Goal: Transaction & Acquisition: Download file/media

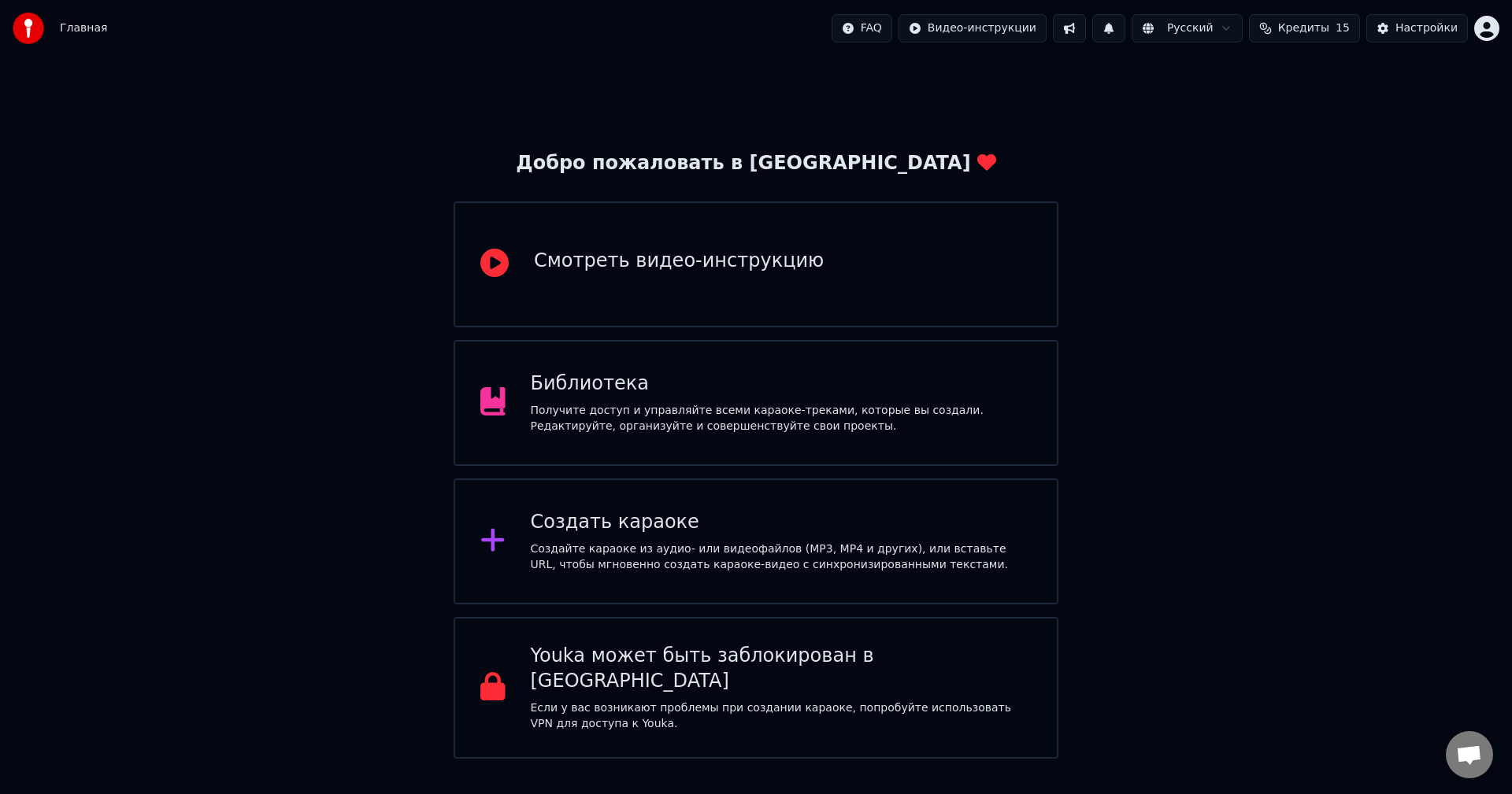
click at [826, 513] on div "Создать караоке" at bounding box center [781, 523] width 501 height 25
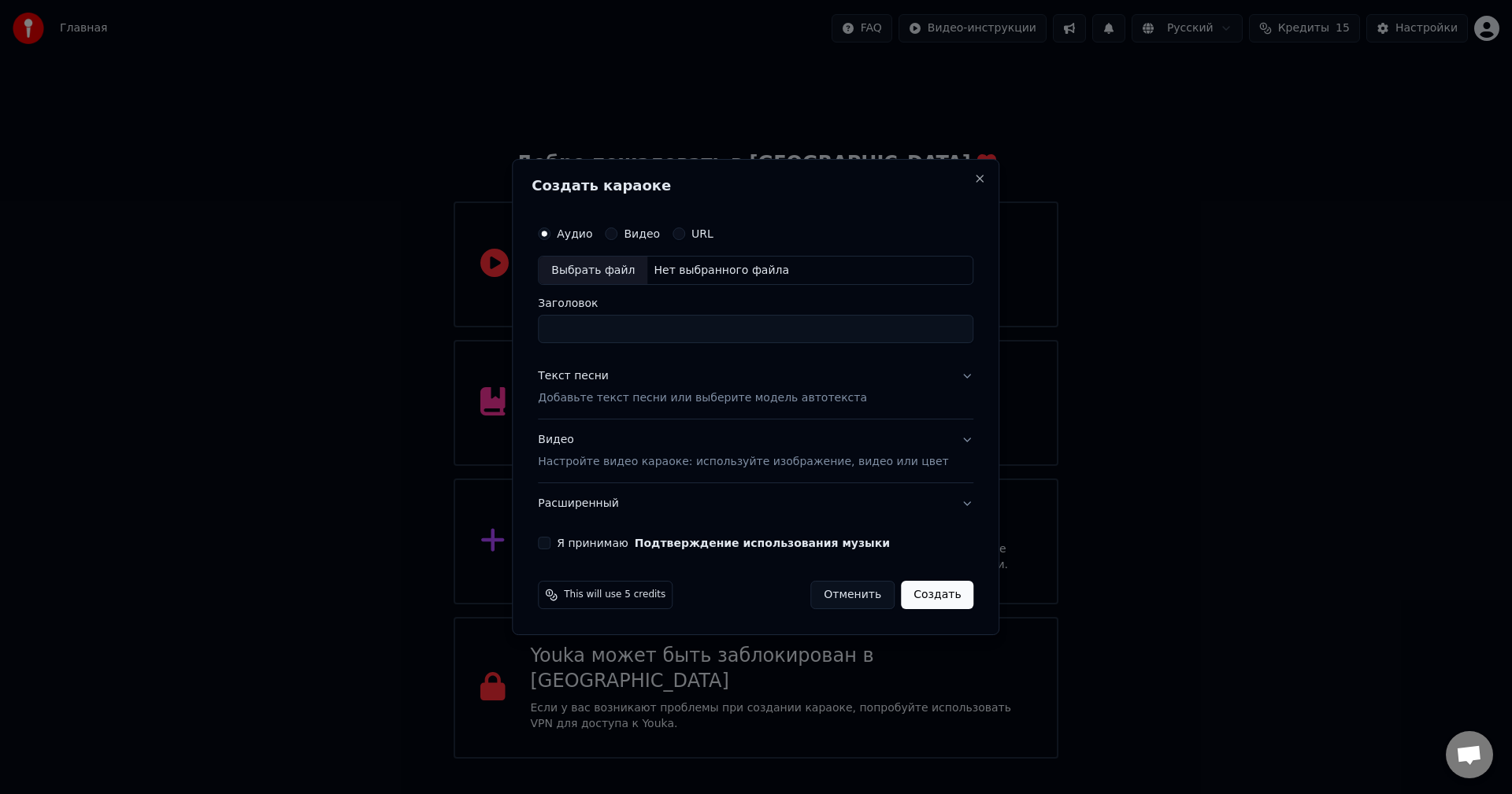
click at [636, 269] on div "Выбрать файл" at bounding box center [593, 270] width 108 height 28
type input "**********"
click at [782, 398] on p "Добавьте текст песни или выберите модель автотекста" at bounding box center [702, 399] width 329 height 15
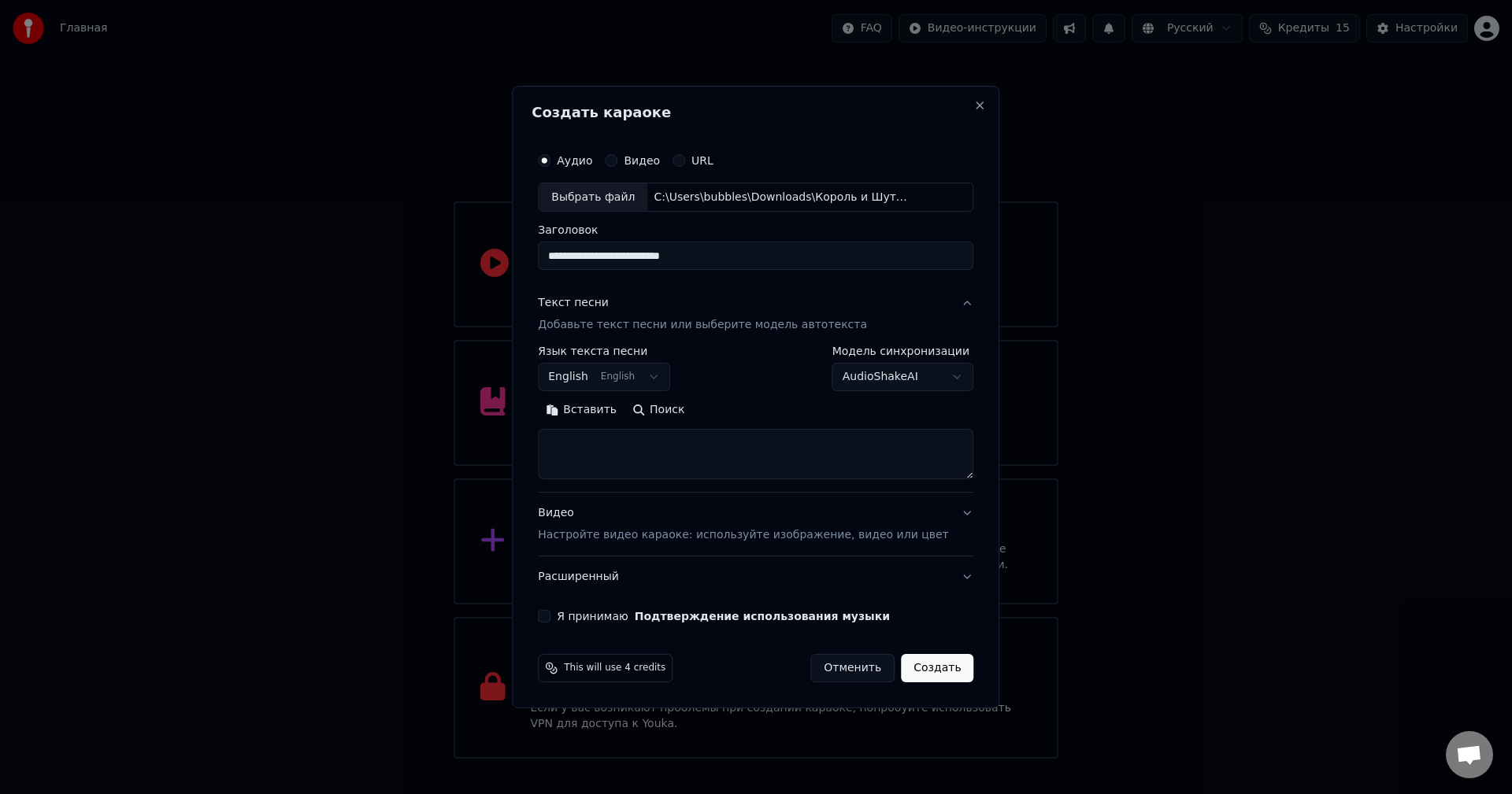
click at [614, 449] on textarea at bounding box center [756, 455] width 436 height 50
paste textarea "**********"
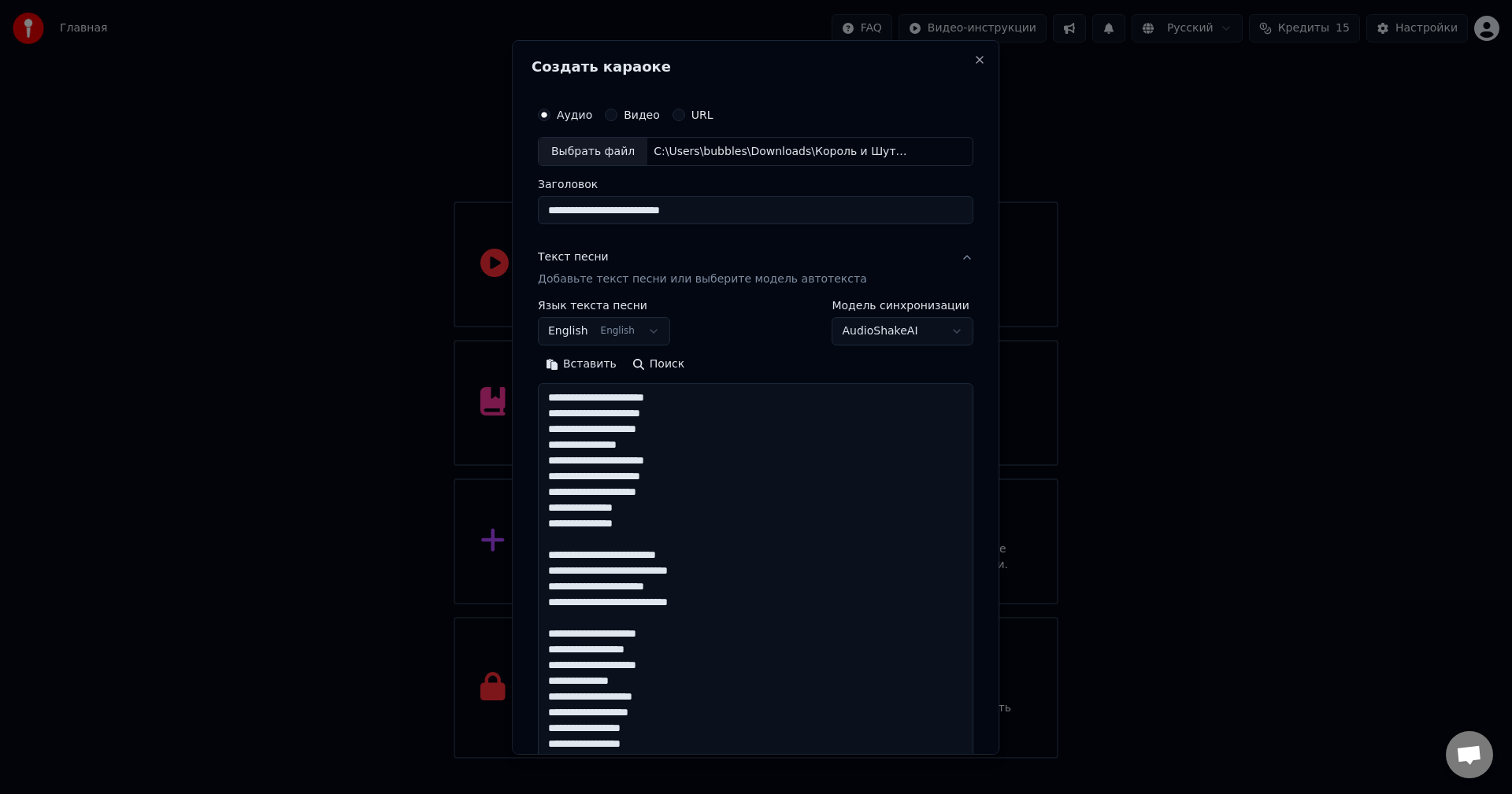
scroll to position [681, 0]
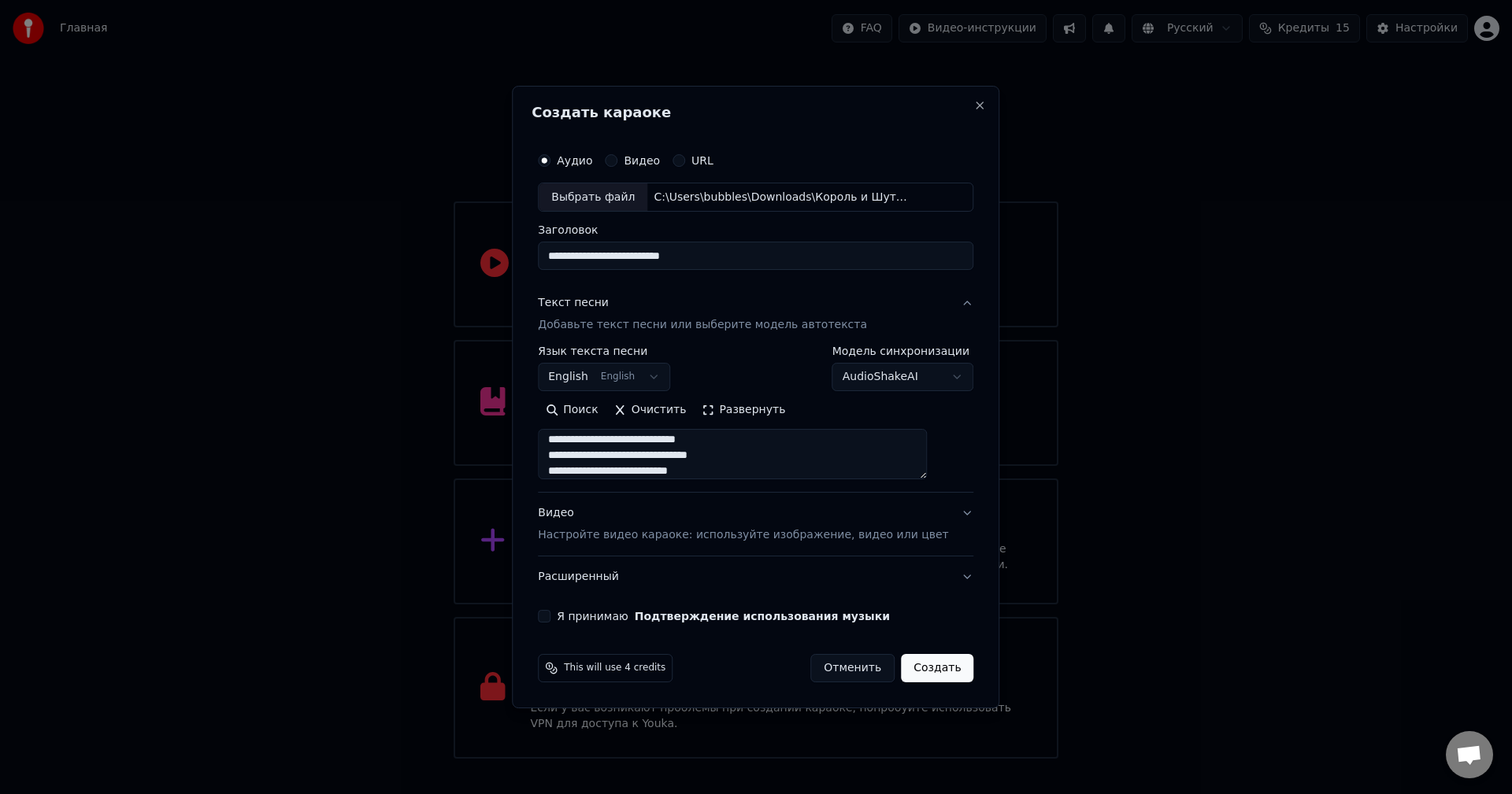
type textarea "**********"
click at [661, 377] on body "Главная FAQ Видео-инструкции Русский Кредиты 15 Настройки Добро пожаловать в Yo…" at bounding box center [756, 380] width 1512 height 759
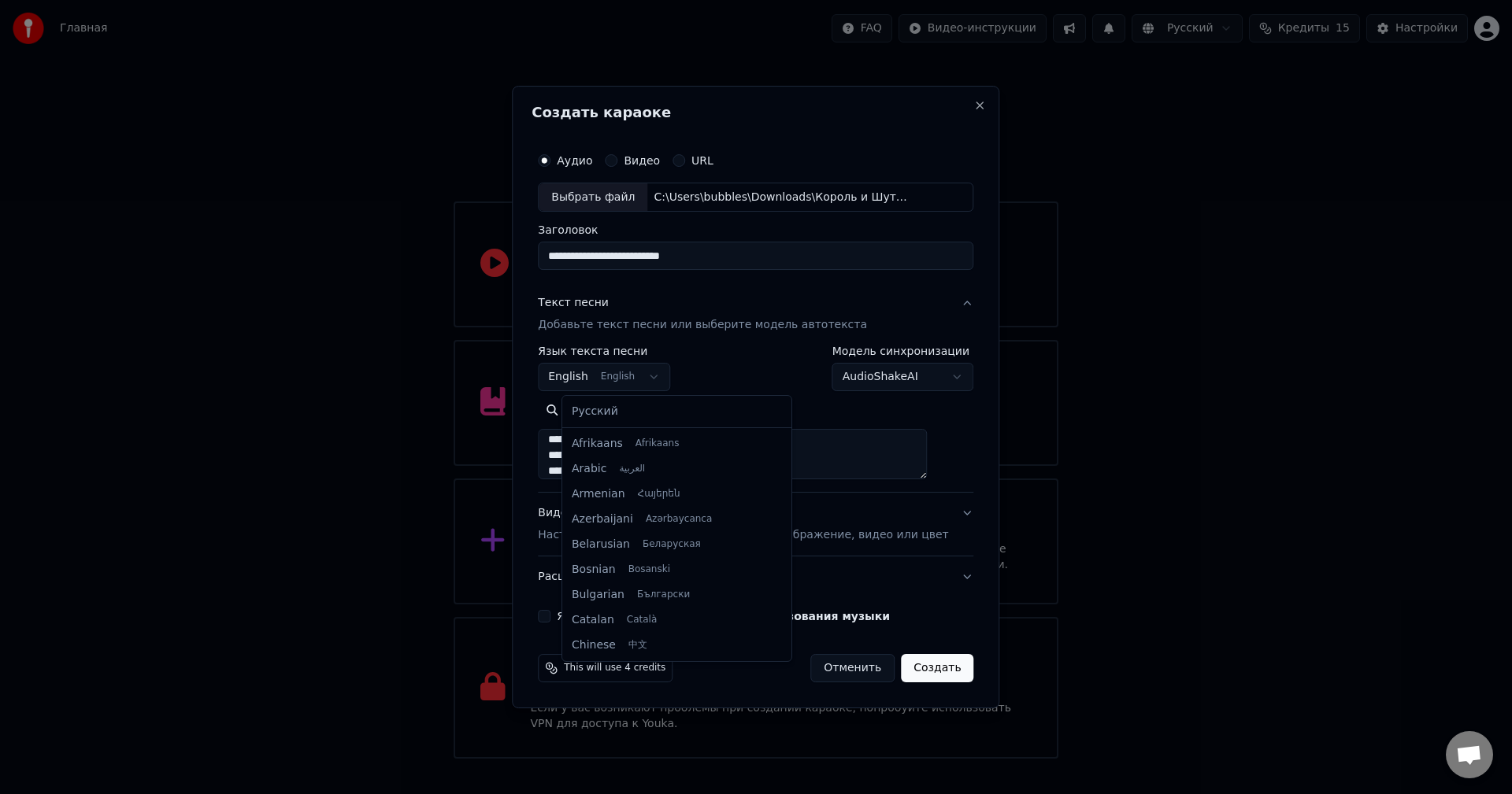
scroll to position [126, 0]
select select "**"
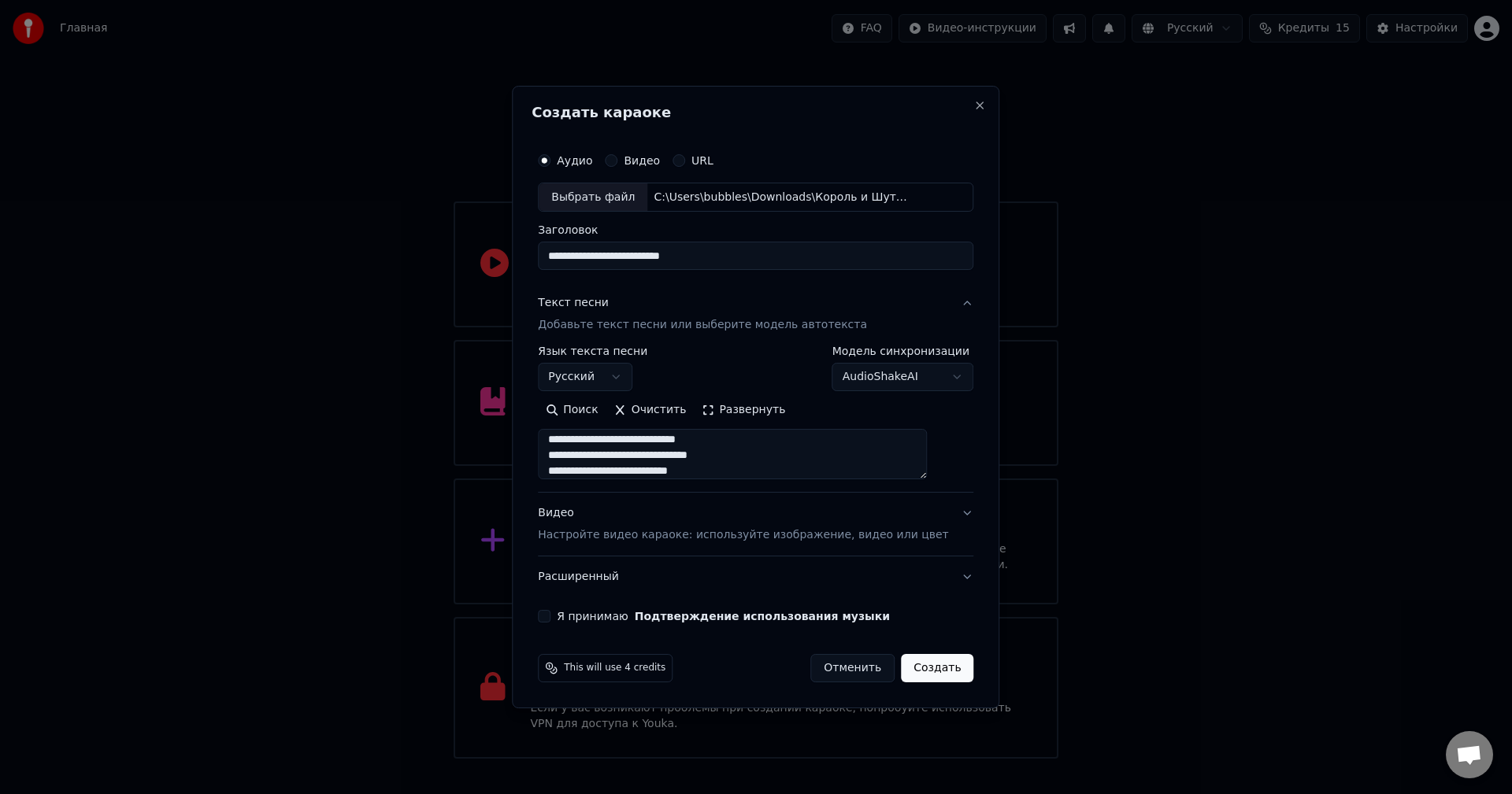
scroll to position [688, 0]
click at [677, 535] on p "Настройте видео караоке: используйте изображение, видео или цвет" at bounding box center [743, 535] width 411 height 15
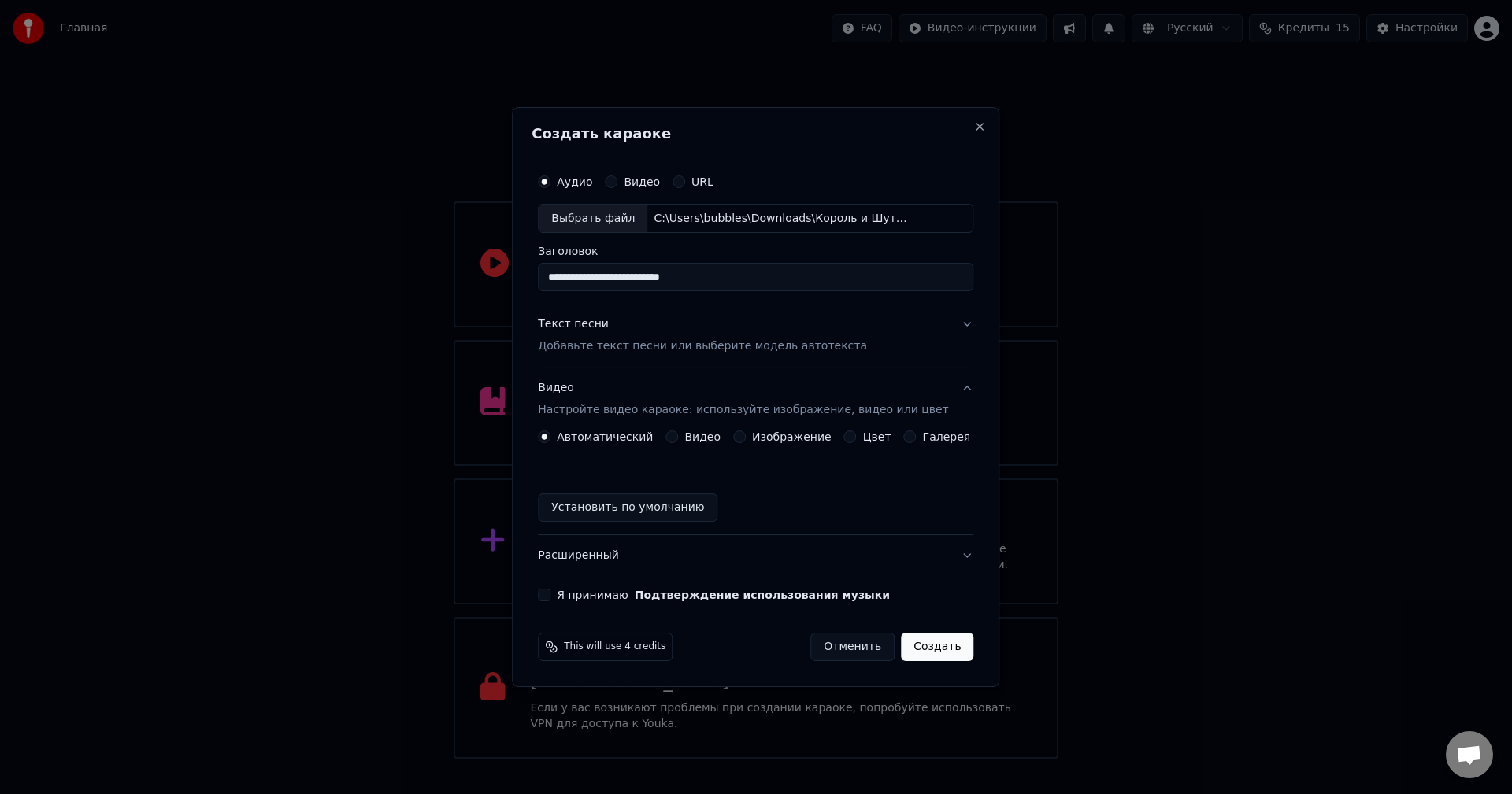
click at [773, 436] on label "Изображение" at bounding box center [791, 437] width 79 height 11
click at [746, 436] on button "Изображение" at bounding box center [739, 437] width 13 height 13
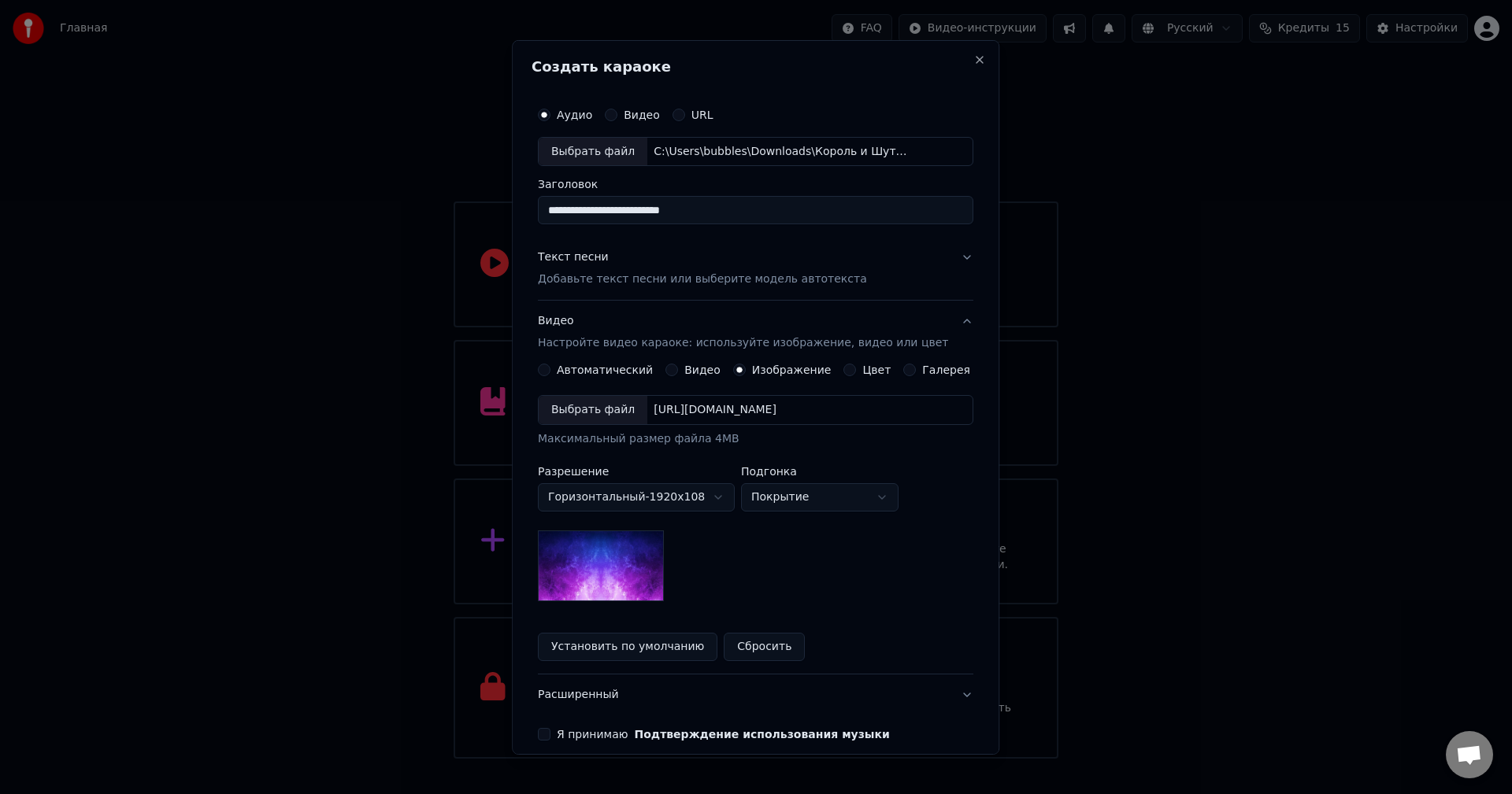
click at [598, 411] on div "Выбрать файл" at bounding box center [593, 410] width 108 height 28
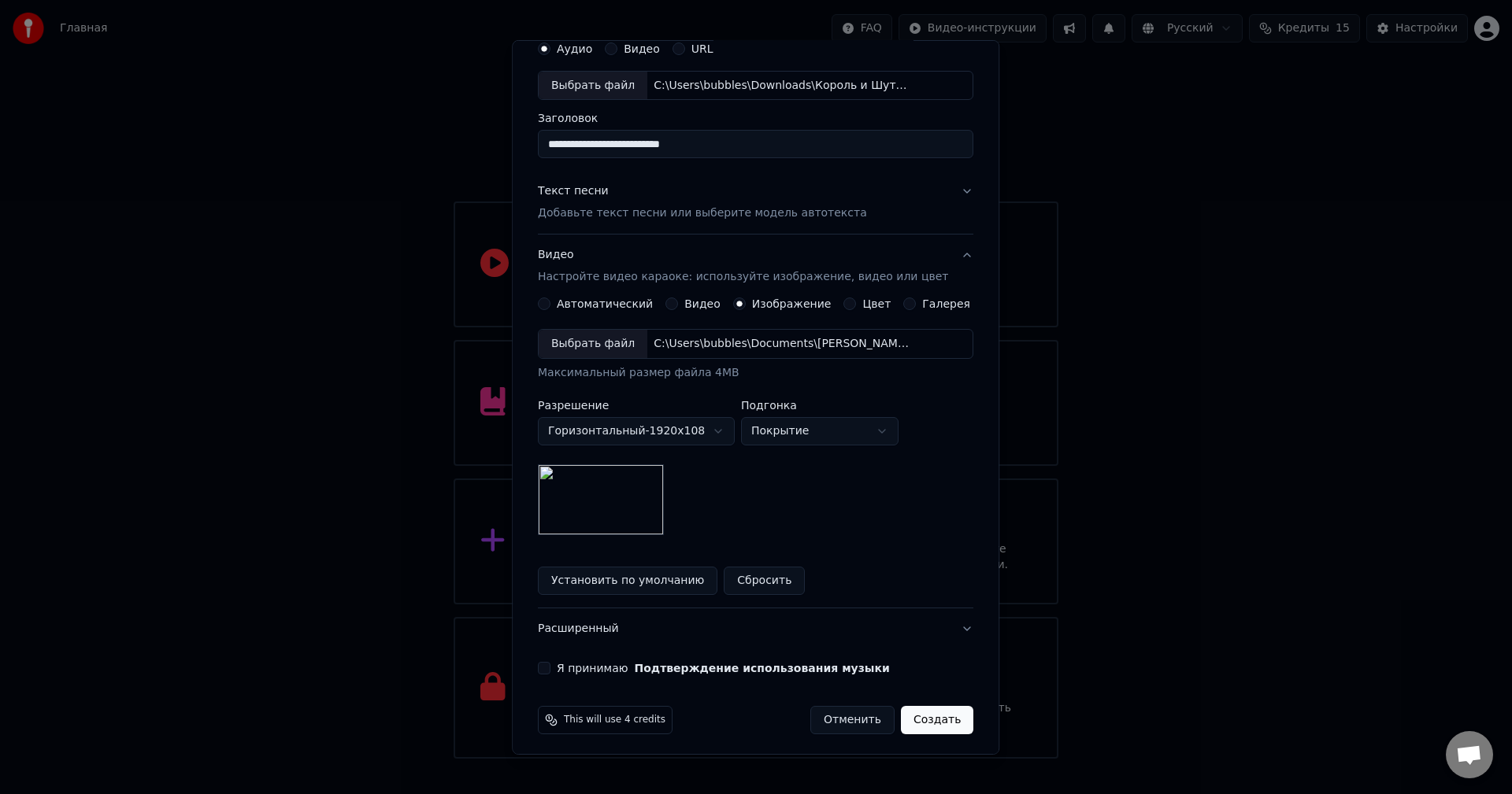
scroll to position [71, 0]
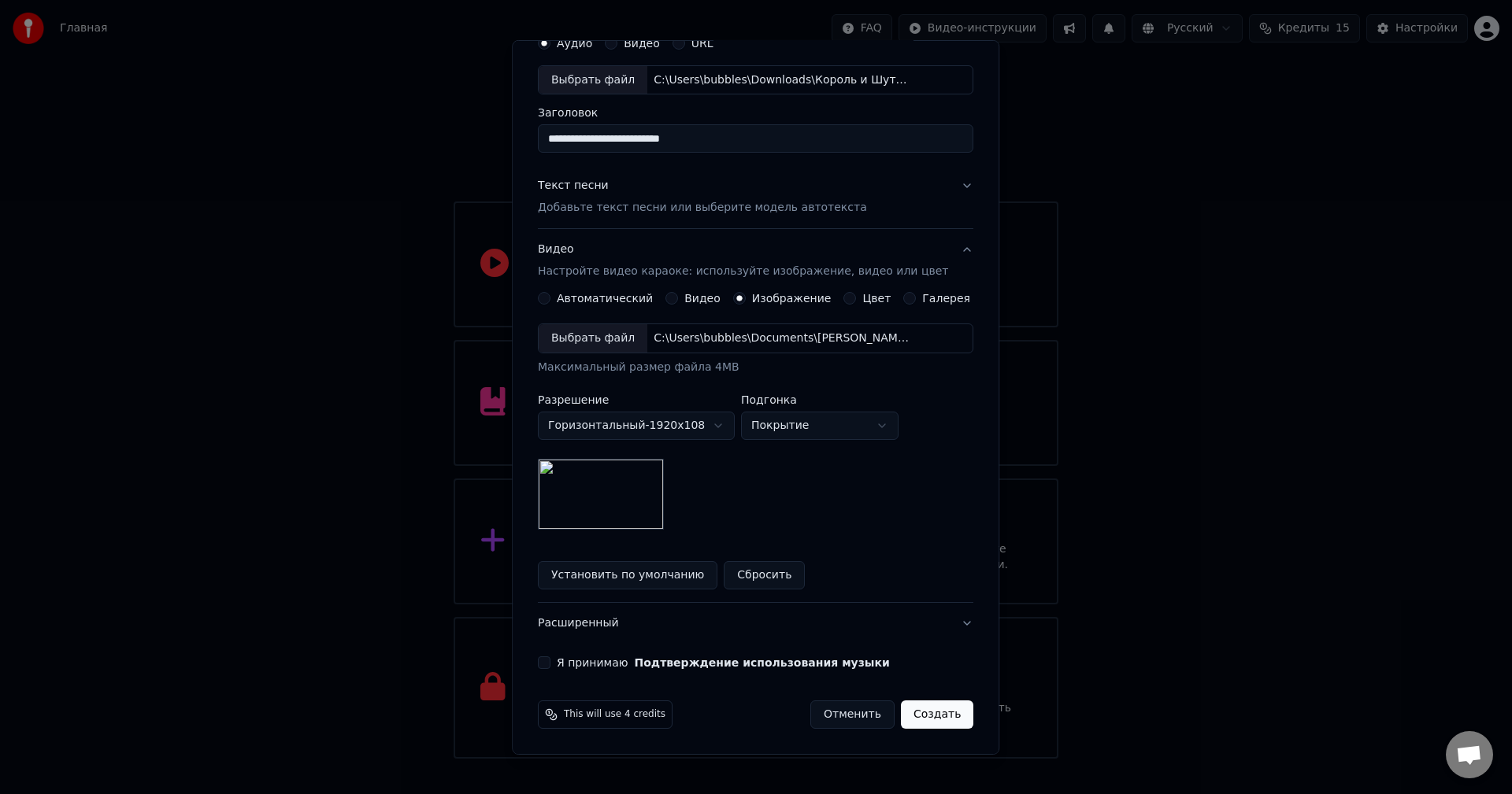
click at [551, 666] on button "Я принимаю Подтверждение использования музыки" at bounding box center [544, 663] width 13 height 13
click at [925, 718] on button "Создать" at bounding box center [936, 714] width 72 height 28
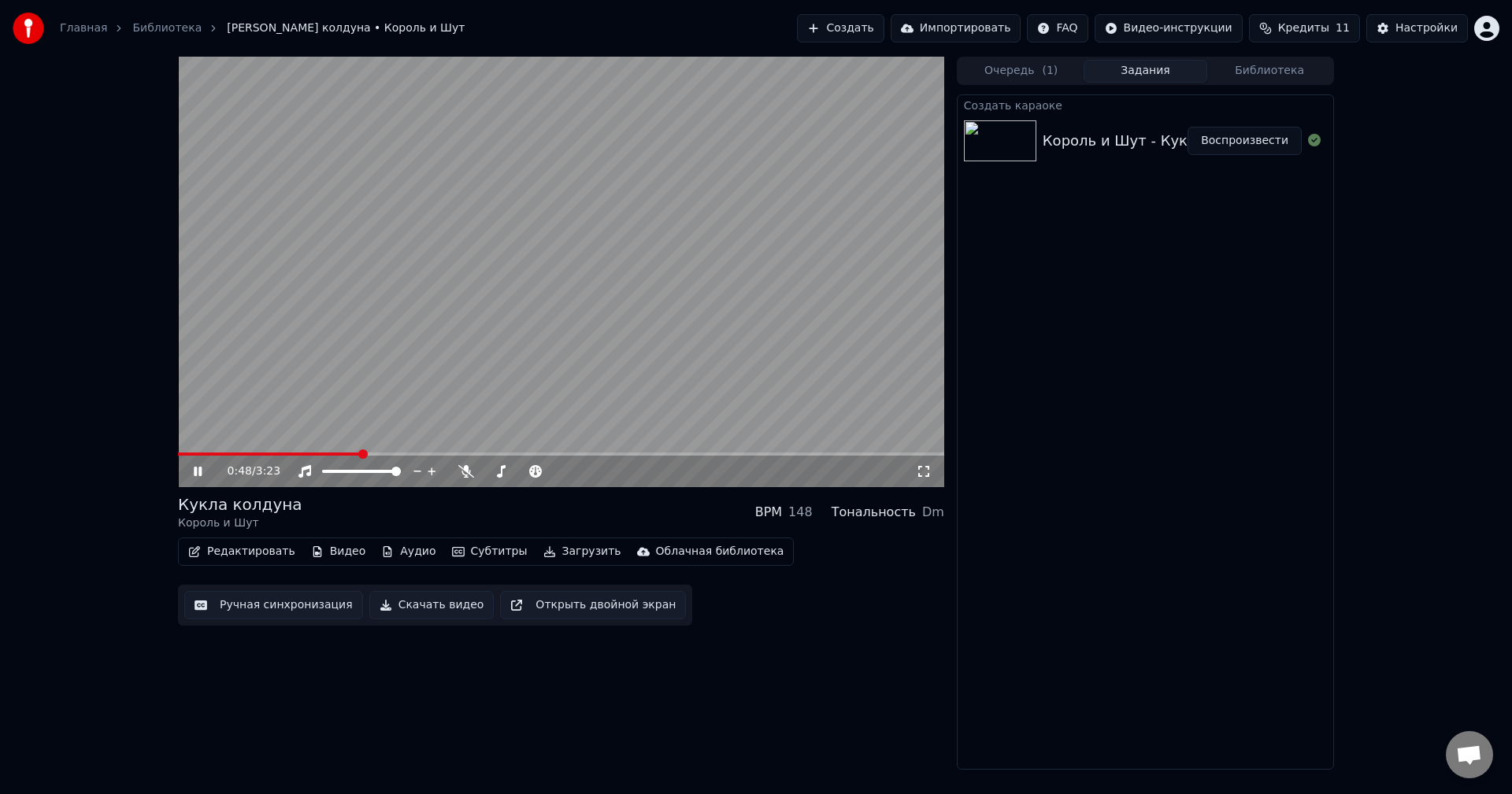
click at [725, 264] on video at bounding box center [560, 272] width 766 height 431
click at [272, 603] on button "Ручная синхронизация" at bounding box center [273, 605] width 179 height 28
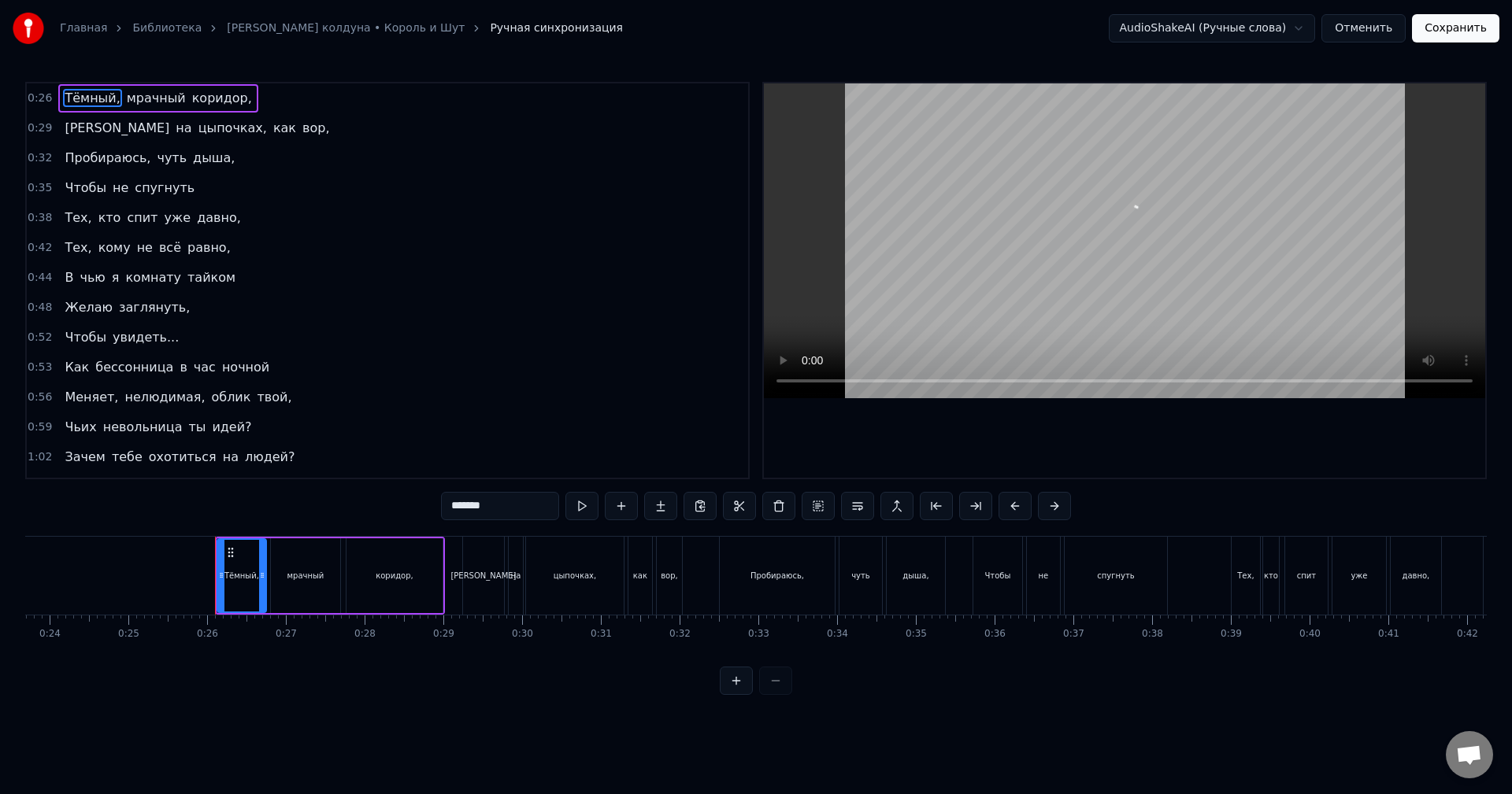
scroll to position [0, 1976]
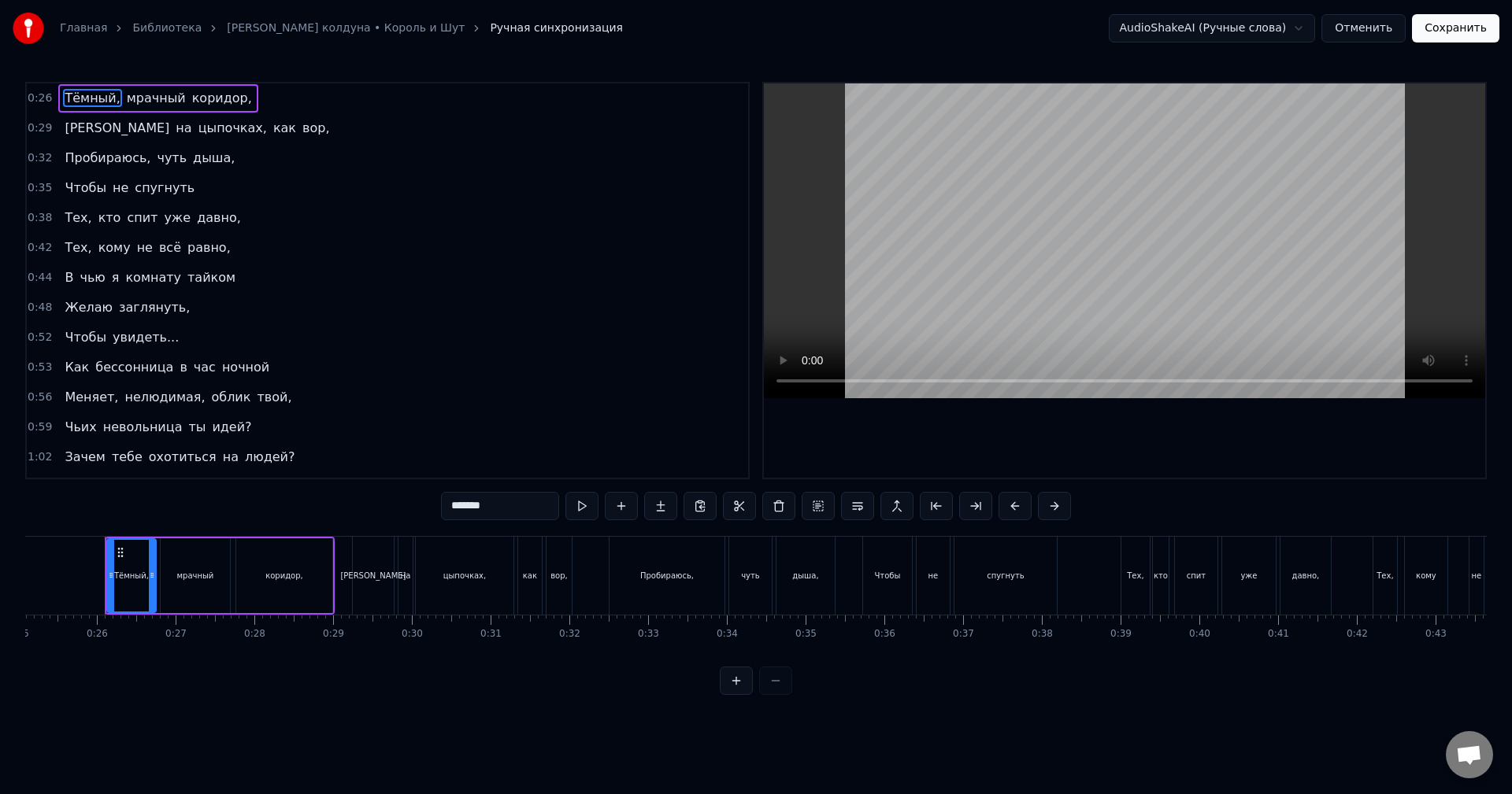
click at [129, 222] on span "спит" at bounding box center [142, 217] width 34 height 18
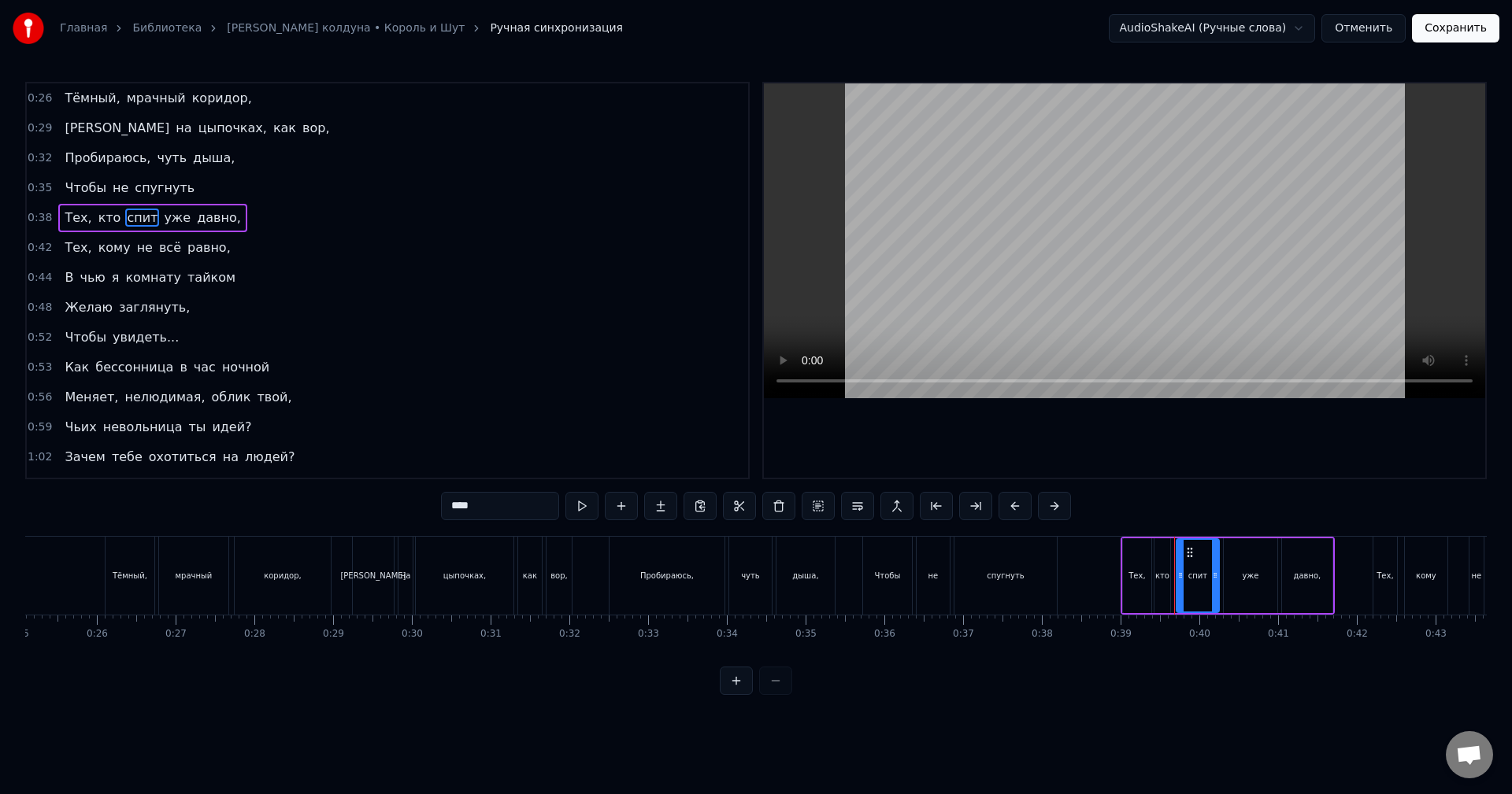
drag, startPoint x: 477, startPoint y: 507, endPoint x: 348, endPoint y: 483, distance: 131.2
click at [338, 488] on div "0:26 Тёмный, мрачный коридор, 0:29 Я на цыпочках, как вор, 0:32 Пробираюсь, чут…" at bounding box center [756, 388] width 1462 height 613
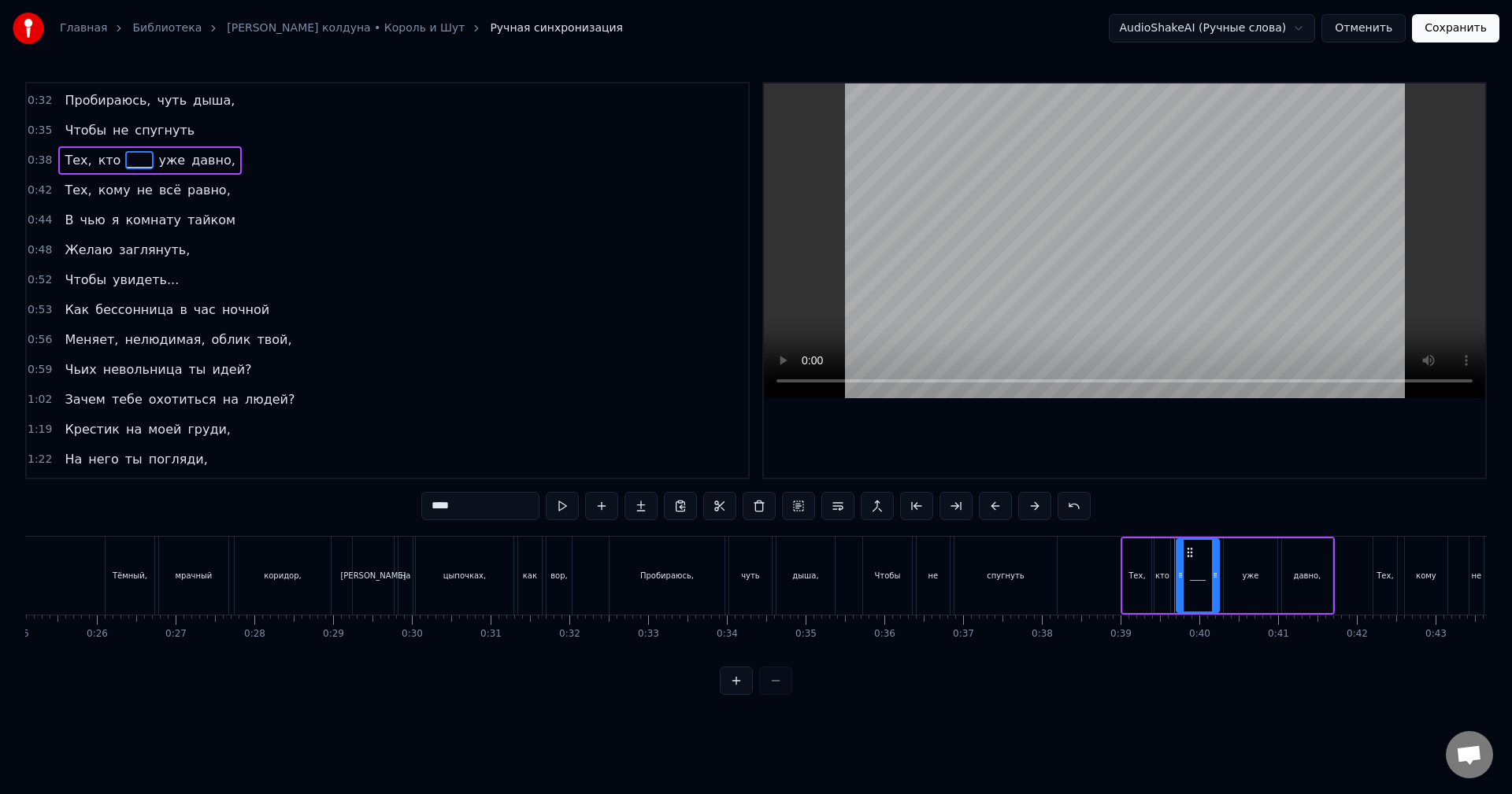
scroll to position [0, 0]
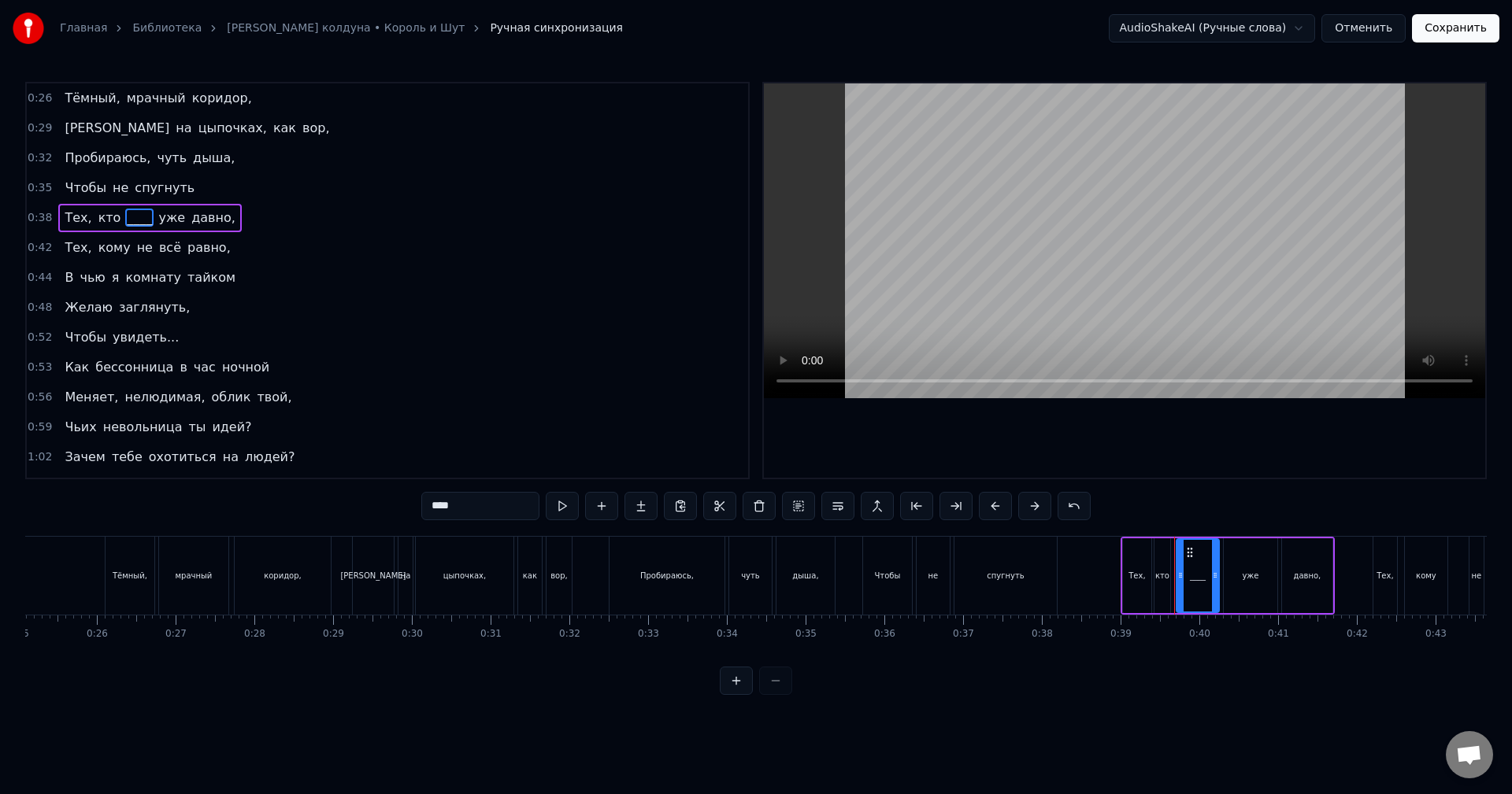
click at [113, 183] on span "не" at bounding box center [121, 187] width 19 height 18
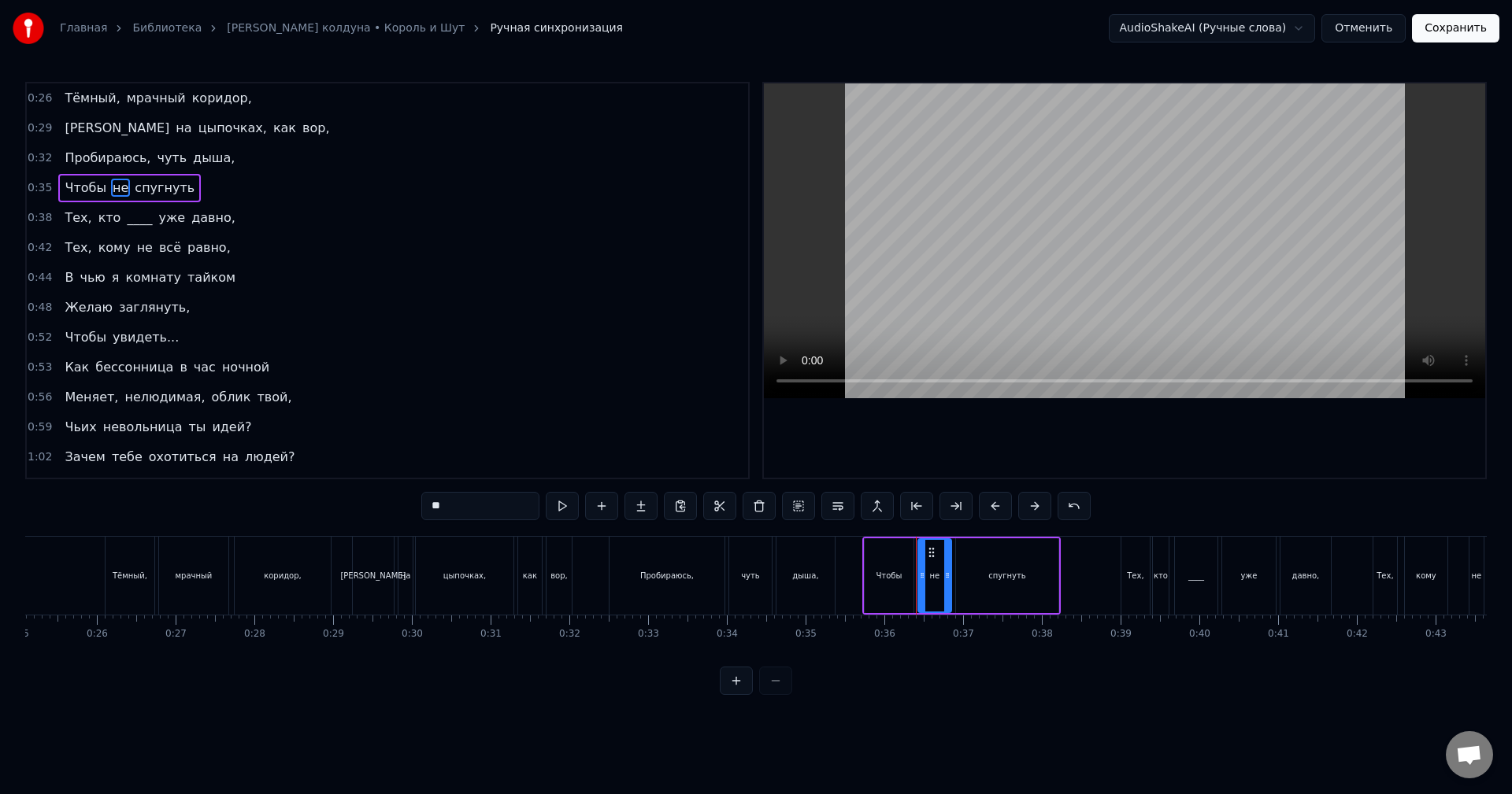
drag, startPoint x: 111, startPoint y: 183, endPoint x: 129, endPoint y: 191, distance: 19.7
click at [111, 183] on span "не" at bounding box center [121, 187] width 19 height 18
drag, startPoint x: 462, startPoint y: 512, endPoint x: 401, endPoint y: 491, distance: 64.5
click at [405, 505] on div "0:26 Тёмный, мрачный коридор, 0:29 Я на цыпочках, как вор, 0:32 Пробираюсь, чут…" at bounding box center [756, 388] width 1462 height 613
click at [153, 194] on span "спугнуть" at bounding box center [160, 187] width 63 height 18
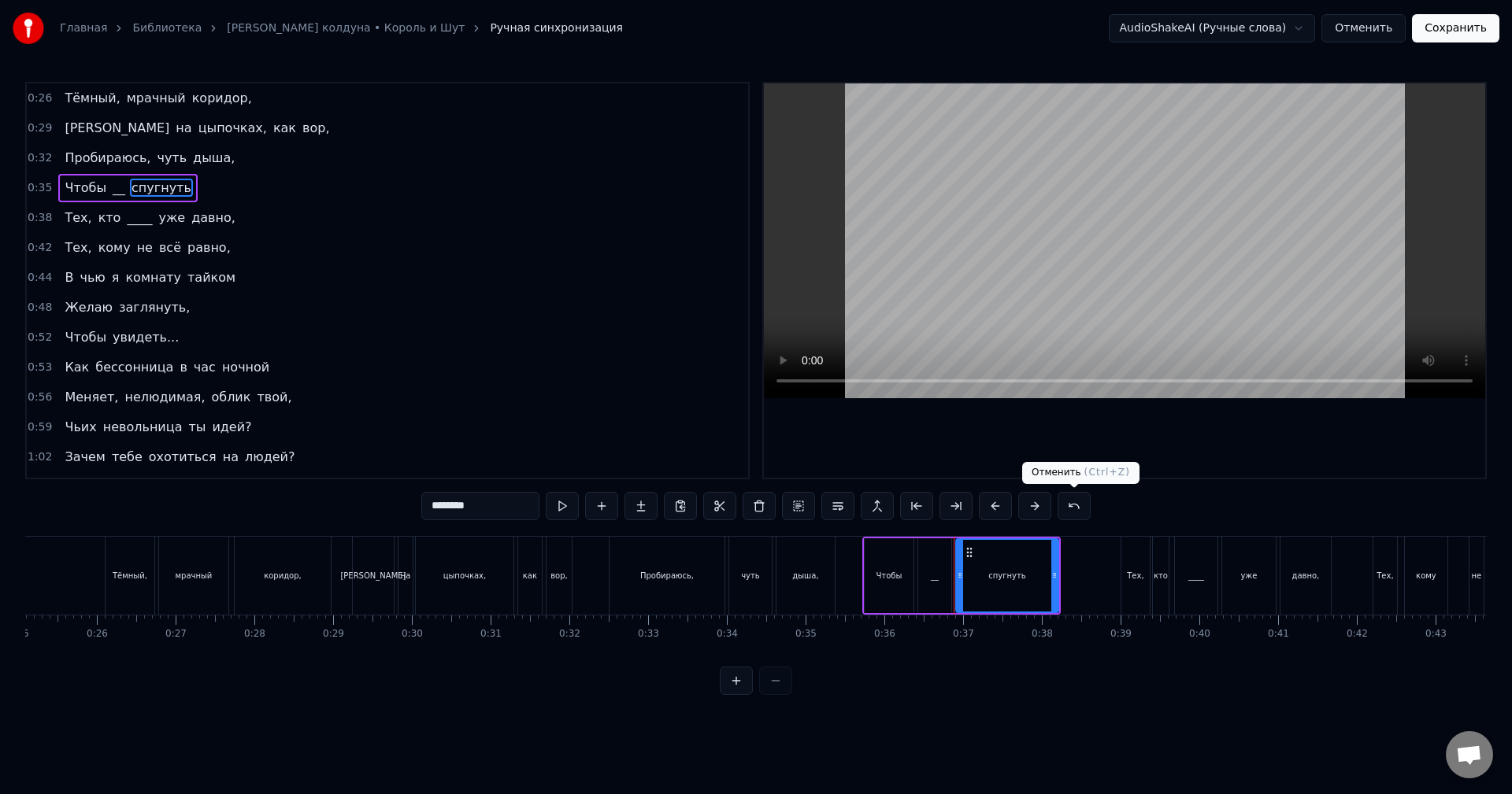
click at [1070, 507] on button at bounding box center [1074, 505] width 33 height 28
click at [1070, 507] on button at bounding box center [1054, 505] width 33 height 28
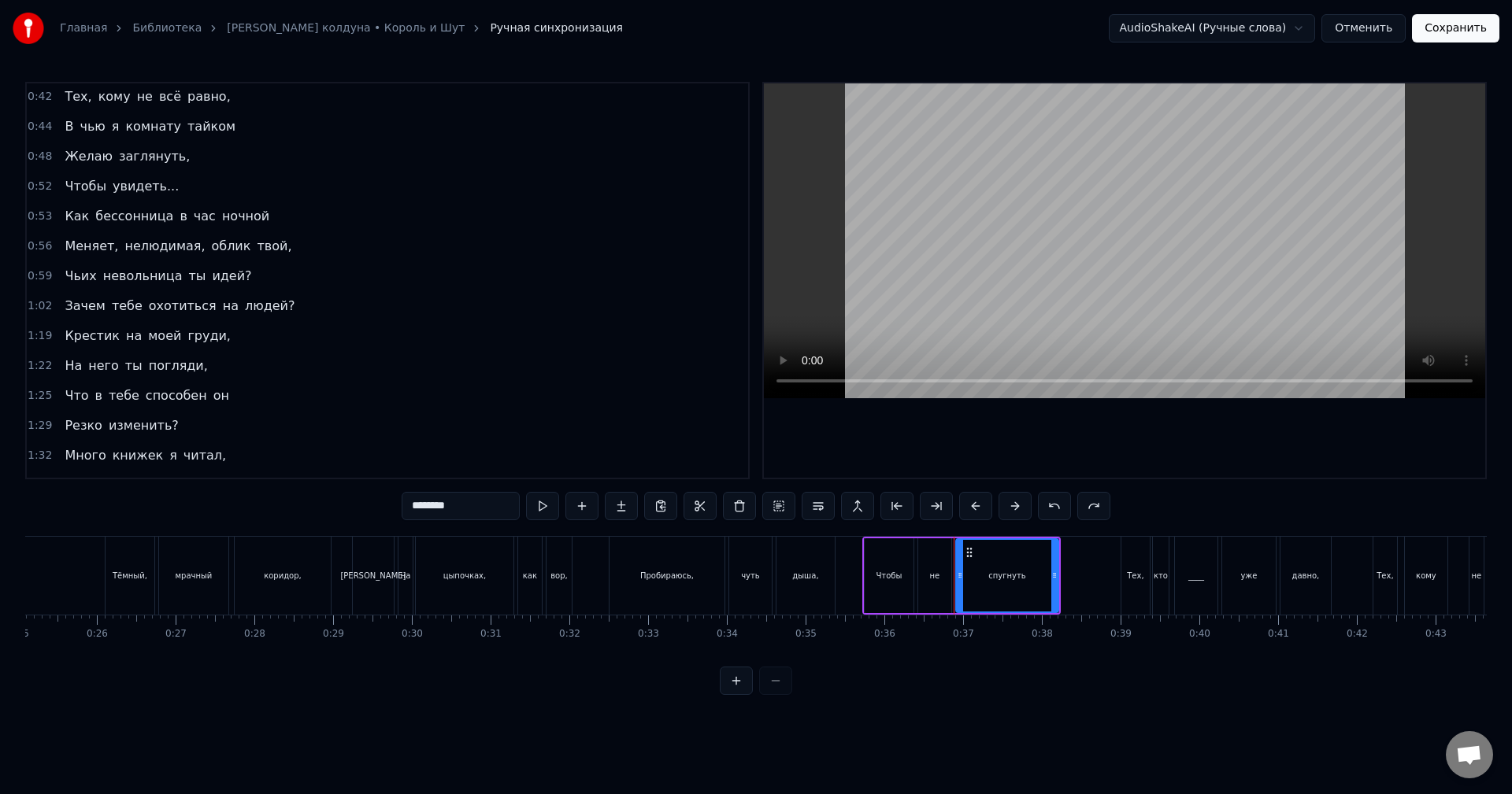
scroll to position [157, 0]
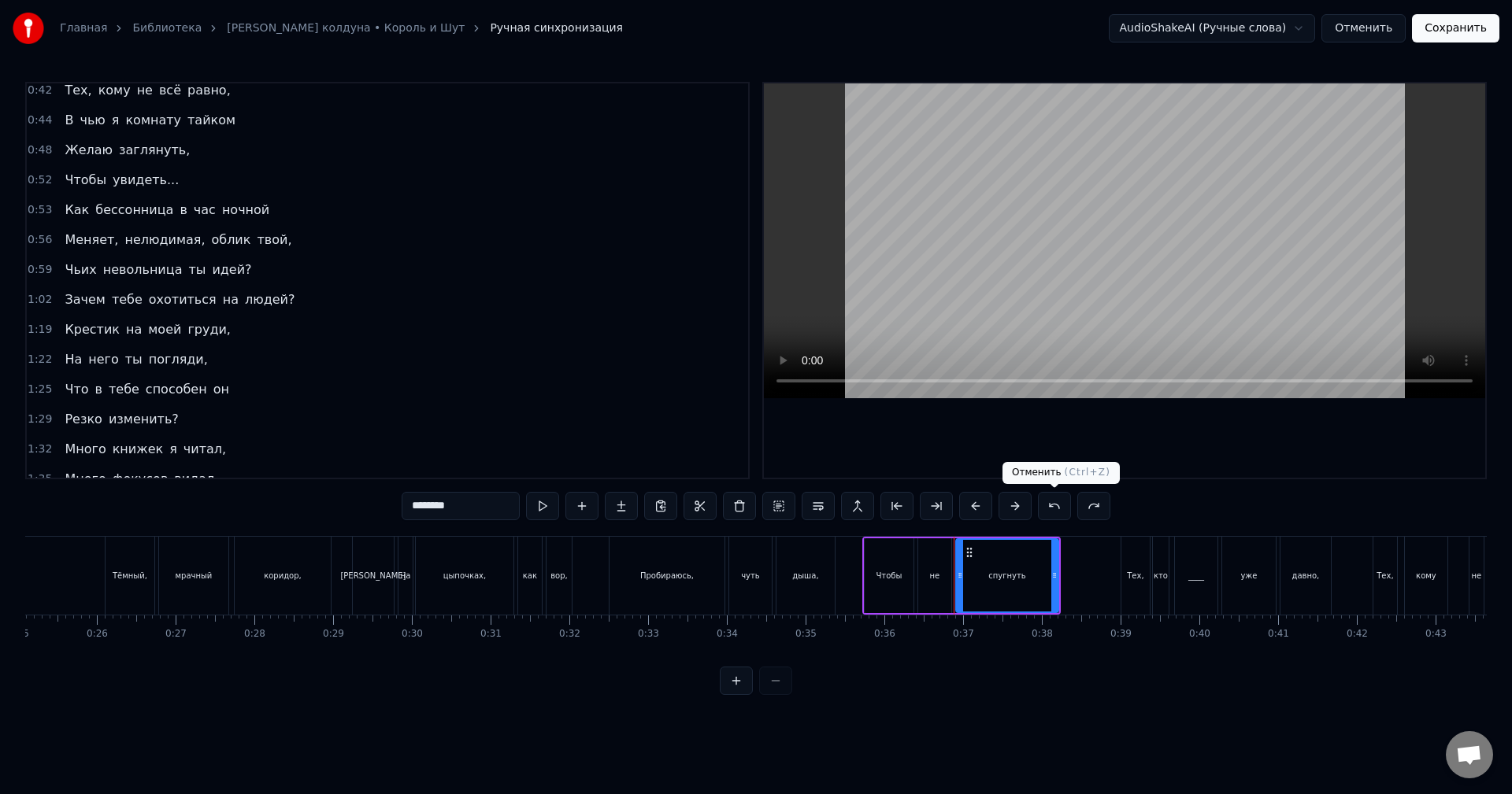
click at [134, 183] on span "увидеть..." at bounding box center [146, 180] width 70 height 18
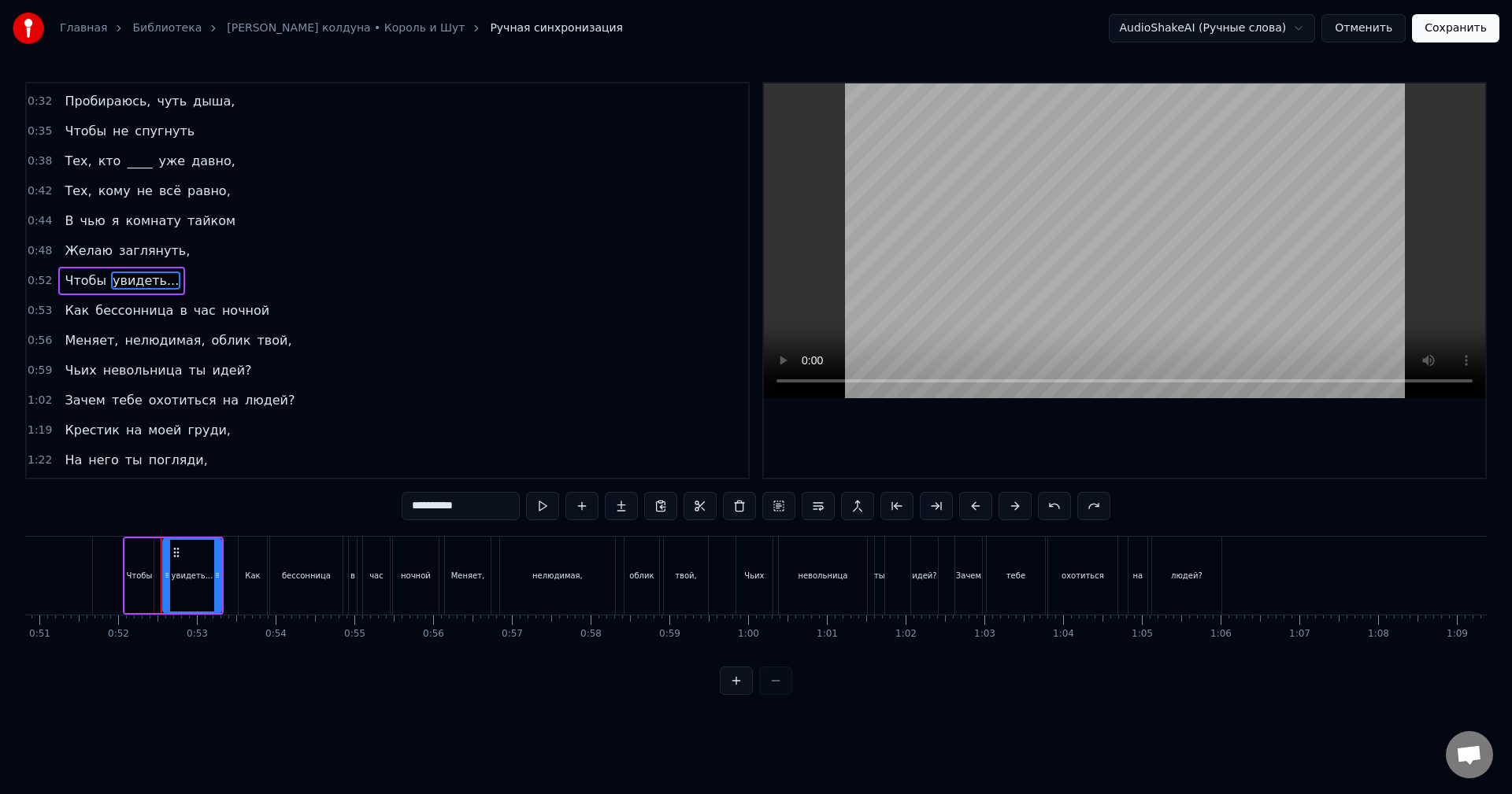
scroll to position [0, 4058]
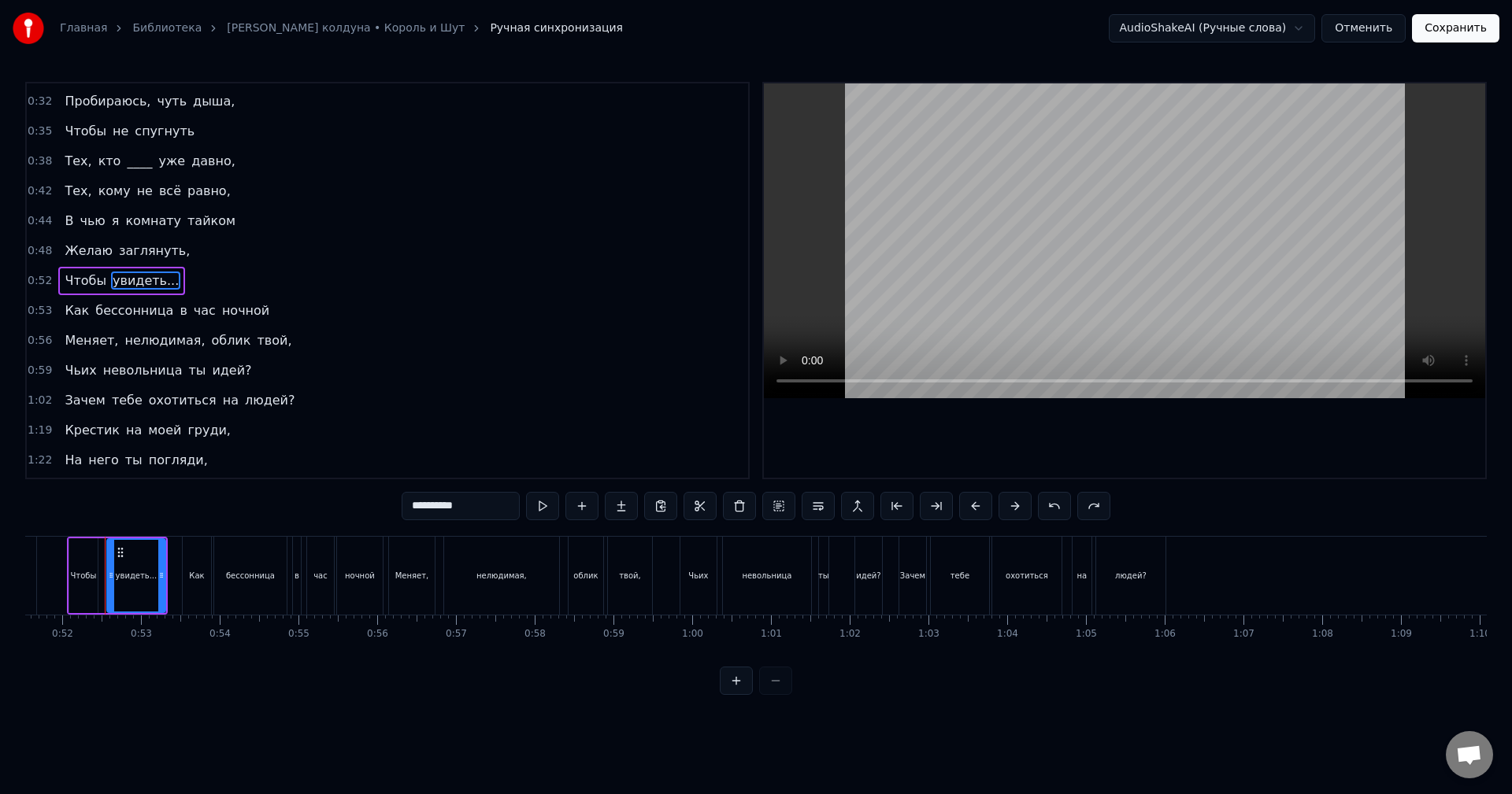
drag, startPoint x: 450, startPoint y: 504, endPoint x: 413, endPoint y: 504, distance: 37.0
click at [413, 504] on input "**********" at bounding box center [461, 505] width 118 height 28
type input "*"
click at [125, 343] on span "нелюдимая," at bounding box center [164, 340] width 83 height 18
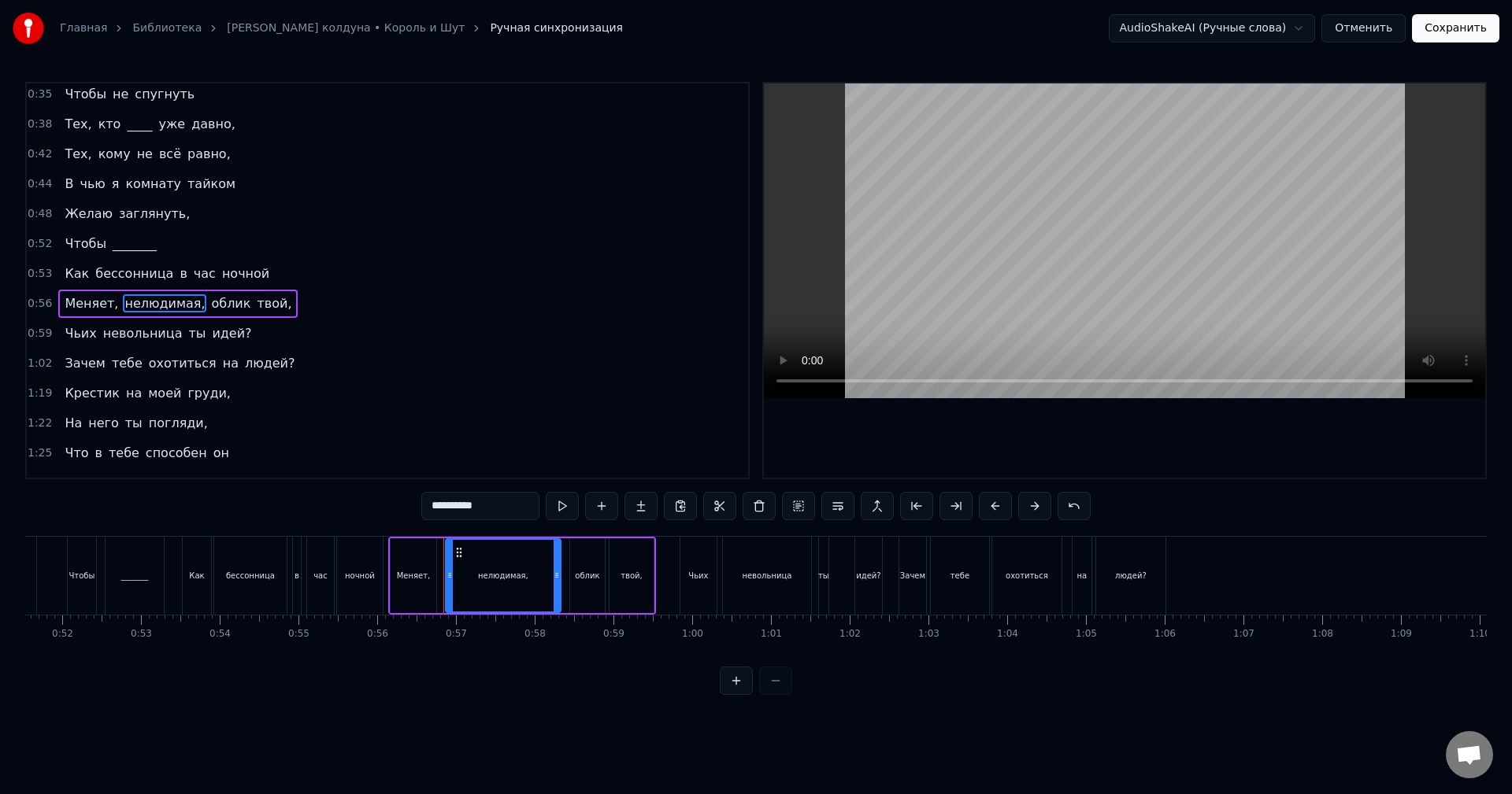
scroll to position [117, 0]
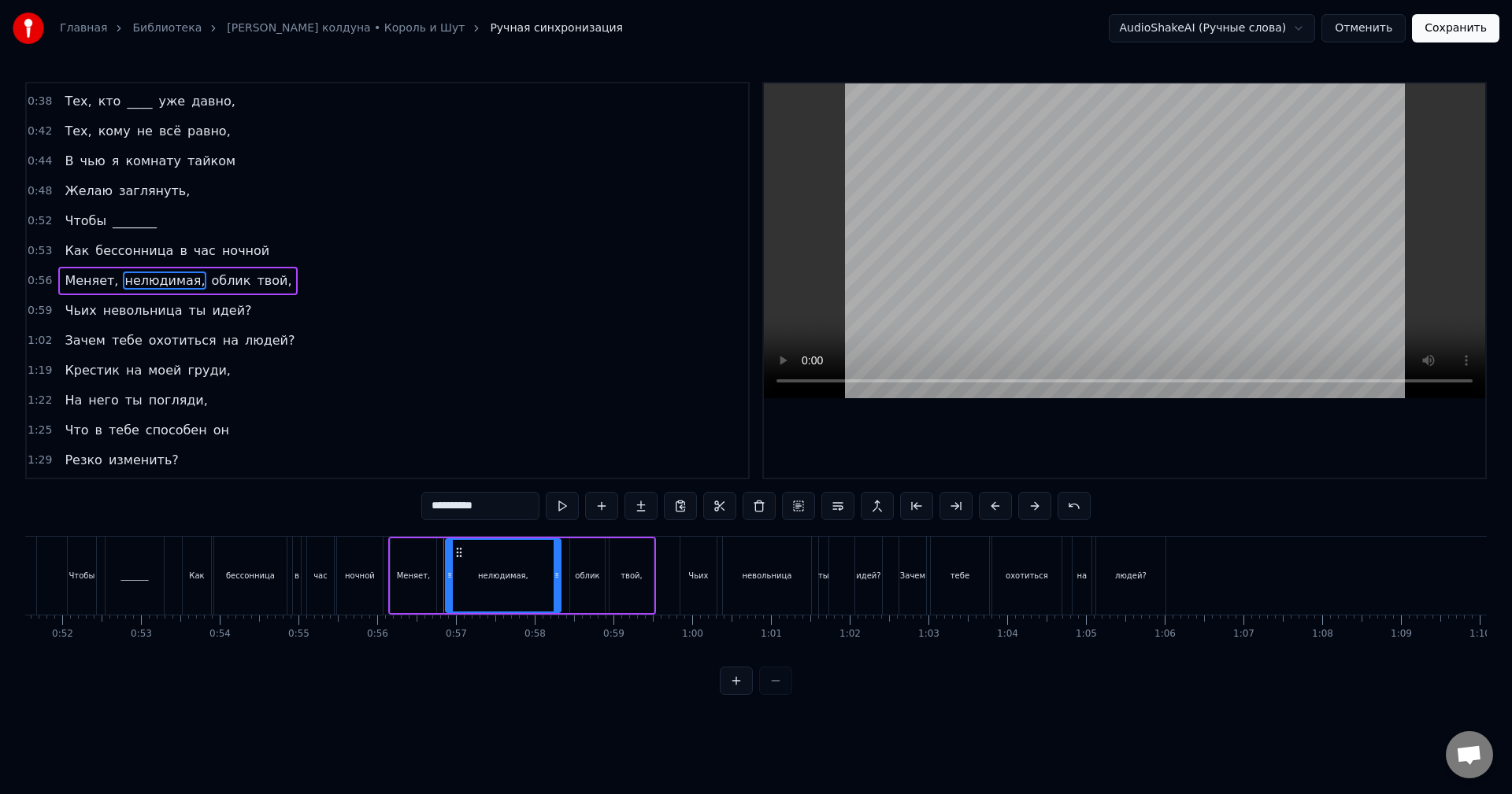
drag, startPoint x: 496, startPoint y: 506, endPoint x: 433, endPoint y: 507, distance: 63.0
click at [433, 507] on input "**********" at bounding box center [480, 505] width 118 height 28
click at [129, 310] on span "невольница" at bounding box center [143, 310] width 83 height 18
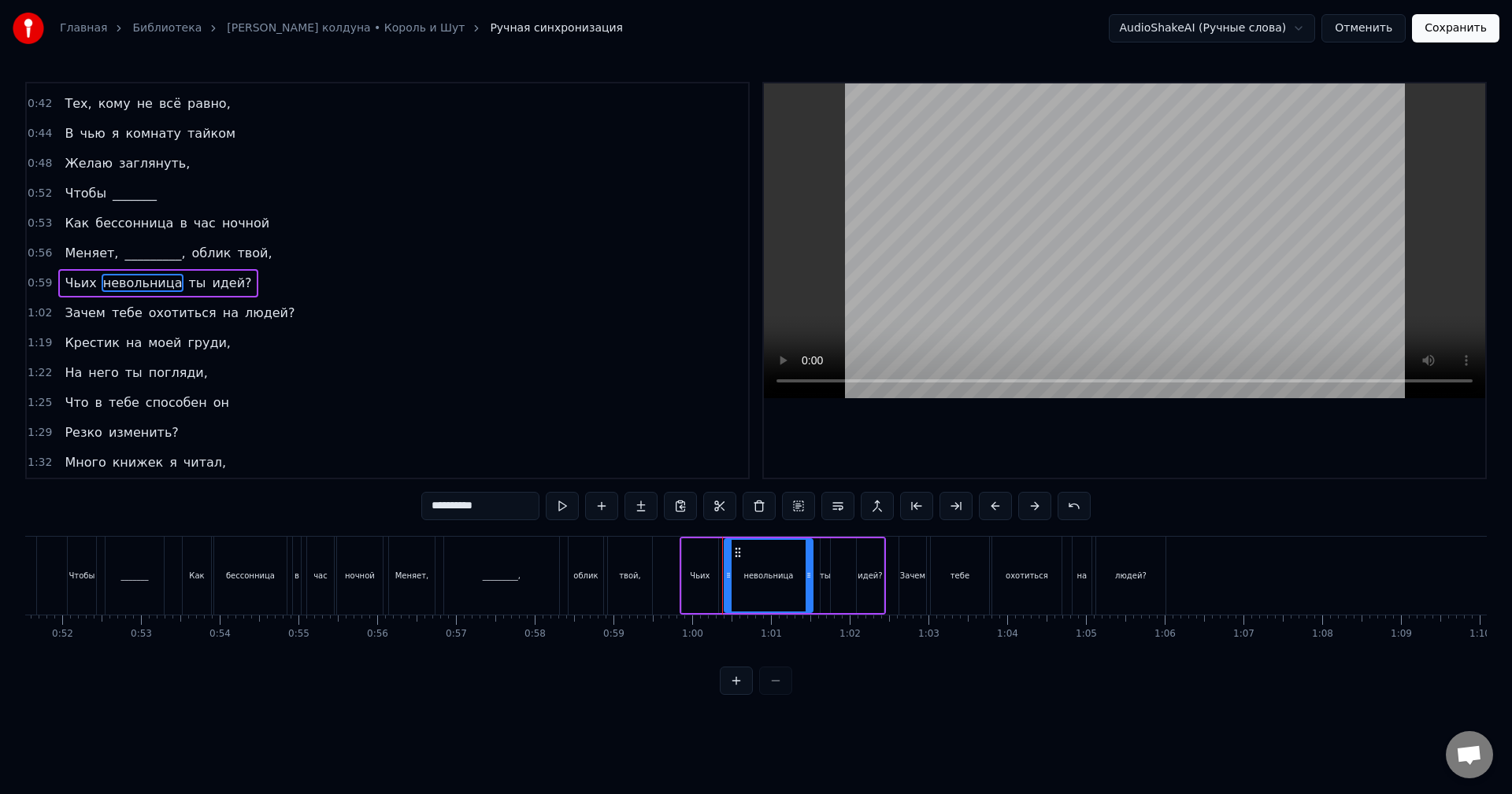
scroll to position [147, 0]
drag, startPoint x: 496, startPoint y: 506, endPoint x: 435, endPoint y: 510, distance: 61.1
click at [435, 510] on input "**********" at bounding box center [480, 505] width 118 height 28
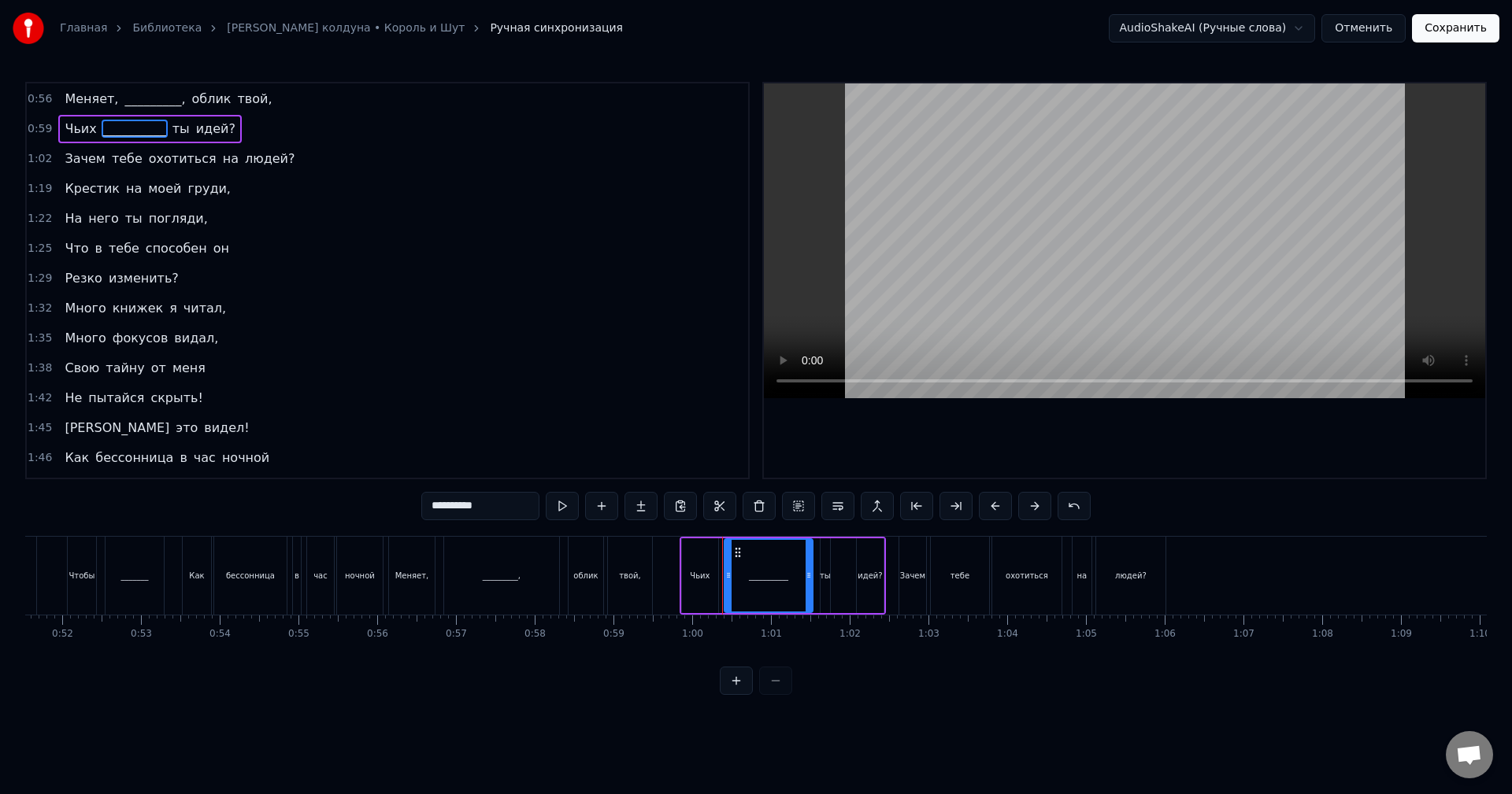
scroll to position [304, 0]
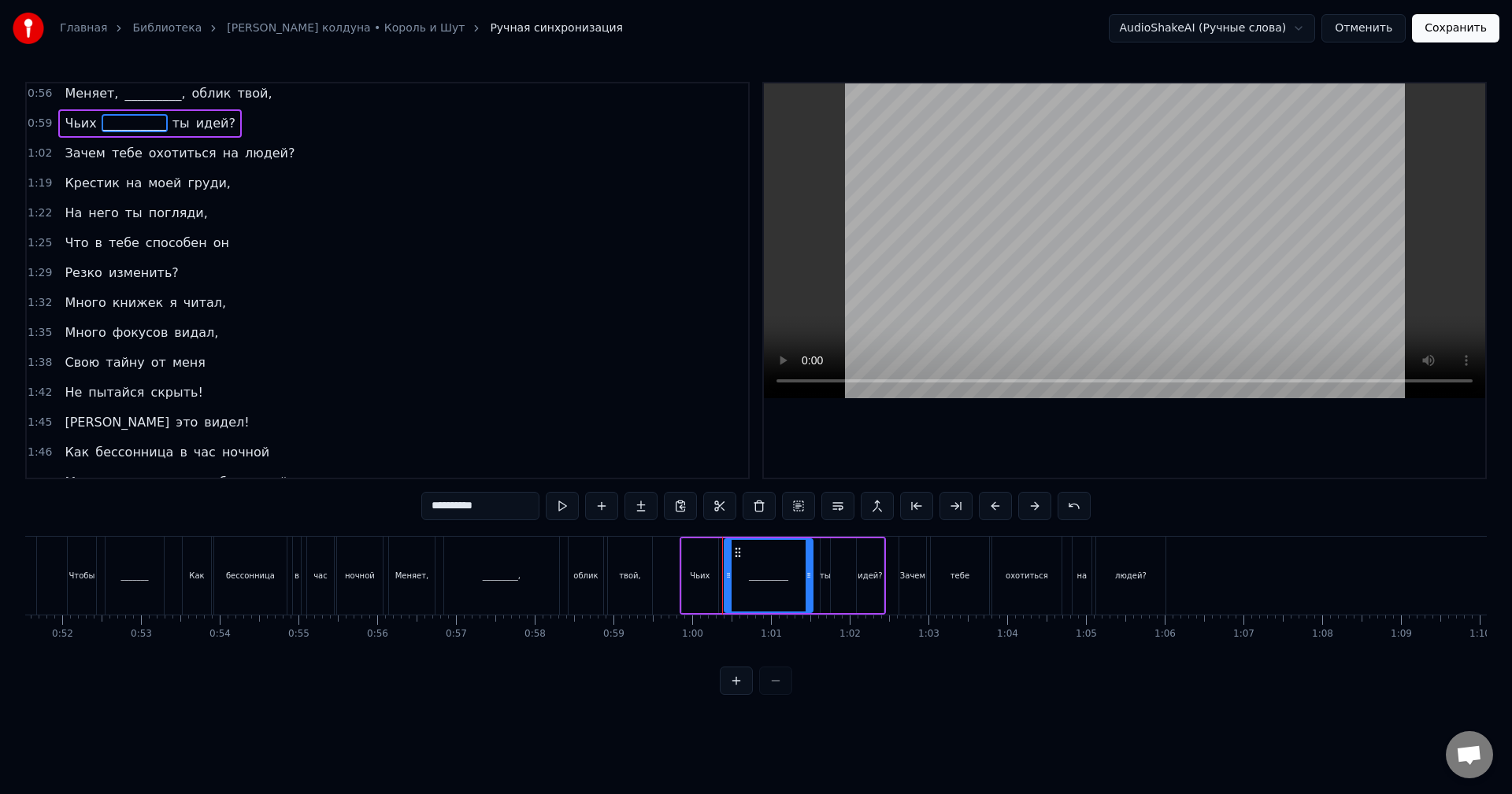
click at [113, 334] on span "фокусов" at bounding box center [140, 332] width 59 height 18
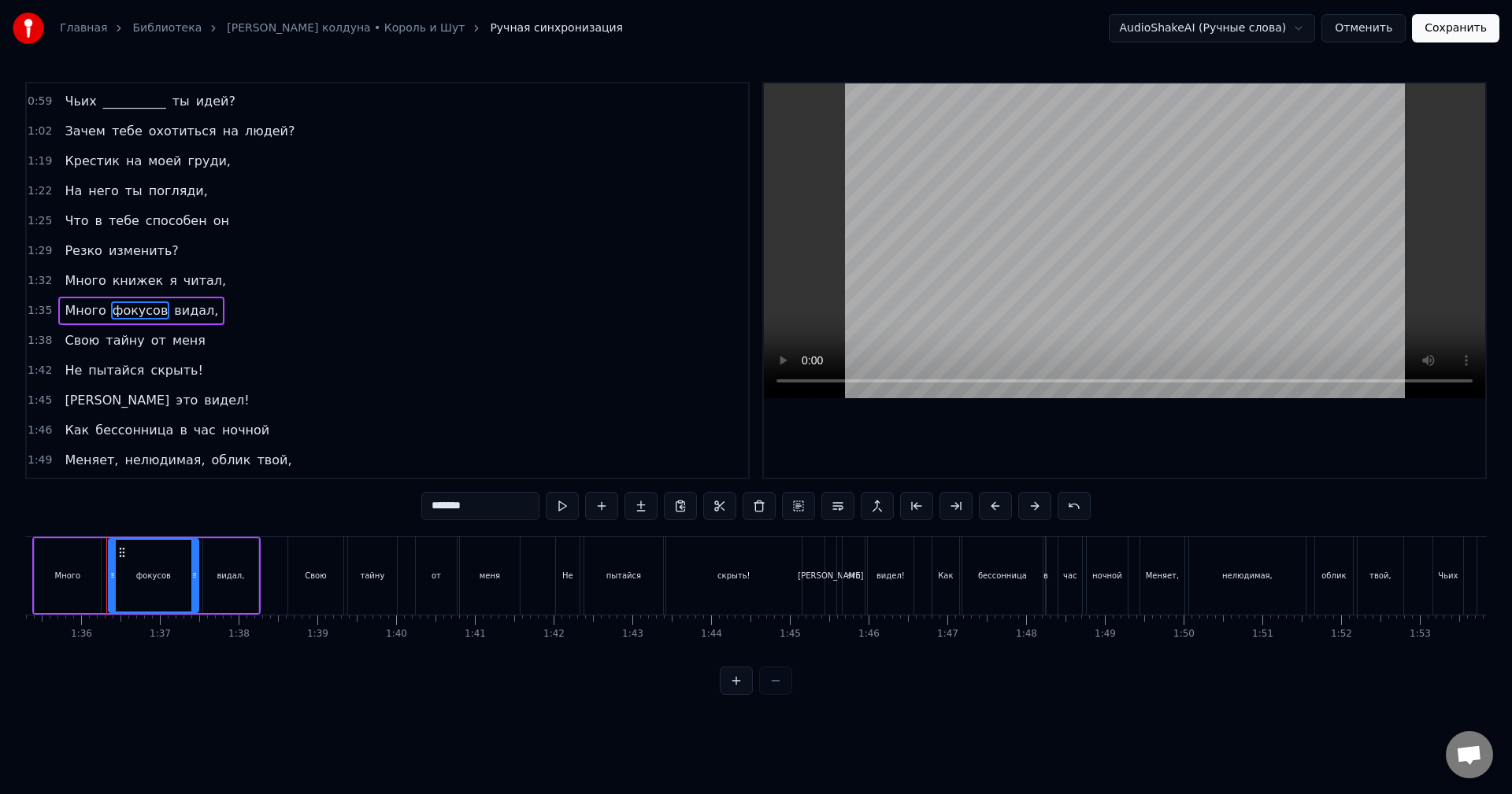
scroll to position [0, 7506]
drag, startPoint x: 484, startPoint y: 510, endPoint x: 362, endPoint y: 487, distance: 124.1
click at [358, 494] on div "0:26 Тёмный, мрачный коридор, 0:29 Я на цыпочках, как вор, 0:32 Пробираюсь, чут…" at bounding box center [756, 388] width 1462 height 613
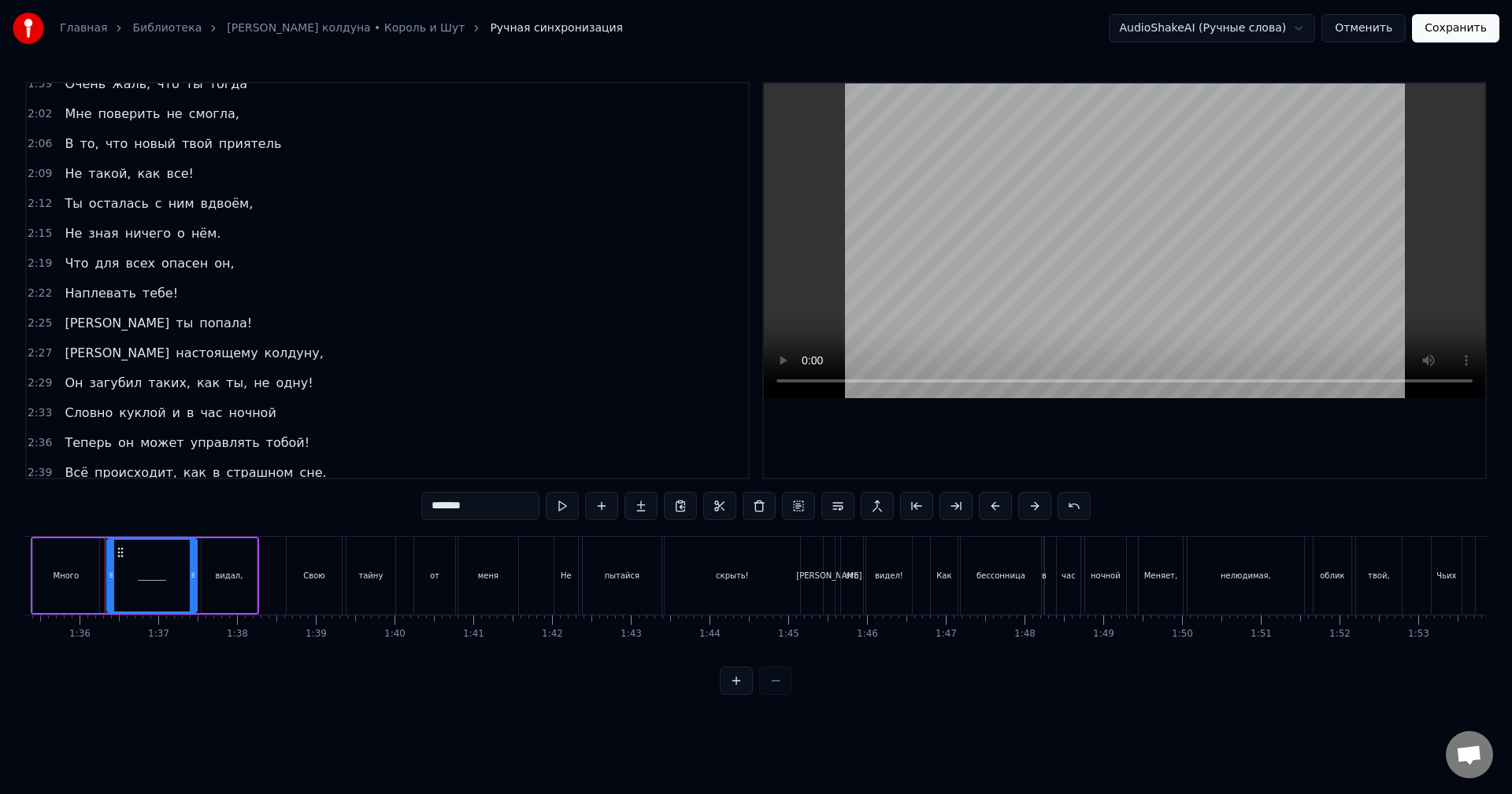
scroll to position [799, 0]
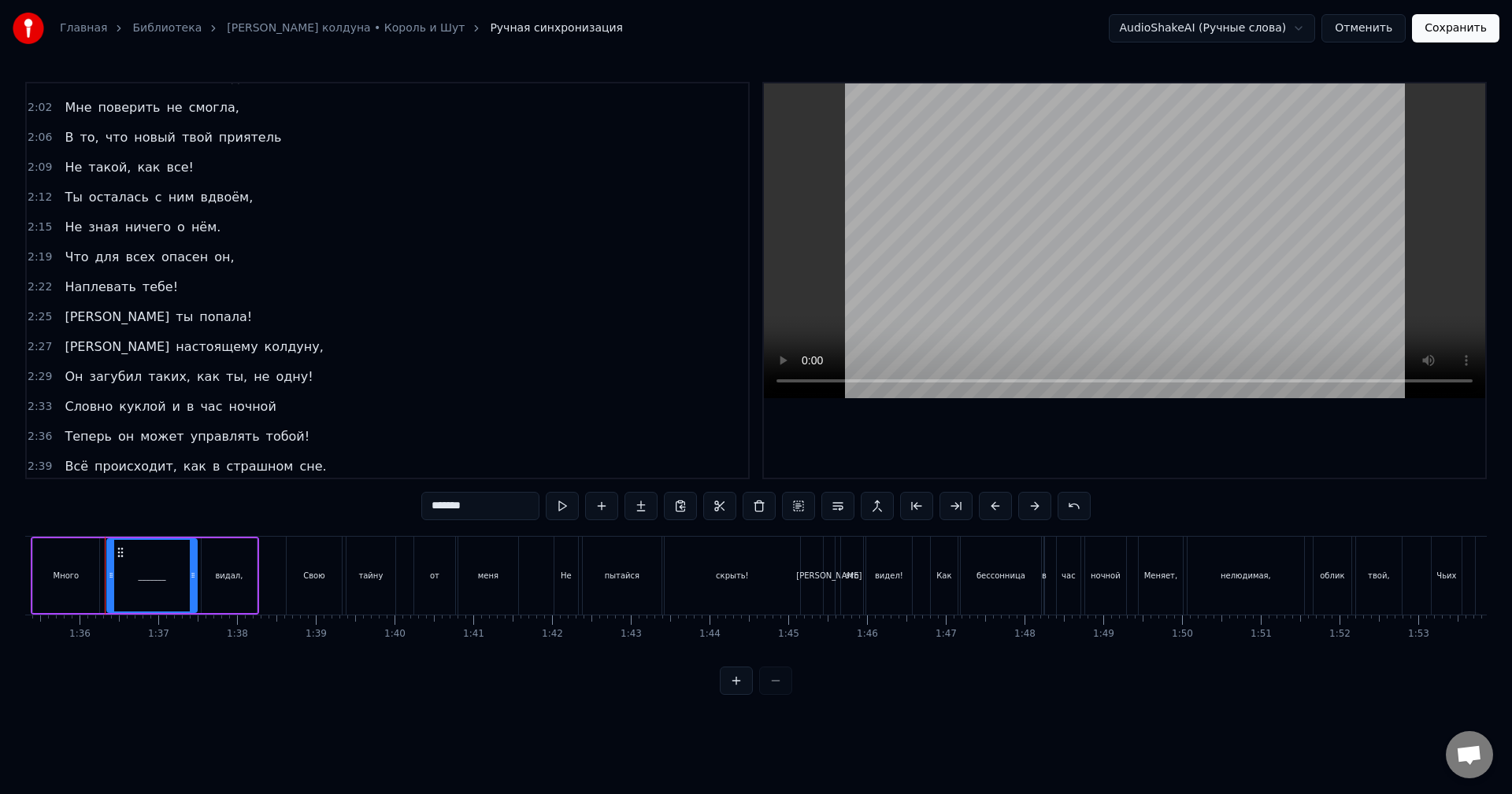
click at [231, 134] on span "приятель" at bounding box center [250, 137] width 66 height 18
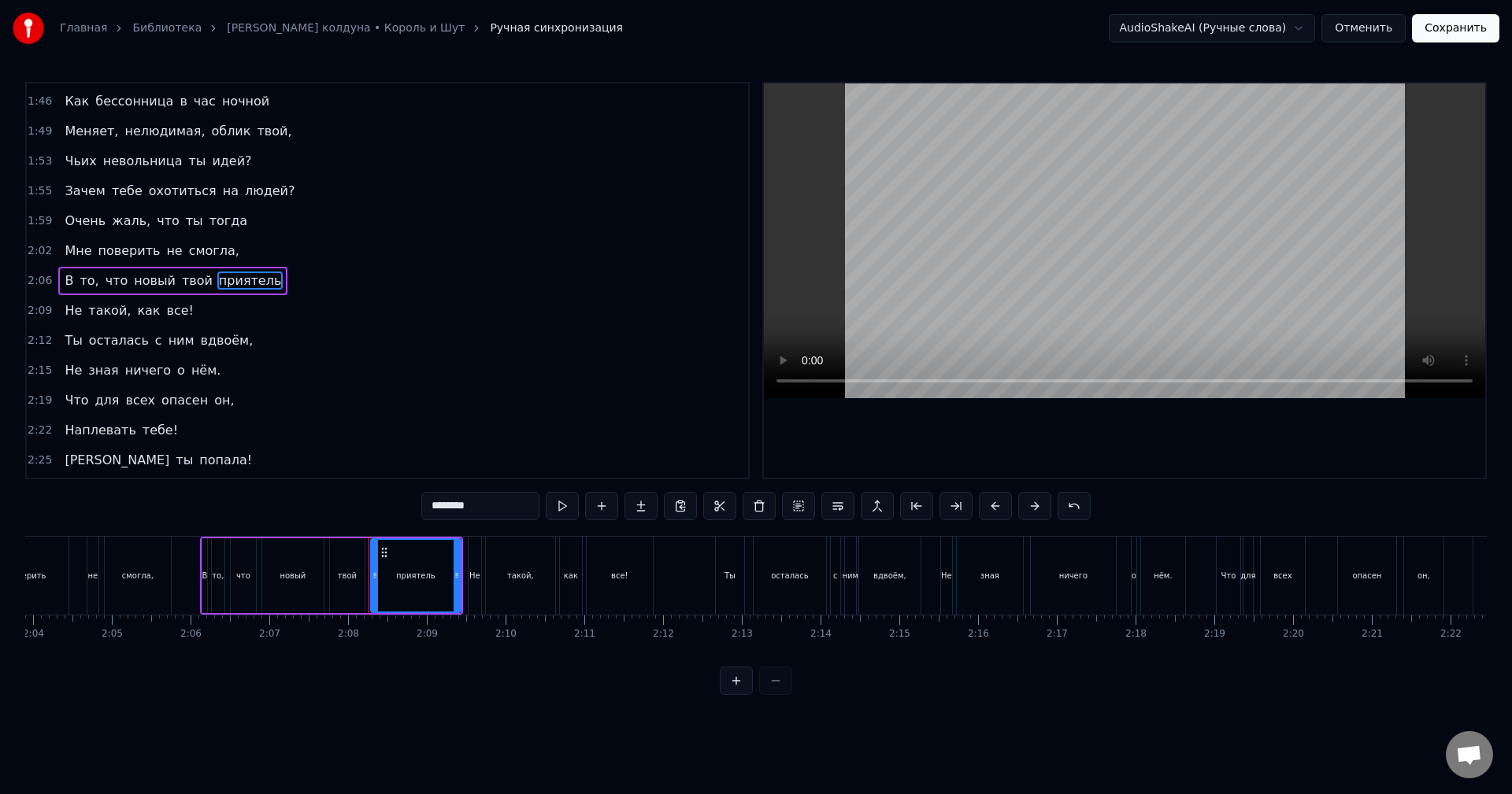
scroll to position [0, 10021]
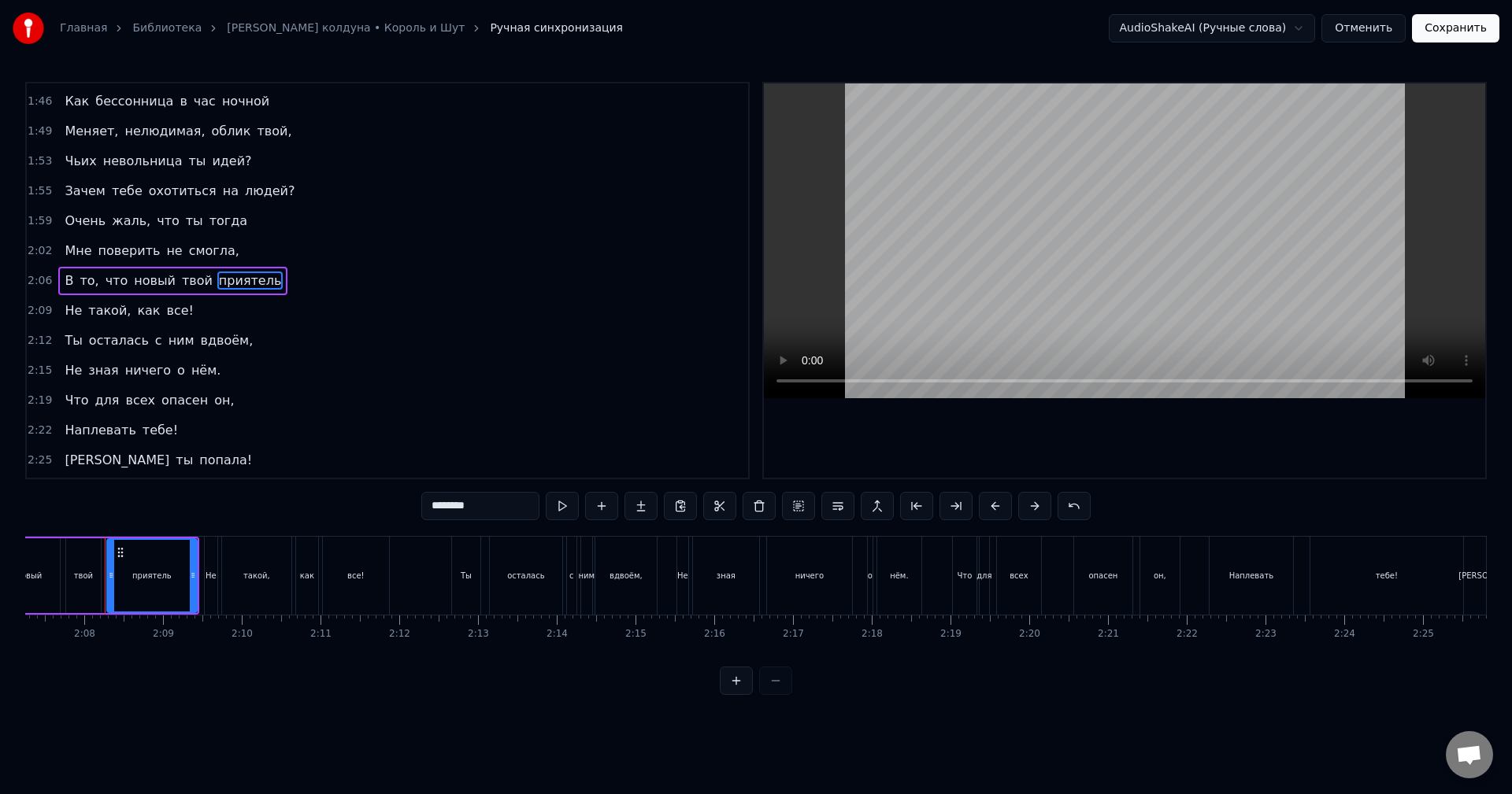
drag, startPoint x: 481, startPoint y: 509, endPoint x: 431, endPoint y: 509, distance: 50.0
click at [432, 509] on input "********" at bounding box center [480, 505] width 118 height 28
click at [165, 315] on span "все!" at bounding box center [180, 310] width 30 height 18
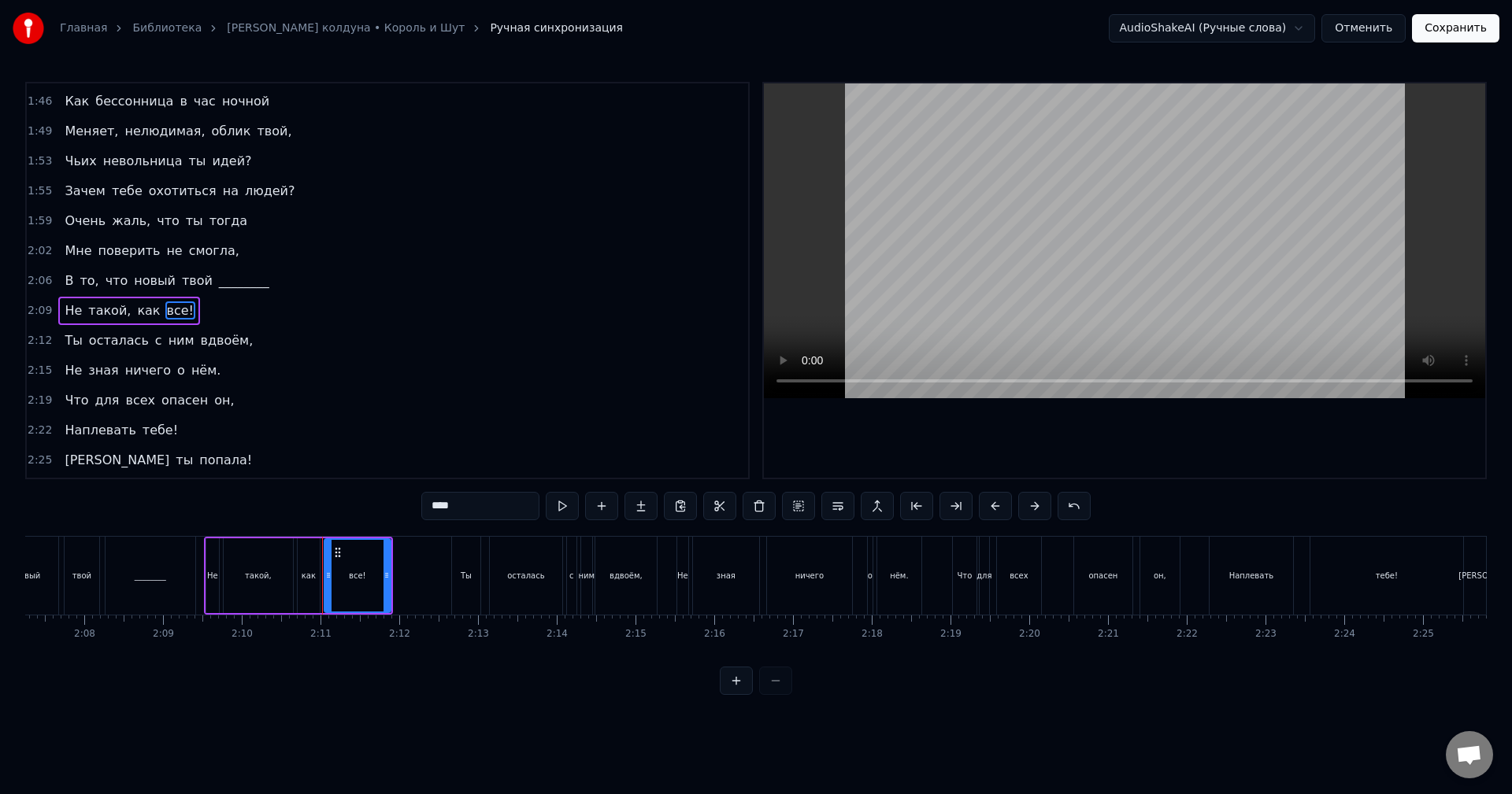
scroll to position [685, 0]
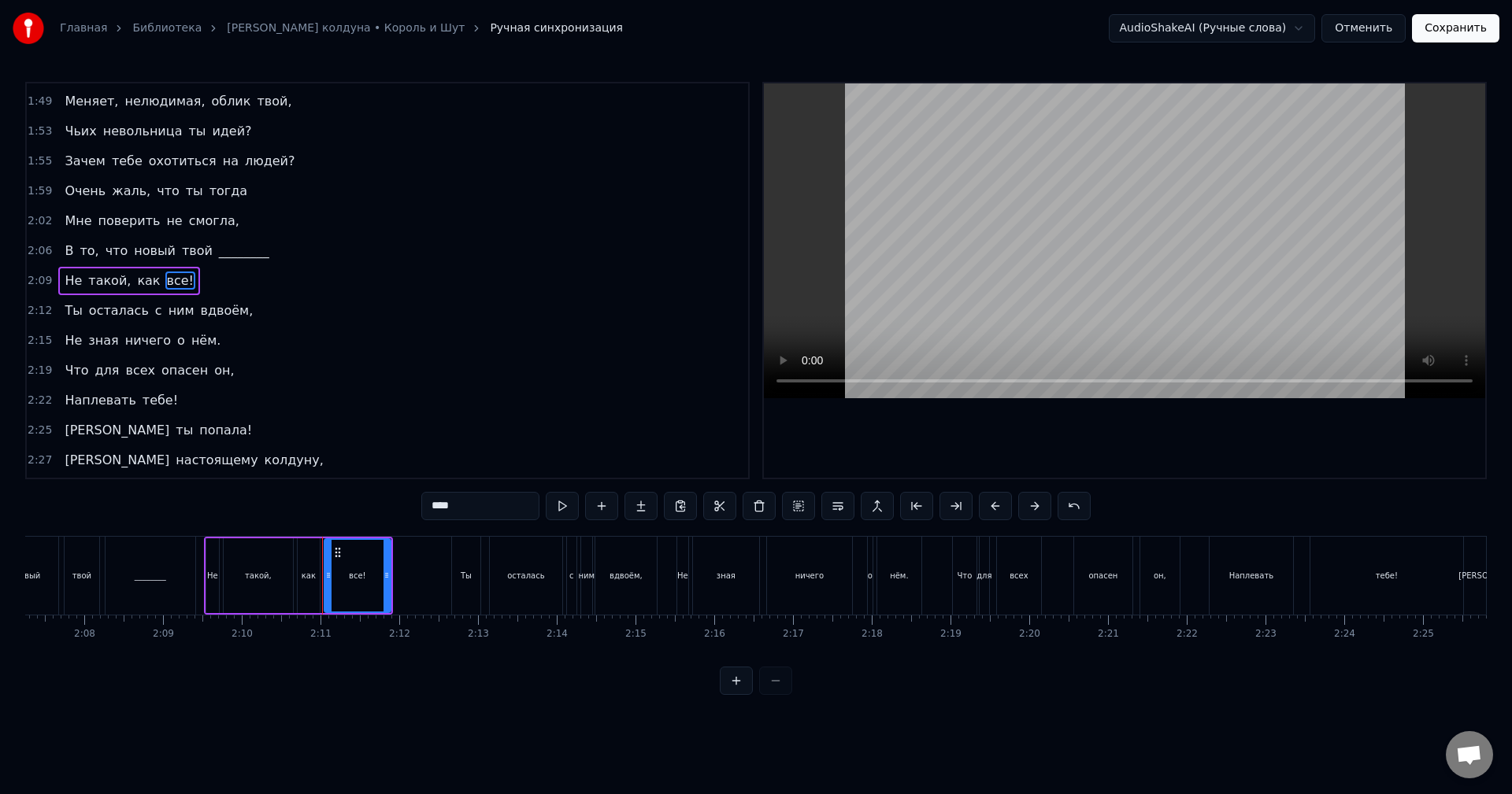
drag, startPoint x: 454, startPoint y: 505, endPoint x: 354, endPoint y: 497, distance: 100.3
click at [371, 503] on div "0:26 Тёмный, мрачный коридор, 0:29 Я на цыпочках, как вор, 0:32 Пробираюсь, чут…" at bounding box center [756, 388] width 1462 height 613
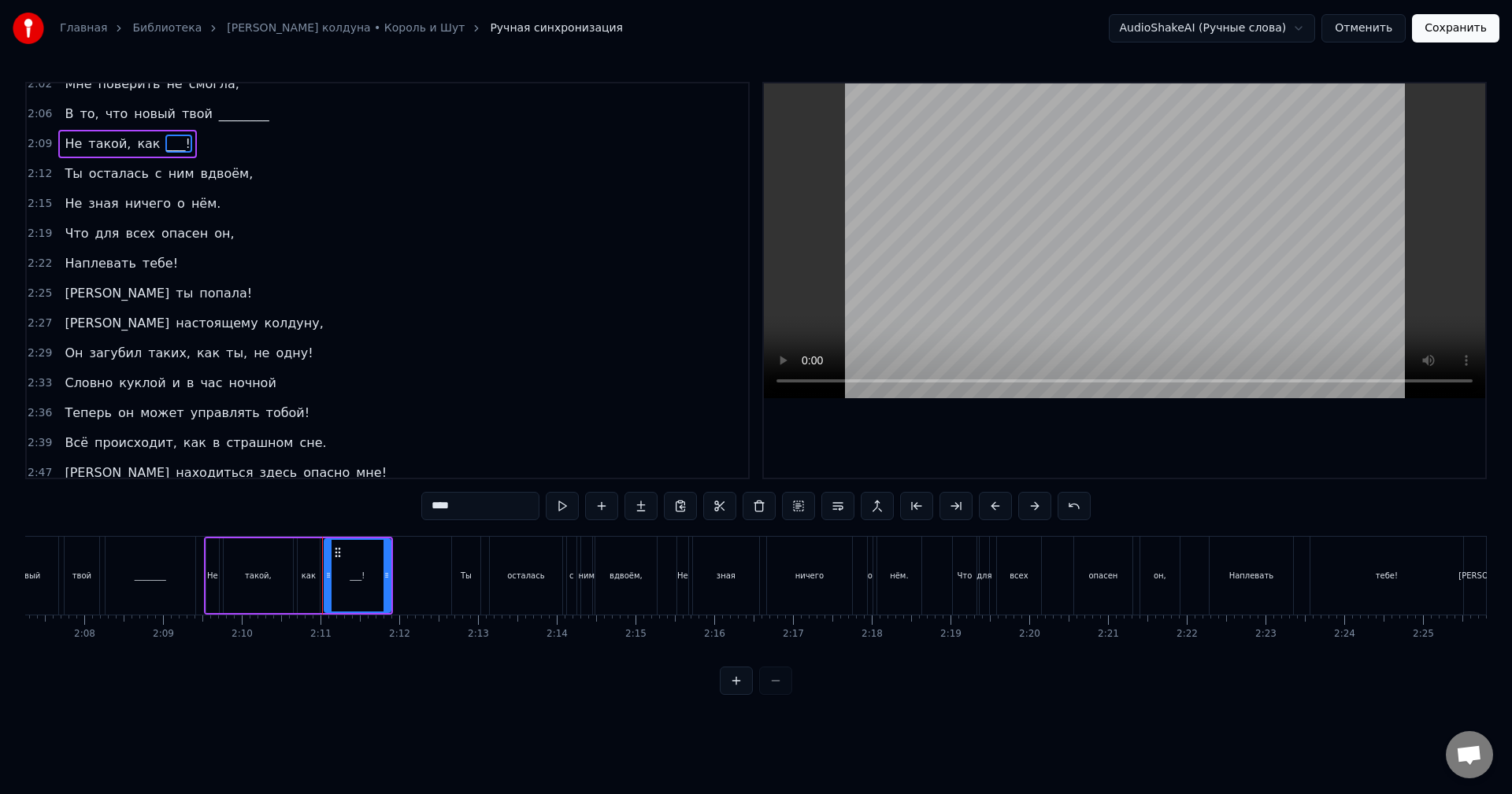
scroll to position [833, 0]
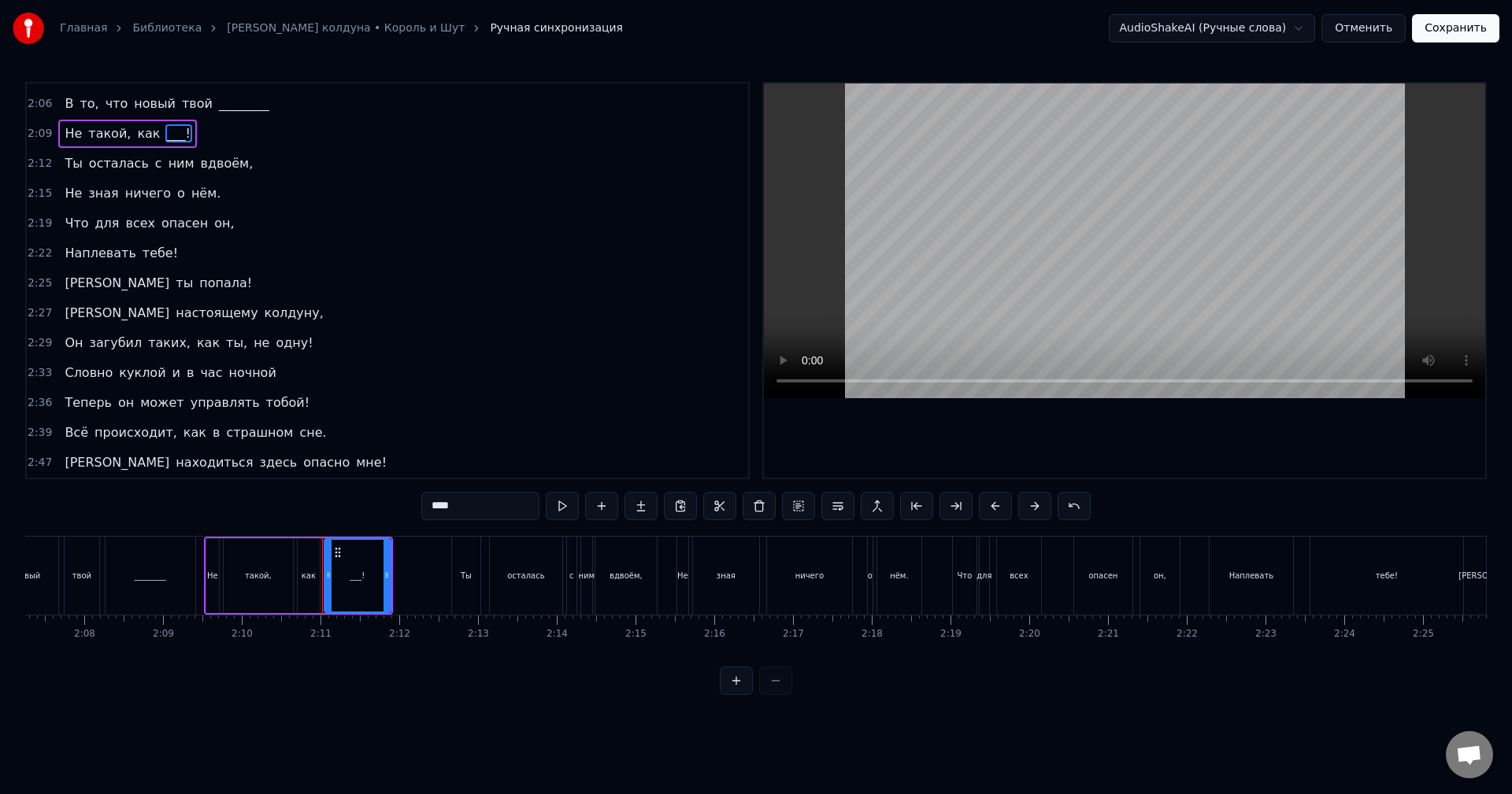
click at [263, 315] on span "колдуну," at bounding box center [294, 313] width 62 height 18
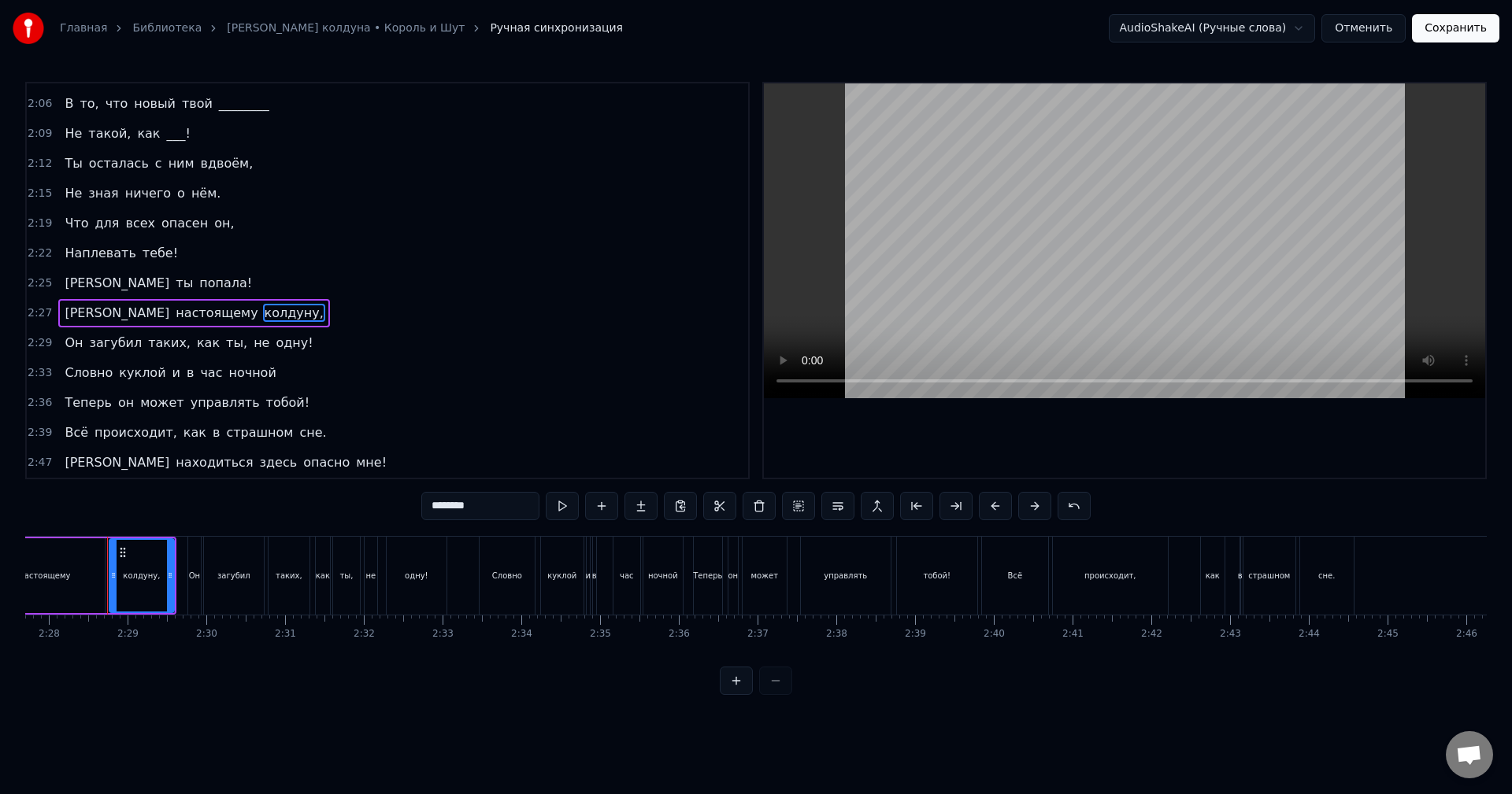
scroll to position [0, 11634]
drag, startPoint x: 479, startPoint y: 506, endPoint x: 431, endPoint y: 504, distance: 48.0
click at [432, 506] on input "********" at bounding box center [480, 505] width 118 height 28
click at [121, 374] on span "куклой" at bounding box center [141, 373] width 49 height 18
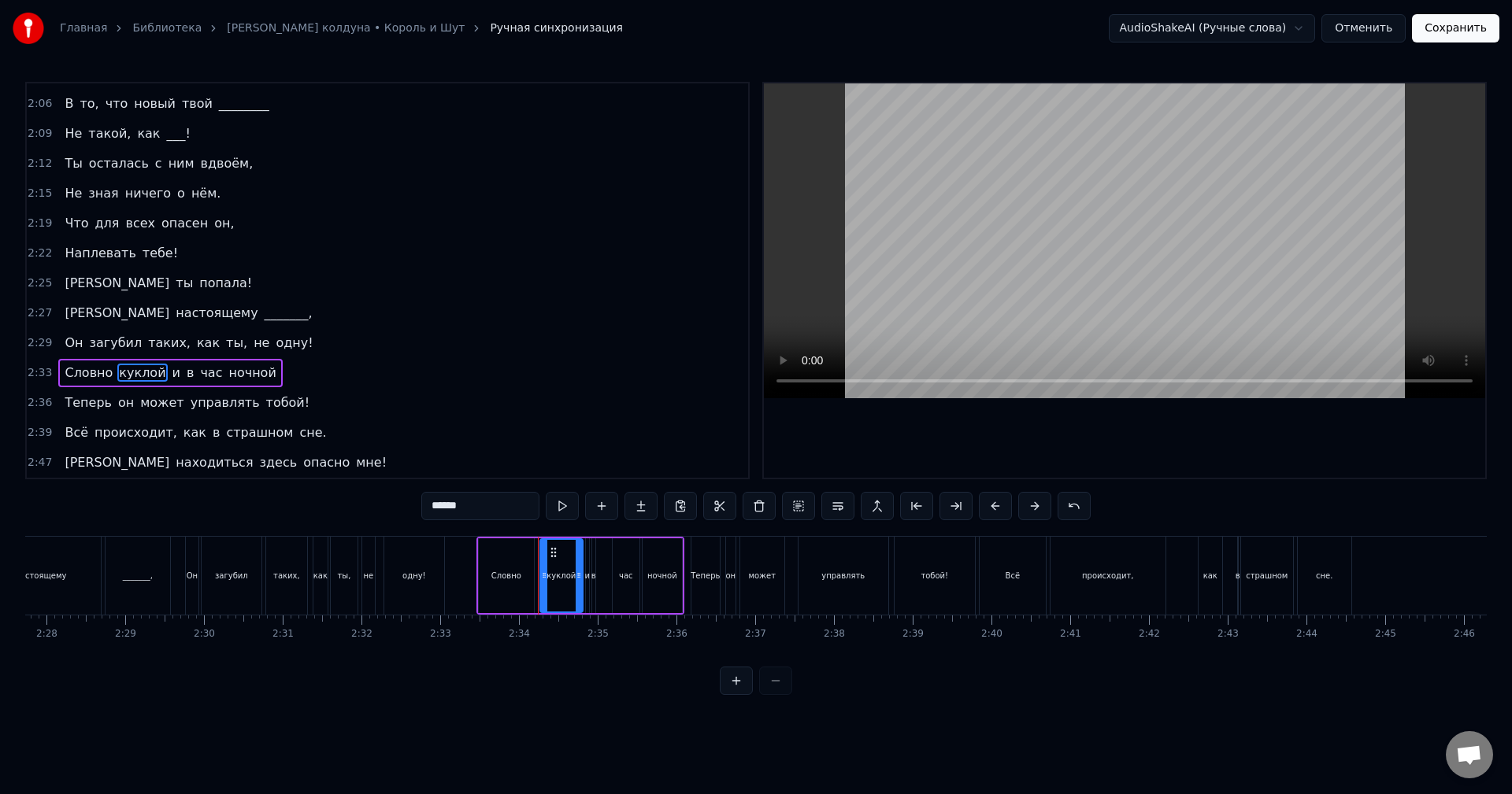
drag, startPoint x: 467, startPoint y: 504, endPoint x: 428, endPoint y: 506, distance: 39.1
click at [428, 509] on input "******" at bounding box center [480, 505] width 118 height 28
click at [201, 409] on span "управлять" at bounding box center [225, 403] width 72 height 18
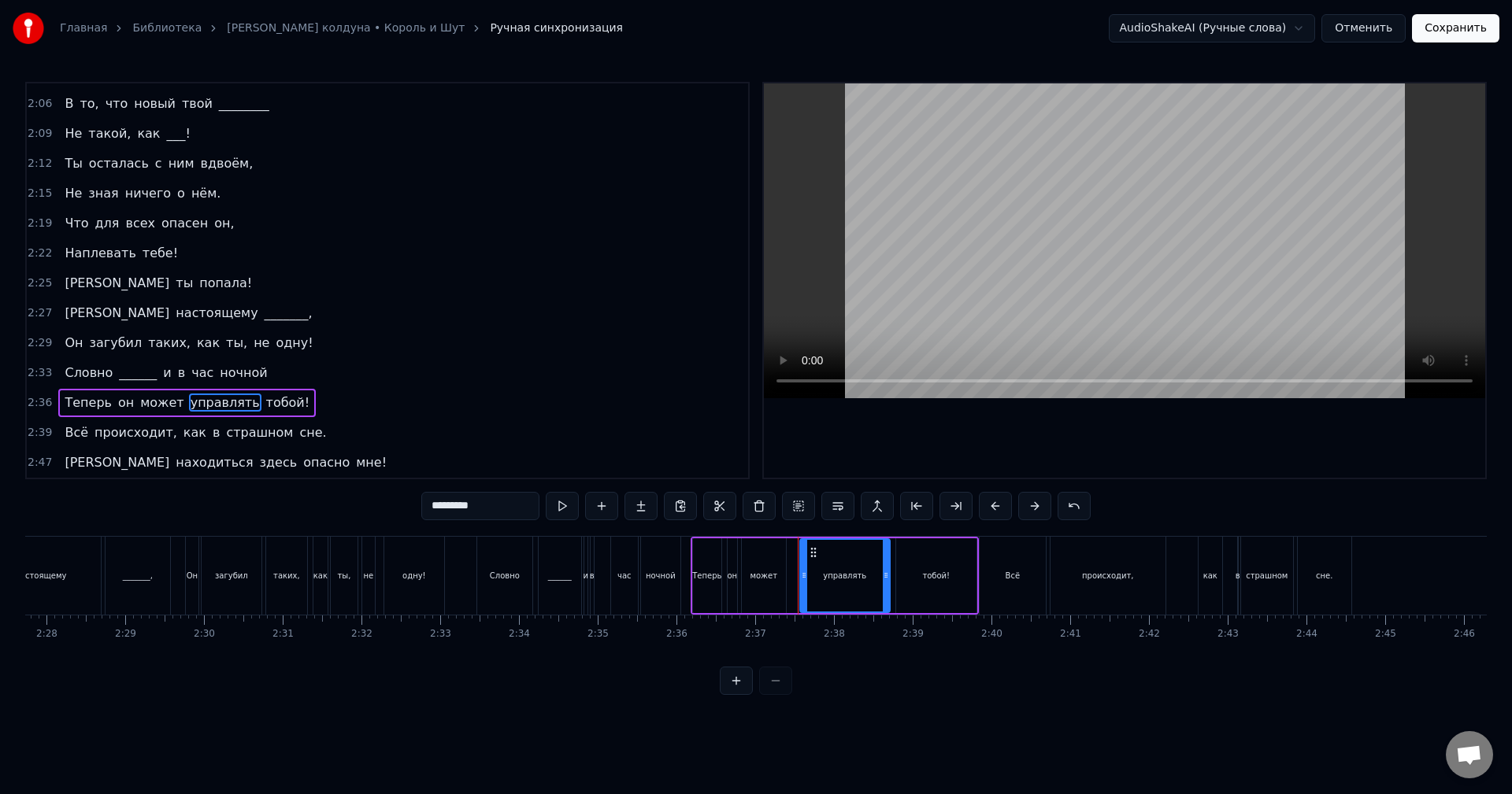
drag, startPoint x: 486, startPoint y: 506, endPoint x: 425, endPoint y: 508, distance: 61.0
click at [425, 508] on input "*********" at bounding box center [480, 505] width 118 height 28
type input "*********"
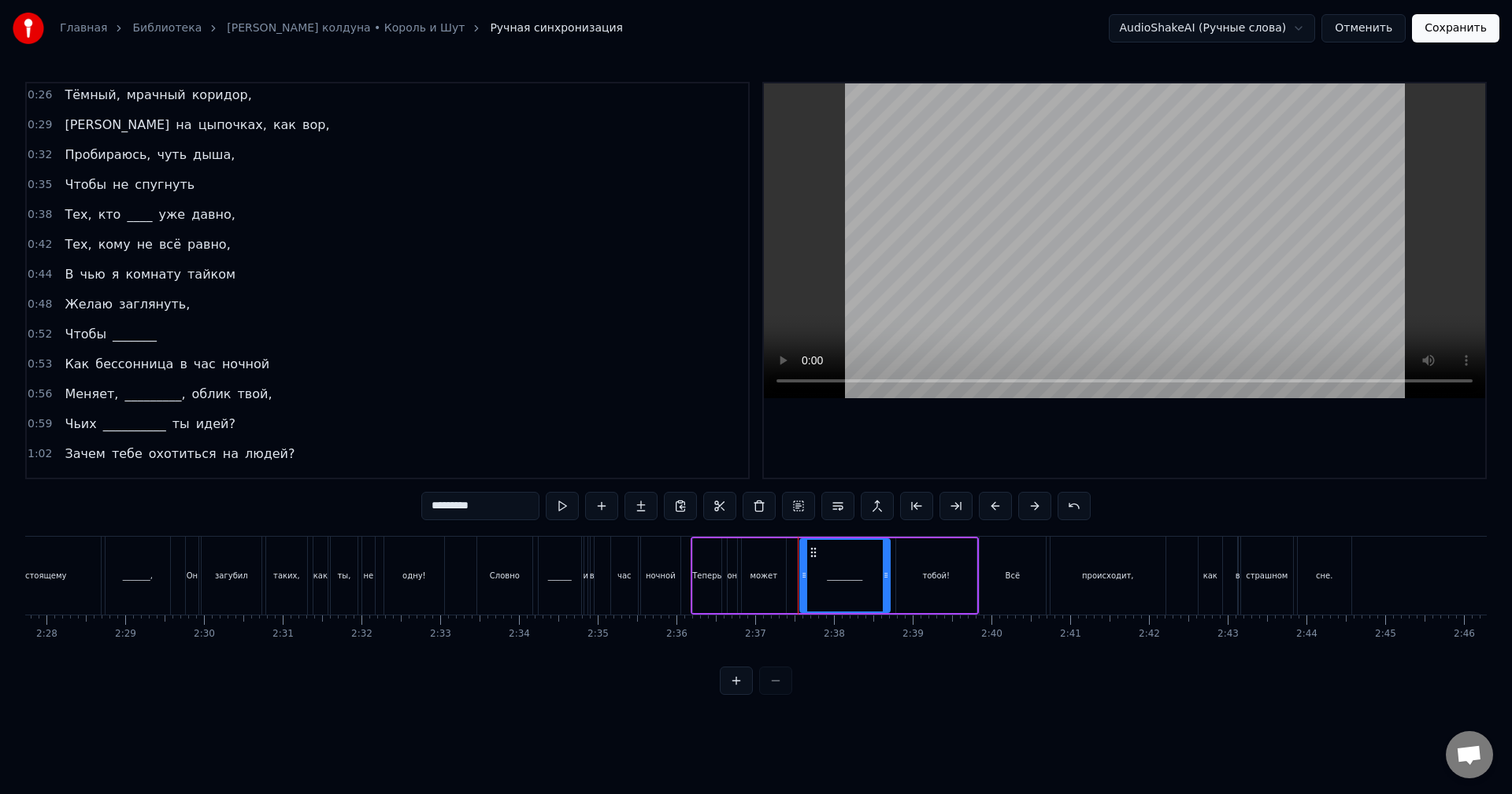
scroll to position [0, 0]
click at [329, 97] on div "0:26 Тёмный, мрачный коридор," at bounding box center [387, 98] width 722 height 30
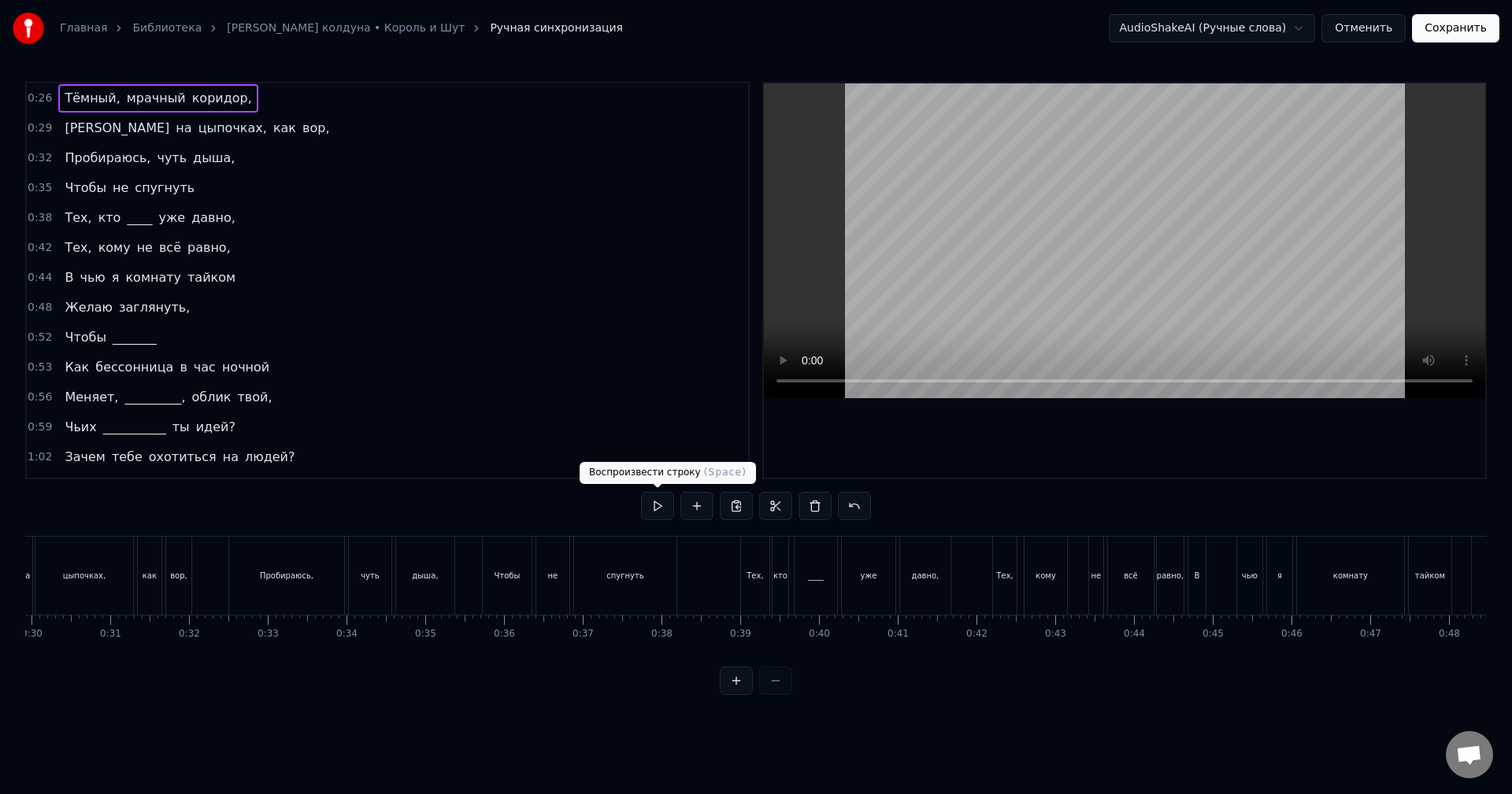
scroll to position [0, 1976]
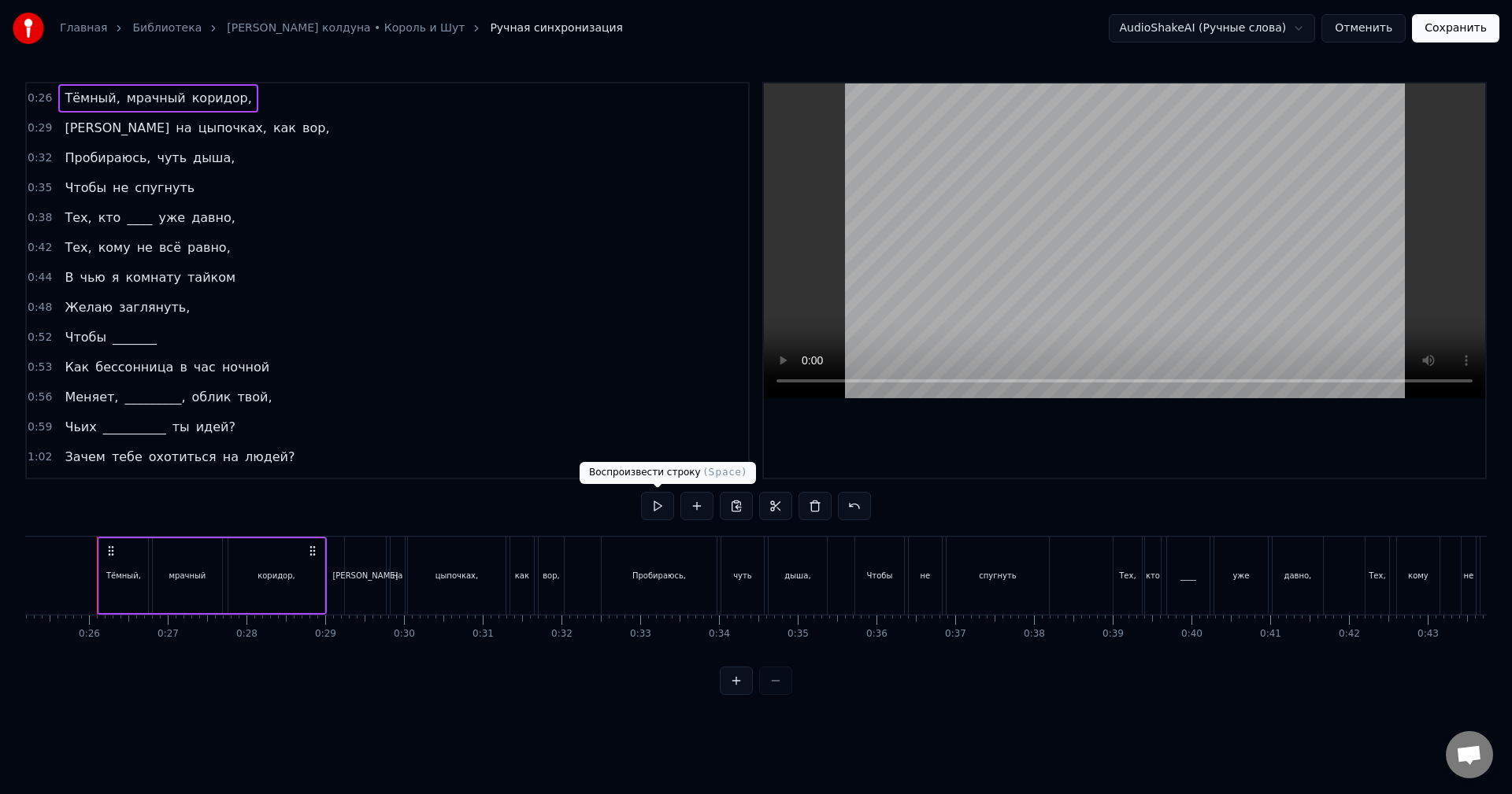
click at [670, 504] on button at bounding box center [657, 505] width 33 height 28
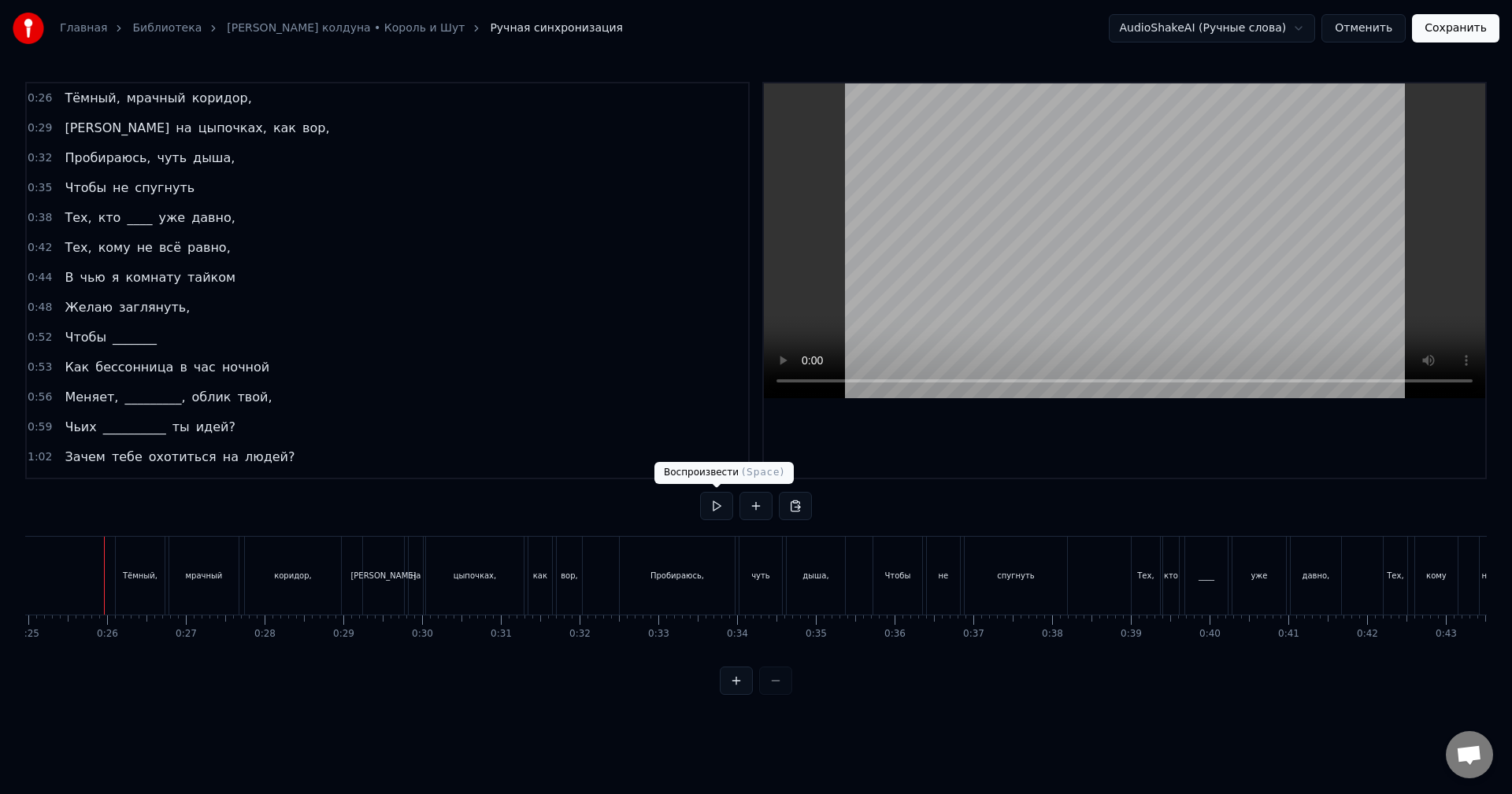
click at [727, 496] on button at bounding box center [717, 505] width 33 height 28
click at [719, 509] on button at bounding box center [717, 505] width 33 height 28
click at [705, 496] on button at bounding box center [717, 505] width 33 height 28
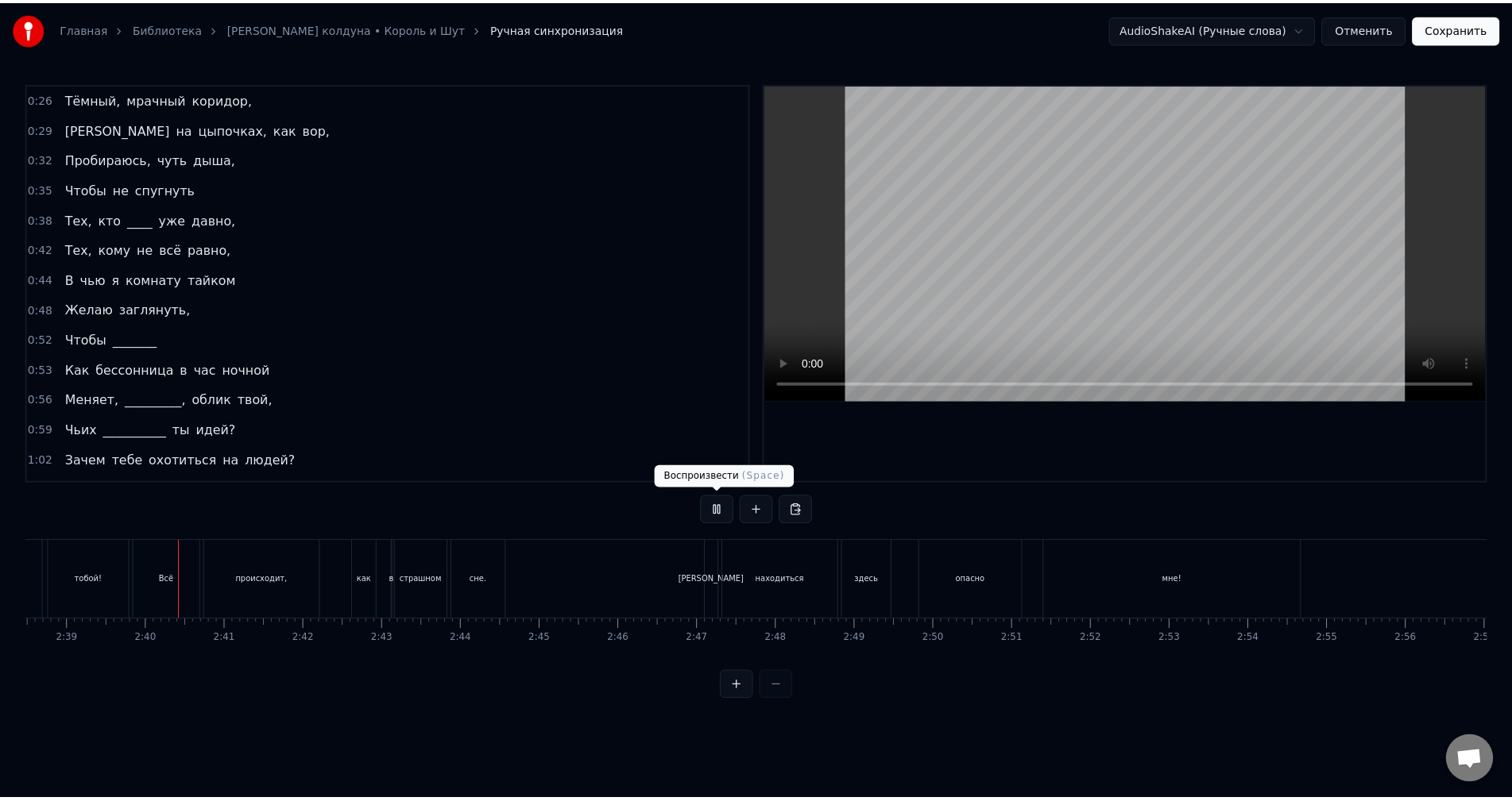
scroll to position [0, 12616]
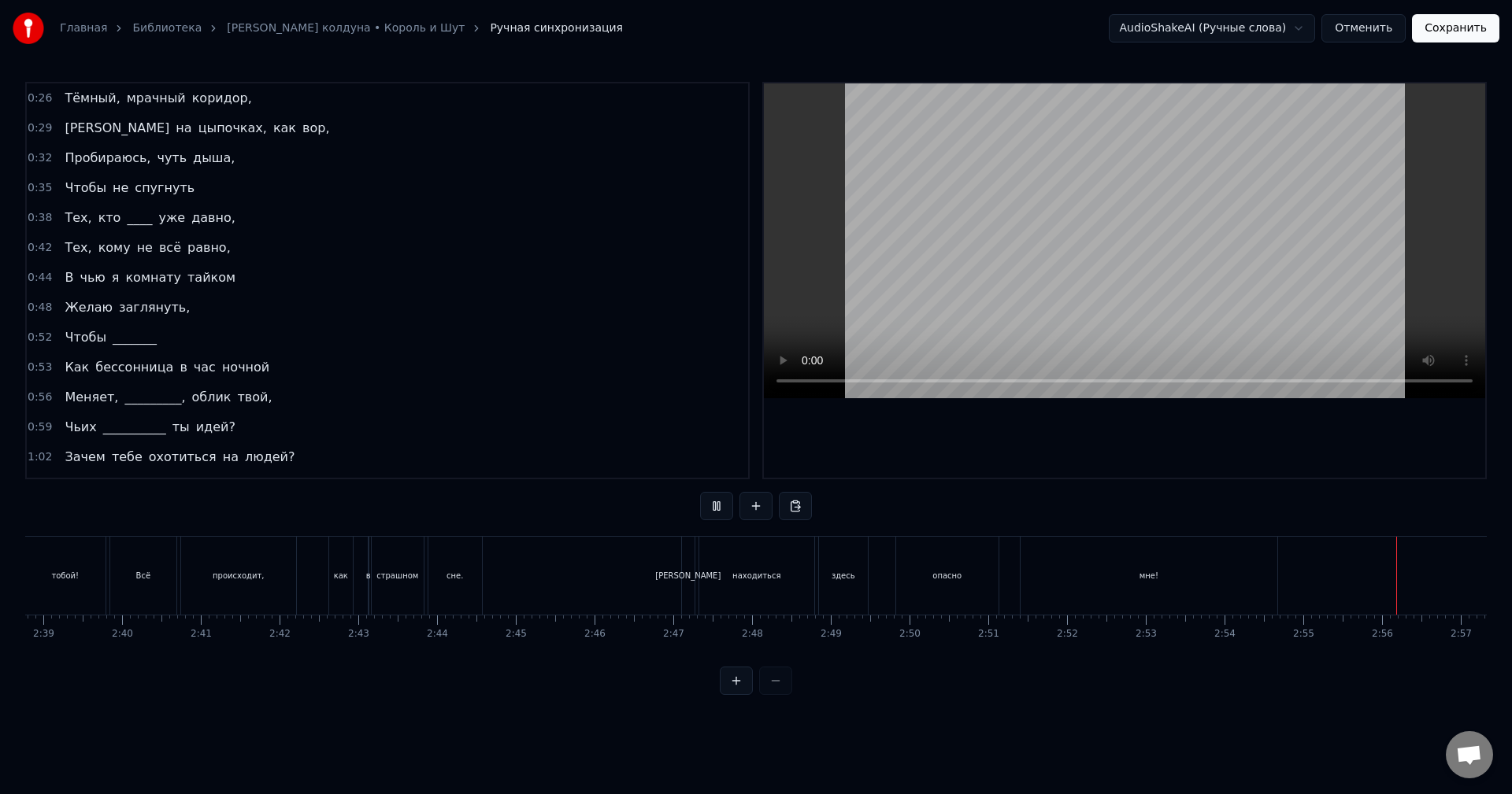
click at [1441, 37] on button "Сохранить" at bounding box center [1455, 28] width 87 height 28
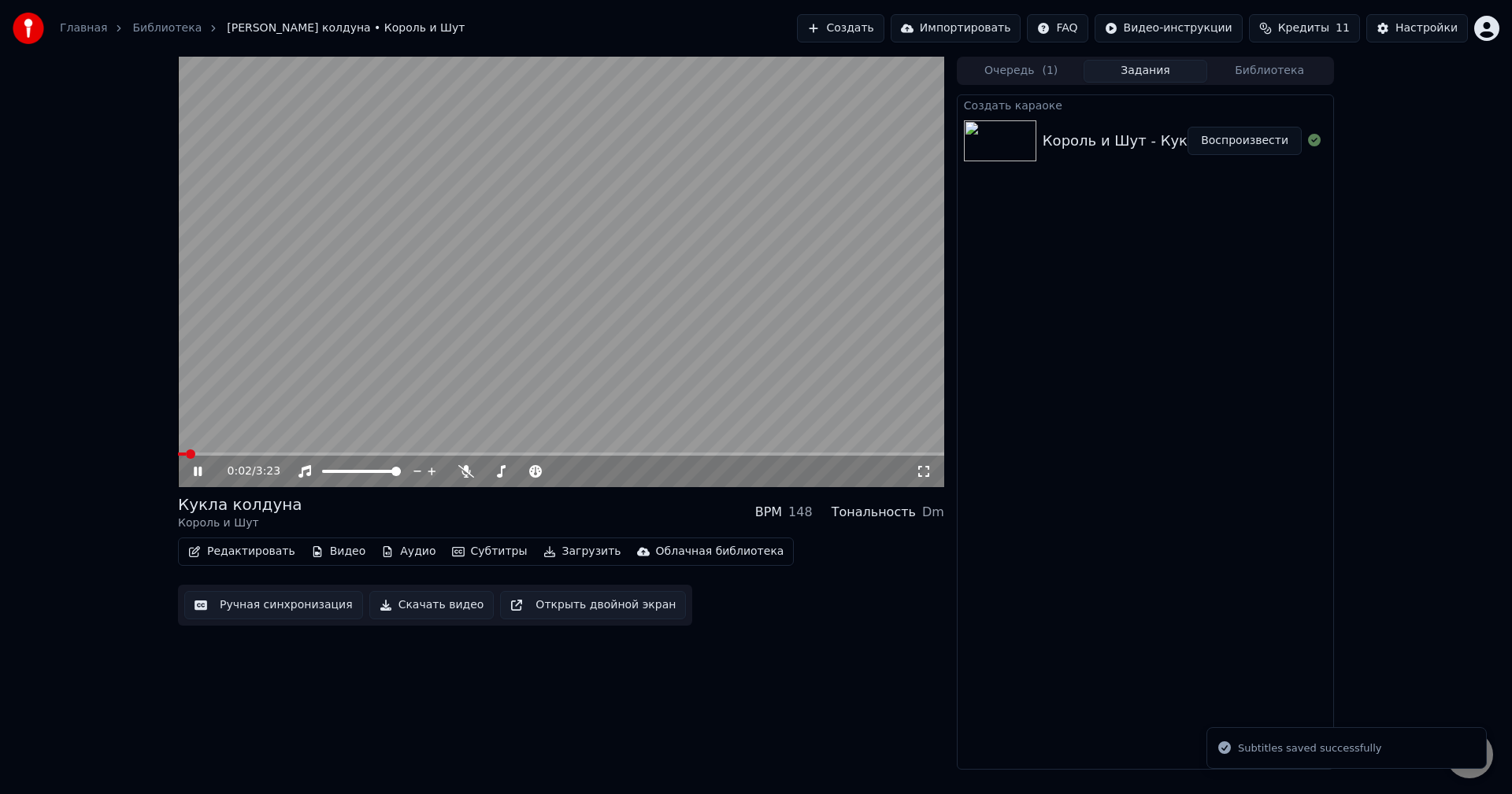
click at [261, 553] on button "Редактировать" at bounding box center [242, 552] width 120 height 22
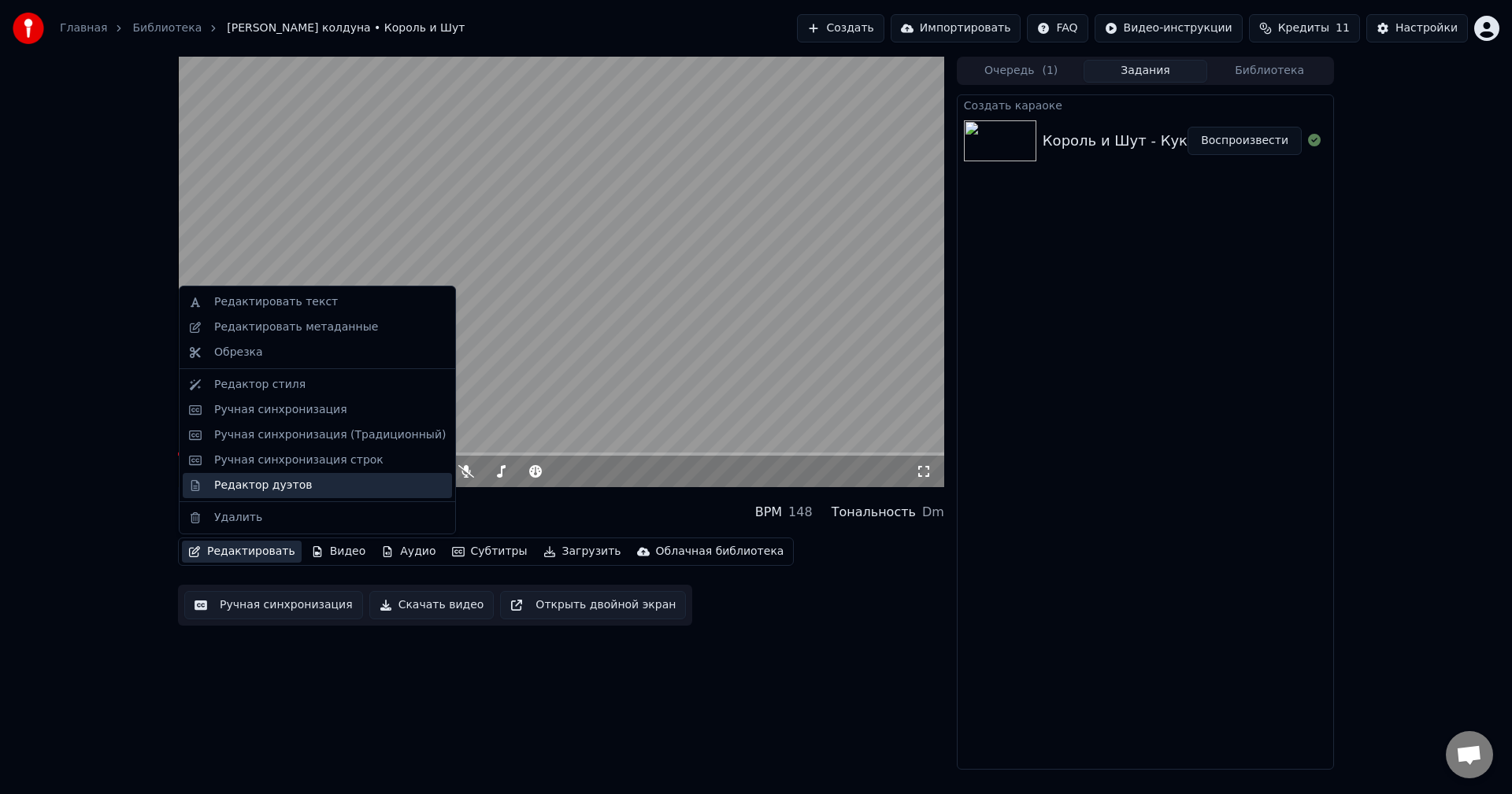
click at [271, 488] on div "Редактор дуэтов" at bounding box center [263, 486] width 98 height 15
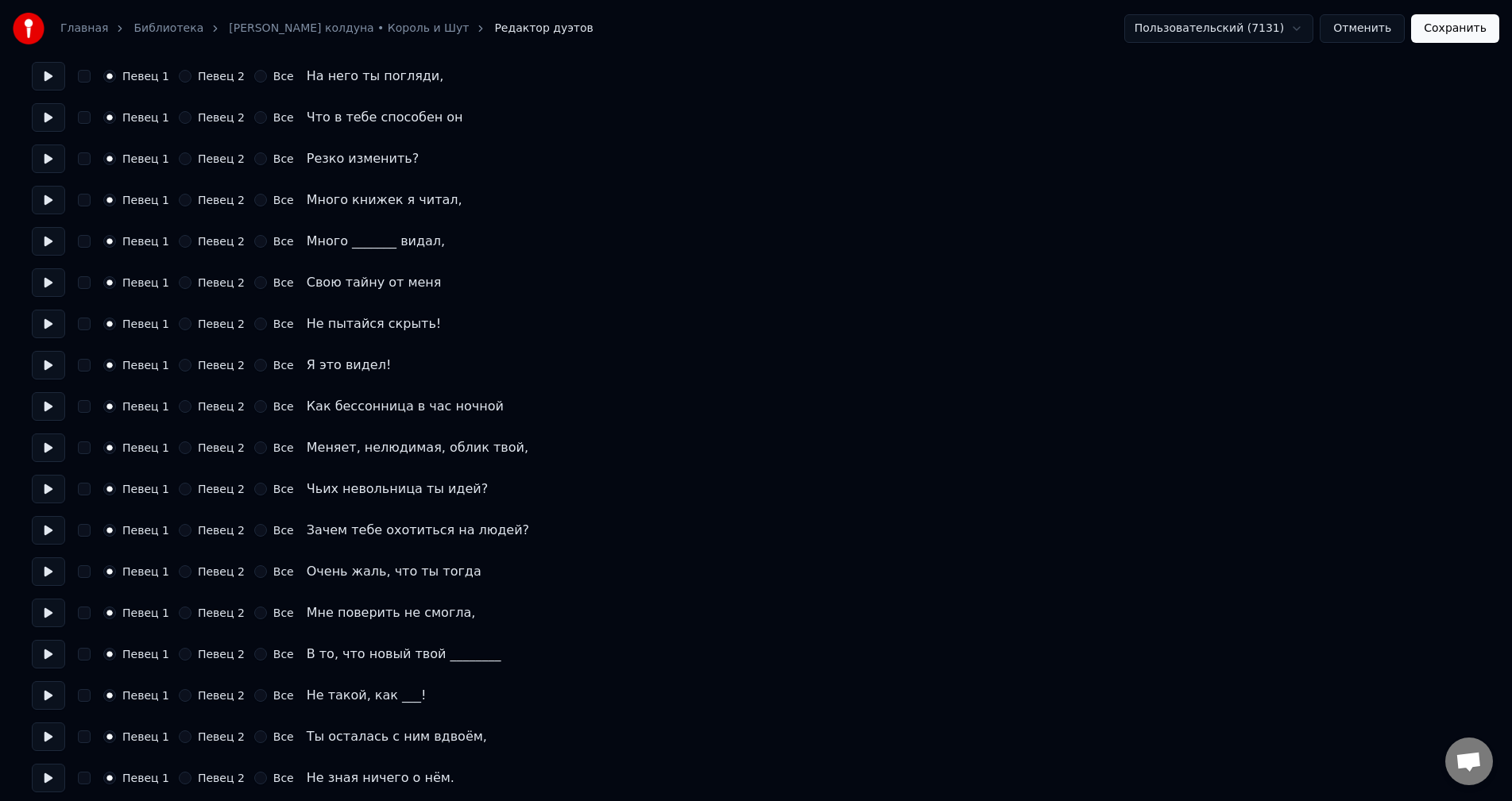
scroll to position [715, 0]
click at [254, 401] on button "Все" at bounding box center [260, 404] width 13 height 13
click at [254, 445] on button "Все" at bounding box center [260, 446] width 13 height 13
click at [254, 490] on button "Все" at bounding box center [260, 487] width 13 height 13
click at [254, 529] on button "Все" at bounding box center [260, 528] width 13 height 13
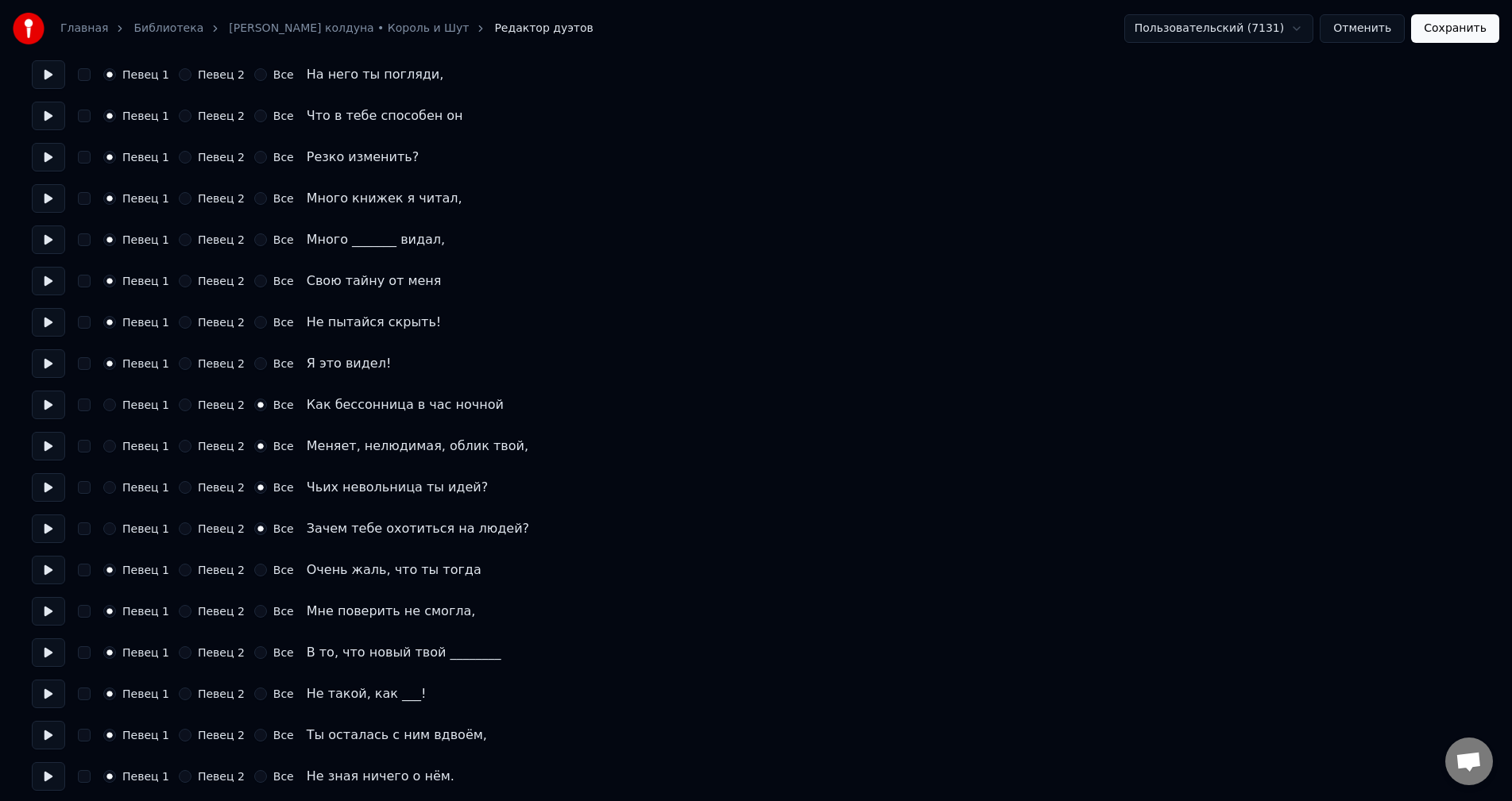
click at [178, 569] on button "Певец 2" at bounding box center [184, 570] width 13 height 13
click at [178, 610] on button "Певец 2" at bounding box center [184, 611] width 13 height 13
click at [180, 648] on button "Певец 2" at bounding box center [184, 652] width 13 height 13
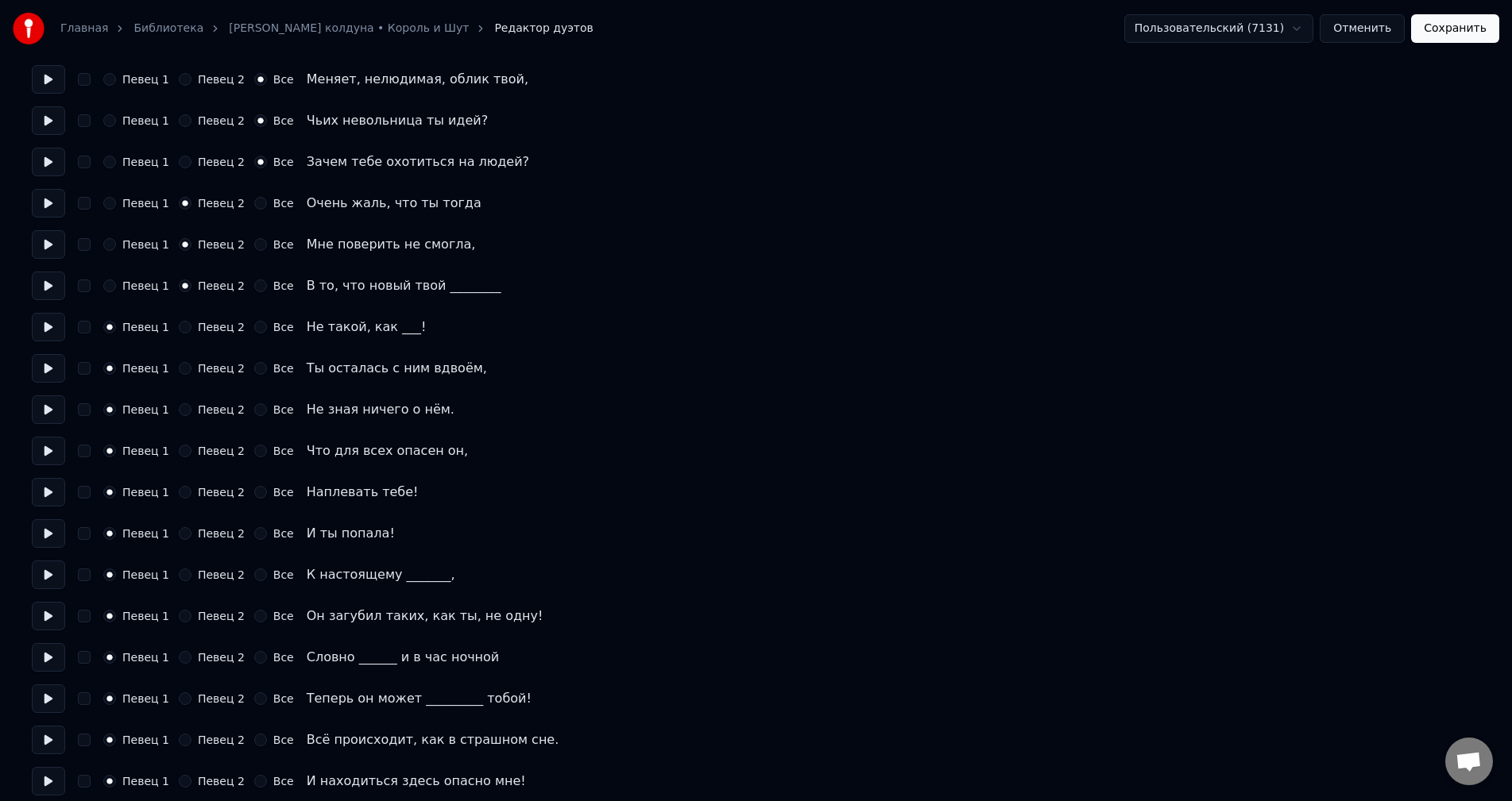
scroll to position [1092, 0]
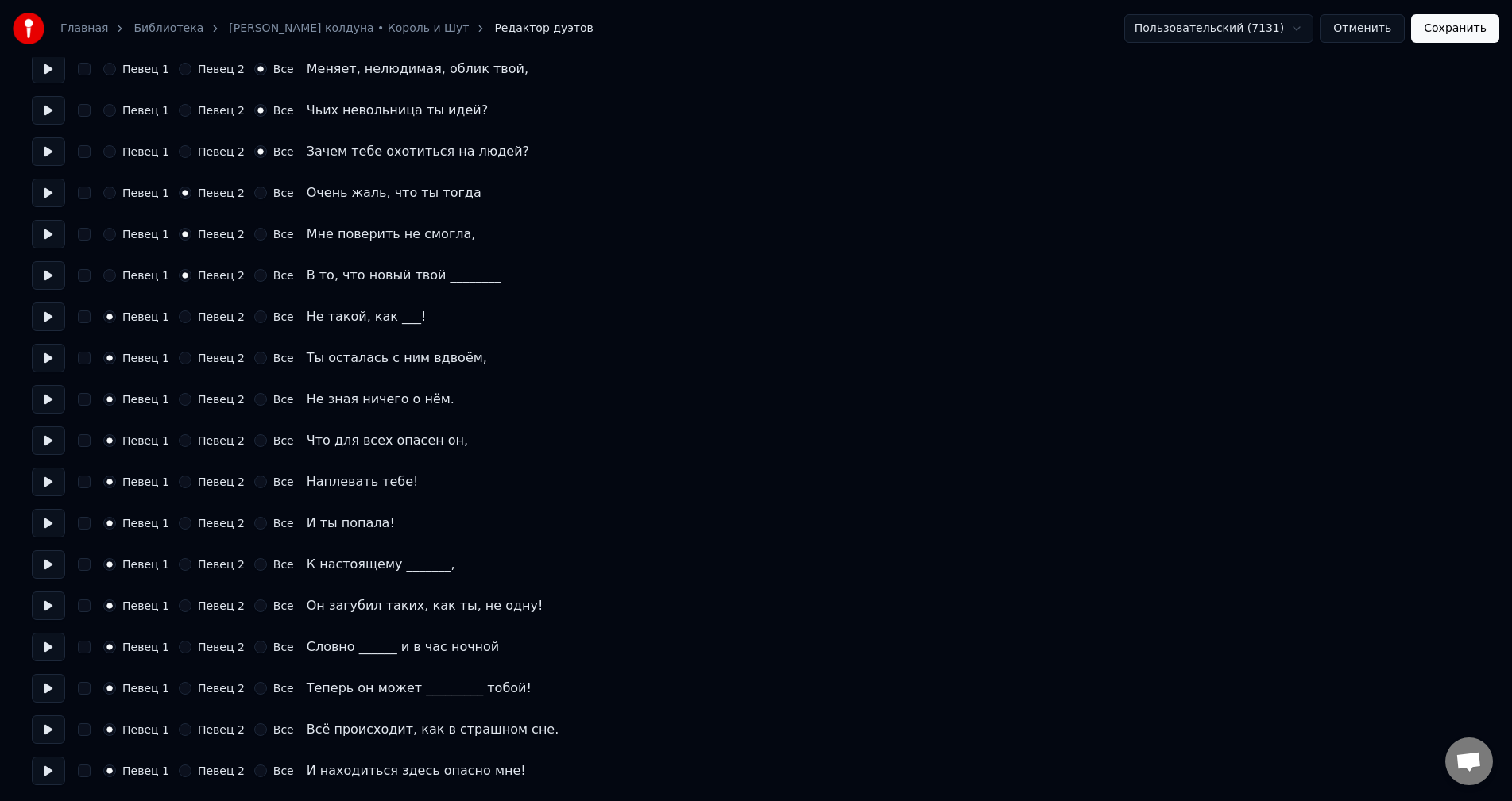
click at [178, 316] on button "Певец 2" at bounding box center [184, 317] width 13 height 13
click at [178, 355] on button "Певец 2" at bounding box center [184, 358] width 13 height 13
click at [178, 401] on button "Певец 2" at bounding box center [184, 399] width 13 height 13
click at [178, 434] on div "Певец 1 Певец 2 Все Что для всех опасен он," at bounding box center [756, 440] width 1449 height 28
click at [179, 440] on button "Певец 2" at bounding box center [184, 440] width 13 height 13
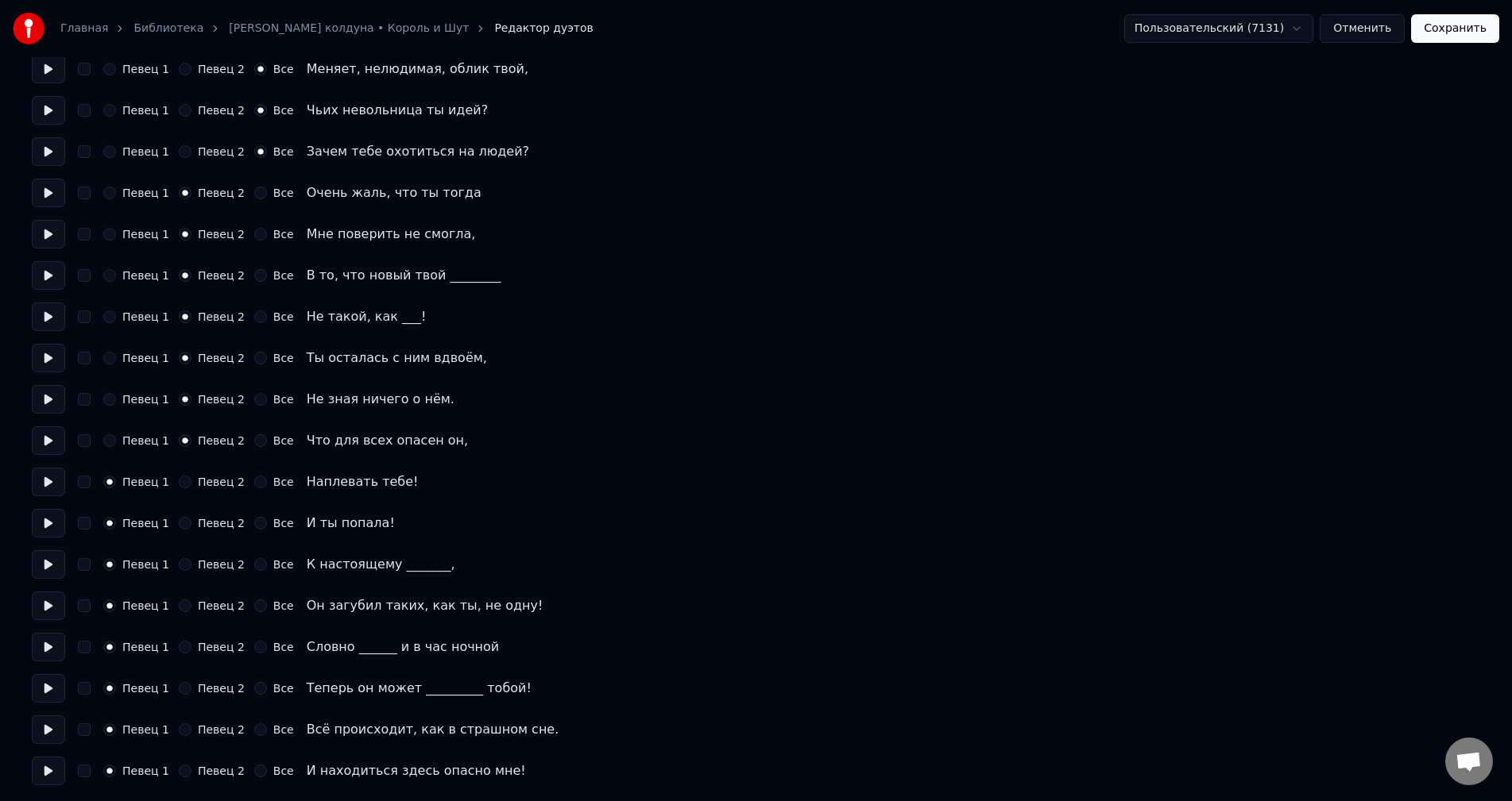
click at [179, 483] on button "Певец 2" at bounding box center [184, 481] width 13 height 13
click at [179, 526] on button "Певец 2" at bounding box center [184, 523] width 13 height 13
click at [178, 564] on button "Певец 2" at bounding box center [184, 564] width 13 height 13
click at [182, 603] on button "Певец 2" at bounding box center [184, 605] width 13 height 13
click at [178, 646] on button "Певец 2" at bounding box center [184, 647] width 13 height 13
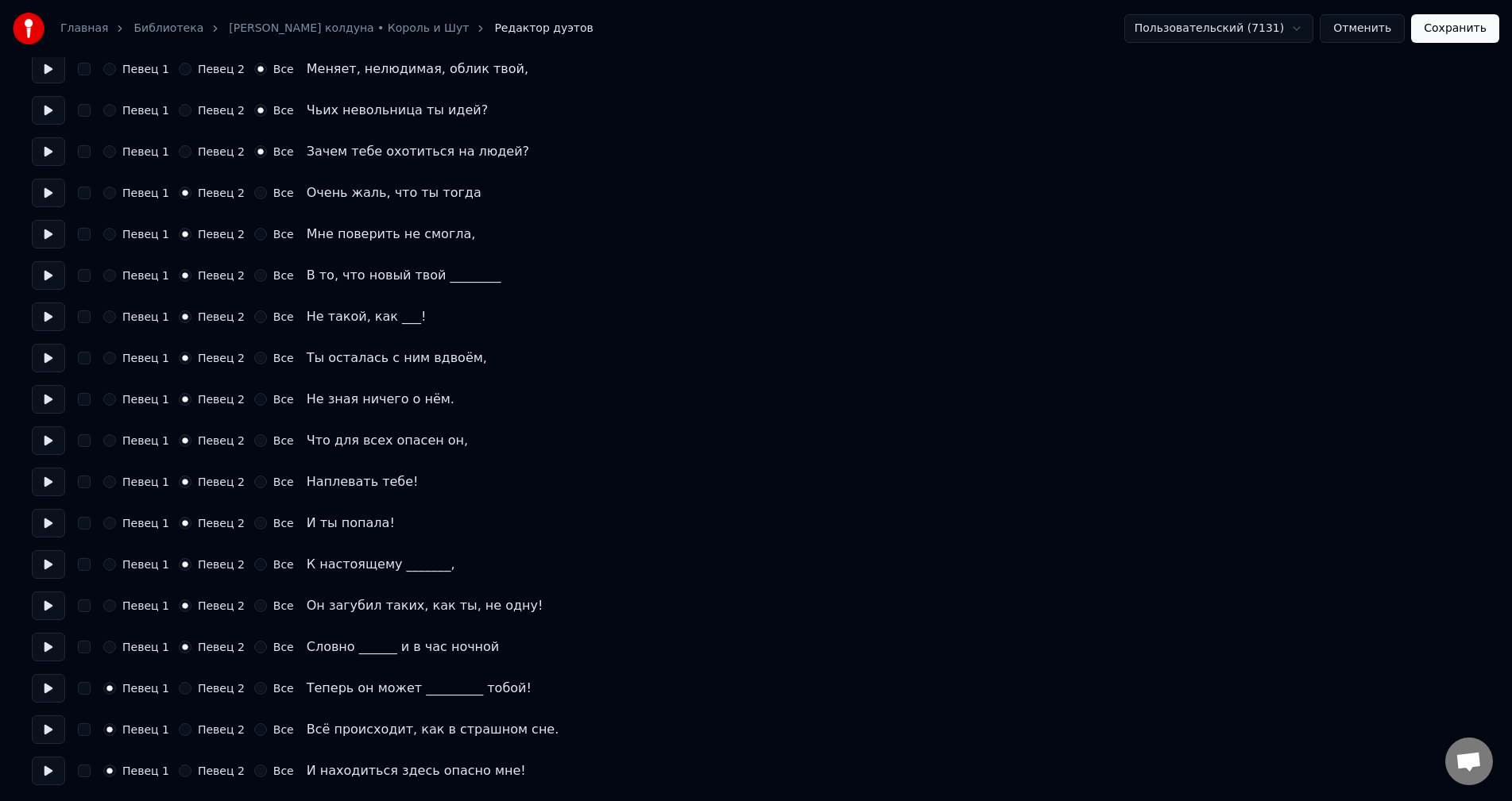
click at [178, 690] on button "Певец 2" at bounding box center [184, 688] width 13 height 13
click at [254, 727] on button "Все" at bounding box center [260, 730] width 13 height 13
click at [254, 770] on button "Все" at bounding box center [260, 771] width 13 height 13
click at [1444, 24] on button "Сохранить" at bounding box center [1455, 28] width 88 height 28
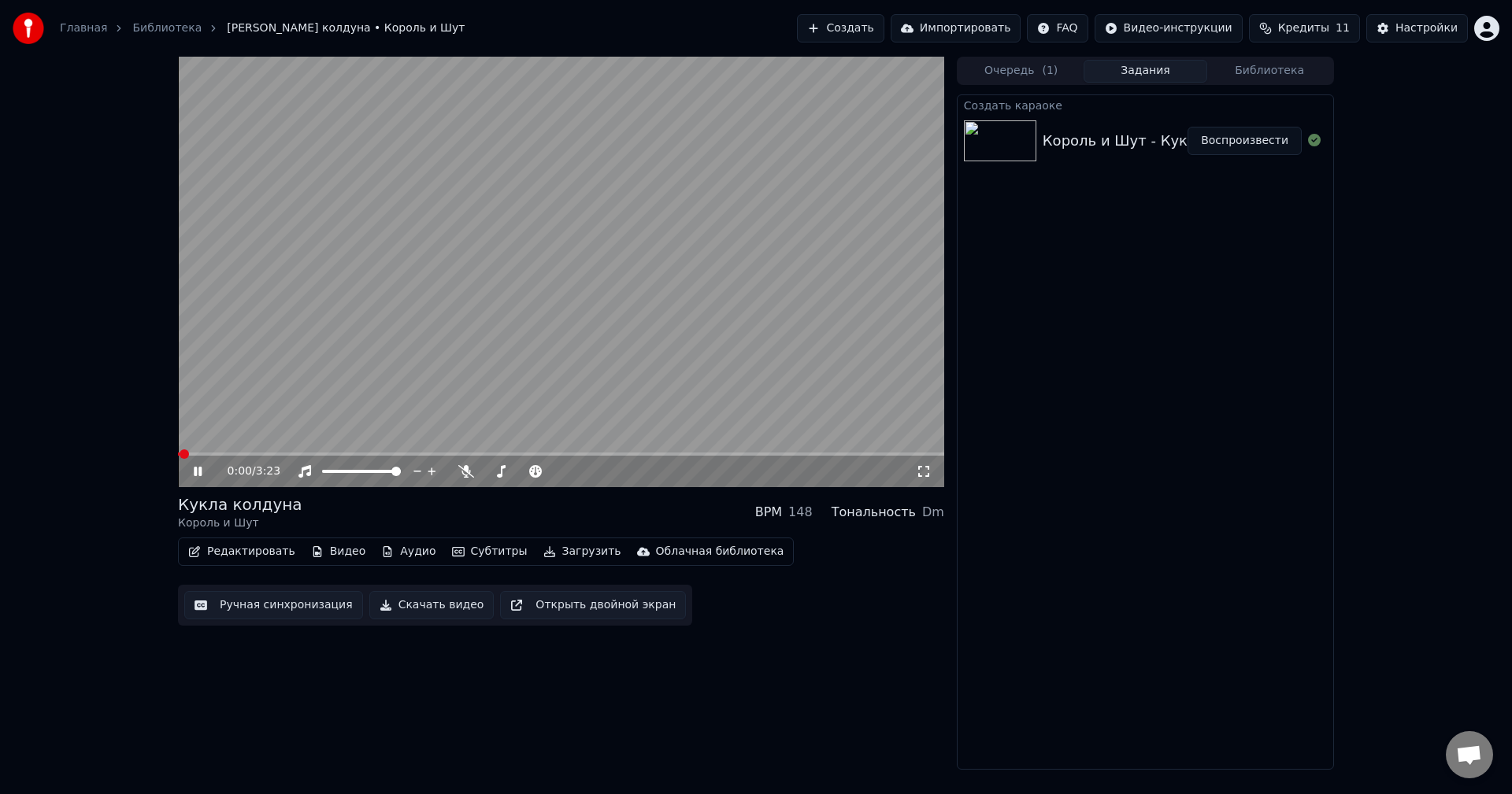
click at [361, 346] on video at bounding box center [560, 272] width 766 height 431
drag, startPoint x: 357, startPoint y: 345, endPoint x: 347, endPoint y: 366, distance: 23.3
click at [357, 344] on video at bounding box center [560, 272] width 766 height 431
click at [276, 451] on video at bounding box center [560, 272] width 766 height 431
click at [279, 452] on video at bounding box center [560, 272] width 766 height 431
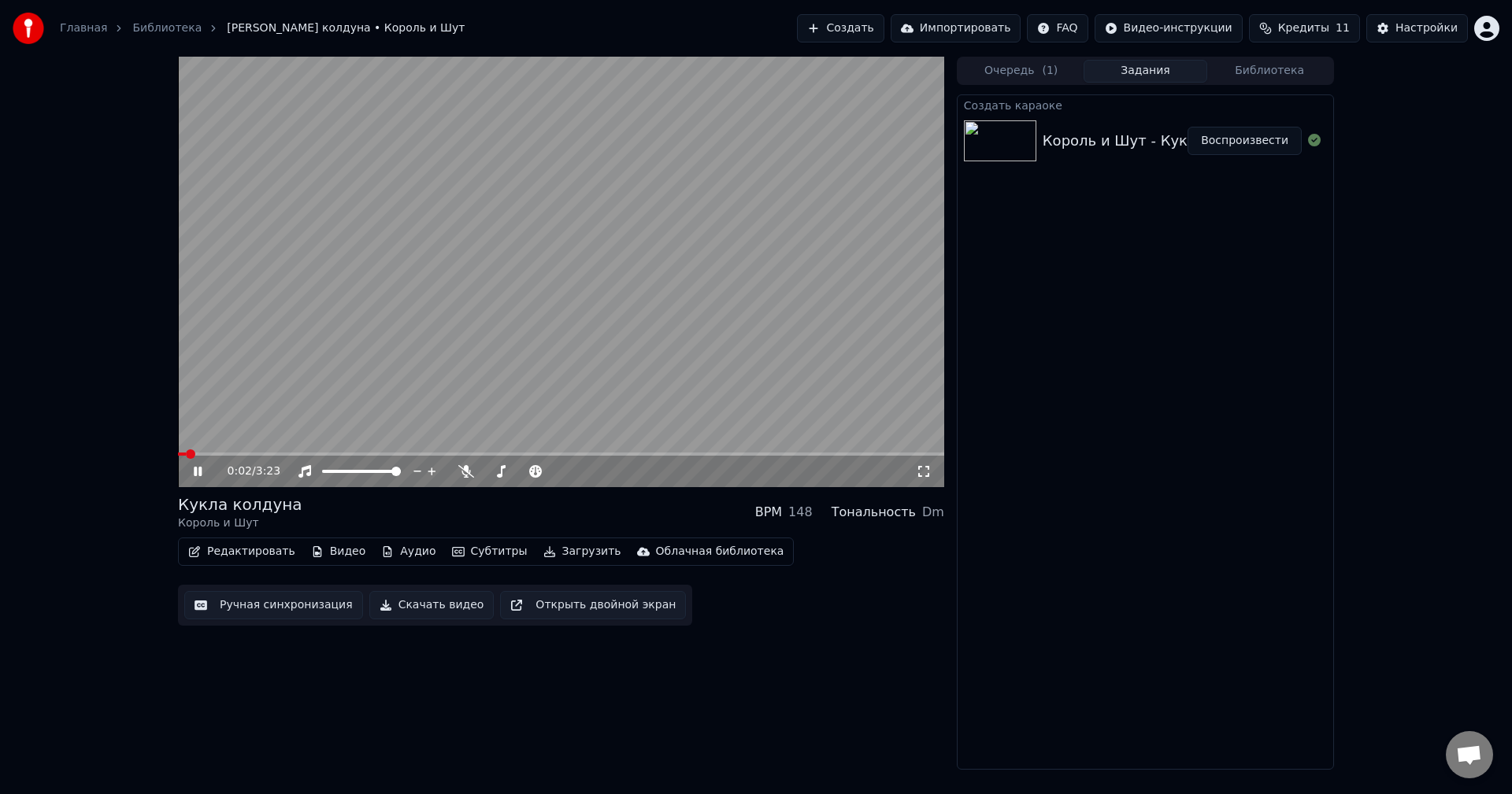
click at [270, 455] on span at bounding box center [560, 454] width 766 height 3
click at [297, 454] on span at bounding box center [560, 454] width 766 height 3
click at [347, 453] on span at bounding box center [560, 454] width 766 height 3
click at [450, 454] on span at bounding box center [560, 454] width 766 height 3
drag, startPoint x: 501, startPoint y: 452, endPoint x: 520, endPoint y: 453, distance: 19.0
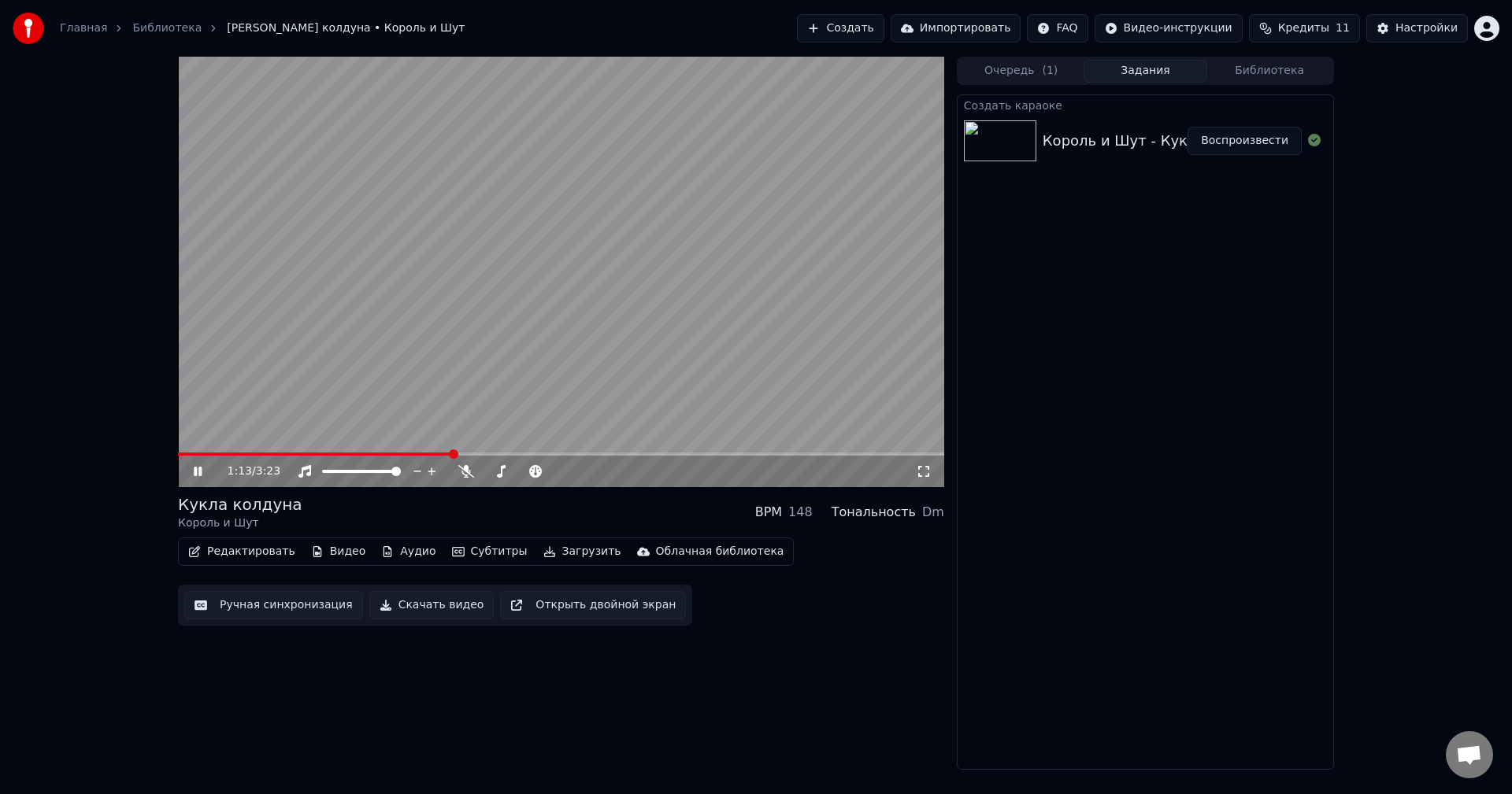
click at [502, 452] on video at bounding box center [560, 272] width 766 height 431
click at [473, 418] on video at bounding box center [560, 272] width 766 height 431
click at [601, 454] on span at bounding box center [560, 454] width 766 height 3
click at [888, 454] on span at bounding box center [560, 454] width 766 height 3
click at [801, 414] on video at bounding box center [560, 272] width 766 height 431
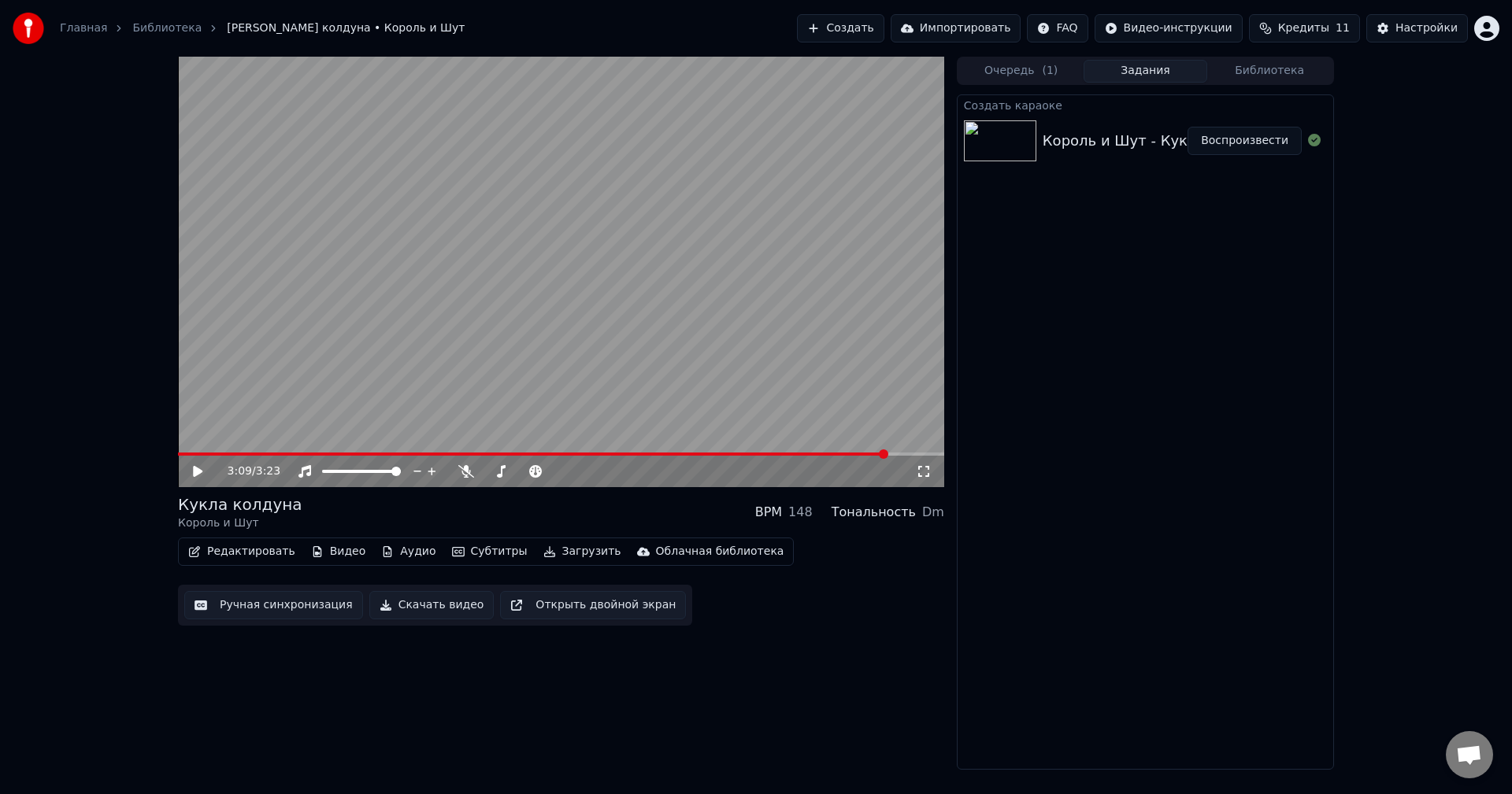
click at [801, 414] on video at bounding box center [560, 272] width 766 height 431
click at [756, 383] on video at bounding box center [560, 272] width 766 height 431
click at [1386, 34] on button "Настройки" at bounding box center [1416, 28] width 101 height 28
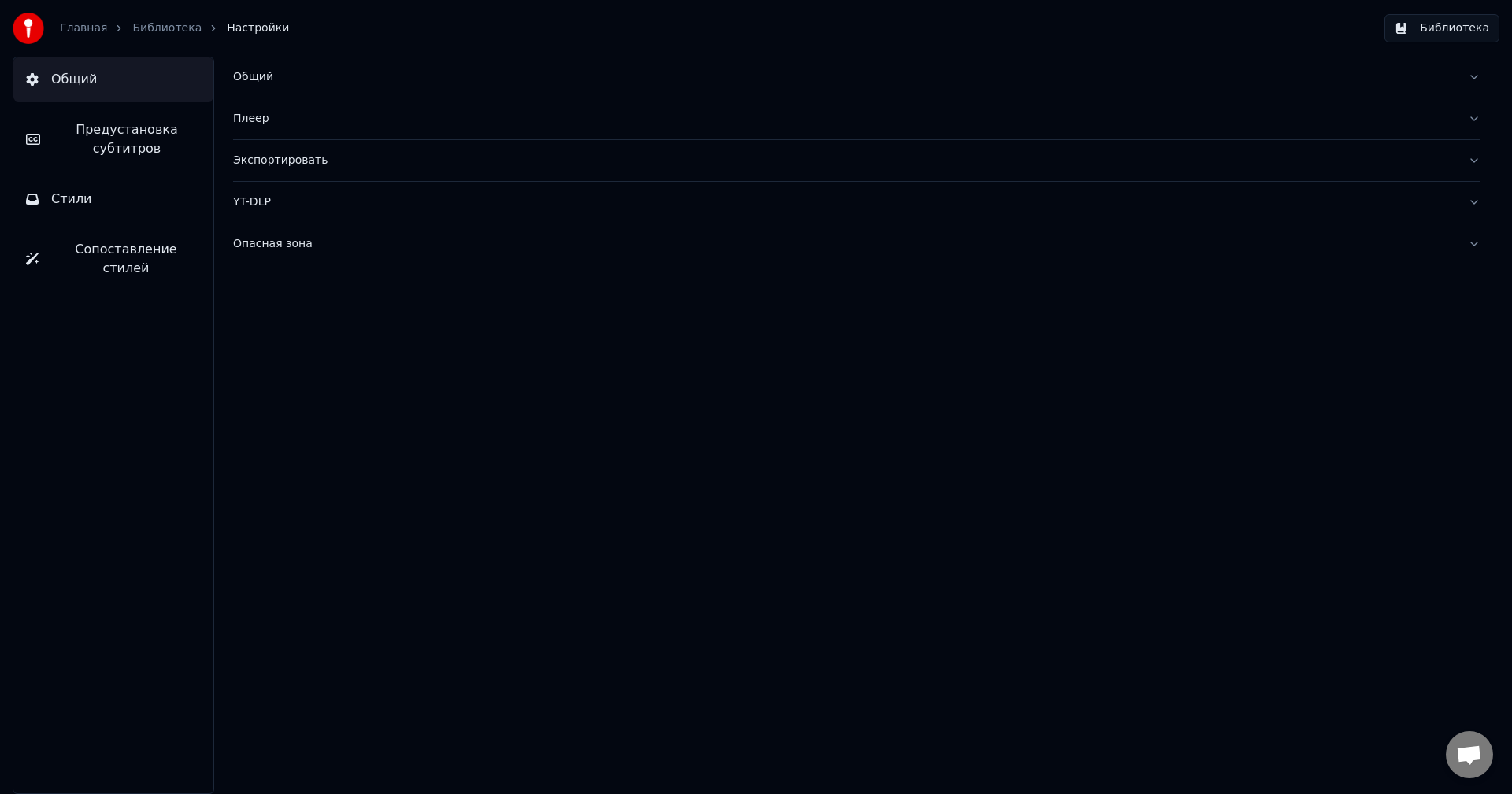
click at [129, 189] on button "Стили" at bounding box center [113, 199] width 200 height 44
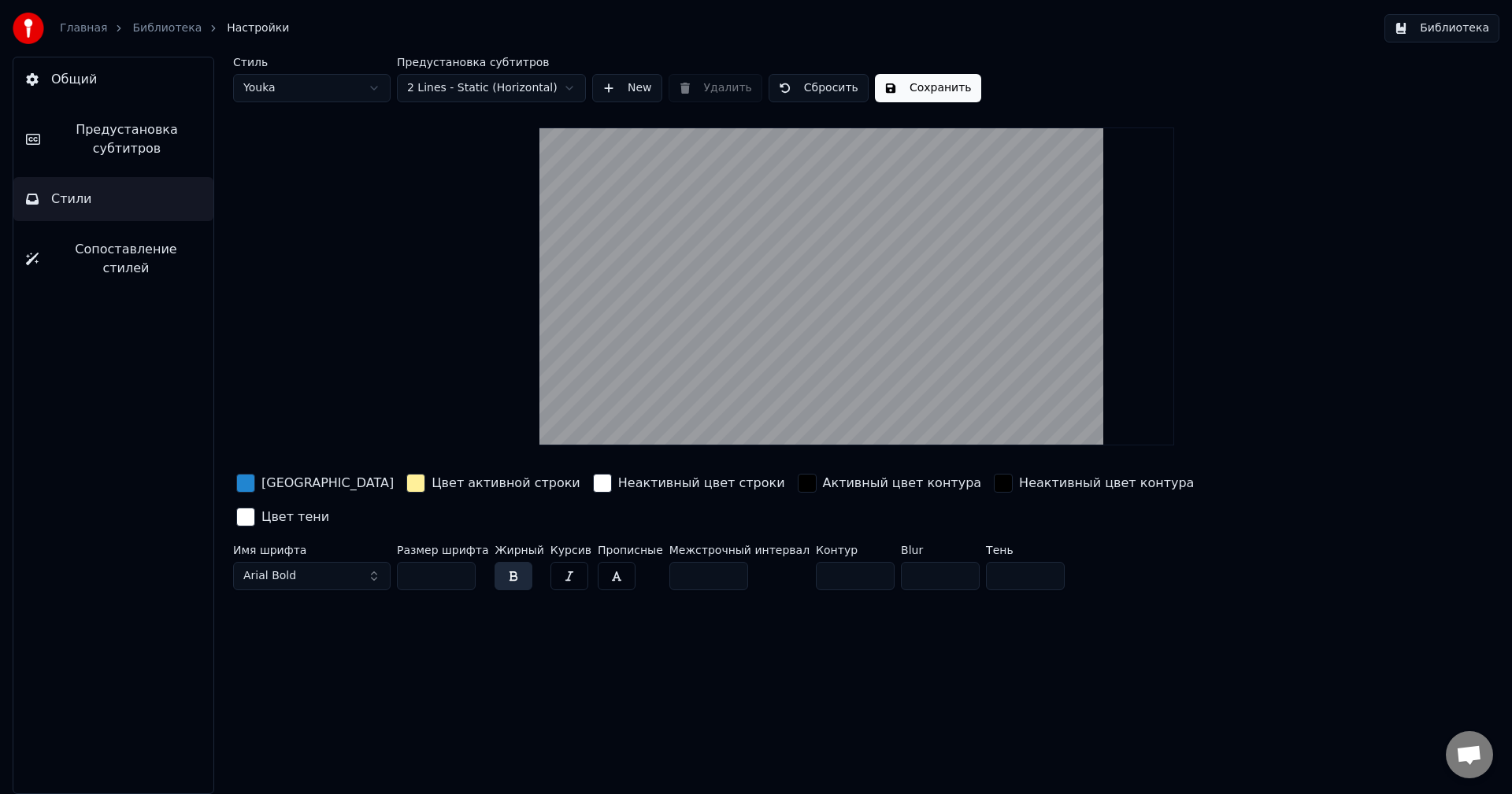
click at [113, 155] on span "Предустановка субтитров" at bounding box center [127, 139] width 148 height 38
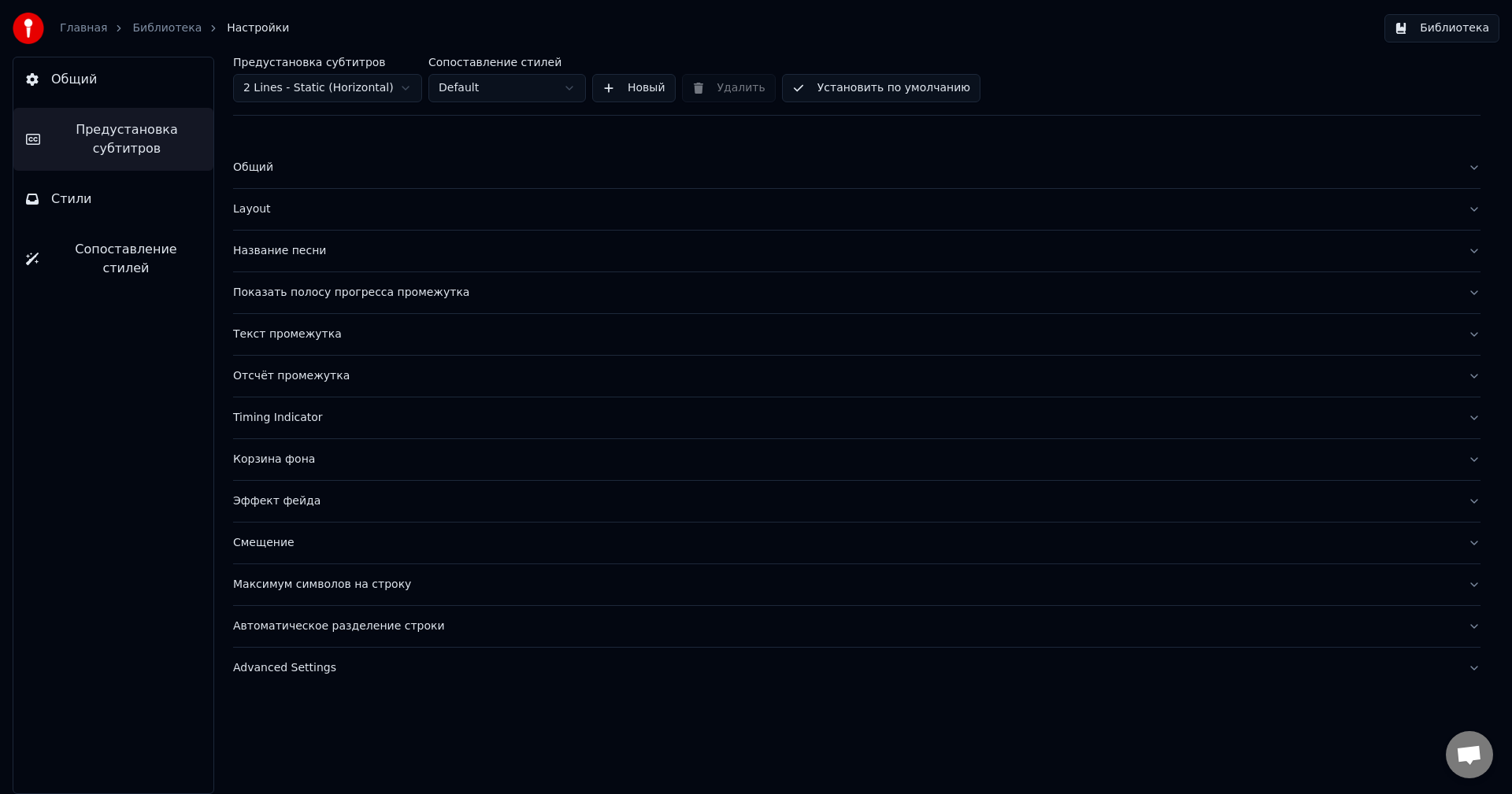
click at [253, 202] on div "Layout" at bounding box center [843, 210] width 1222 height 15
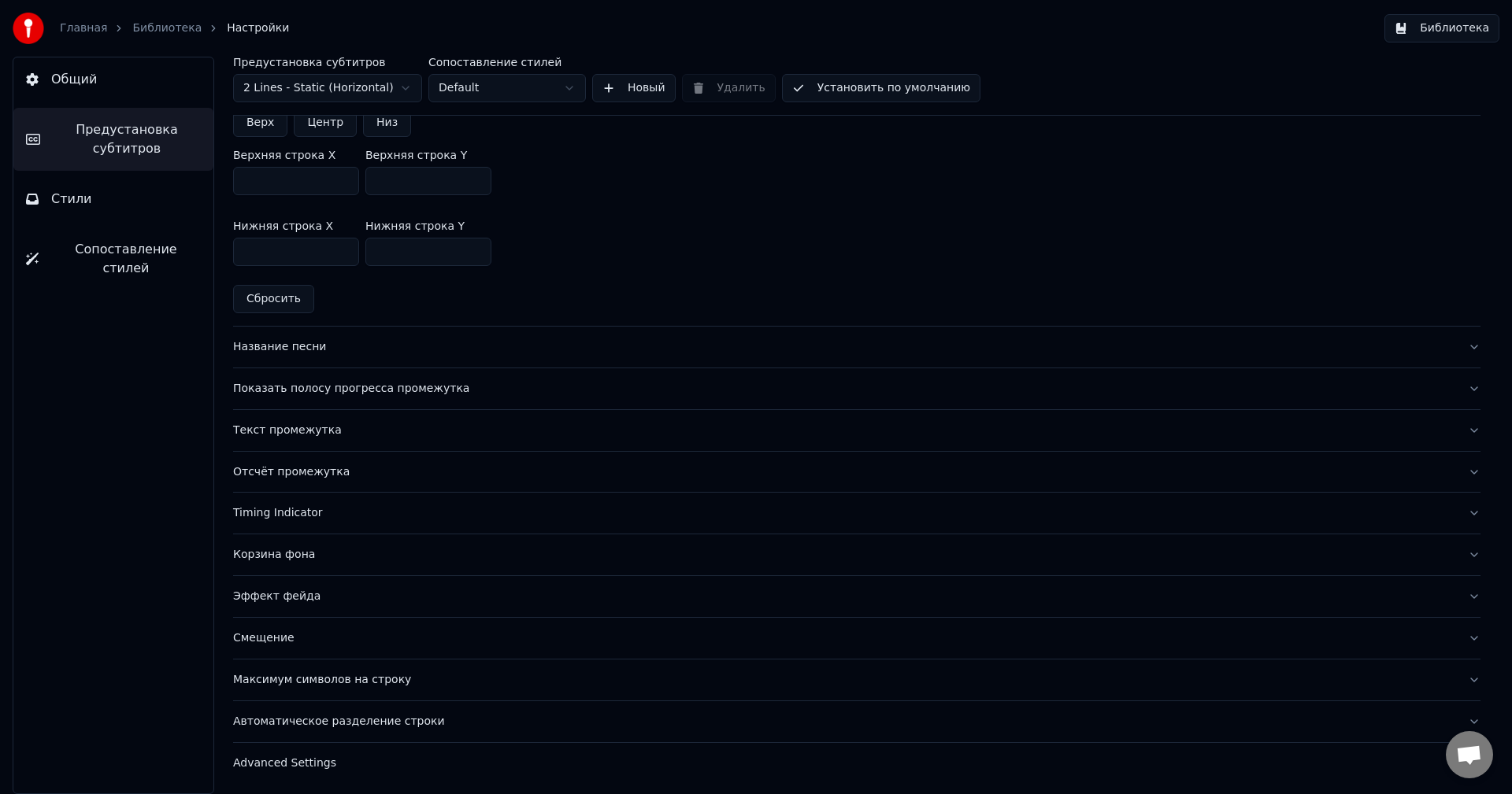
scroll to position [521, 0]
click at [291, 585] on button "Эффект фейда" at bounding box center [856, 594] width 1247 height 41
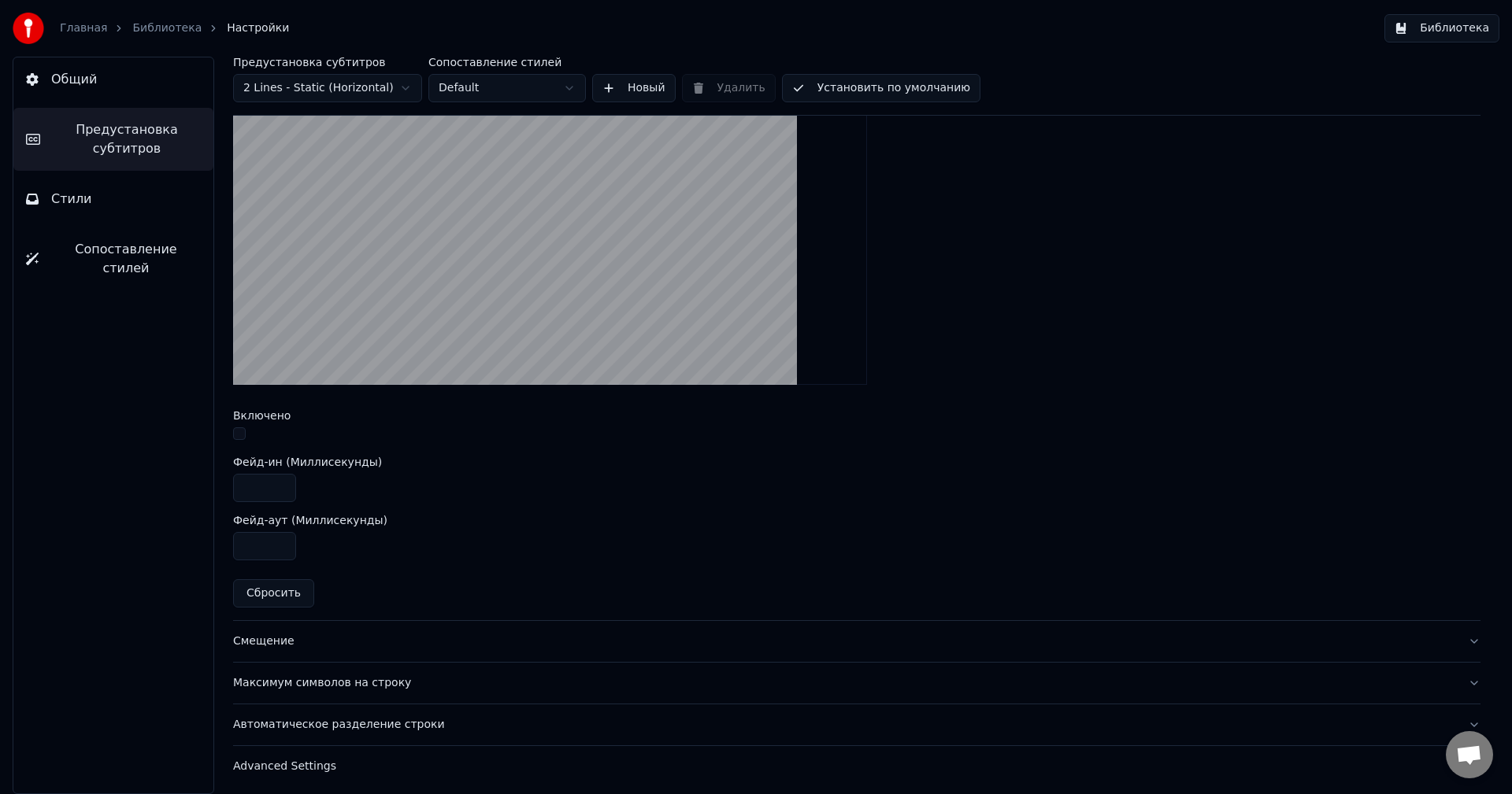
scroll to position [494, 0]
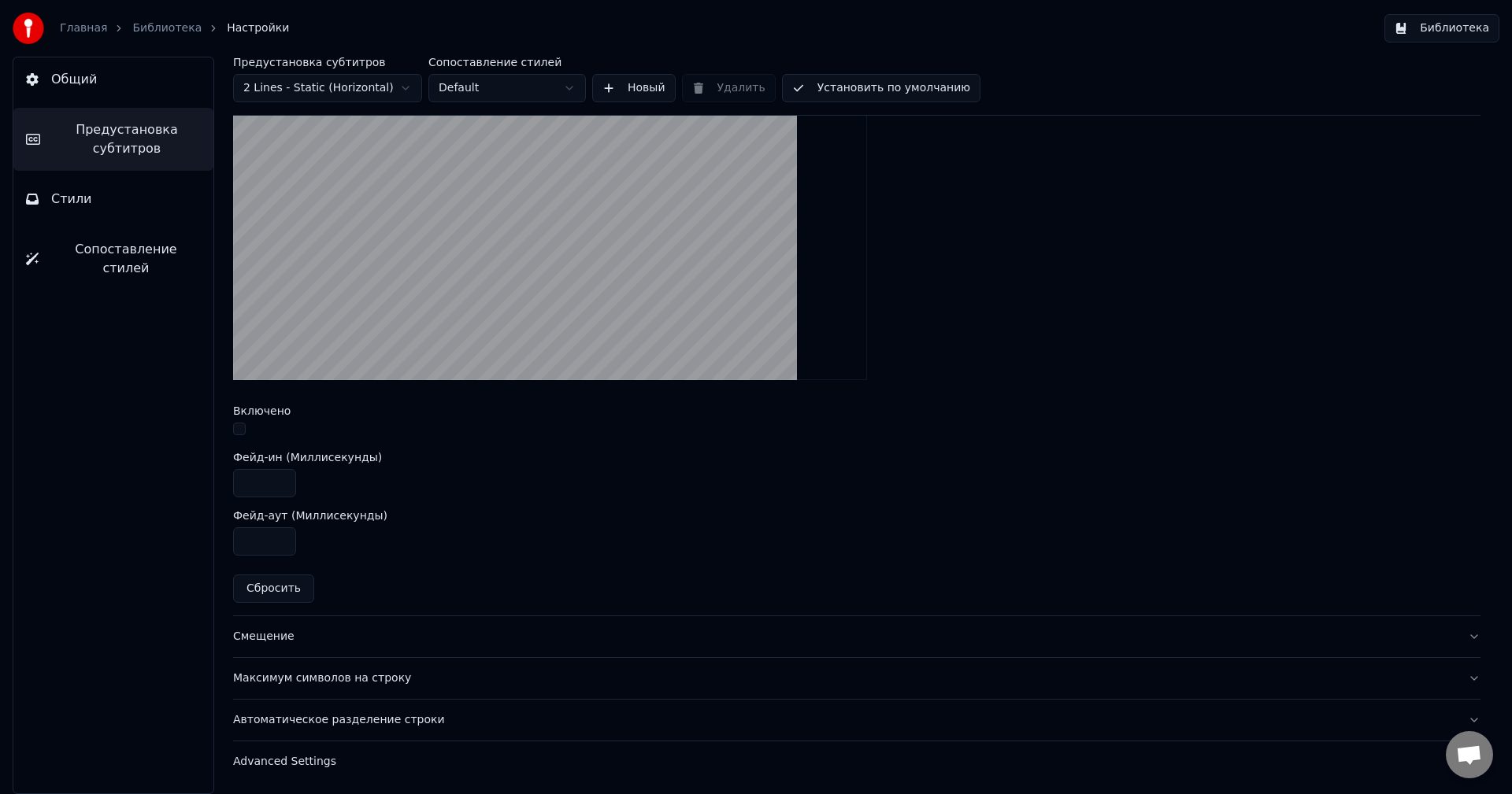
click at [271, 640] on div "Смещение" at bounding box center [843, 637] width 1222 height 15
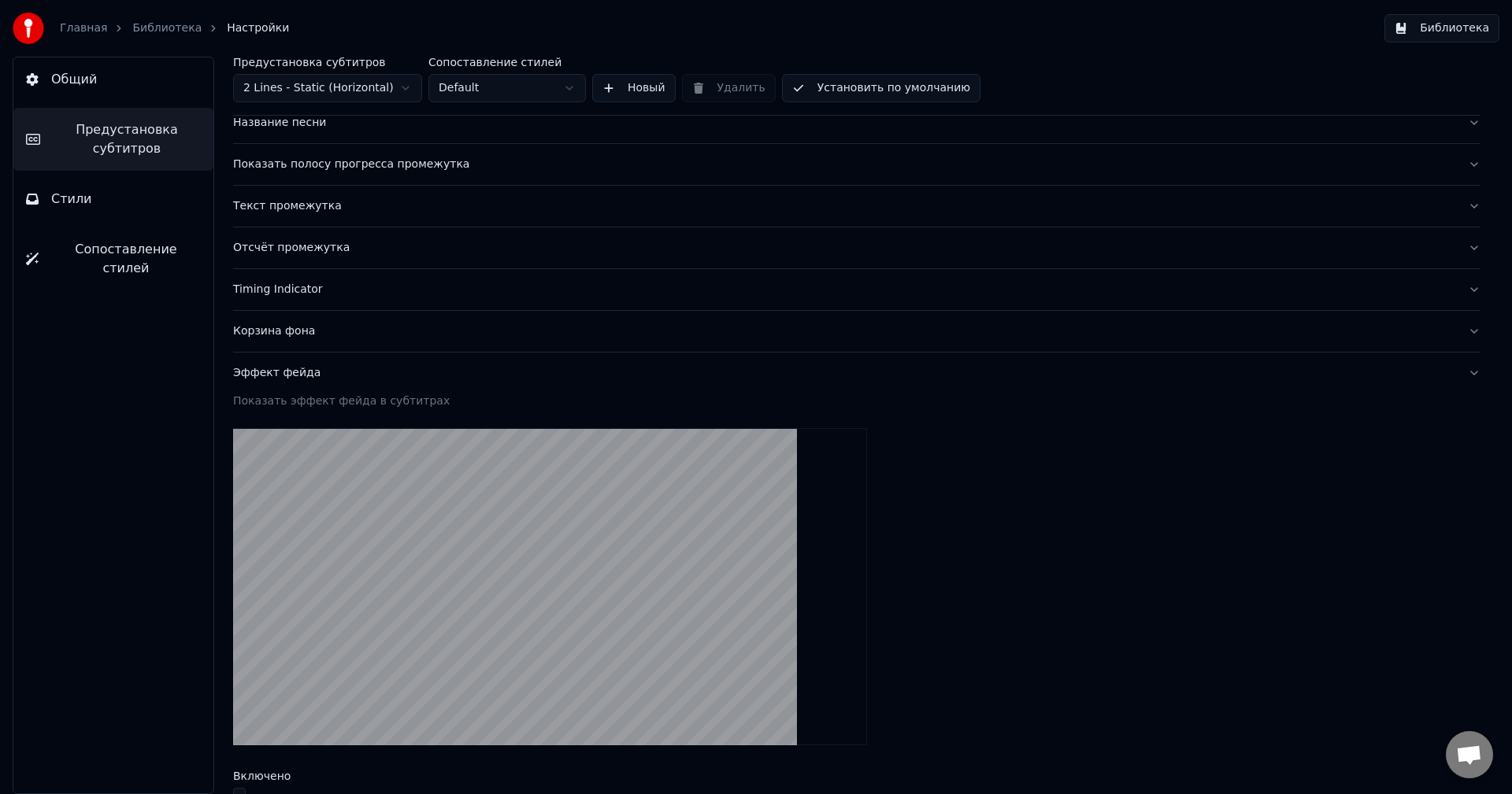
scroll to position [93, 0]
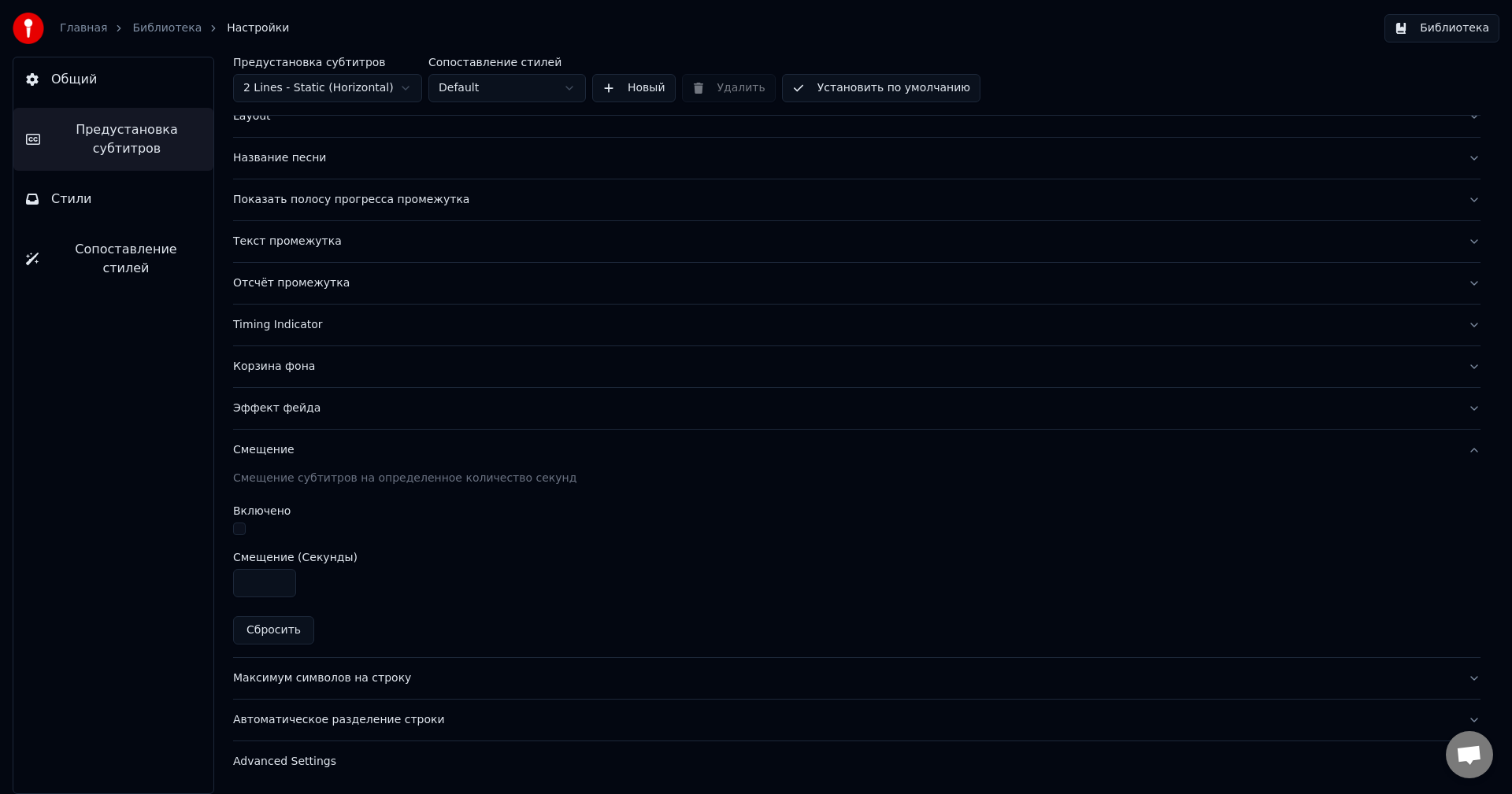
click at [79, 183] on button "Стили" at bounding box center [113, 199] width 200 height 44
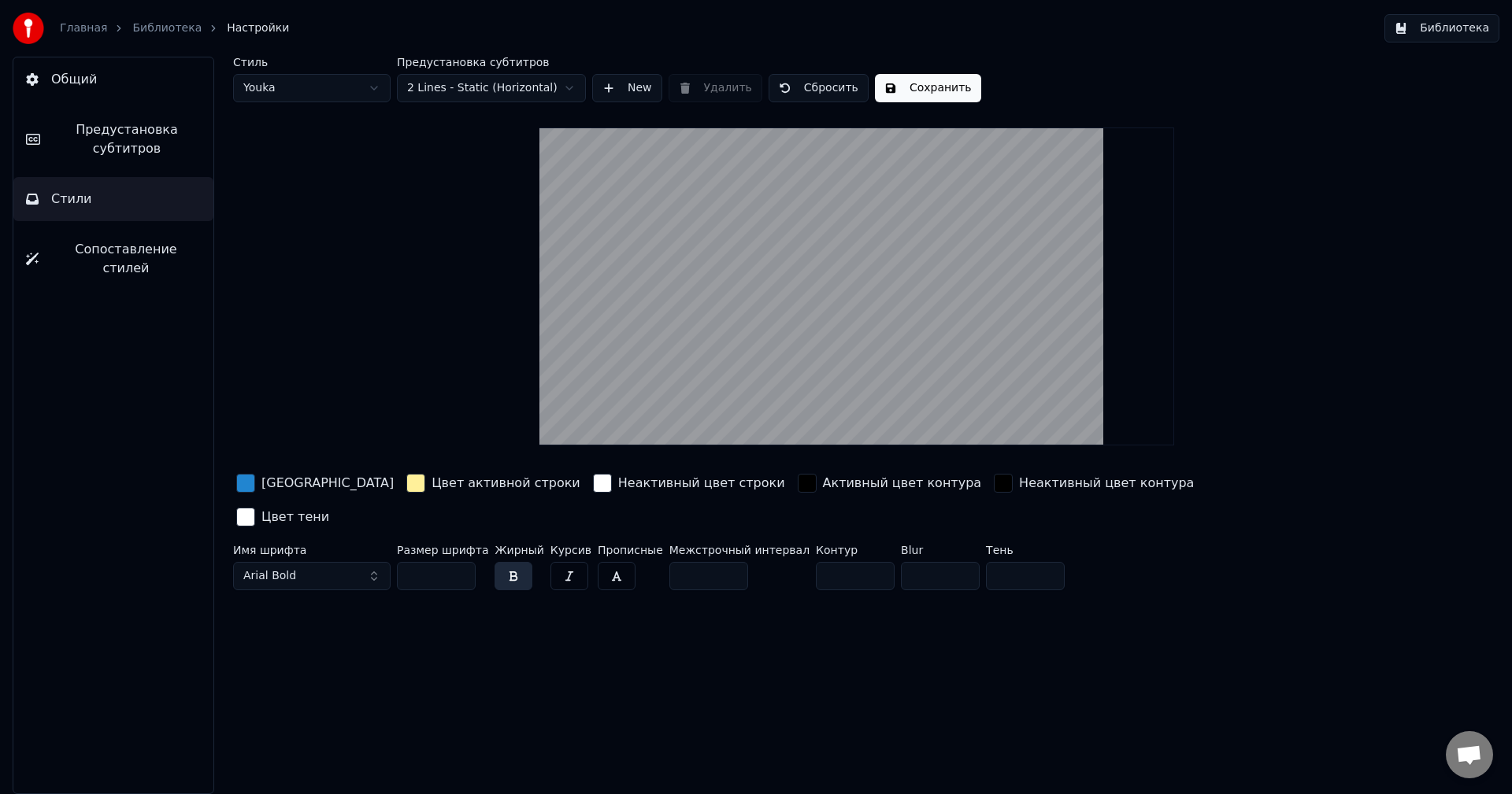
click at [497, 94] on html "Главная Библиотека Настройки Библиотека Общий Предустановка субтитров Стили Соп…" at bounding box center [756, 397] width 1512 height 794
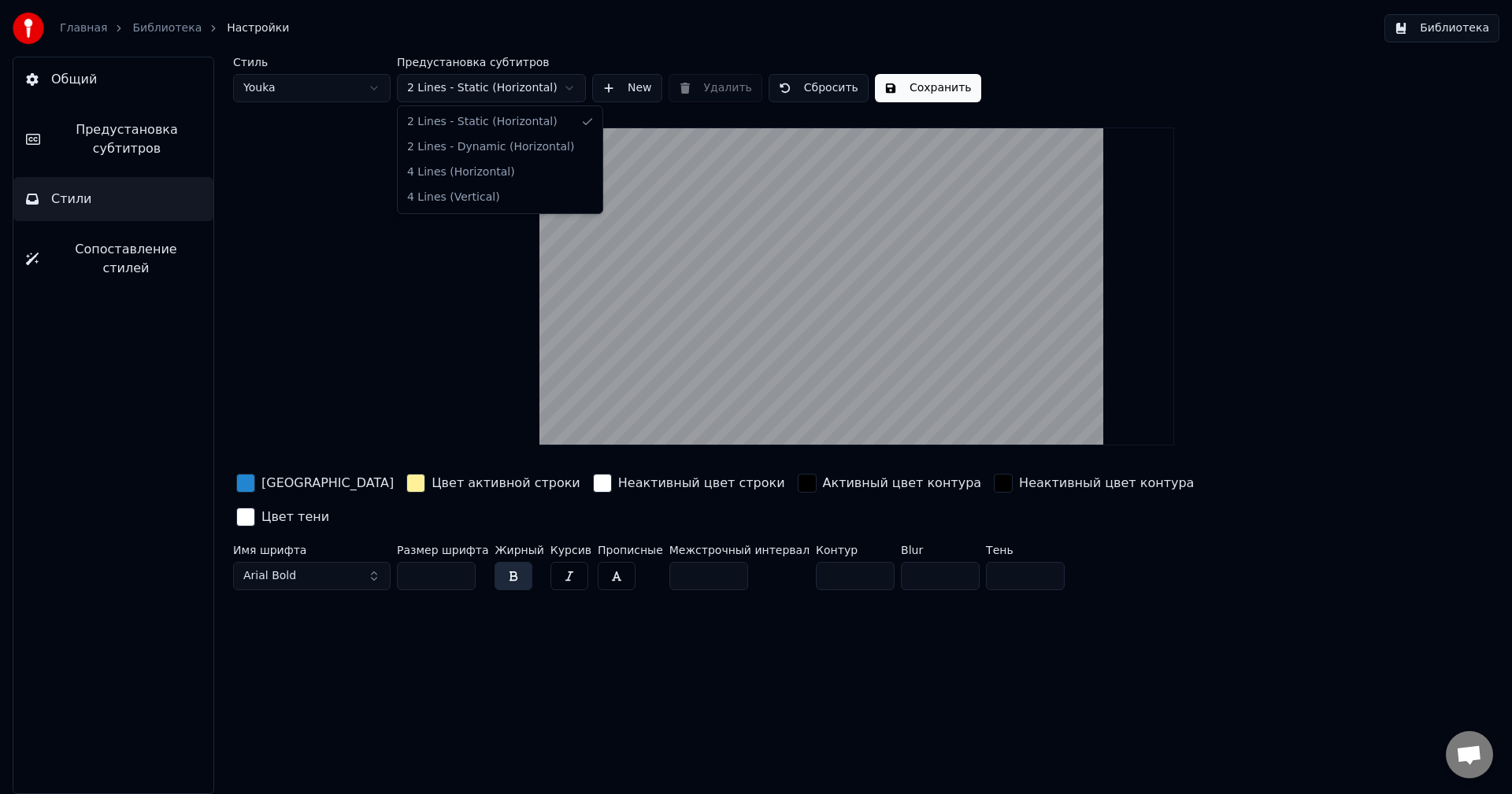
click at [496, 94] on html "Главная Библиотека Настройки Библиотека Общий Предустановка субтитров Стили Соп…" at bounding box center [756, 397] width 1512 height 794
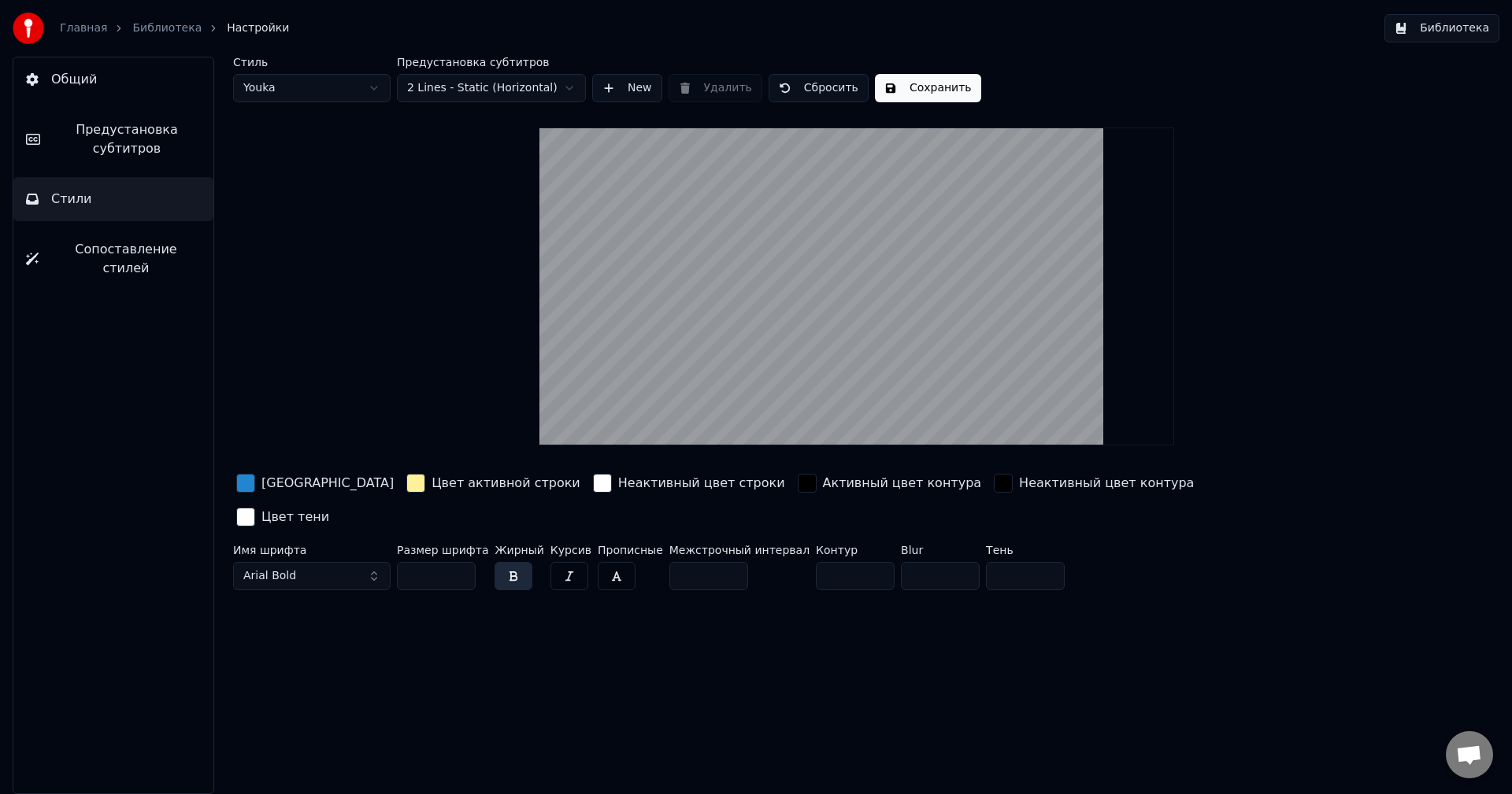
click at [100, 246] on span "Сопоставление стилей" at bounding box center [126, 259] width 150 height 38
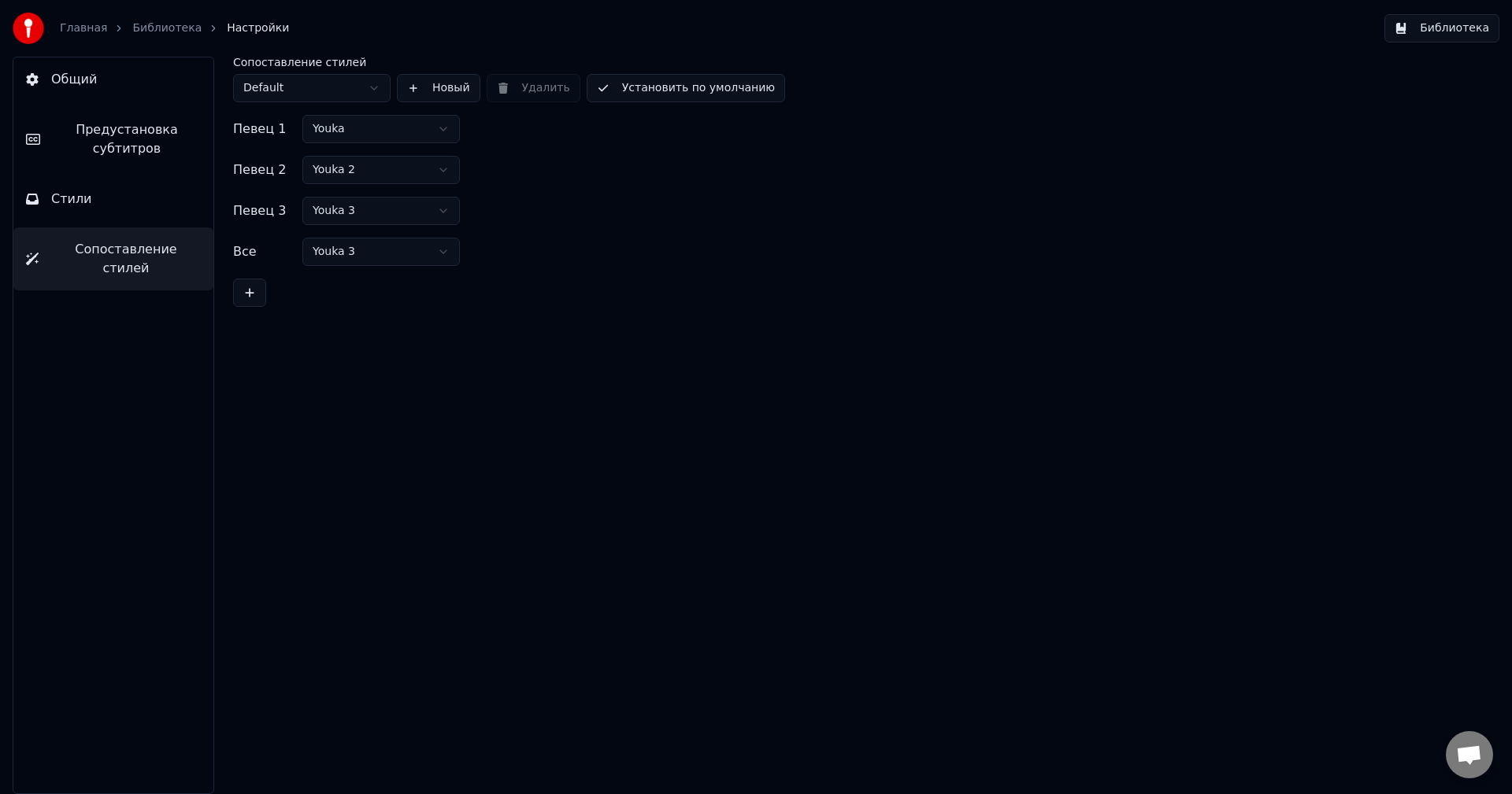
click at [399, 127] on html "Главная Библиотека Настройки Библиотека Общий Предустановка субтитров Стили Соп…" at bounding box center [756, 397] width 1512 height 794
click at [398, 128] on html "Главная Библиотека Настройки Библиотека Общий Предустановка субтитров Стили Соп…" at bounding box center [756, 397] width 1512 height 794
click at [113, 142] on span "Предустановка субтитров" at bounding box center [127, 139] width 148 height 38
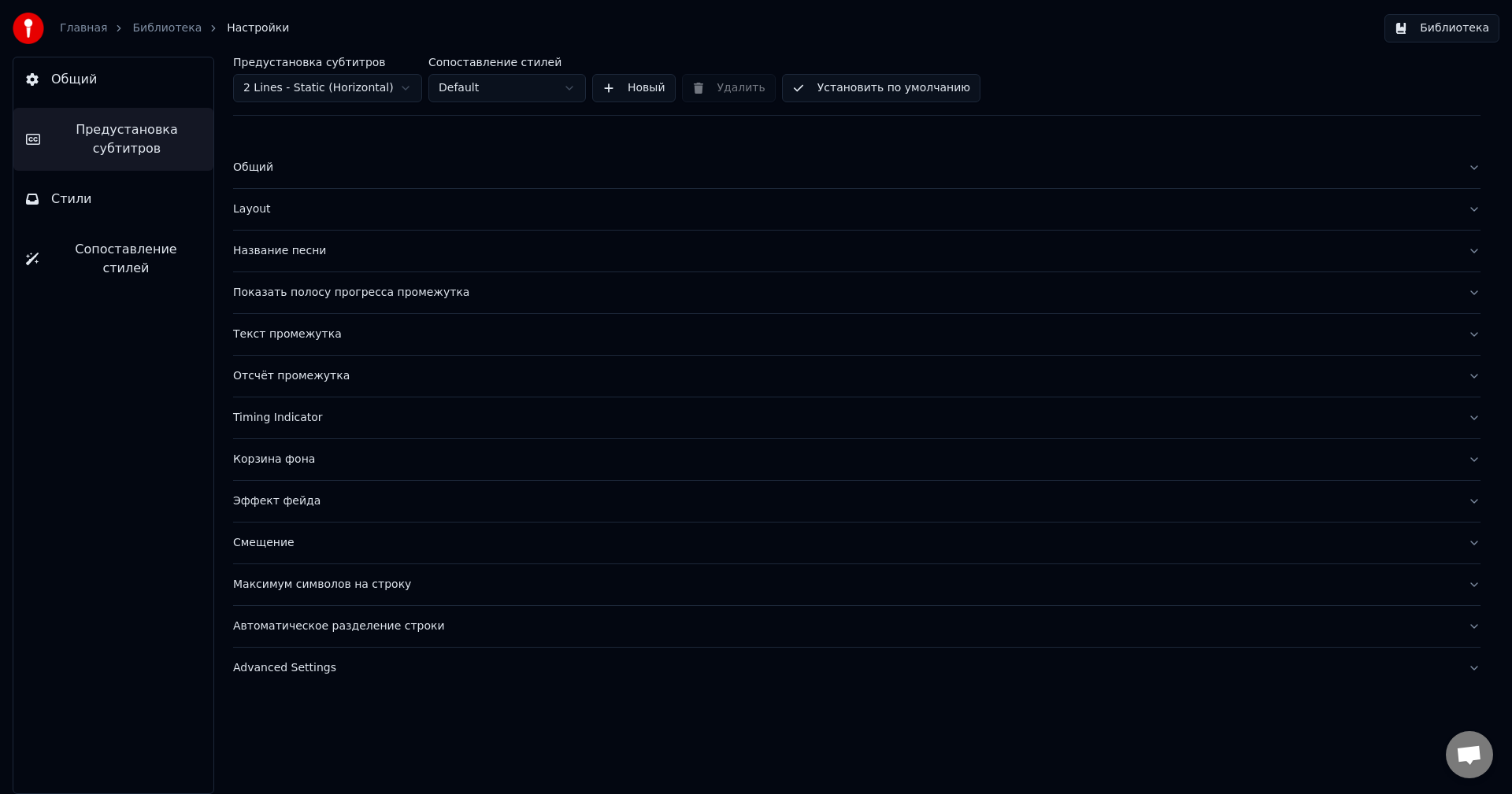
click at [318, 177] on button "Общий" at bounding box center [856, 167] width 1247 height 41
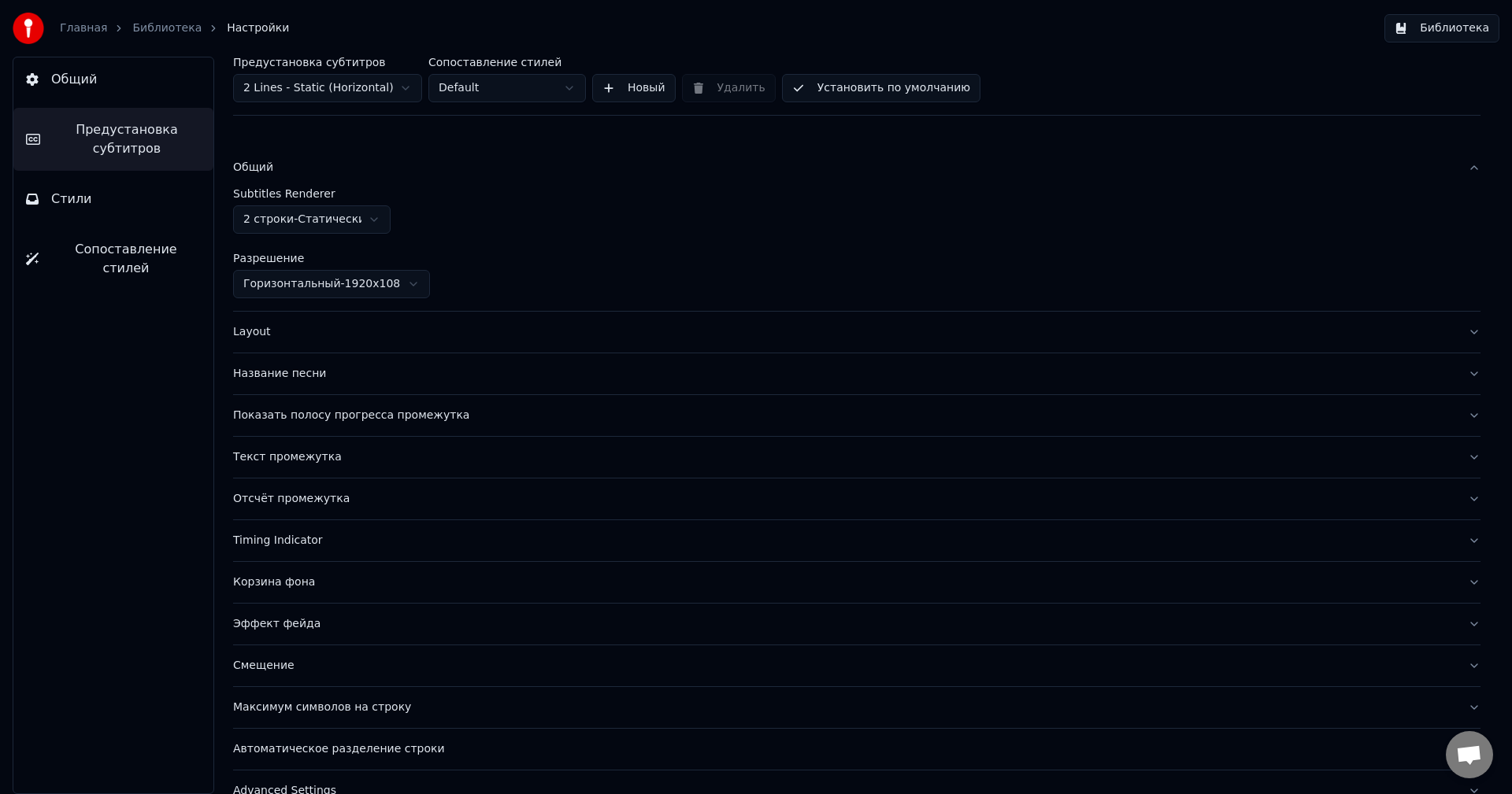
click at [313, 328] on div "Layout" at bounding box center [843, 332] width 1222 height 15
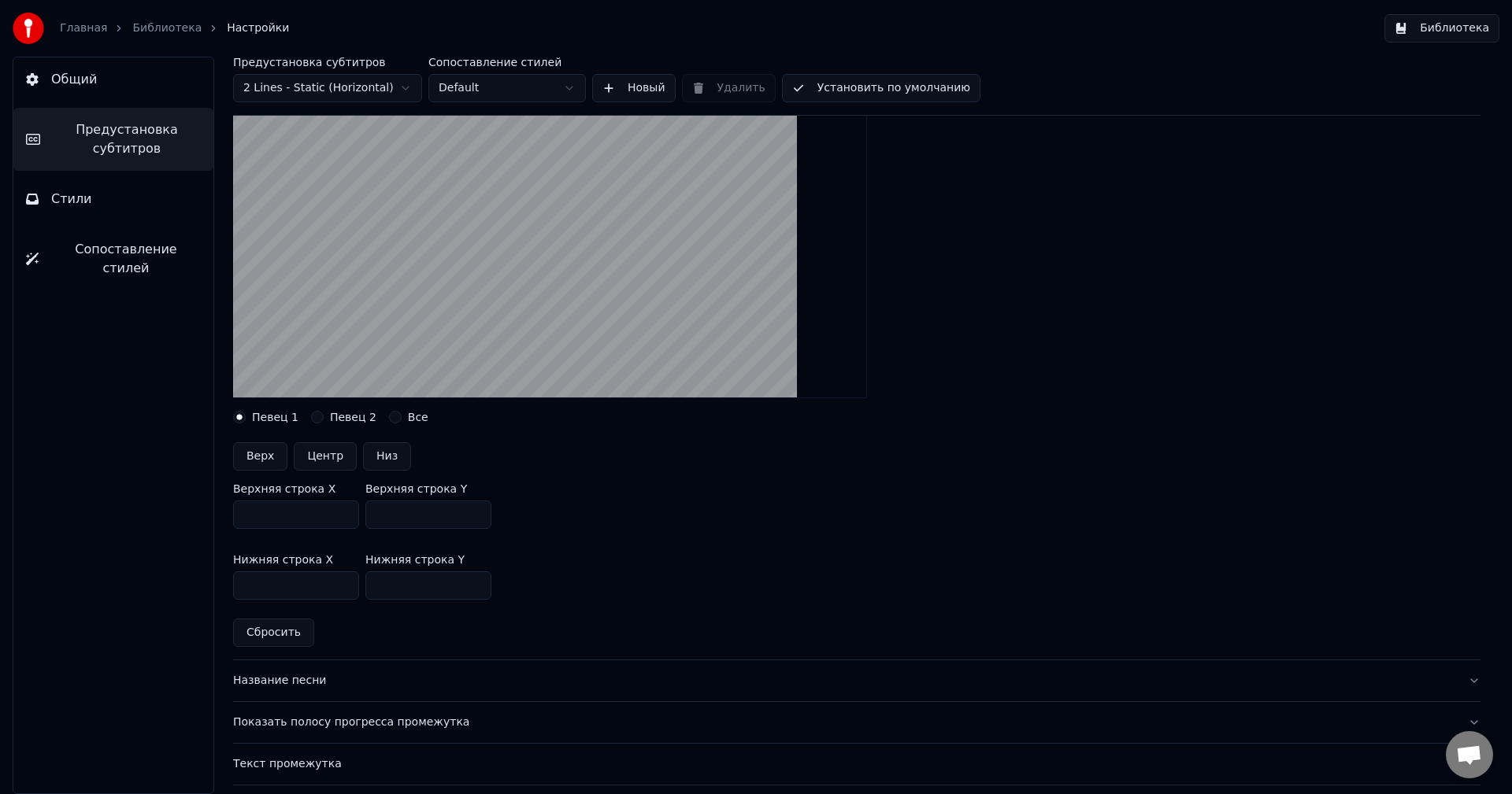
scroll to position [237, 0]
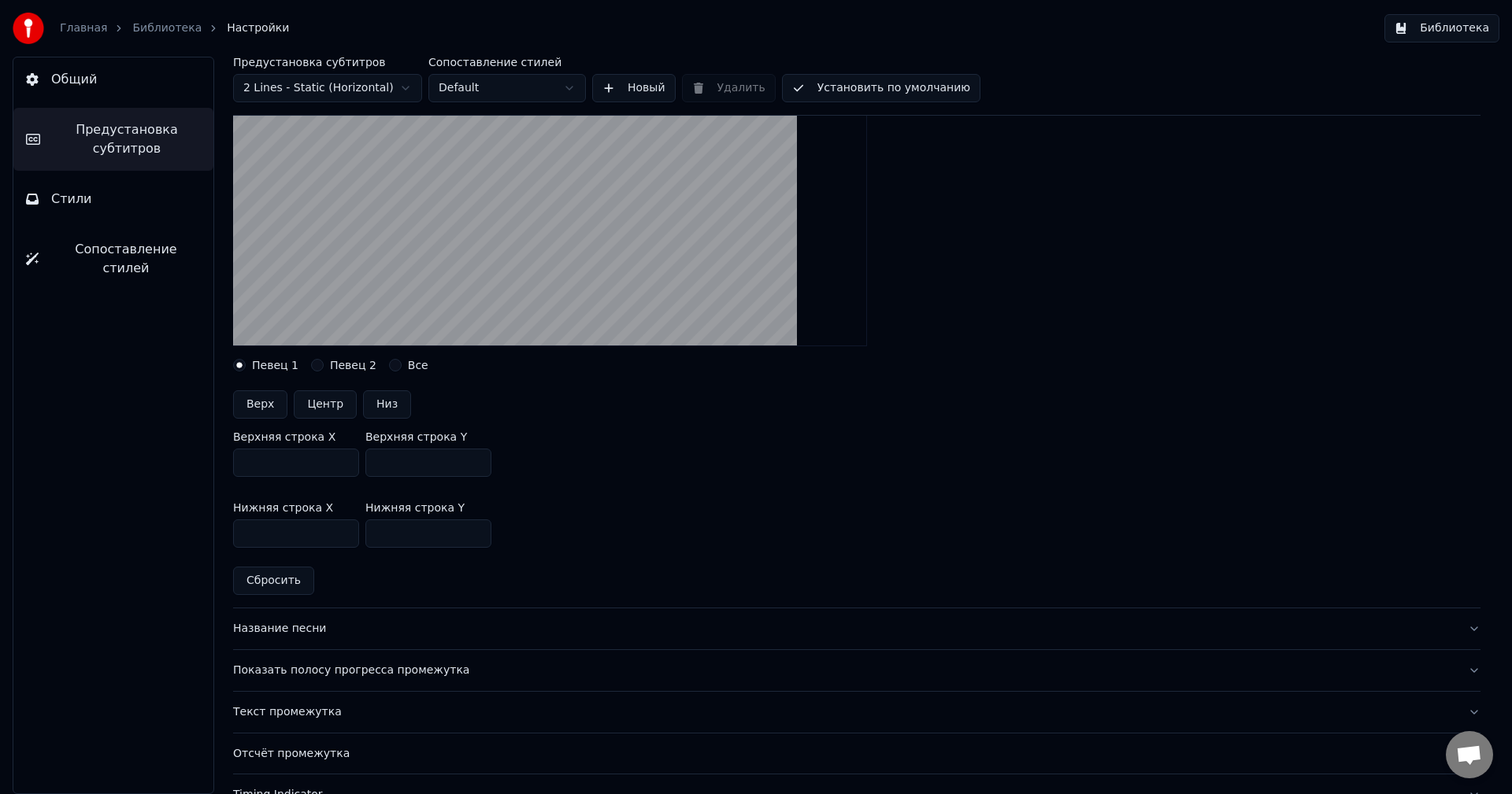
click at [373, 406] on button "Низ" at bounding box center [387, 404] width 48 height 28
click at [321, 364] on div "Певец 2" at bounding box center [344, 365] width 66 height 13
click at [311, 363] on button "Певец 2" at bounding box center [317, 365] width 13 height 13
click at [376, 405] on button "Низ" at bounding box center [387, 404] width 48 height 28
click at [389, 364] on button "Все" at bounding box center [395, 365] width 13 height 13
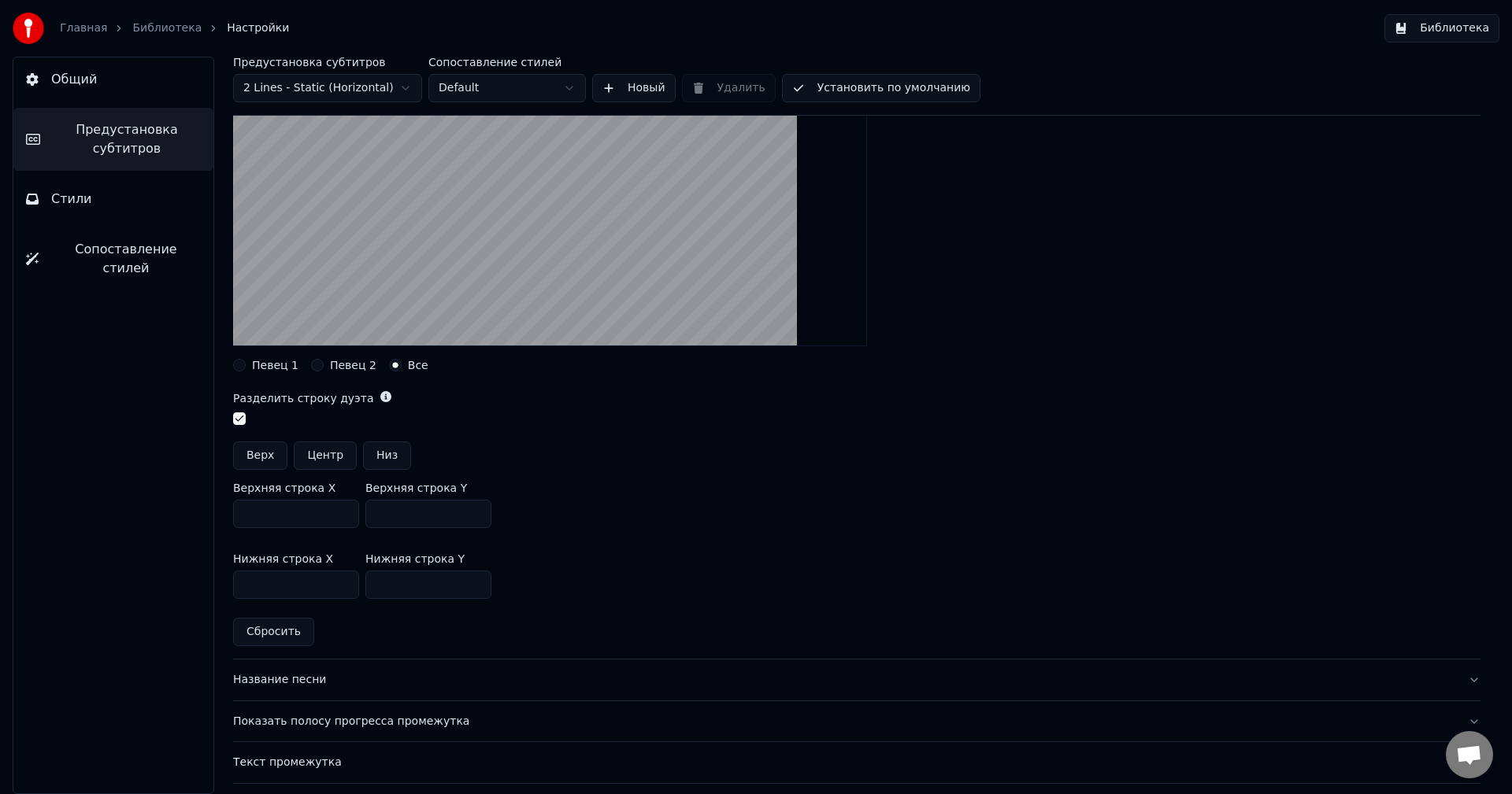
click at [313, 362] on button "Певец 2" at bounding box center [317, 365] width 13 height 13
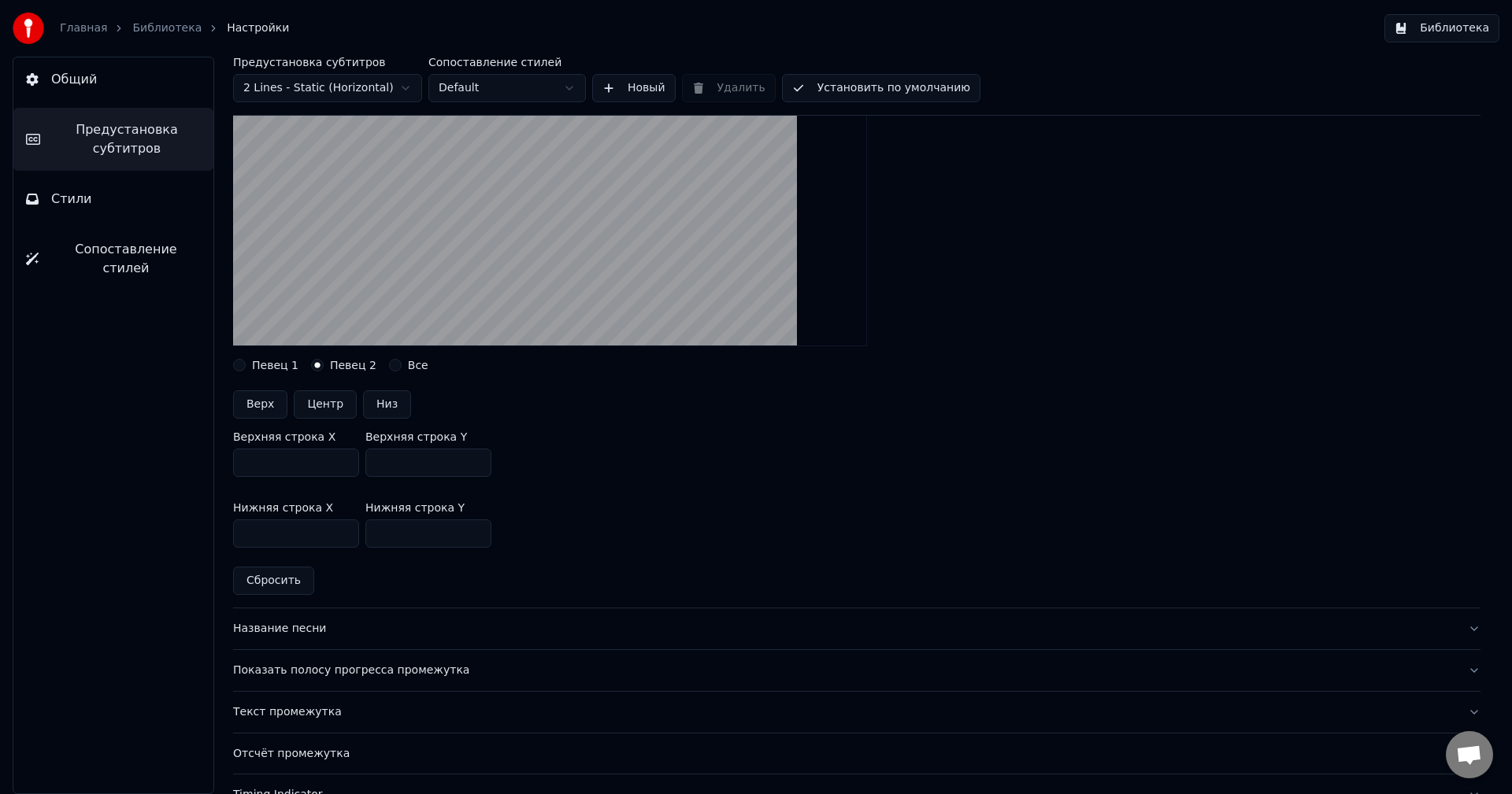
click at [262, 361] on label "Певец 1" at bounding box center [275, 365] width 46 height 11
click at [245, 361] on button "Певец 1" at bounding box center [239, 365] width 13 height 13
click at [344, 366] on label "Певец 2" at bounding box center [354, 365] width 46 height 11
click at [324, 366] on button "Певец 2" at bounding box center [317, 365] width 13 height 13
click at [389, 364] on button "Все" at bounding box center [395, 365] width 13 height 13
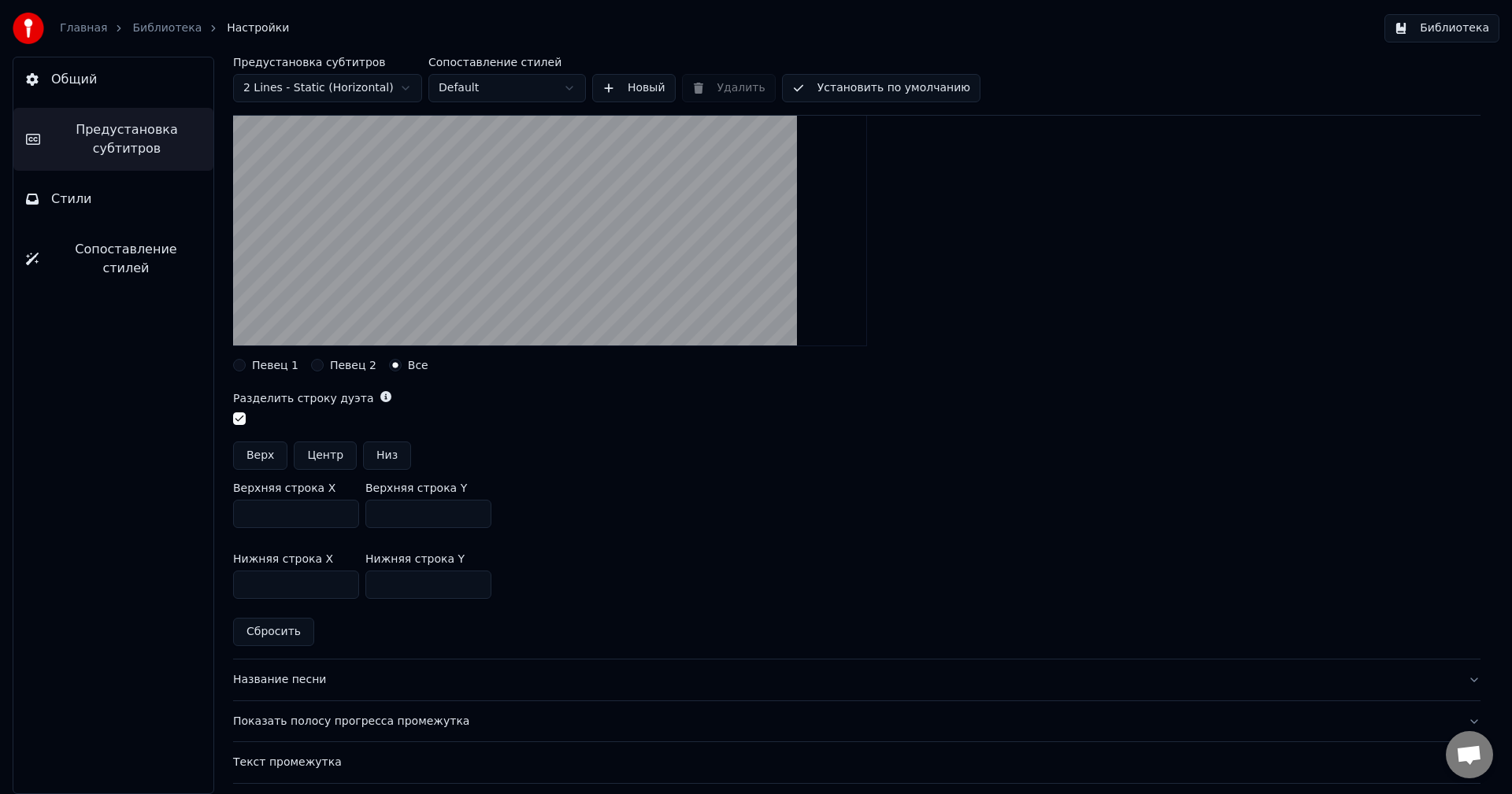
click at [322, 449] on button "Центр" at bounding box center [325, 455] width 63 height 28
click at [382, 455] on button "Низ" at bounding box center [387, 455] width 48 height 28
type input "***"
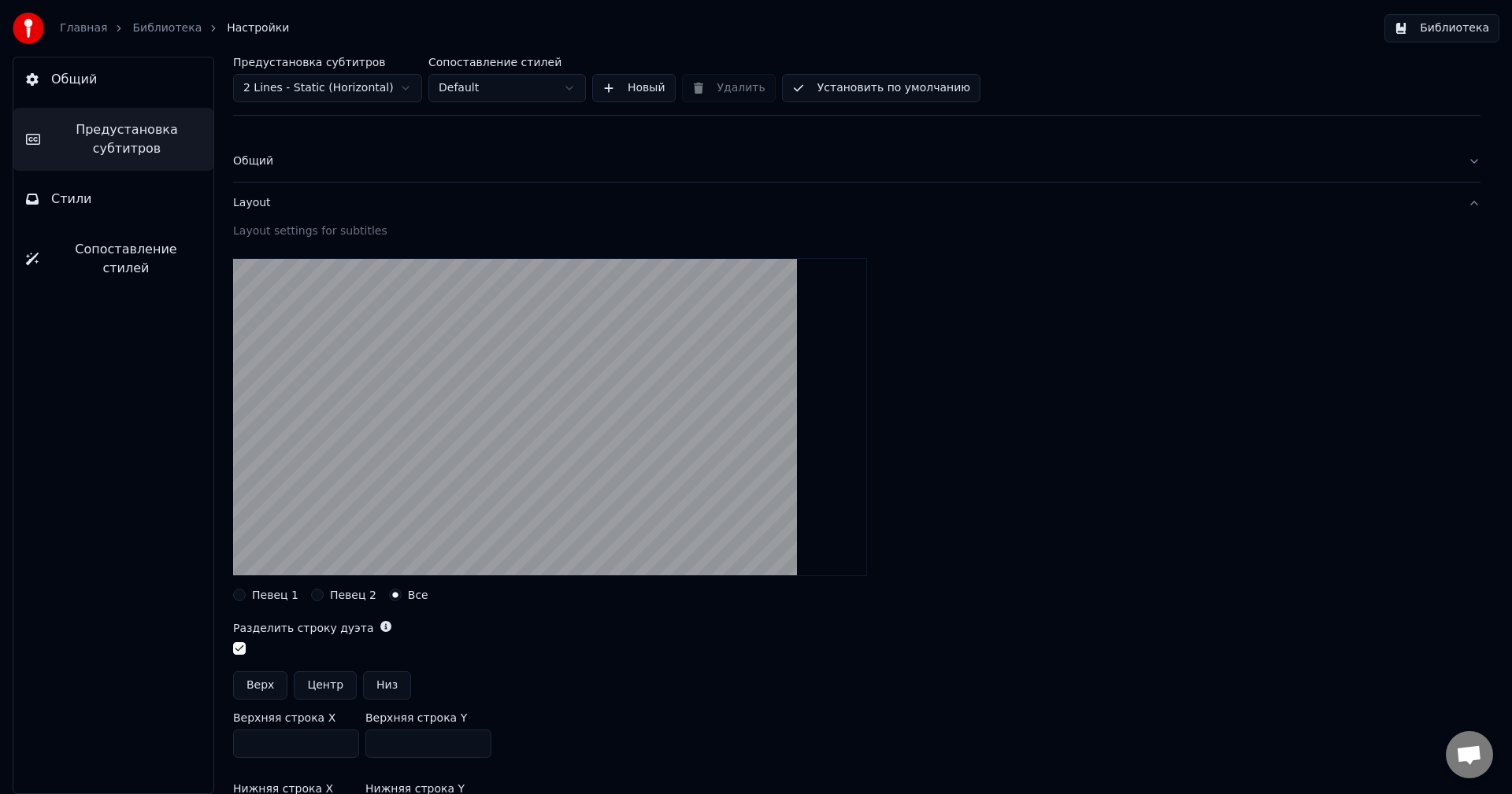
scroll to position [0, 0]
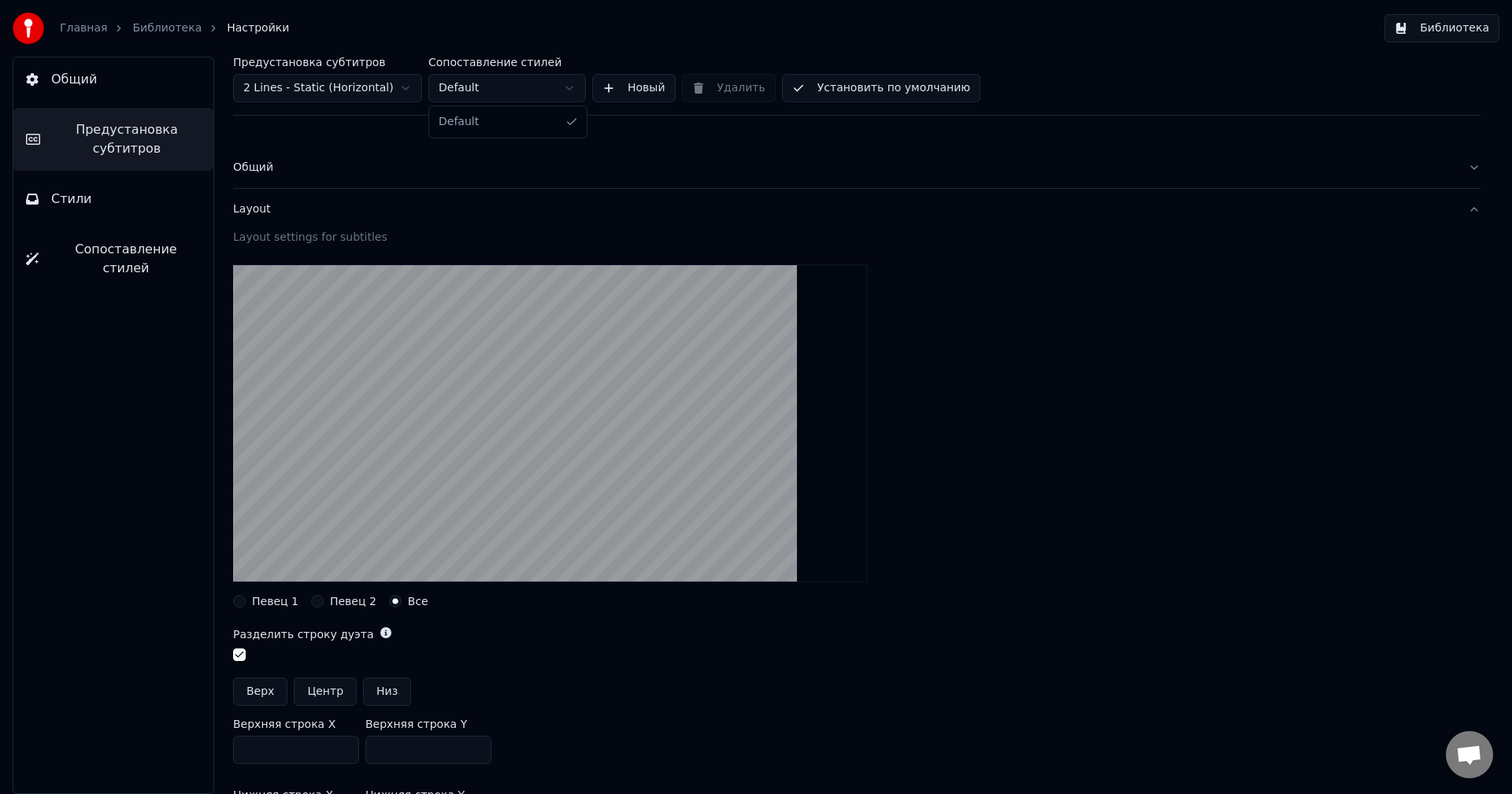
click at [539, 97] on html "Главная Библиотека Настройки Библиотека Общий Предустановка субтитров Стили Соп…" at bounding box center [756, 397] width 1512 height 794
click at [538, 97] on html "Главная Библиотека Настройки Библиотека Общий Предустановка субтитров Стили Соп…" at bounding box center [756, 397] width 1512 height 794
click at [449, 518] on video at bounding box center [550, 423] width 634 height 318
click at [447, 504] on video at bounding box center [550, 423] width 634 height 318
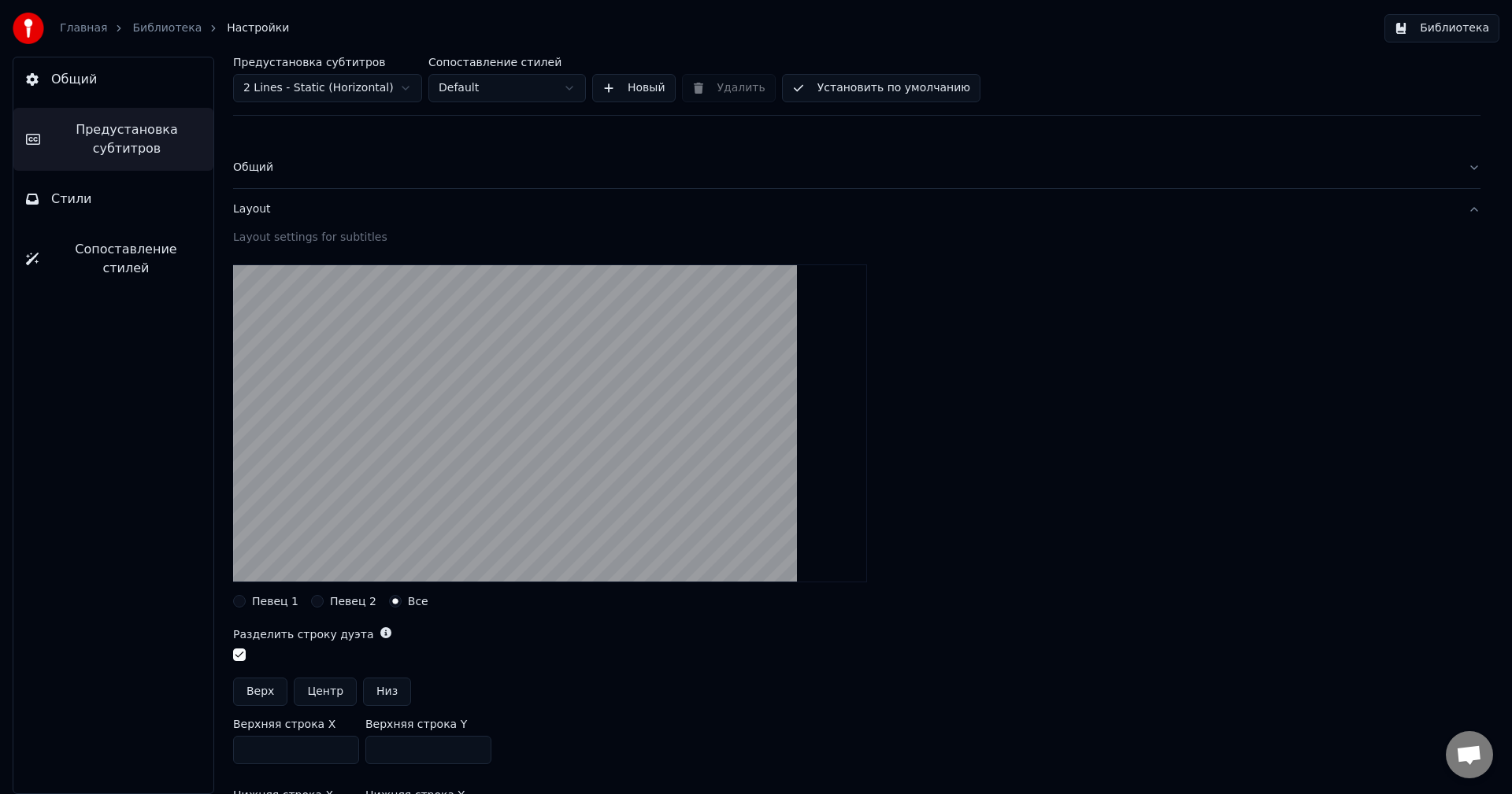
click at [447, 504] on video at bounding box center [550, 423] width 634 height 318
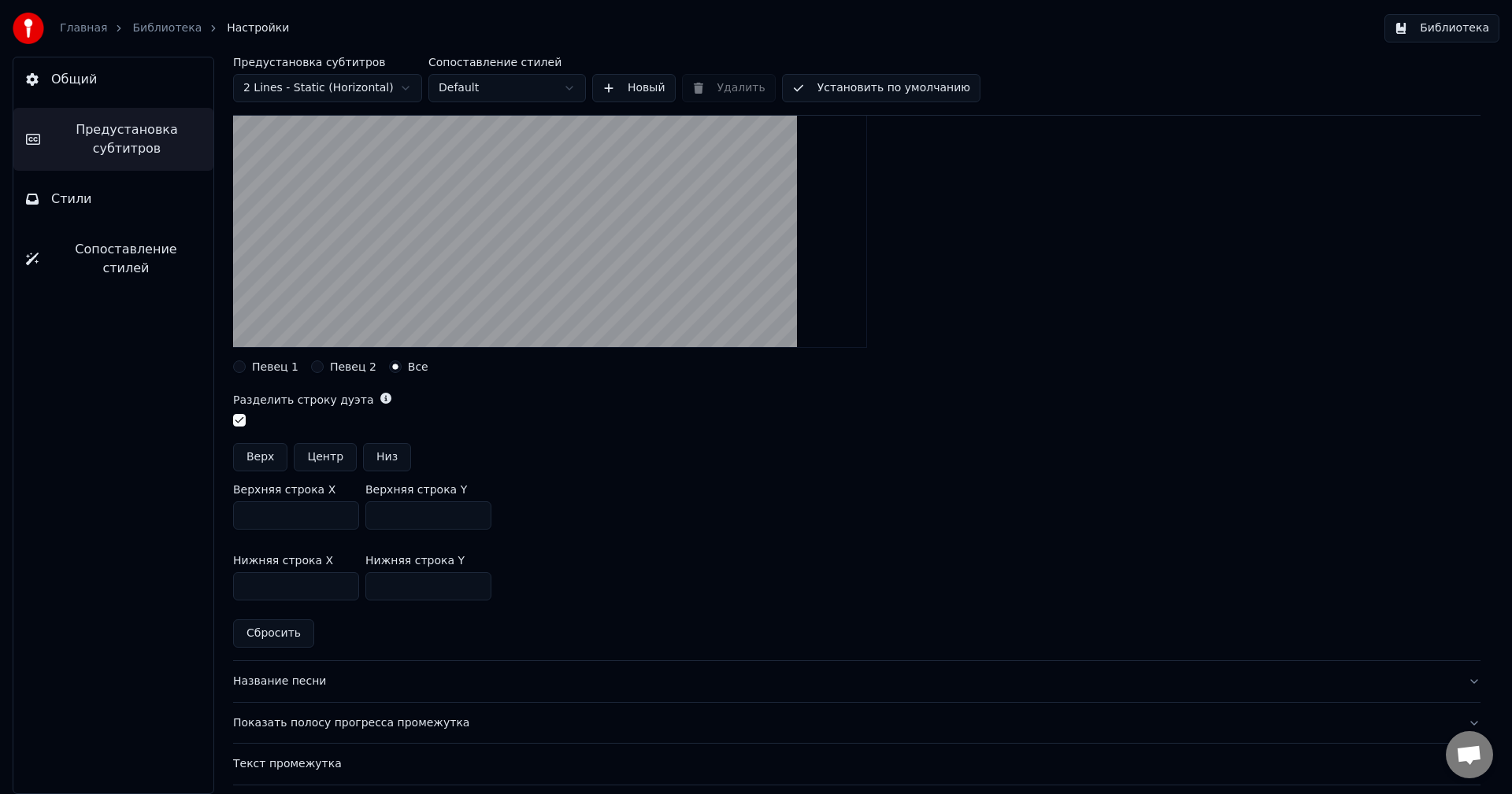
scroll to position [237, 0]
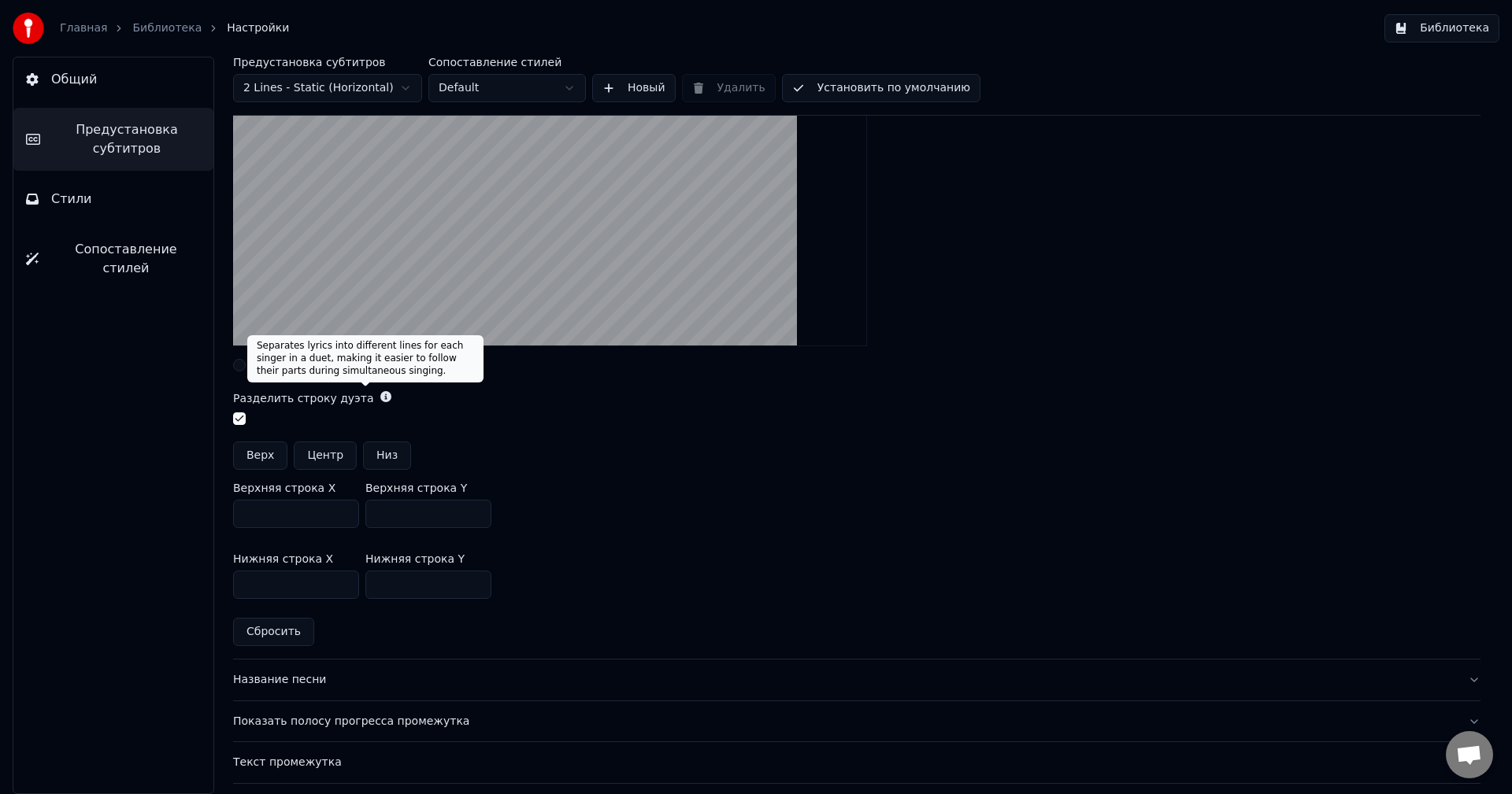
click at [381, 398] on icon at bounding box center [385, 396] width 11 height 11
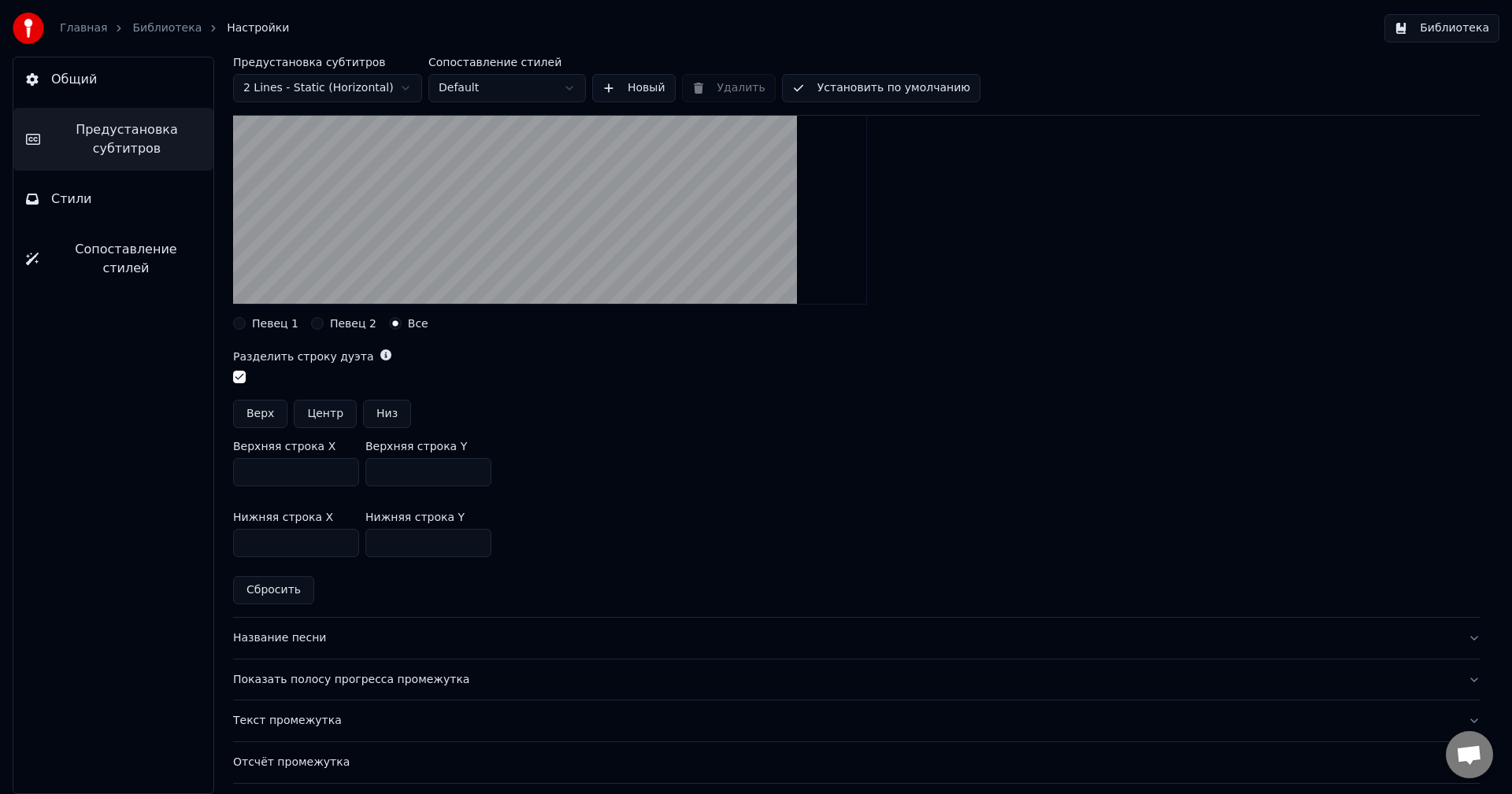
scroll to position [552, 0]
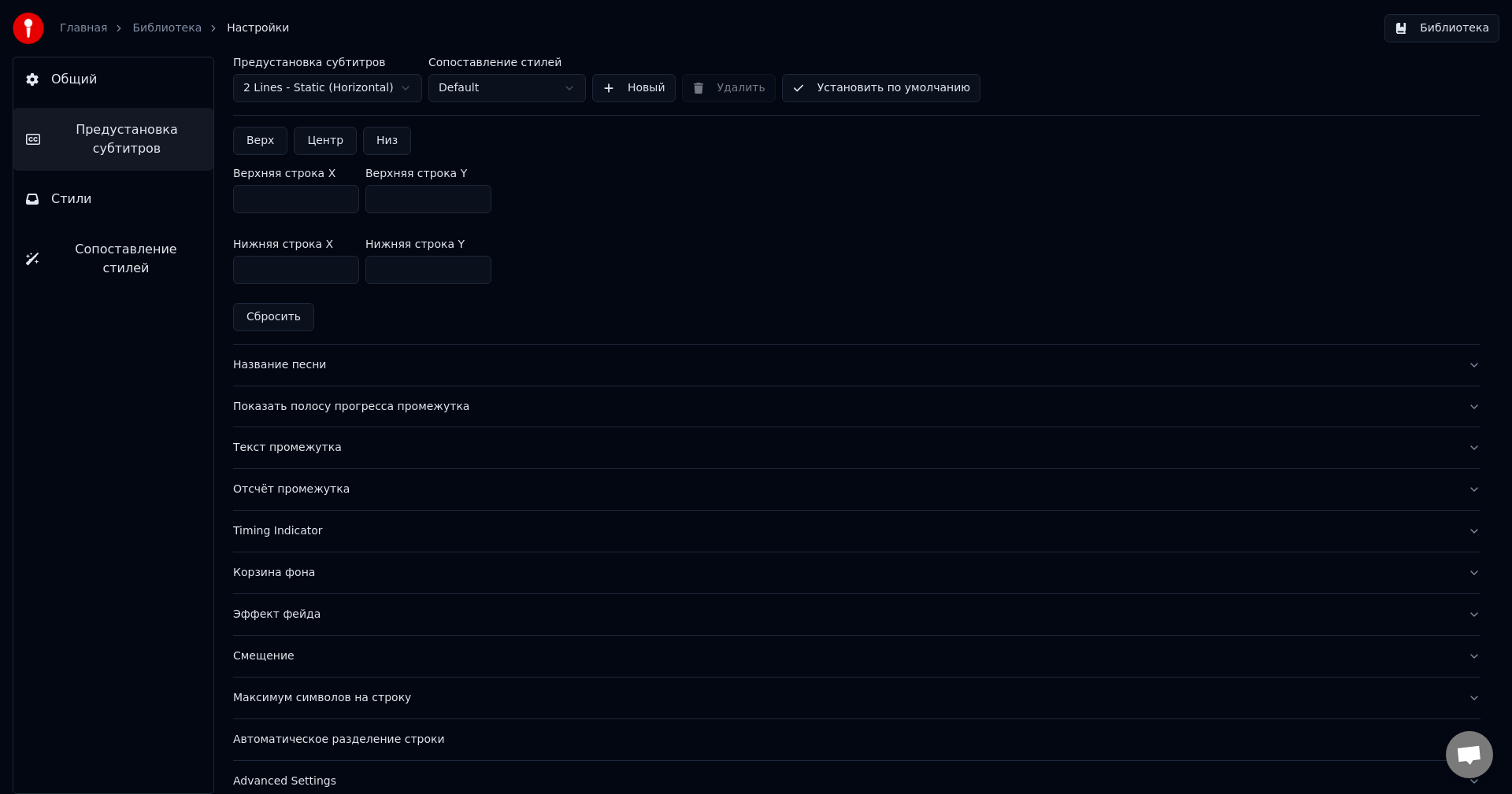
click at [299, 369] on div "Название песни" at bounding box center [843, 365] width 1222 height 15
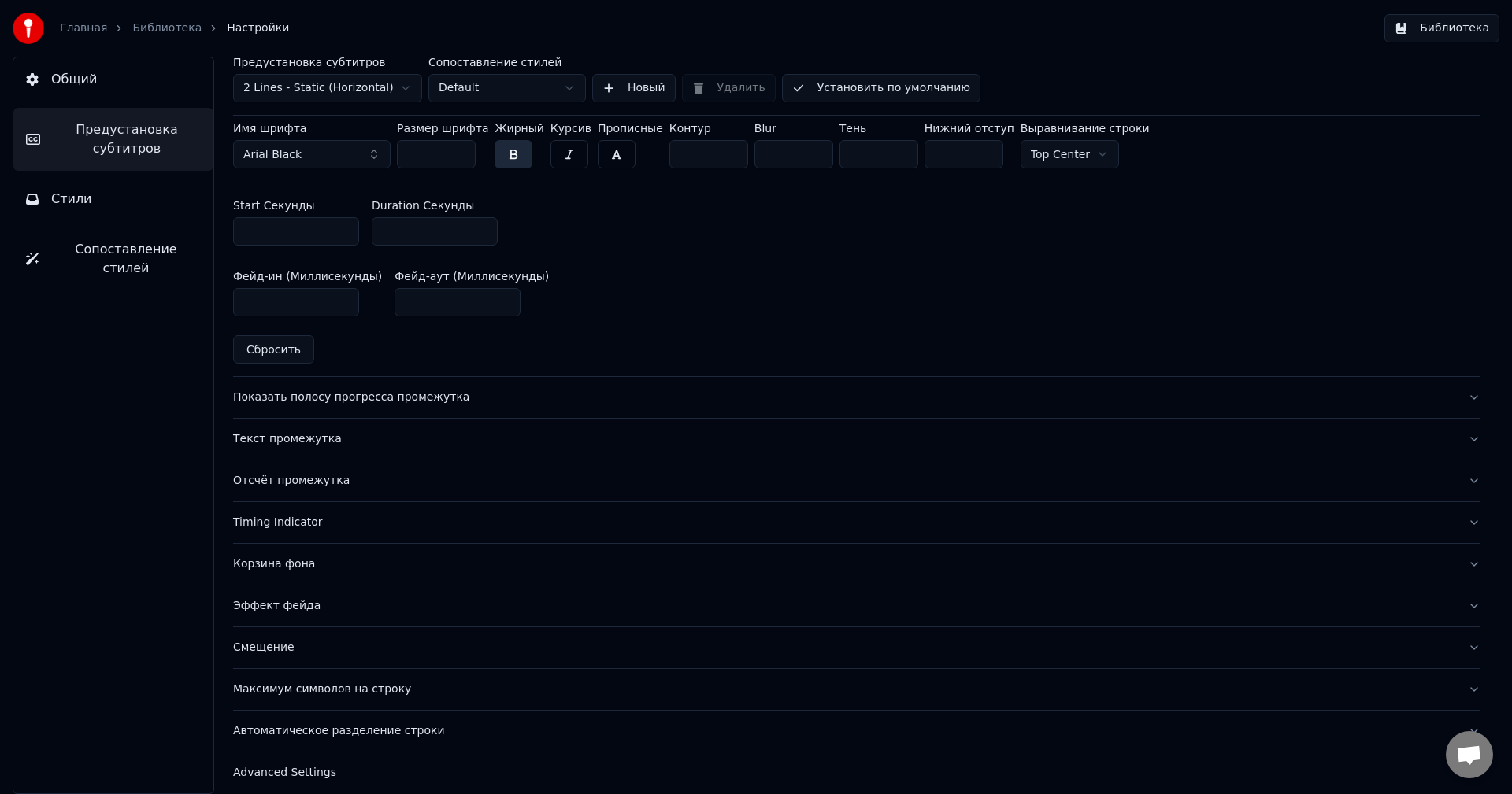
scroll to position [760, 0]
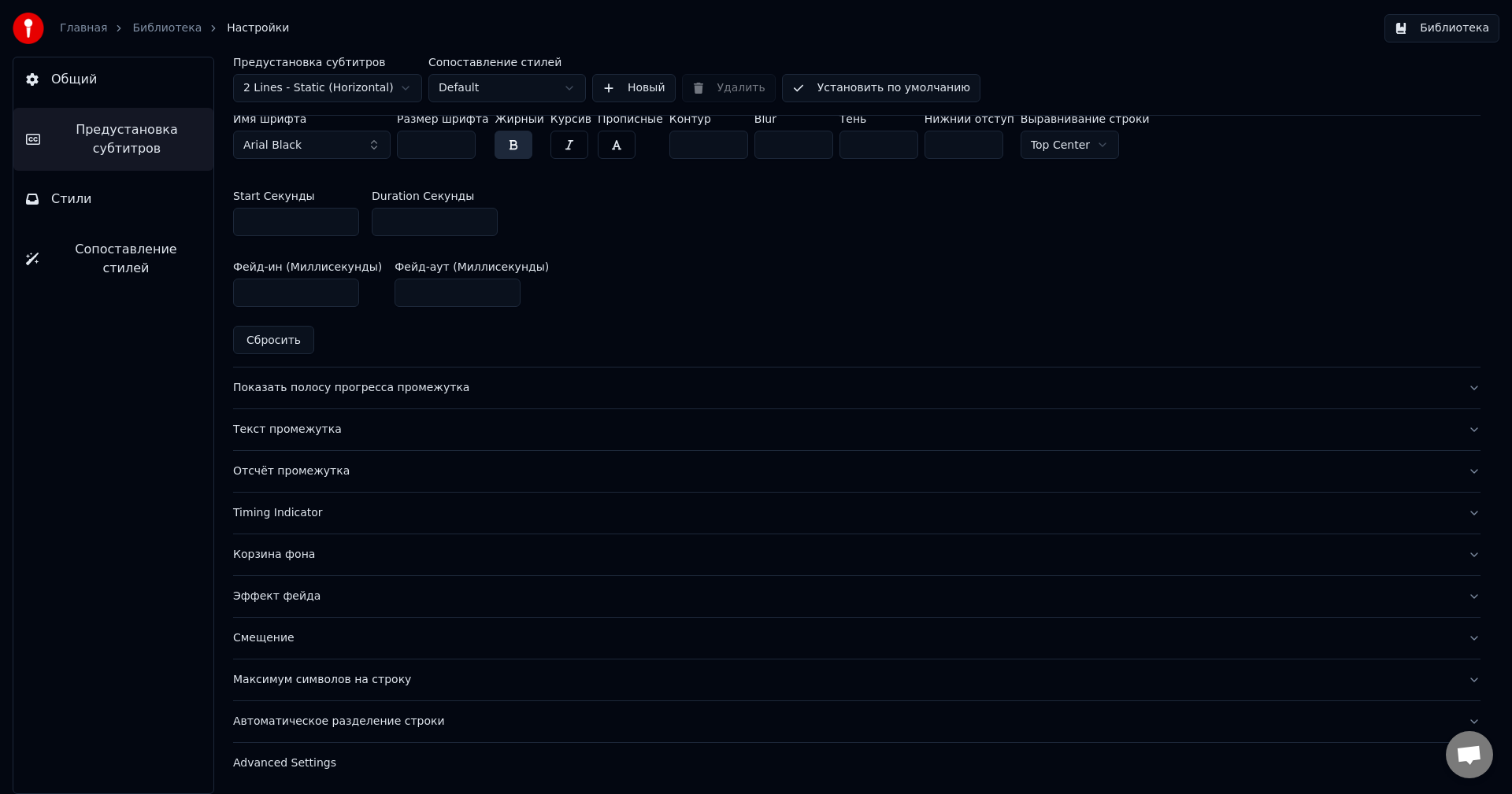
click at [321, 377] on button "Показать полосу прогресса промежутка" at bounding box center [856, 388] width 1247 height 41
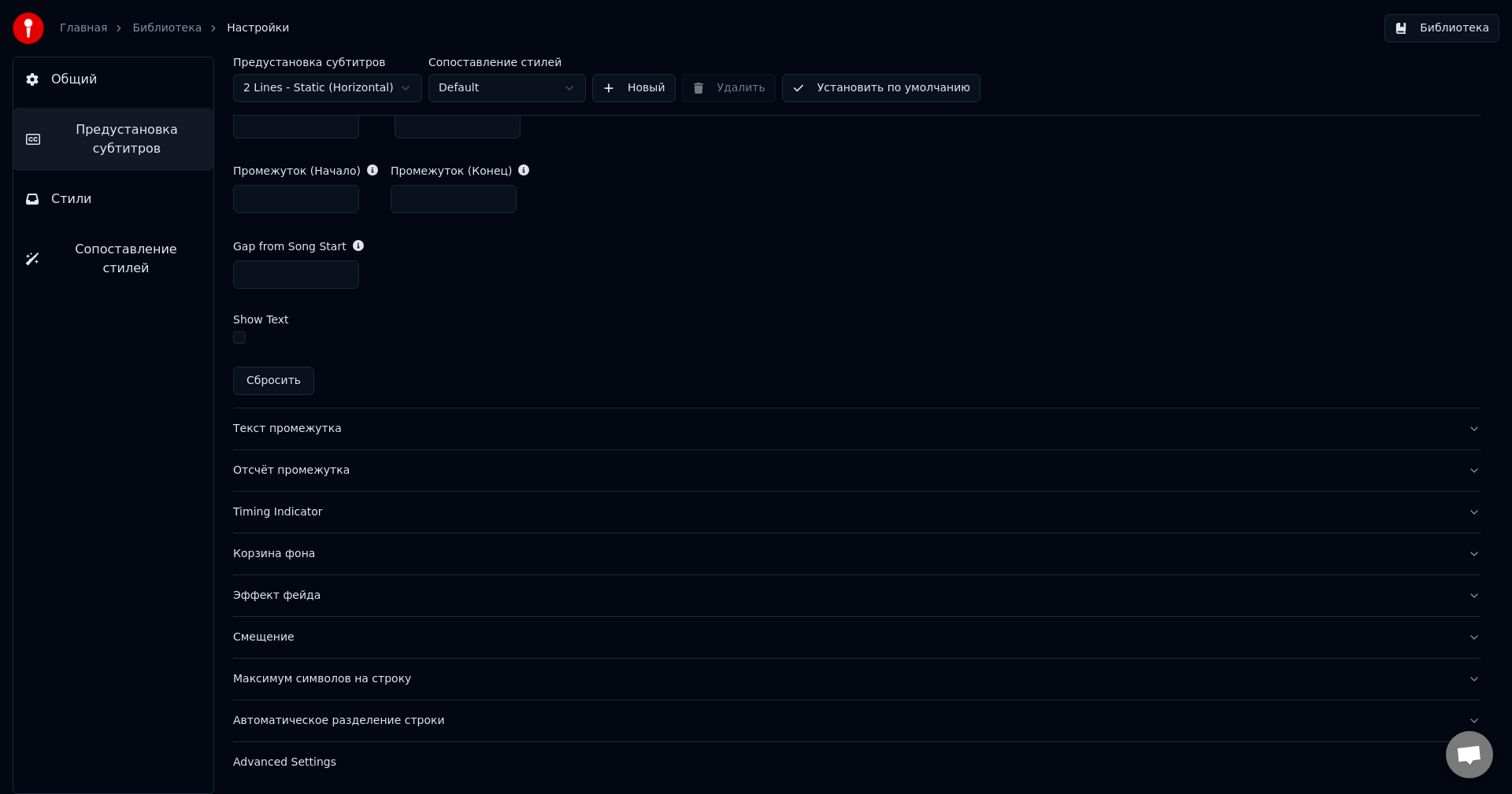
click at [322, 415] on button "Текст промежутка" at bounding box center [856, 429] width 1247 height 41
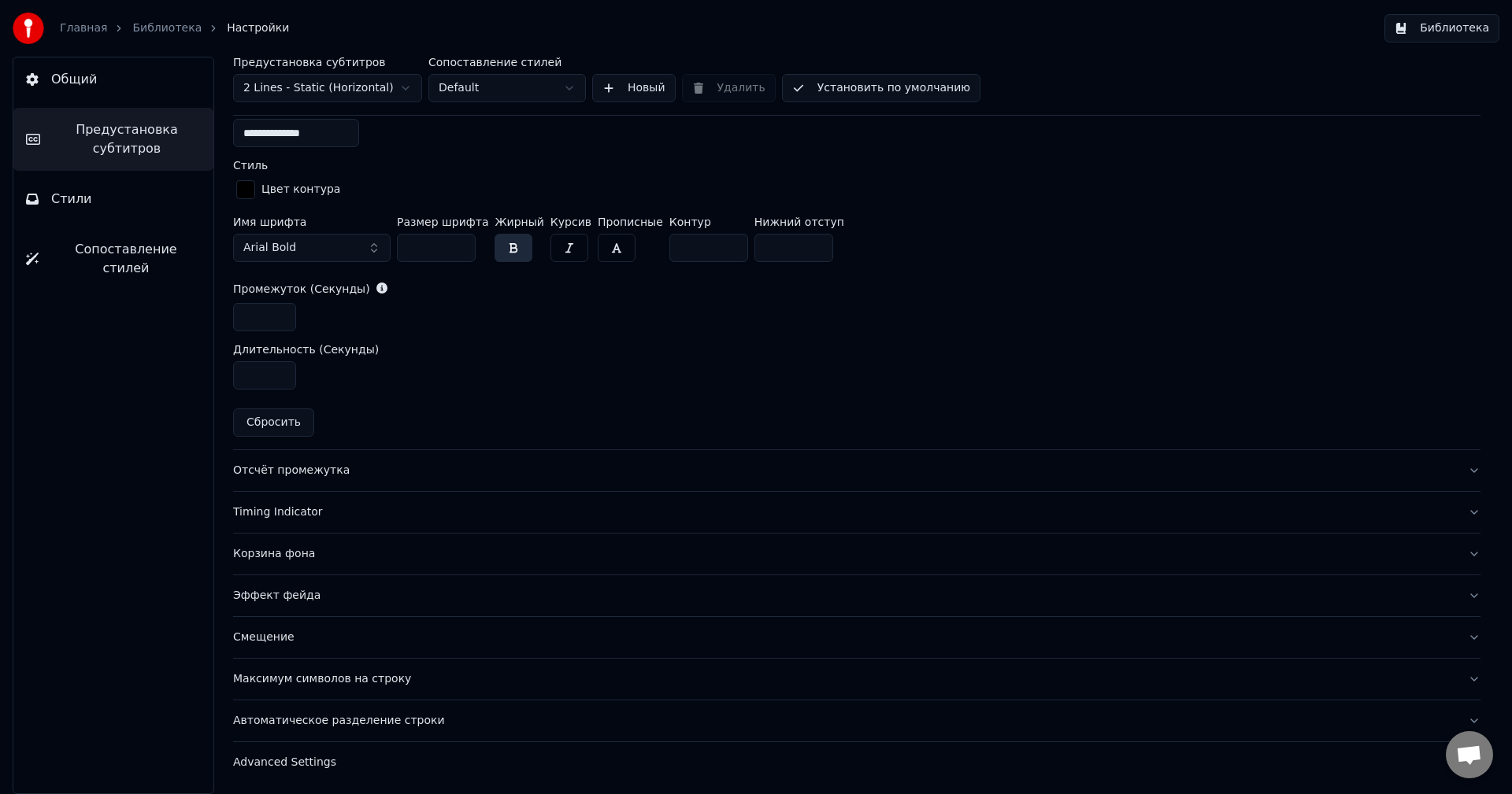
click at [304, 464] on div "Отсчёт промежутка" at bounding box center [843, 470] width 1222 height 15
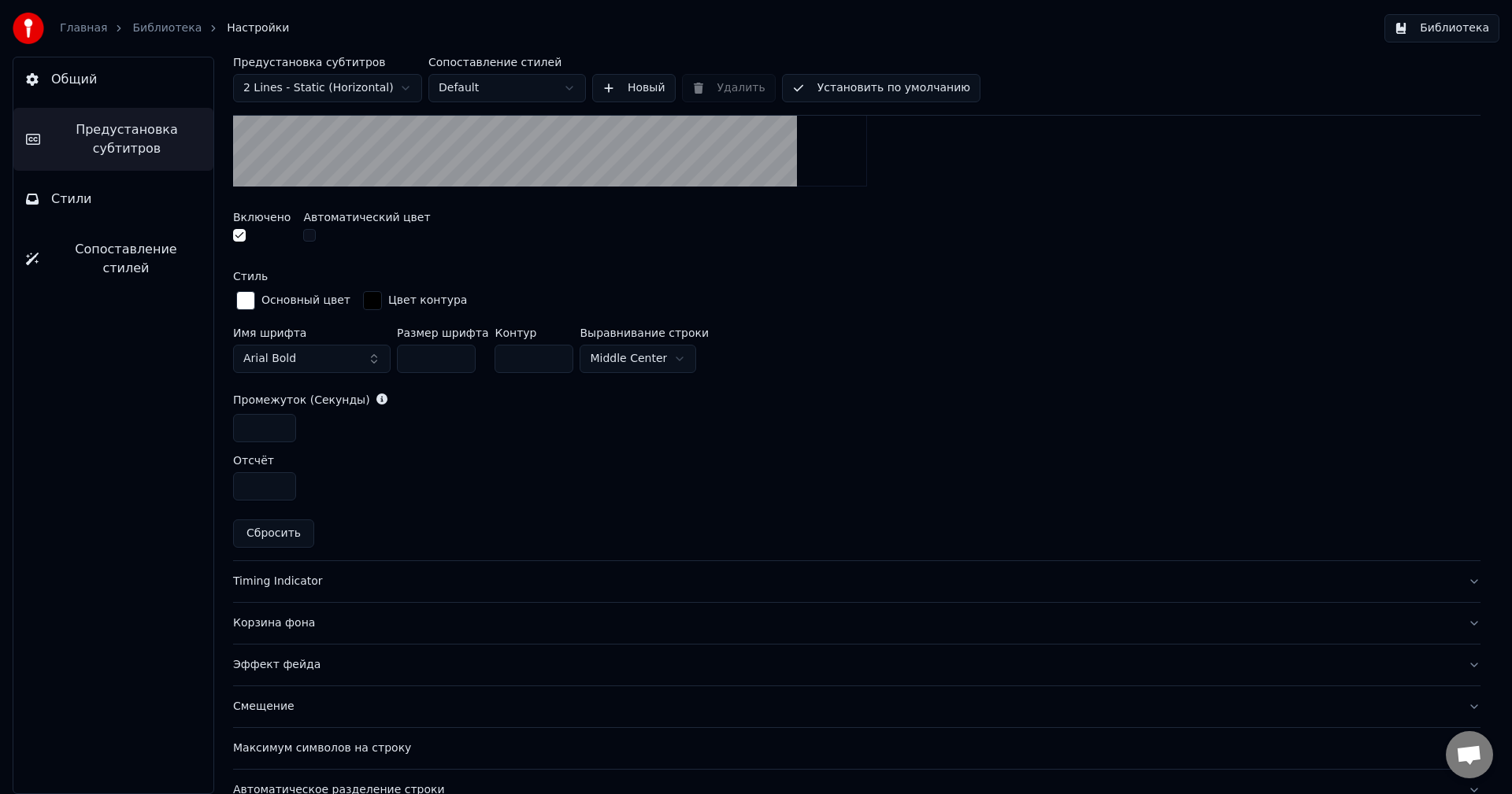
scroll to position [632, 0]
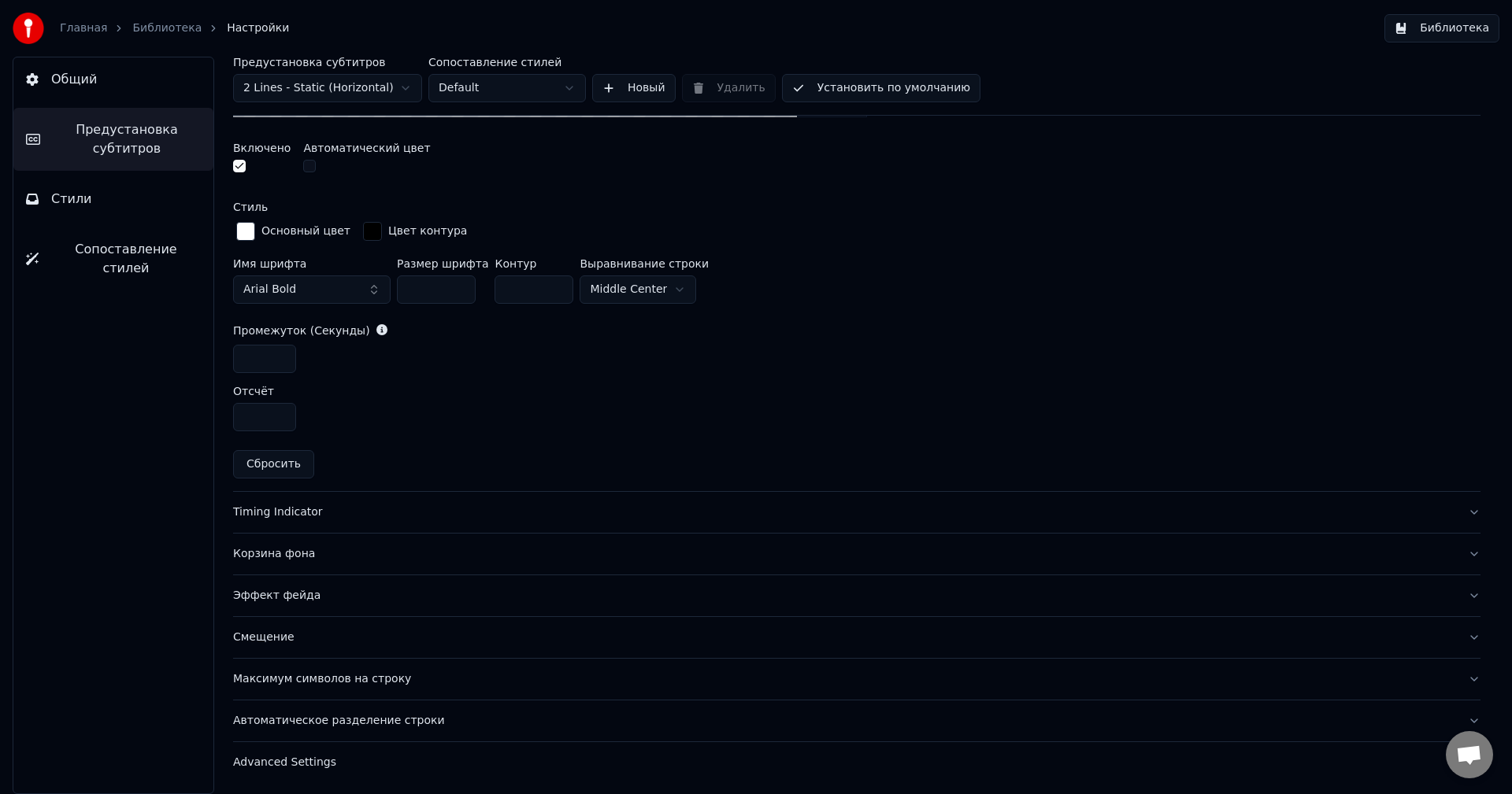
click at [299, 502] on button "Timing Indicator" at bounding box center [856, 512] width 1247 height 41
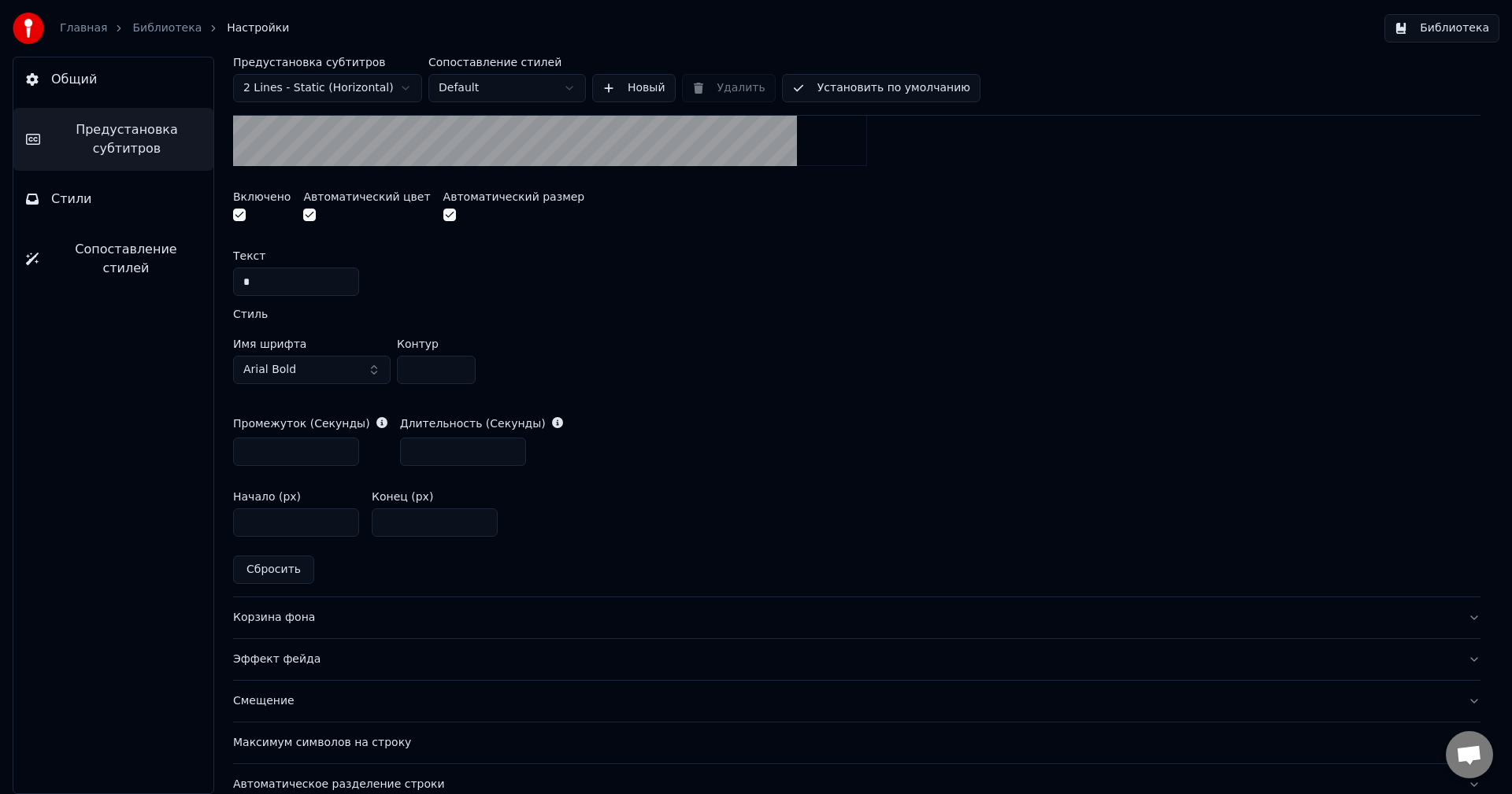
scroll to position [689, 0]
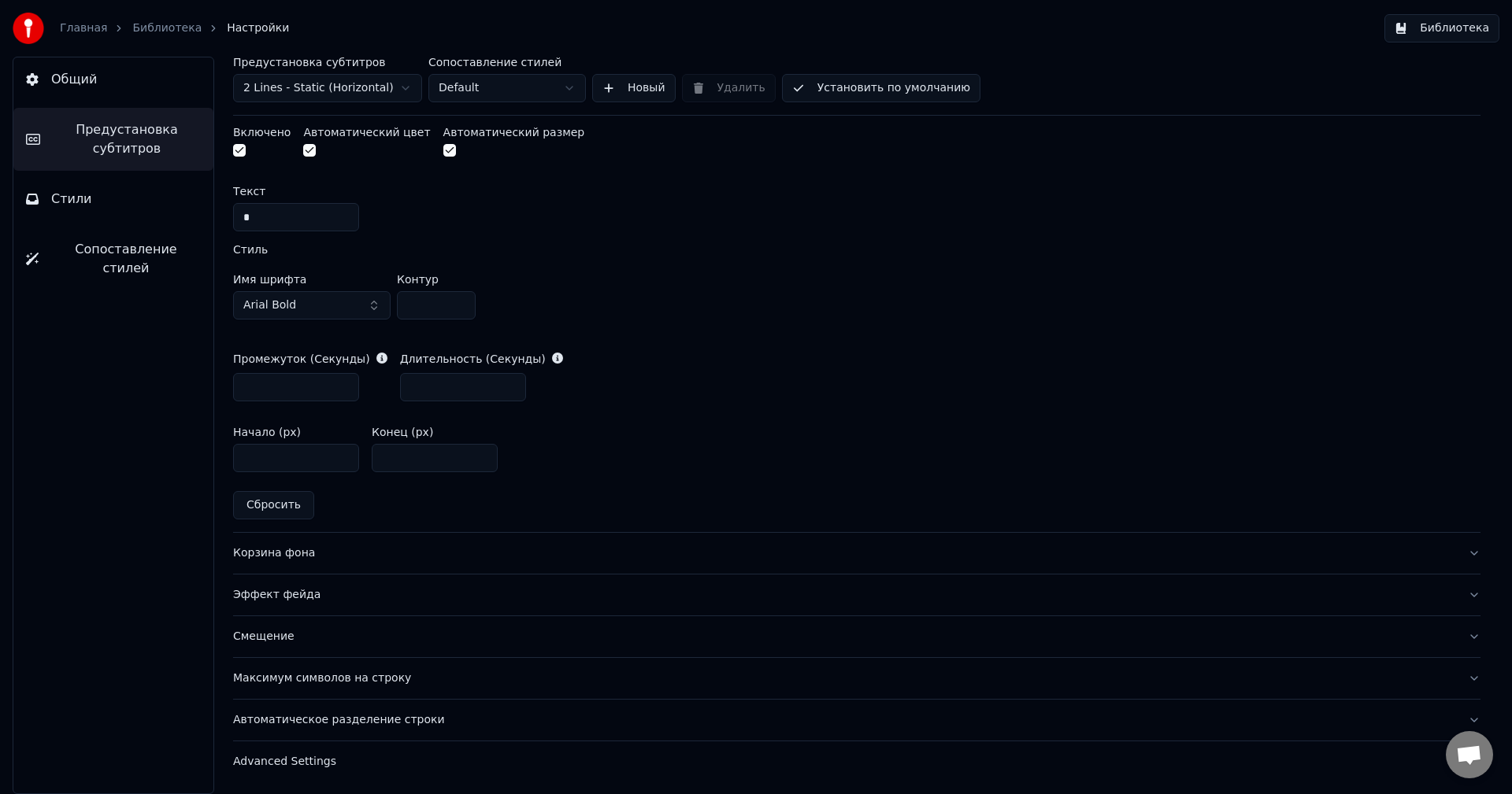
click at [308, 547] on div "Корзина фона" at bounding box center [843, 553] width 1222 height 15
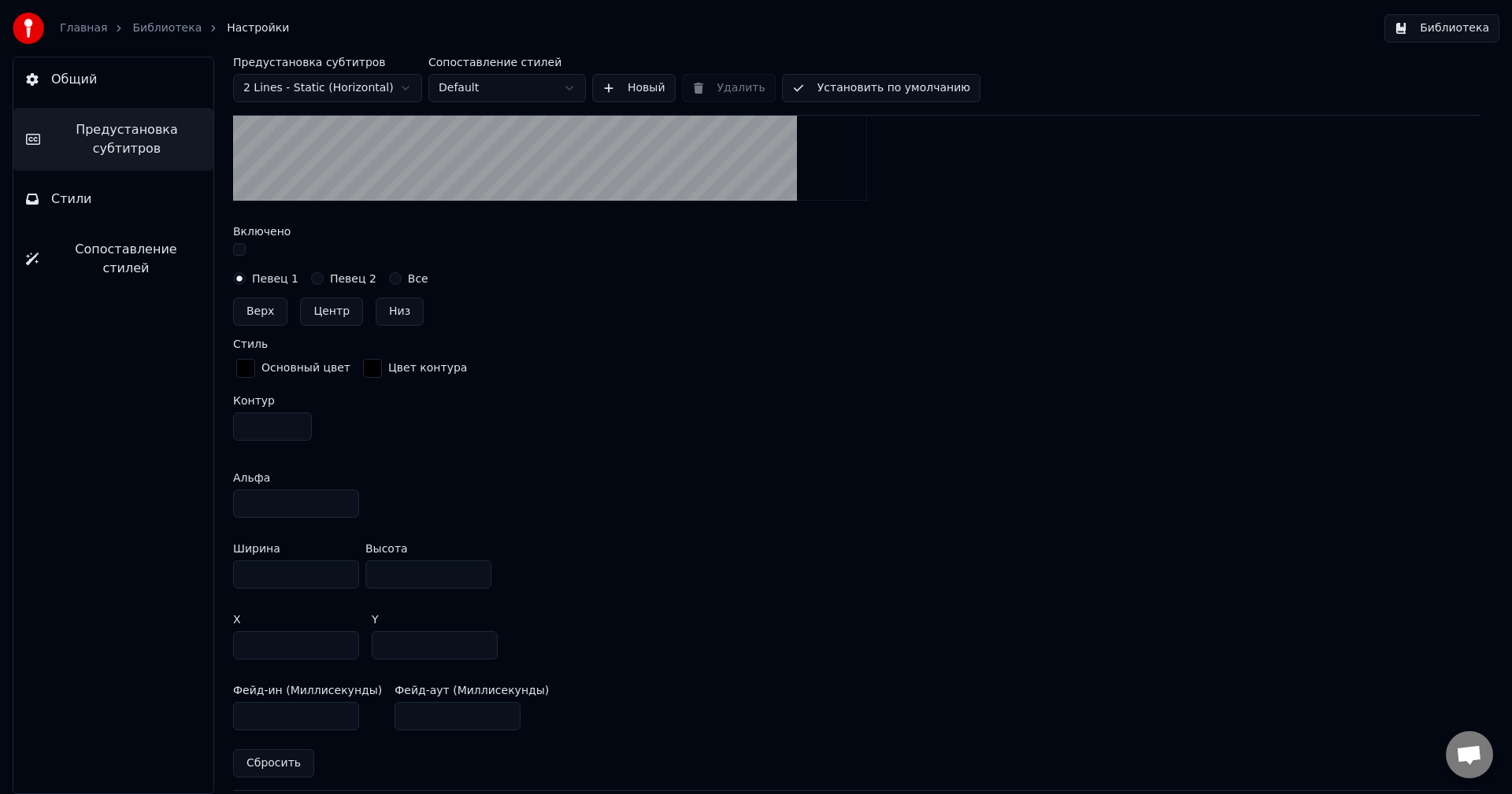
scroll to position [664, 0]
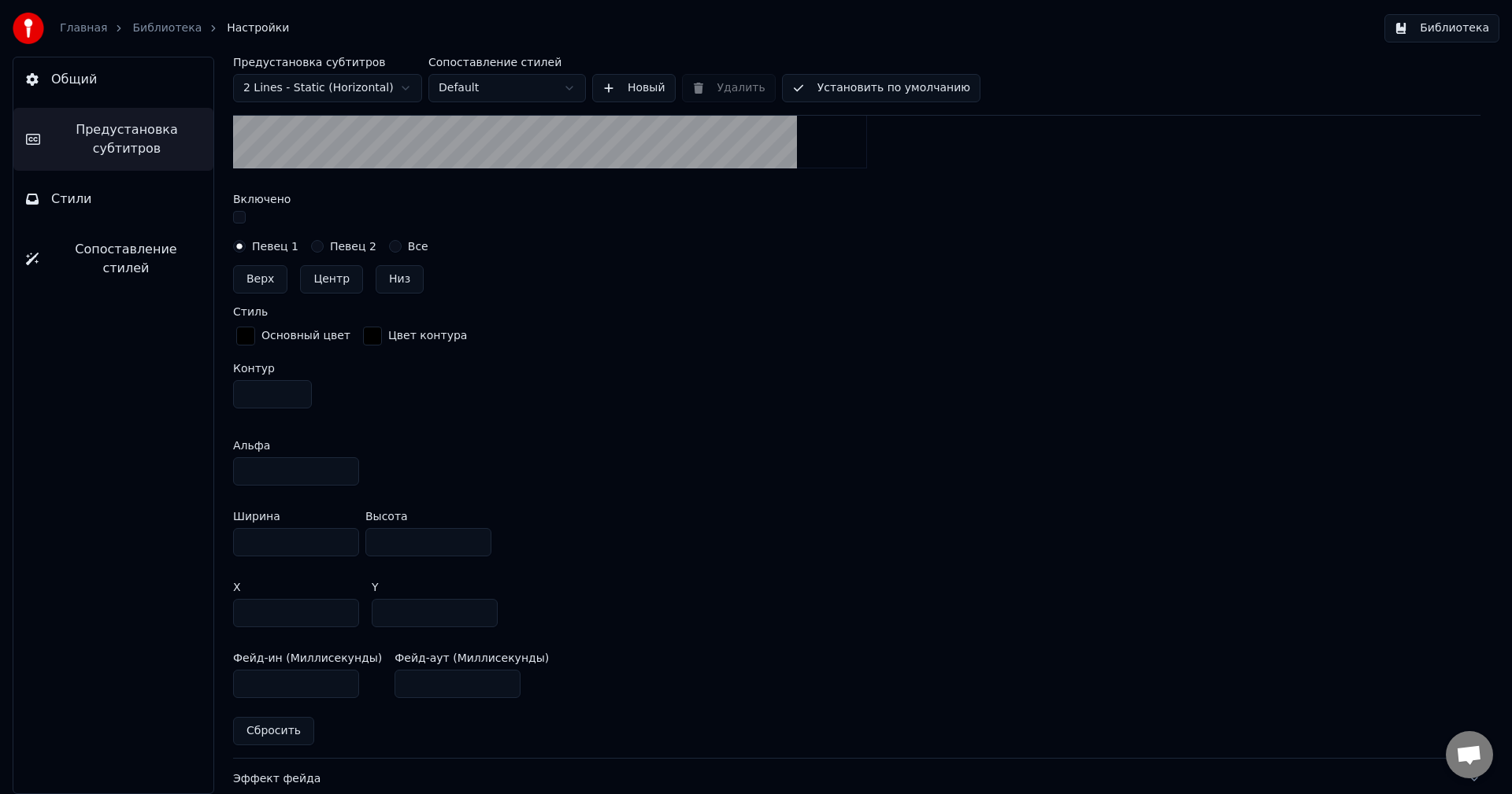
click at [333, 246] on label "Певец 2" at bounding box center [354, 245] width 46 height 11
click at [324, 246] on button "Певец 2" at bounding box center [317, 246] width 13 height 13
click at [239, 331] on div "button" at bounding box center [246, 336] width 19 height 19
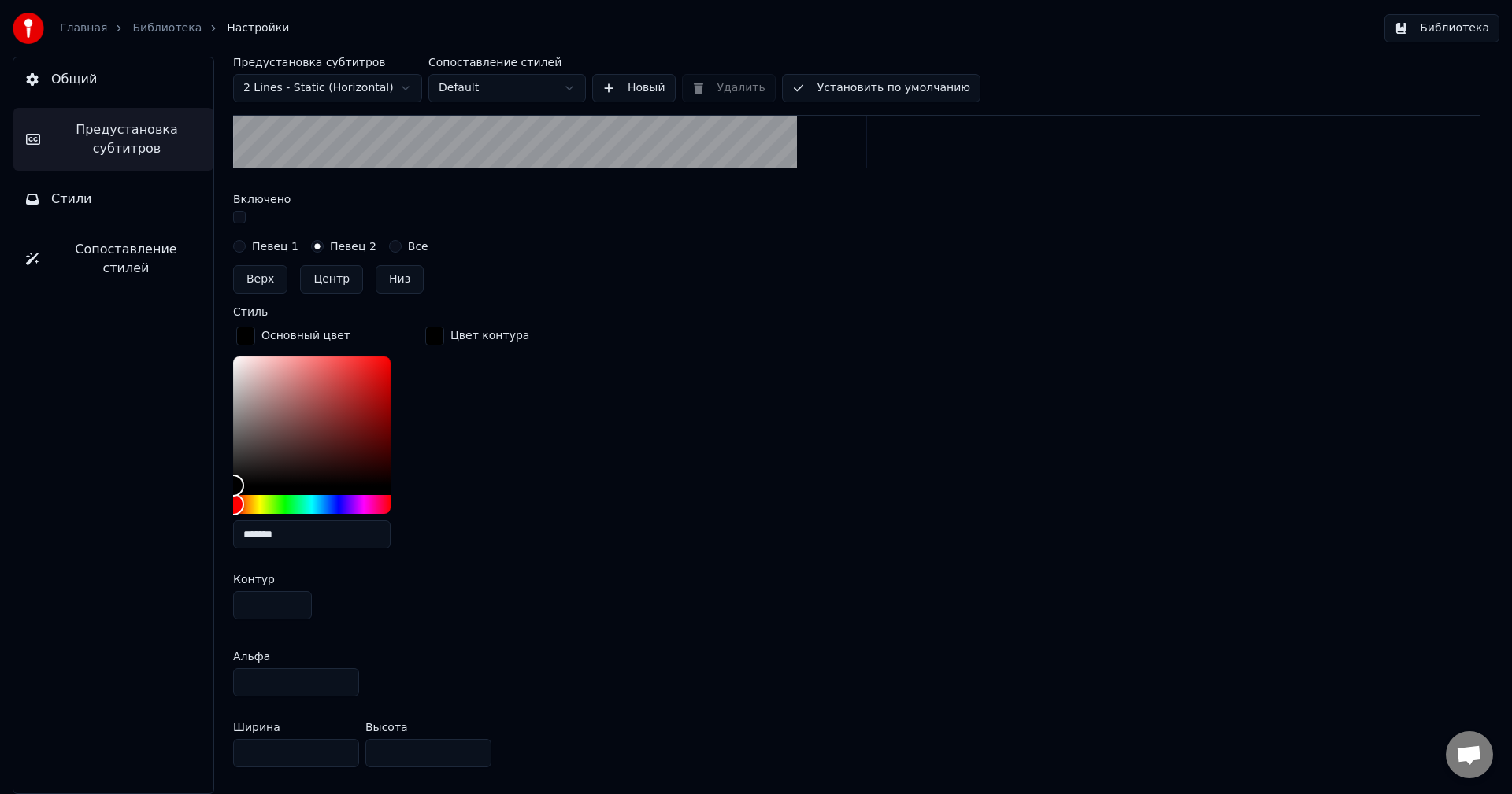
click at [239, 331] on div "button" at bounding box center [246, 336] width 19 height 19
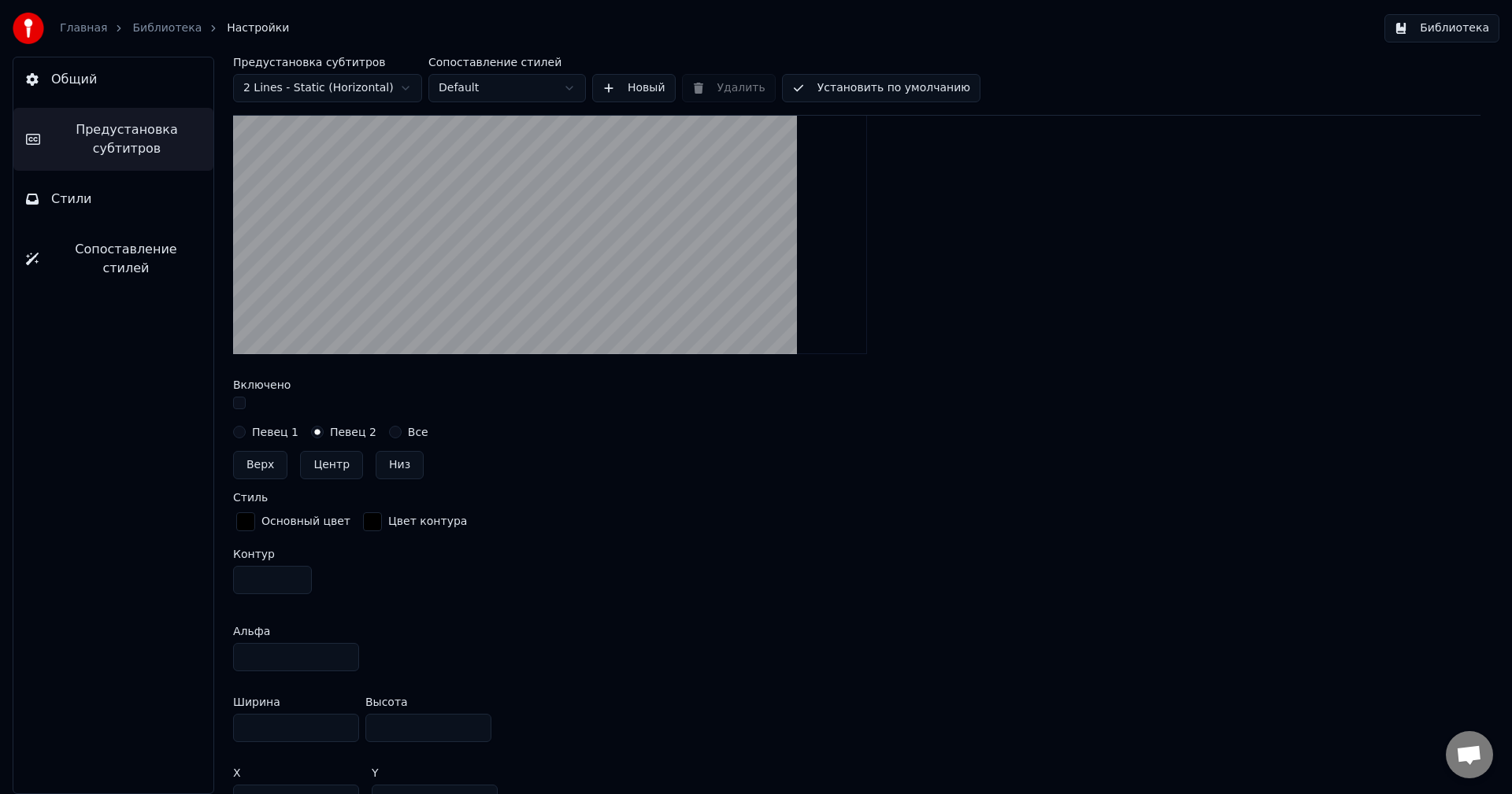
scroll to position [428, 0]
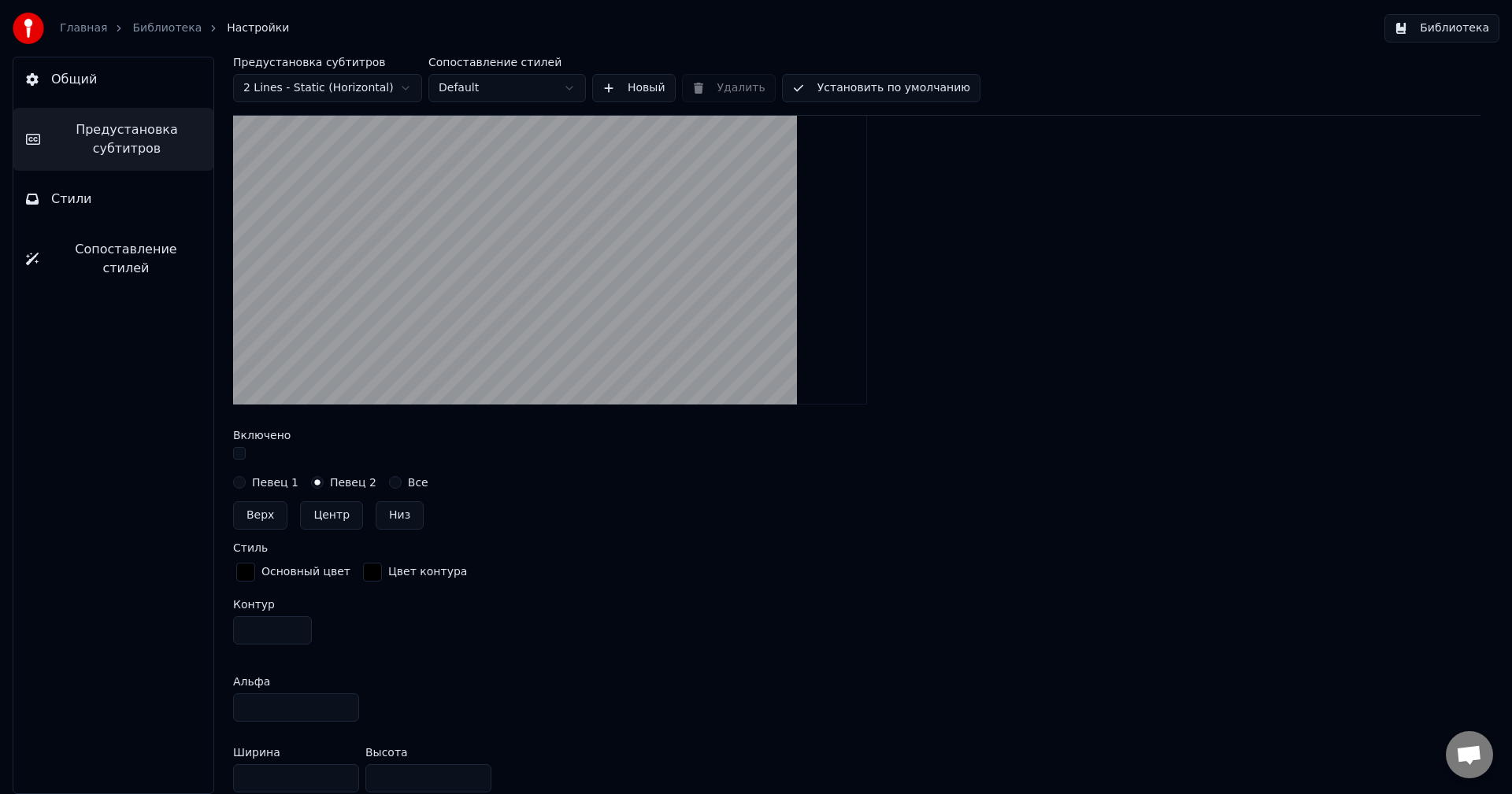
click at [389, 479] on button "Все" at bounding box center [395, 482] width 13 height 13
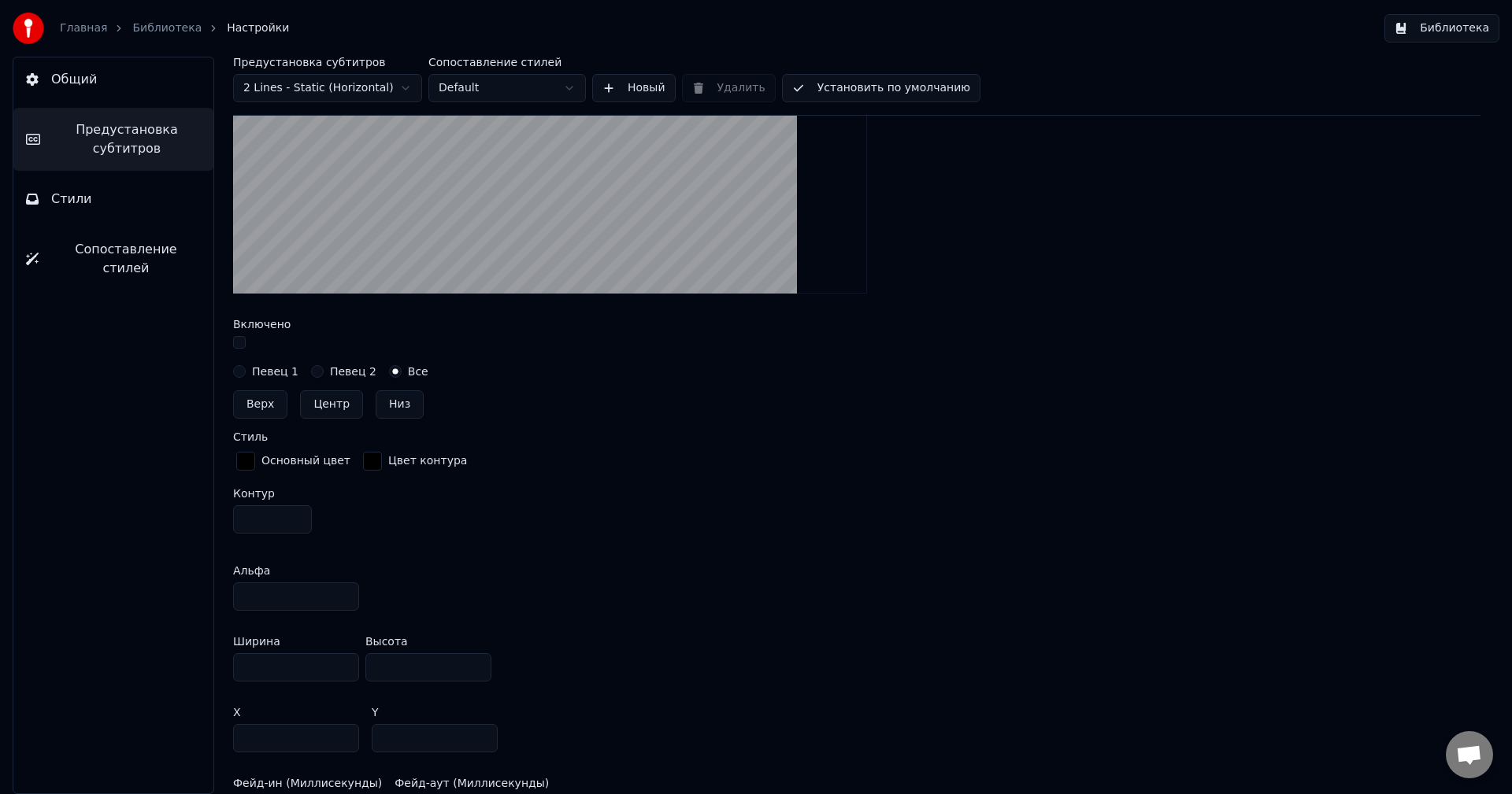
scroll to position [585, 0]
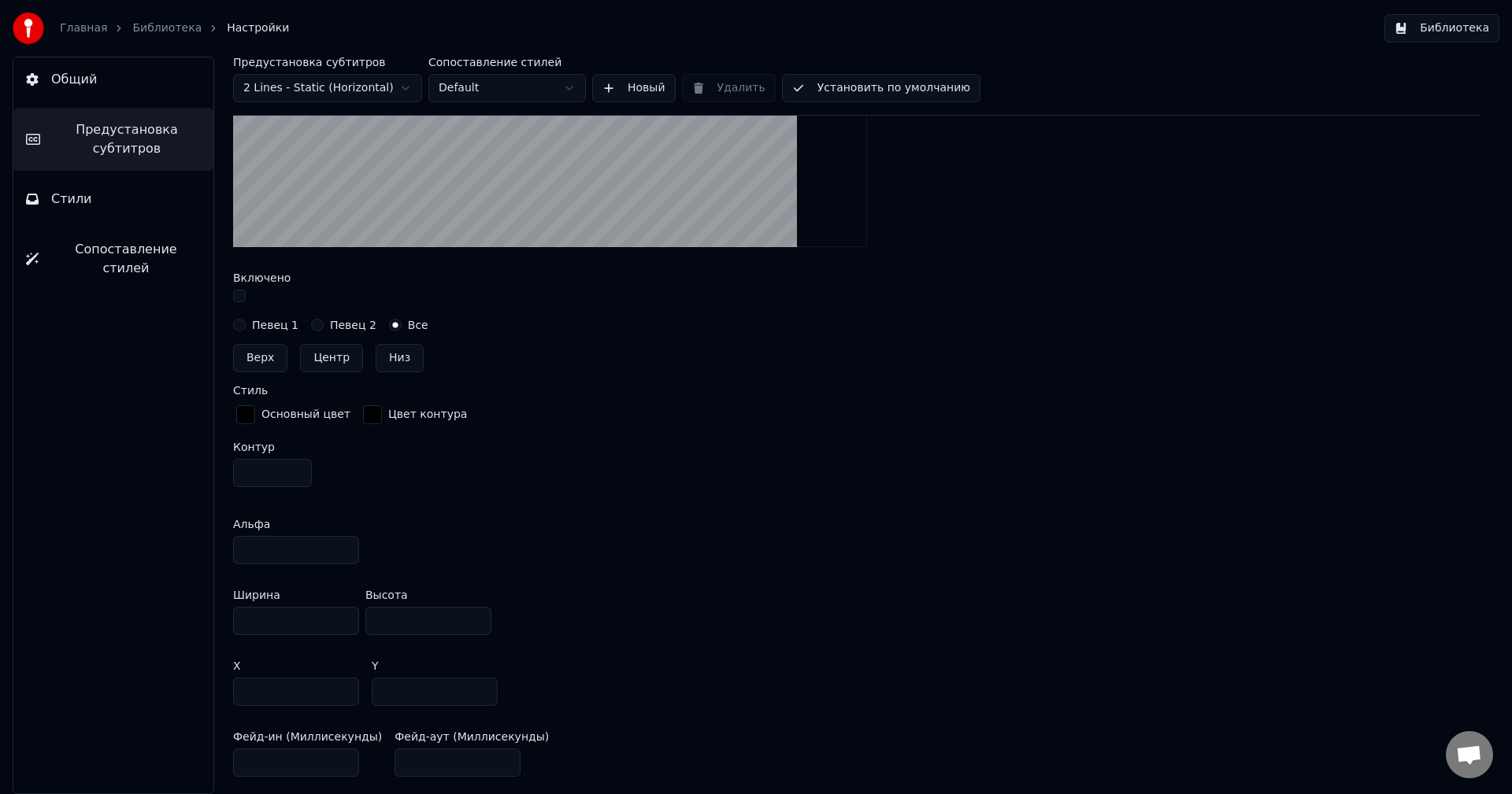
click at [382, 362] on button "Низ" at bounding box center [400, 357] width 48 height 28
type input "***"
click at [249, 415] on div "button" at bounding box center [246, 415] width 19 height 19
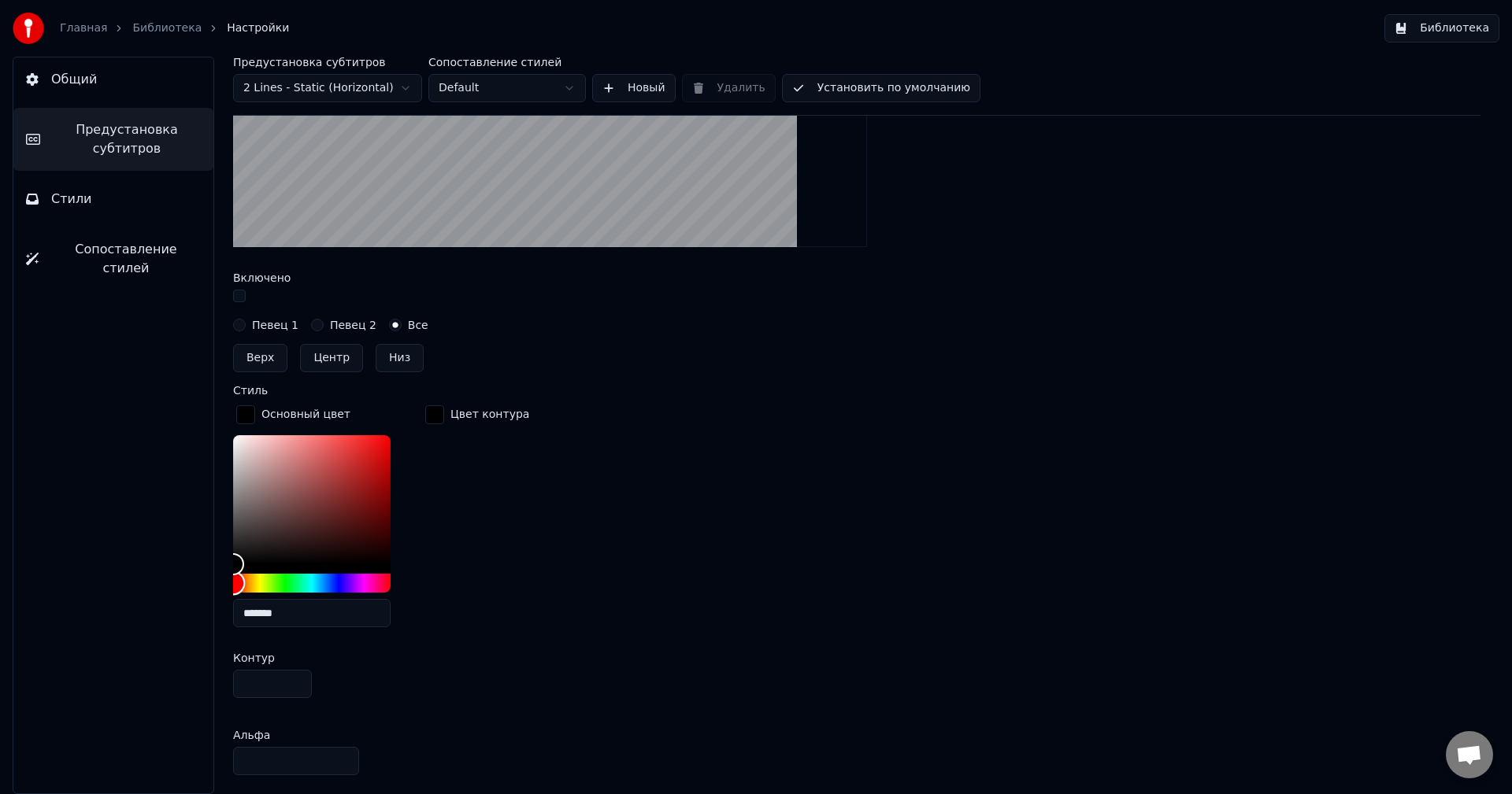
click at [283, 581] on div "Hue" at bounding box center [311, 583] width 157 height 19
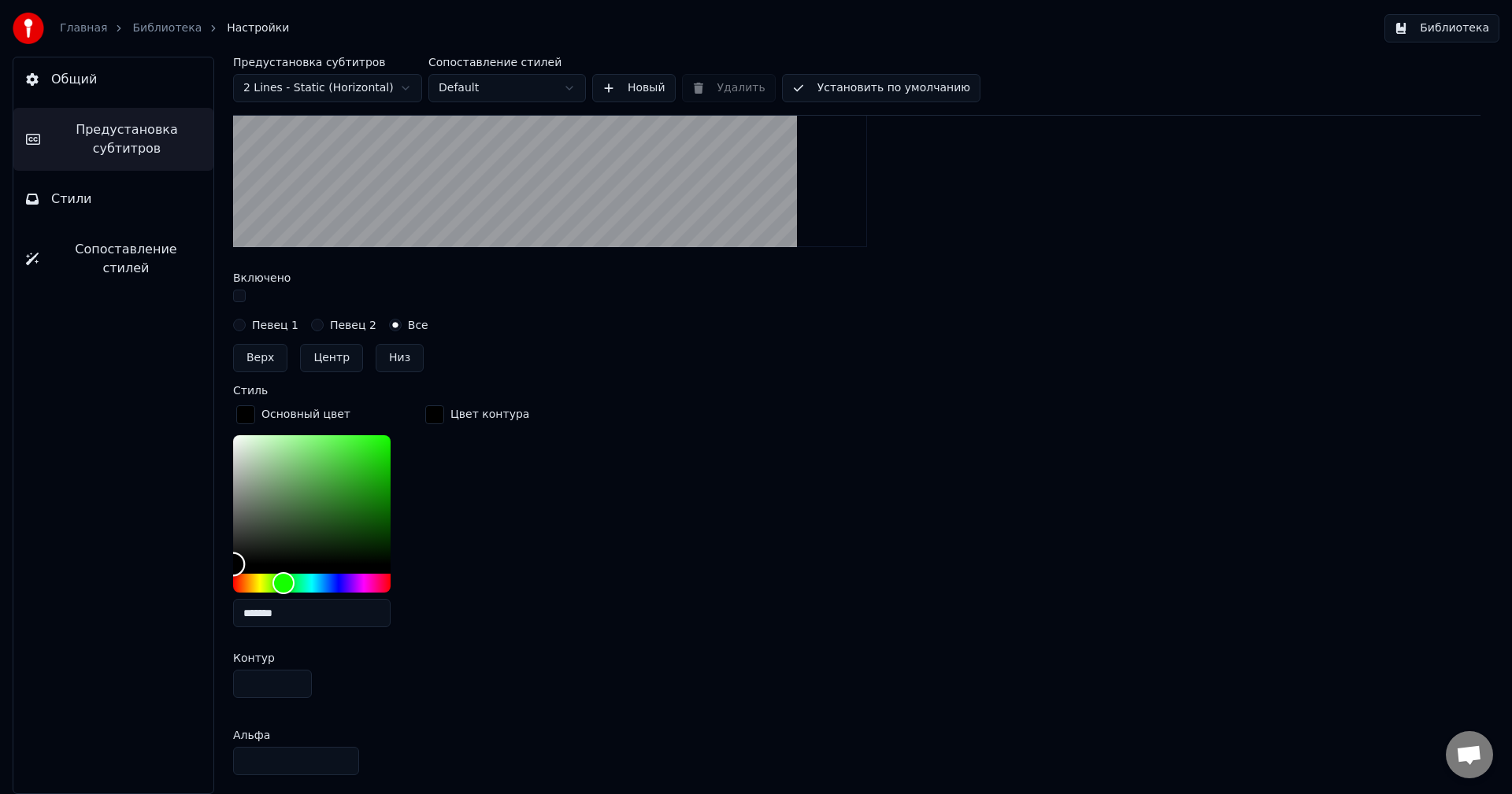
click at [235, 560] on div "Color" at bounding box center [233, 564] width 24 height 24
type input "*******"
drag, startPoint x: 243, startPoint y: 562, endPoint x: 360, endPoint y: 503, distance: 131.0
click at [360, 503] on div "Color" at bounding box center [359, 504] width 24 height 24
click at [471, 514] on div "Цвет контура" at bounding box center [477, 522] width 110 height 238
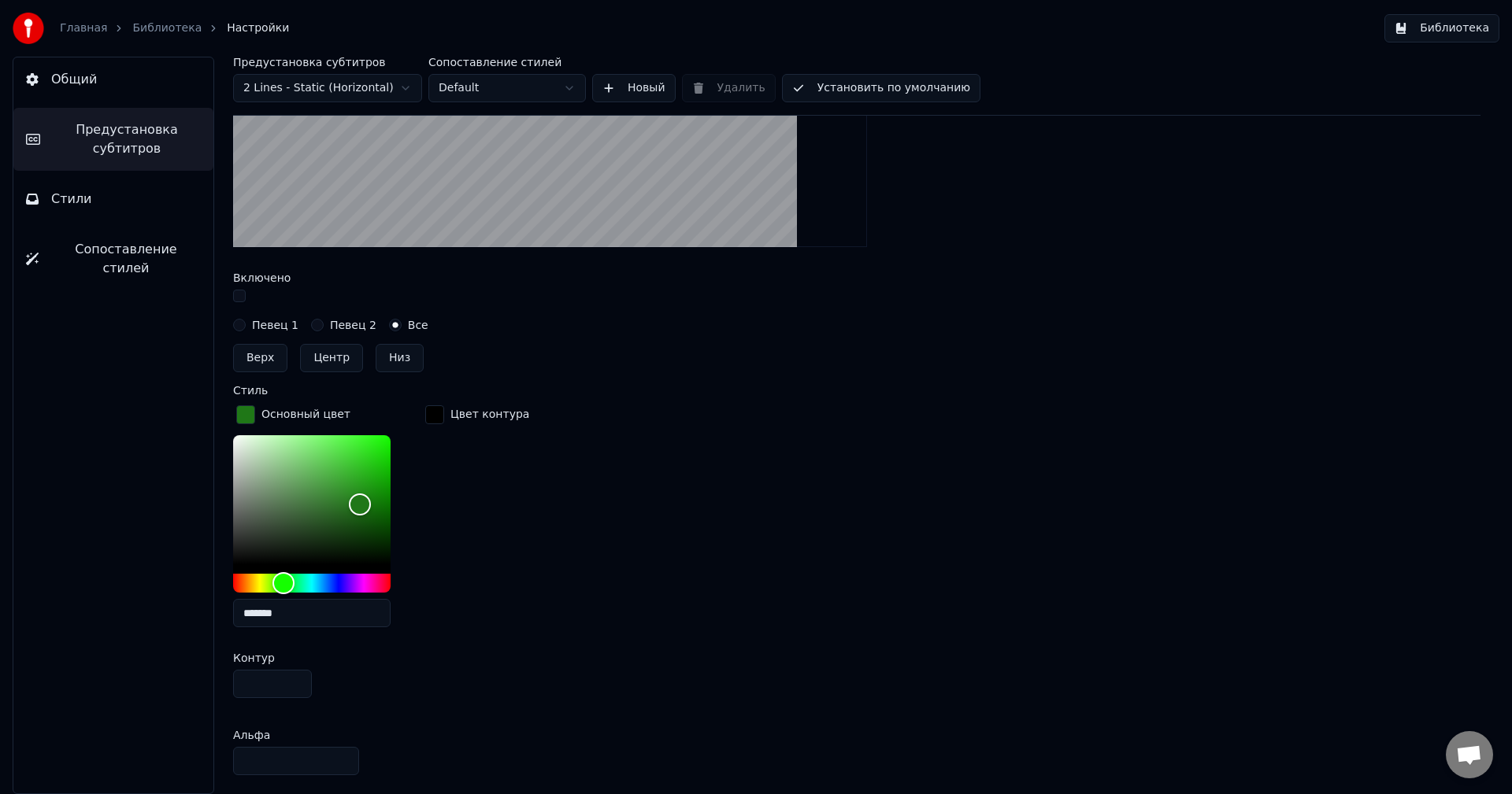
click at [245, 415] on div "button" at bounding box center [246, 415] width 19 height 19
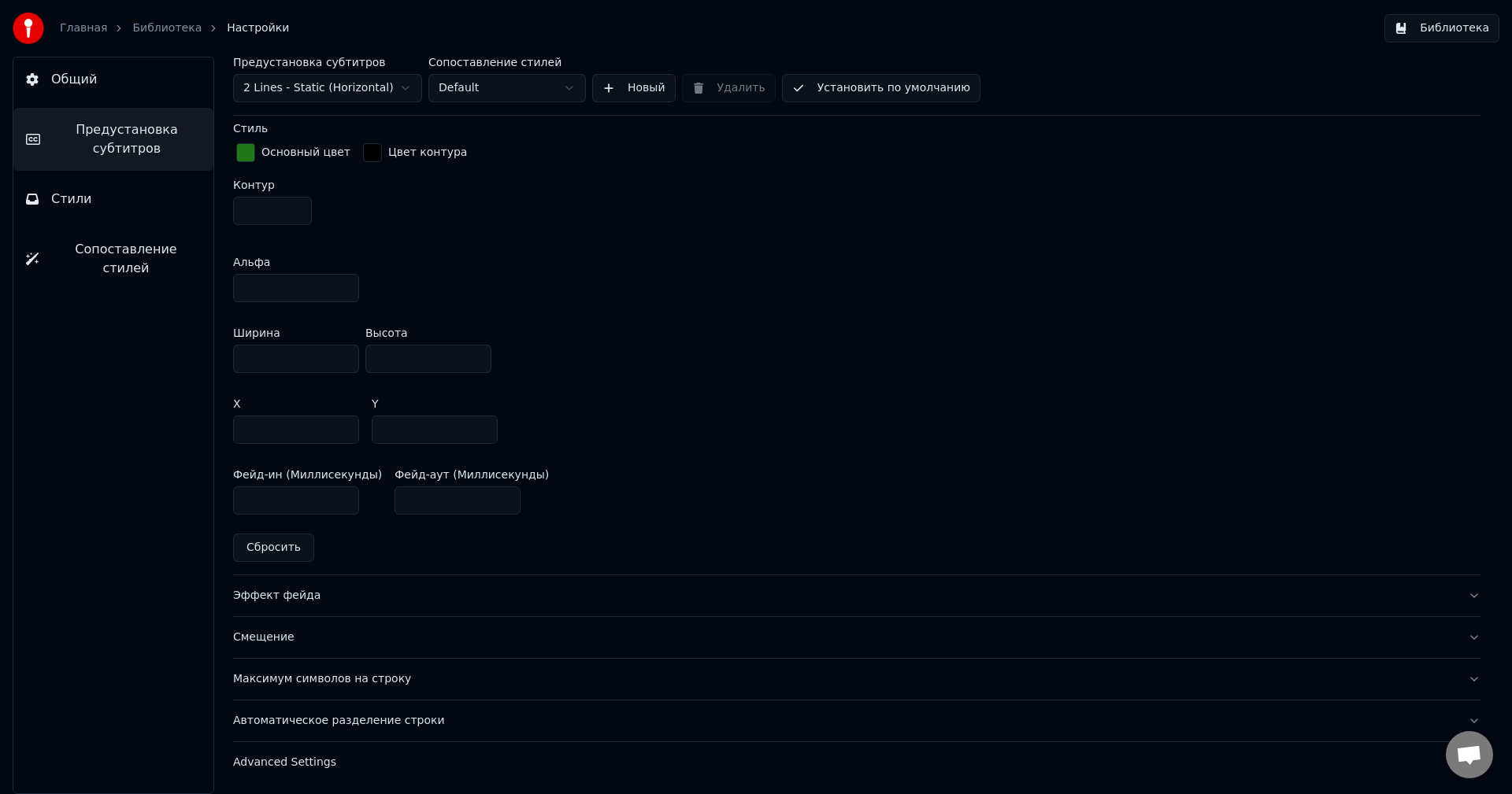
click at [294, 585] on button "Эффект фейда" at bounding box center [856, 596] width 1247 height 41
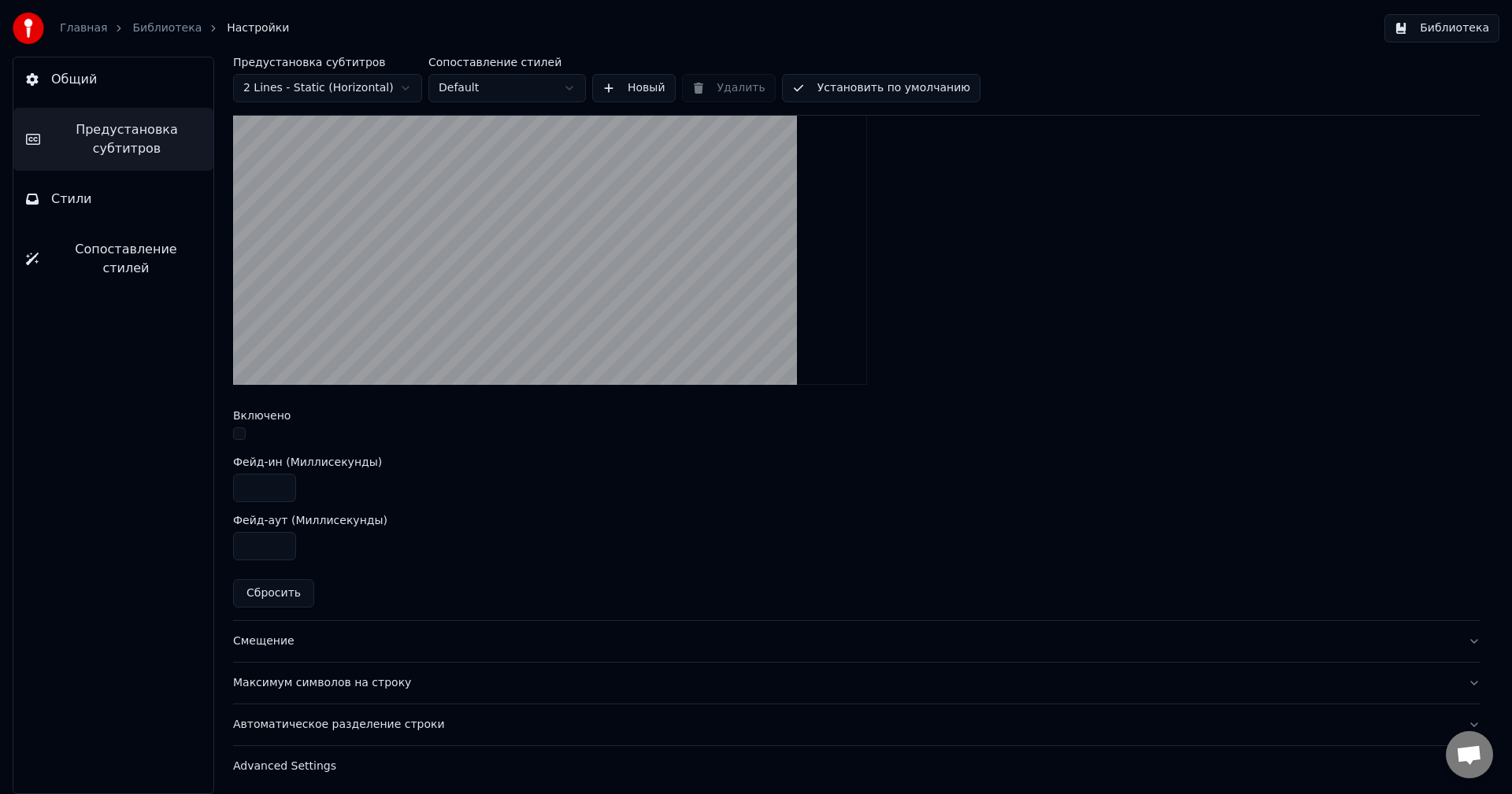
scroll to position [494, 0]
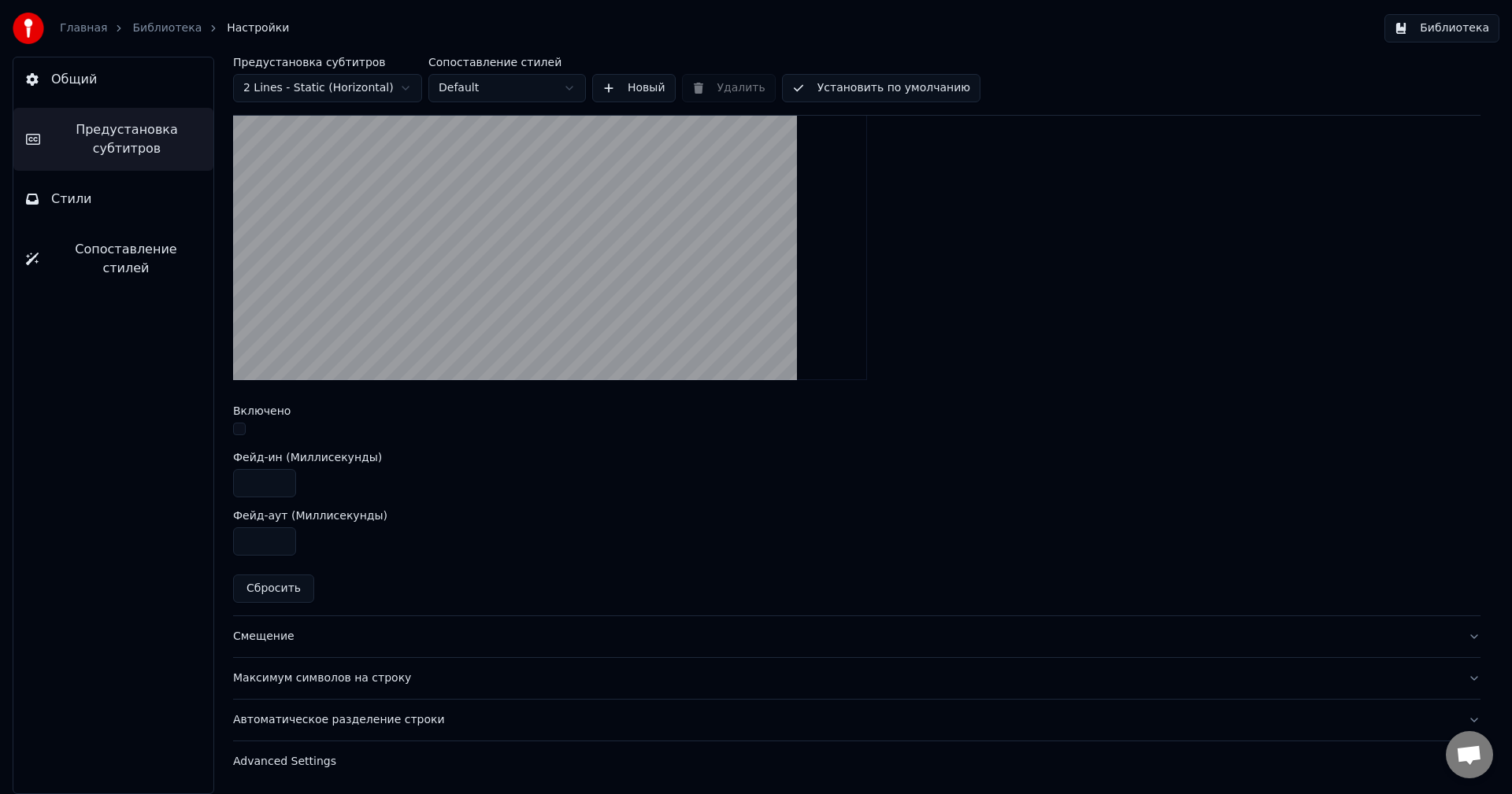
click at [279, 632] on div "Смещение" at bounding box center [843, 637] width 1222 height 15
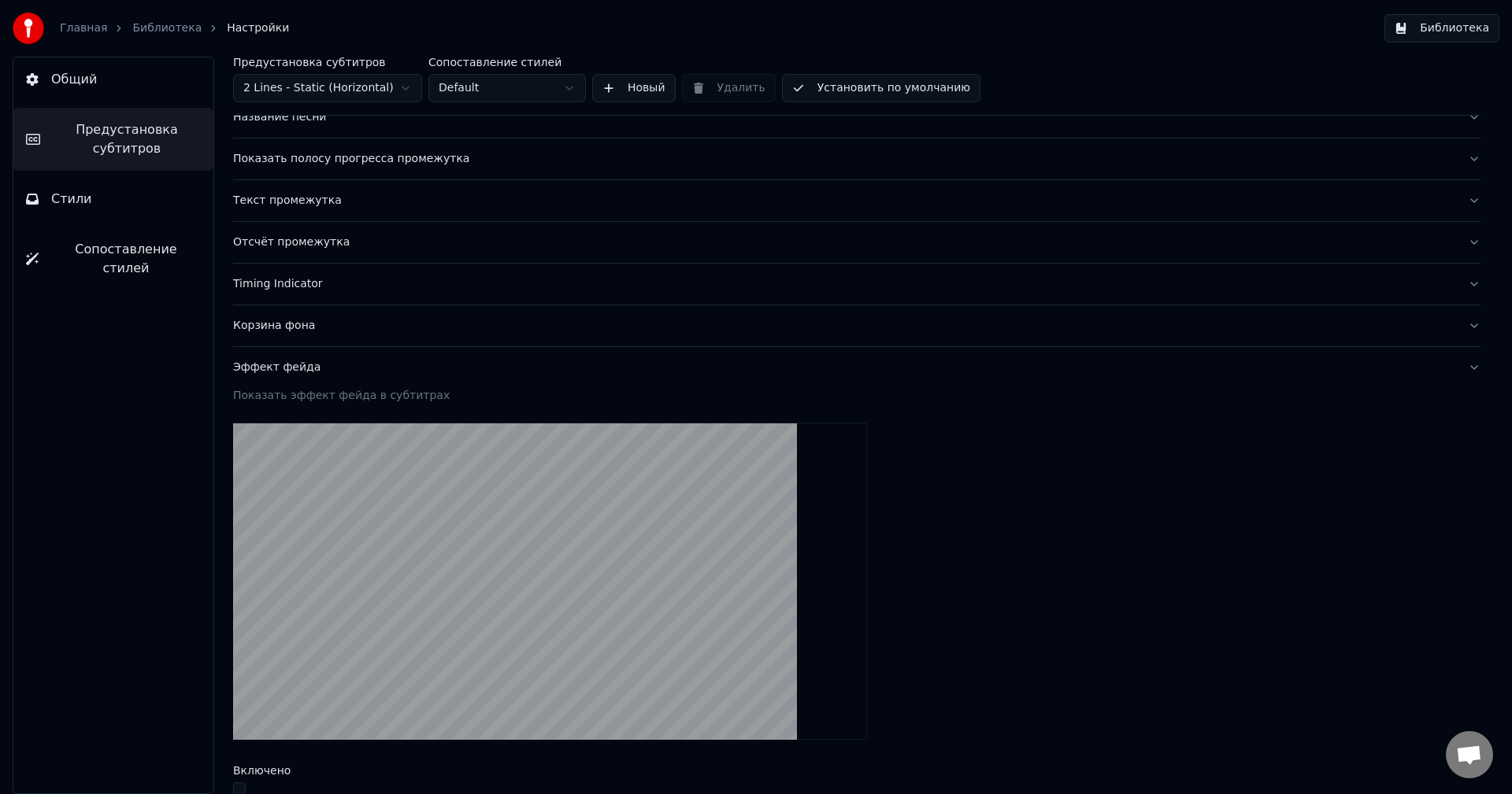
scroll to position [93, 0]
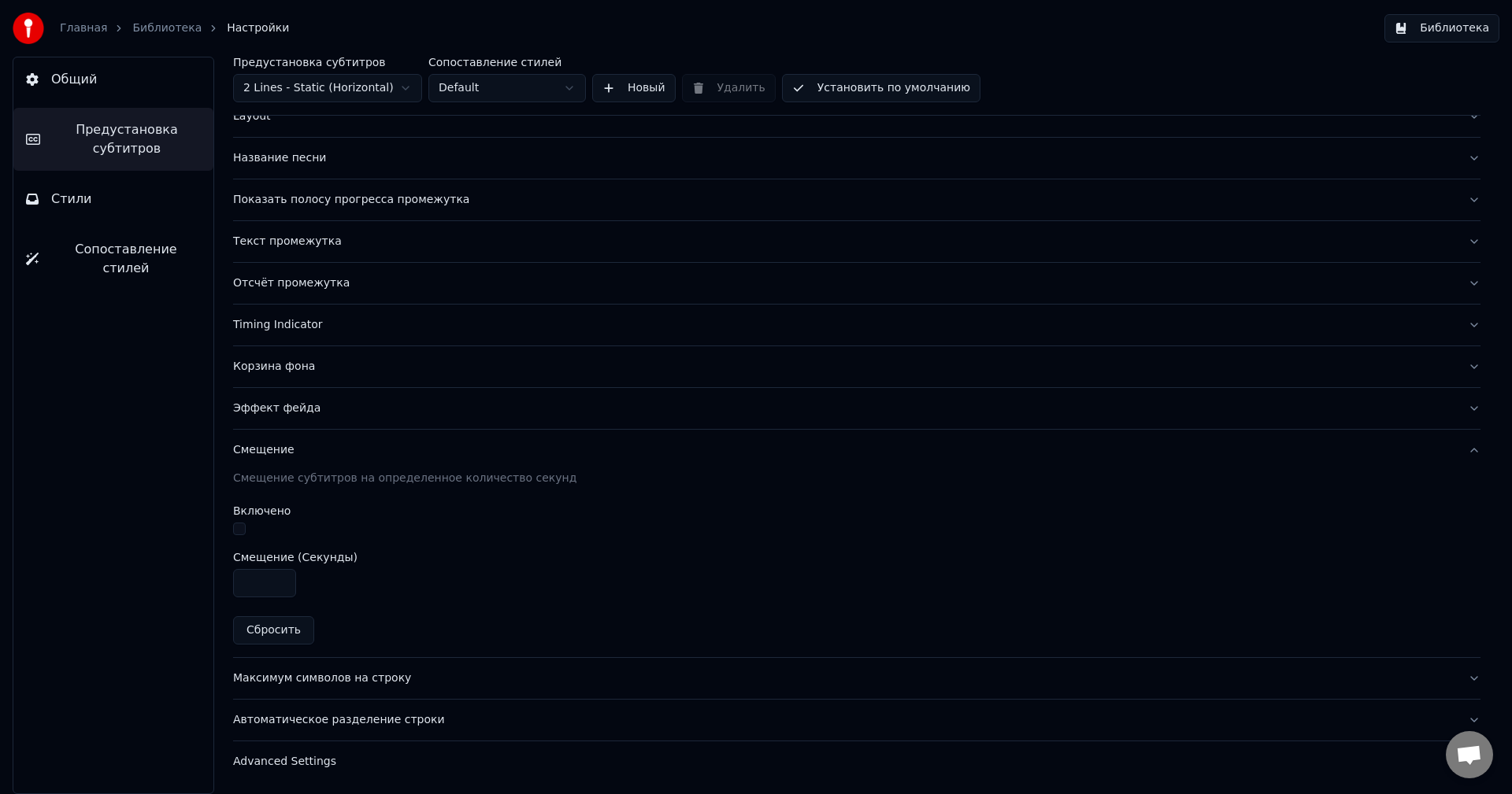
click at [360, 664] on button "Максимум символов на строку" at bounding box center [856, 678] width 1247 height 41
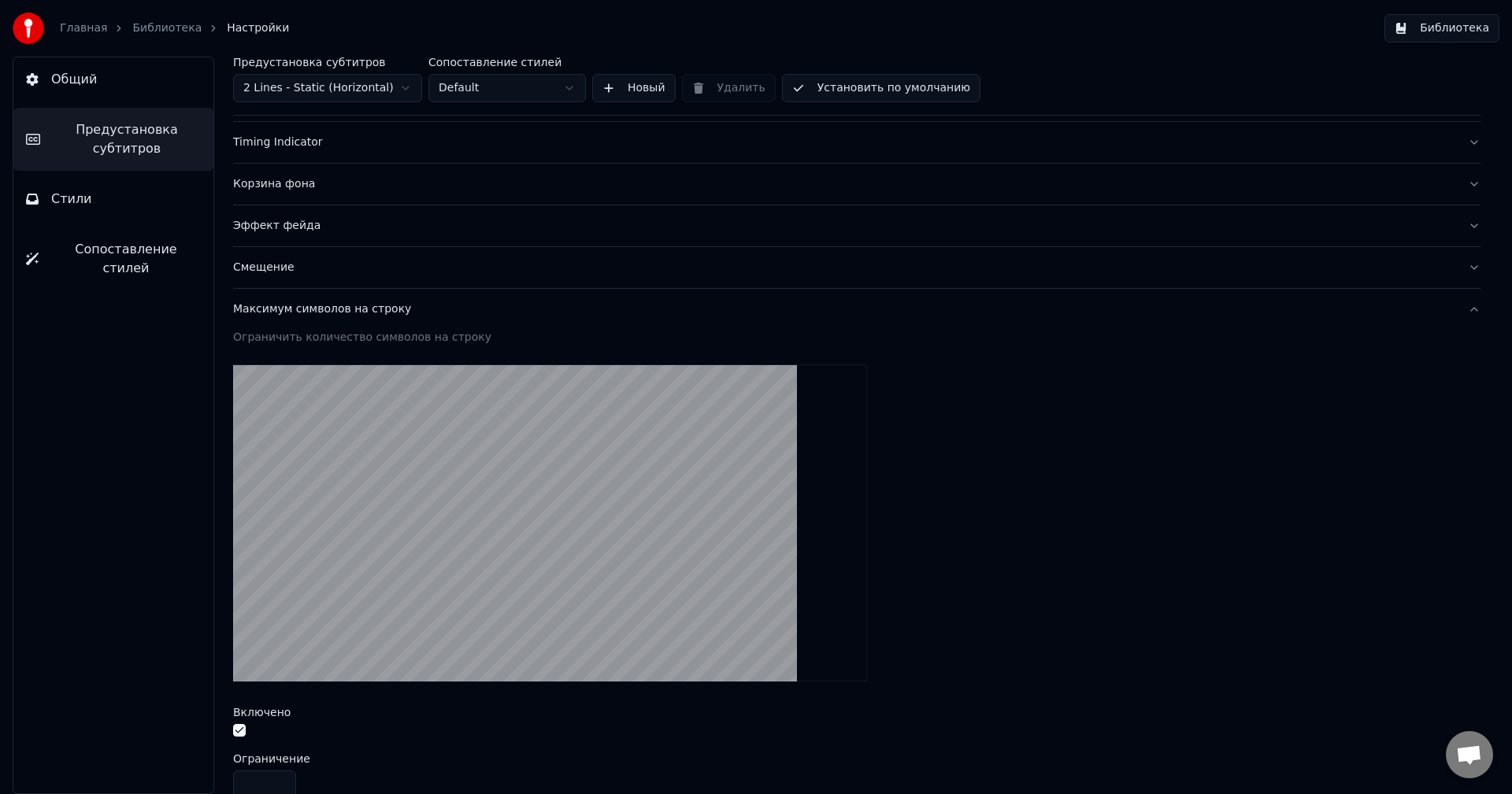
scroll to position [436, 0]
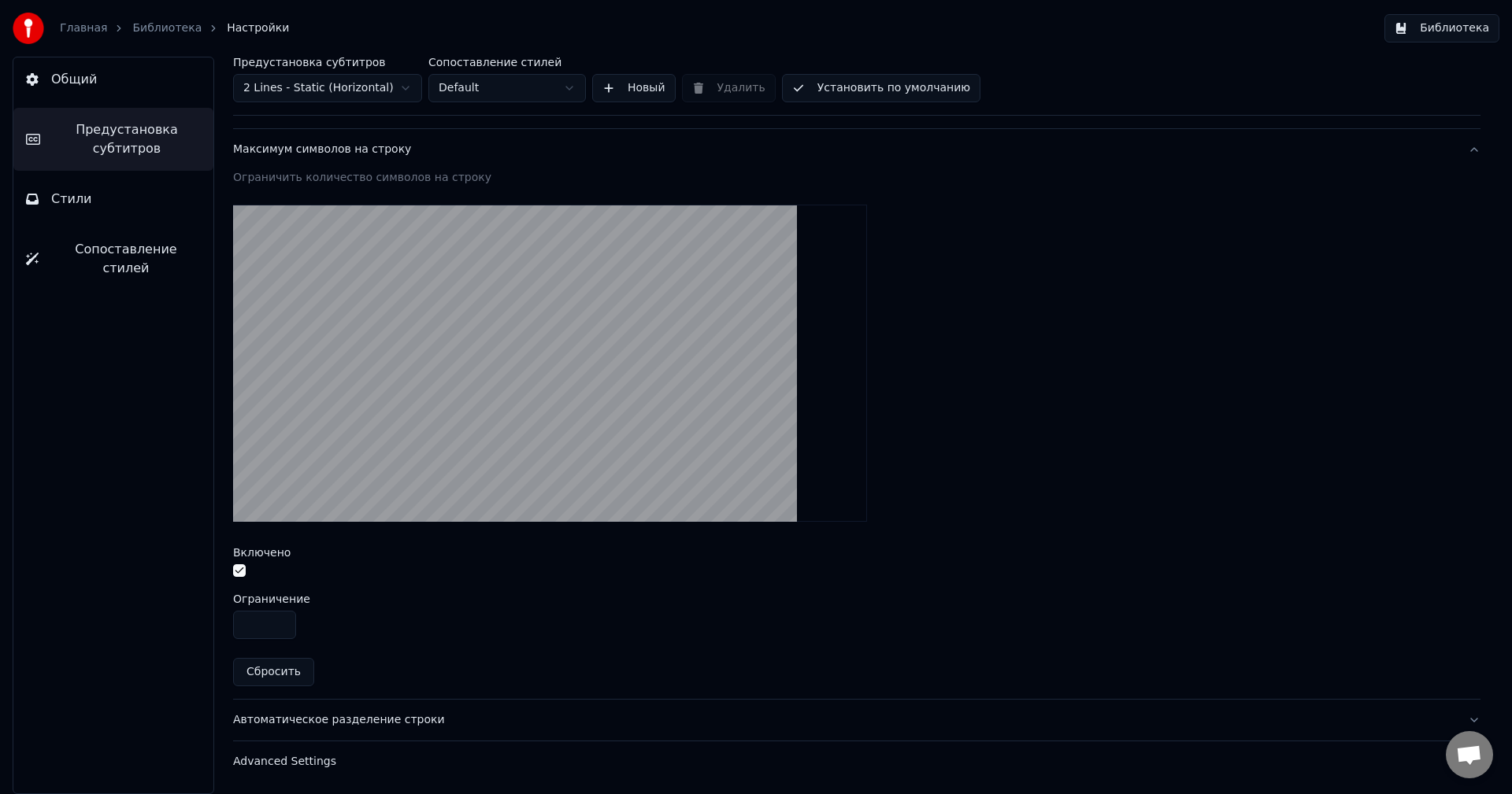
click at [413, 714] on div "Автоматическое разделение строки" at bounding box center [843, 721] width 1222 height 15
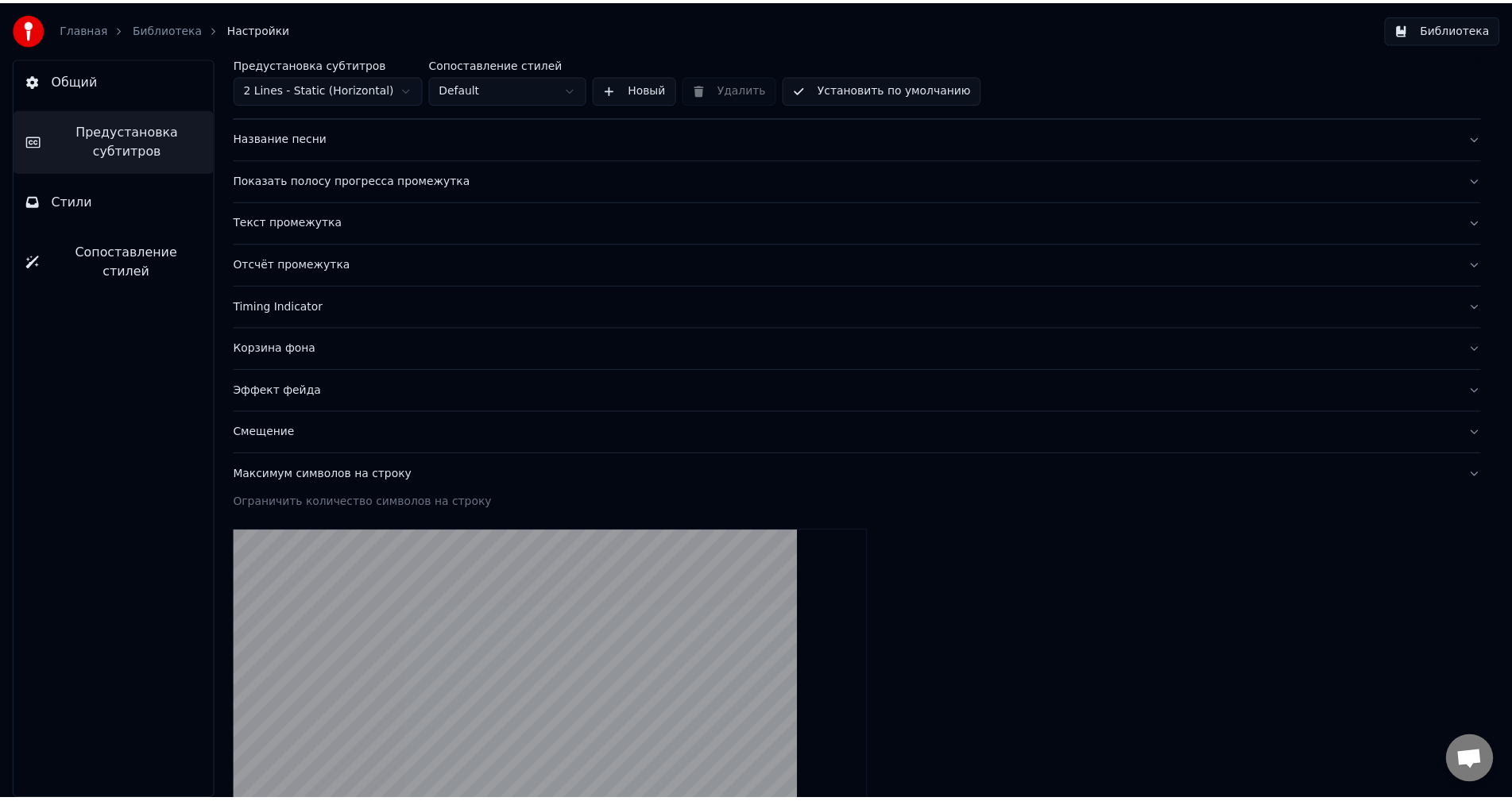
scroll to position [94, 0]
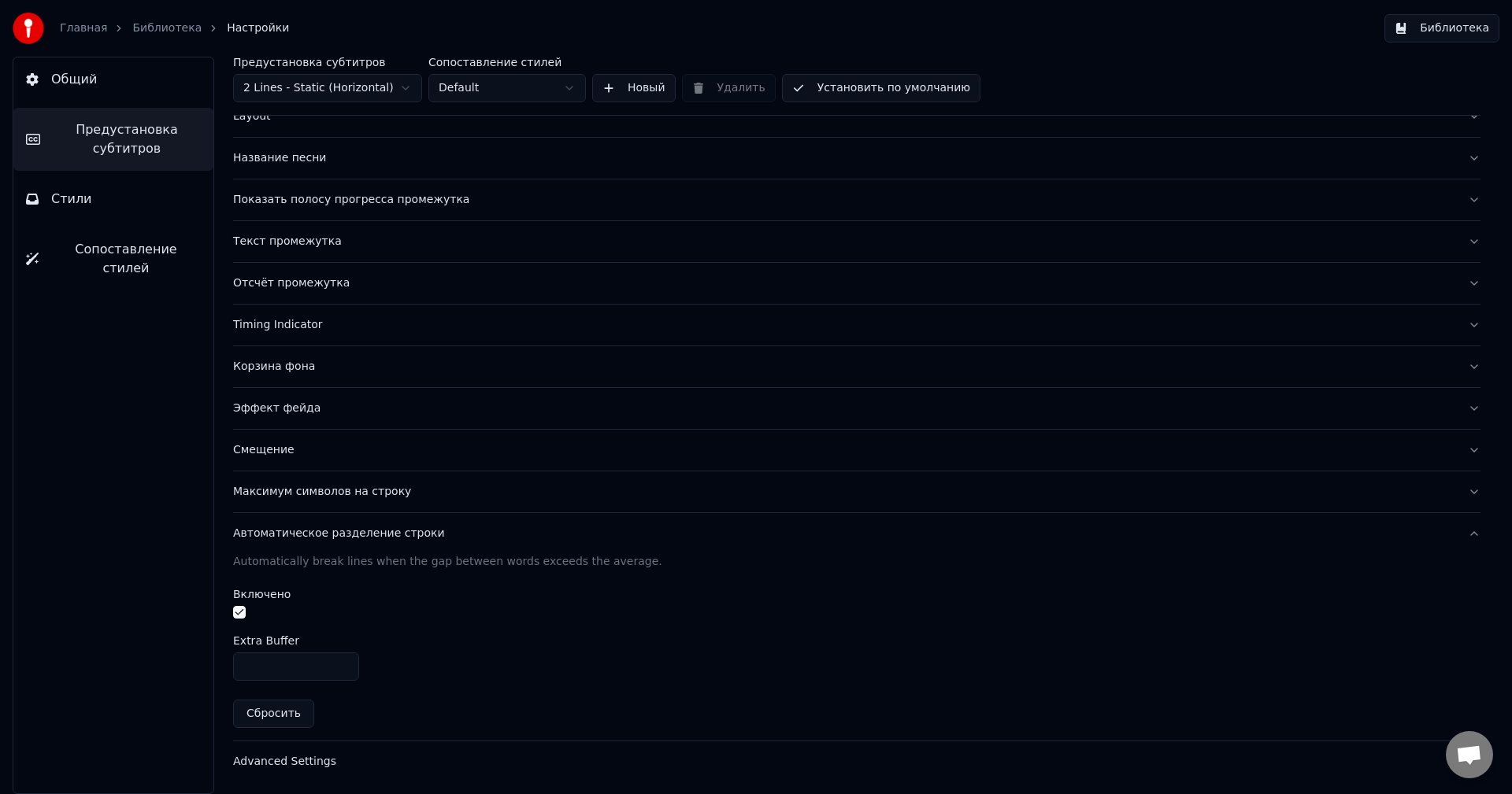
click at [1416, 29] on button "Библиотека" at bounding box center [1441, 28] width 115 height 28
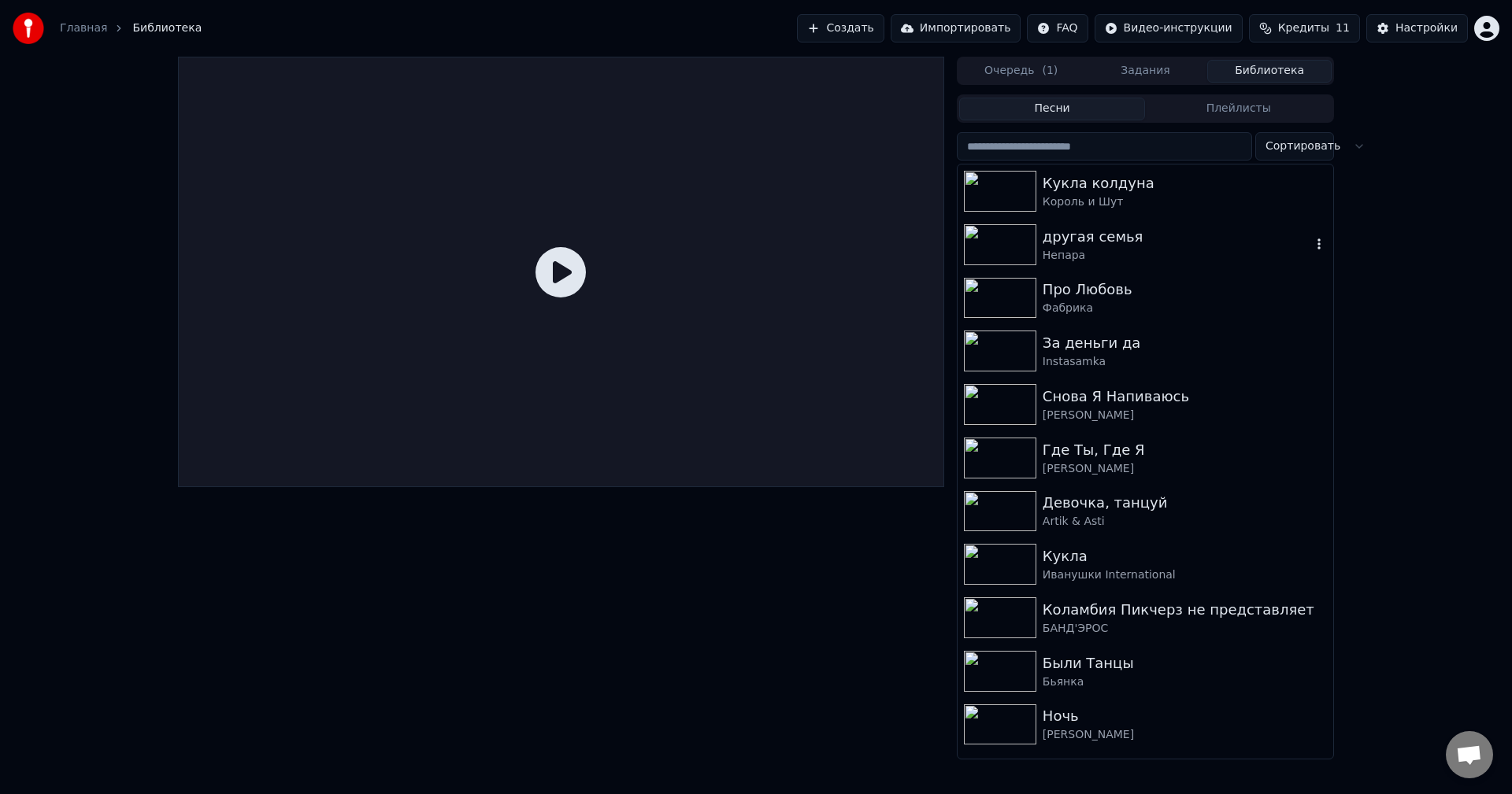
click at [973, 205] on img at bounding box center [1000, 191] width 72 height 41
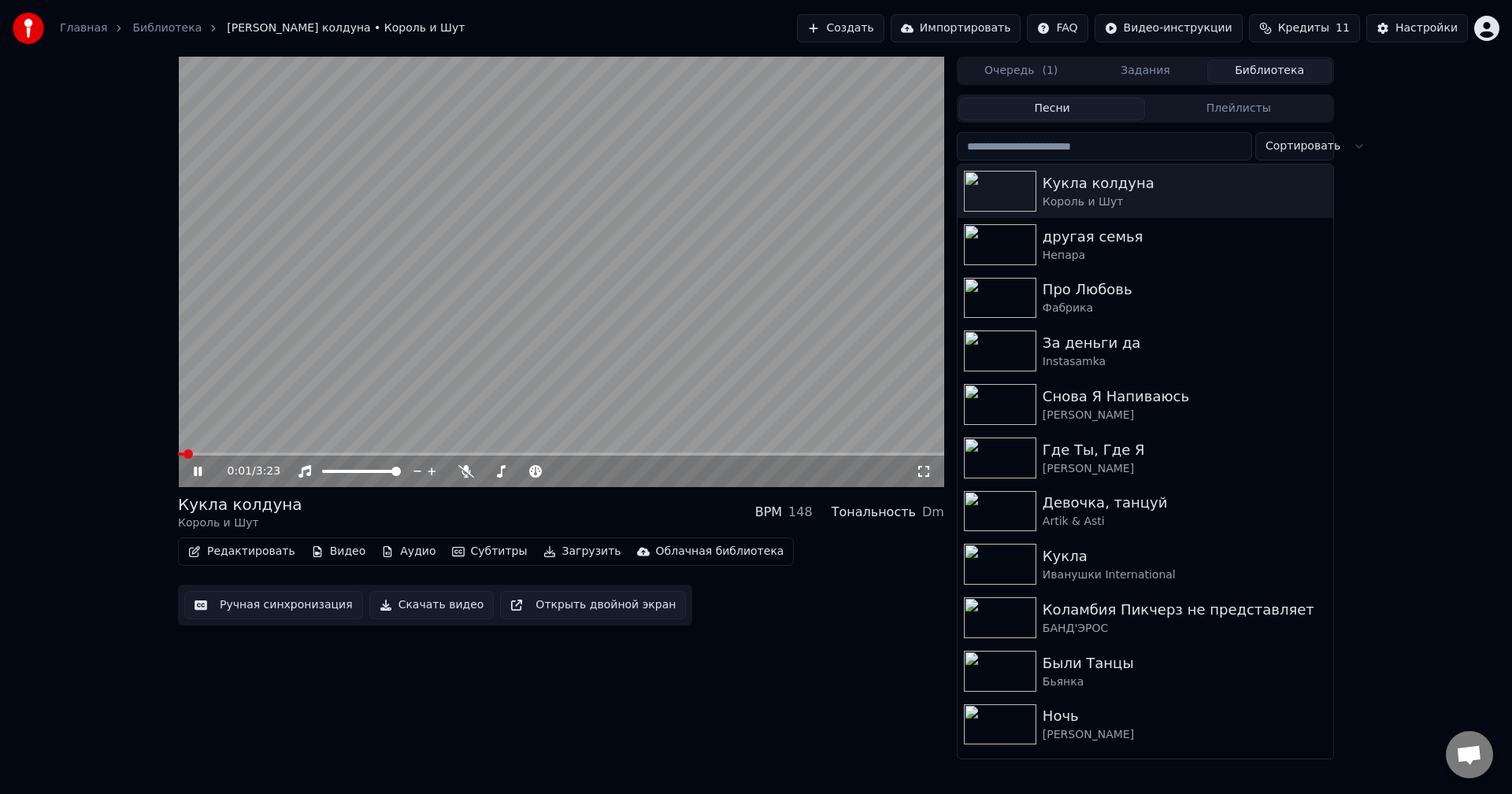
click at [813, 454] on span at bounding box center [560, 454] width 766 height 3
click at [740, 415] on video at bounding box center [560, 272] width 766 height 431
click at [258, 553] on button "Редактировать" at bounding box center [242, 552] width 120 height 22
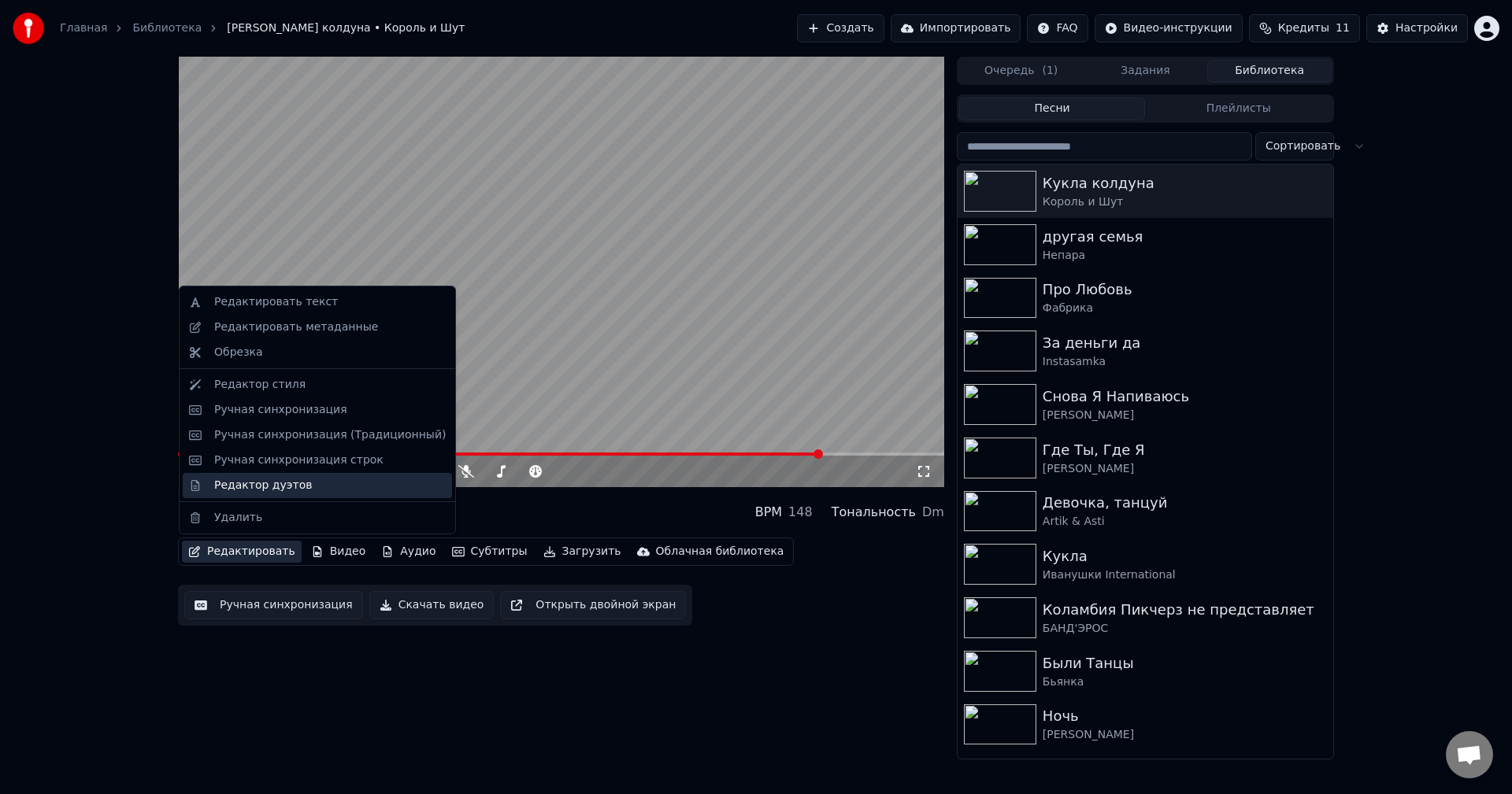
click at [248, 486] on div "Редактор дуэтов" at bounding box center [263, 486] width 98 height 15
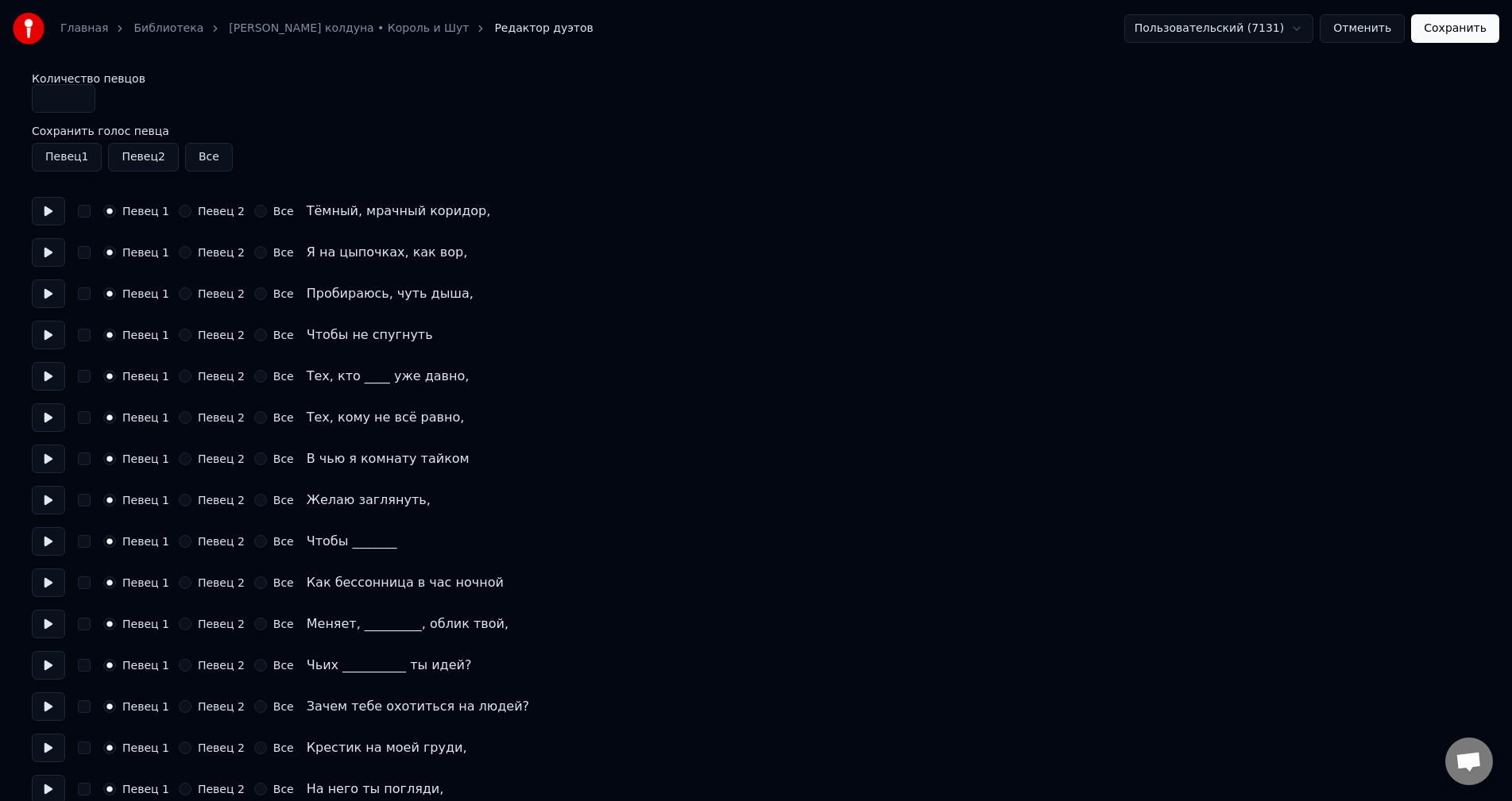
click at [202, 149] on button "Все" at bounding box center [209, 157] width 48 height 28
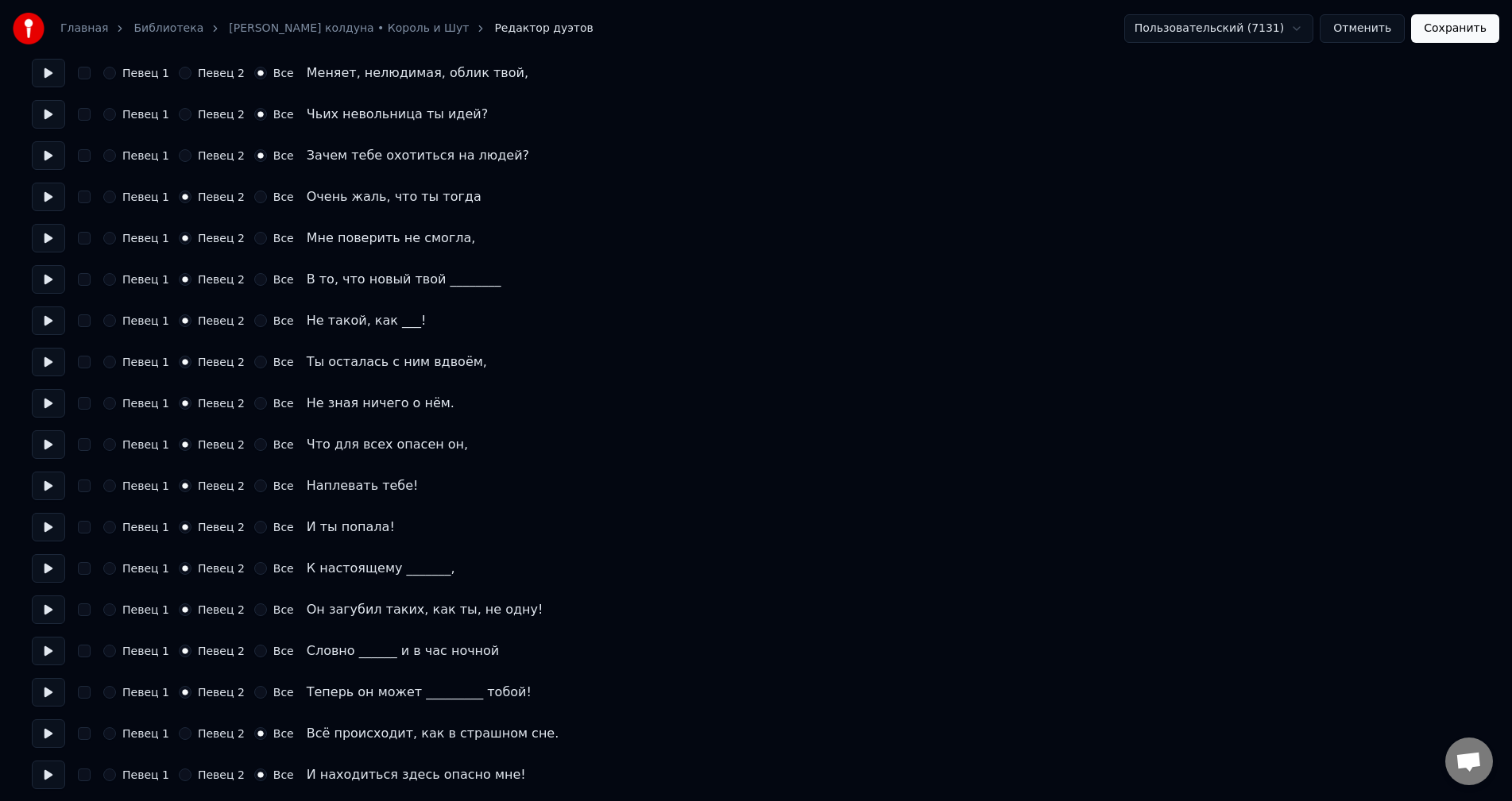
scroll to position [1092, 0]
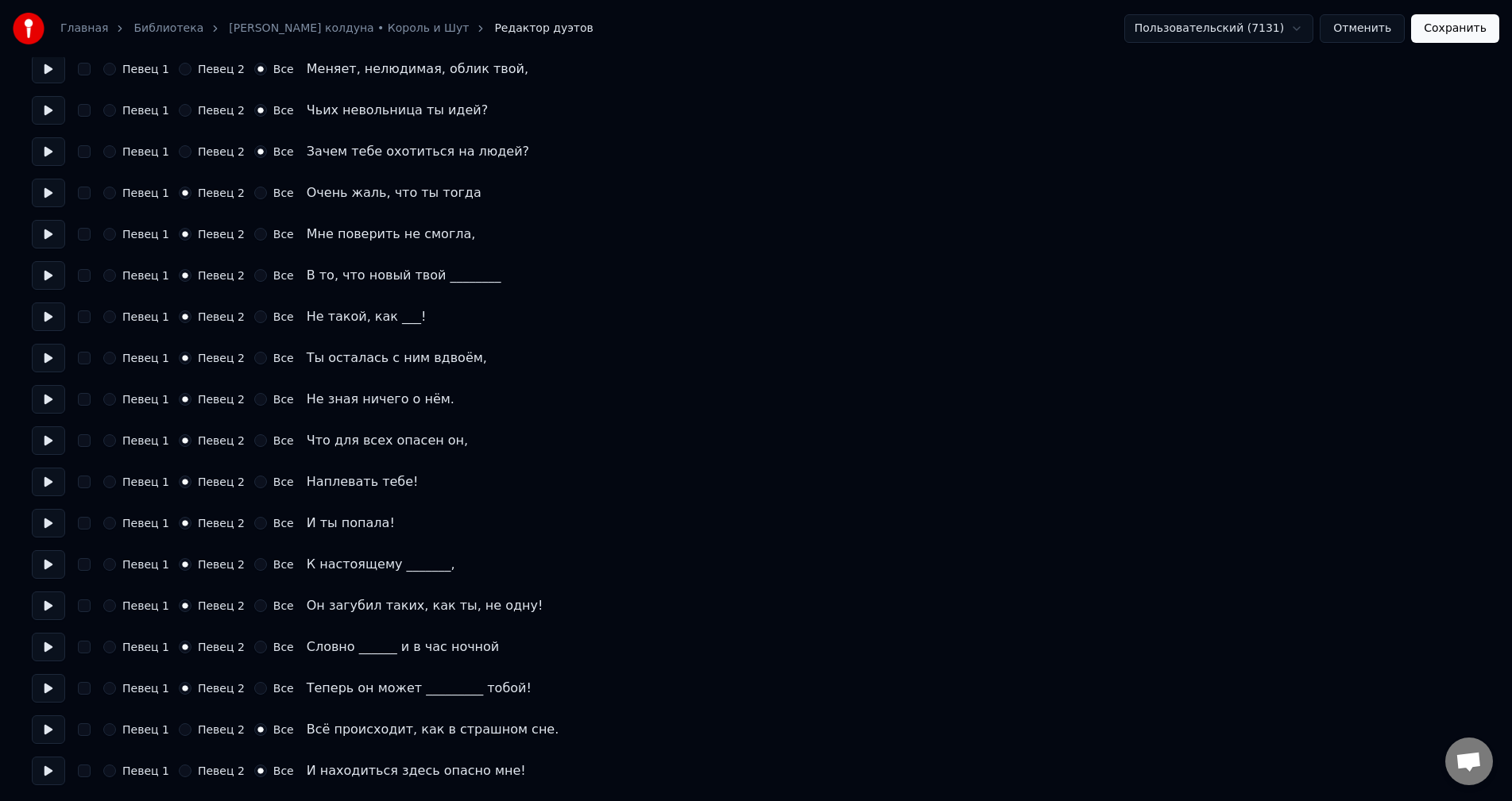
click at [58, 741] on button at bounding box center [49, 729] width 33 height 28
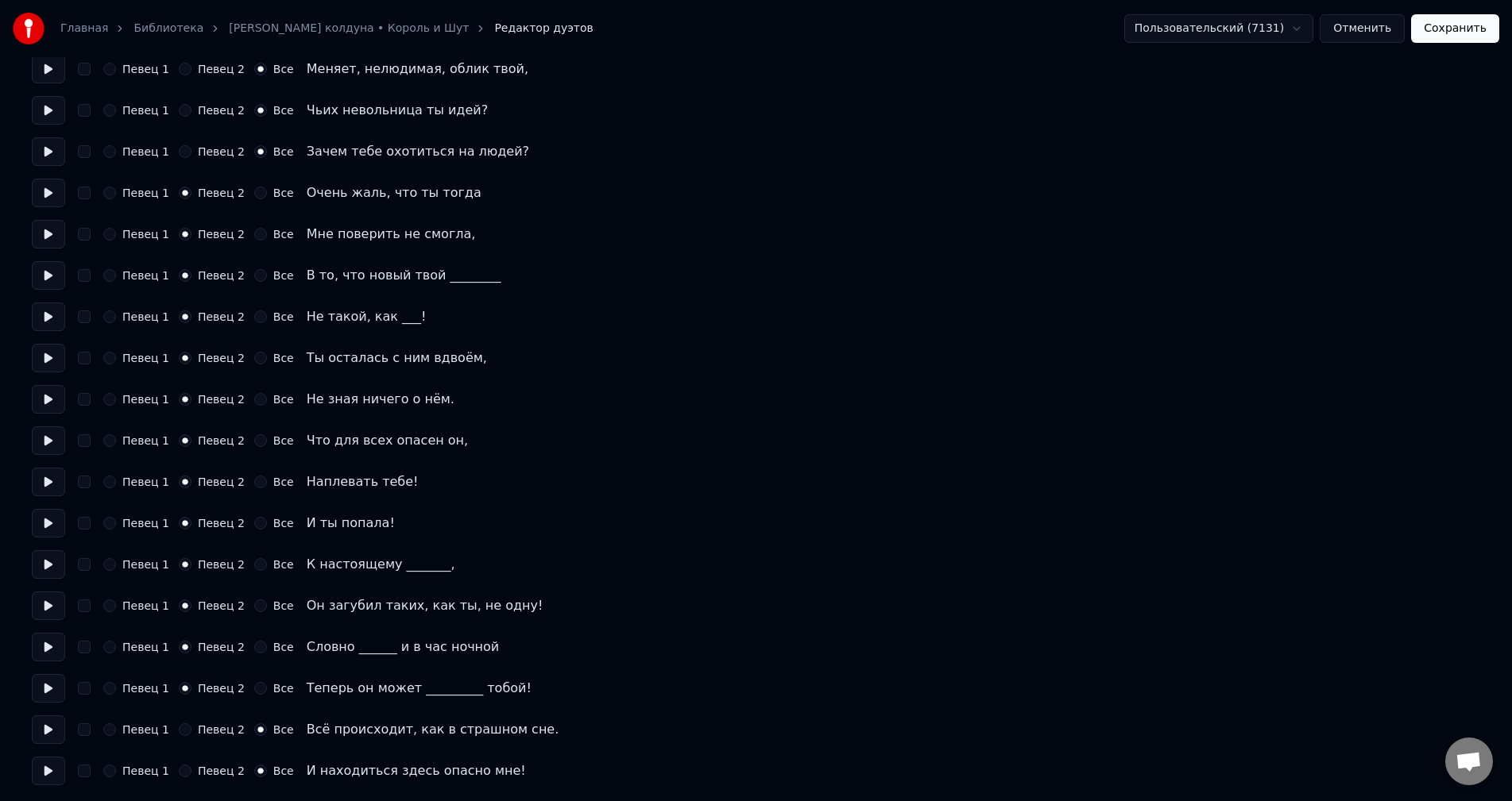
click at [1369, 33] on button "Отменить" at bounding box center [1362, 28] width 85 height 28
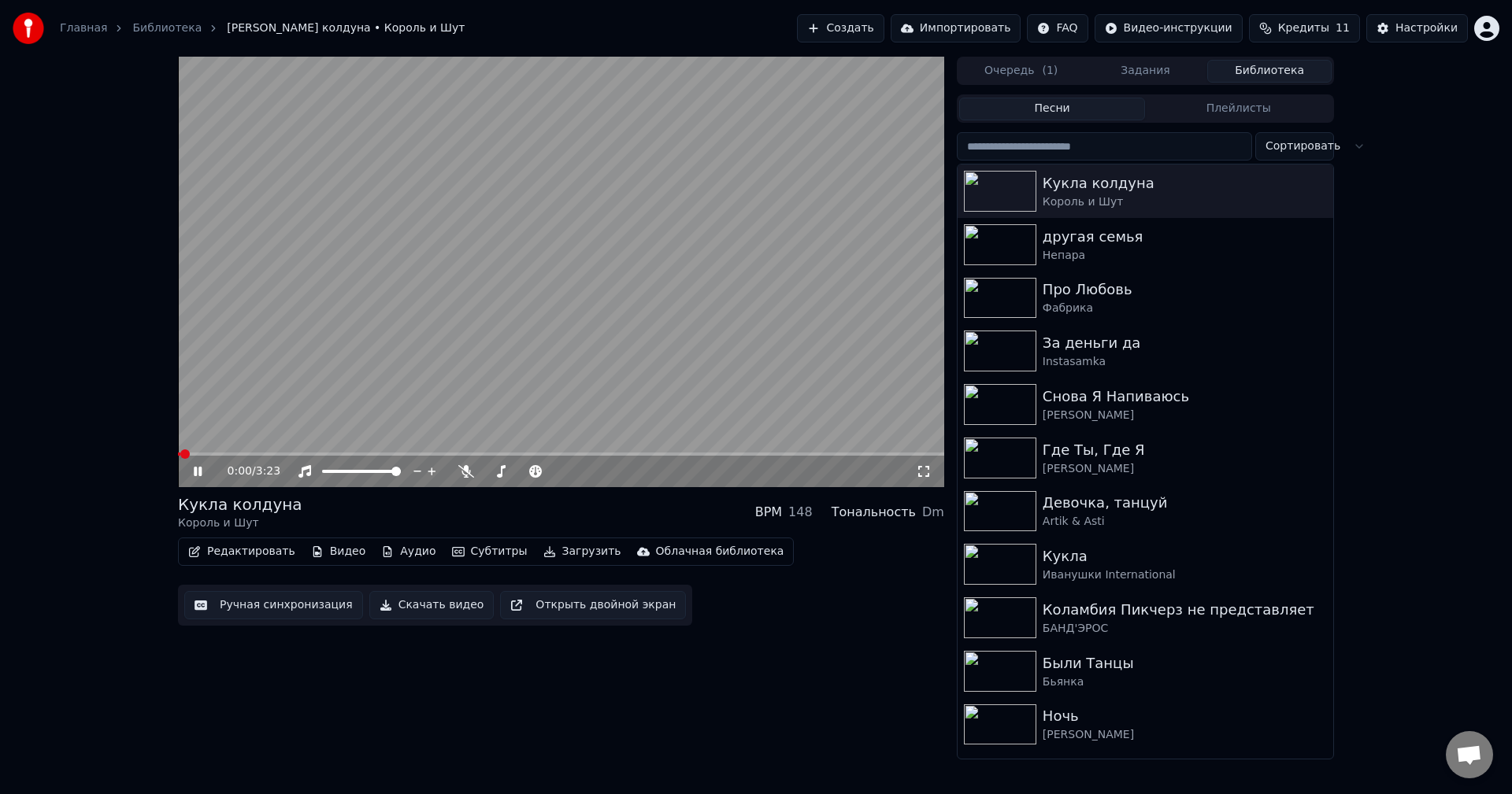
click at [550, 354] on video at bounding box center [560, 272] width 766 height 431
click at [473, 552] on button "Субтитры" at bounding box center [489, 552] width 88 height 22
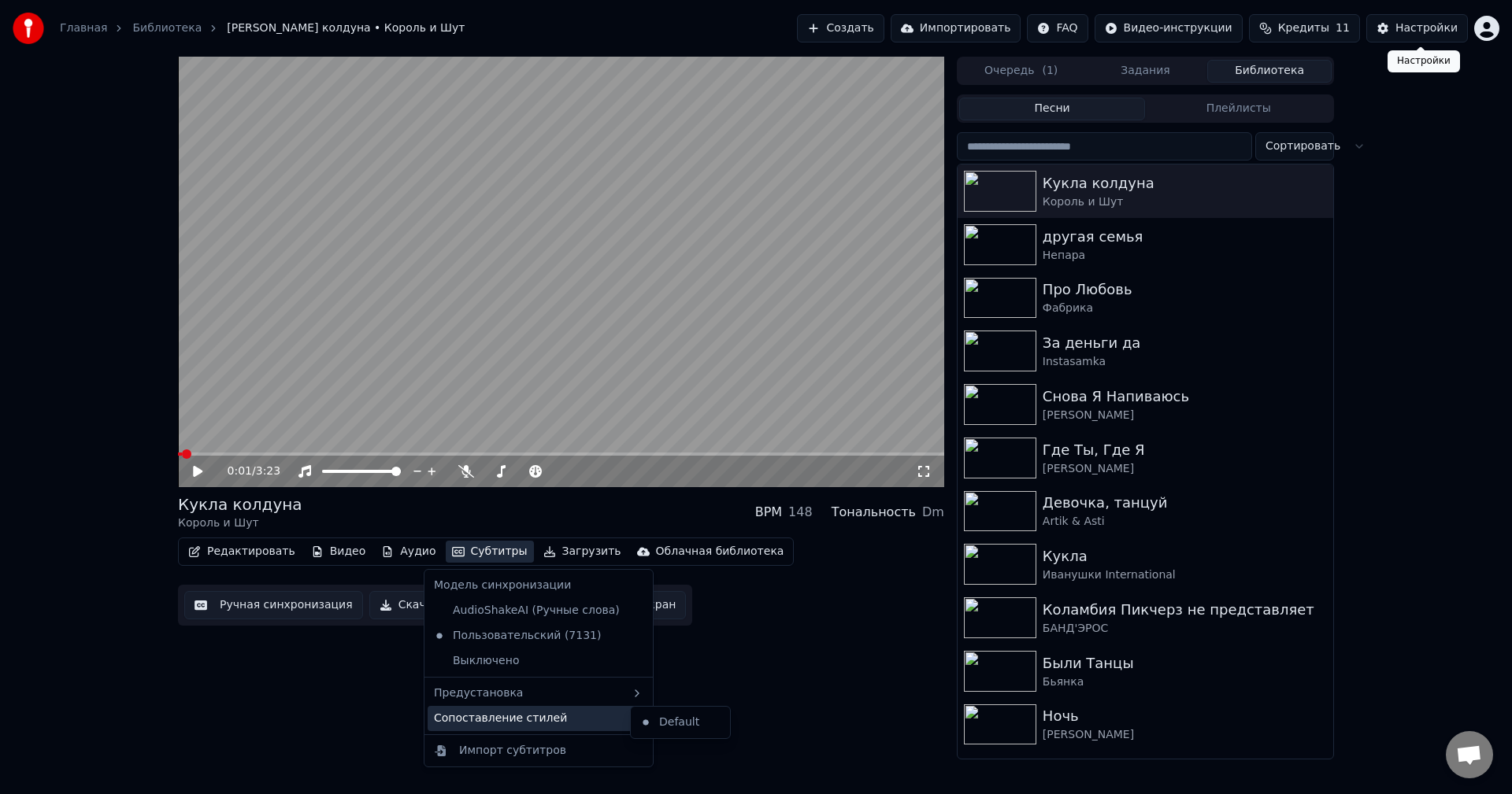
click at [1402, 23] on div "Настройки" at bounding box center [1426, 28] width 62 height 15
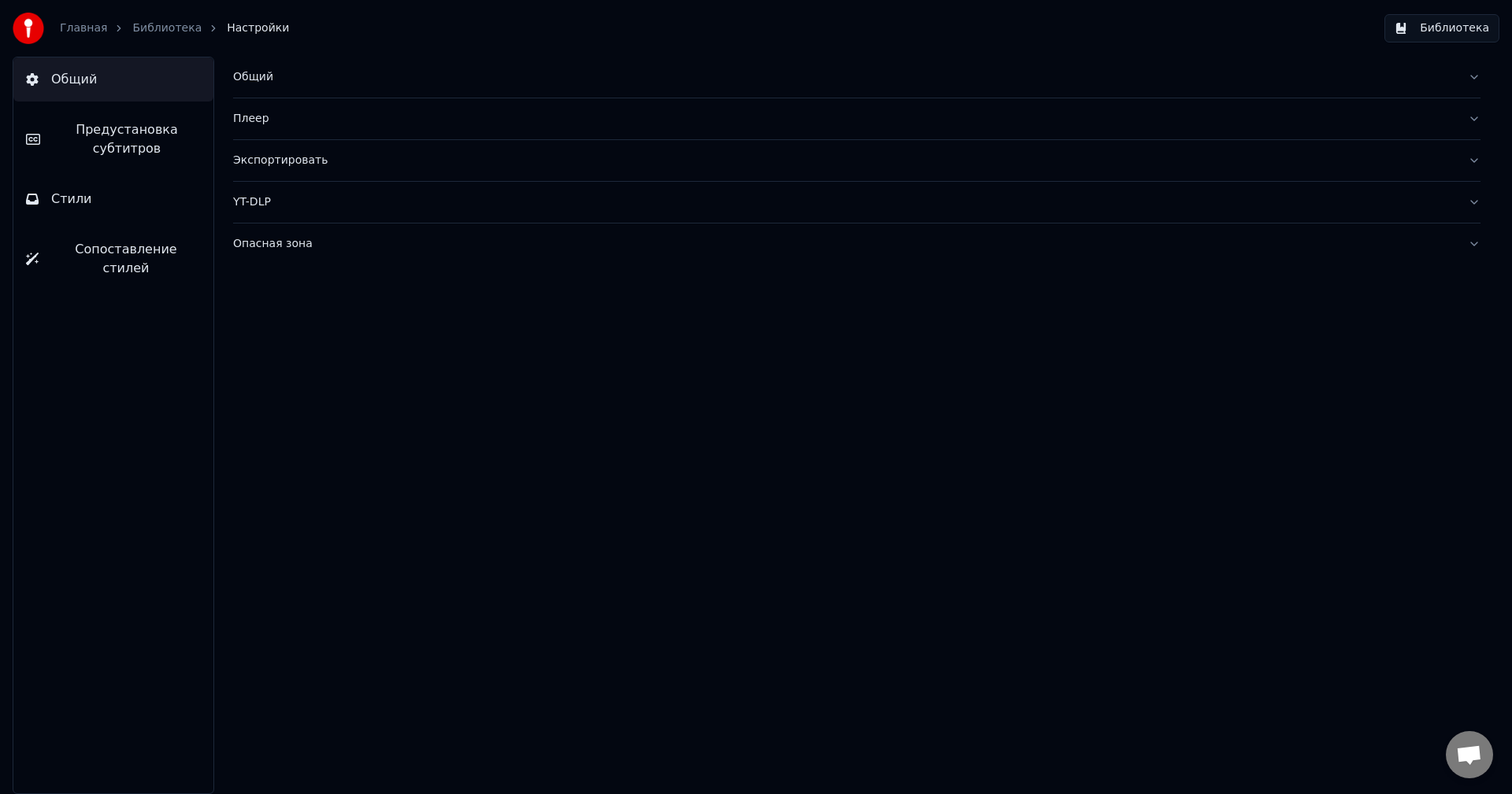
click at [304, 84] on div "Общий" at bounding box center [843, 77] width 1222 height 15
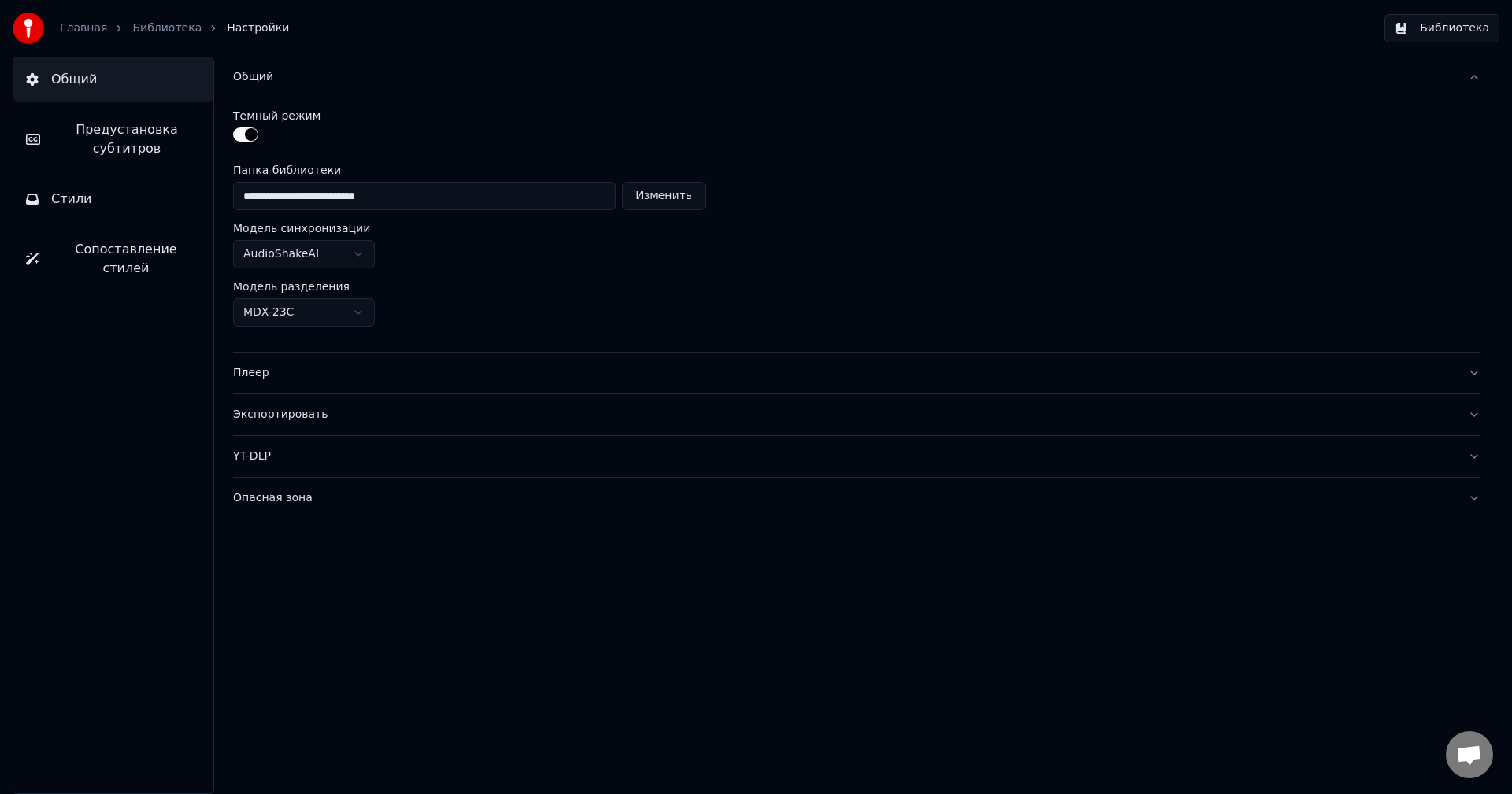
click at [230, 132] on div "**********" at bounding box center [857, 426] width 1310 height 738
click at [241, 129] on button "button" at bounding box center [245, 134] width 25 height 14
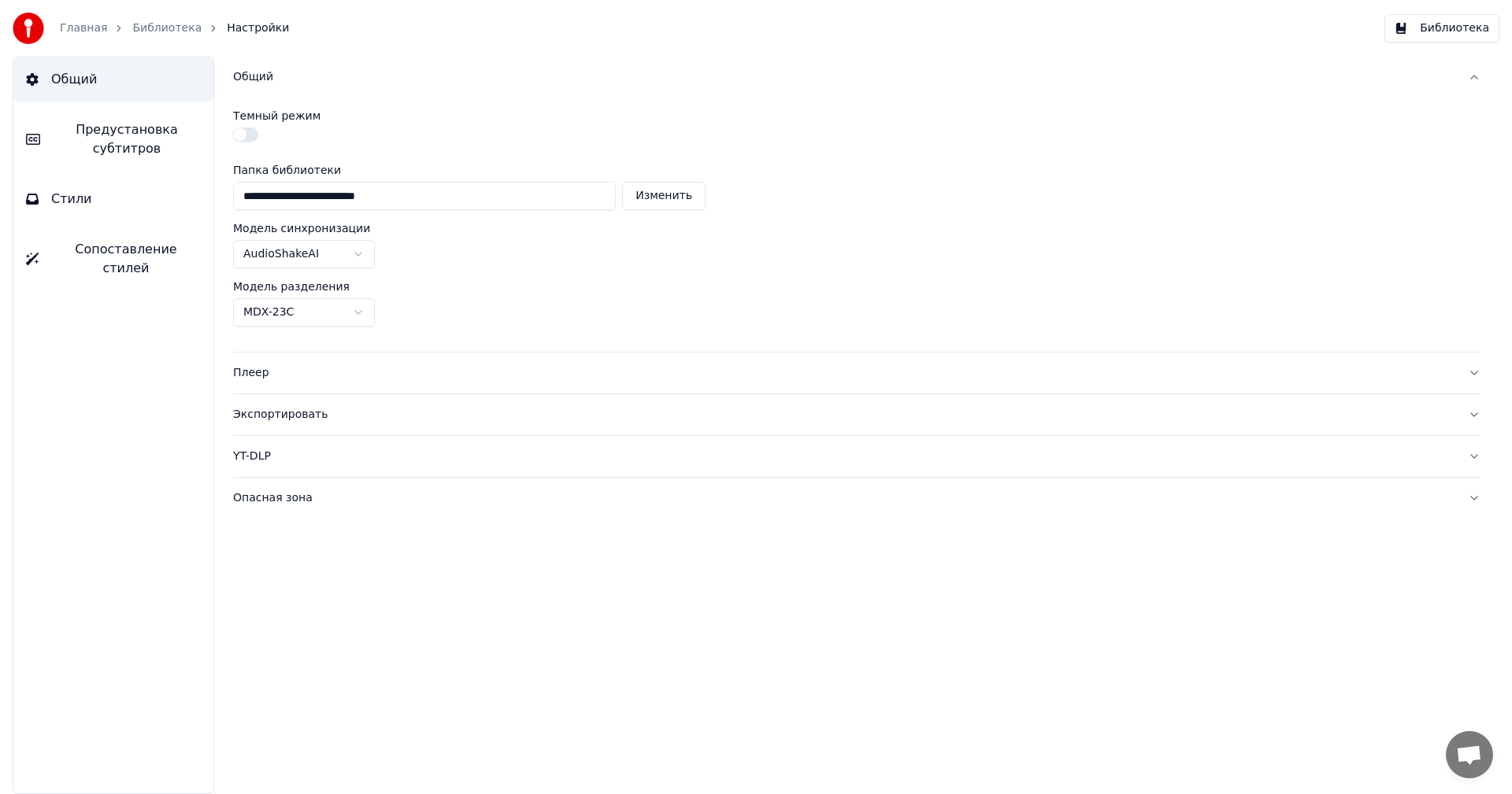
click at [287, 376] on div "Плеер" at bounding box center [843, 373] width 1222 height 15
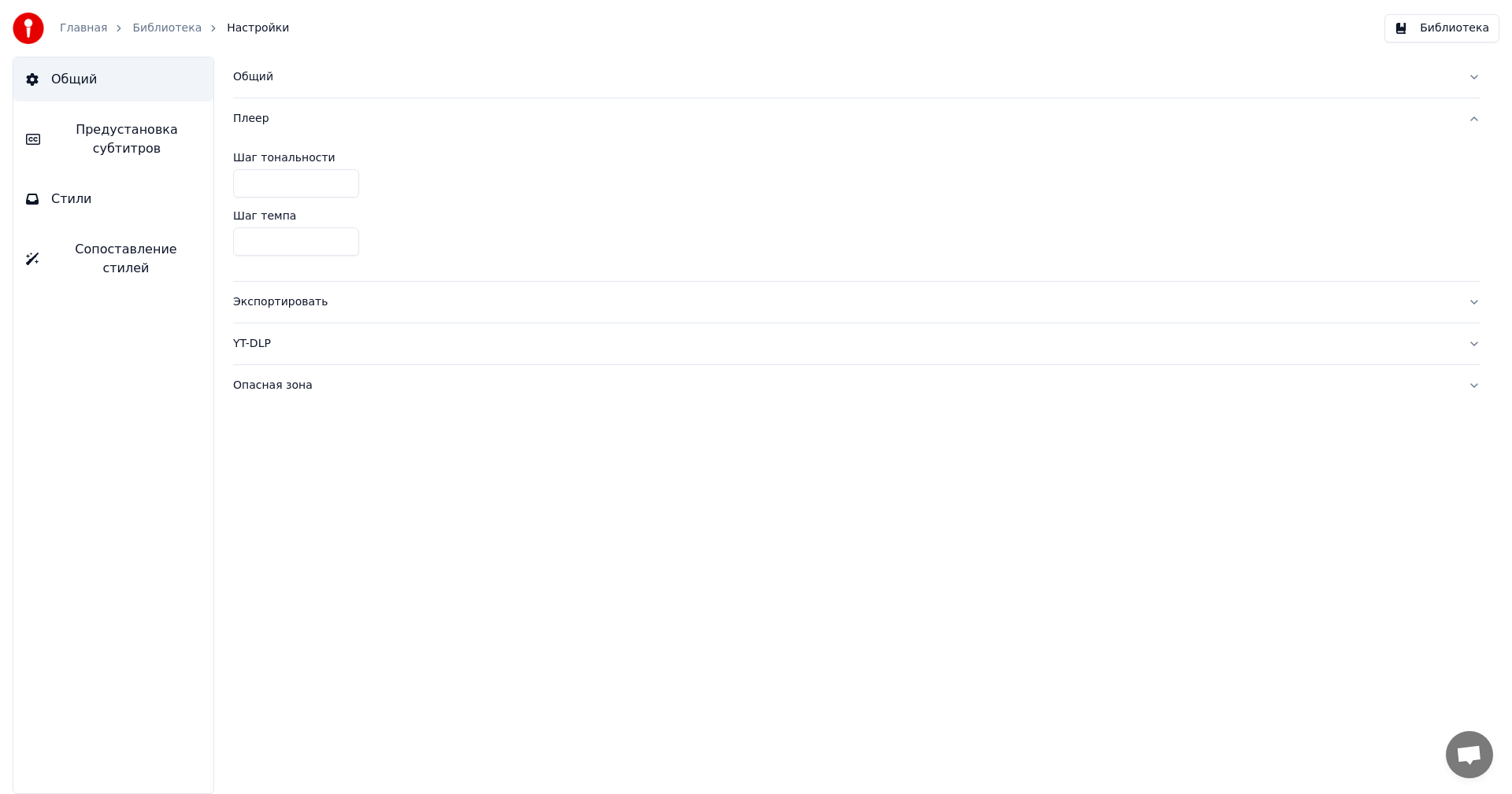
click at [343, 292] on button "Экспортировать" at bounding box center [856, 302] width 1247 height 41
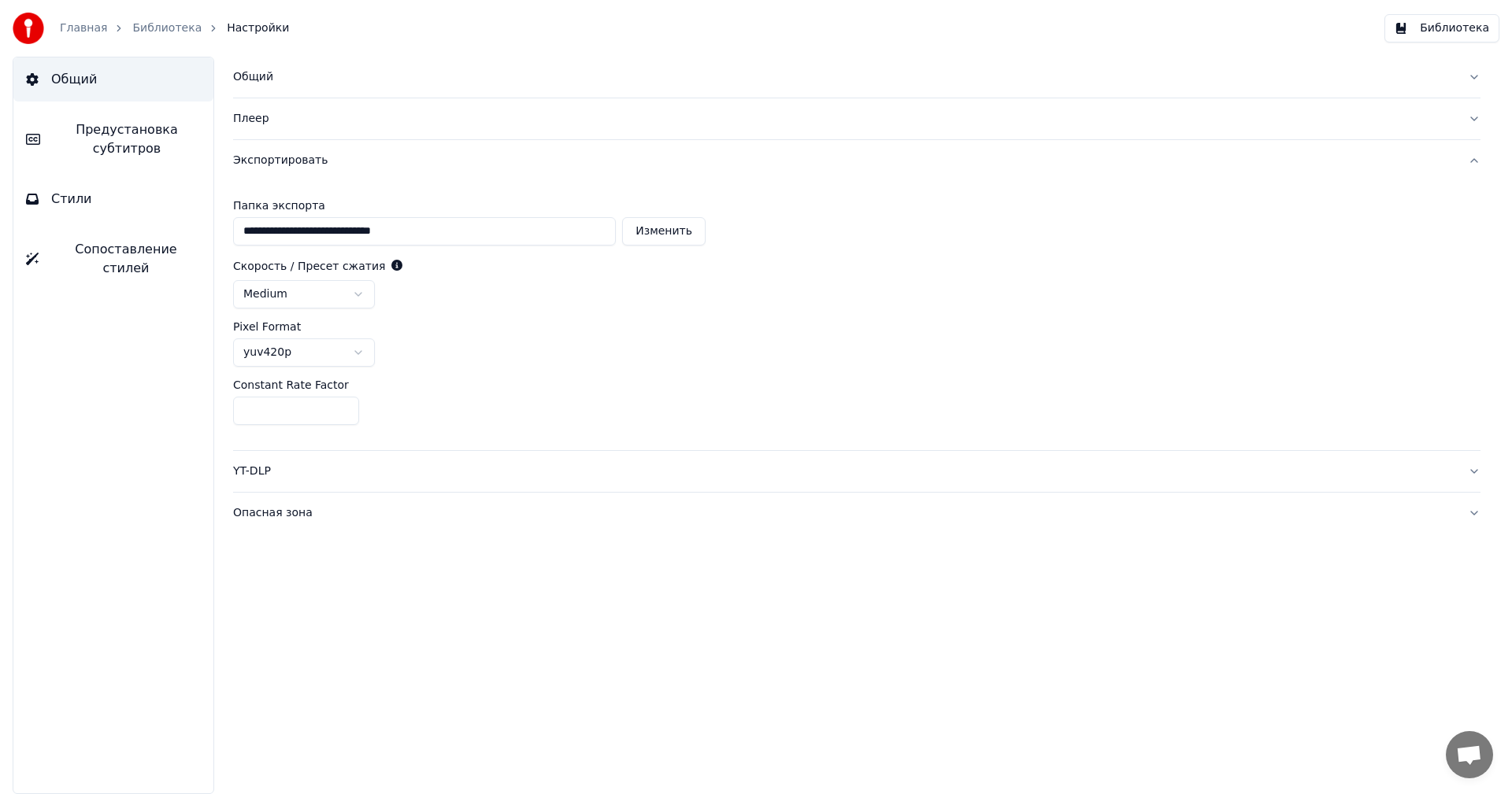
click at [330, 467] on div "YT-DLP" at bounding box center [843, 471] width 1222 height 15
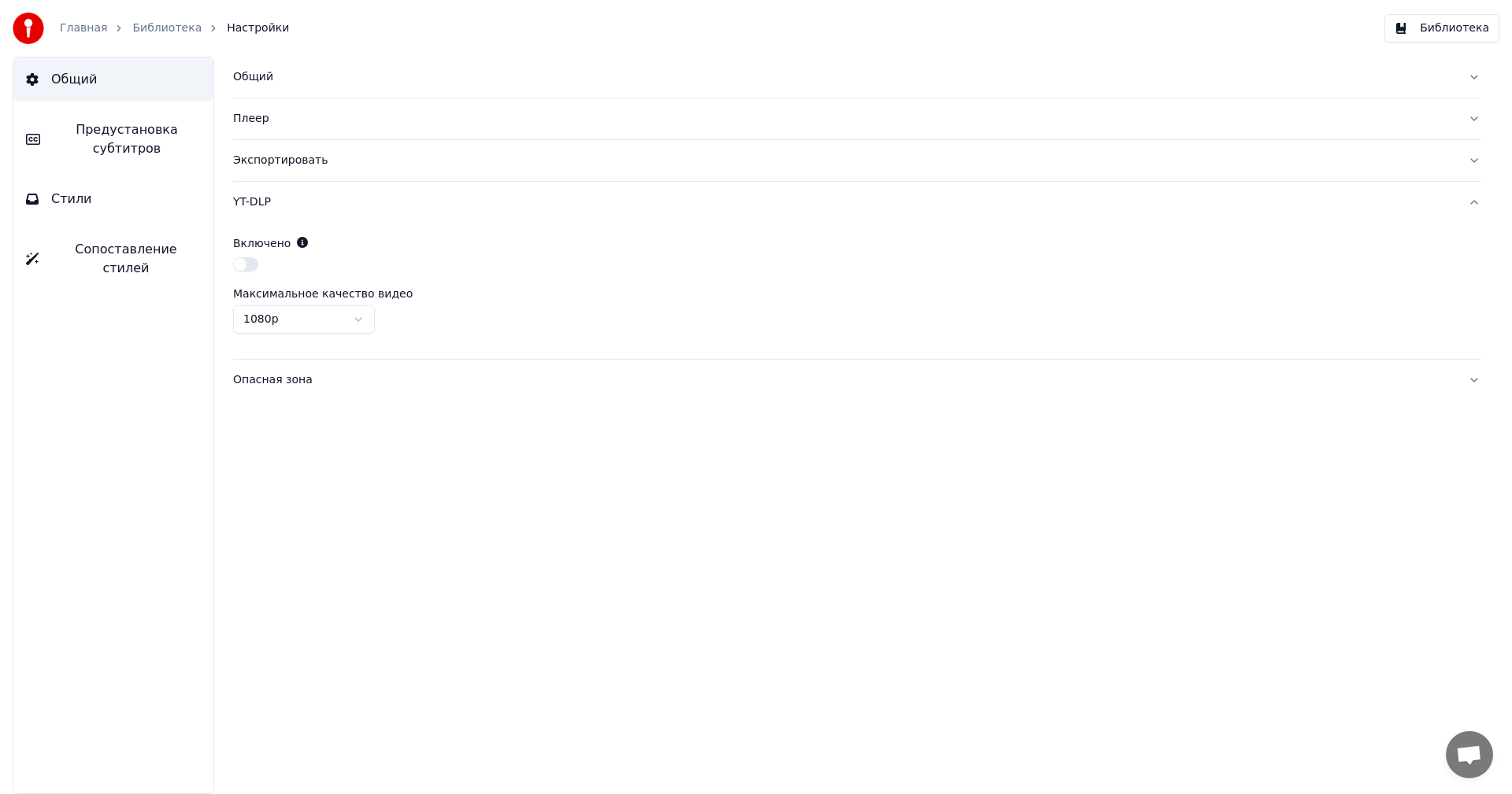
click at [333, 382] on div "Опасная зона" at bounding box center [843, 381] width 1222 height 15
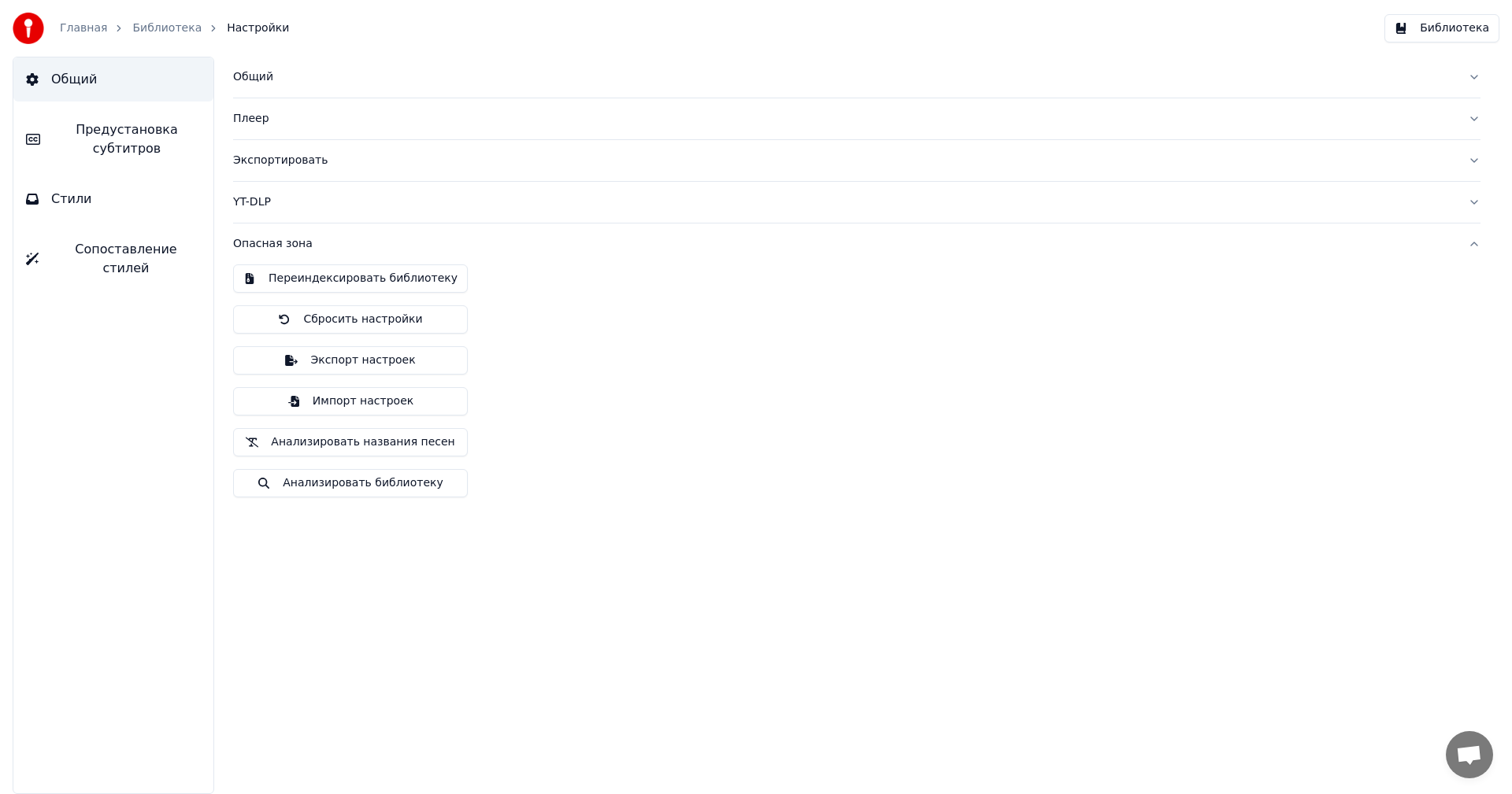
click at [118, 138] on span "Предустановка субтитров" at bounding box center [127, 139] width 148 height 38
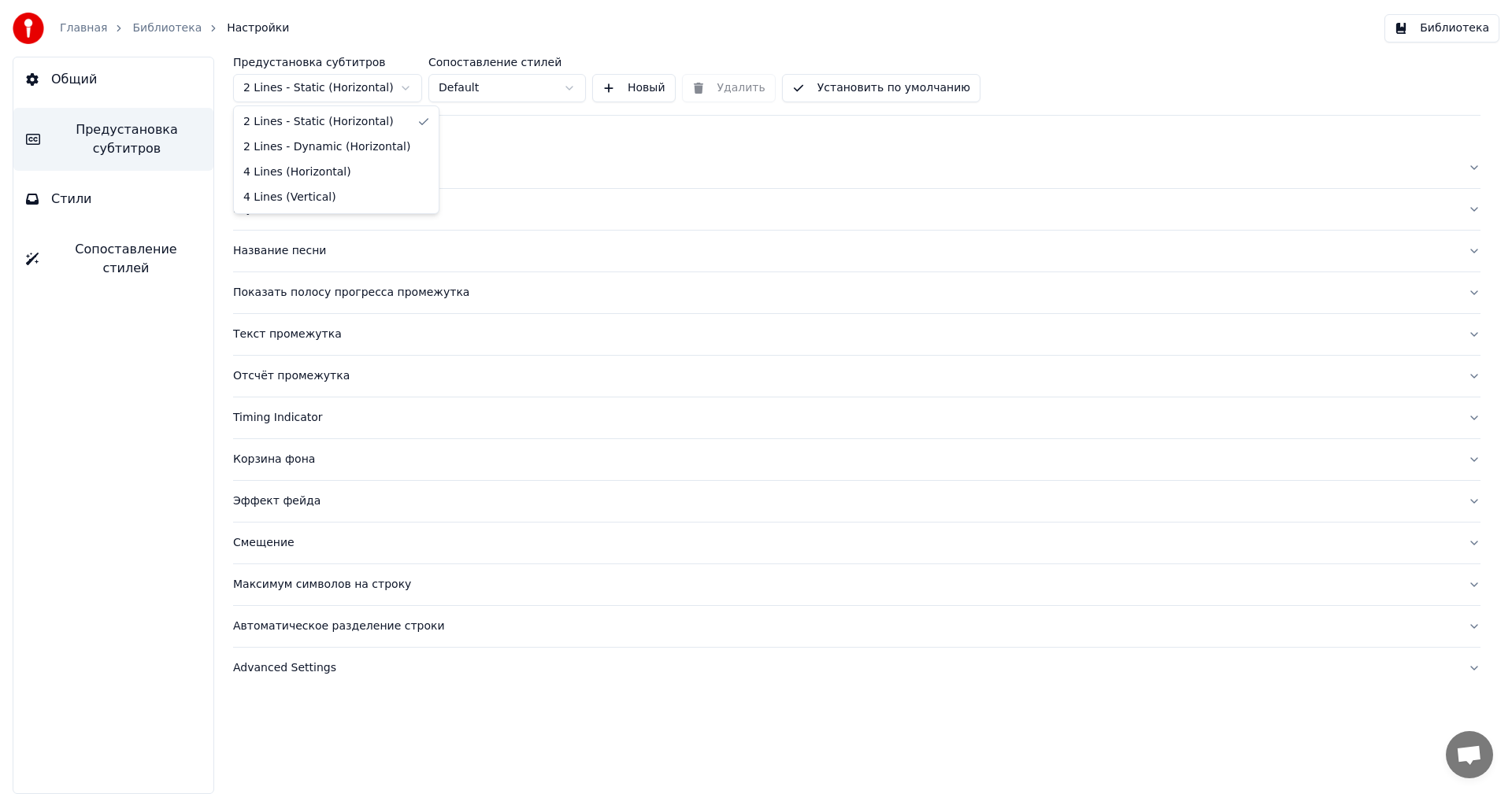
click at [398, 95] on html "Главная Библиотека Настройки Библиотека Общий Предустановка субтитров Стили Соп…" at bounding box center [756, 397] width 1512 height 794
click at [400, 86] on html "Главная Библиотека Настройки Библиотека Общий Предустановка субтитров Стили Соп…" at bounding box center [756, 397] width 1512 height 794
click at [357, 331] on div "Текст промежутка" at bounding box center [843, 334] width 1222 height 15
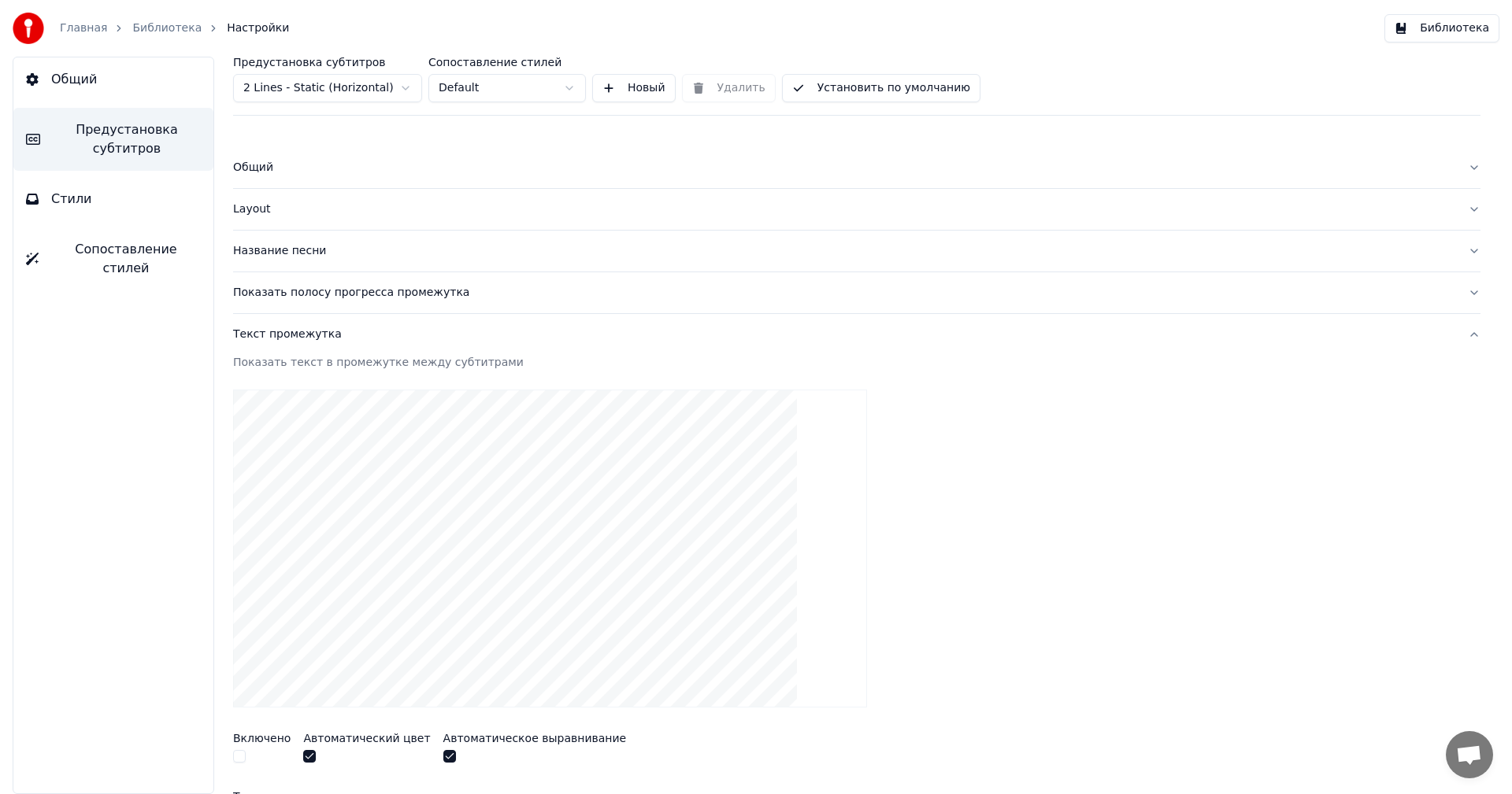
click at [347, 298] on div "Показать полосу прогресса промежутка" at bounding box center [843, 293] width 1222 height 15
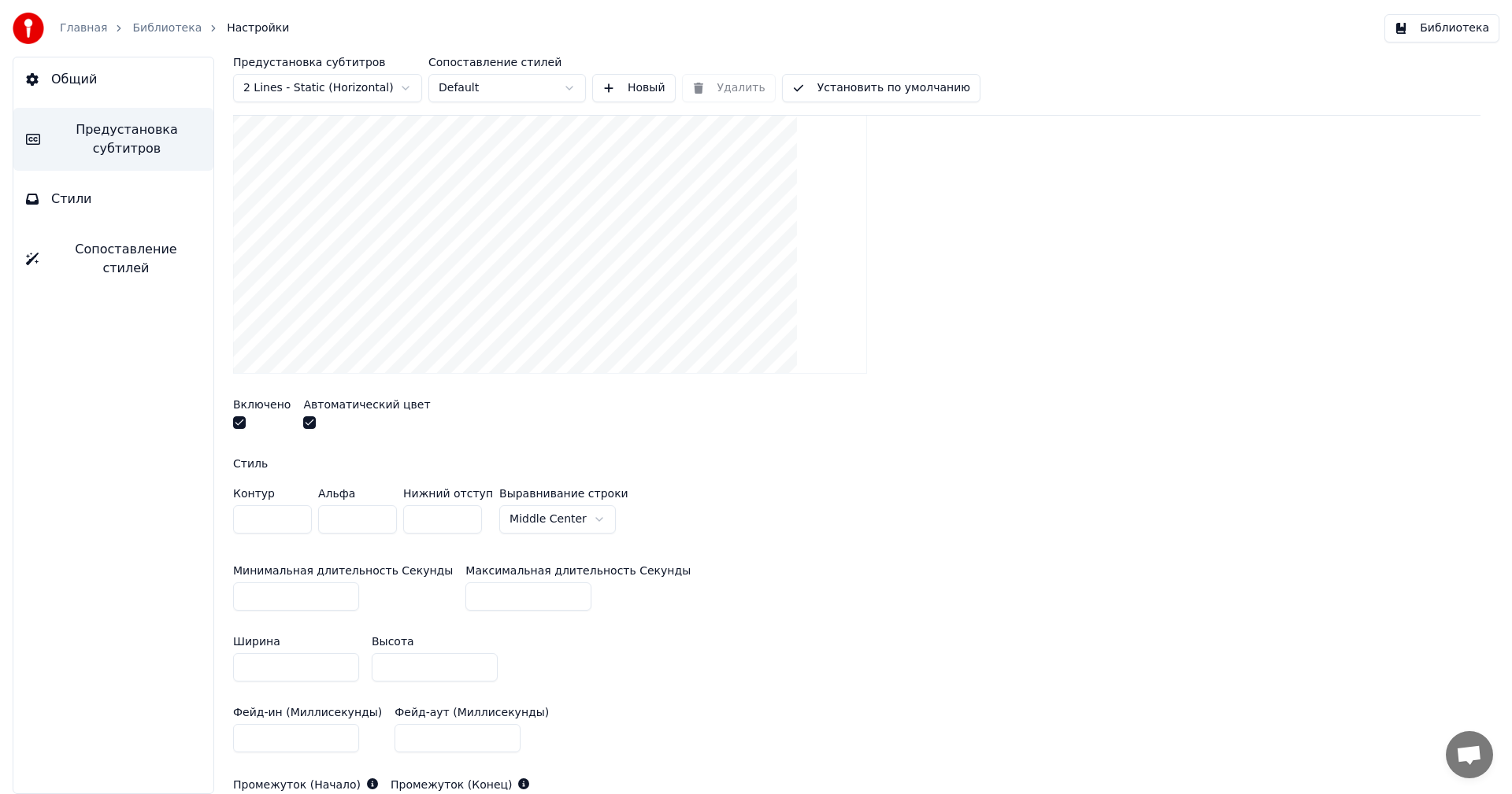
scroll to position [315, 0]
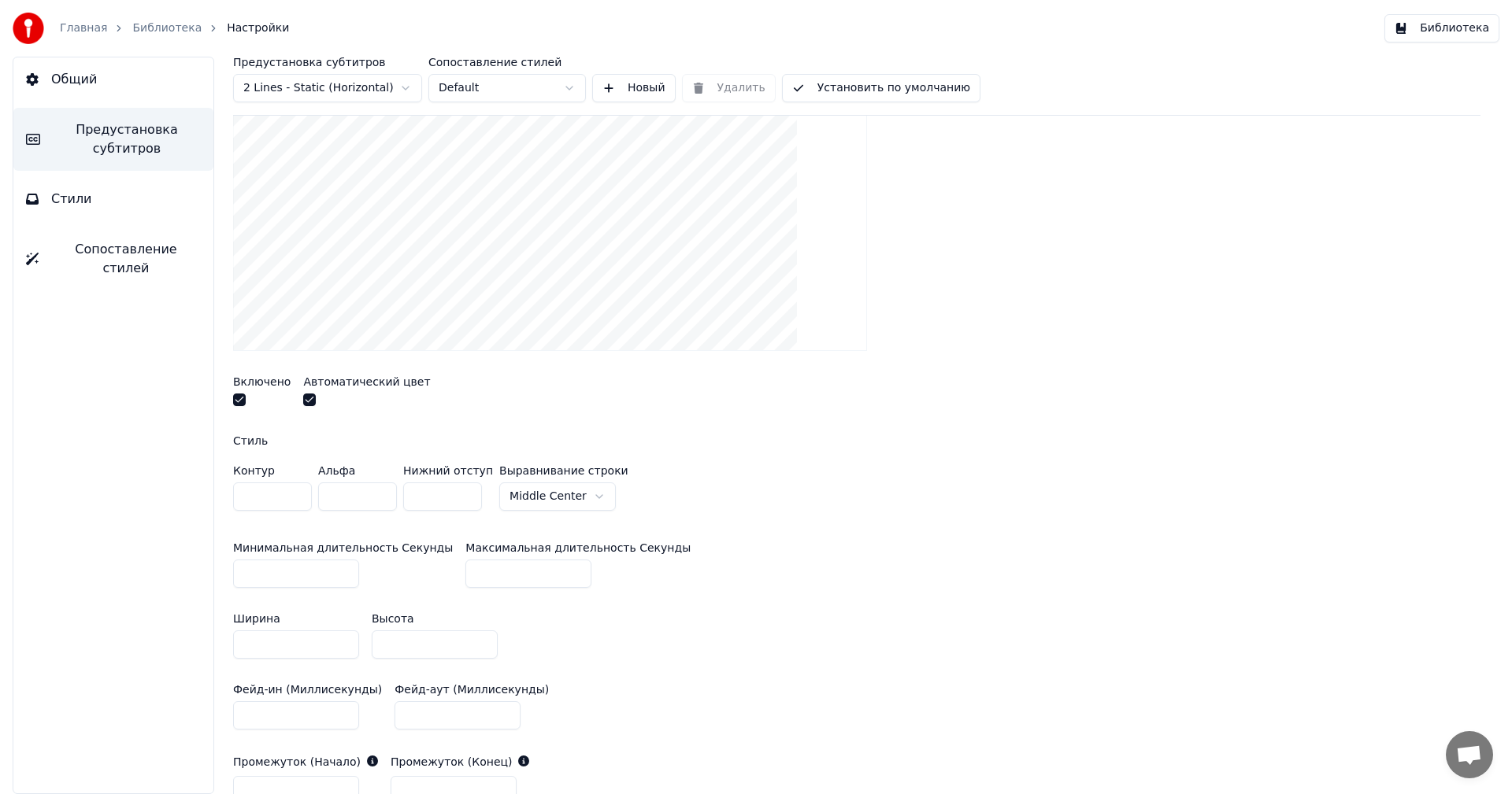
click at [305, 398] on button "button" at bounding box center [309, 400] width 13 height 13
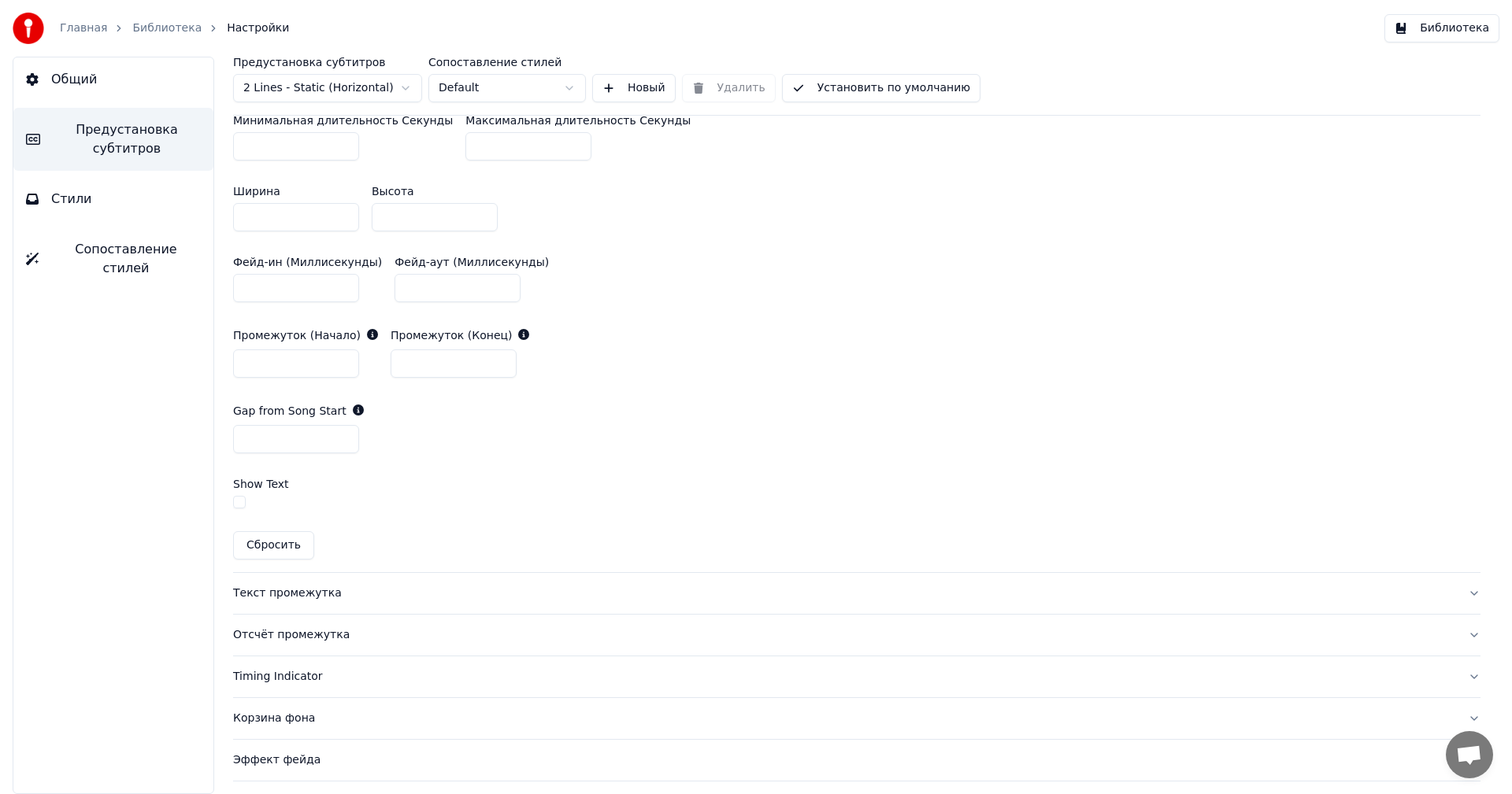
scroll to position [787, 0]
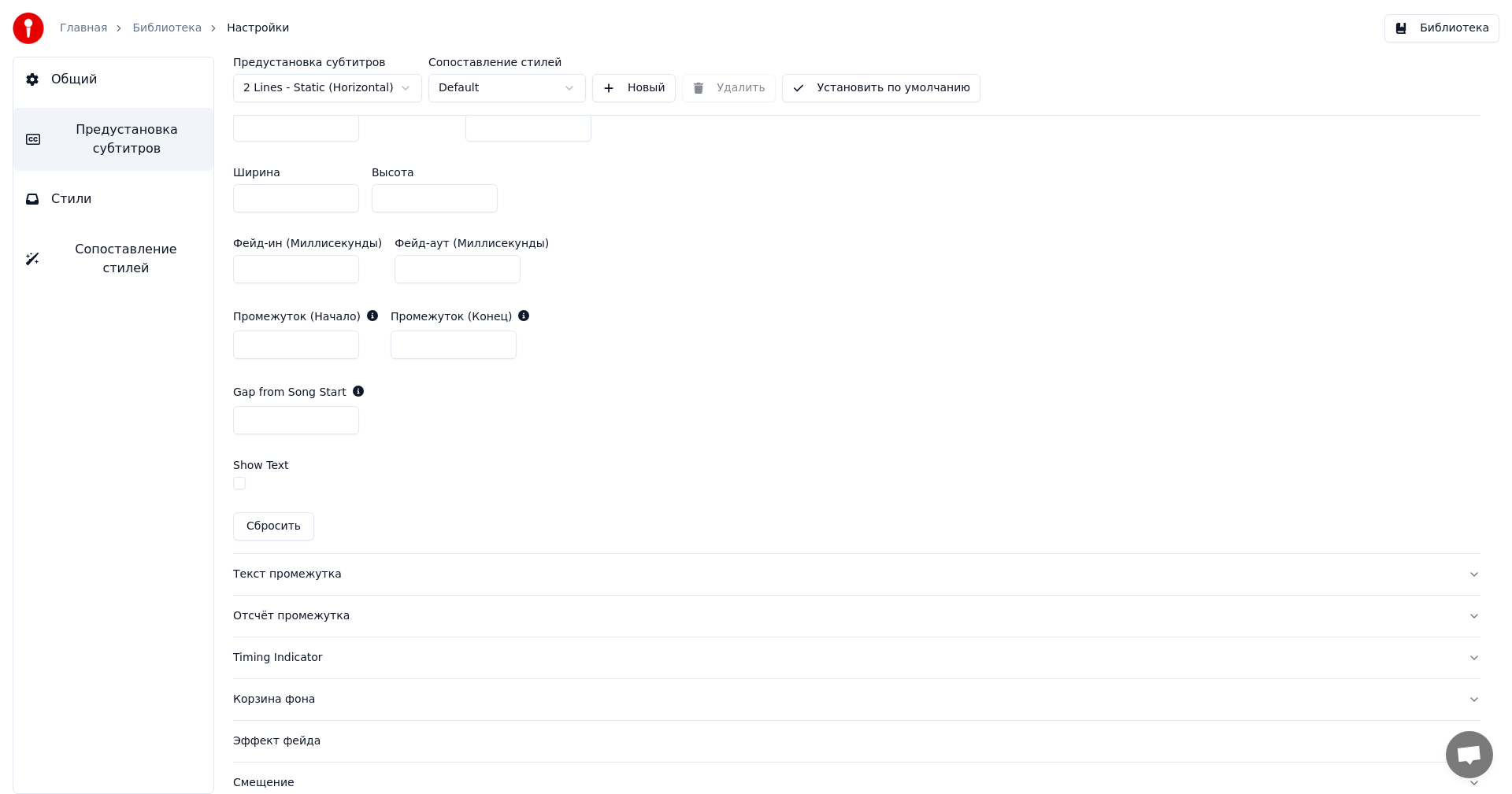
click at [404, 567] on div "Текст промежутка" at bounding box center [843, 575] width 1222 height 15
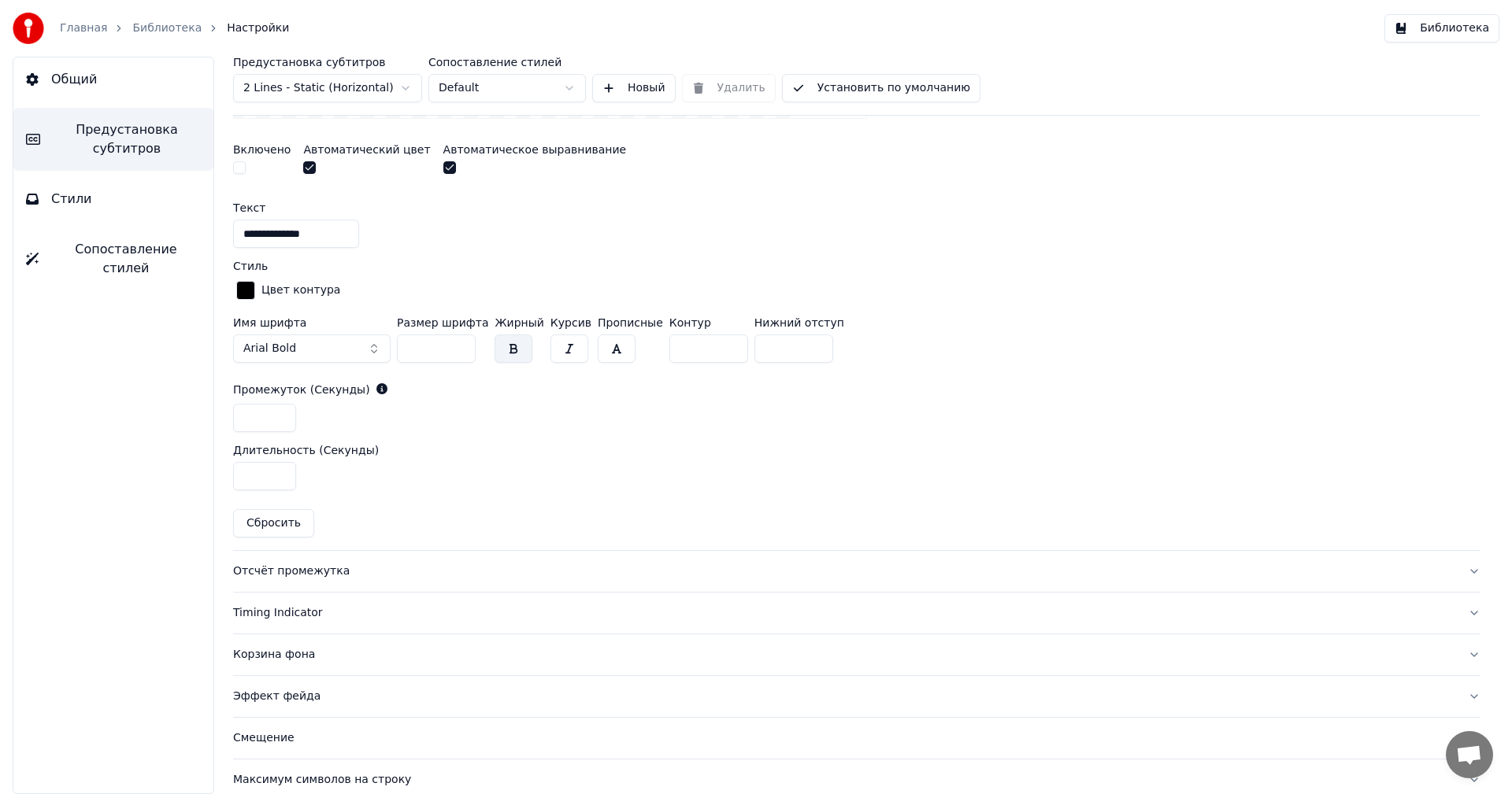
scroll to position [690, 0]
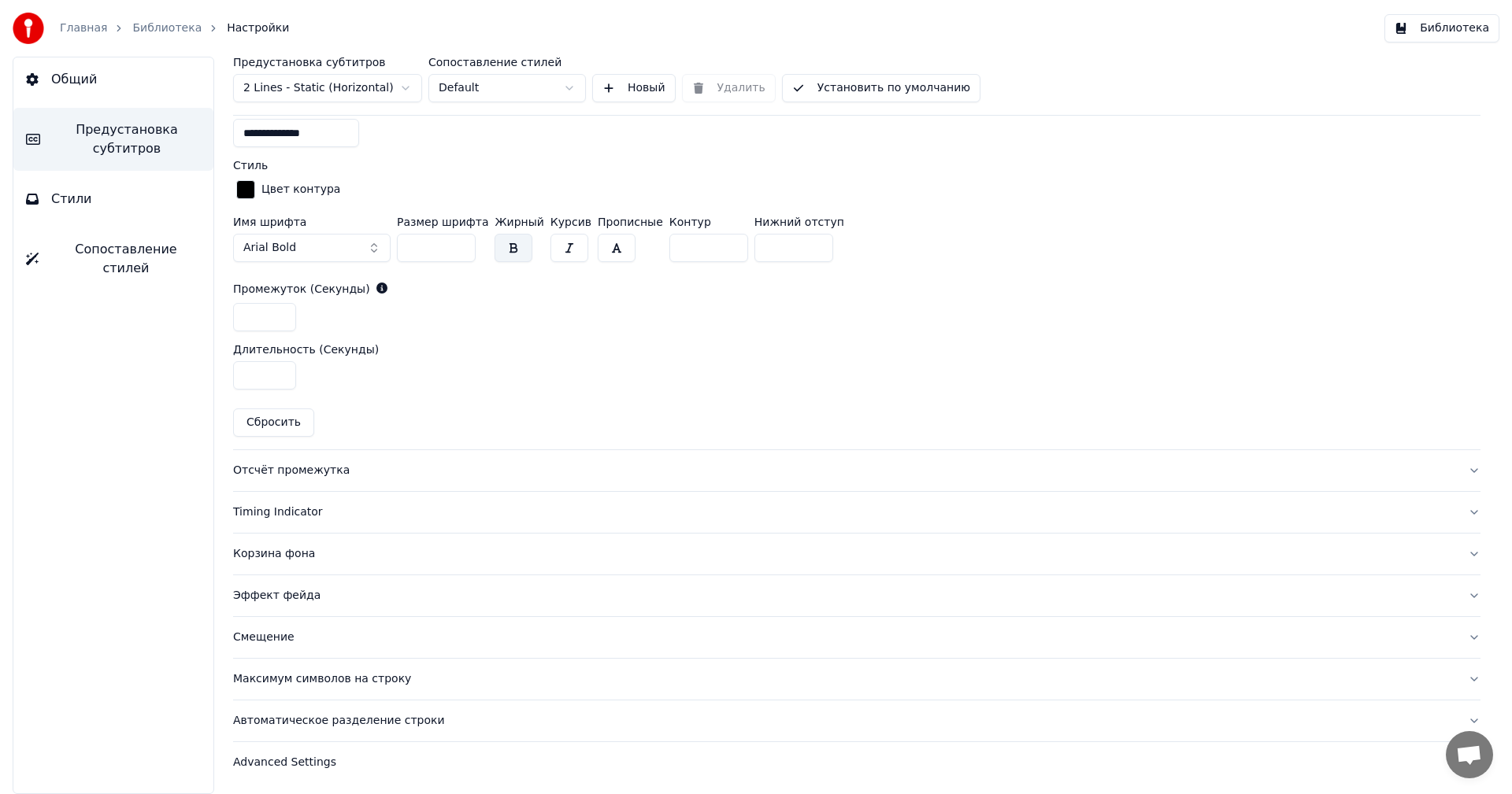
click at [344, 516] on div "Timing Indicator" at bounding box center [843, 512] width 1222 height 15
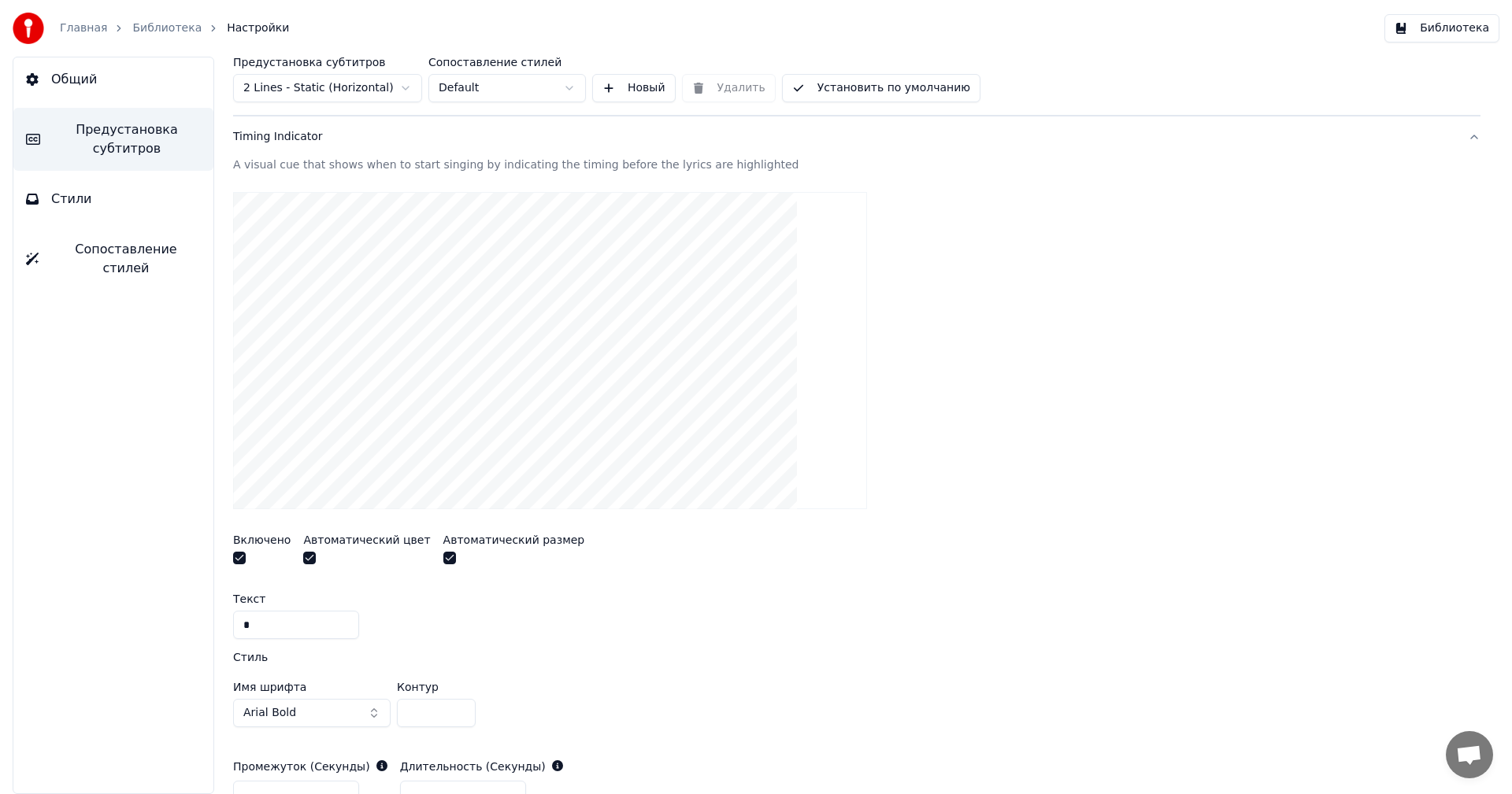
scroll to position [0, 0]
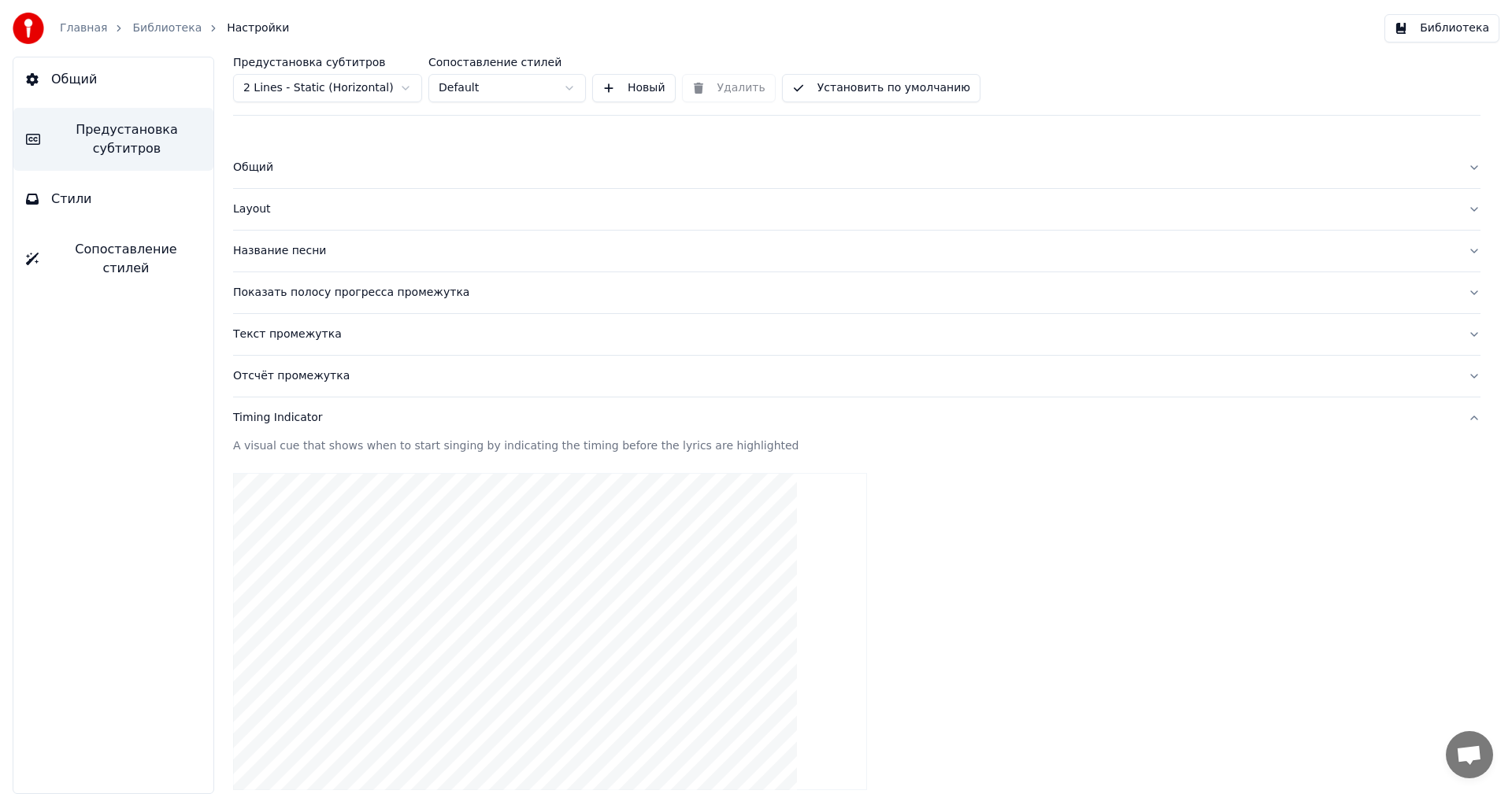
click at [304, 209] on div "Layout" at bounding box center [843, 210] width 1222 height 15
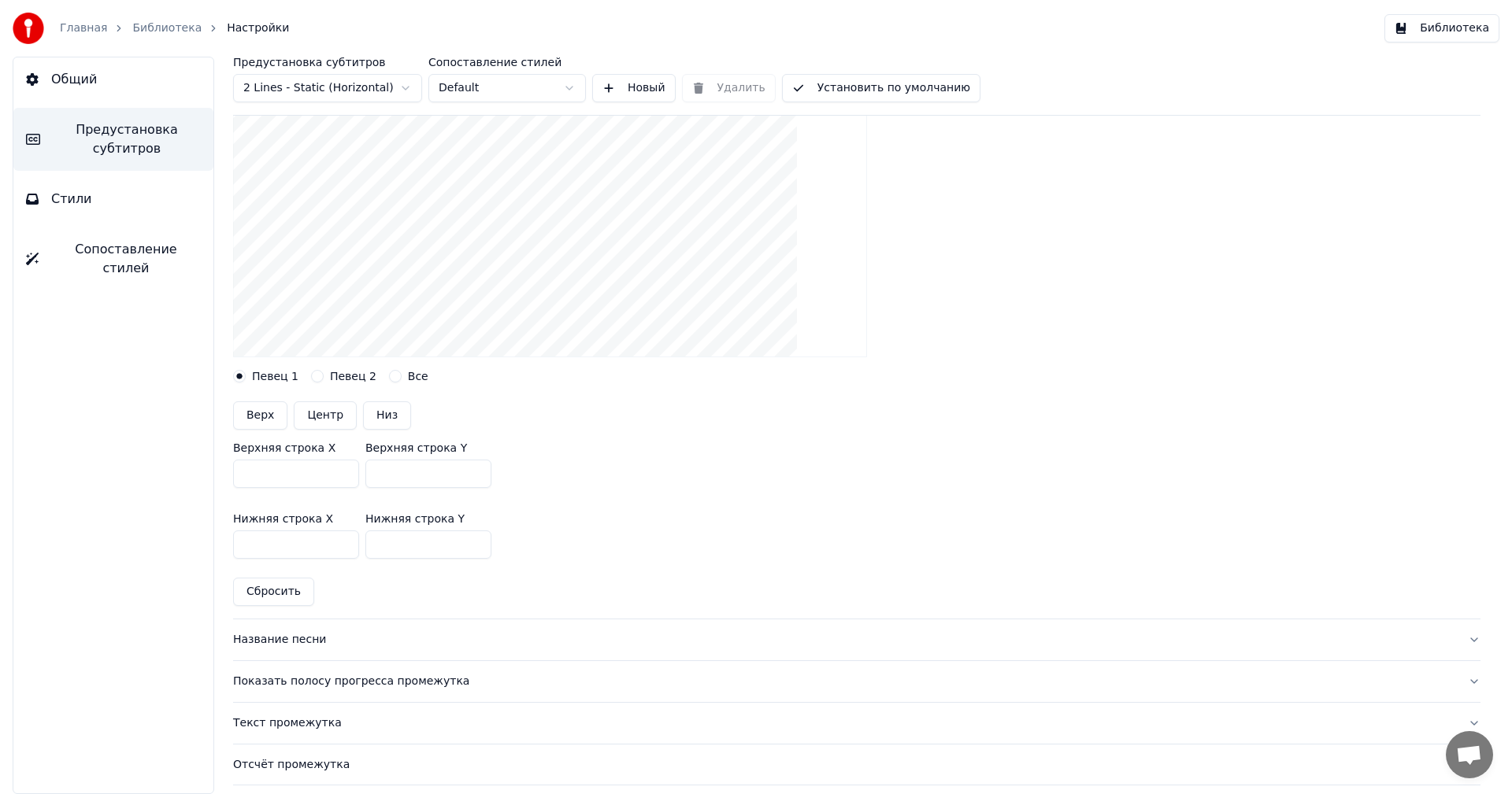
scroll to position [237, 0]
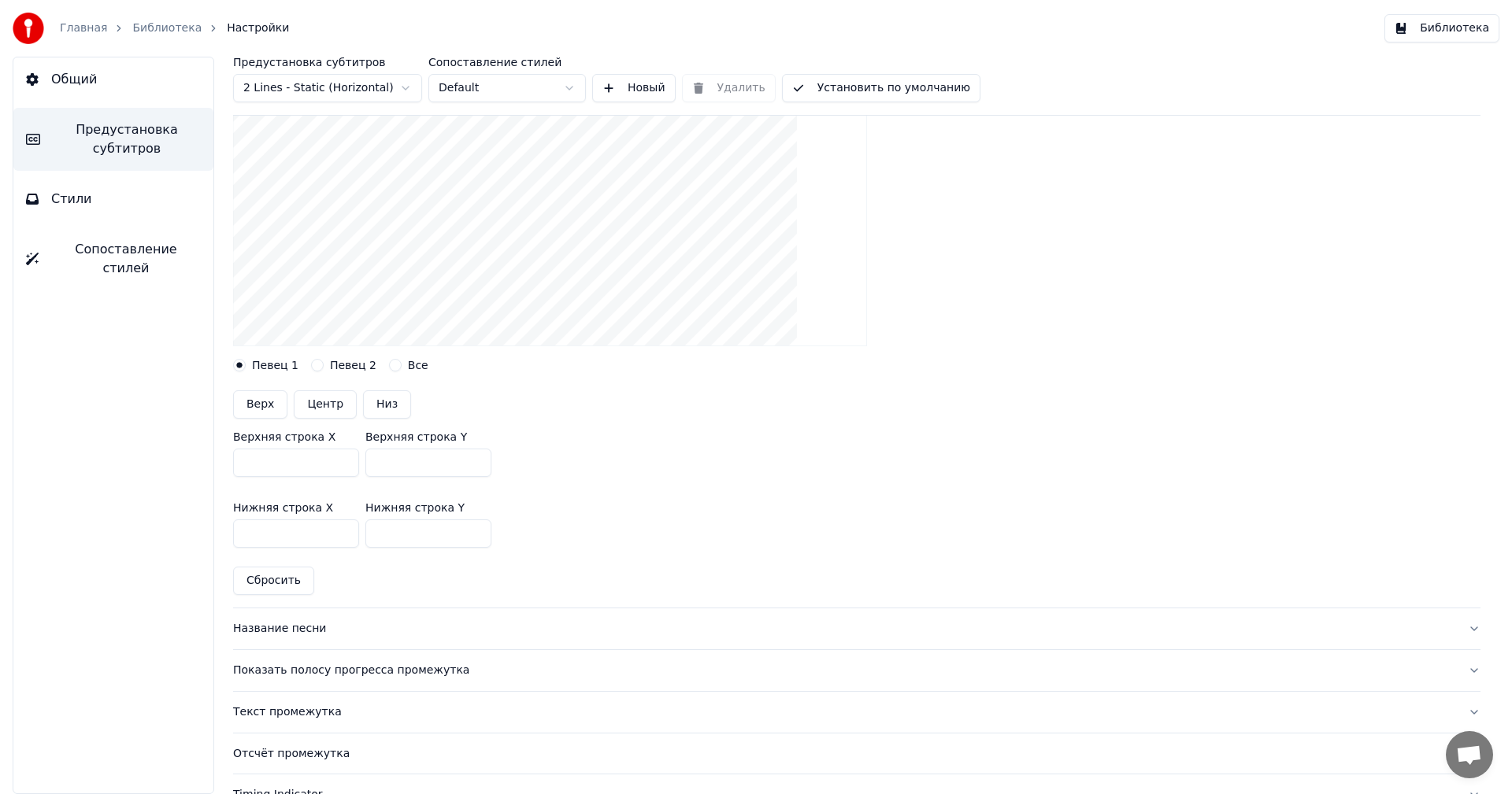
click at [330, 362] on label "Певец 2" at bounding box center [354, 365] width 46 height 11
click at [324, 362] on button "Певец 2" at bounding box center [317, 365] width 13 height 13
click at [408, 366] on label "Все" at bounding box center [417, 365] width 20 height 11
click at [398, 366] on button "Все" at bounding box center [395, 365] width 13 height 13
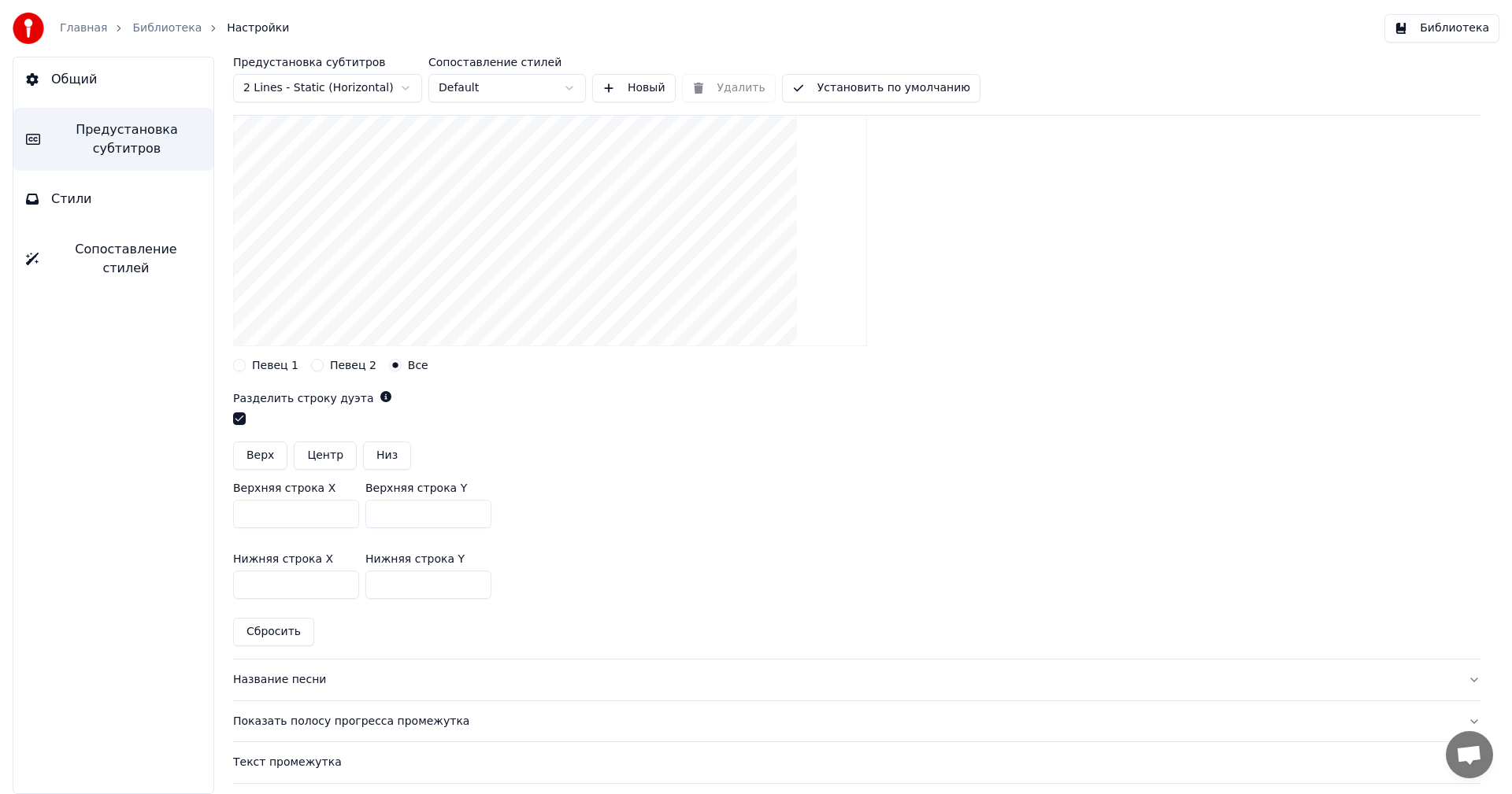
click at [241, 419] on button "button" at bounding box center [239, 418] width 13 height 13
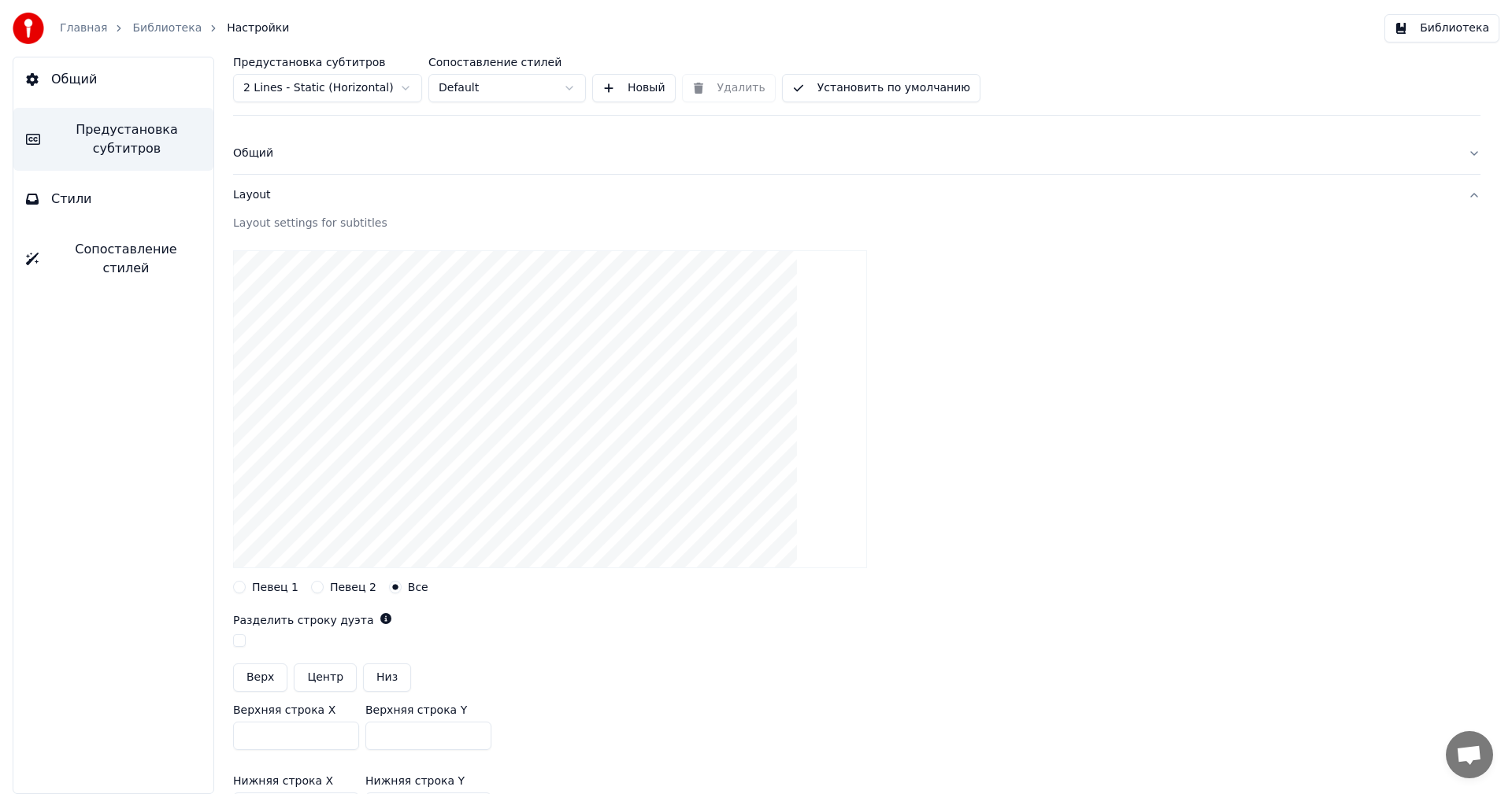
scroll to position [0, 0]
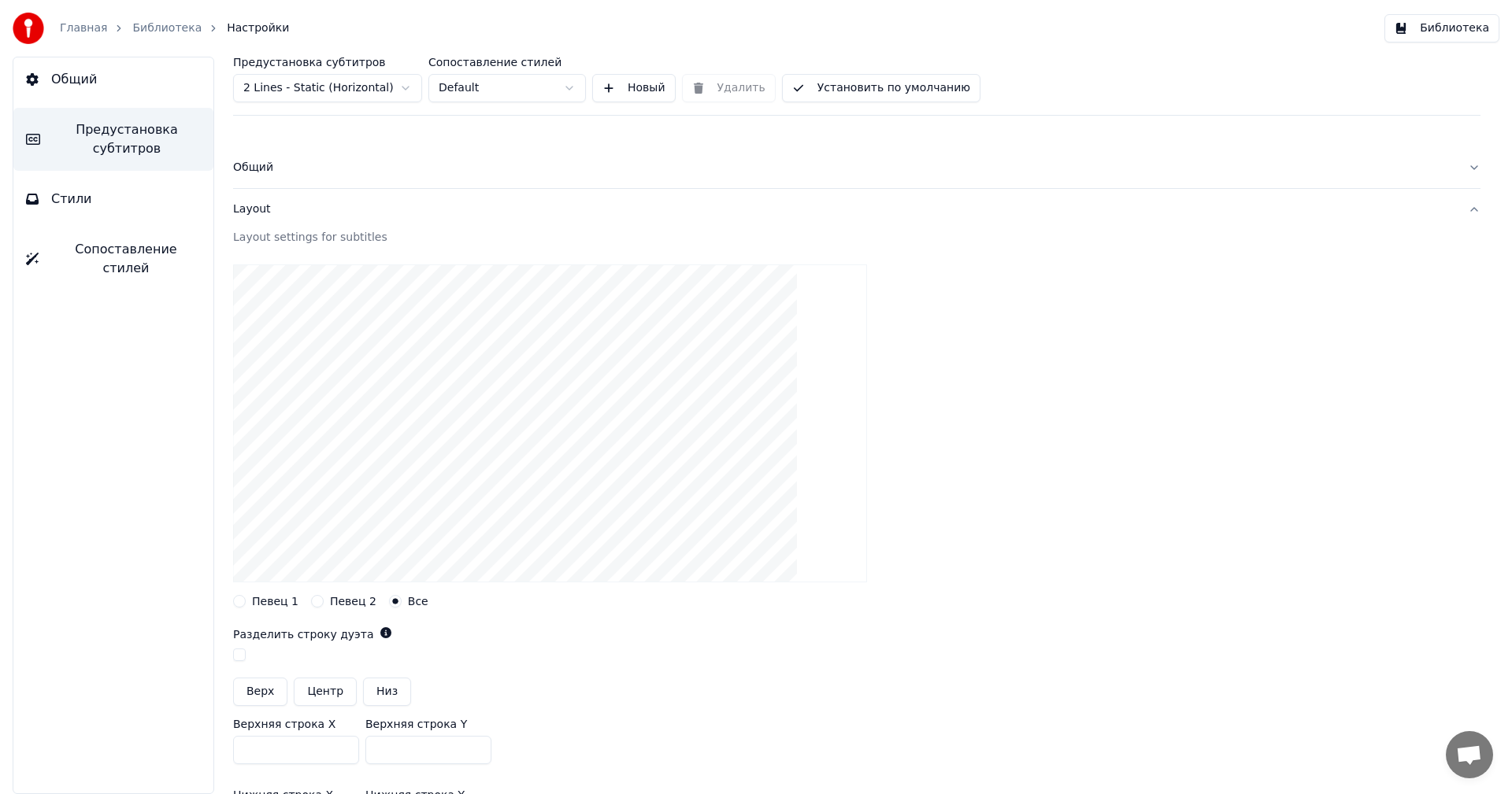
click at [462, 534] on video at bounding box center [550, 423] width 634 height 318
drag, startPoint x: 462, startPoint y: 533, endPoint x: 414, endPoint y: 533, distance: 48.0
click at [459, 533] on video at bounding box center [550, 423] width 634 height 318
click at [413, 530] on video at bounding box center [550, 423] width 634 height 318
click at [403, 526] on video at bounding box center [550, 423] width 634 height 318
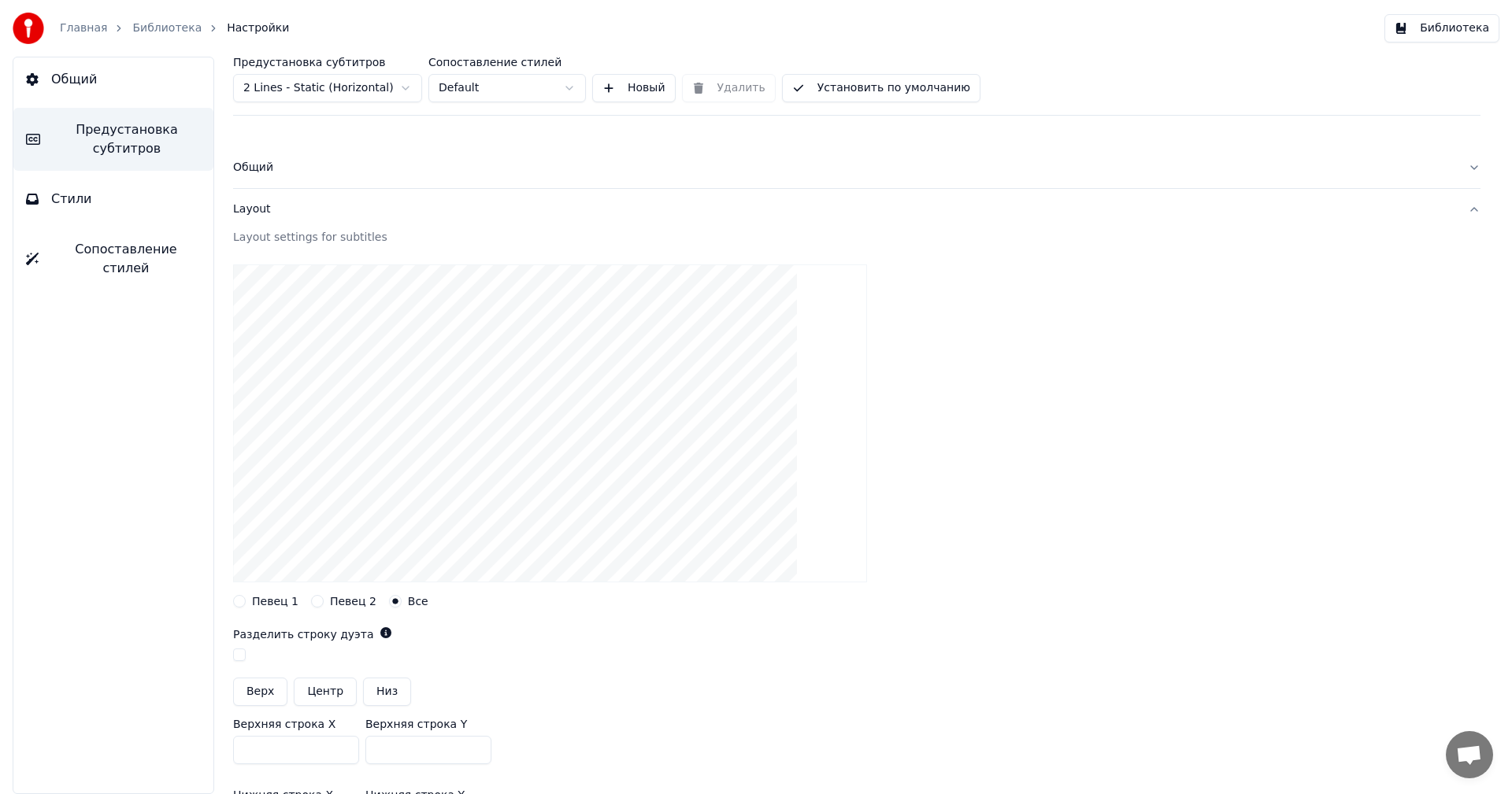
drag, startPoint x: 405, startPoint y: 528, endPoint x: 454, endPoint y: 530, distance: 49.0
click at [432, 530] on video at bounding box center [550, 423] width 634 height 318
drag, startPoint x: 550, startPoint y: 527, endPoint x: 861, endPoint y: 513, distance: 311.3
click at [857, 514] on div at bounding box center [856, 423] width 1247 height 343
click at [899, 495] on div at bounding box center [856, 423] width 1247 height 343
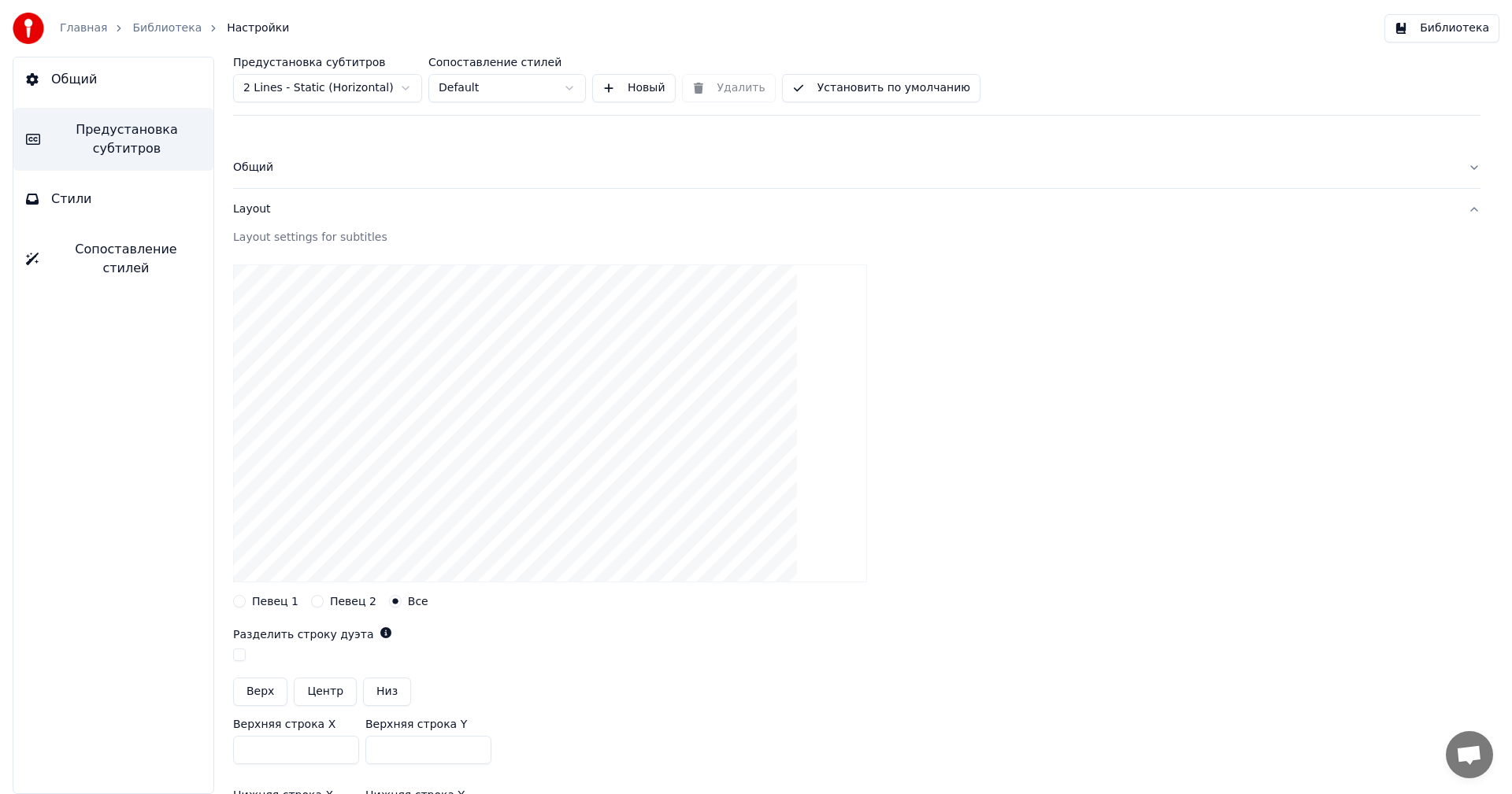
drag, startPoint x: 909, startPoint y: 485, endPoint x: 914, endPoint y: 475, distance: 11.2
click at [910, 483] on div at bounding box center [856, 423] width 1247 height 343
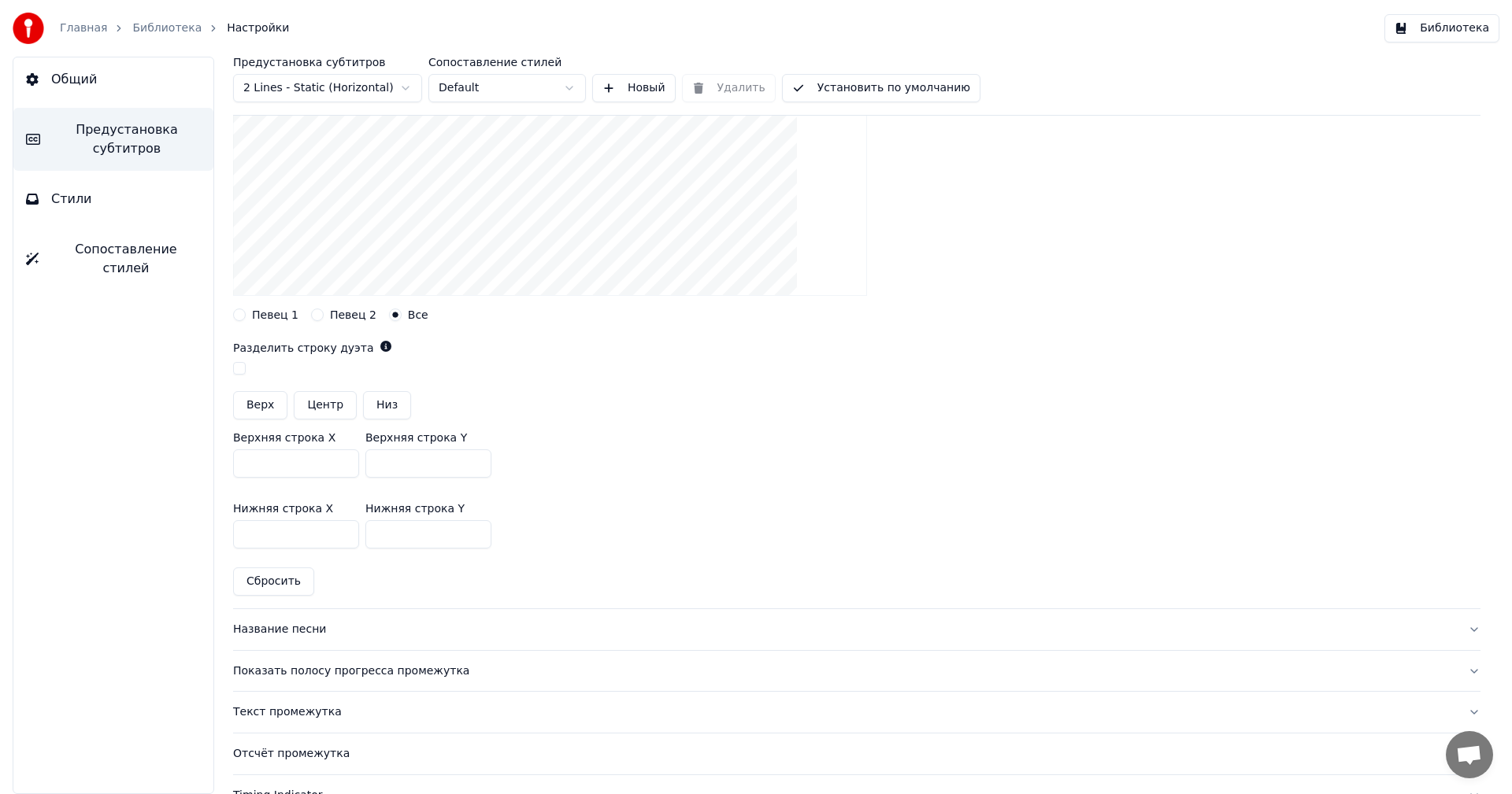
scroll to position [237, 0]
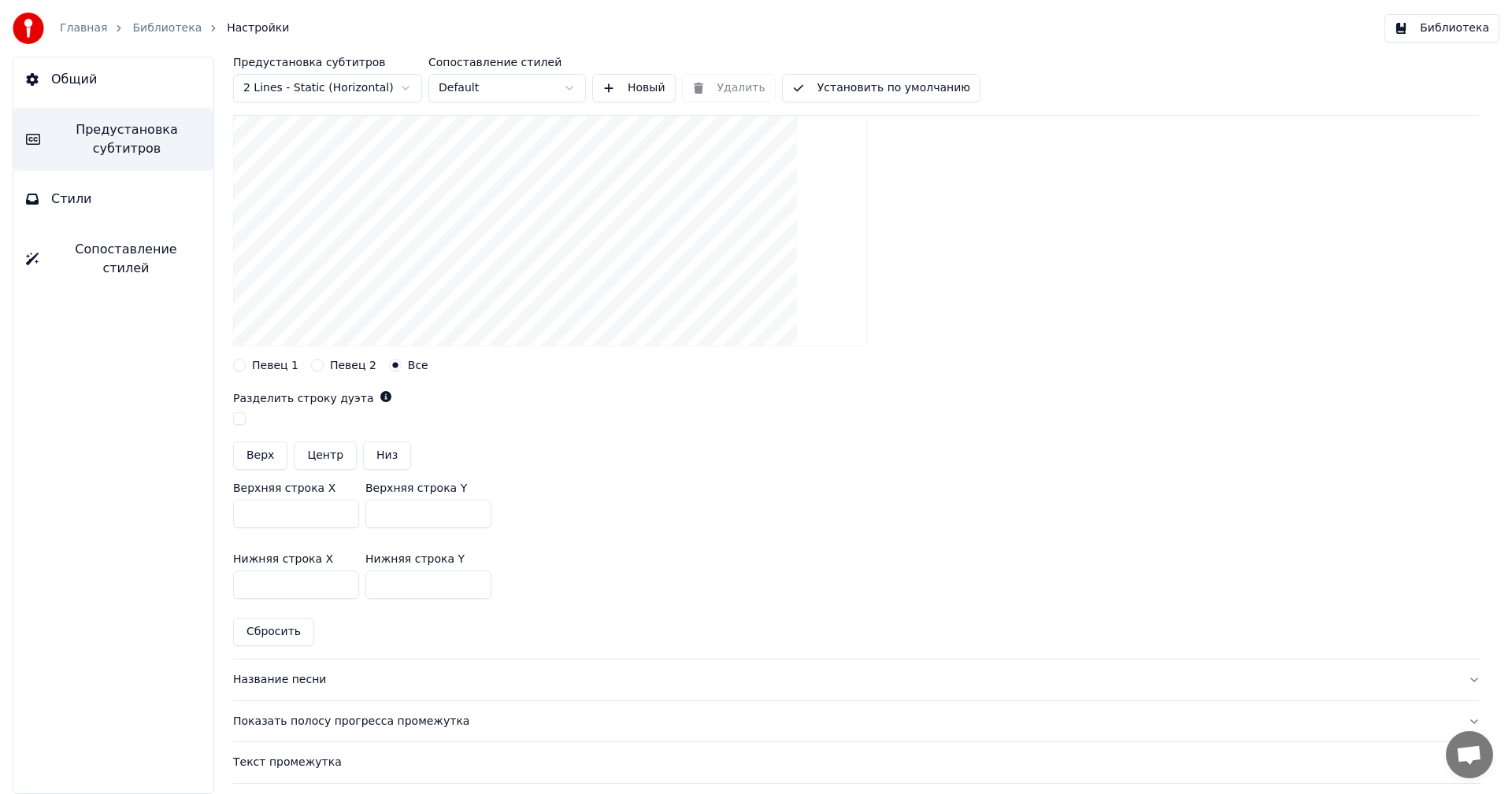
click at [601, 92] on button "Новый" at bounding box center [634, 88] width 83 height 28
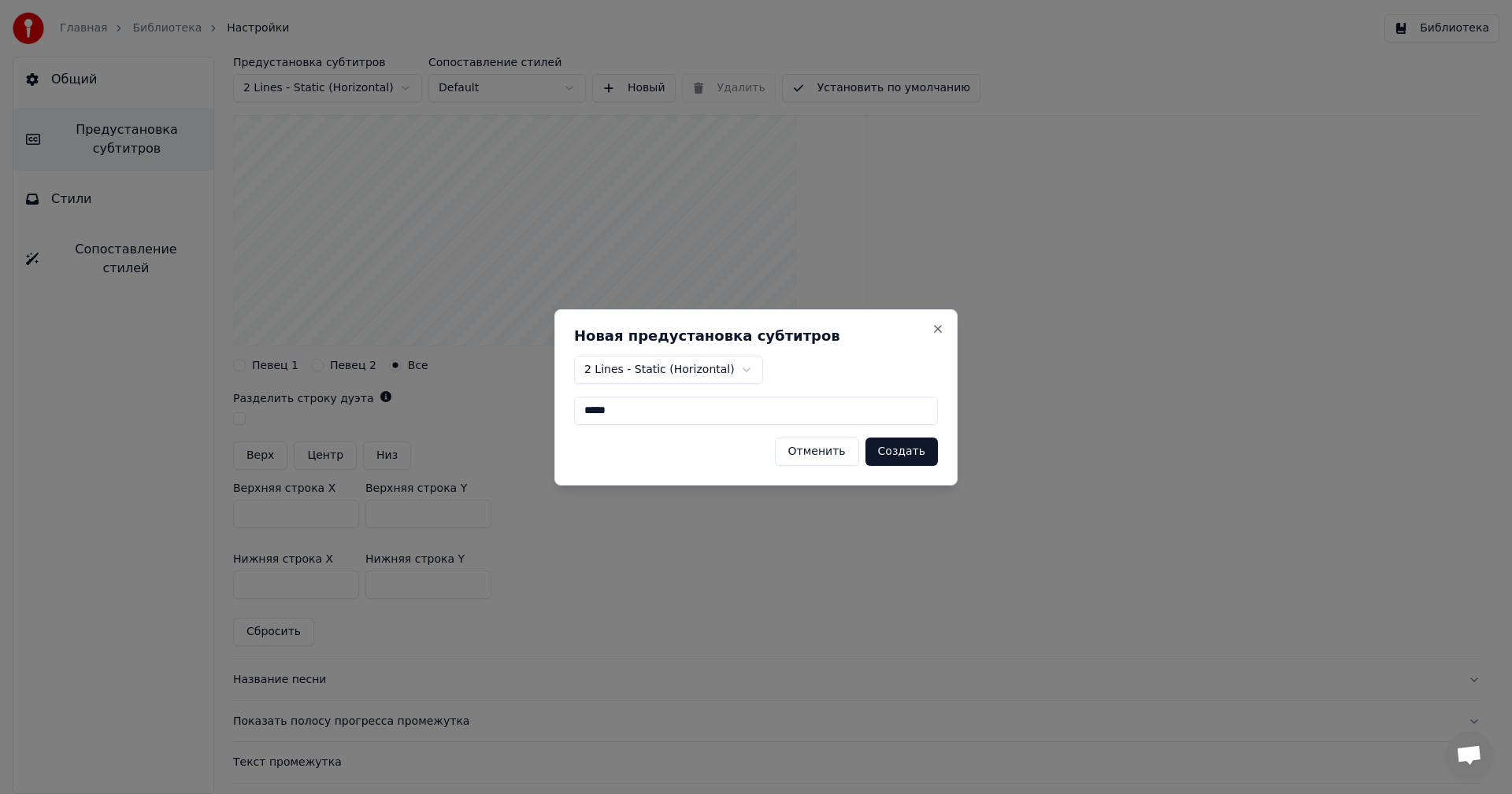
type input "*****"
click at [910, 445] on button "Создать" at bounding box center [901, 451] width 72 height 28
type input "***"
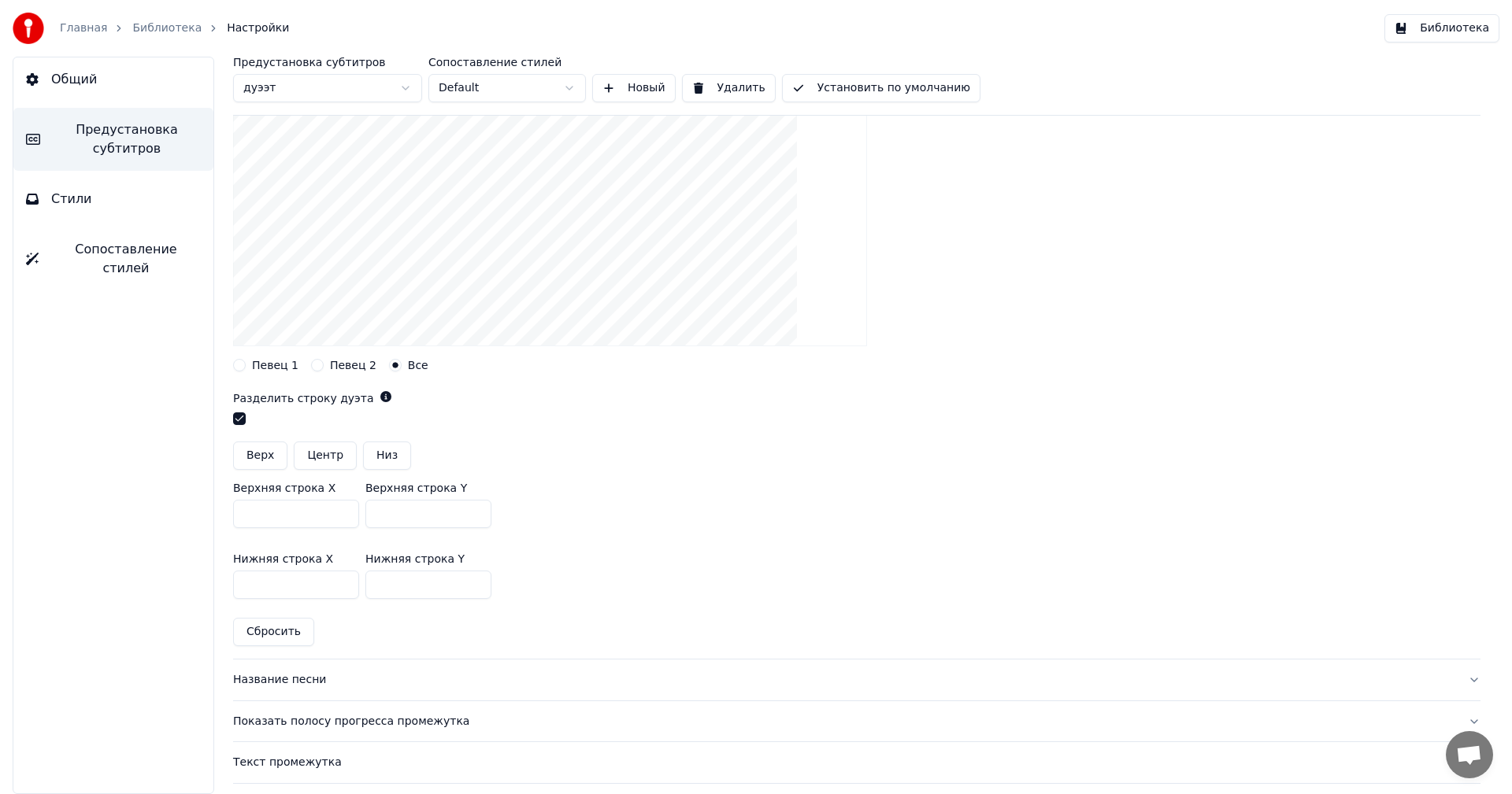
click at [560, 90] on html "Главная Библиотека Настройки Библиотека Общий Предустановка субтитров Стили Соп…" at bounding box center [756, 397] width 1512 height 794
click at [347, 76] on html "Главная Библиотека Настройки Библиотека Общий Предустановка субтитров Стили Соп…" at bounding box center [756, 397] width 1512 height 794
type input "***"
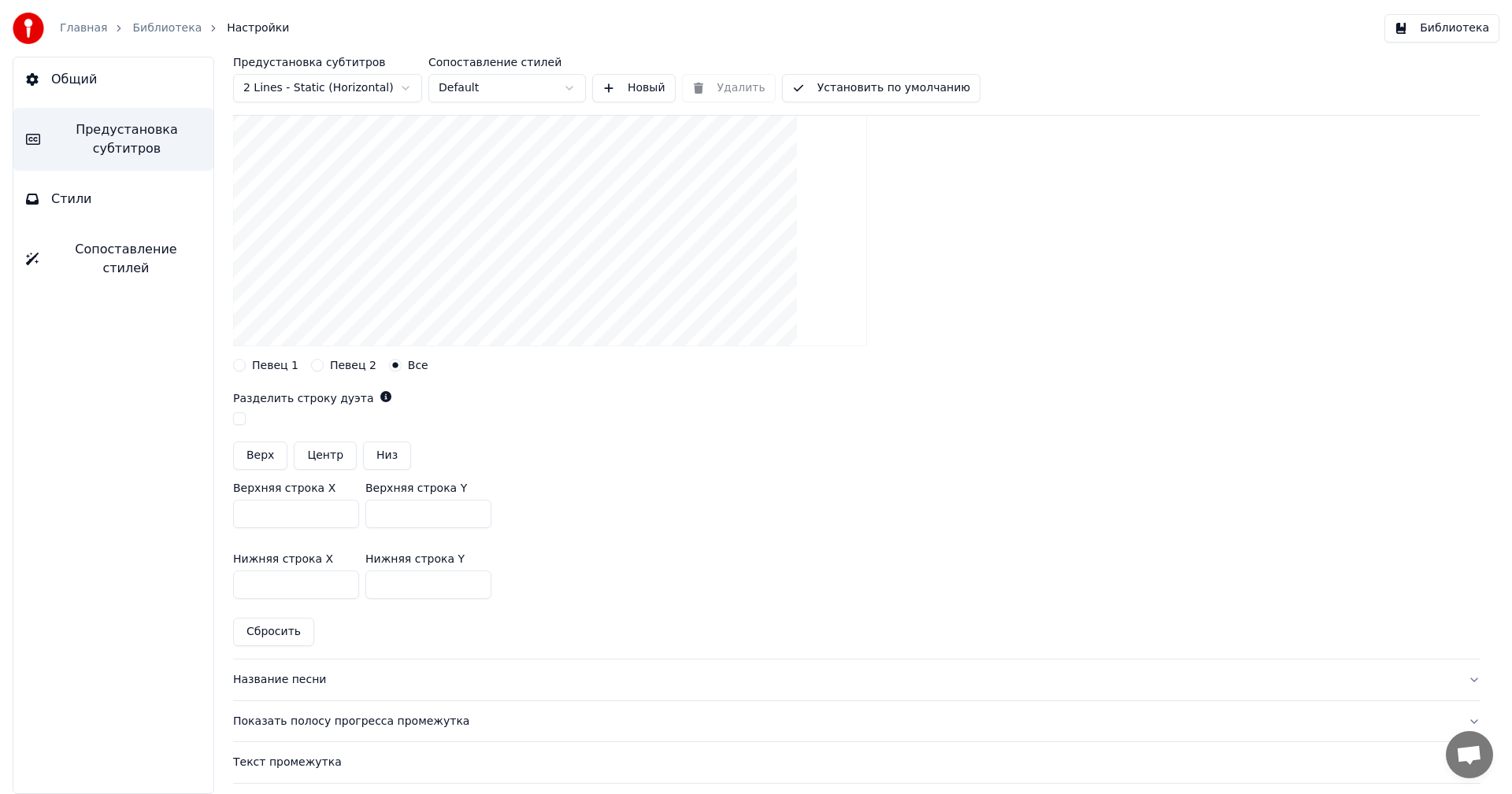
click at [342, 85] on html "Главная Библиотека Настройки Библиотека Общий Предустановка субтитров Стили Соп…" at bounding box center [756, 397] width 1512 height 794
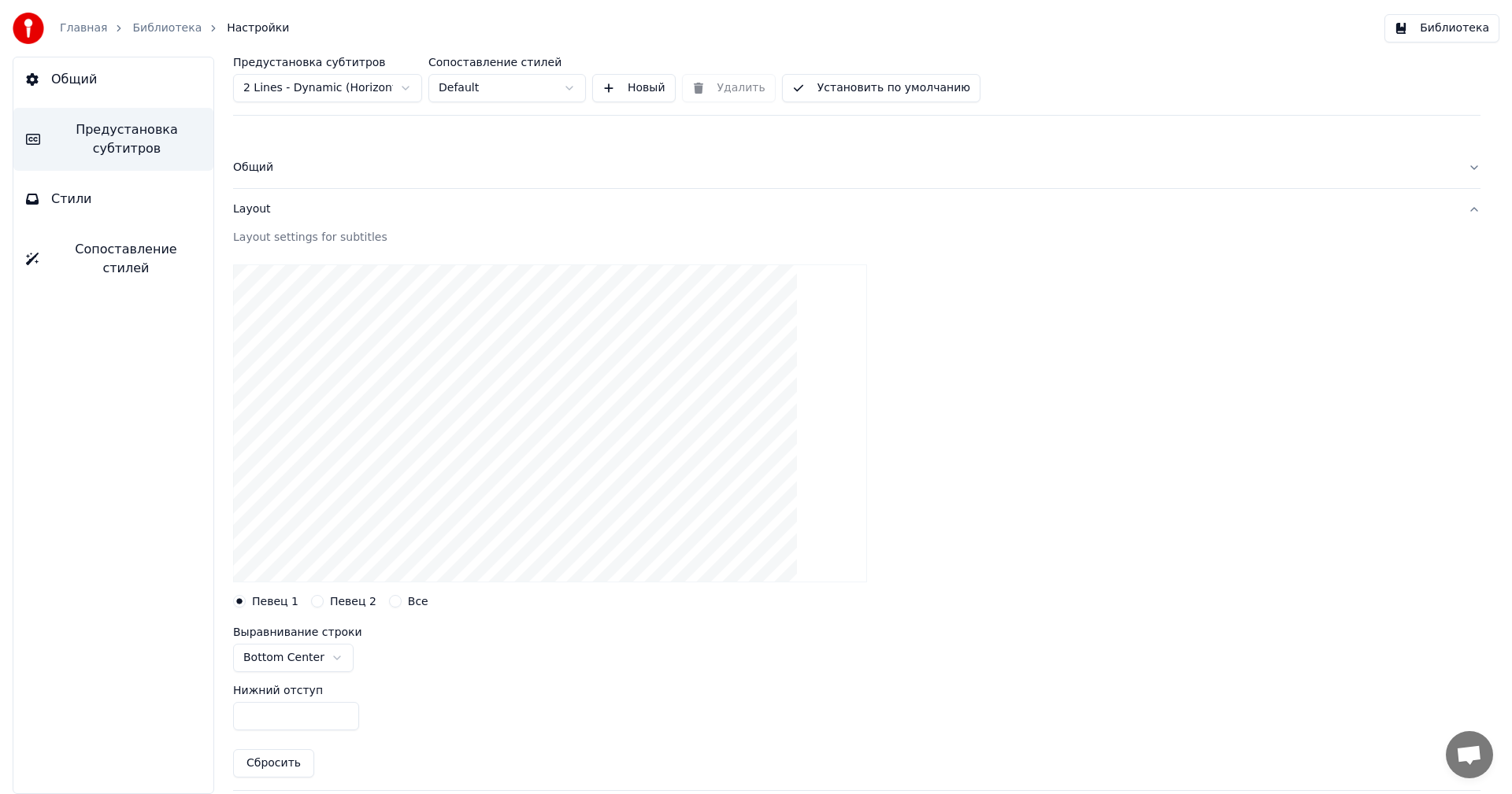
click at [352, 96] on html "Главная Библиотека Настройки Библиотека Общий Предустановка субтитров Стили Соп…" at bounding box center [756, 397] width 1512 height 794
click at [343, 94] on html "Главная Библиотека Настройки Библиотека Общий Предустановка субтитров Стили Соп…" at bounding box center [756, 397] width 1512 height 794
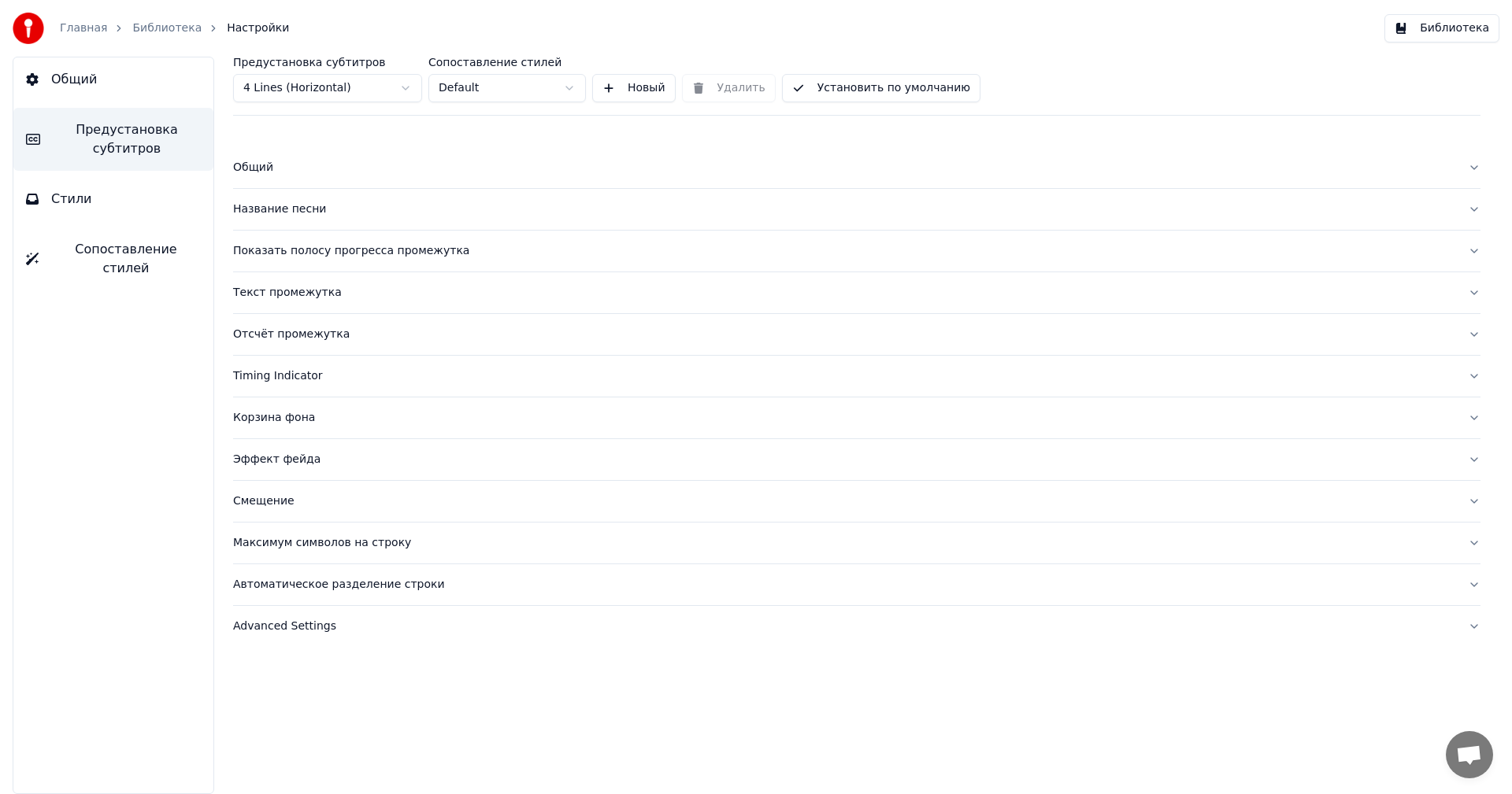
click at [328, 87] on html "Главная Библиотека Настройки Библиотека Общий Предустановка субтитров Стили Соп…" at bounding box center [756, 397] width 1512 height 794
click at [328, 89] on html "Главная Библиотека Настройки Библиотека Общий Предустановка субтитров Стили Соп…" at bounding box center [756, 397] width 1512 height 794
click at [276, 171] on div "Общий" at bounding box center [843, 167] width 1222 height 15
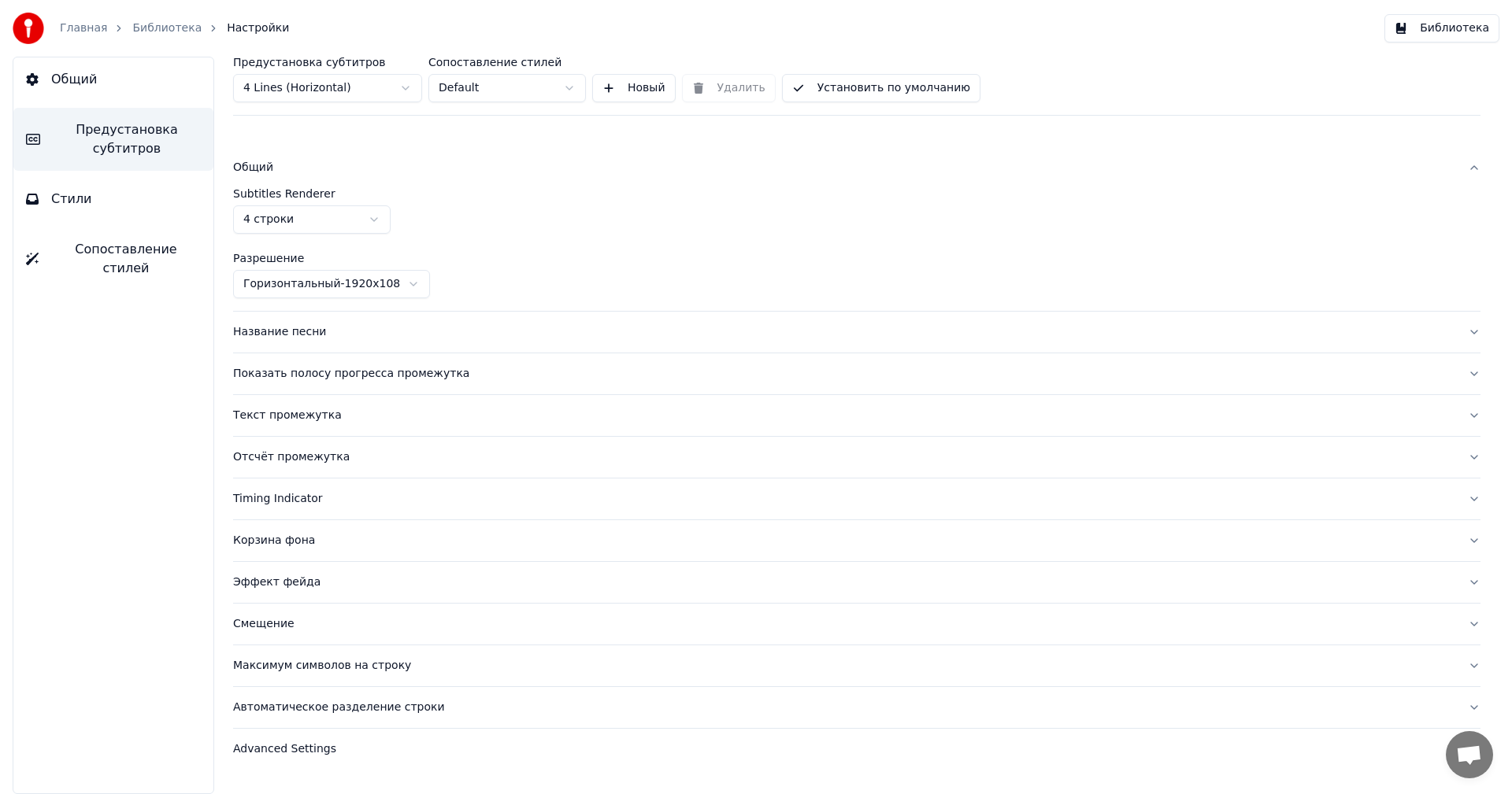
click at [288, 321] on button "Название песни" at bounding box center [856, 332] width 1247 height 41
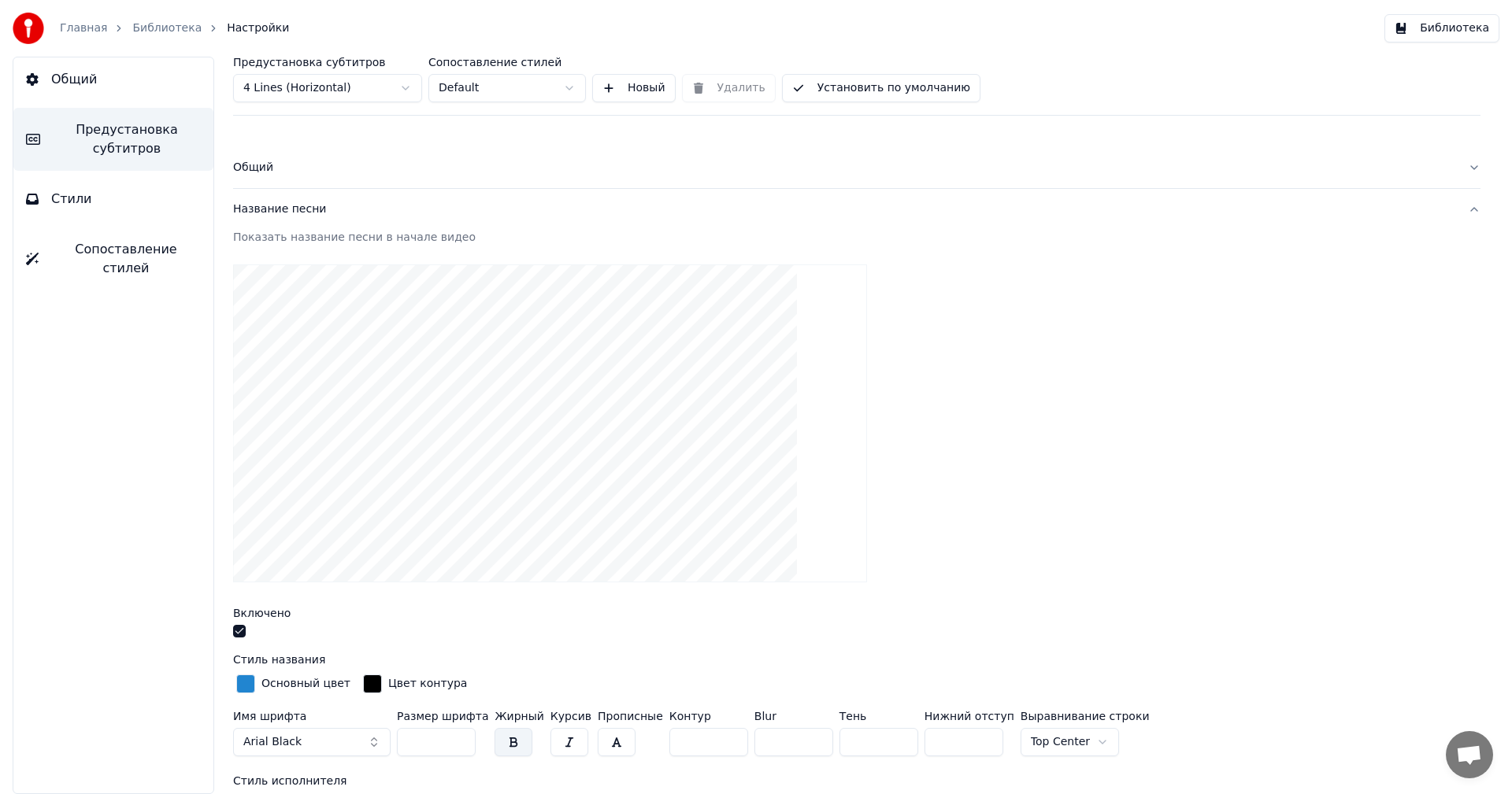
click at [282, 215] on div "Название песни" at bounding box center [843, 210] width 1222 height 15
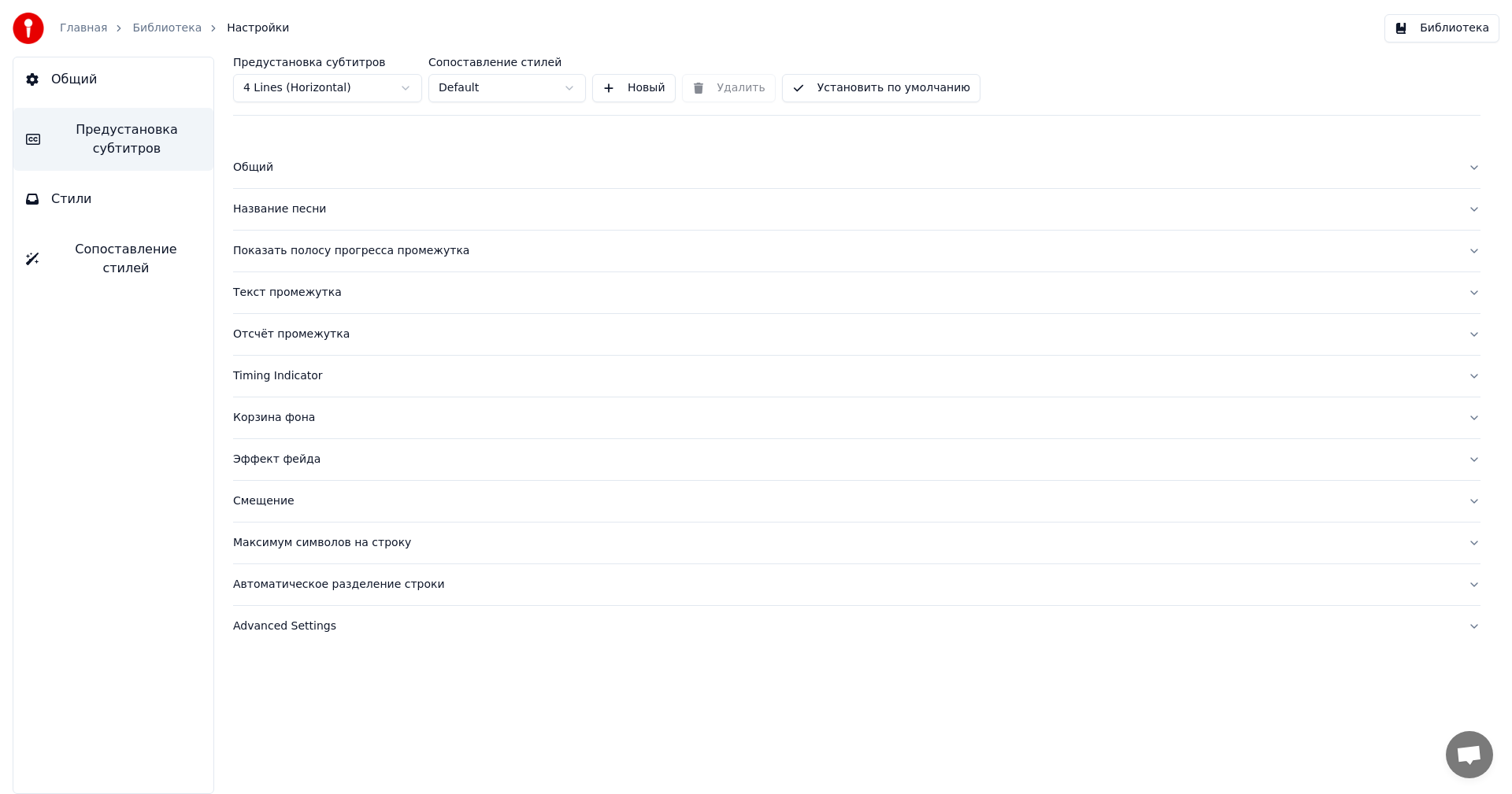
click at [281, 253] on div "Показать полосу прогресса промежутка" at bounding box center [843, 251] width 1222 height 15
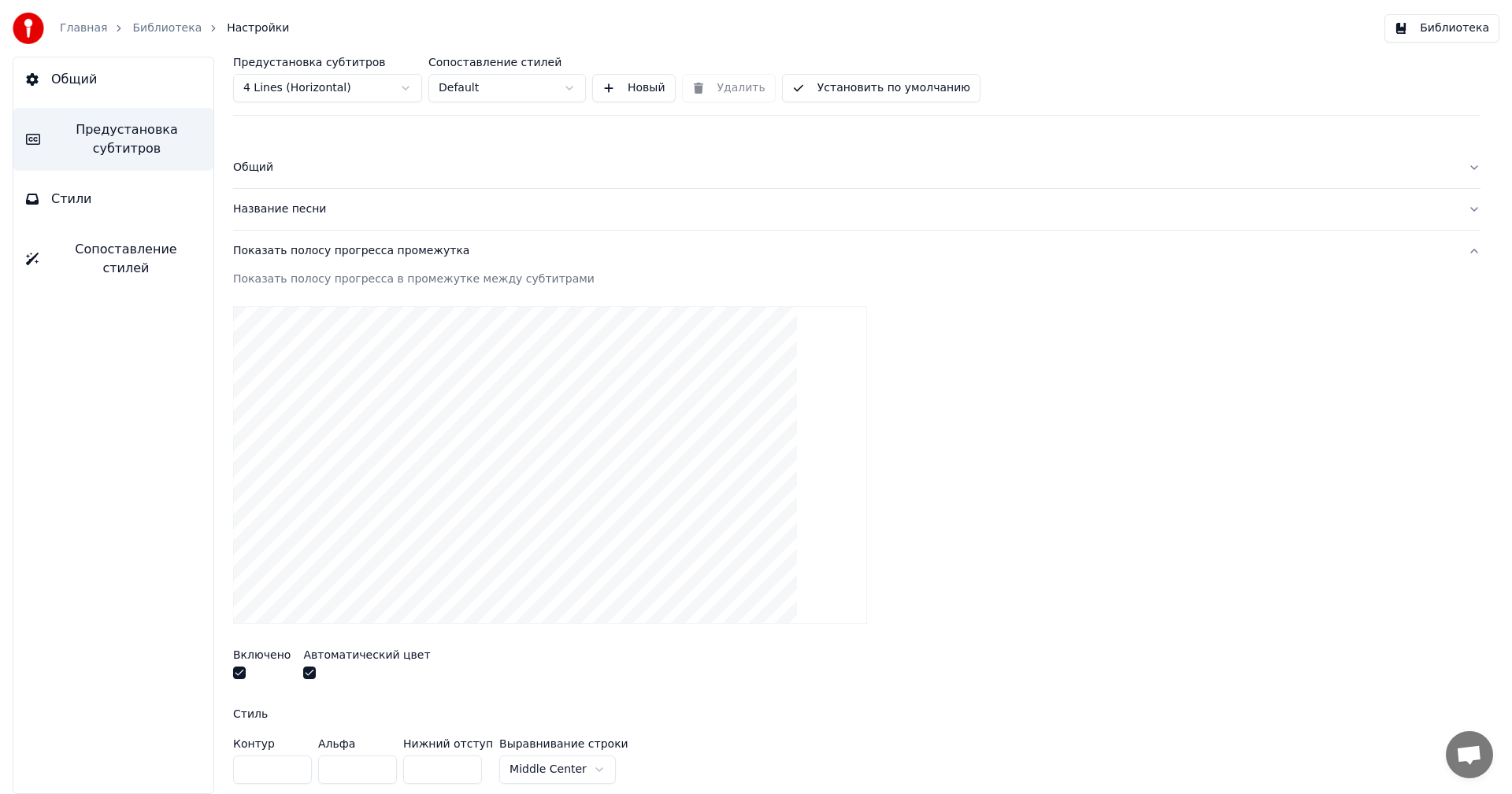
click at [281, 253] on div "Показать полосу прогресса промежутка" at bounding box center [843, 251] width 1222 height 15
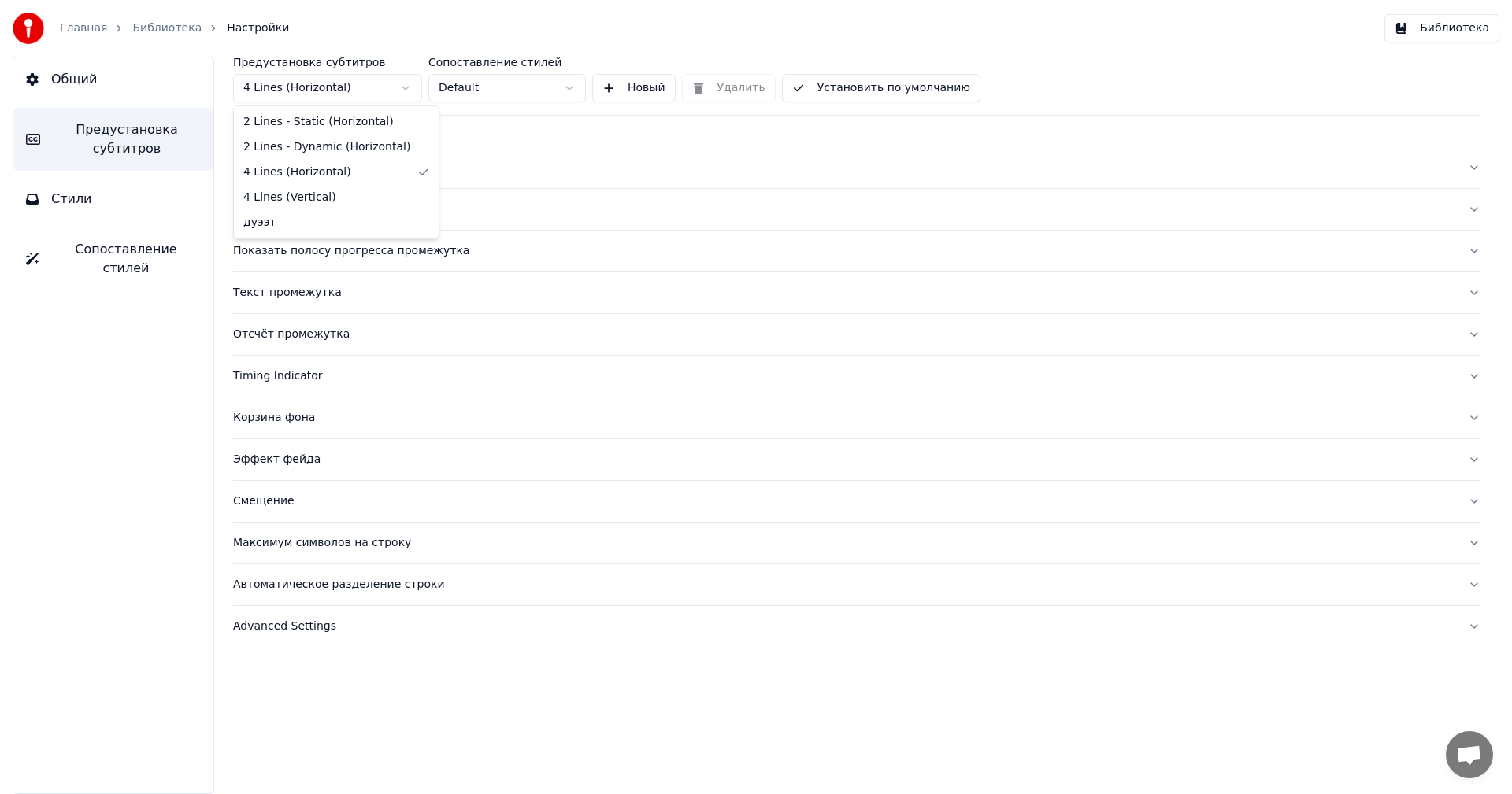
click at [313, 81] on html "Главная Библиотека Настройки Библиотека Общий Предустановка субтитров Стили Соп…" at bounding box center [756, 397] width 1512 height 794
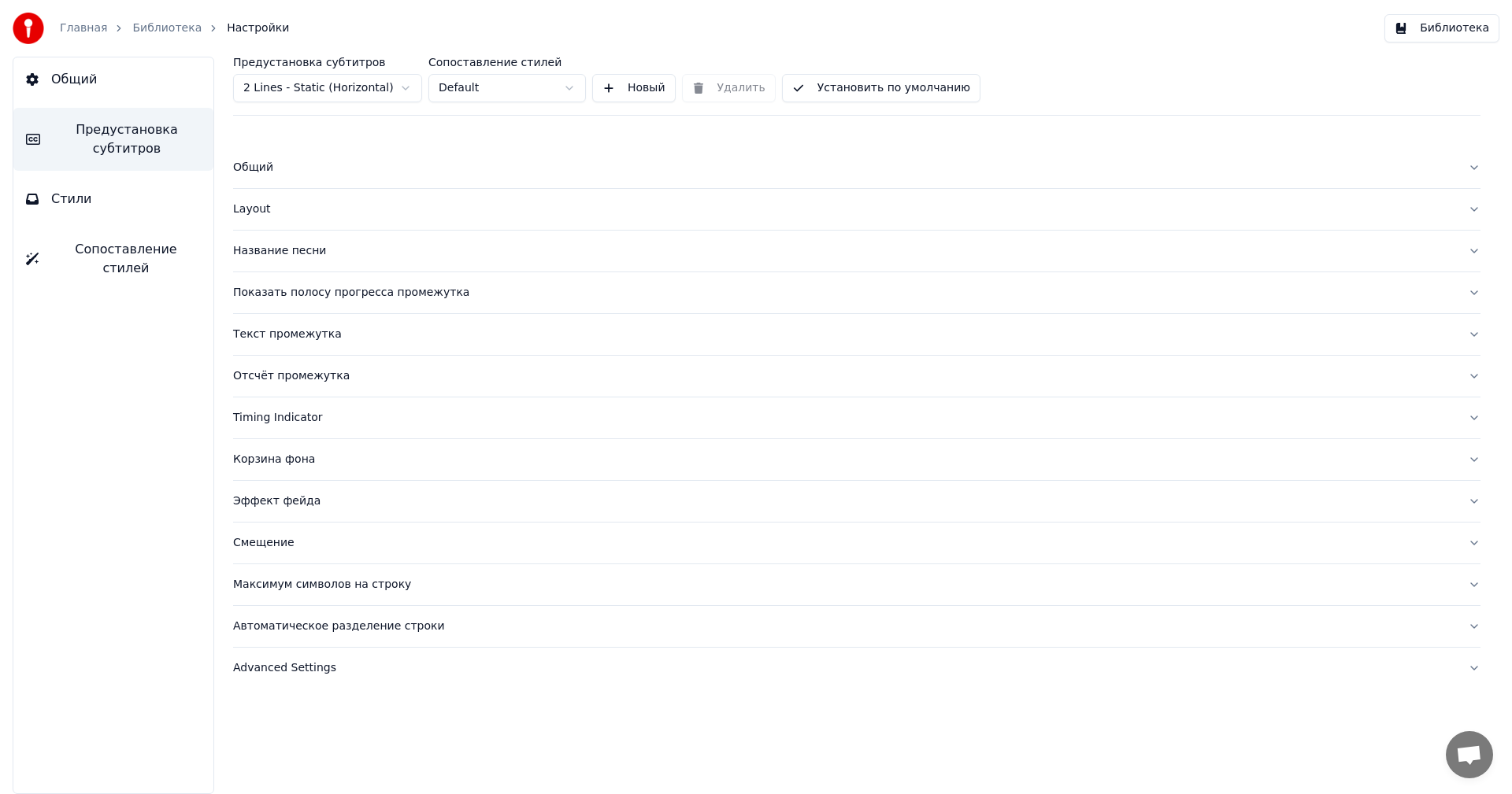
click at [294, 338] on div "Текст промежутка" at bounding box center [843, 334] width 1222 height 15
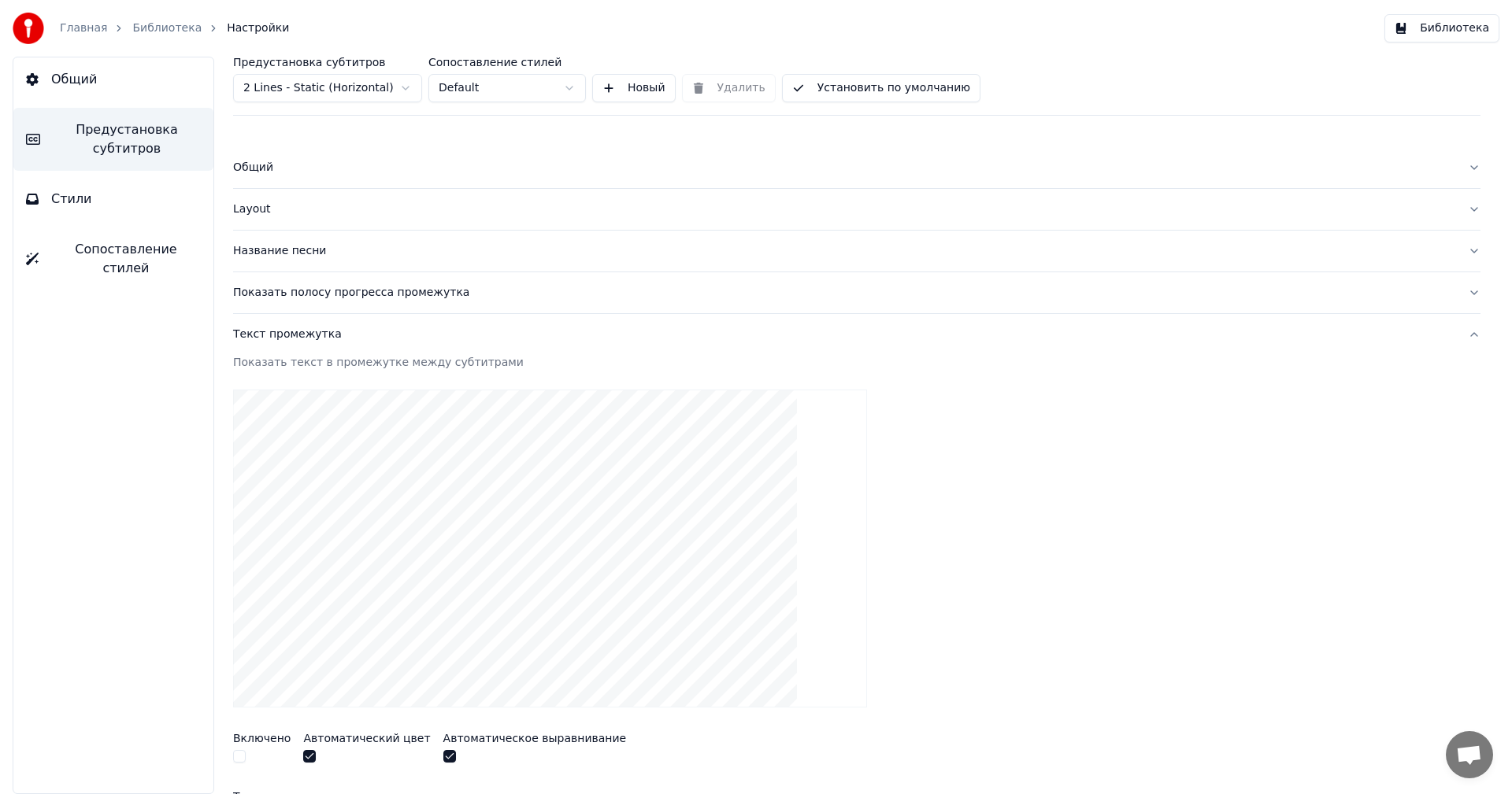
click at [294, 335] on div "Текст промежутка" at bounding box center [843, 334] width 1222 height 15
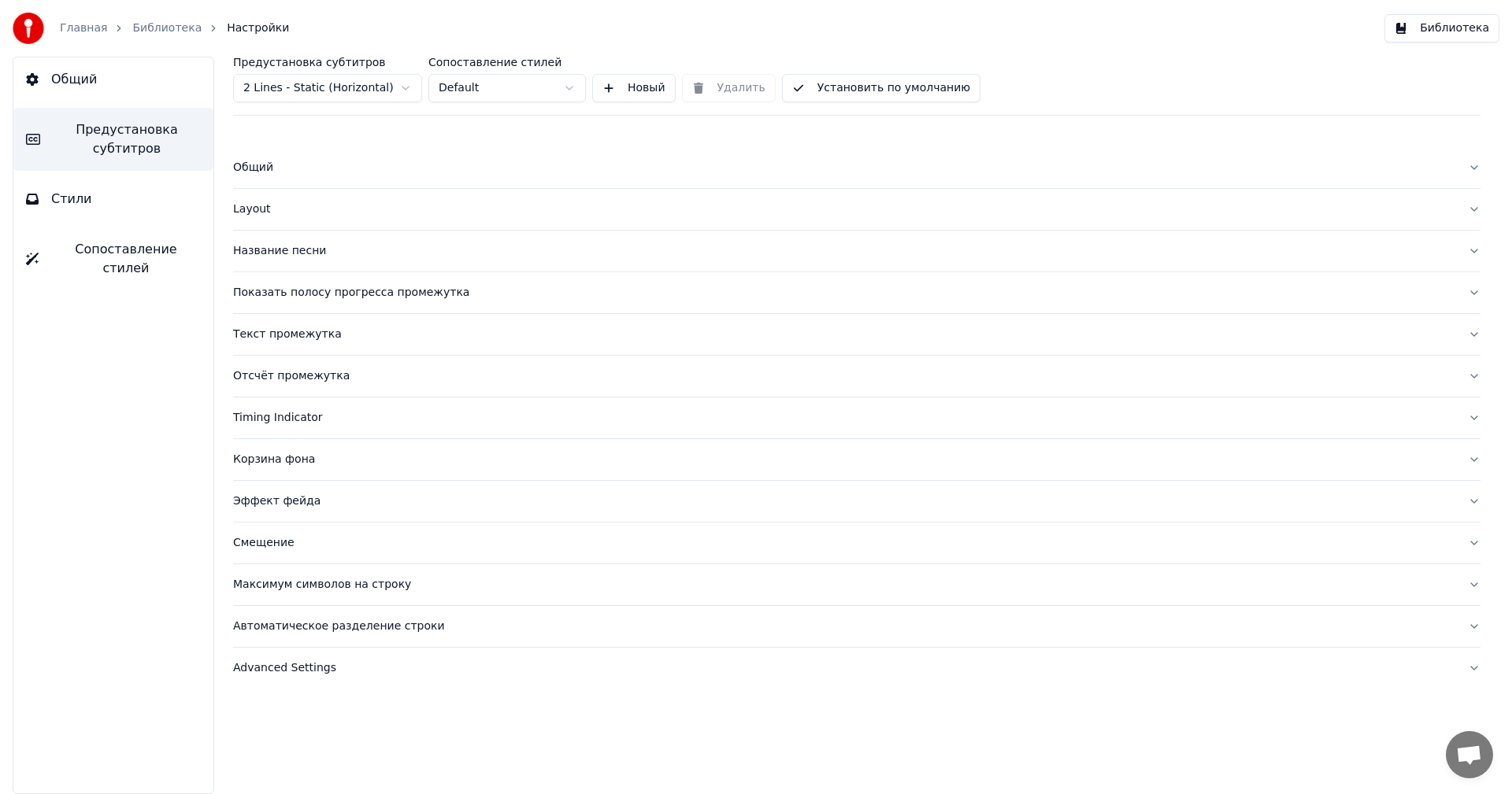
click at [265, 212] on div "Layout" at bounding box center [843, 210] width 1222 height 15
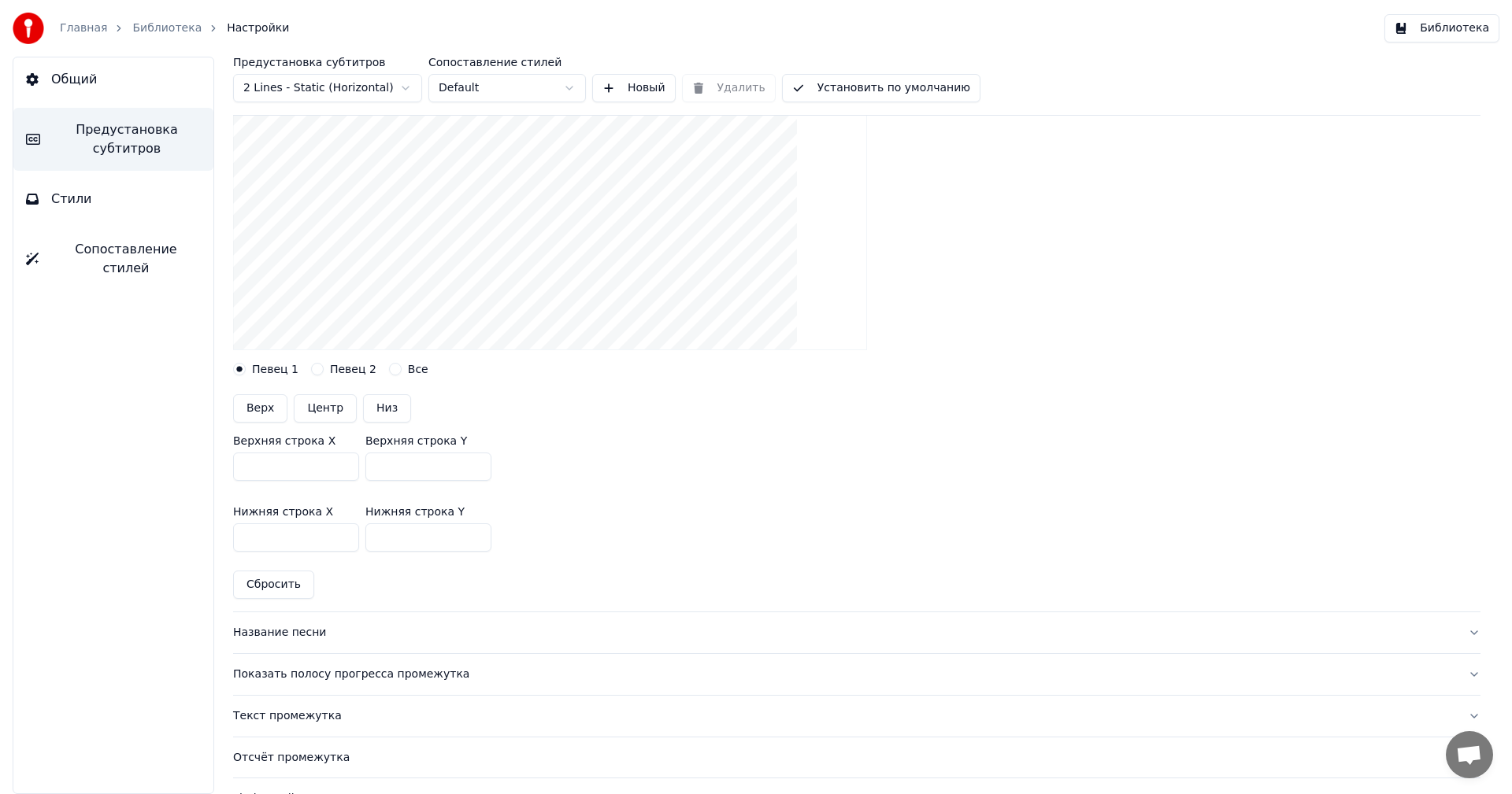
scroll to position [237, 0]
click at [382, 407] on button "Низ" at bounding box center [387, 404] width 48 height 28
click at [330, 371] on label "Певец 2" at bounding box center [354, 365] width 46 height 11
click at [324, 372] on button "Певец 2" at bounding box center [317, 365] width 13 height 13
click at [375, 394] on button "Низ" at bounding box center [387, 404] width 48 height 28
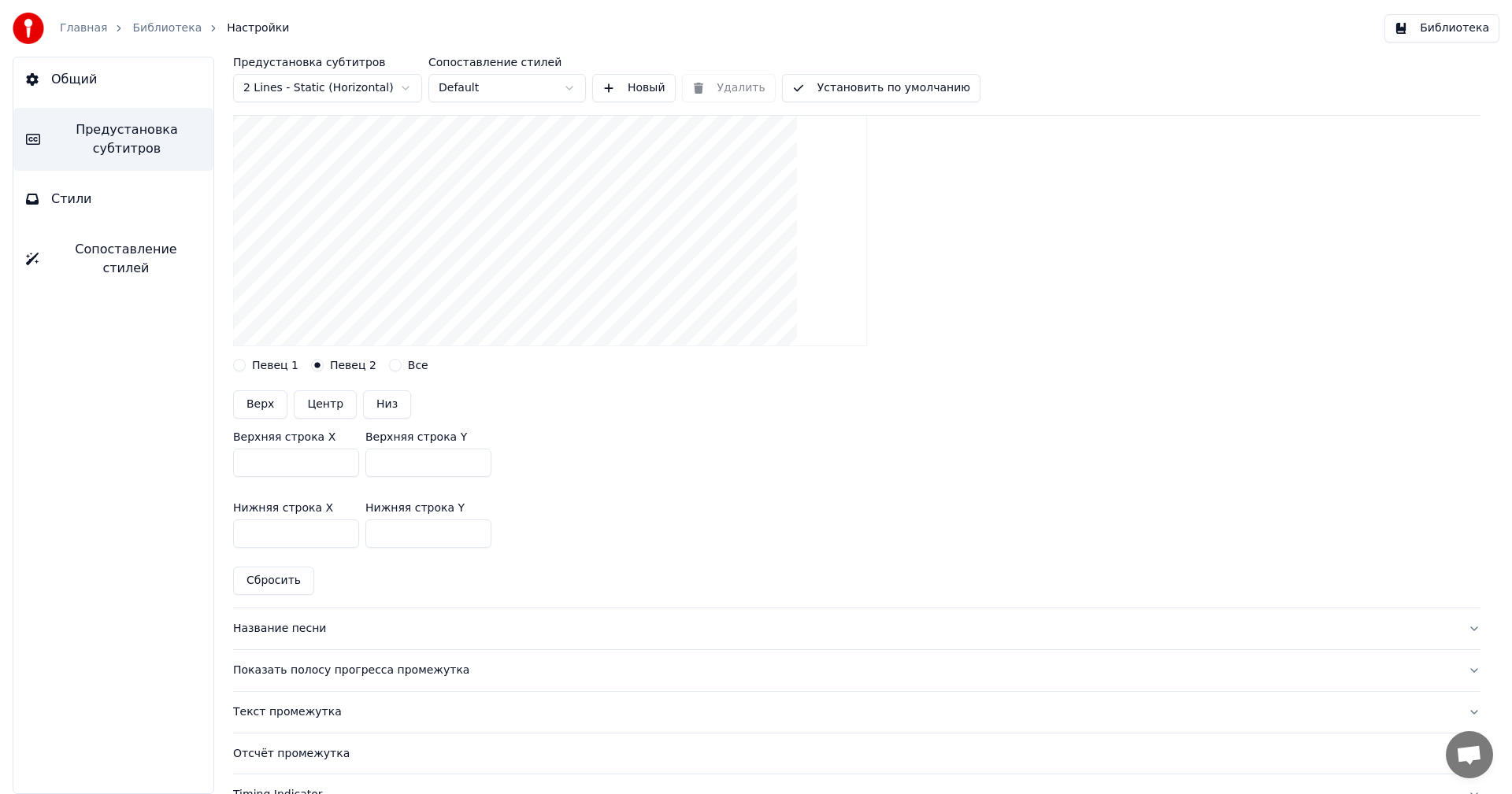
click at [392, 364] on div "Все" at bounding box center [409, 365] width 40 height 13
click at [379, 373] on div "Layout settings for subtitles Певец 1 Певец 2 Все Верх Центр Низ Верхняя строка…" at bounding box center [856, 300] width 1247 height 614
click at [376, 368] on div "Певец 1 Певец 2 Все" at bounding box center [856, 365] width 1247 height 13
click at [389, 362] on button "Все" at bounding box center [395, 365] width 13 height 13
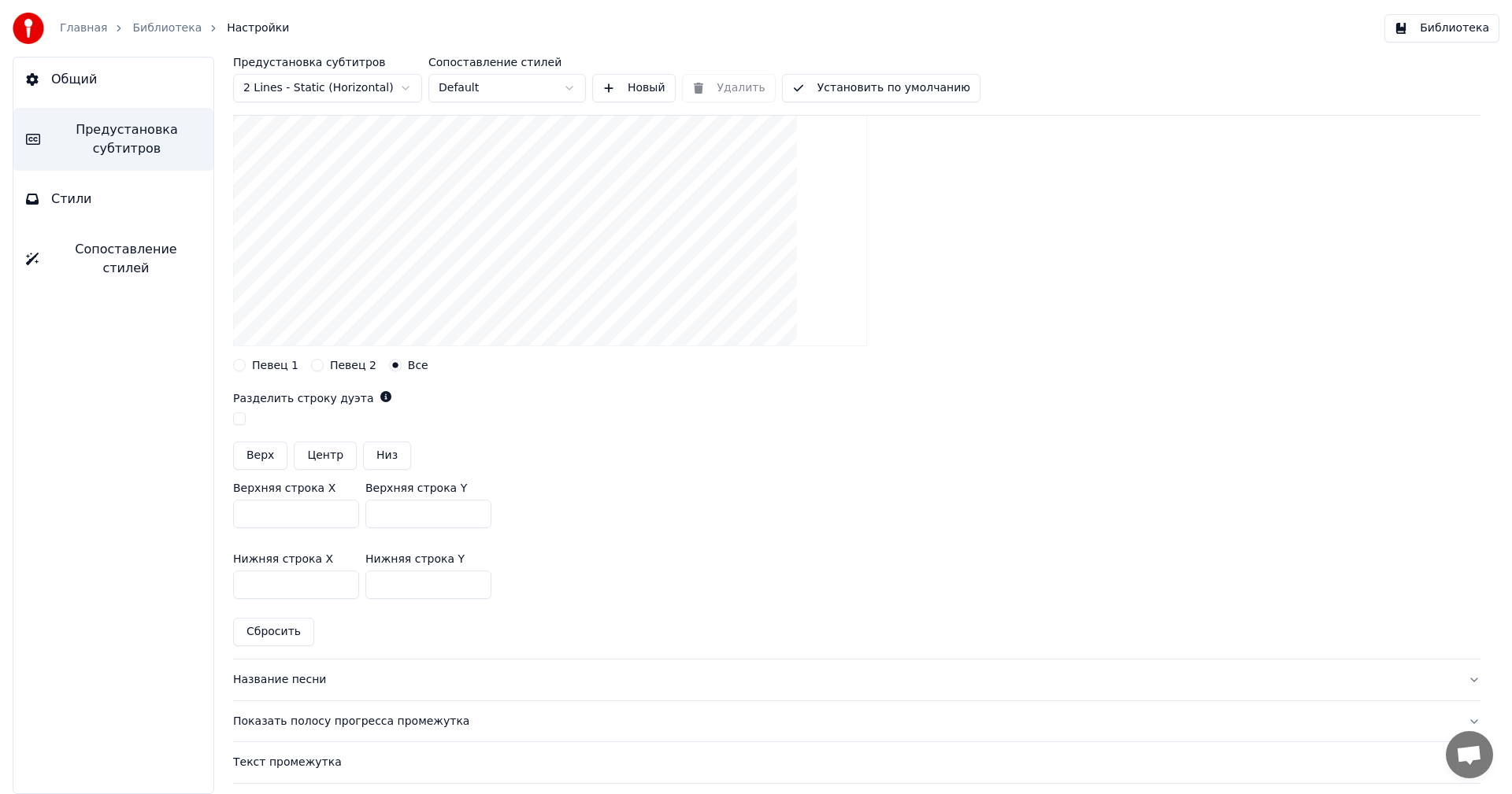
click at [236, 418] on button "button" at bounding box center [239, 418] width 13 height 13
click at [237, 418] on button "button" at bounding box center [239, 418] width 13 height 13
click at [237, 419] on button "button" at bounding box center [239, 418] width 13 height 13
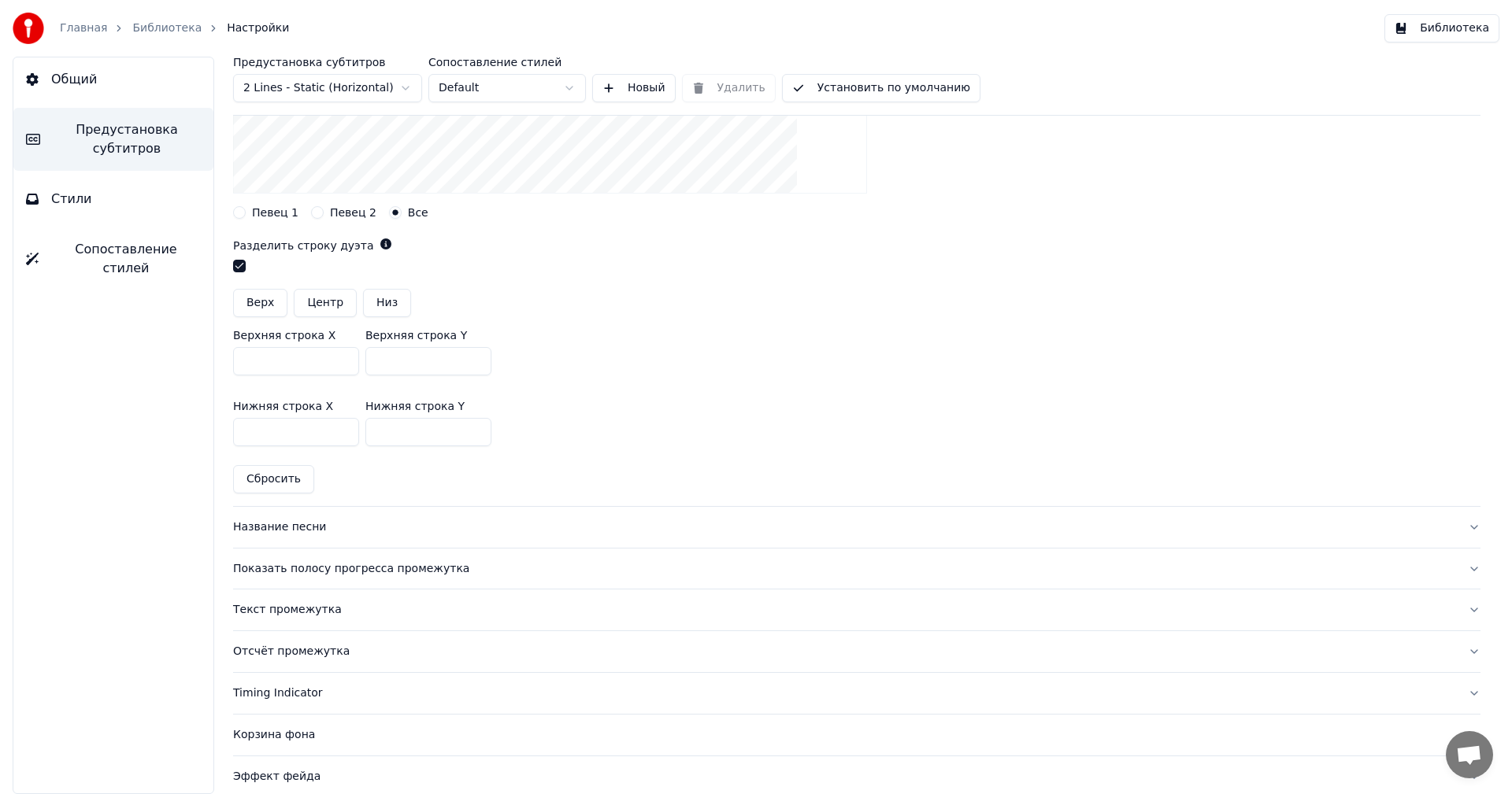
scroll to position [394, 0]
click at [147, 253] on span "Сопоставление стилей" at bounding box center [126, 259] width 150 height 38
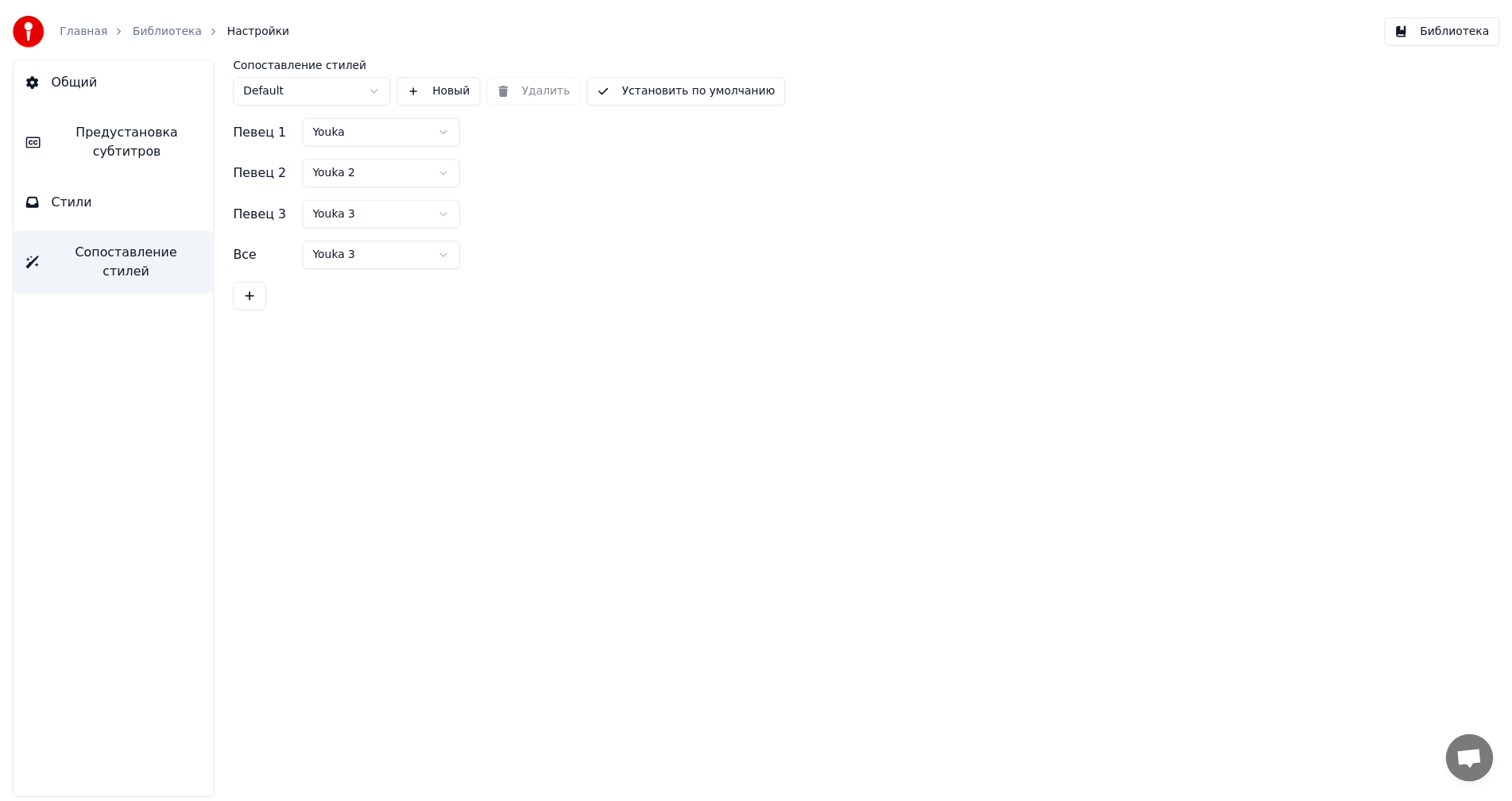
scroll to position [0, 0]
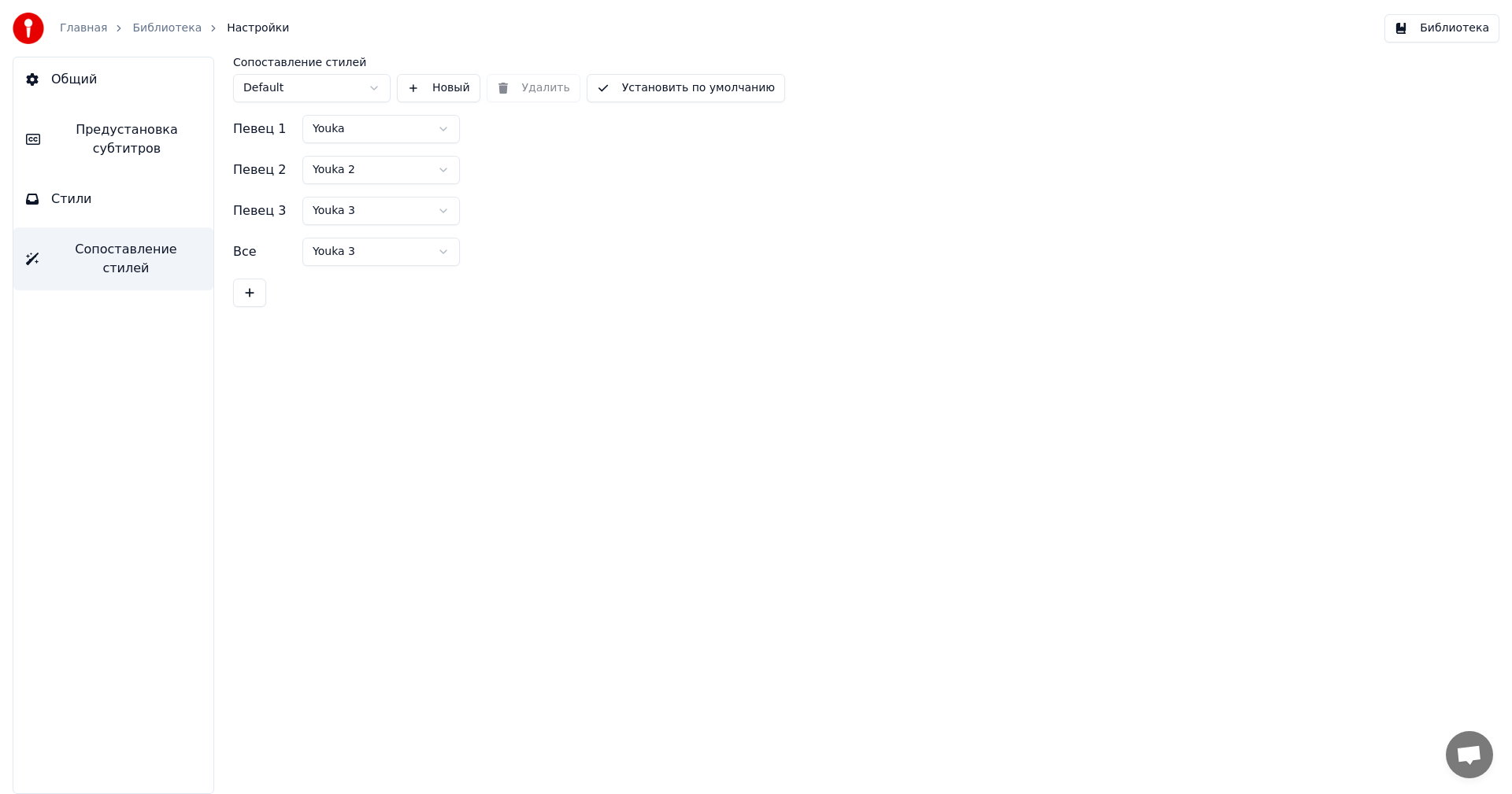
click at [397, 221] on html "Главная Библиотека Настройки Библиотека Общий Предустановка субтитров Стили Соп…" at bounding box center [756, 397] width 1512 height 794
click at [350, 257] on html "Главная Библиотека Настройки Библиотека Общий Предустановка субтитров Стили Соп…" at bounding box center [756, 397] width 1512 height 794
click at [347, 262] on html "Главная Библиотека Настройки Библиотека Общий Предустановка субтитров Стили Соп…" at bounding box center [756, 397] width 1512 height 794
click at [1414, 32] on button "Библиотека" at bounding box center [1441, 28] width 115 height 28
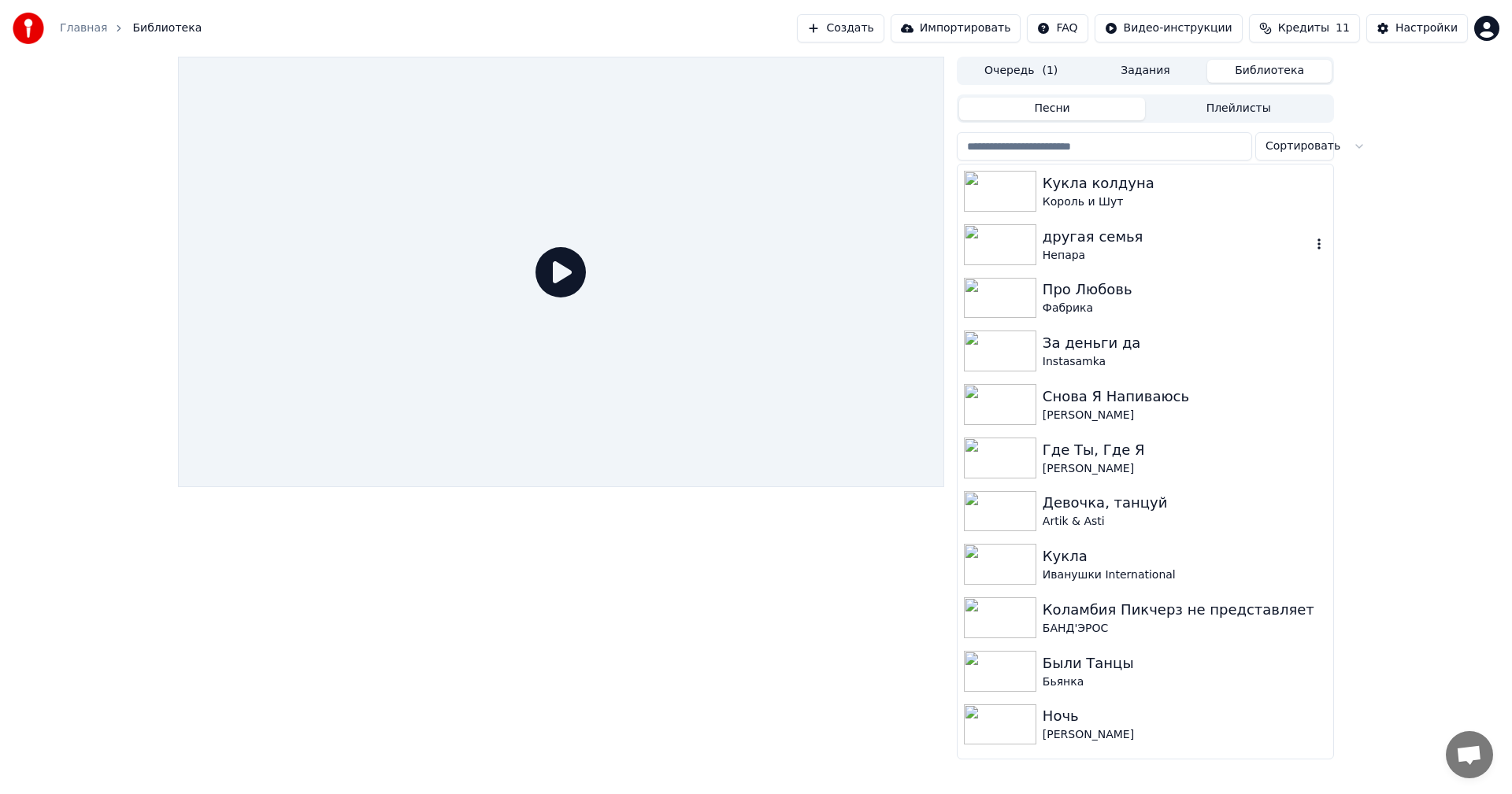
click at [1029, 211] on img at bounding box center [1000, 191] width 72 height 41
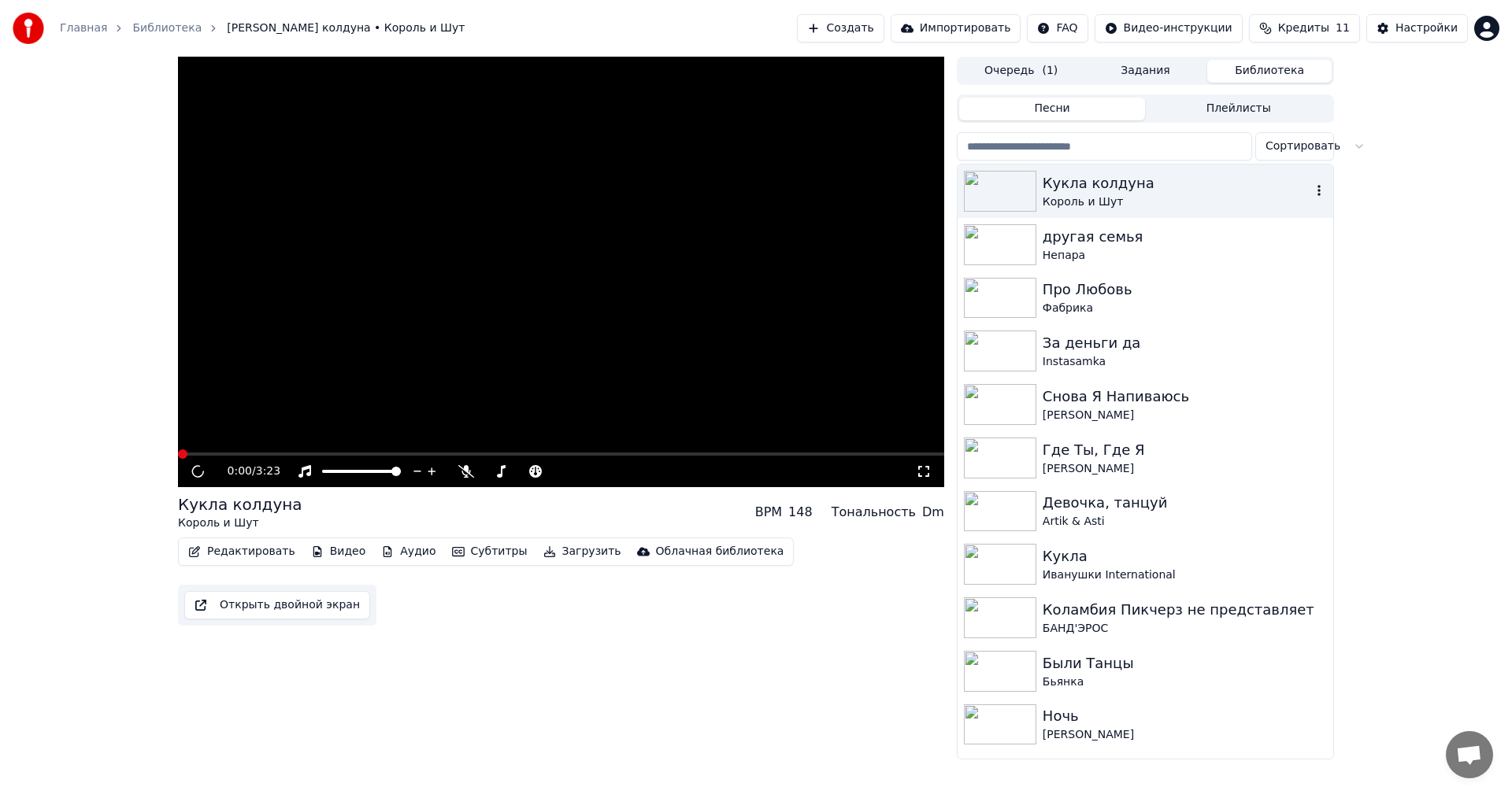
click at [1029, 210] on img at bounding box center [1000, 191] width 72 height 41
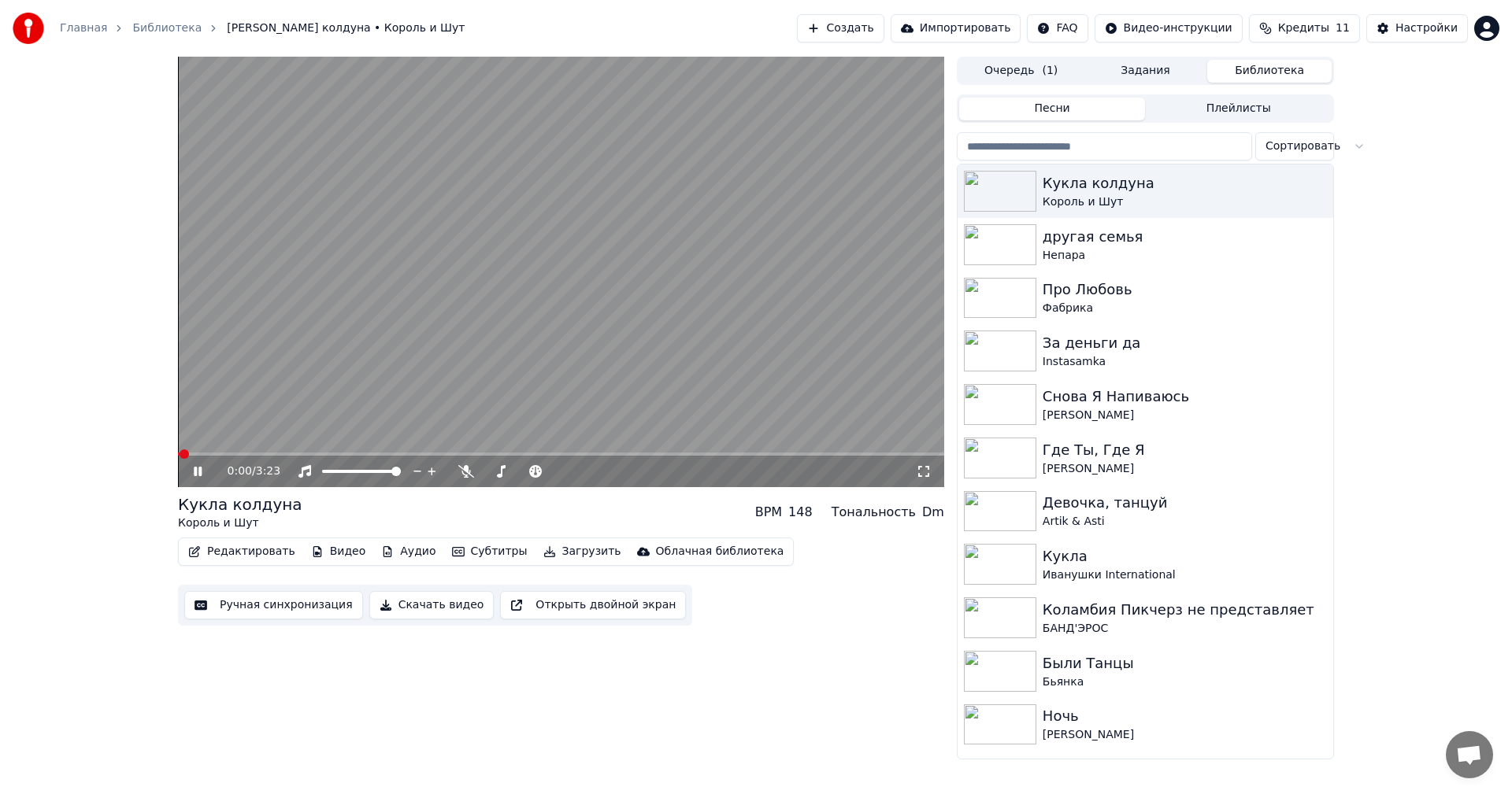
click at [263, 551] on button "Редактировать" at bounding box center [242, 552] width 120 height 22
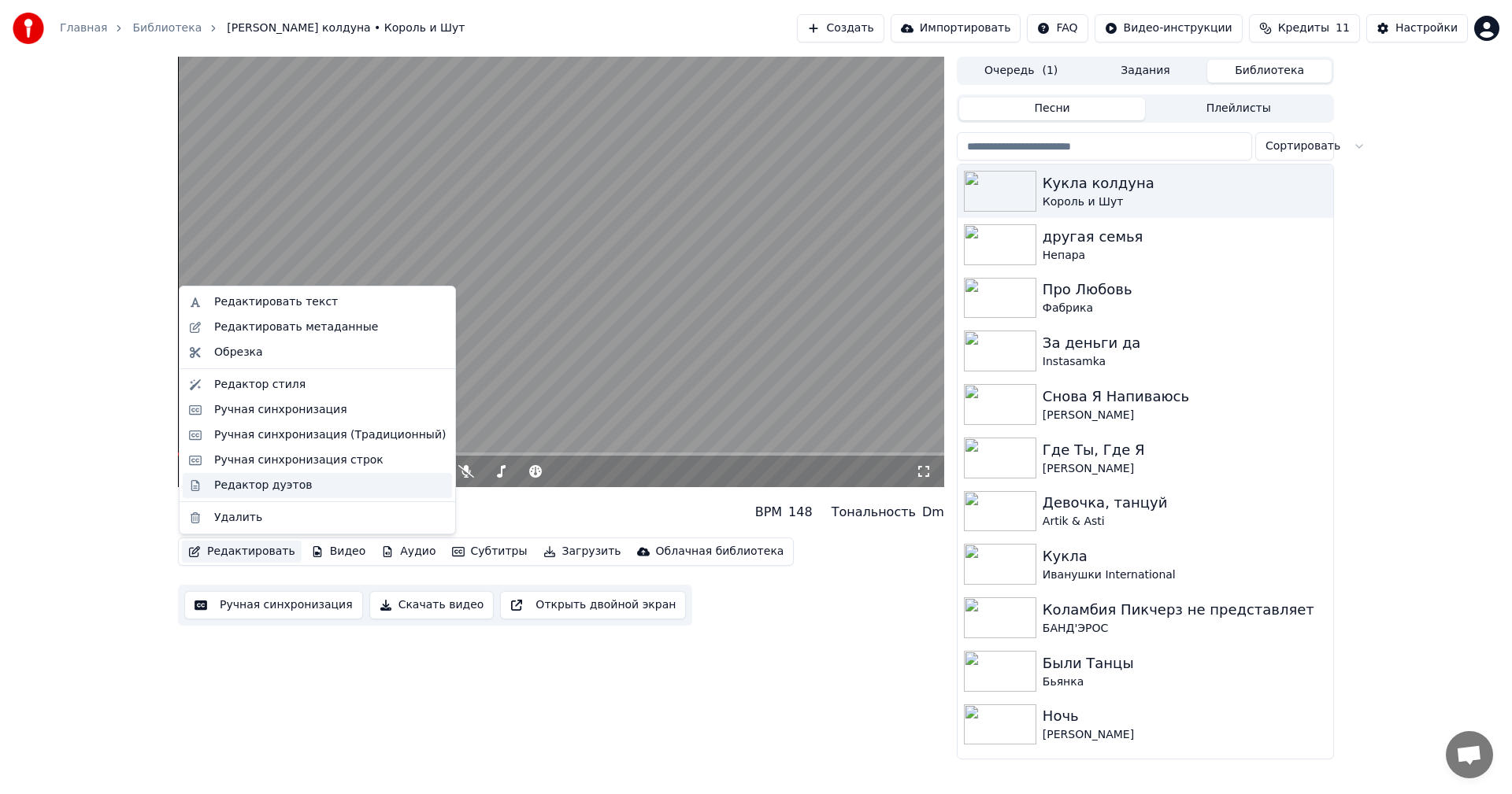
click at [261, 488] on div "Редактор дуэтов" at bounding box center [263, 486] width 98 height 15
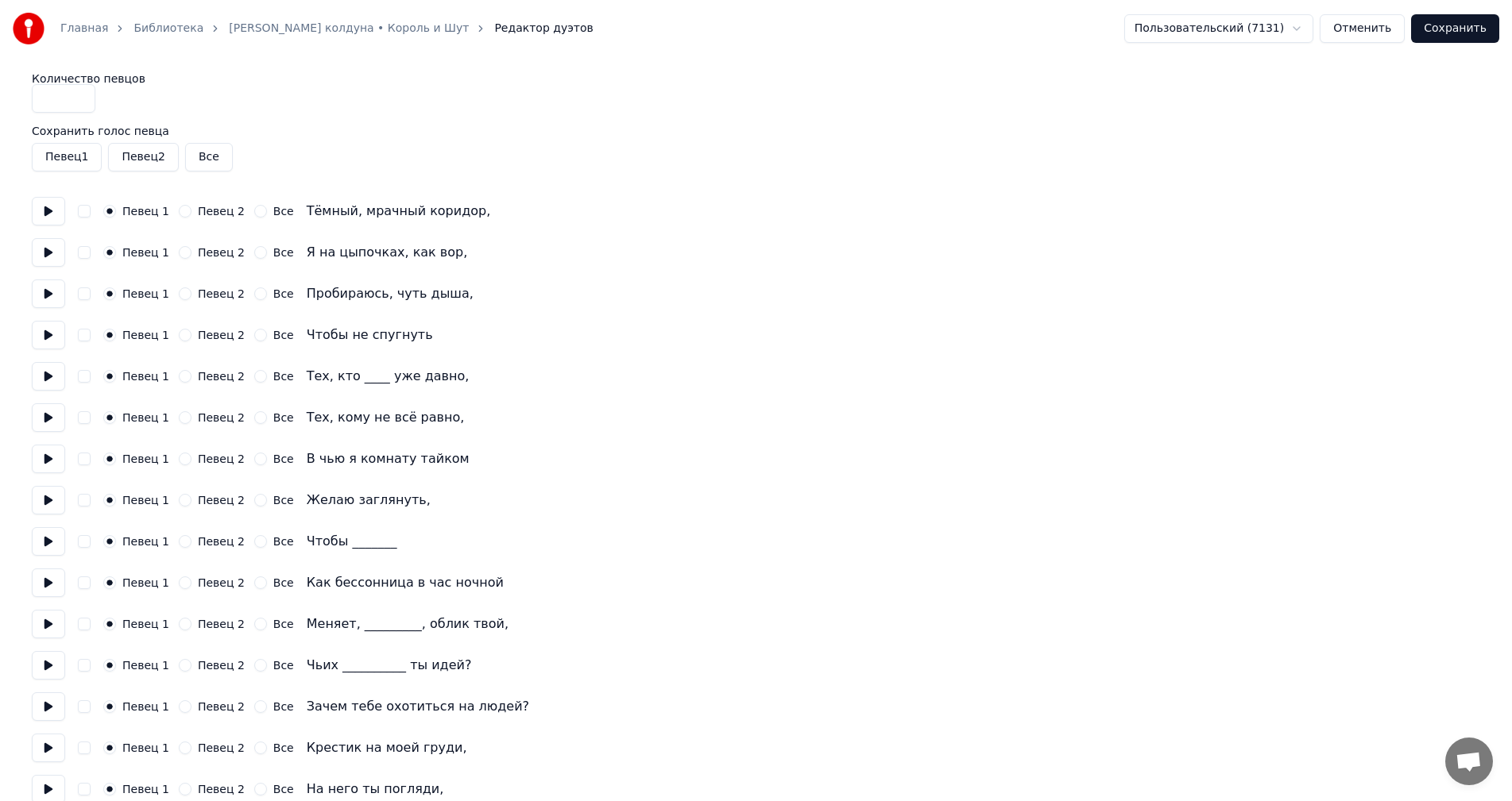
type input "*"
click at [80, 94] on input "*" at bounding box center [63, 97] width 63 height 28
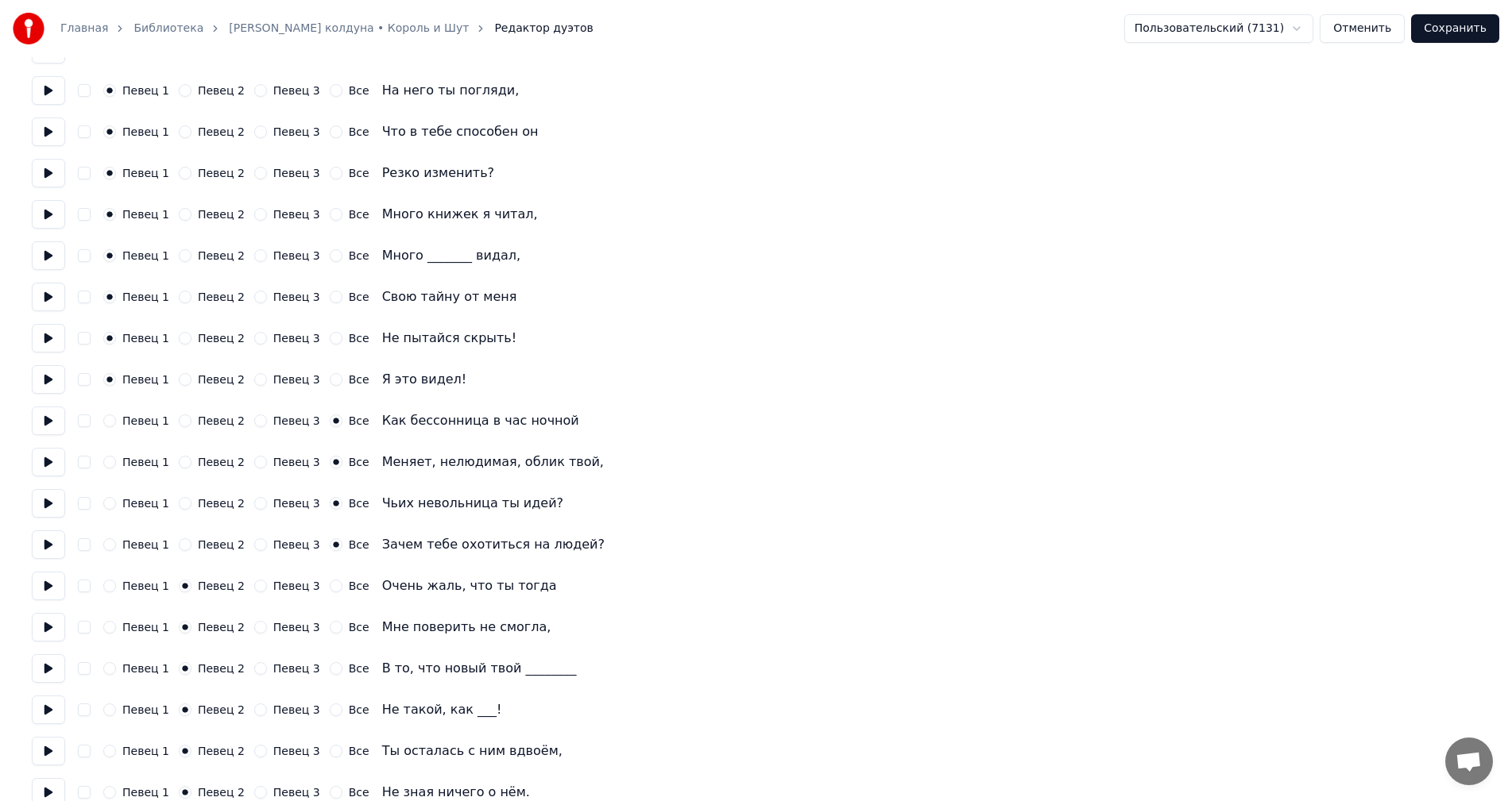
scroll to position [874, 0]
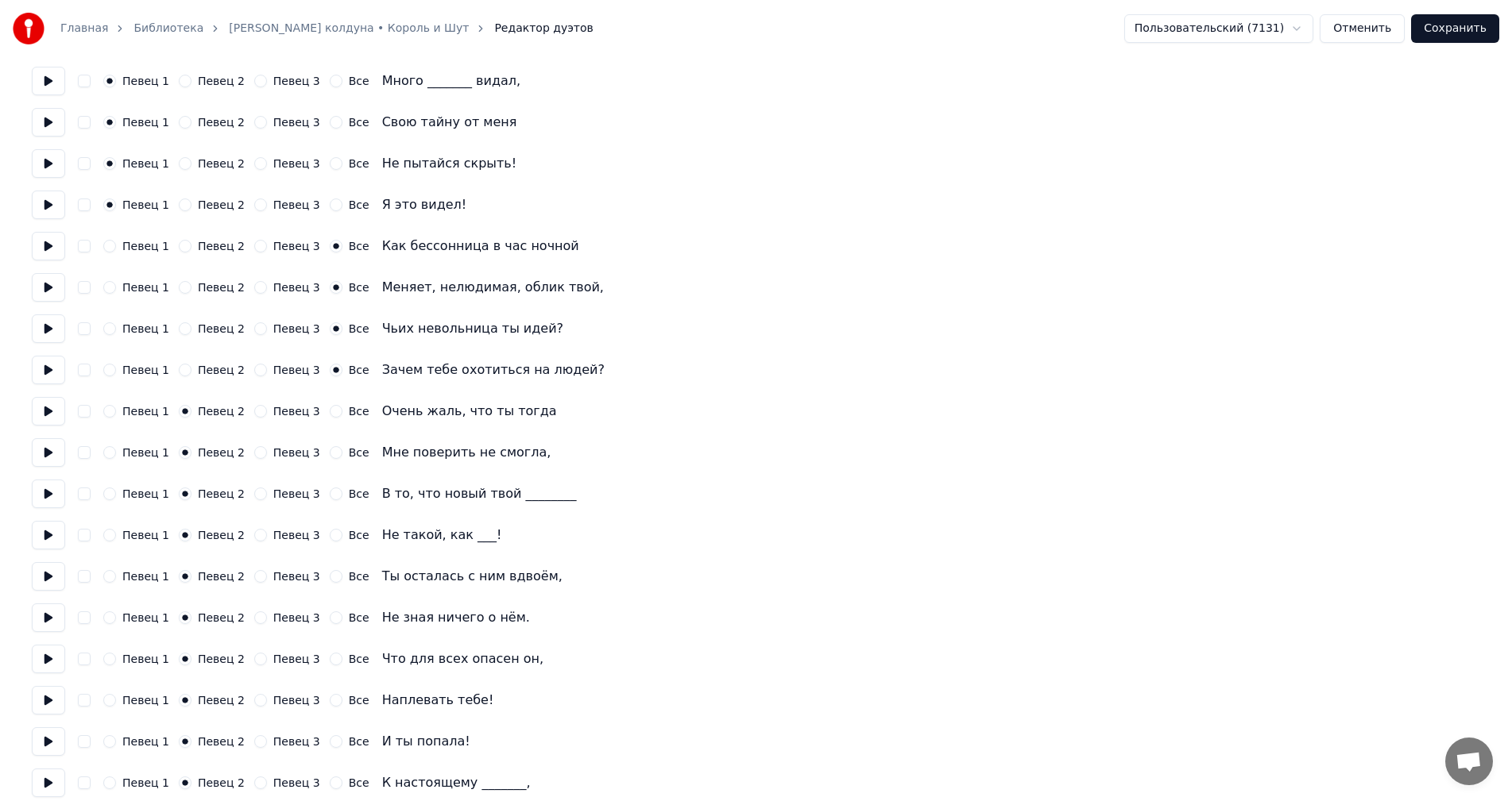
click at [254, 246] on button "Певец 3" at bounding box center [260, 246] width 13 height 13
click at [254, 286] on button "Певец 3" at bounding box center [260, 287] width 13 height 13
click at [254, 326] on button "Певец 3" at bounding box center [260, 328] width 13 height 13
click at [254, 369] on button "Певец 3" at bounding box center [260, 369] width 13 height 13
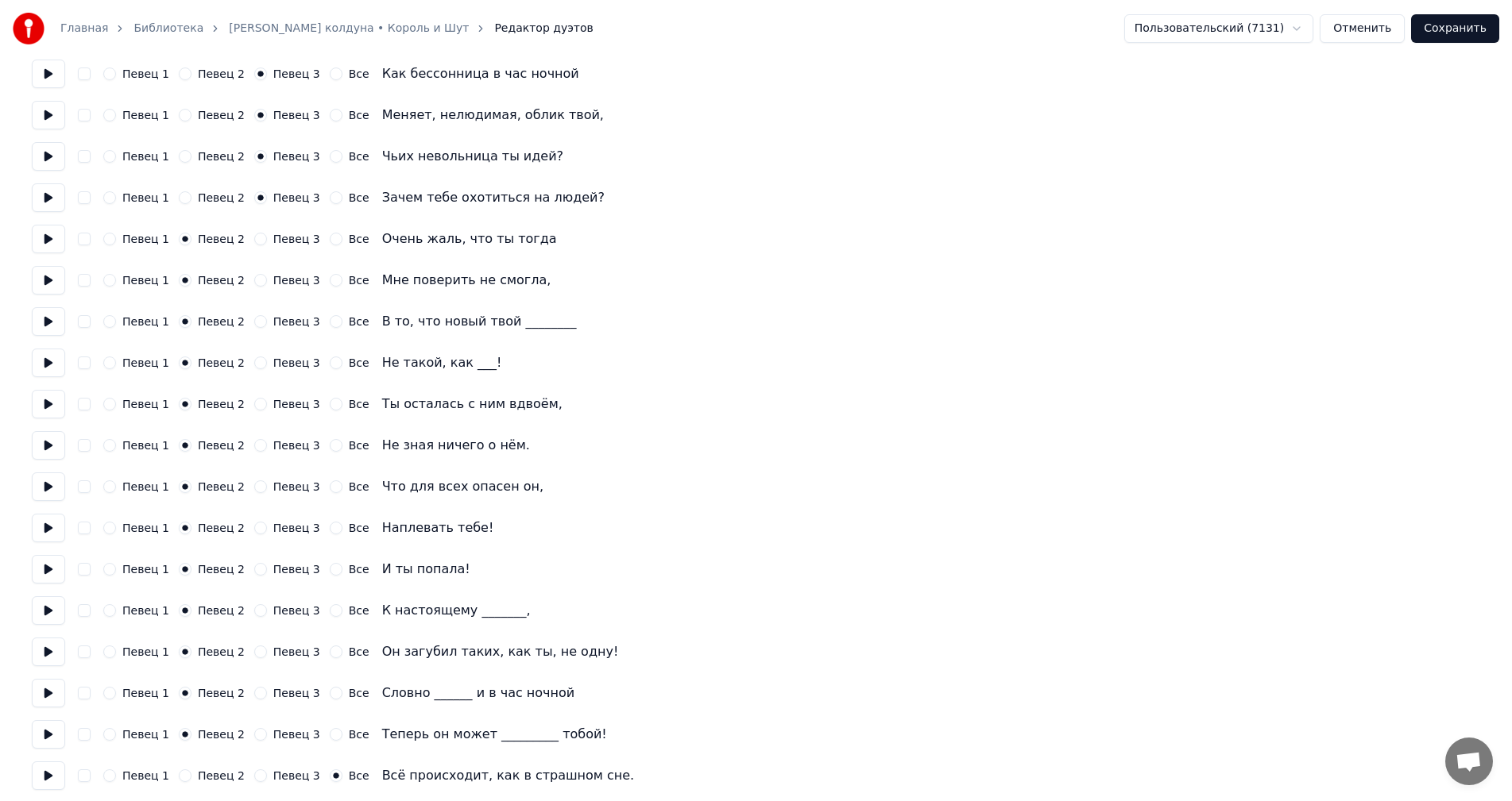
scroll to position [1092, 0]
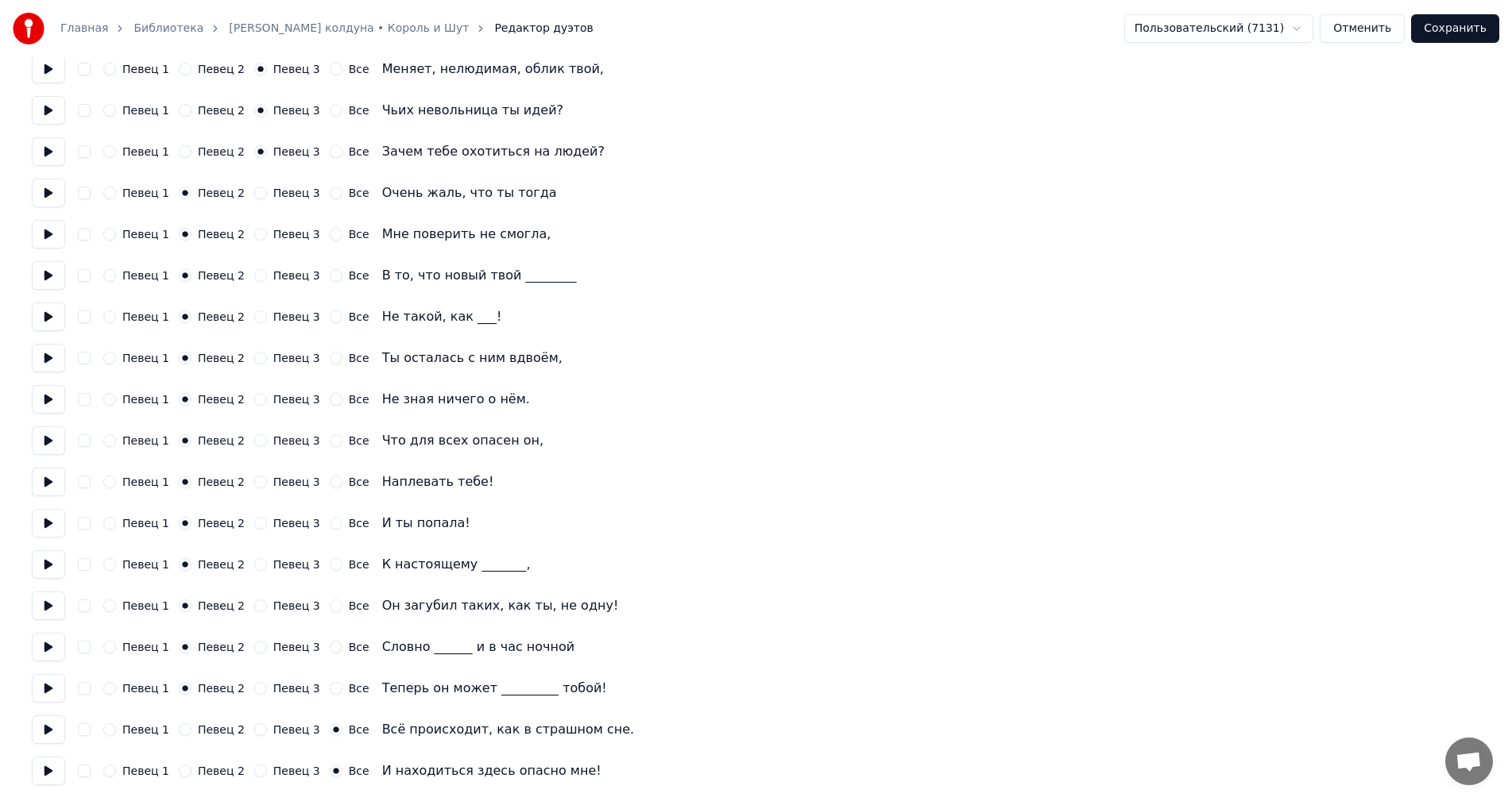
click at [255, 727] on div "Певец 3" at bounding box center [288, 730] width 66 height 13
click at [254, 733] on button "Певец 3" at bounding box center [260, 730] width 13 height 13
click at [254, 774] on button "Певец 3" at bounding box center [260, 771] width 13 height 13
click at [1441, 29] on button "Сохранить" at bounding box center [1455, 28] width 88 height 28
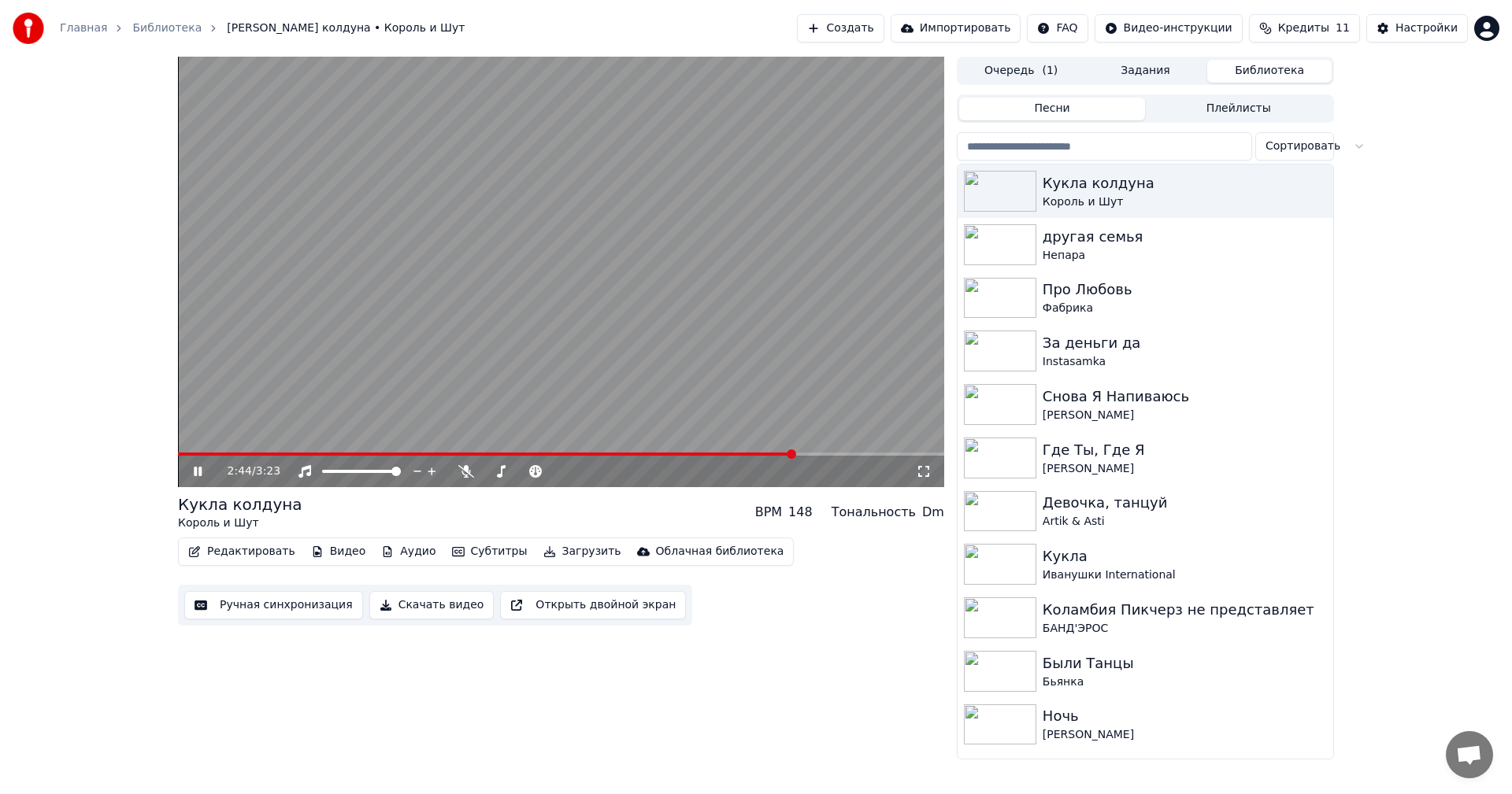
click at [793, 454] on span at bounding box center [560, 454] width 766 height 3
click at [719, 379] on video at bounding box center [560, 272] width 766 height 431
click at [718, 380] on video at bounding box center [560, 272] width 766 height 431
click at [585, 452] on video at bounding box center [560, 272] width 766 height 431
click at [624, 453] on span at bounding box center [494, 454] width 632 height 3
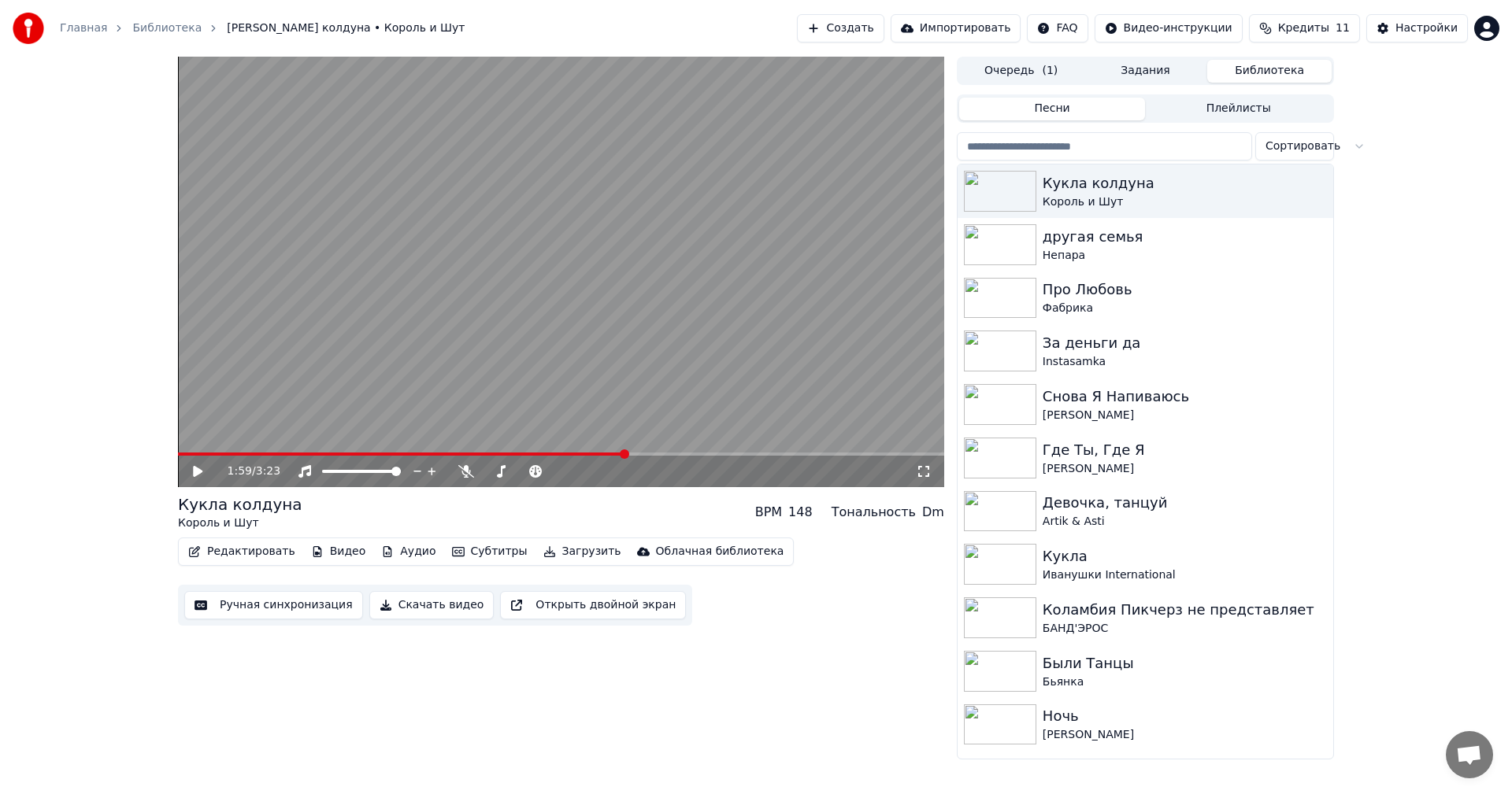
click at [600, 385] on video at bounding box center [560, 272] width 766 height 431
click at [483, 450] on video at bounding box center [560, 272] width 766 height 431
click at [473, 452] on video at bounding box center [560, 272] width 766 height 431
click at [670, 360] on video at bounding box center [560, 272] width 766 height 431
click at [1414, 34] on div "Настройки" at bounding box center [1426, 28] width 62 height 15
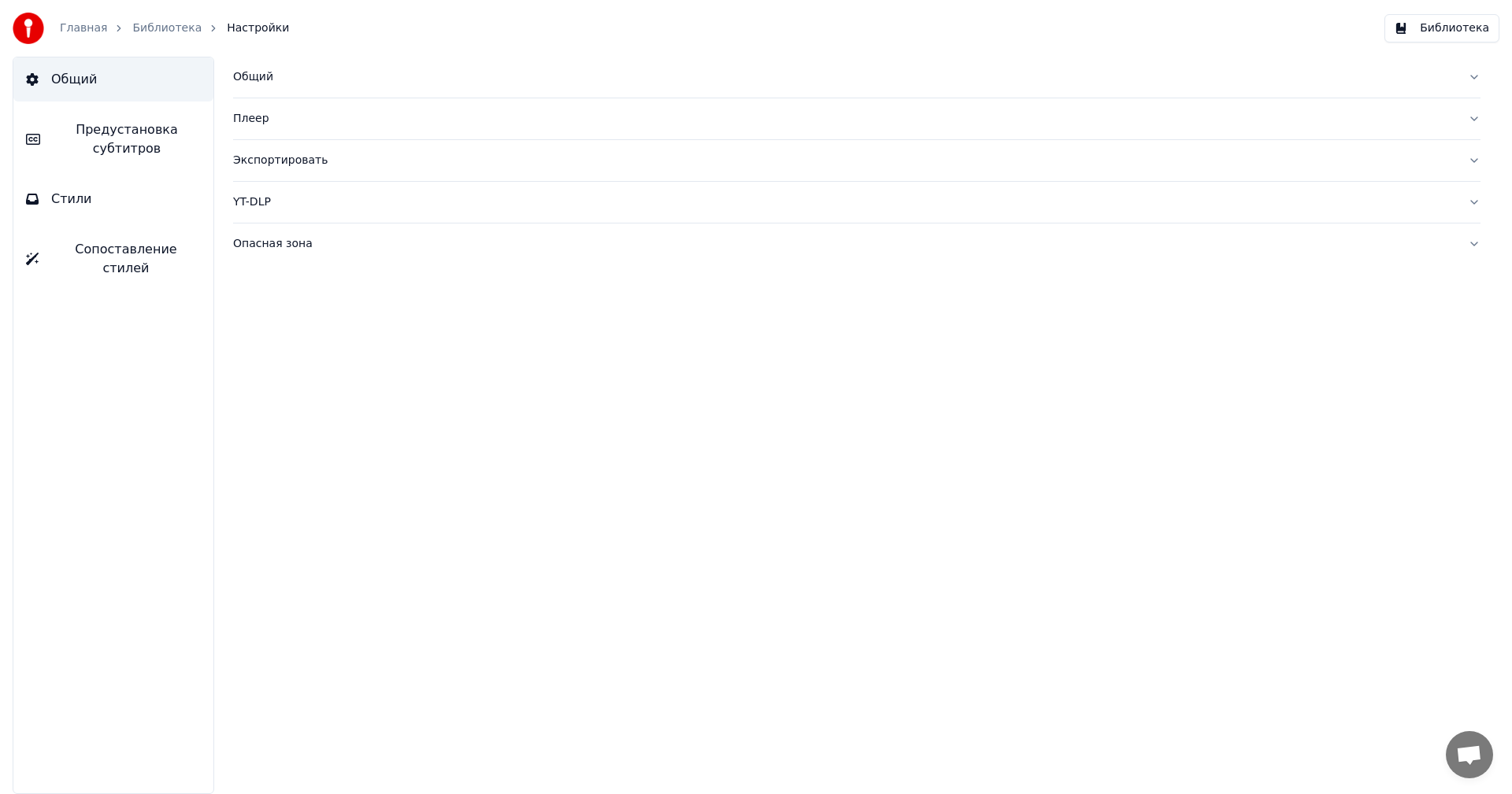
click at [108, 137] on span "Предустановка субтитров" at bounding box center [127, 139] width 148 height 38
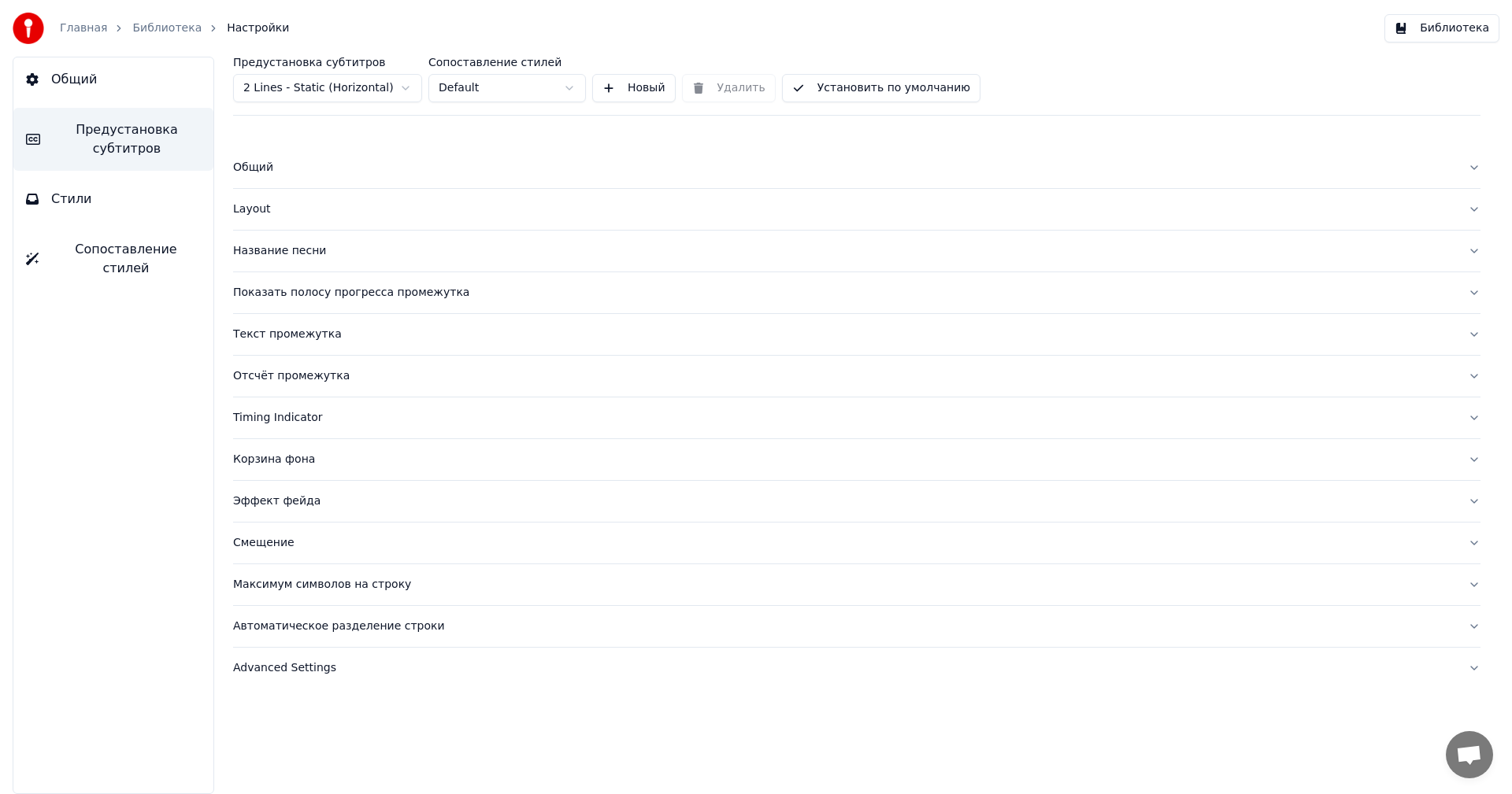
click at [254, 170] on div "Общий" at bounding box center [843, 167] width 1222 height 15
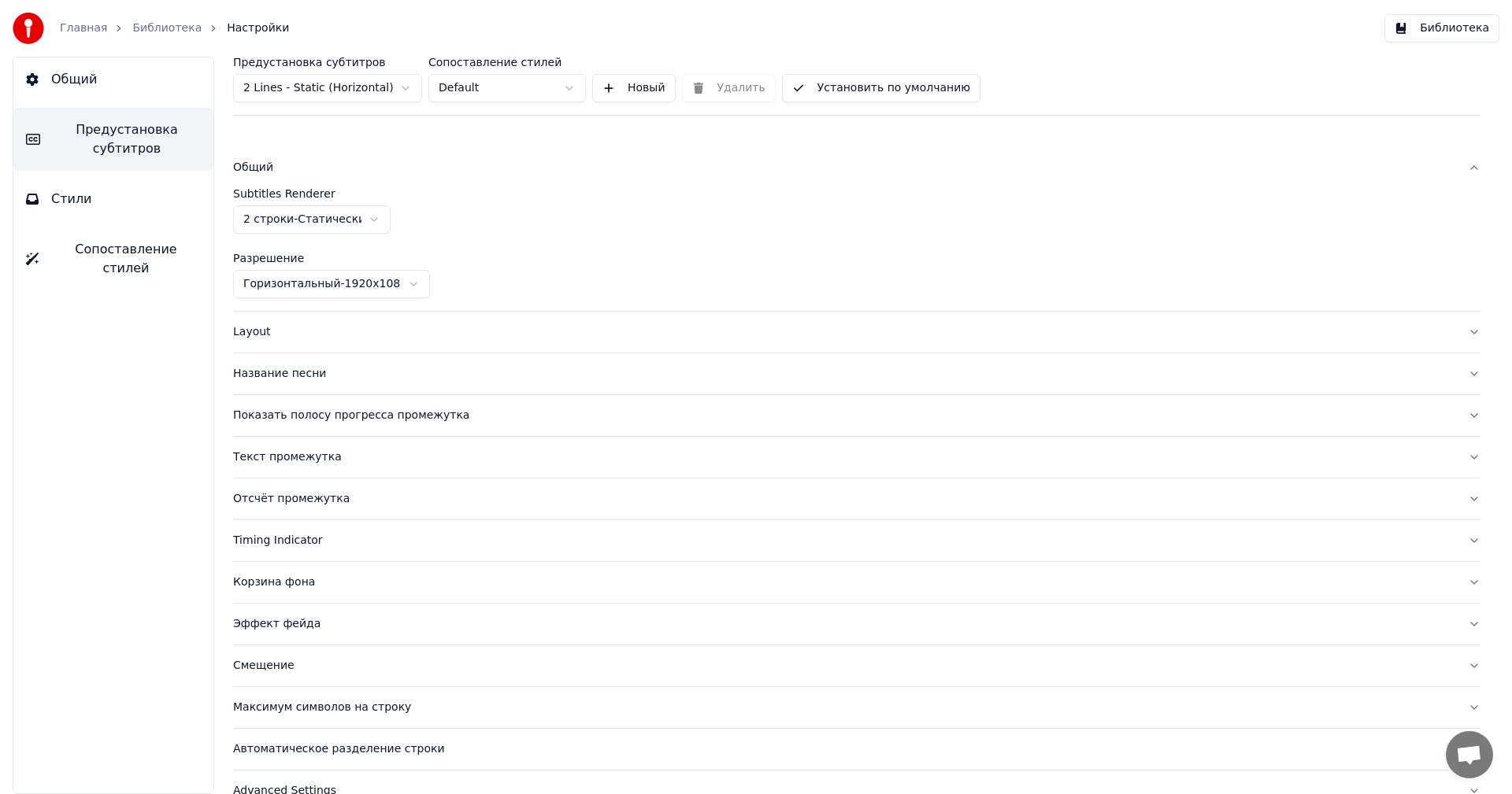
click at [354, 219] on html "Главная Библиотека Настройки Библиотека Общий Предустановка субтитров Стили Соп…" at bounding box center [756, 397] width 1512 height 794
click at [353, 219] on html "Главная Библиотека Настройки Библиотека Общий Предустановка субтитров Стили Соп…" at bounding box center [756, 397] width 1512 height 794
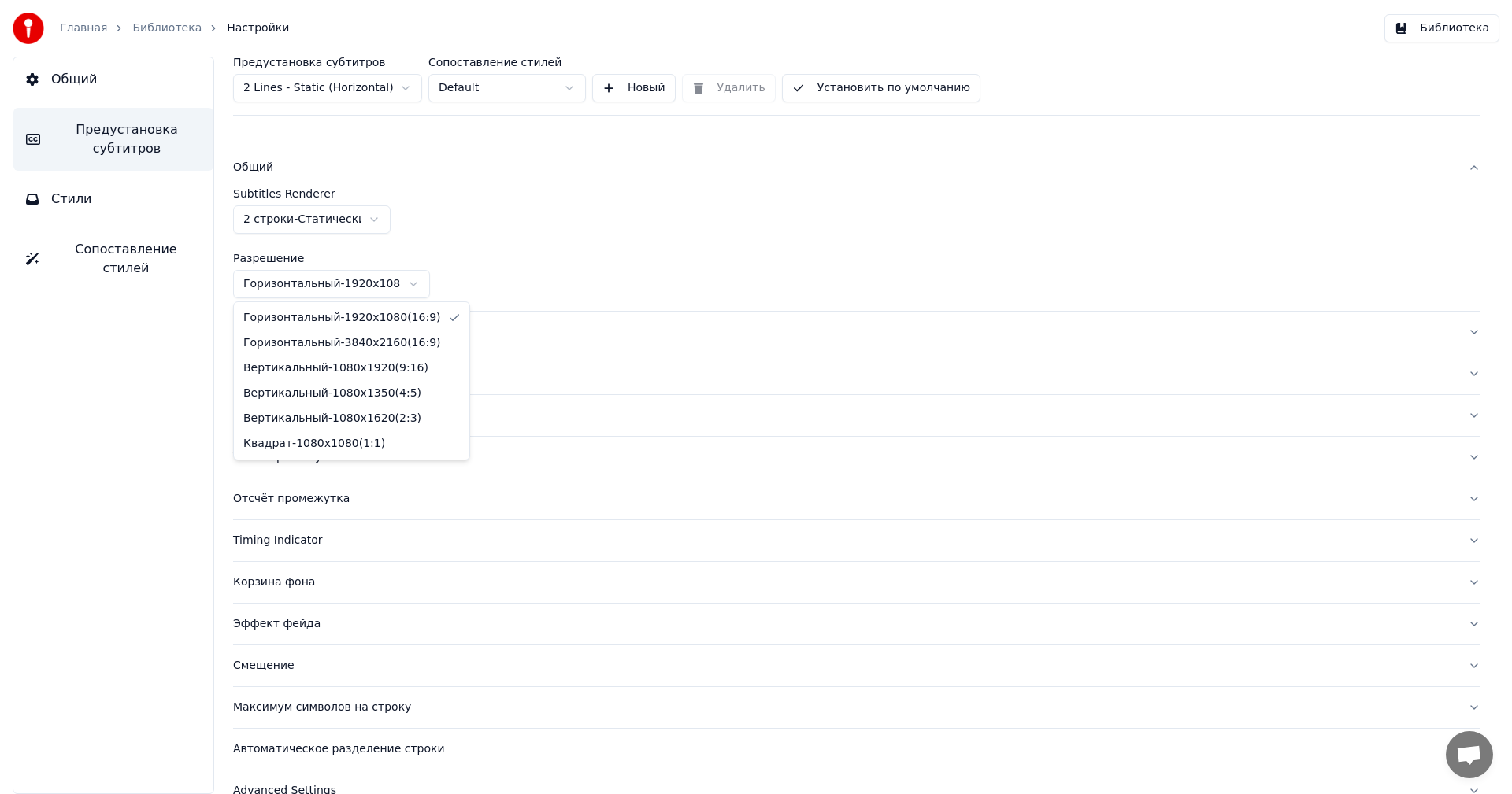
click at [328, 279] on html "Главная Библиотека Настройки Библиотека Общий Предустановка субтитров Стили Соп…" at bounding box center [756, 397] width 1512 height 794
click at [326, 280] on html "Главная Библиотека Настройки Библиотека Общий Предустановка субтитров Стили Соп…" at bounding box center [756, 397] width 1512 height 794
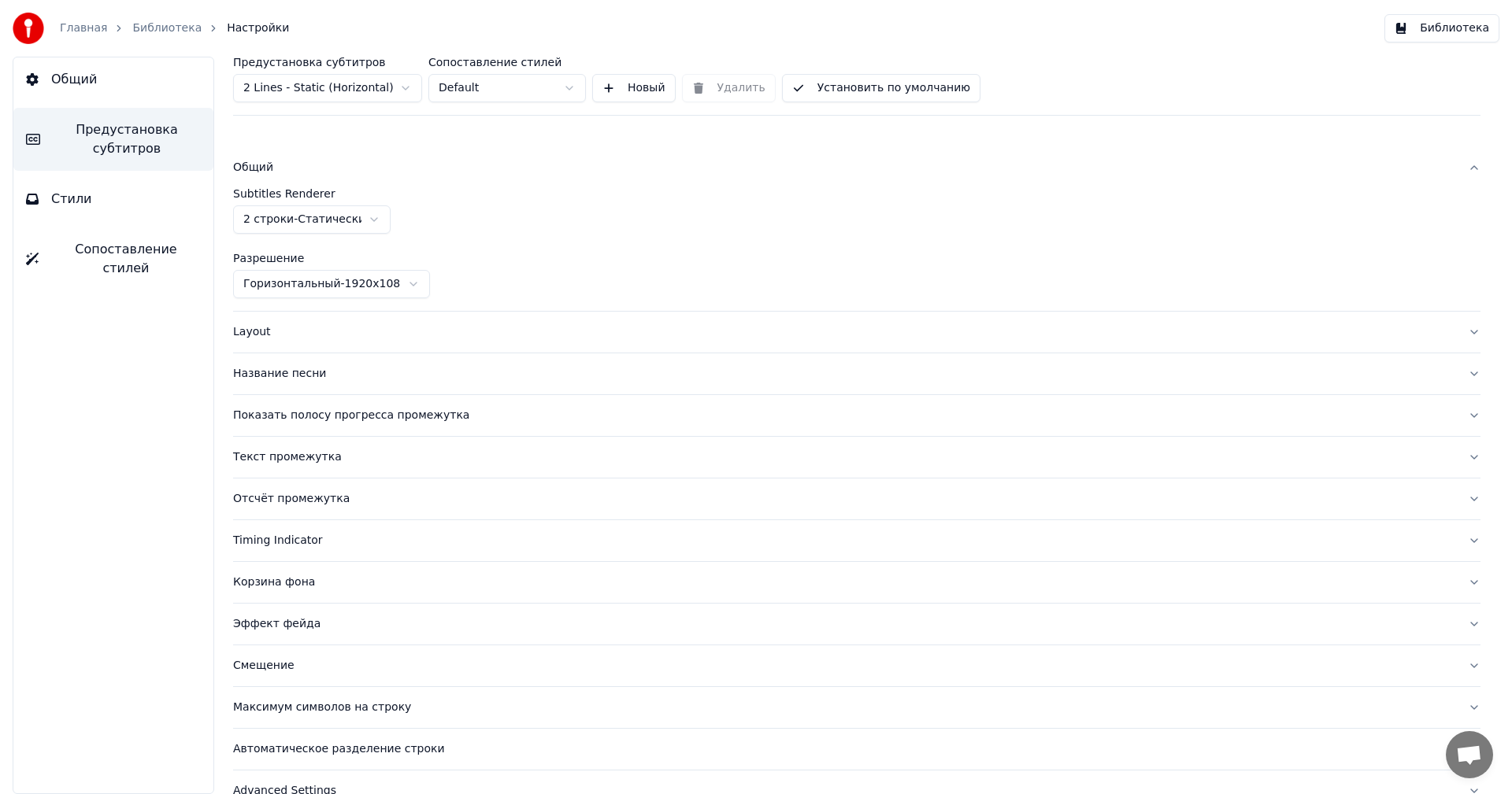
click at [299, 321] on button "Layout" at bounding box center [856, 332] width 1247 height 41
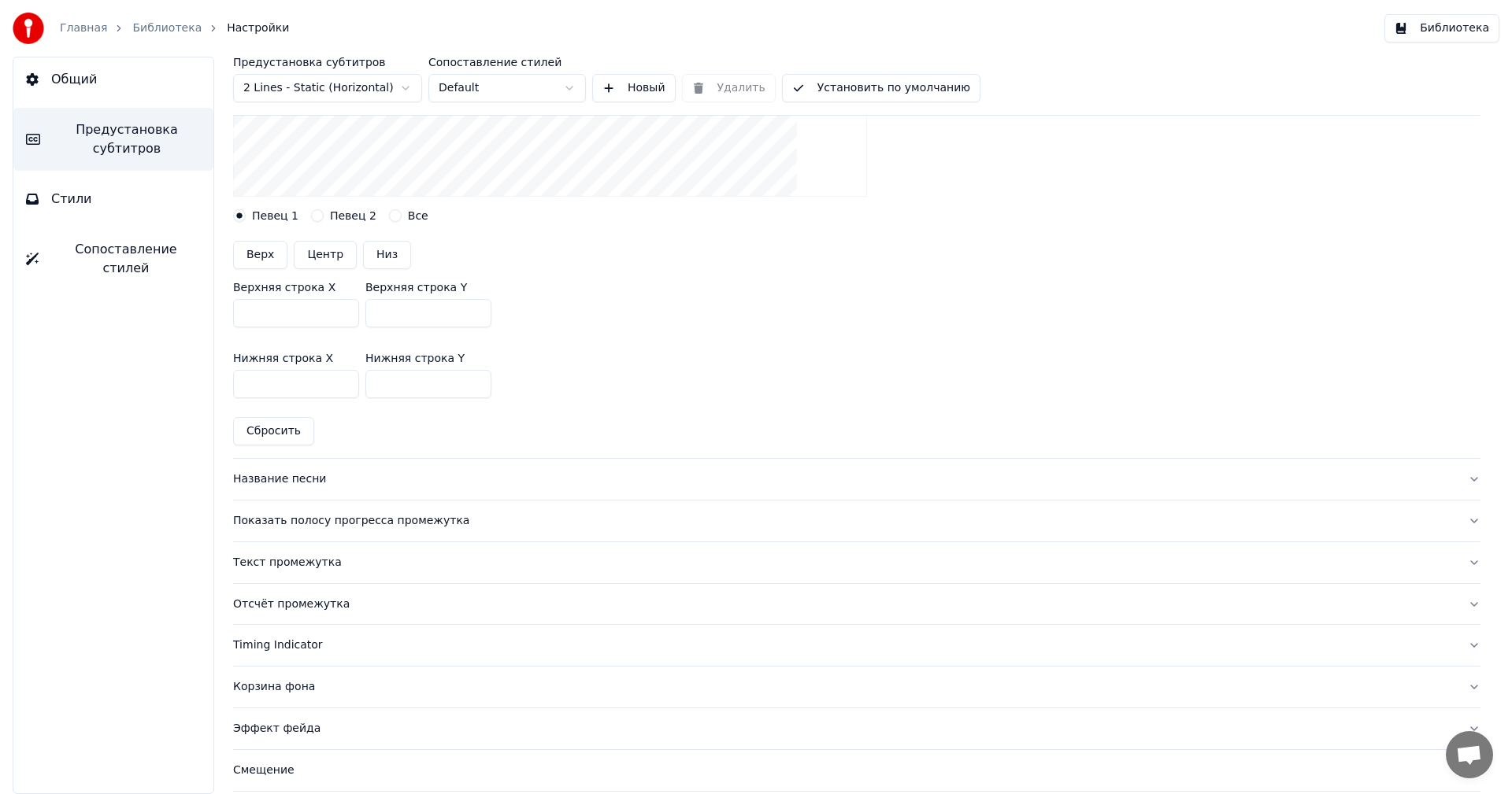
scroll to position [472, 0]
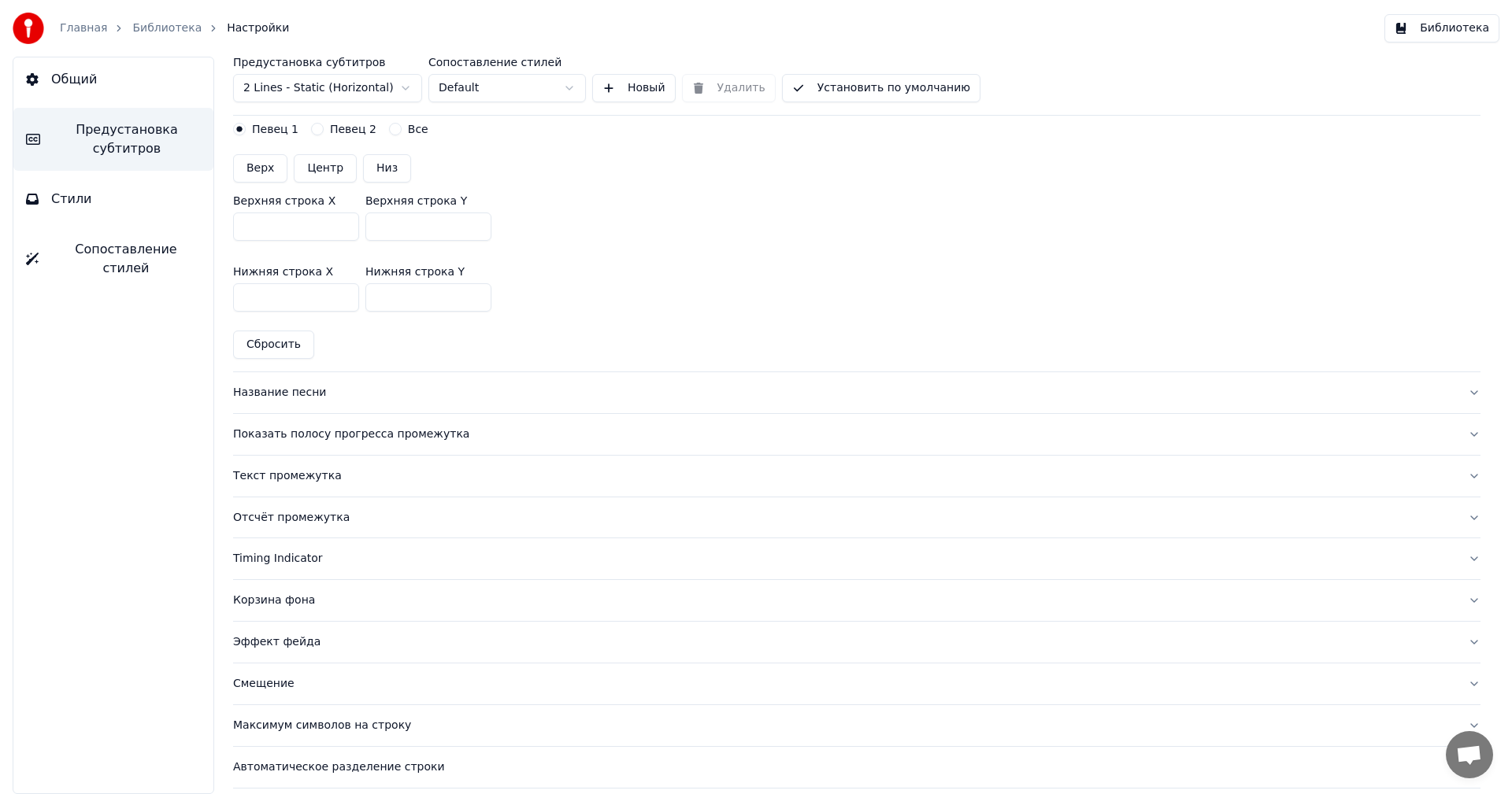
click at [342, 383] on button "Название песни" at bounding box center [856, 393] width 1247 height 41
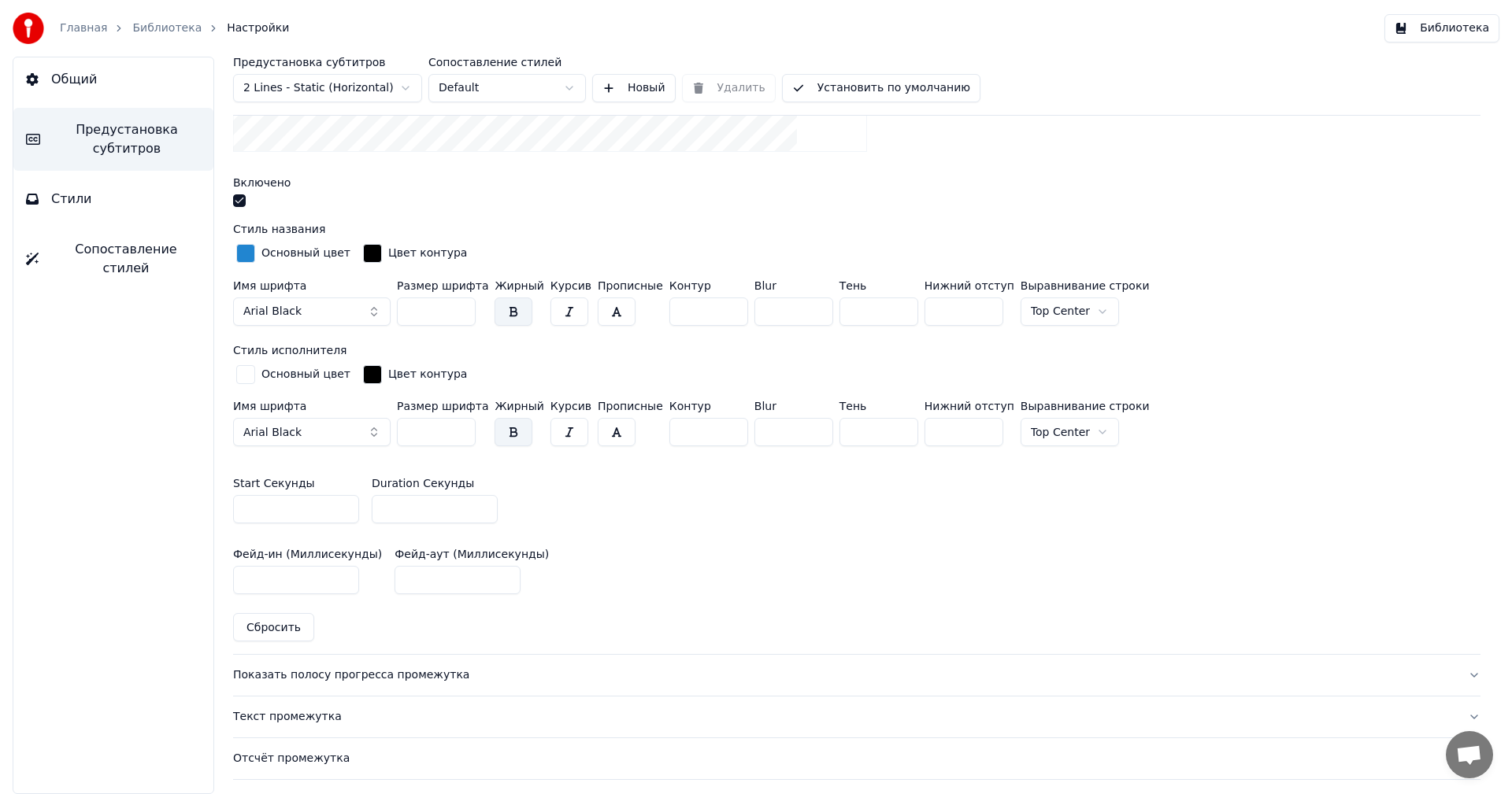
click at [250, 254] on div "button" at bounding box center [246, 254] width 19 height 19
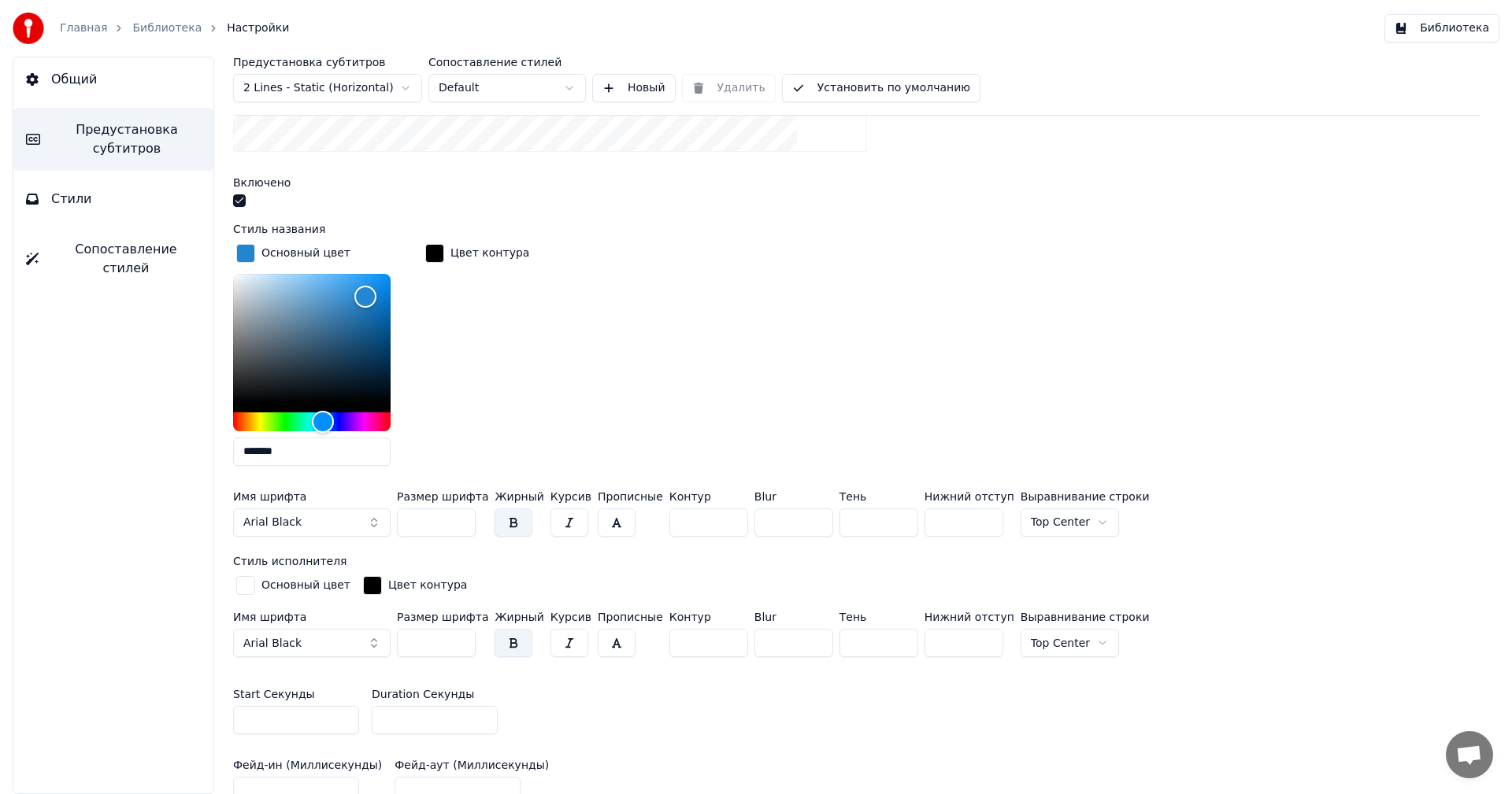
click at [249, 251] on div "button" at bounding box center [246, 254] width 19 height 19
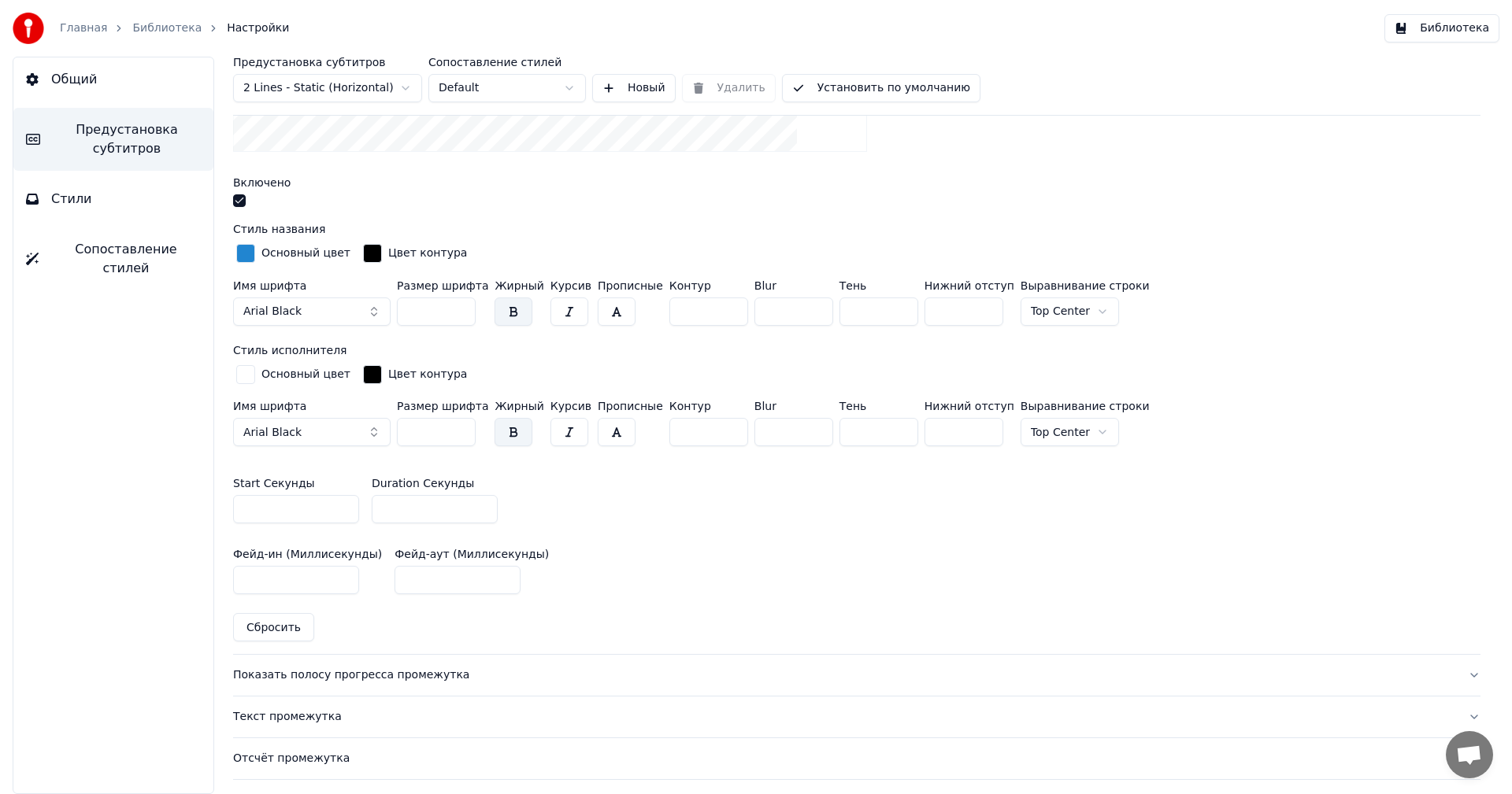
click at [241, 373] on div "button" at bounding box center [246, 375] width 19 height 19
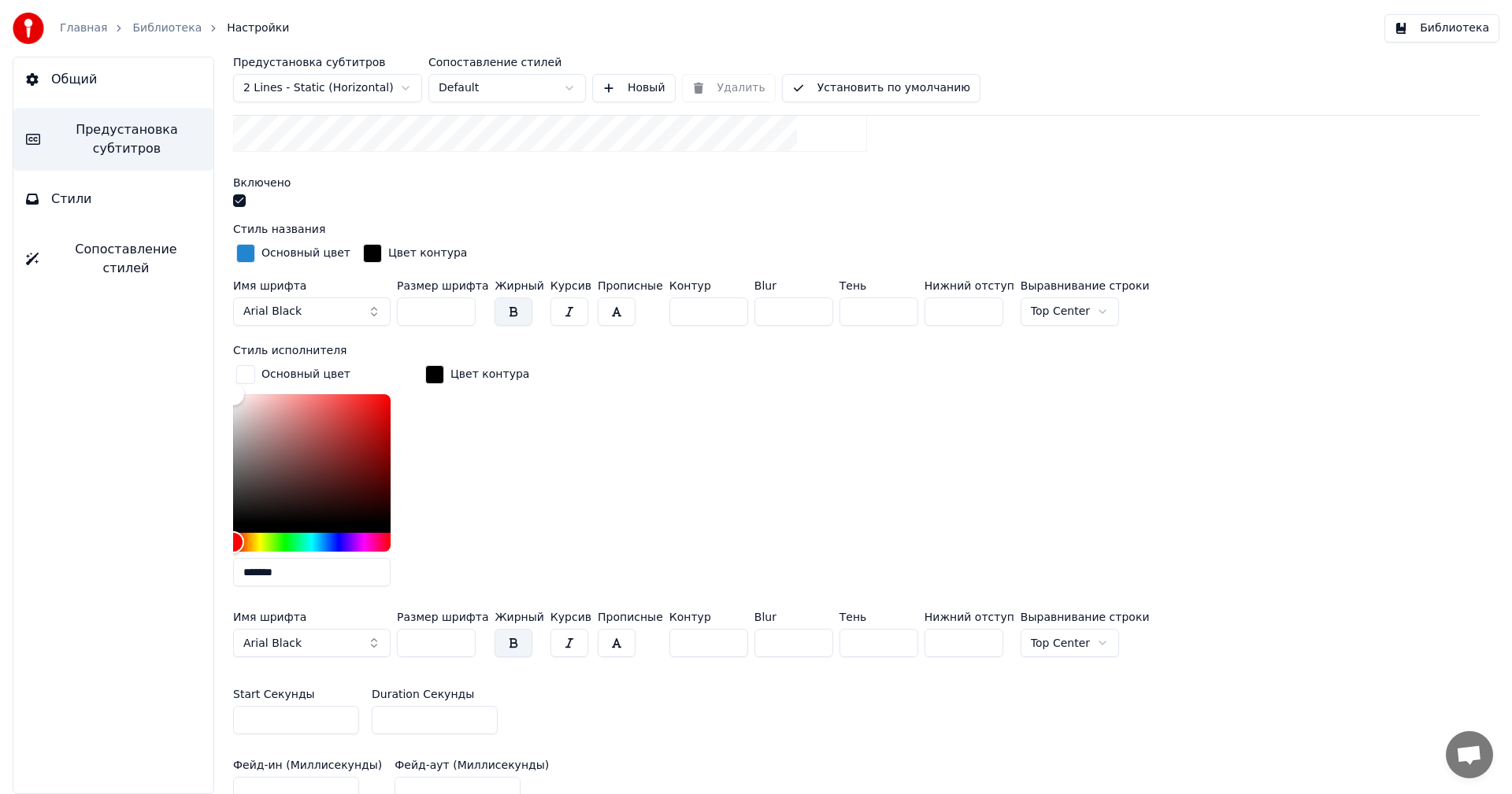
click at [241, 375] on div "button" at bounding box center [246, 375] width 19 height 19
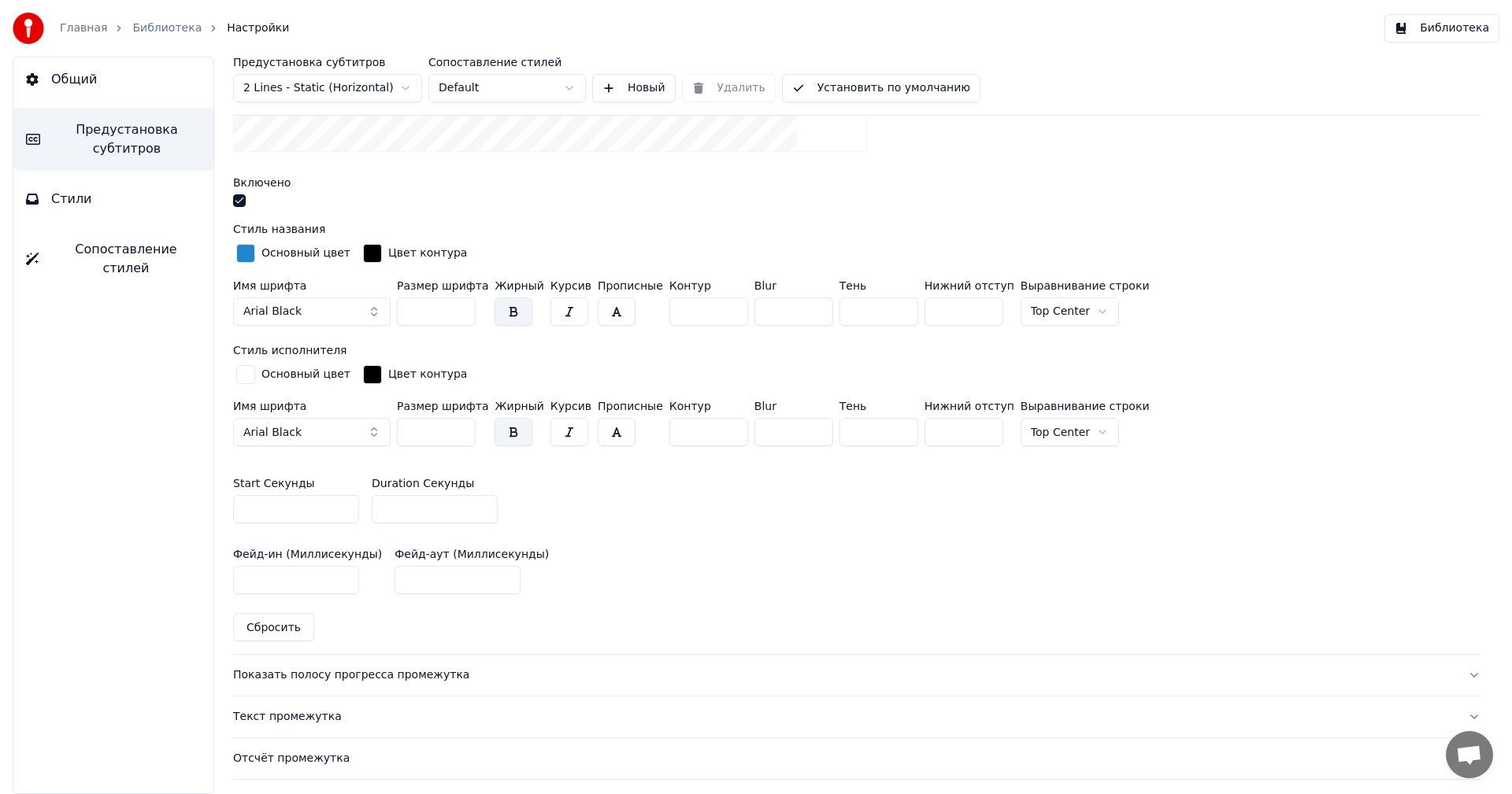
click at [241, 375] on div "button" at bounding box center [246, 375] width 19 height 19
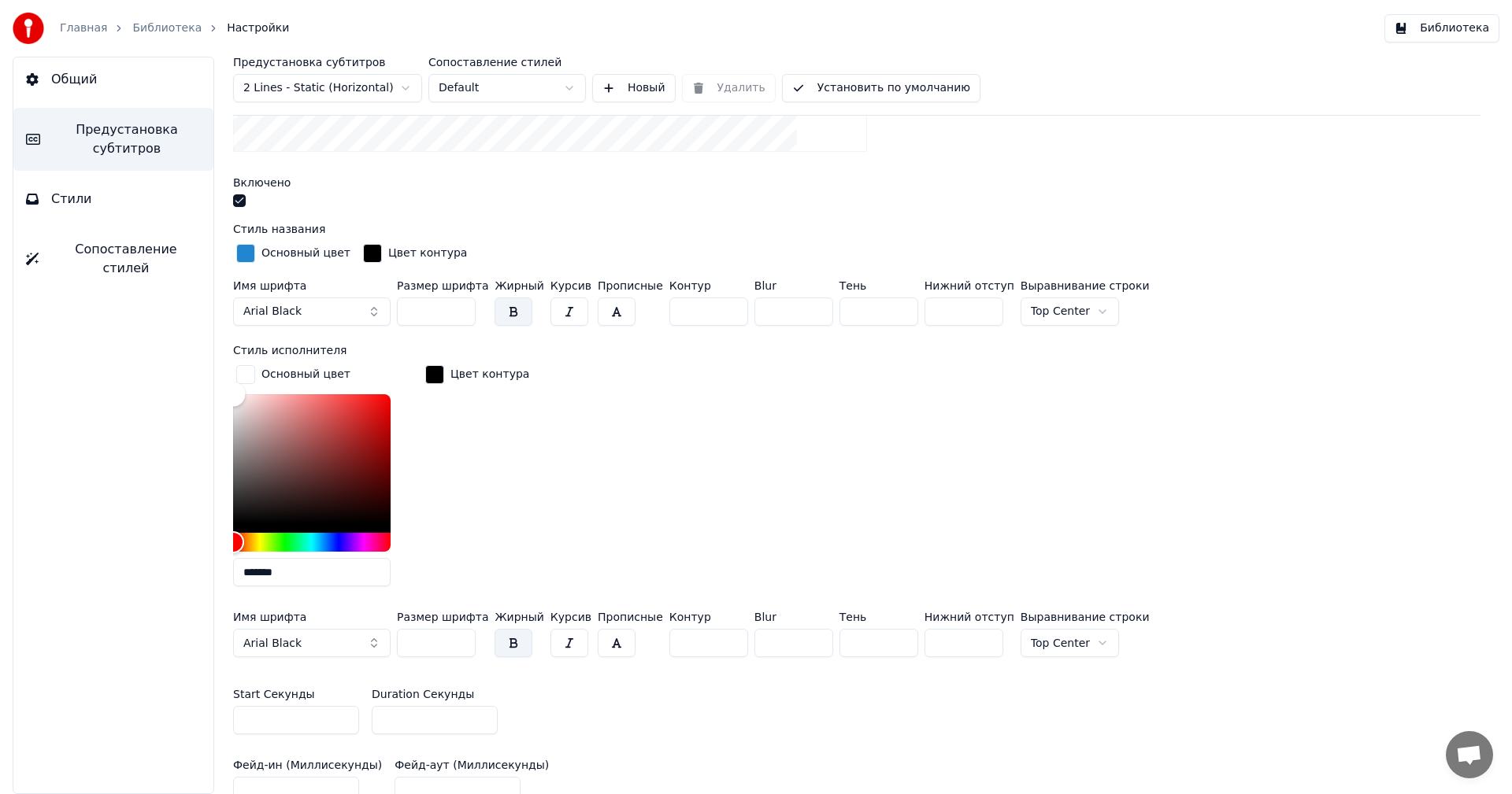
click at [385, 412] on div "Color" at bounding box center [311, 459] width 157 height 129
drag, startPoint x: 381, startPoint y: 410, endPoint x: 382, endPoint y: 402, distance: 8.1
click at [382, 402] on div "Color" at bounding box center [382, 404] width 24 height 24
click at [319, 345] on label "Стиль исполнителя" at bounding box center [290, 350] width 114 height 11
type input "*******"
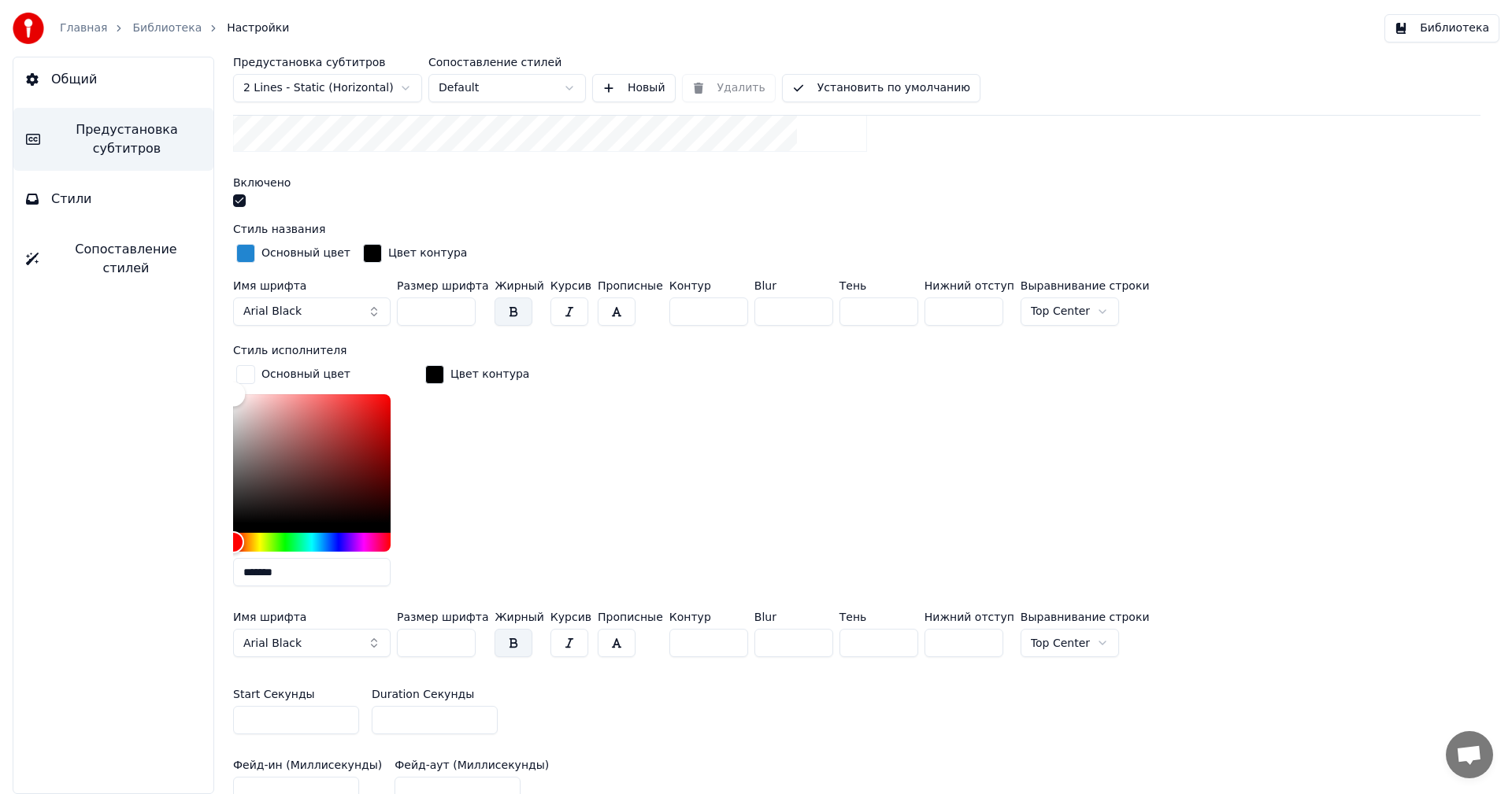
drag, startPoint x: 300, startPoint y: 454, endPoint x: 166, endPoint y: 372, distance: 157.1
click at [166, 372] on div "Общий Предустановка субтитров Стили Сопоставление стилей Предустановка субтитро…" at bounding box center [756, 426] width 1512 height 738
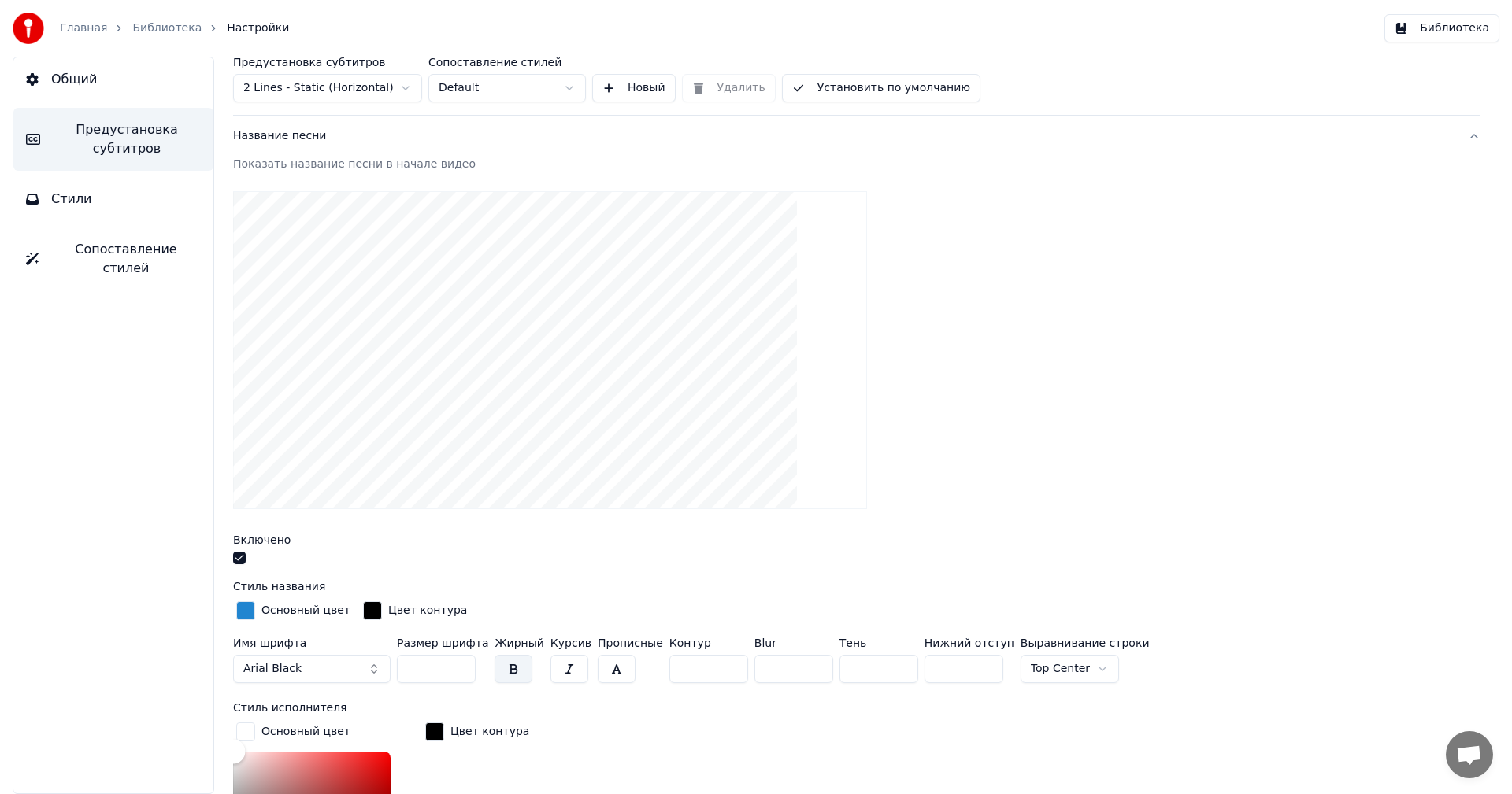
scroll to position [0, 0]
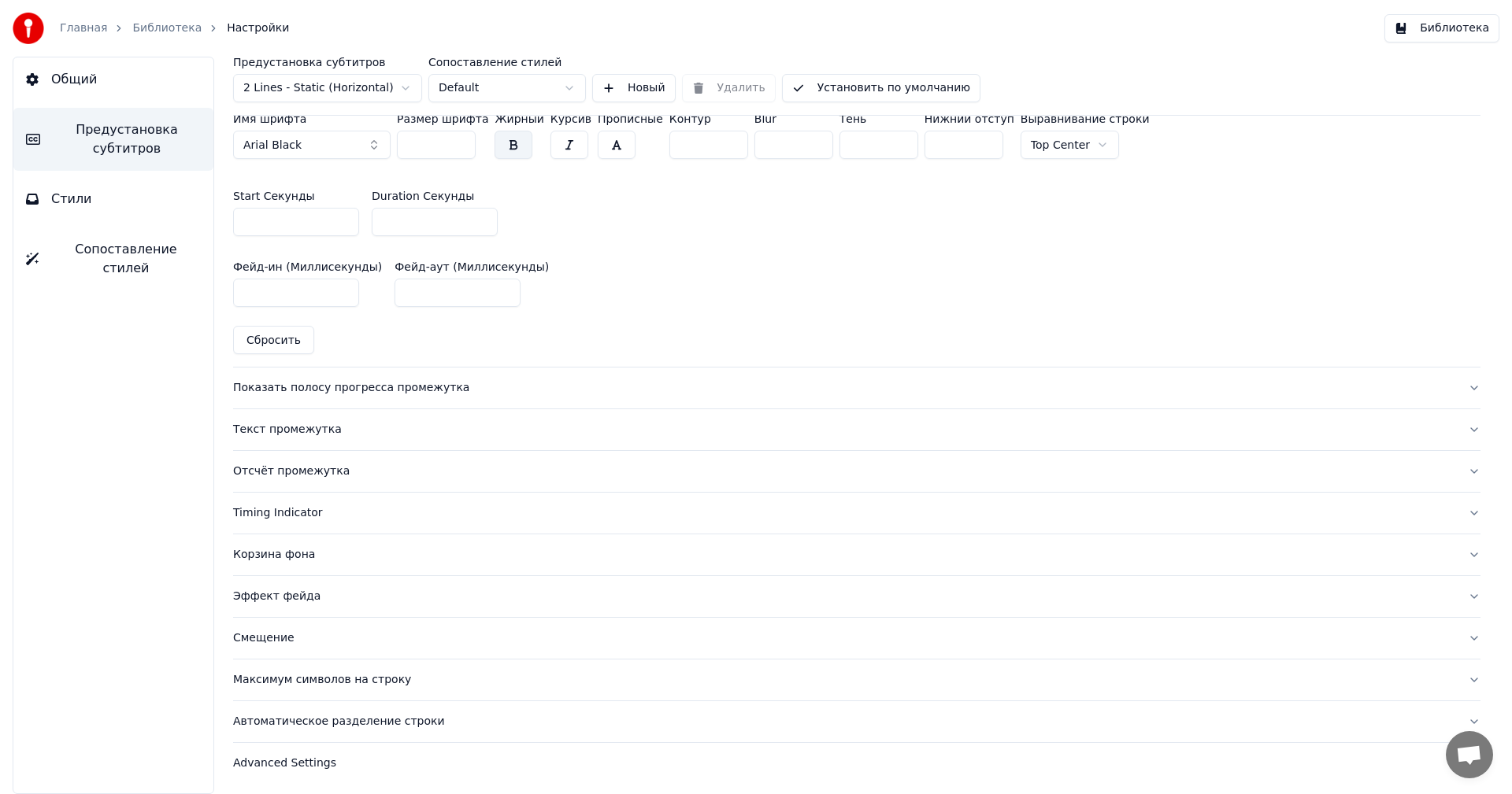
click at [328, 381] on div "Показать полосу прогресса промежутка" at bounding box center [843, 388] width 1222 height 15
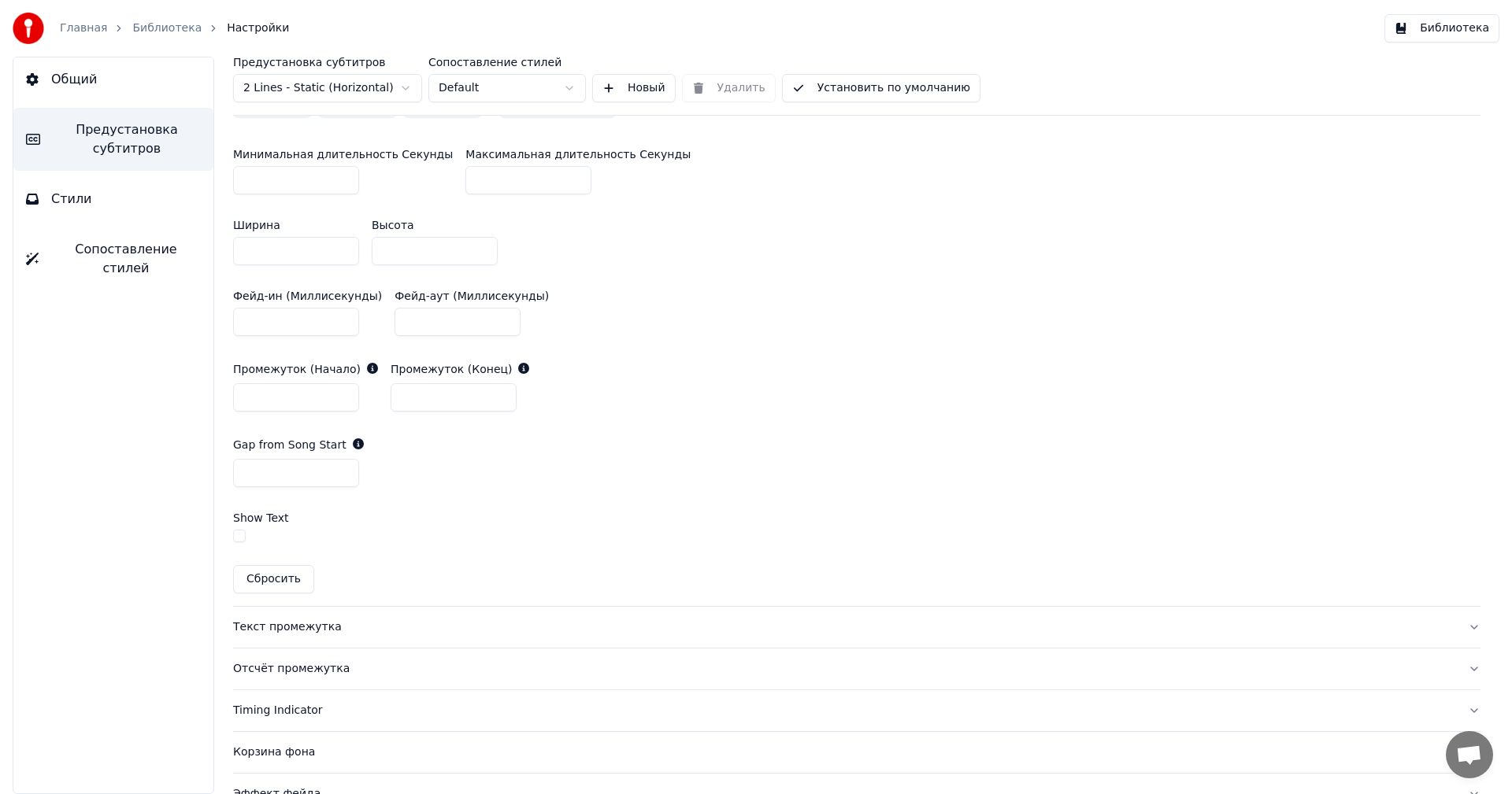
click at [320, 619] on div "Текст промежутка" at bounding box center [843, 627] width 1222 height 15
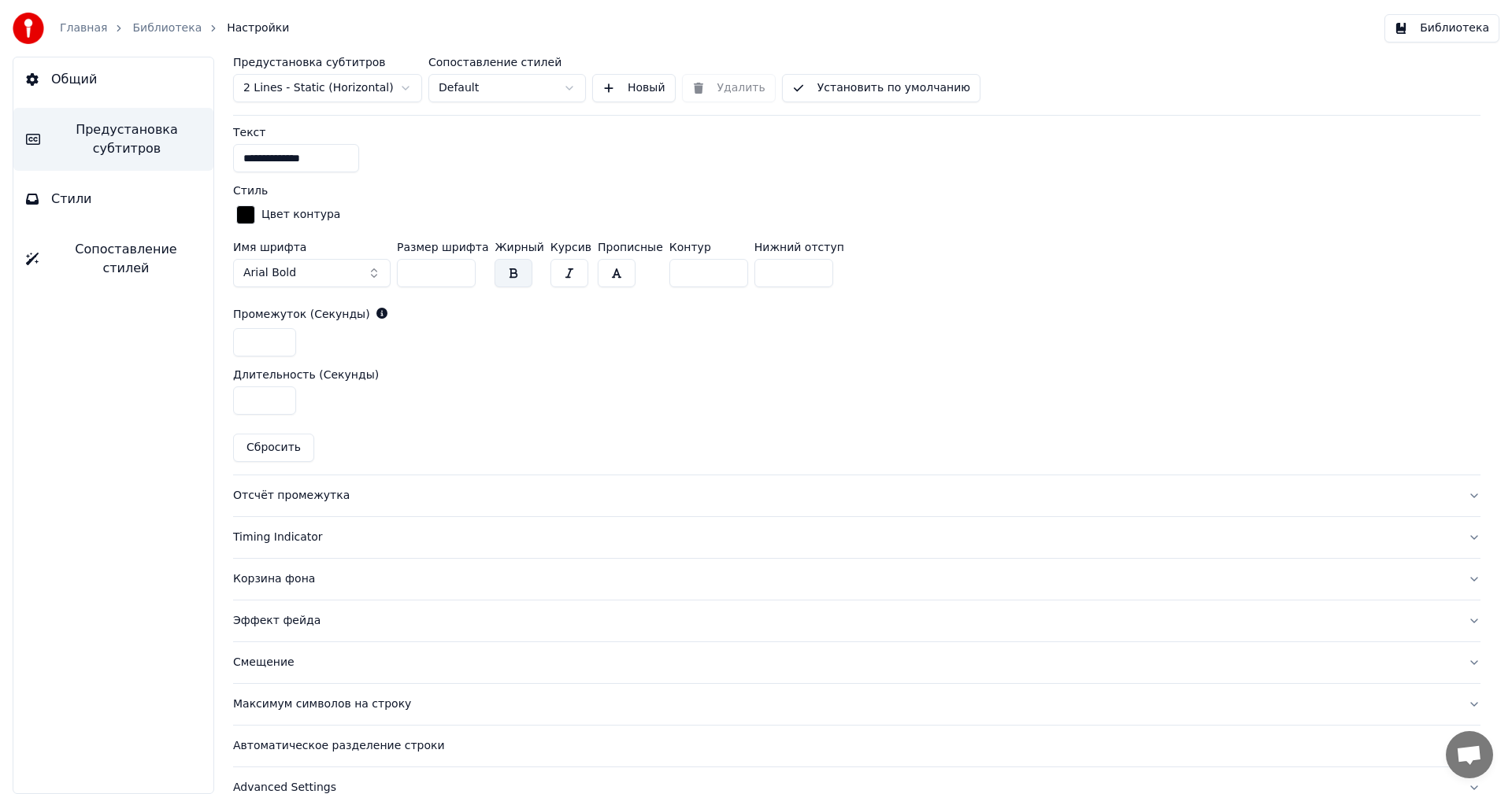
click at [296, 499] on div "Отсчёт промежутка" at bounding box center [843, 496] width 1222 height 15
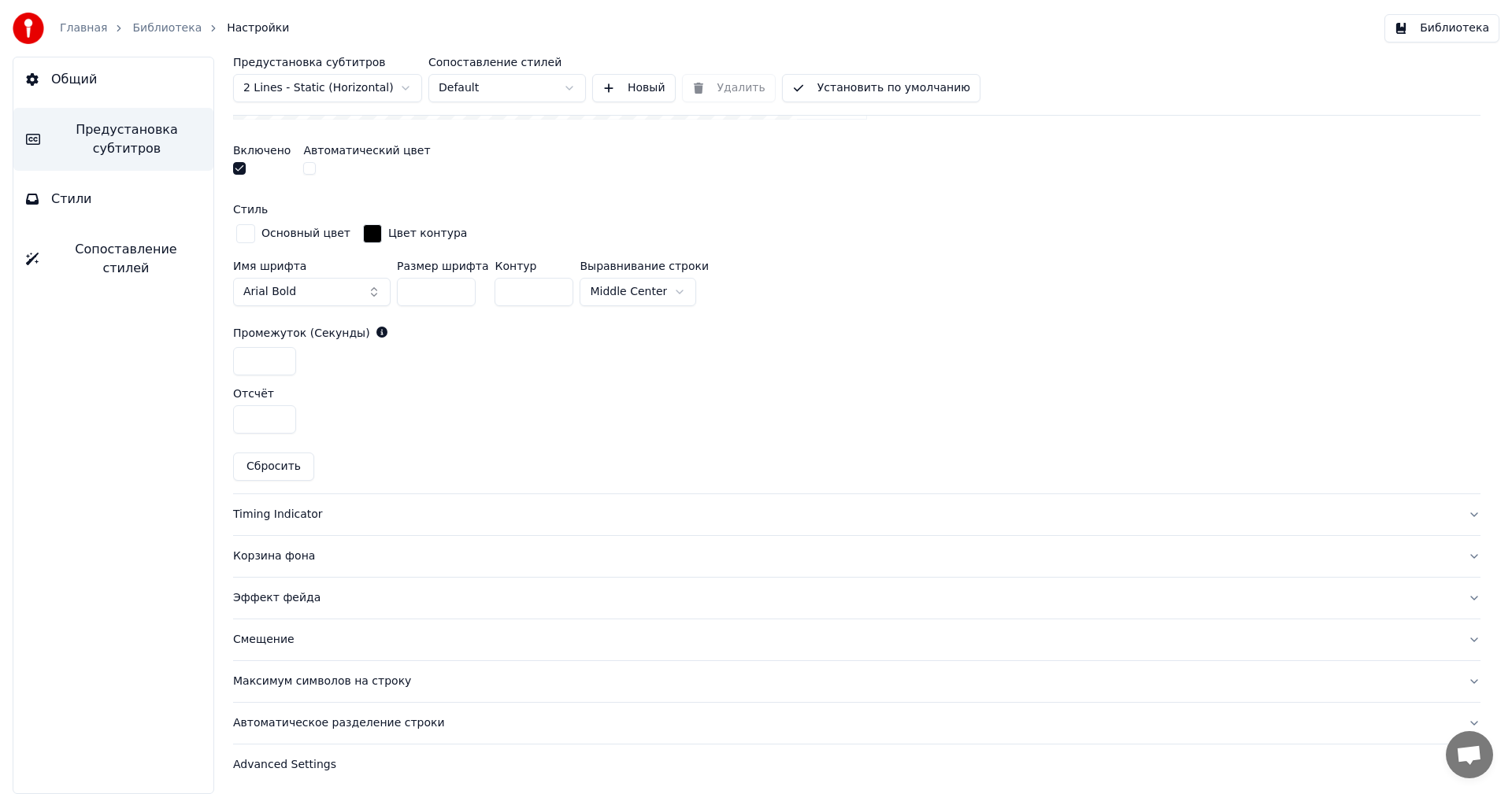
scroll to position [632, 0]
click at [389, 675] on div "Максимум символов на строку" at bounding box center [843, 679] width 1222 height 15
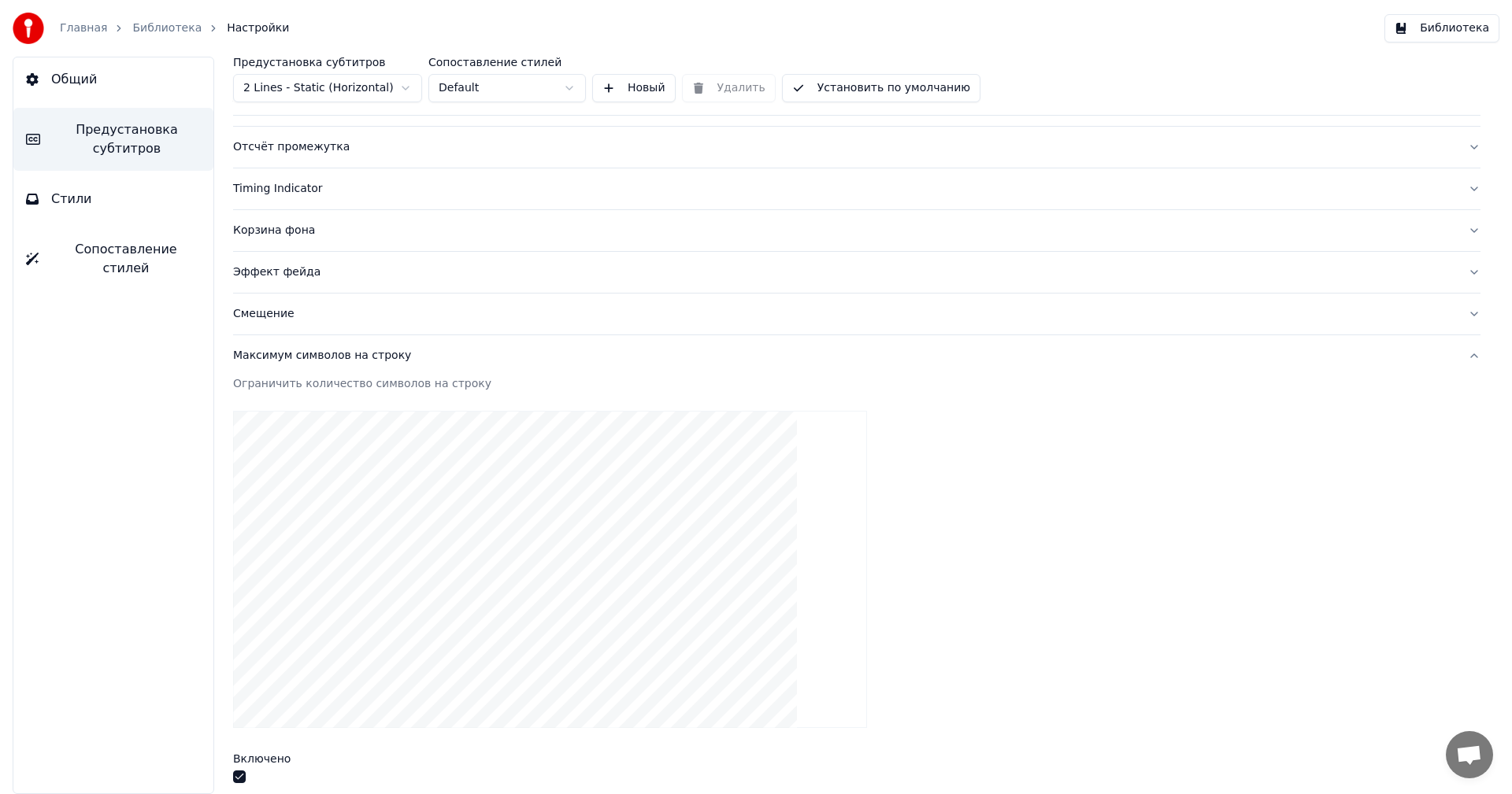
scroll to position [185, 0]
click at [288, 365] on button "Смещение" at bounding box center [856, 357] width 1247 height 41
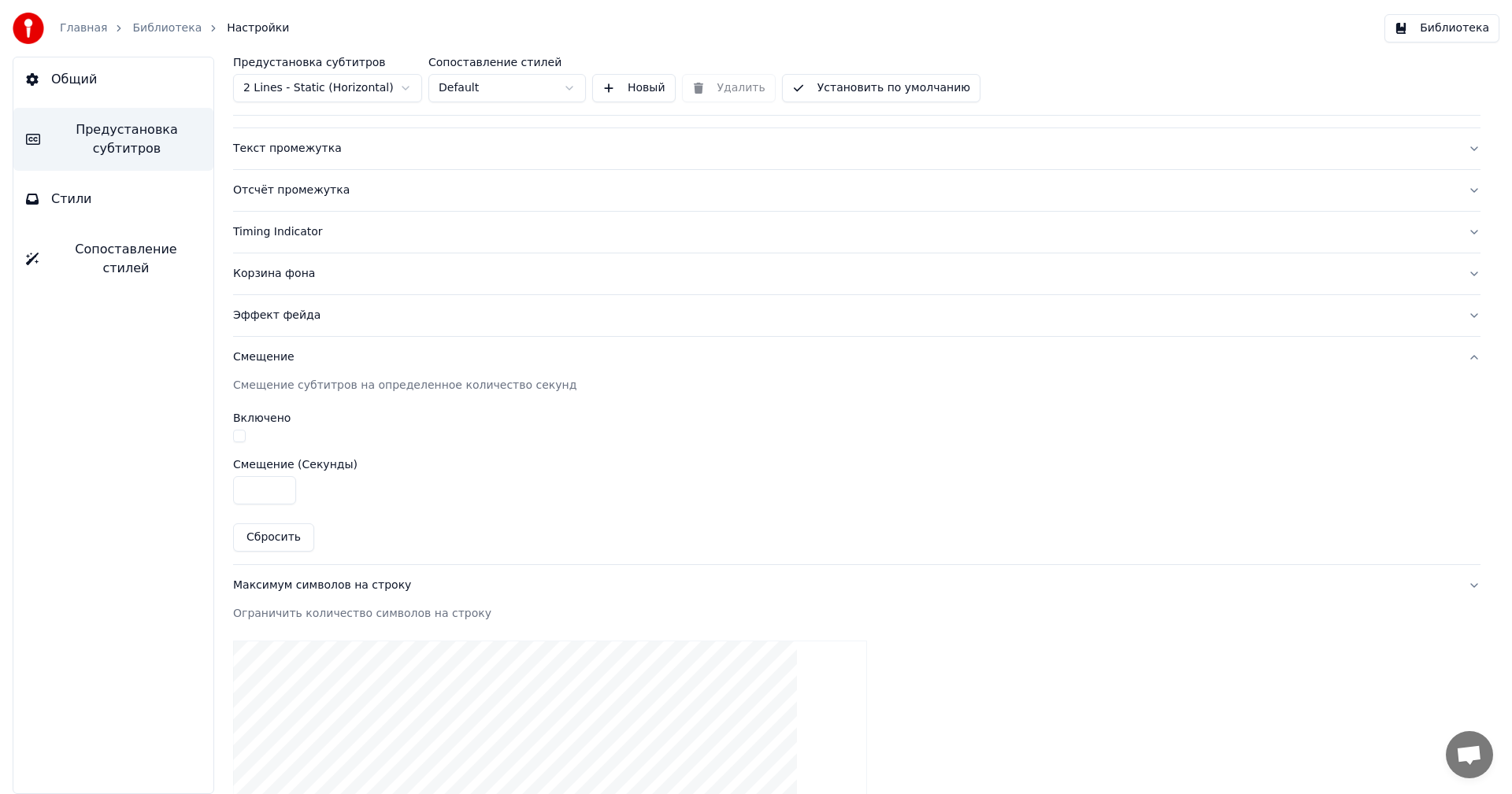
scroll to position [93, 0]
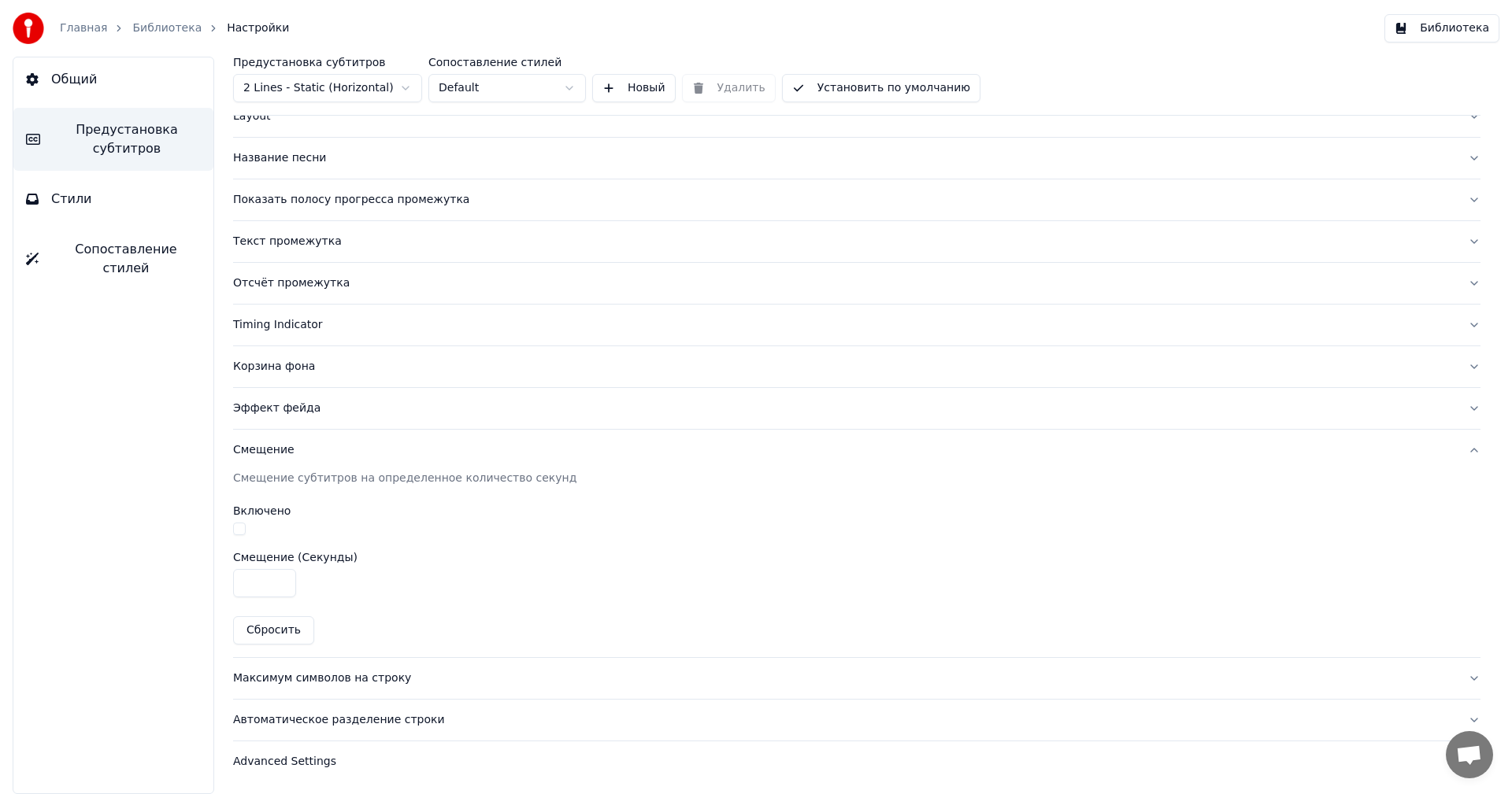
click at [296, 360] on div "Корзина фона" at bounding box center [843, 367] width 1222 height 15
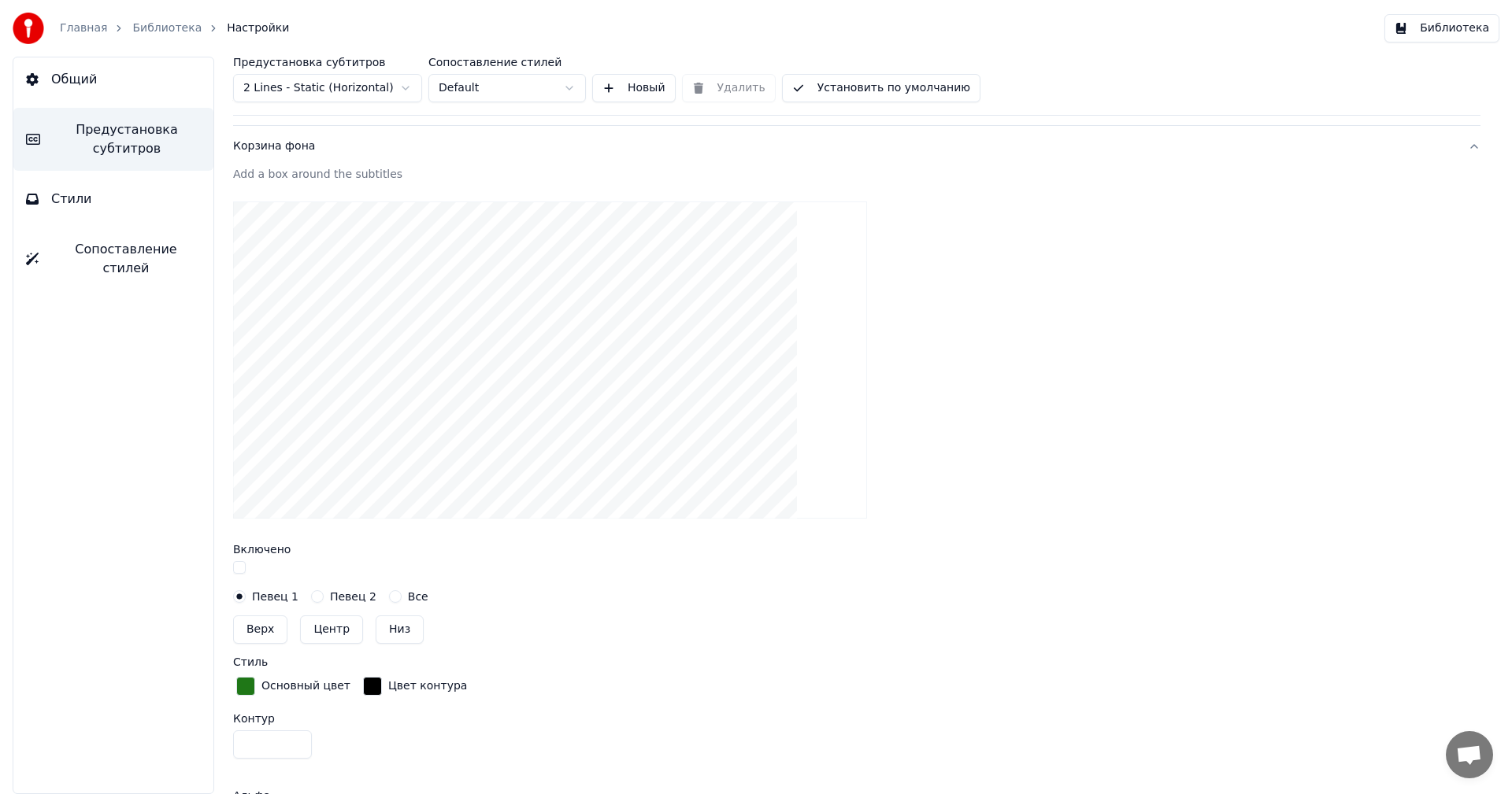
scroll to position [329, 0]
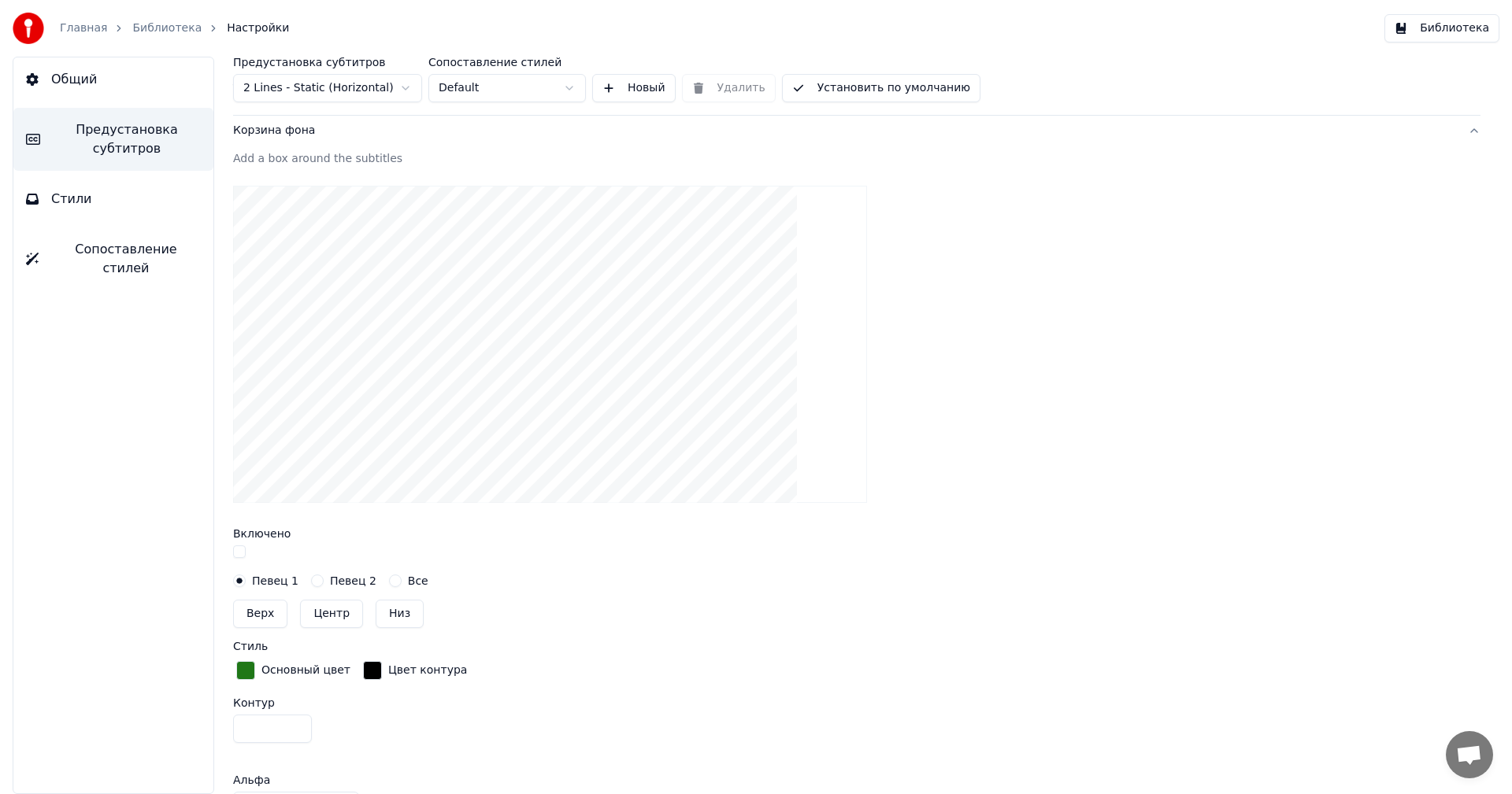
click at [239, 664] on div "button" at bounding box center [246, 671] width 19 height 19
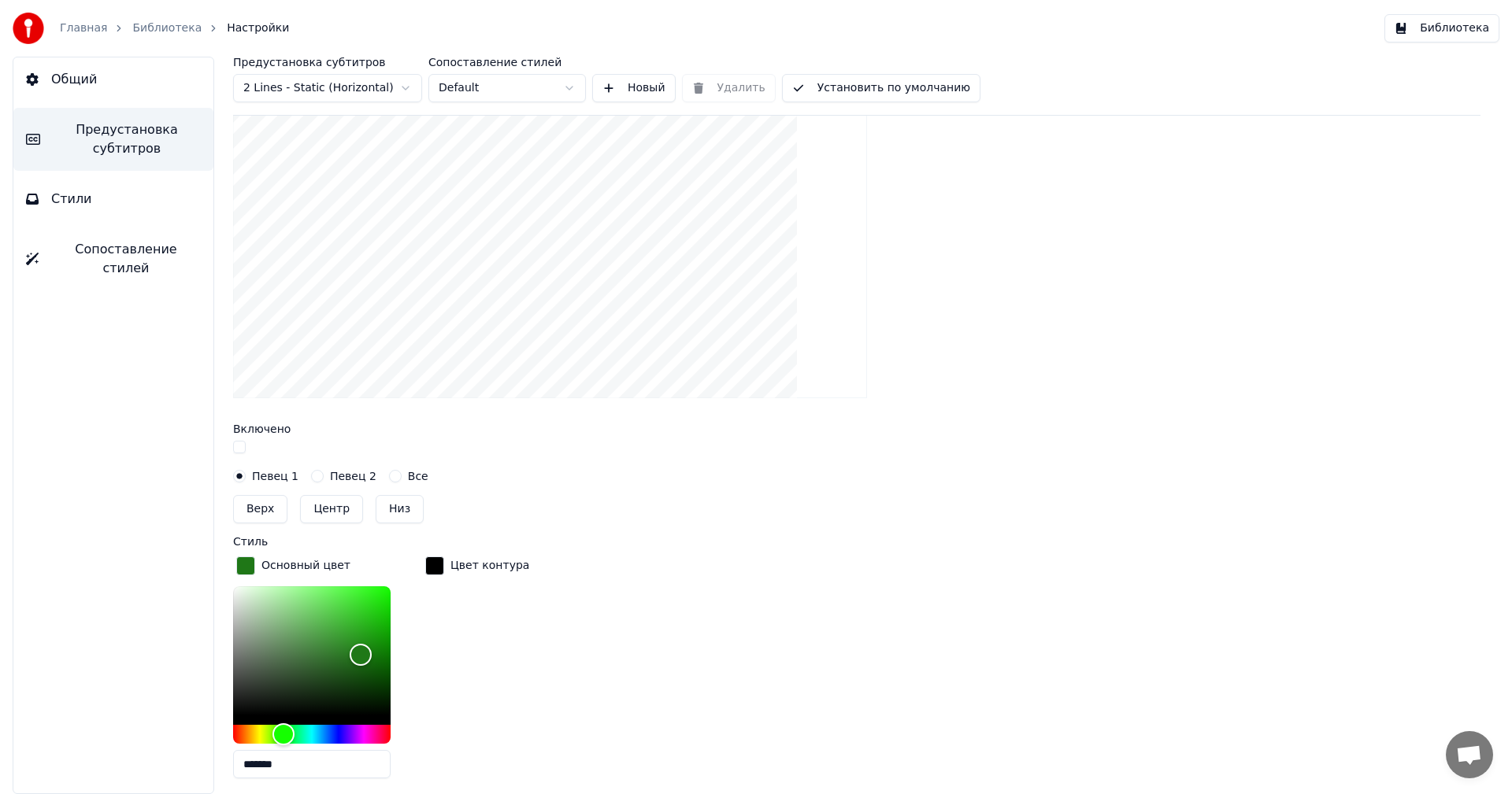
scroll to position [565, 0]
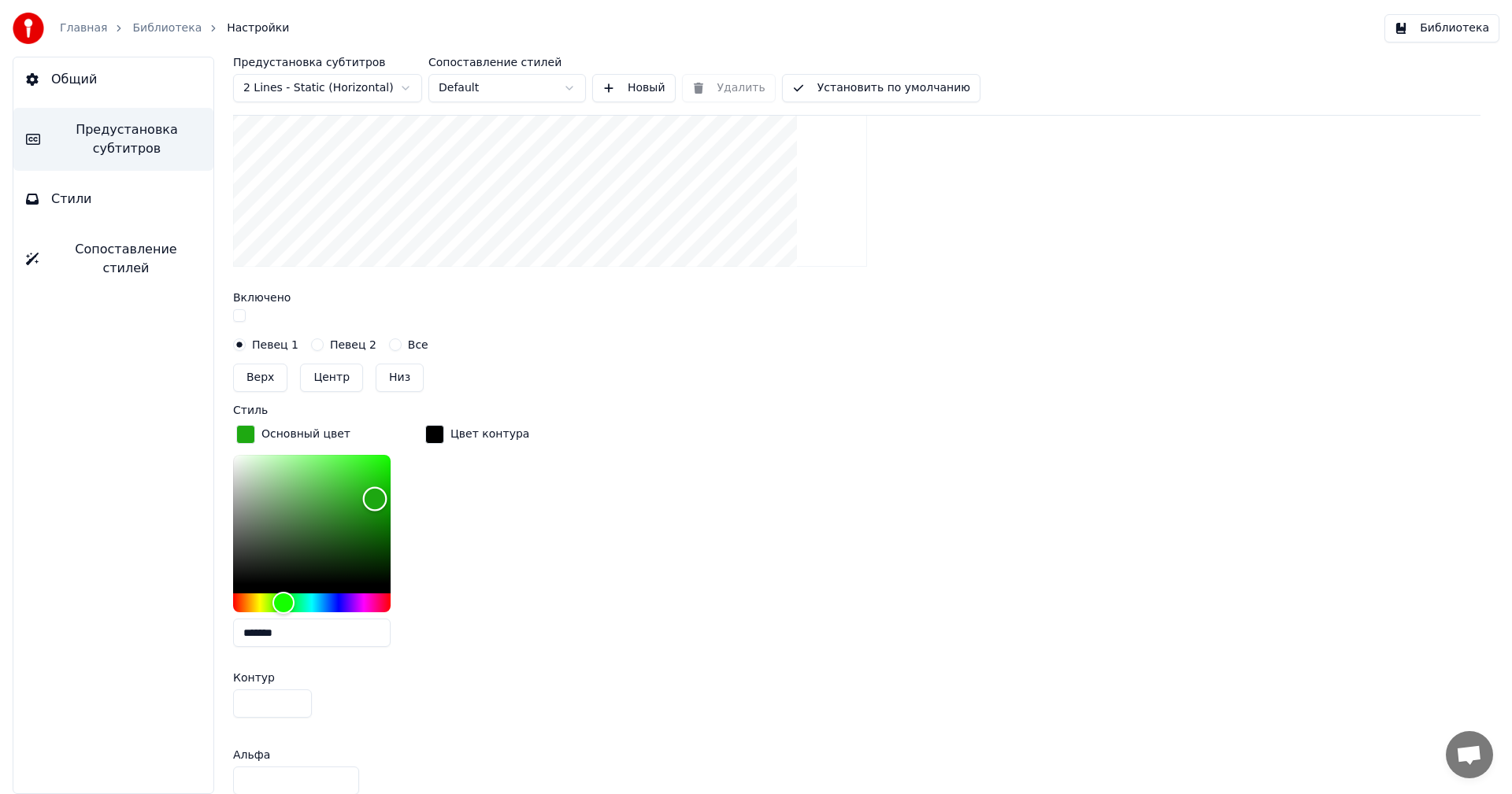
click at [375, 497] on div "Color" at bounding box center [311, 520] width 157 height 129
click at [354, 483] on div "Color" at bounding box center [311, 520] width 157 height 129
click at [314, 504] on div "Color" at bounding box center [311, 520] width 157 height 129
click at [324, 530] on div "Color" at bounding box center [311, 520] width 157 height 129
drag, startPoint x: 319, startPoint y: 537, endPoint x: 288, endPoint y: 540, distance: 31.1
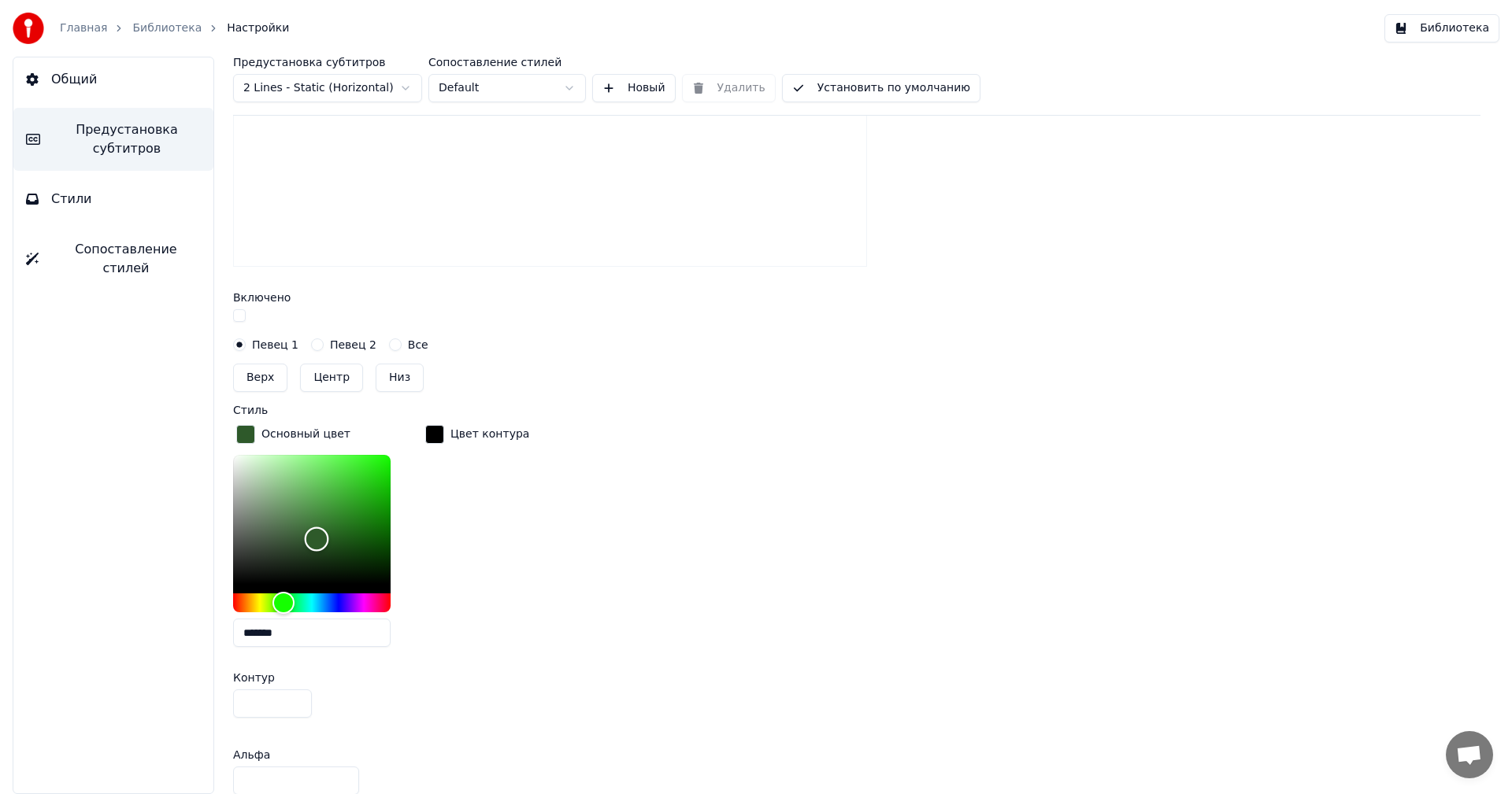
click at [309, 539] on div "Color" at bounding box center [316, 539] width 24 height 24
click at [283, 542] on div "Color" at bounding box center [311, 520] width 157 height 129
drag, startPoint x: 265, startPoint y: 544, endPoint x: 258, endPoint y: 550, distance: 9.2
click at [262, 547] on div "Color" at bounding box center [311, 520] width 157 height 129
drag, startPoint x: 256, startPoint y: 555, endPoint x: 246, endPoint y: 573, distance: 20.6
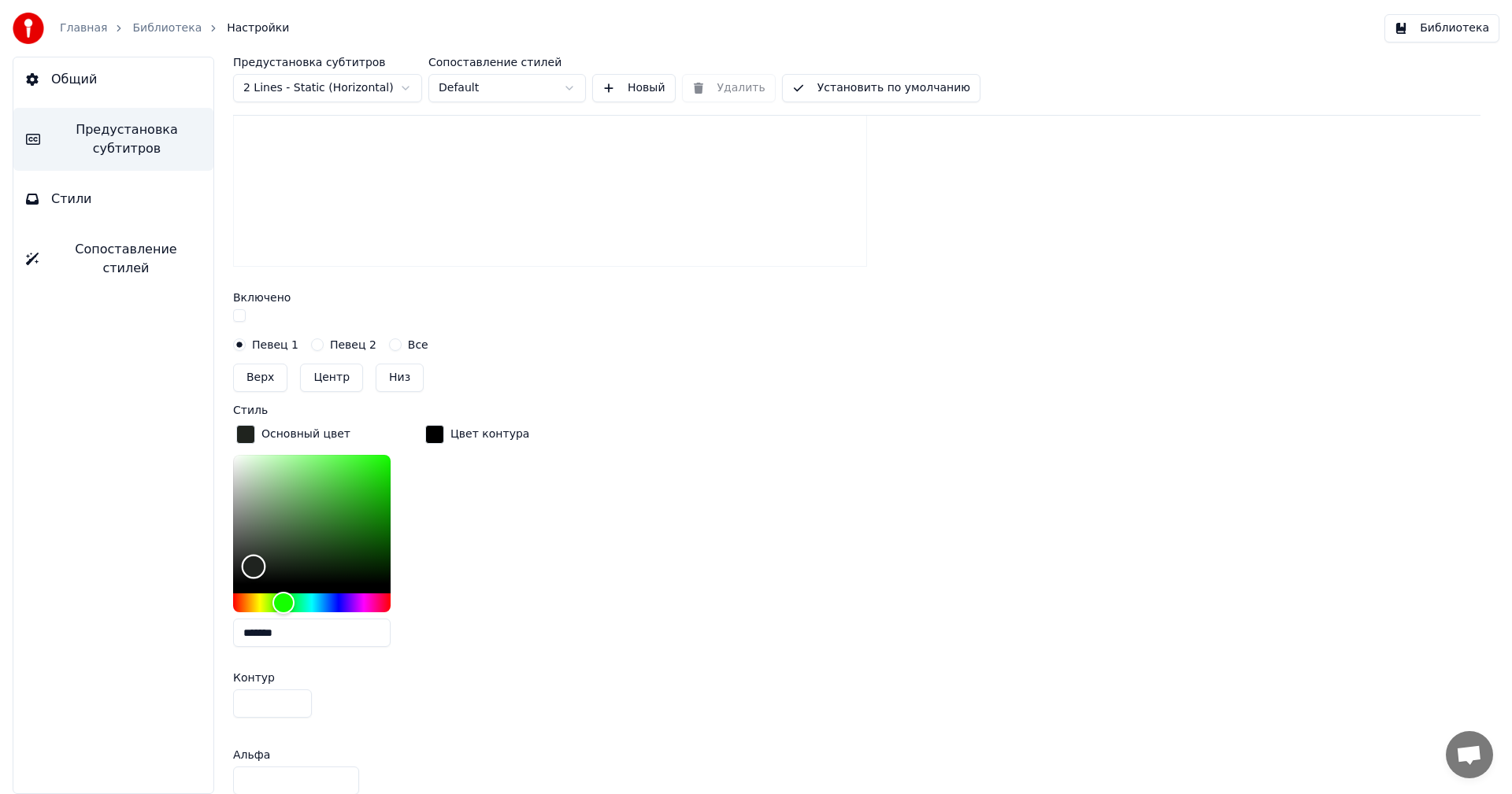
click at [253, 566] on div "Color" at bounding box center [253, 567] width 24 height 24
drag, startPoint x: 246, startPoint y: 573, endPoint x: 381, endPoint y: 470, distance: 169.8
click at [381, 470] on div "Color" at bounding box center [380, 472] width 24 height 24
drag, startPoint x: 369, startPoint y: 475, endPoint x: 356, endPoint y: 520, distance: 46.8
click at [357, 520] on div "Color" at bounding box center [357, 521] width 24 height 24
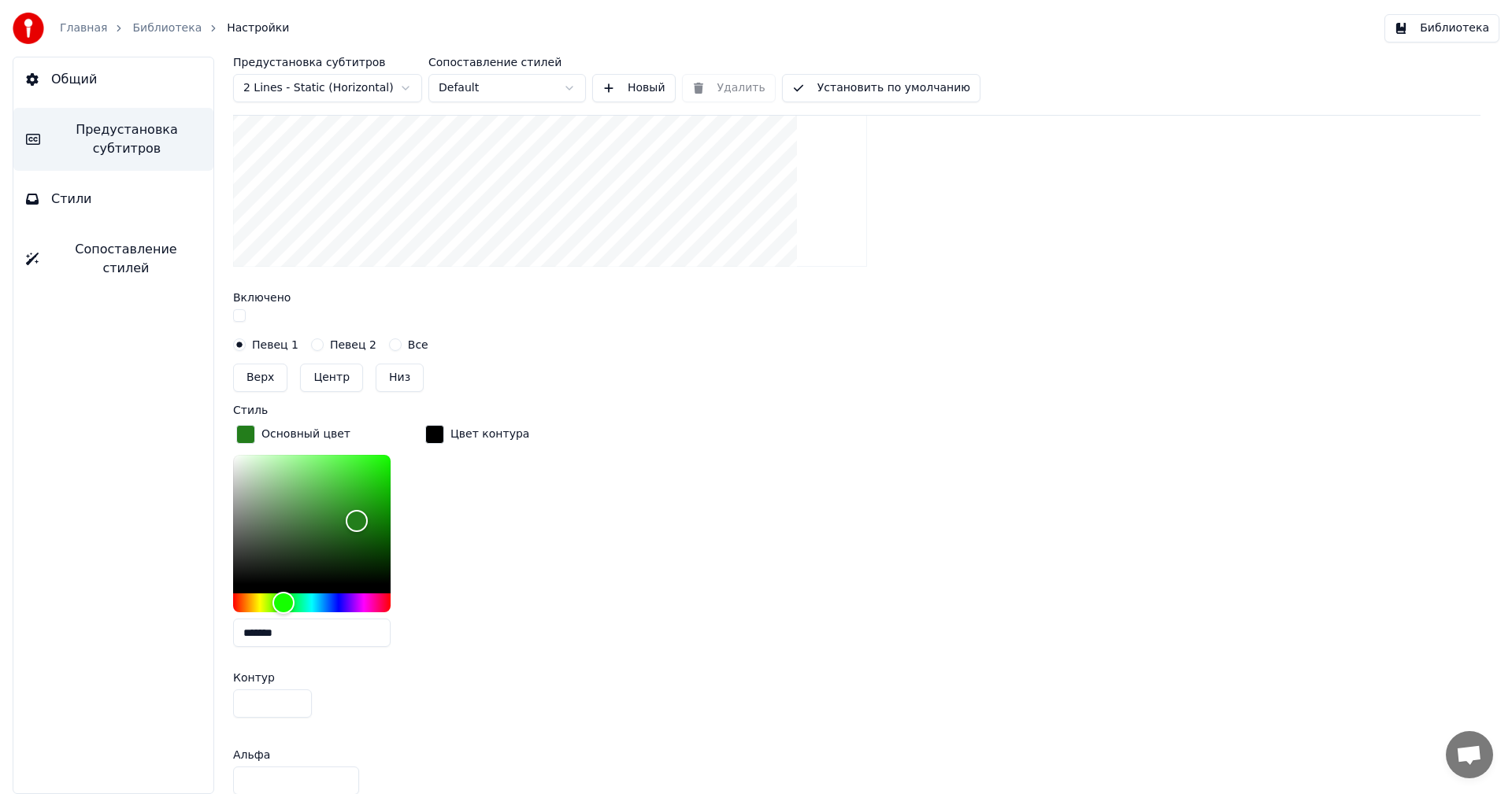
click at [330, 344] on label "Певец 2" at bounding box center [354, 344] width 46 height 11
click at [324, 344] on button "Певец 2" at bounding box center [317, 344] width 13 height 13
click at [389, 341] on button "Все" at bounding box center [395, 344] width 13 height 13
drag, startPoint x: 347, startPoint y: 525, endPoint x: 367, endPoint y: 460, distance: 68.0
click at [365, 458] on div "Color" at bounding box center [311, 520] width 157 height 129
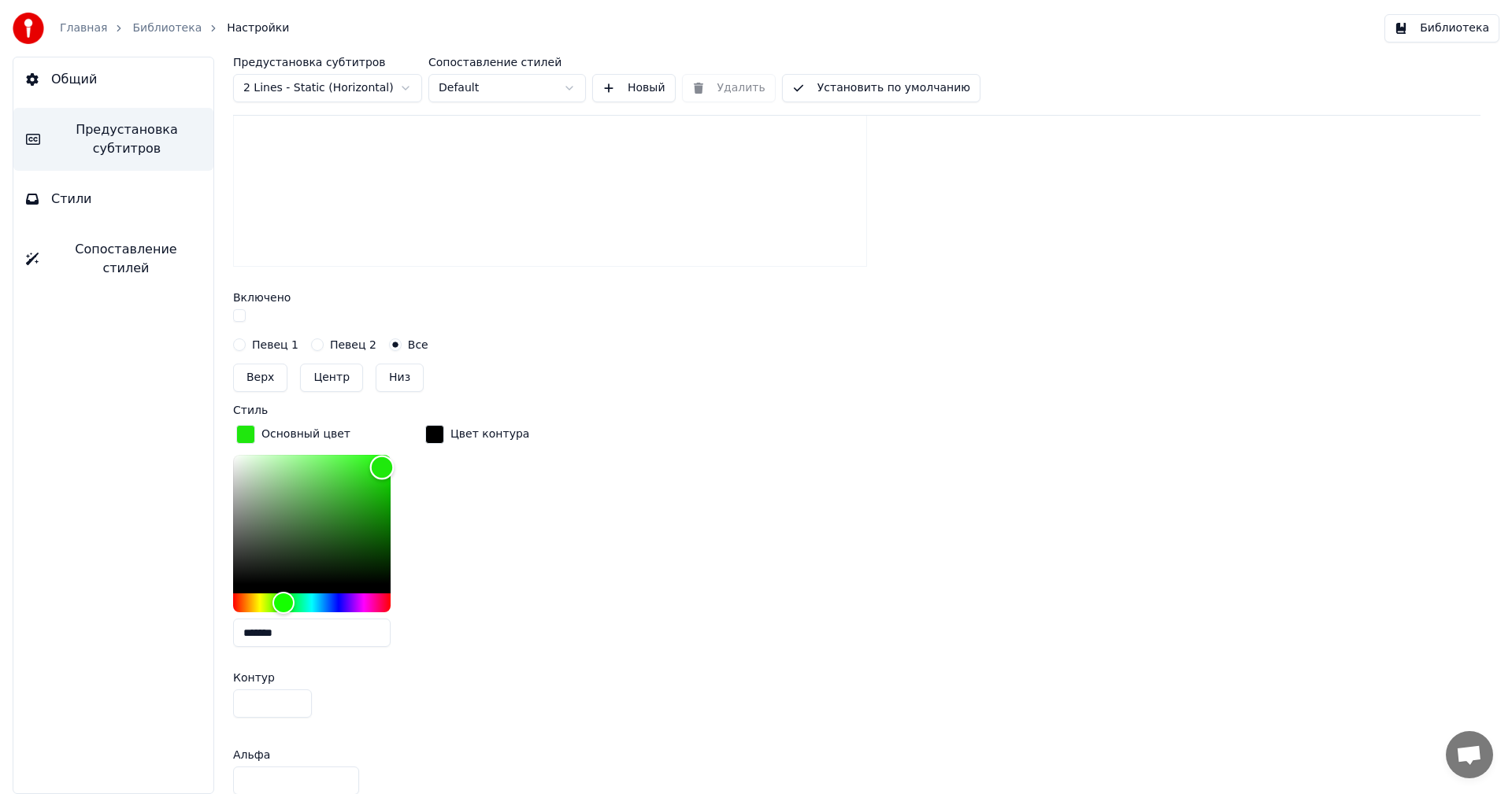
drag, startPoint x: 369, startPoint y: 462, endPoint x: 383, endPoint y: 468, distance: 15.2
click at [383, 467] on div "Color" at bounding box center [382, 468] width 24 height 24
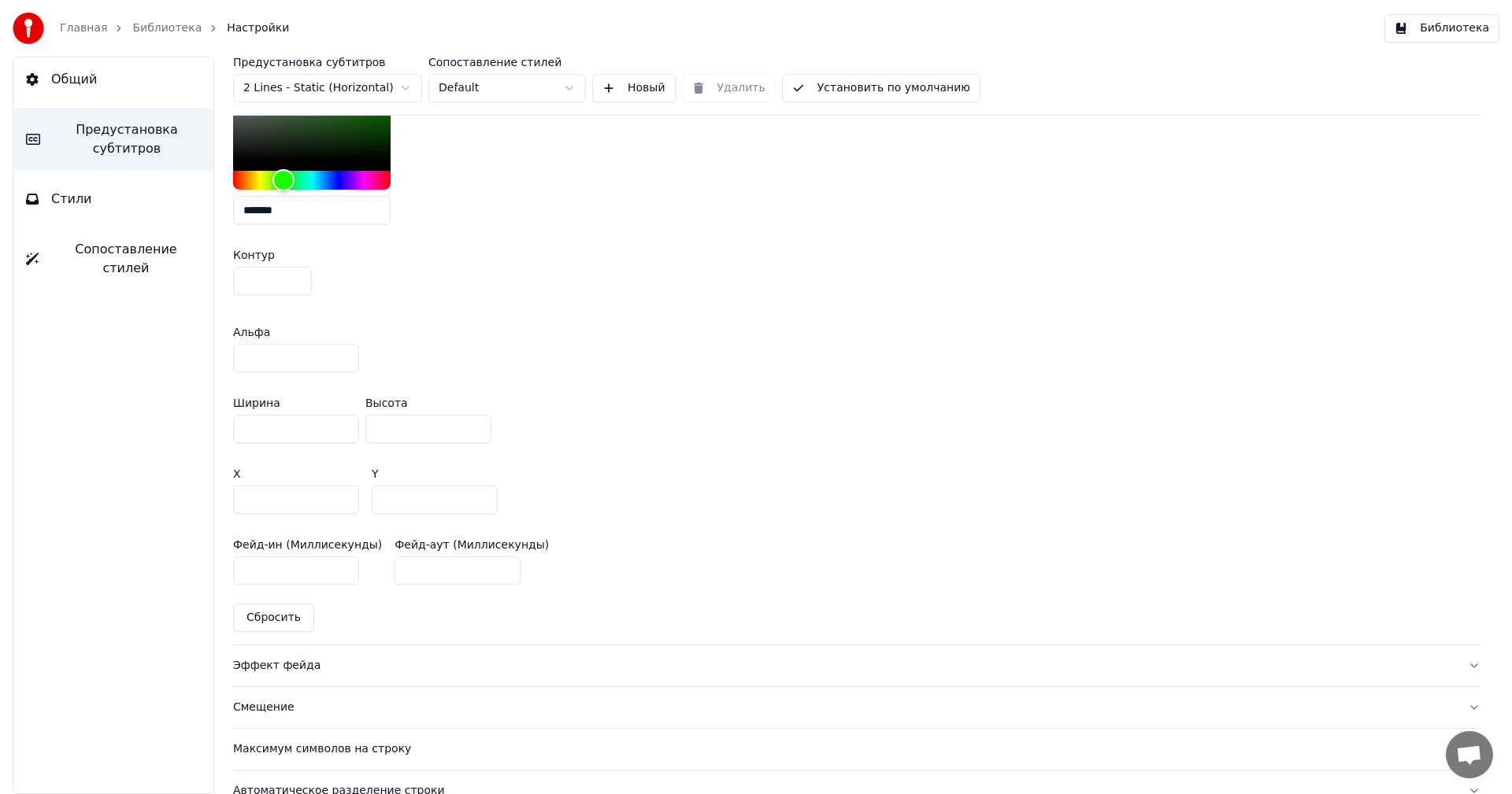
scroll to position [1059, 0]
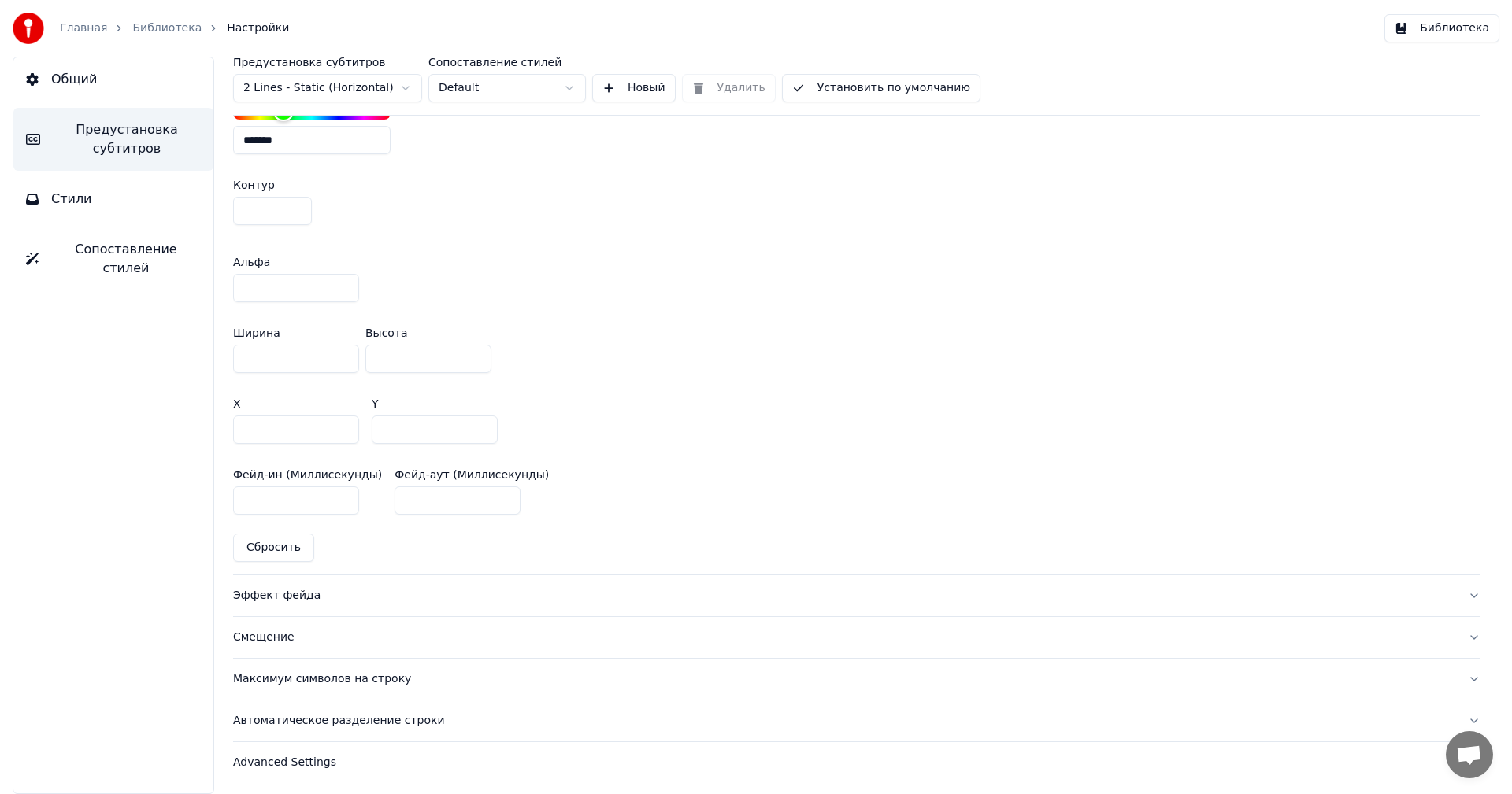
click at [302, 555] on button "Сбросить" at bounding box center [273, 548] width 81 height 28
type input "*******"
type input "***"
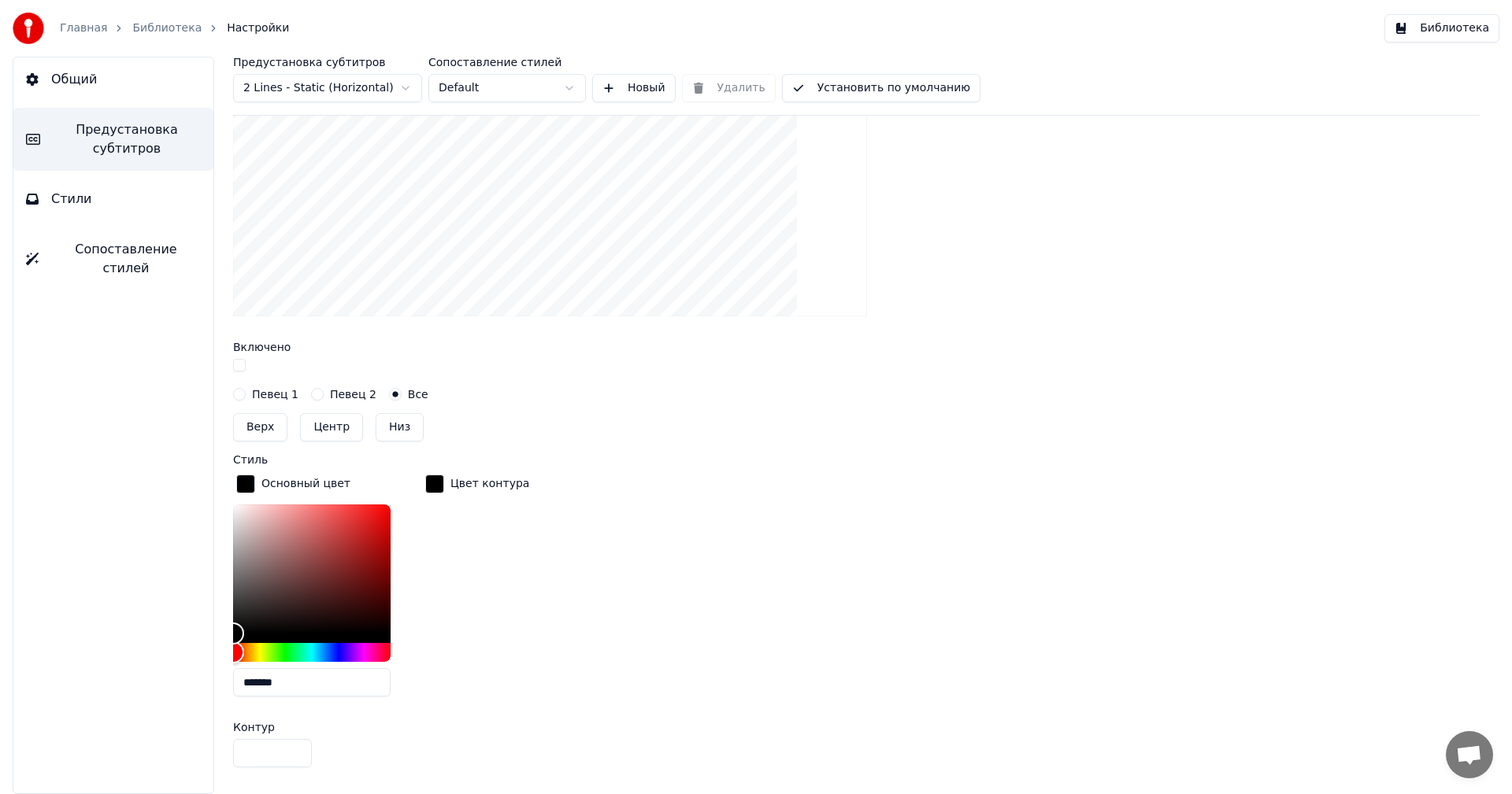
scroll to position [428, 0]
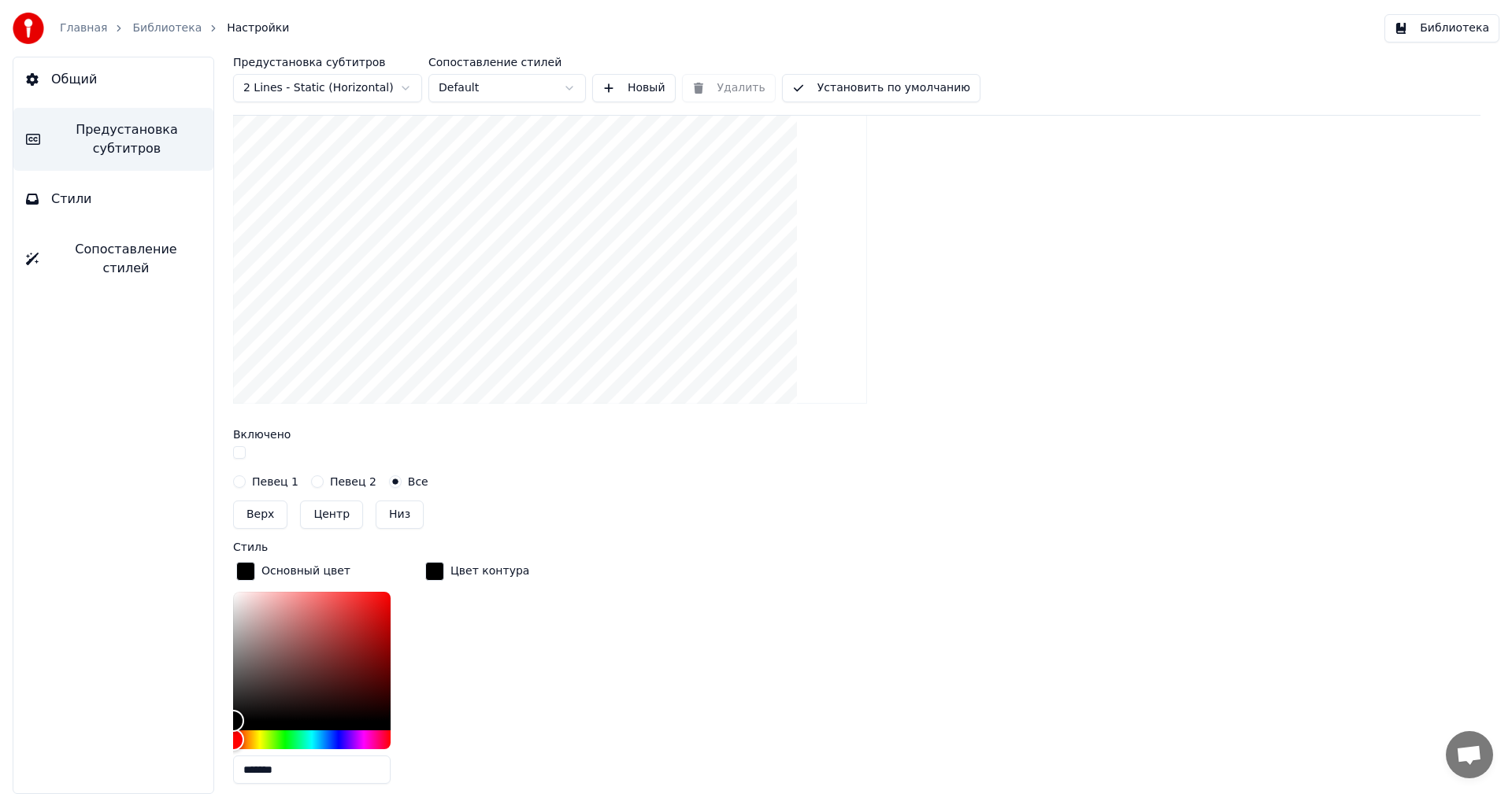
click at [287, 484] on label "Певец 1" at bounding box center [275, 481] width 46 height 11
click at [245, 484] on button "Певец 1" at bounding box center [239, 481] width 13 height 13
click at [319, 484] on div "Певец 2" at bounding box center [344, 481] width 66 height 13
click at [245, 458] on div at bounding box center [856, 454] width 1247 height 16
click at [240, 454] on button "button" at bounding box center [239, 452] width 13 height 13
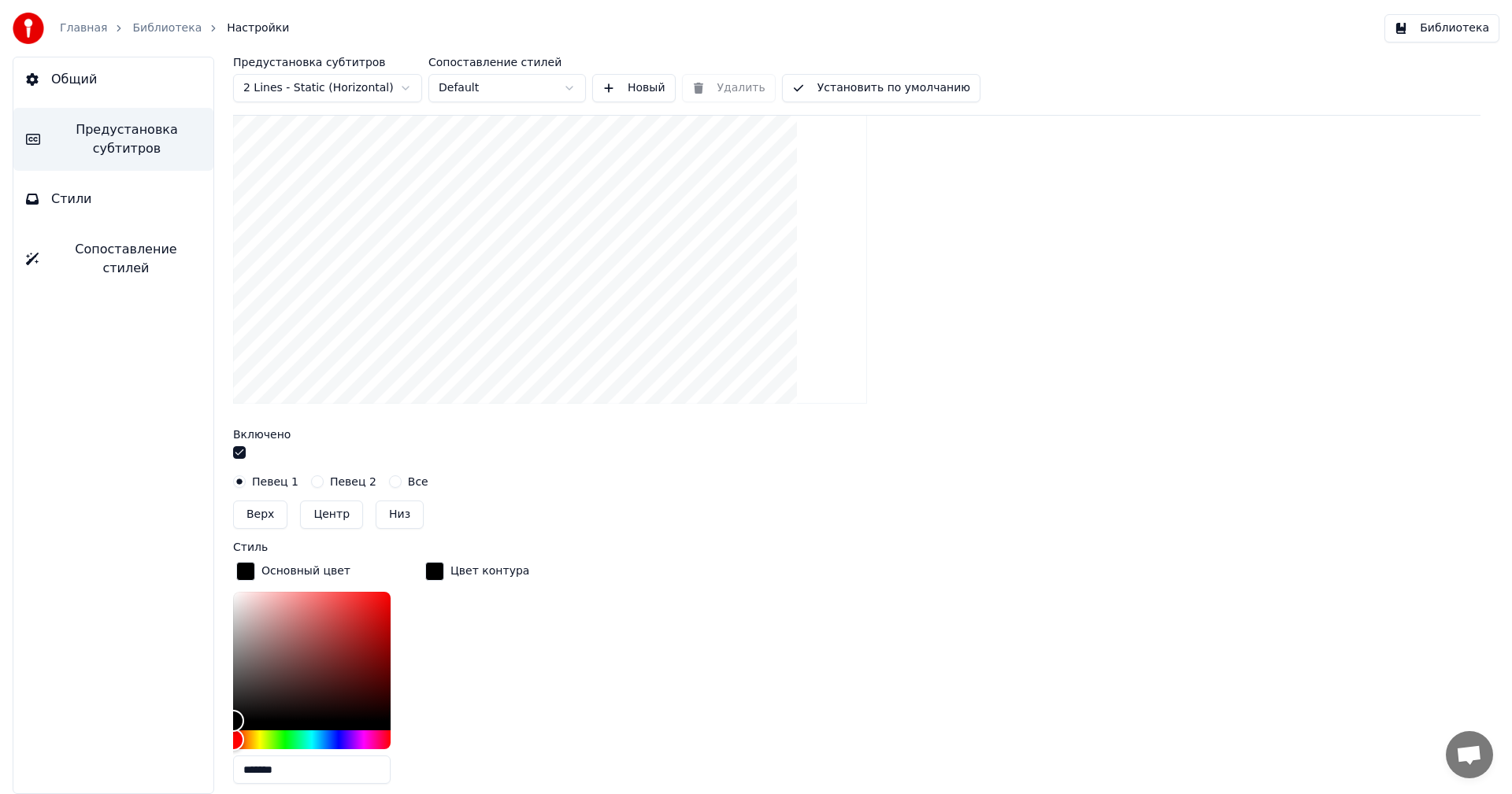
click at [237, 455] on button "button" at bounding box center [239, 452] width 13 height 13
click at [389, 478] on button "Все" at bounding box center [395, 481] width 13 height 13
click at [248, 449] on div at bounding box center [856, 454] width 1247 height 16
click at [241, 454] on button "button" at bounding box center [239, 452] width 13 height 13
click at [376, 522] on button "Низ" at bounding box center [400, 514] width 48 height 28
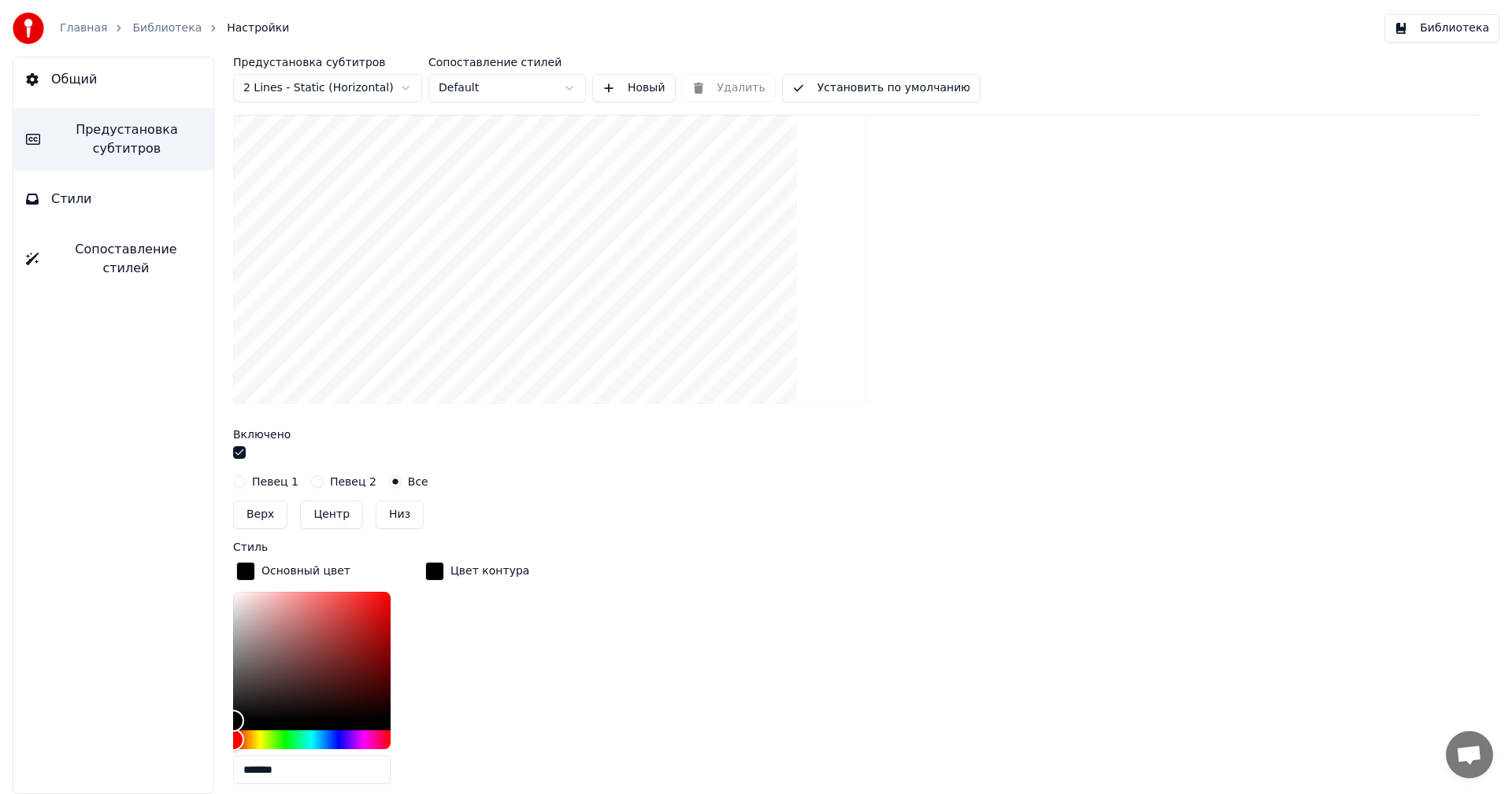
type input "***"
click at [330, 638] on div "Color" at bounding box center [311, 657] width 157 height 129
drag, startPoint x: 333, startPoint y: 637, endPoint x: 297, endPoint y: 700, distance: 72.6
click at [298, 699] on div "Color" at bounding box center [293, 694] width 24 height 24
click at [268, 734] on div "Hue" at bounding box center [311, 740] width 157 height 19
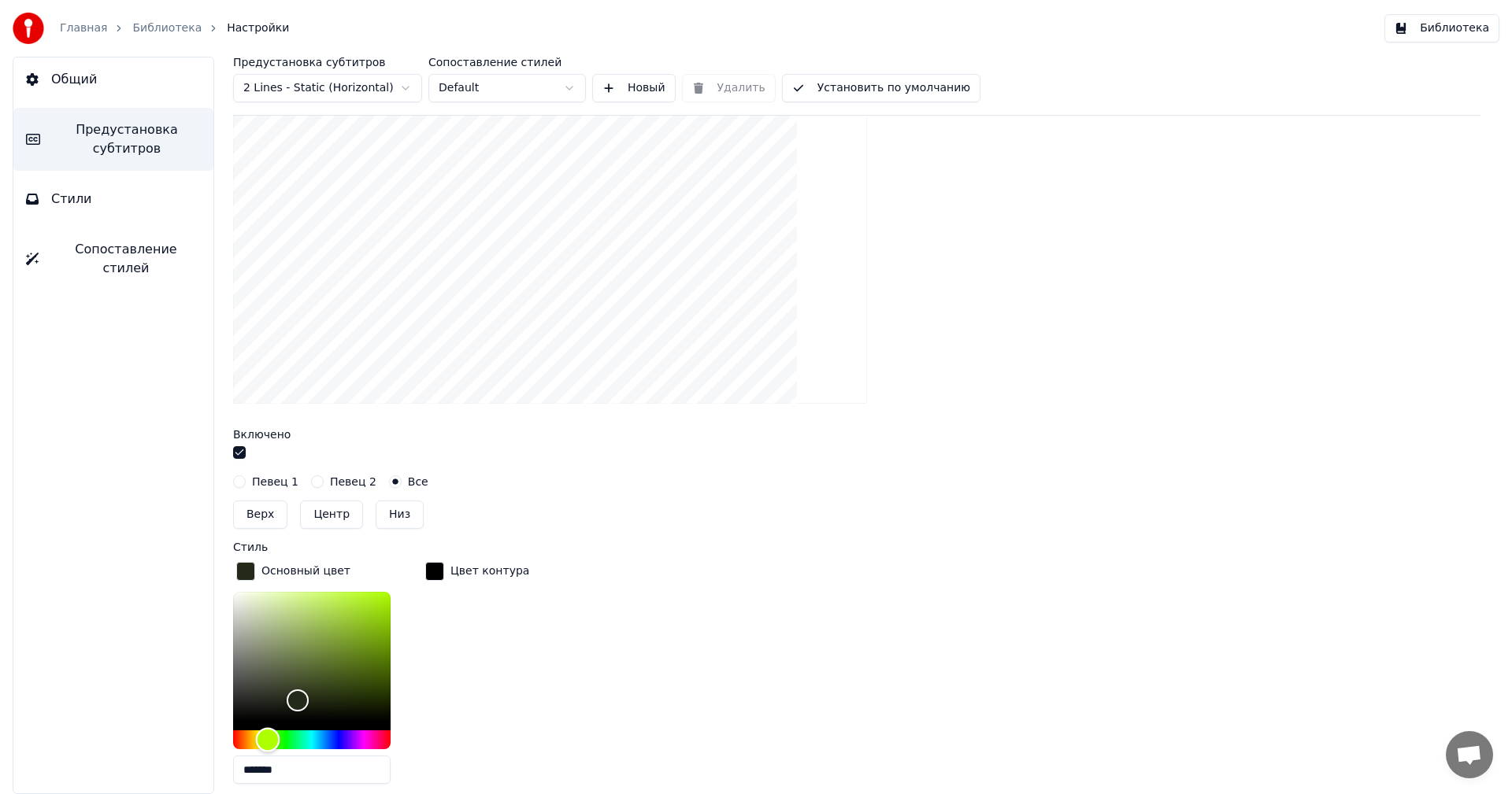
click at [284, 736] on div "Hue" at bounding box center [311, 740] width 157 height 19
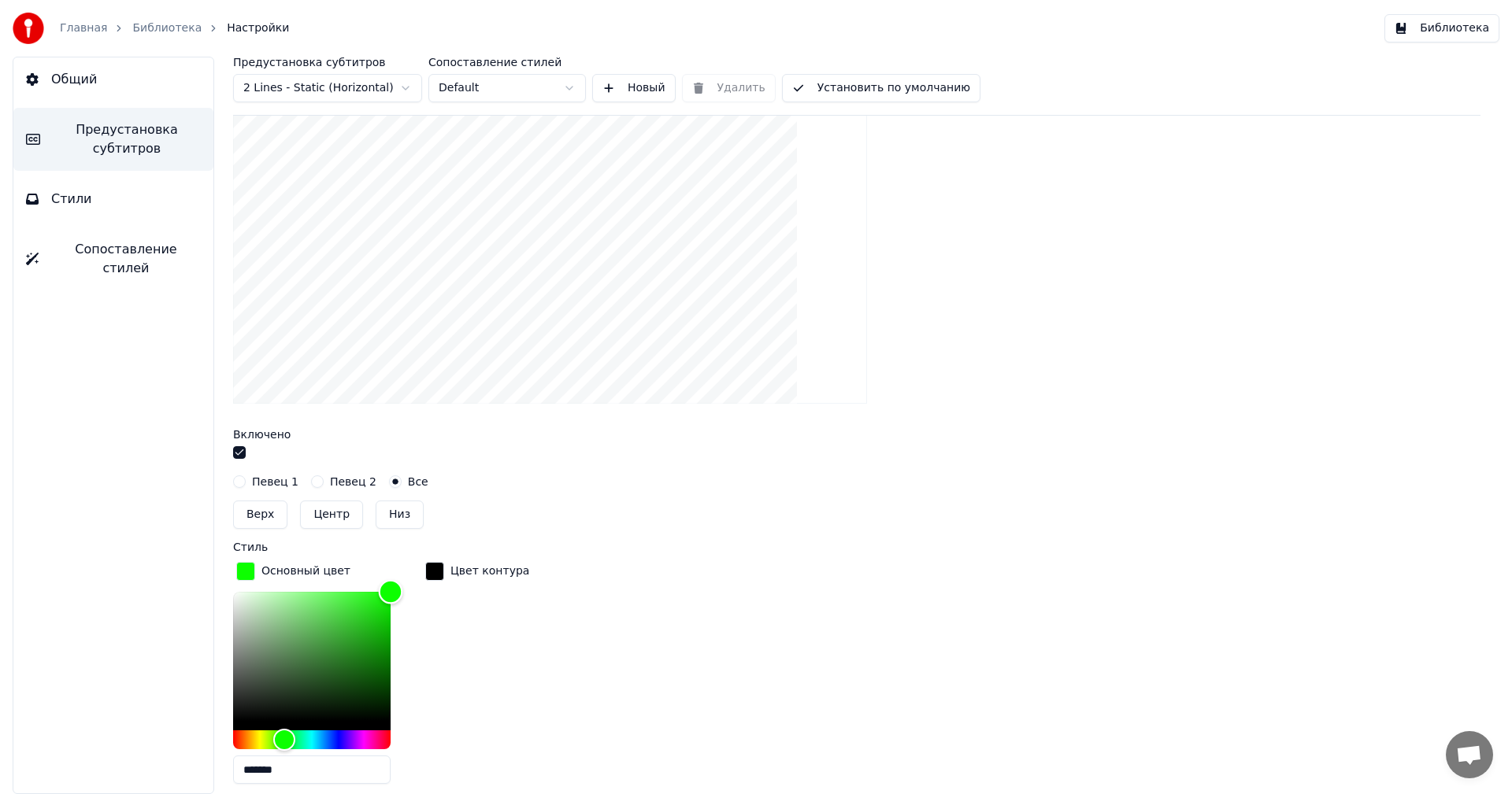
drag, startPoint x: 305, startPoint y: 694, endPoint x: 398, endPoint y: 587, distance: 141.8
click at [390, 592] on div "Color" at bounding box center [311, 657] width 157 height 129
drag, startPoint x: 382, startPoint y: 597, endPoint x: 370, endPoint y: 609, distance: 17.0
click at [381, 598] on div "Color" at bounding box center [382, 598] width 24 height 24
type input "*******"
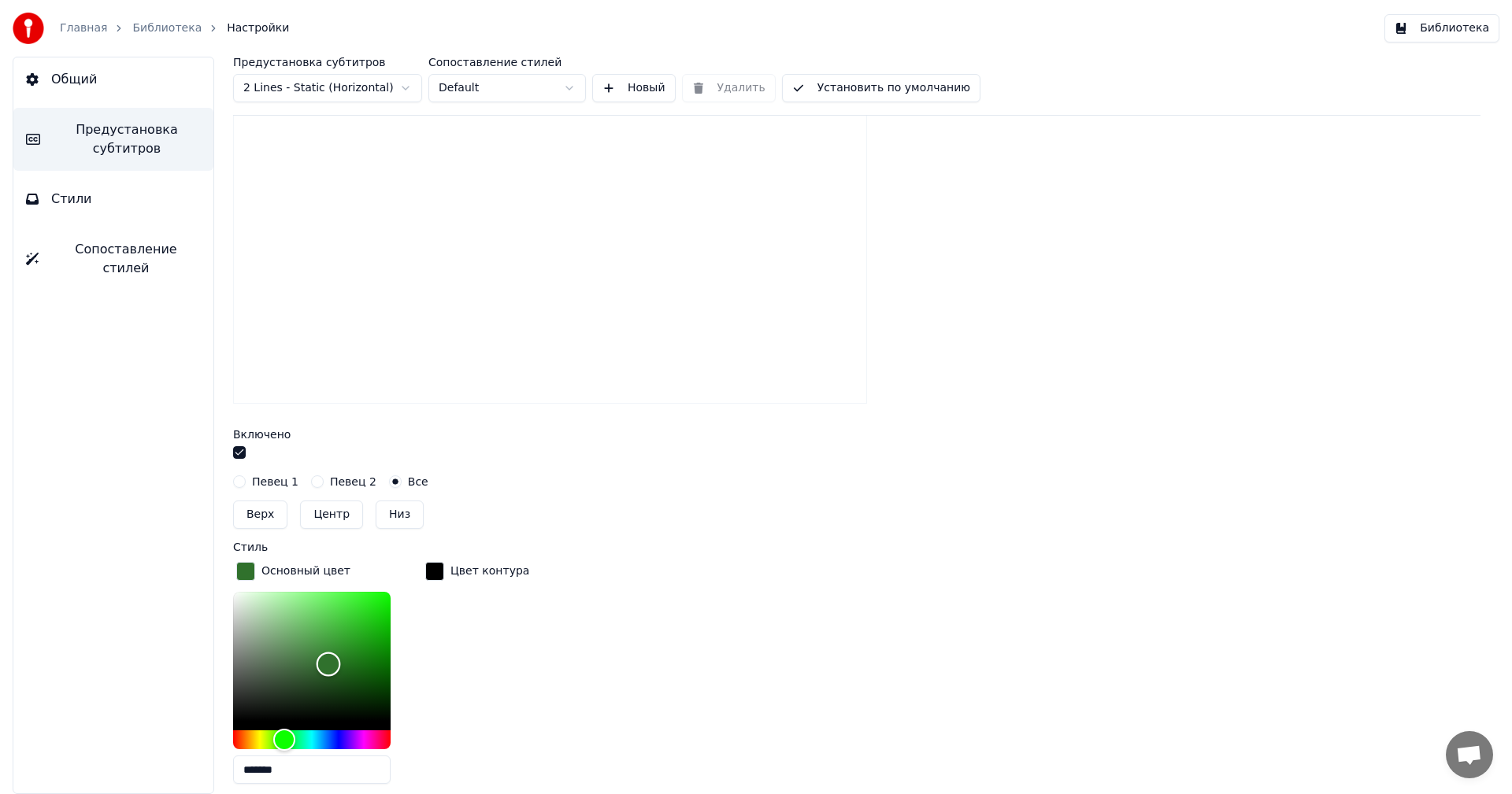
drag, startPoint x: 360, startPoint y: 627, endPoint x: 318, endPoint y: 670, distance: 60.1
click at [319, 668] on div "Color" at bounding box center [311, 657] width 157 height 129
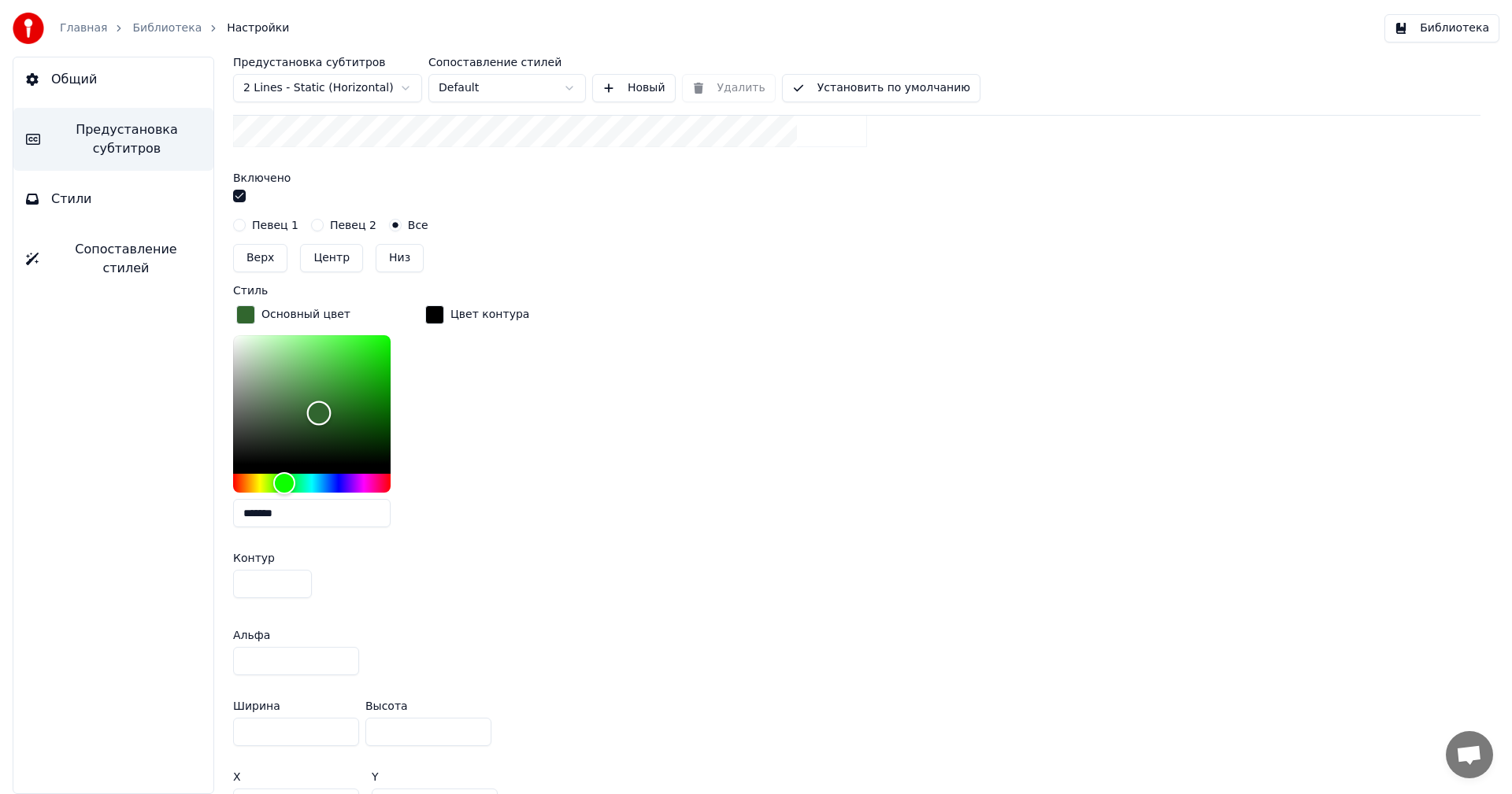
scroll to position [743, 0]
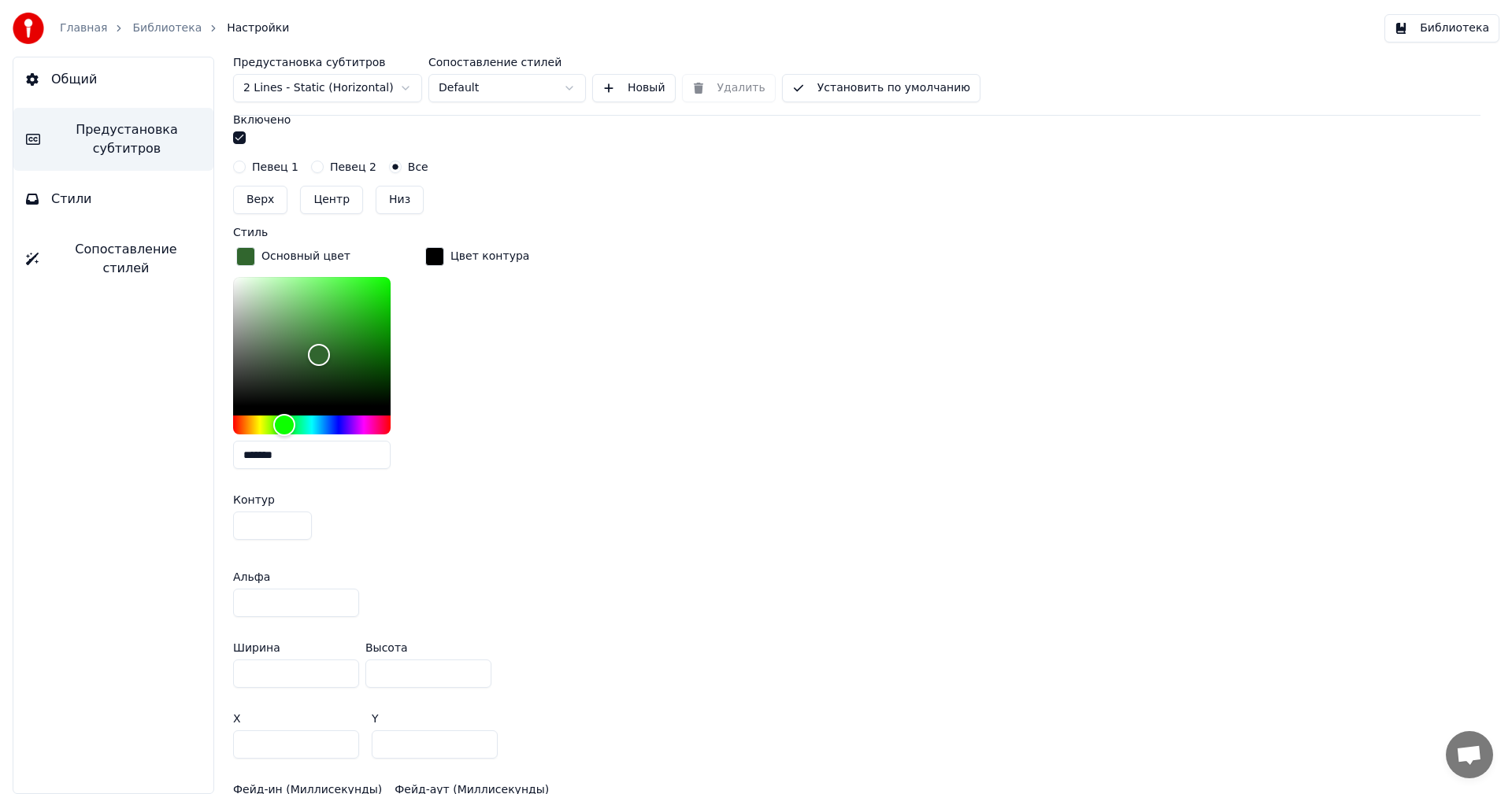
click at [1434, 19] on button "Библиотека" at bounding box center [1441, 28] width 115 height 28
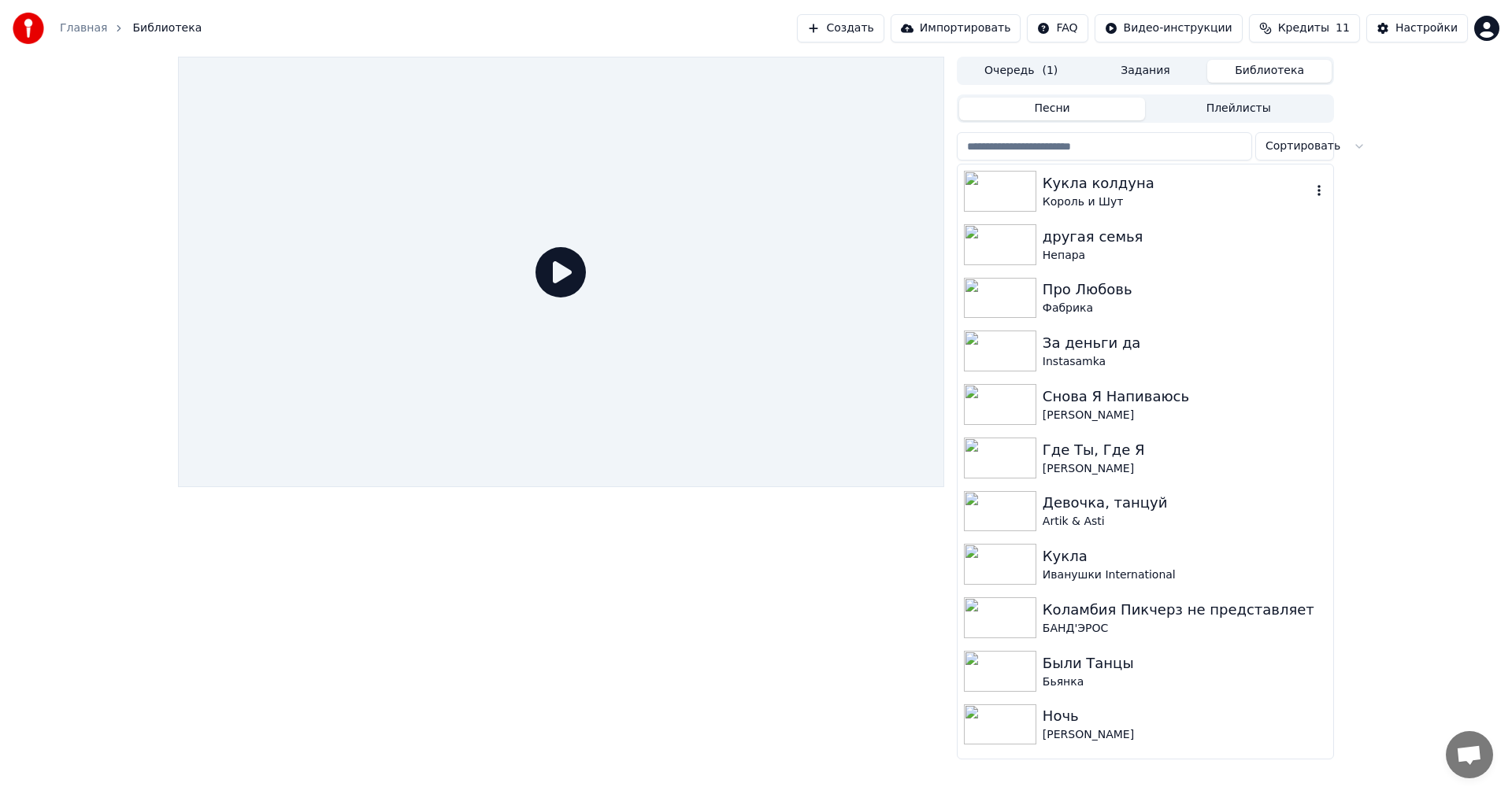
click at [1207, 181] on div "Кукла колдуна" at bounding box center [1177, 184] width 269 height 22
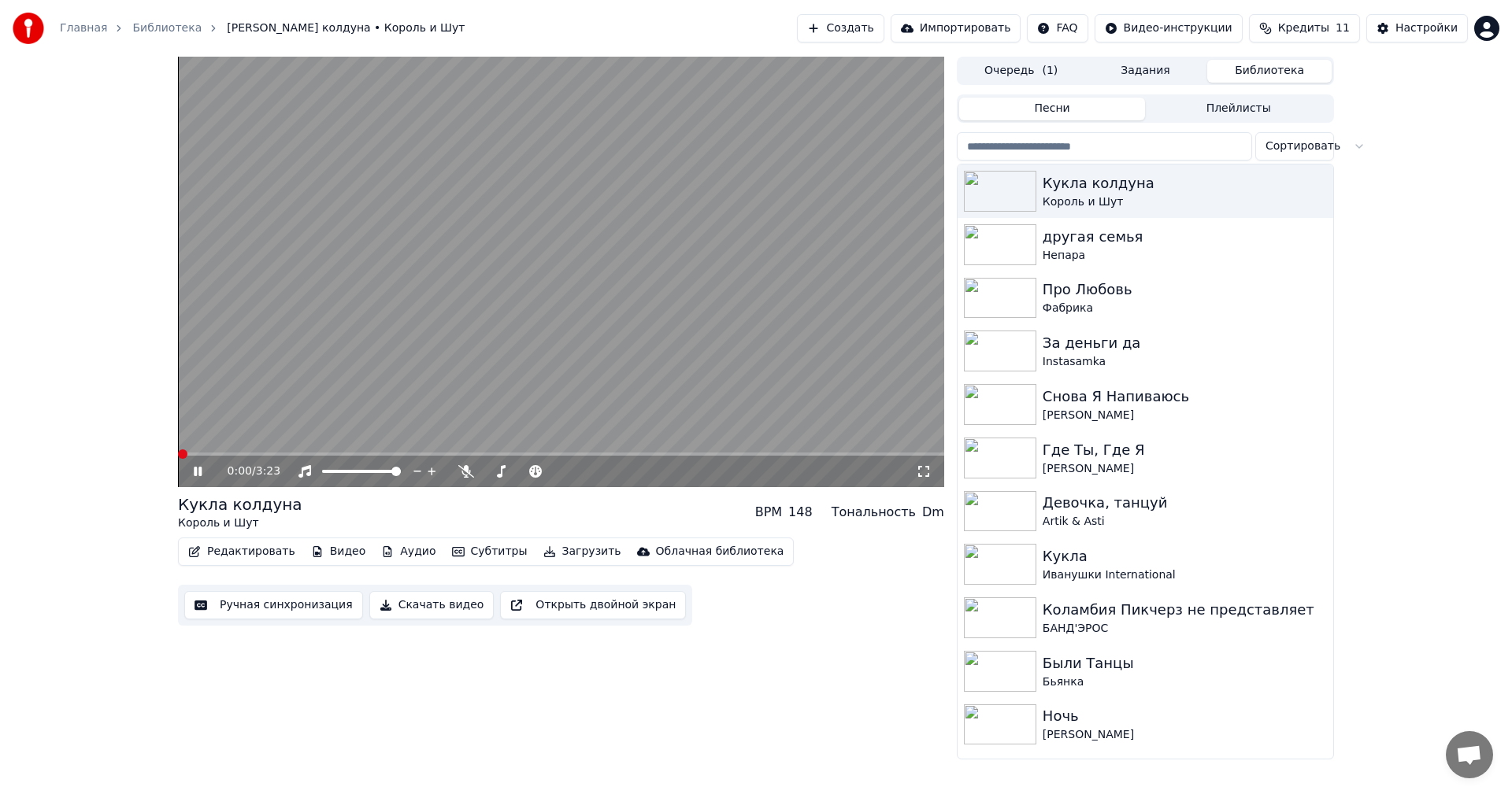
click at [770, 298] on video at bounding box center [560, 272] width 766 height 431
click at [739, 335] on video at bounding box center [560, 272] width 766 height 431
click at [514, 453] on span at bounding box center [560, 454] width 766 height 3
click at [637, 448] on video at bounding box center [560, 272] width 766 height 431
click at [641, 454] on span at bounding box center [560, 454] width 766 height 3
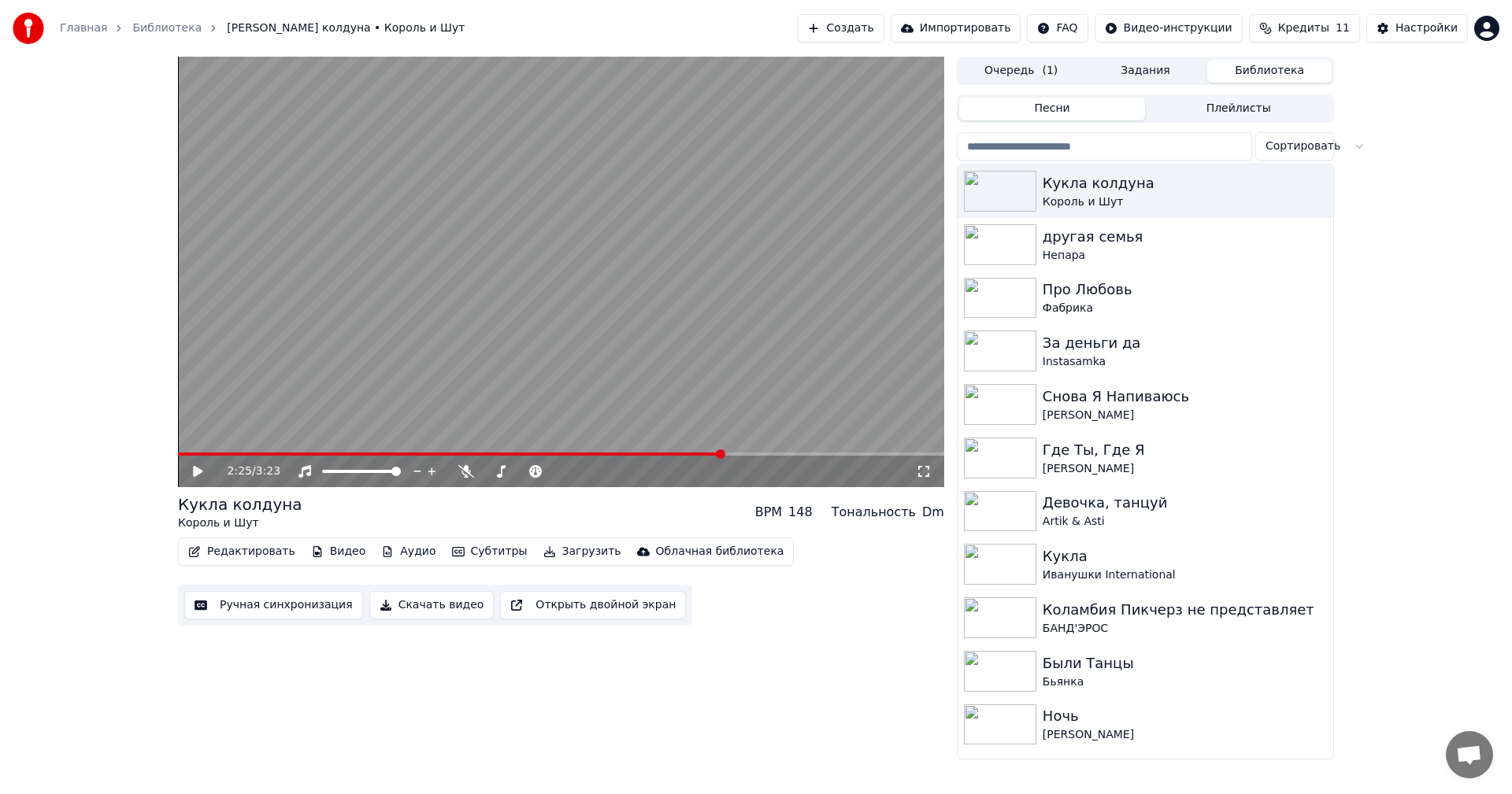
click at [722, 454] on span at bounding box center [560, 454] width 766 height 3
drag, startPoint x: 745, startPoint y: 367, endPoint x: 739, endPoint y: 375, distance: 10.0
click at [745, 368] on video at bounding box center [560, 272] width 766 height 431
click at [769, 236] on video at bounding box center [560, 272] width 766 height 431
click at [1413, 32] on div "Настройки" at bounding box center [1426, 28] width 62 height 15
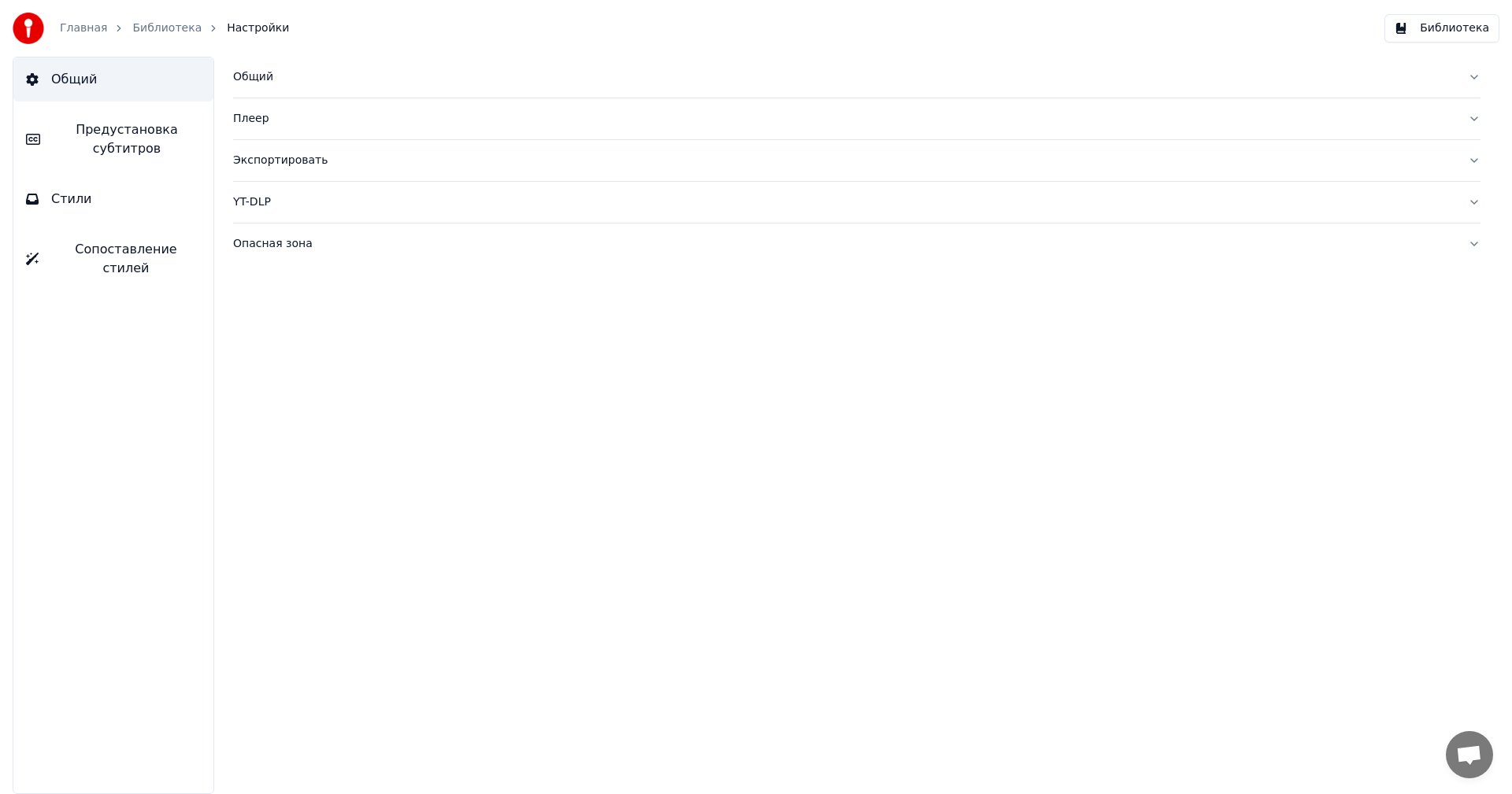
click at [110, 152] on span "Предустановка субтитров" at bounding box center [127, 139] width 148 height 38
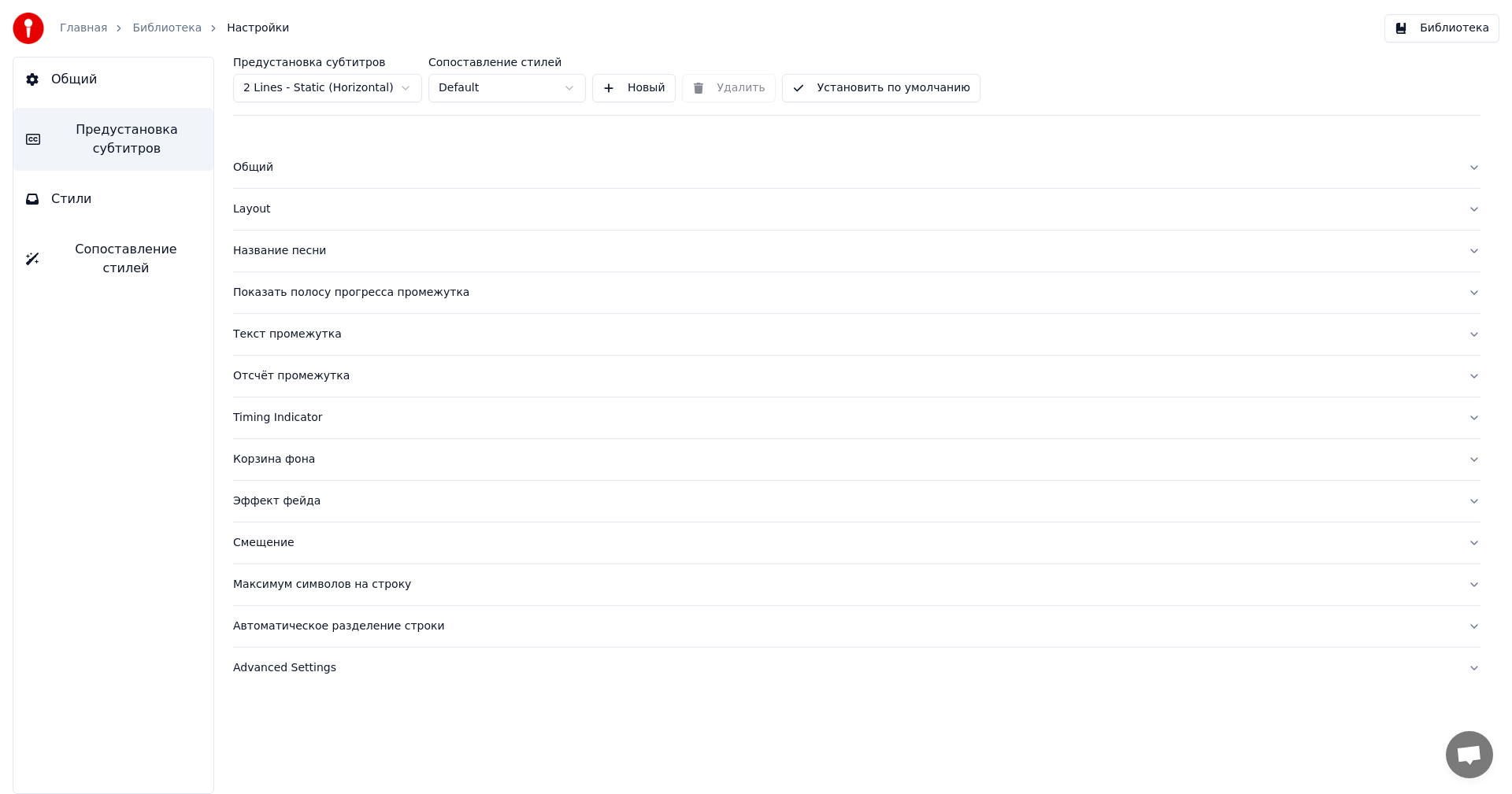
click at [300, 456] on div "Корзина фона" at bounding box center [843, 460] width 1222 height 15
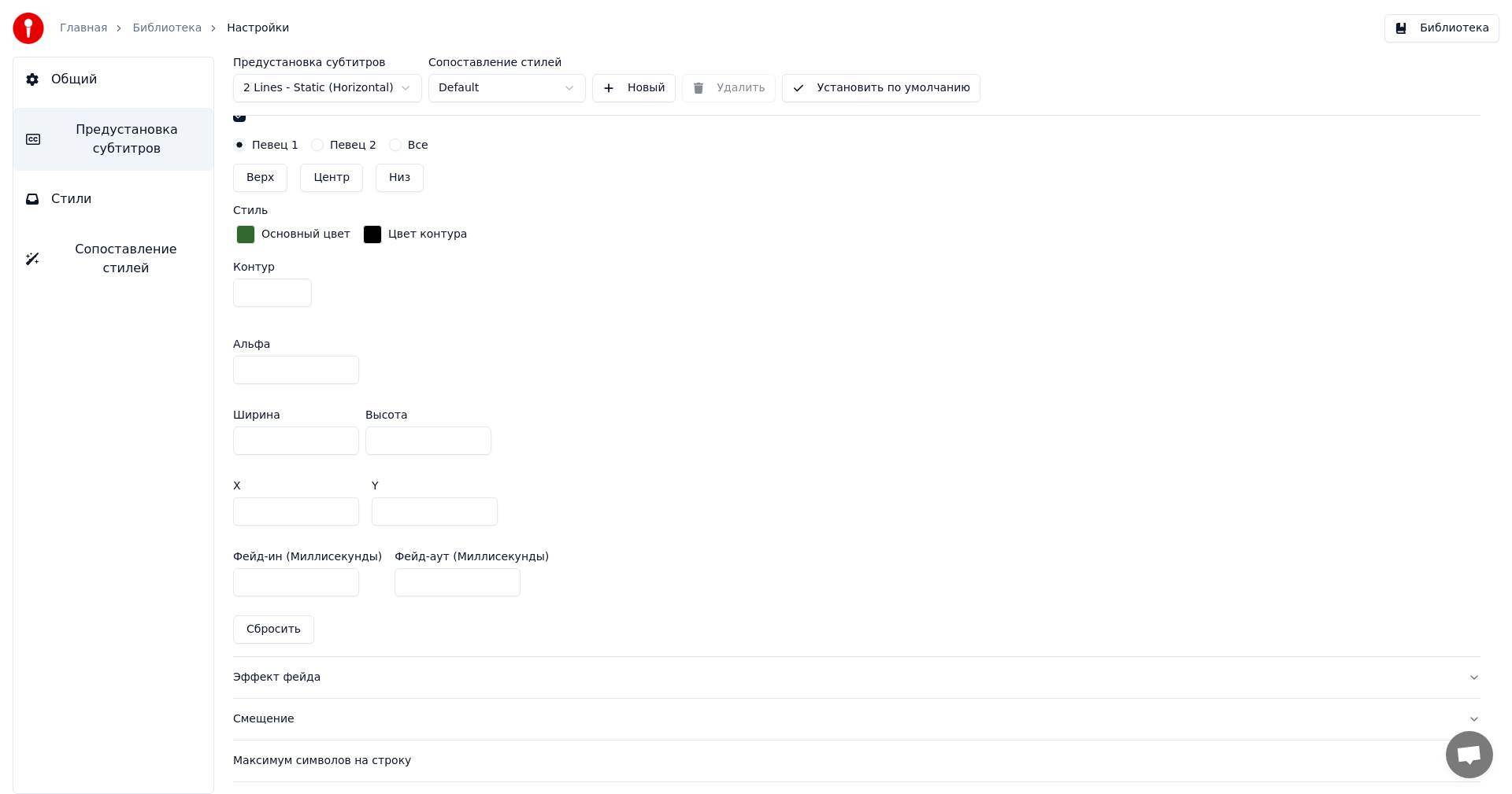
scroll to position [847, 0]
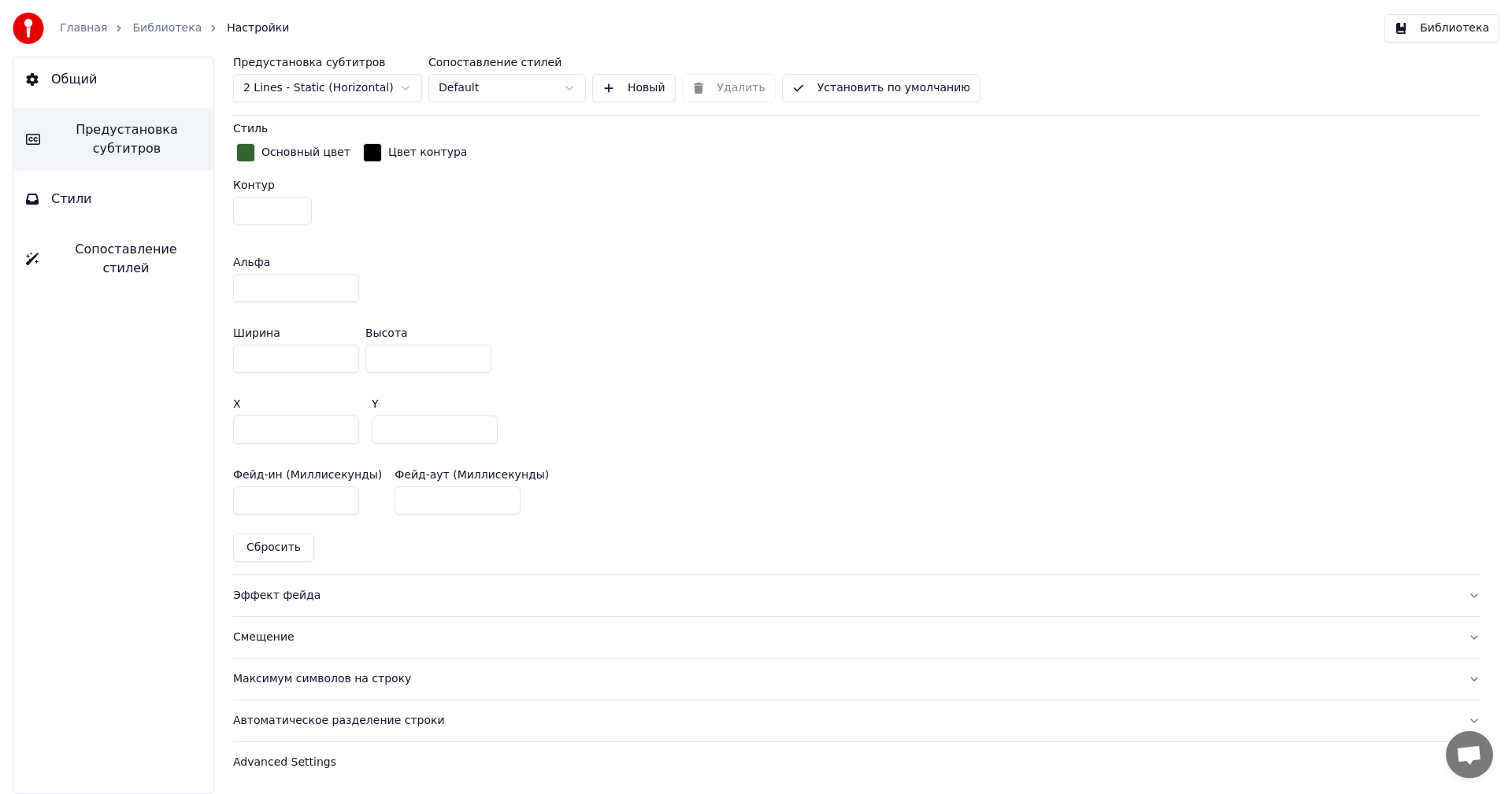
click at [274, 543] on button "Сбросить" at bounding box center [273, 548] width 81 height 28
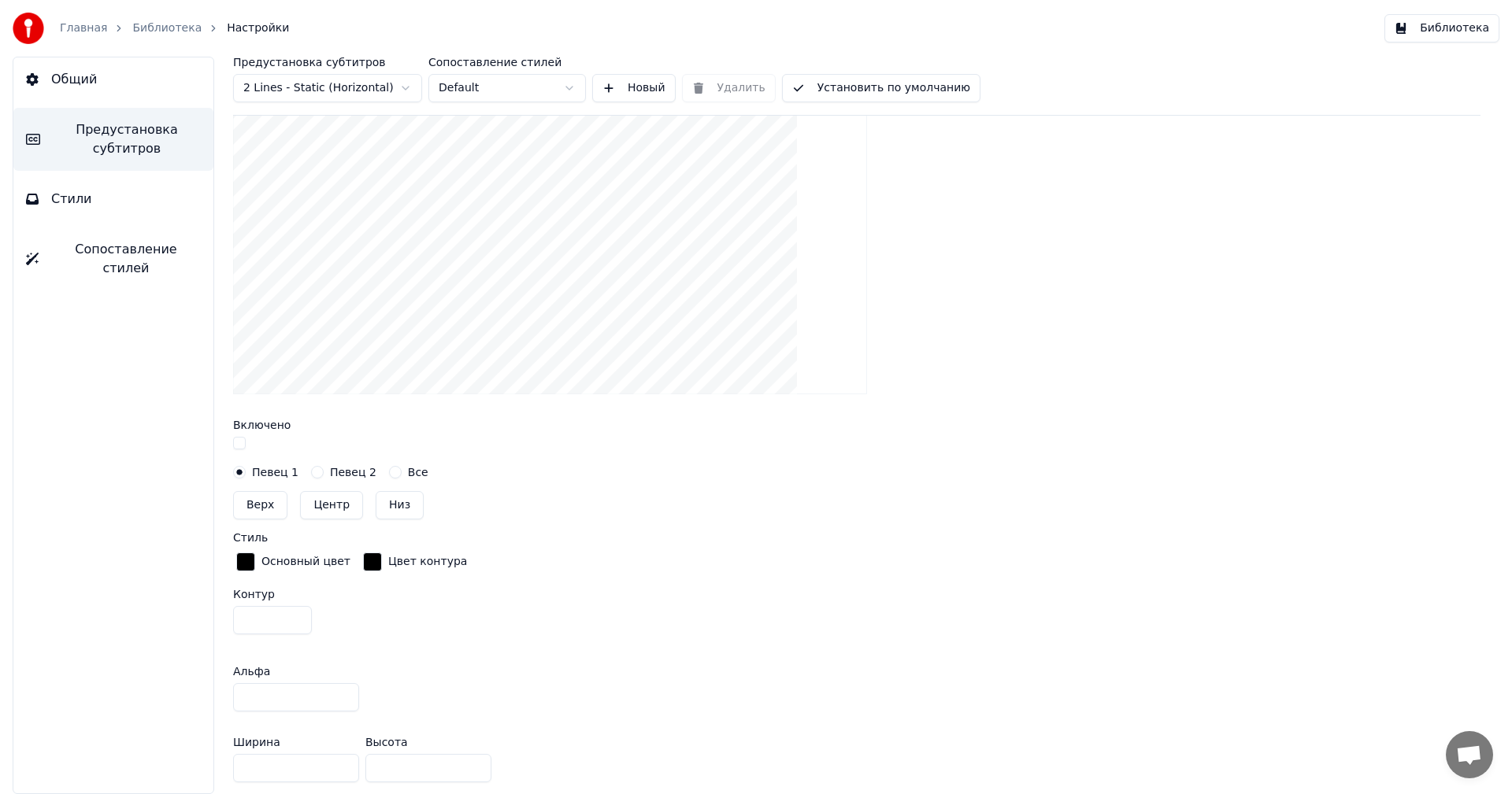
scroll to position [296, 0]
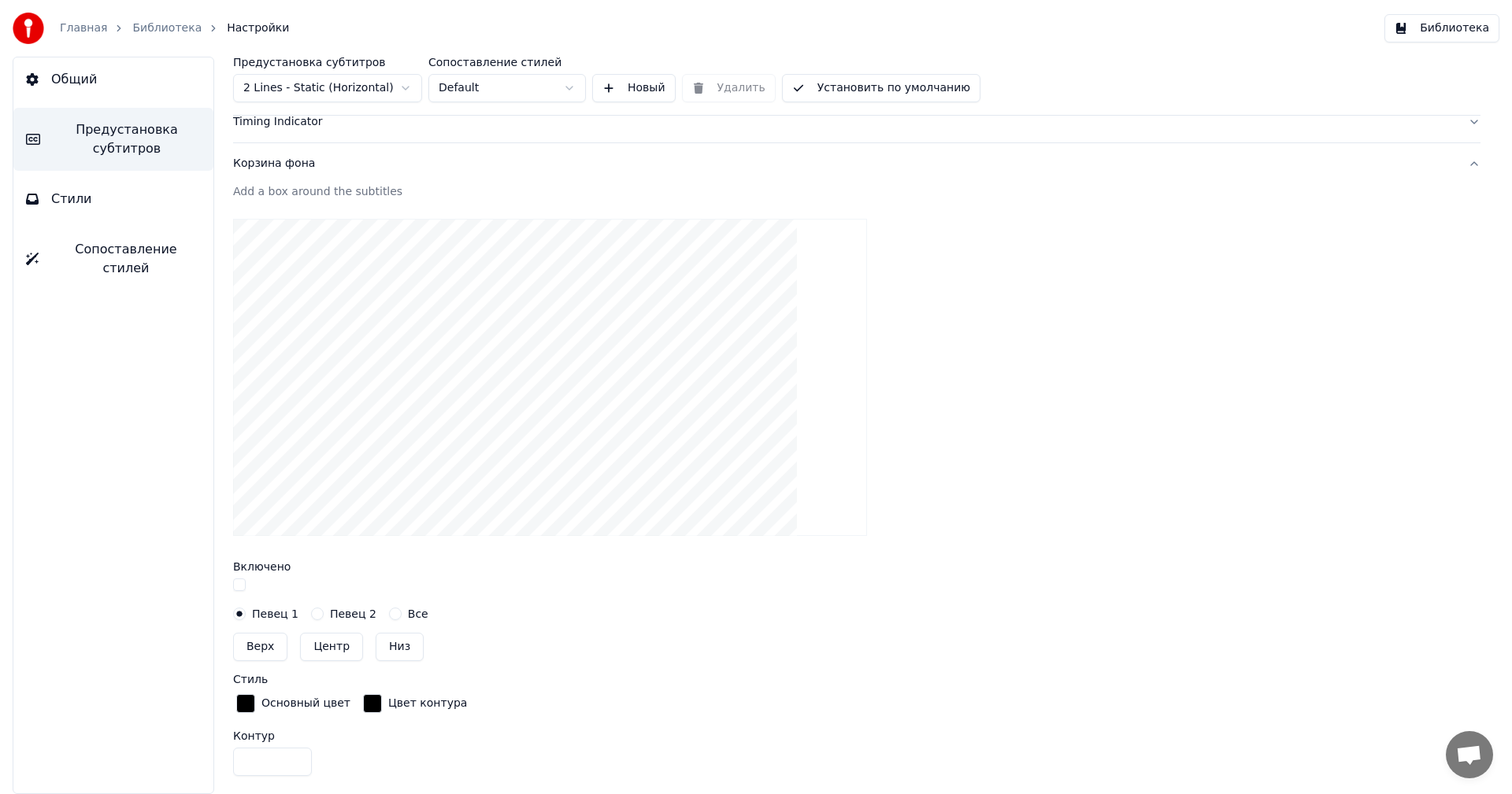
click at [355, 169] on div "Корзина фона" at bounding box center [843, 163] width 1222 height 15
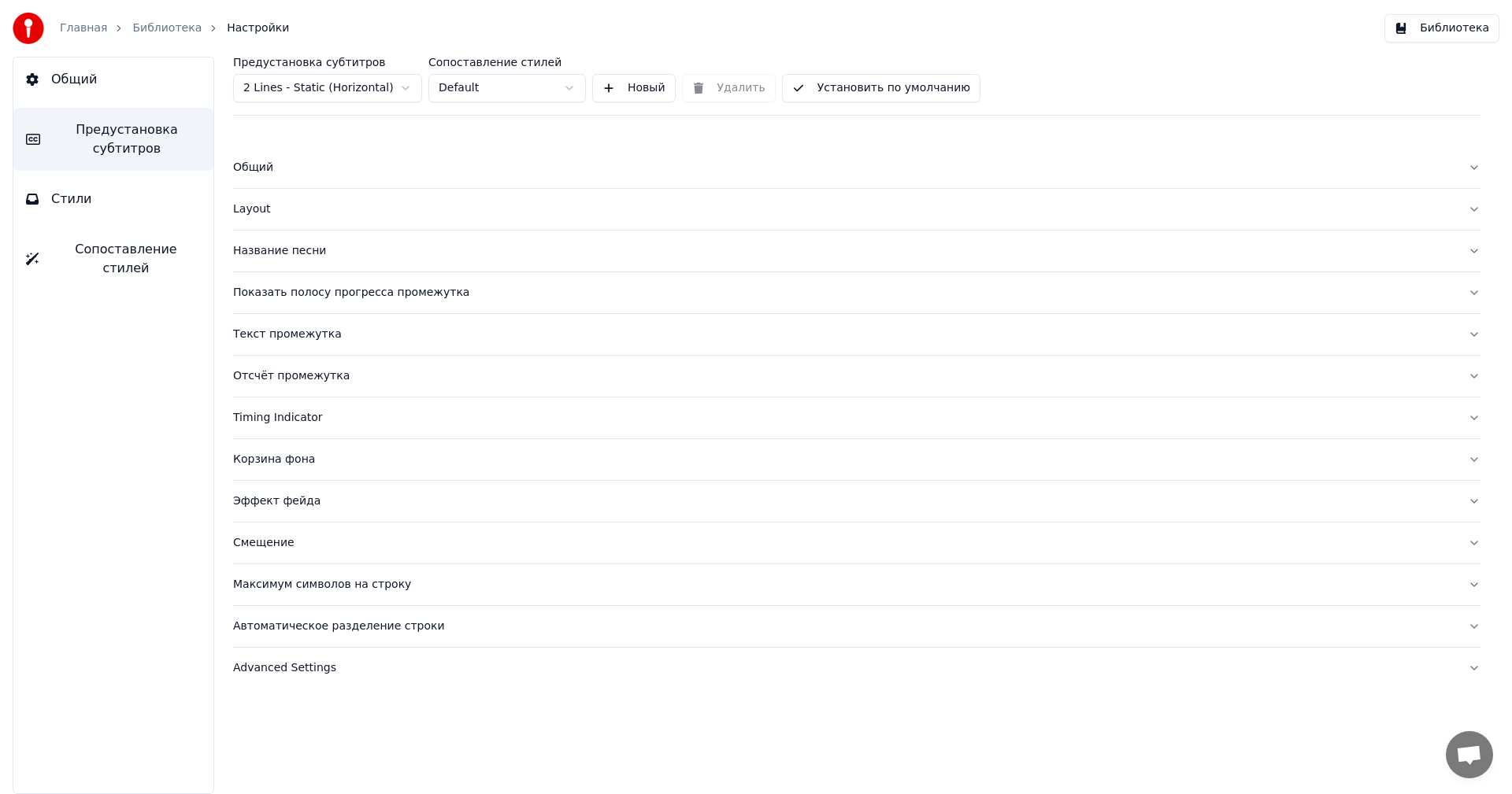
click at [326, 501] on div "Эффект фейда" at bounding box center [843, 501] width 1222 height 15
click at [285, 220] on button "Layout" at bounding box center [856, 210] width 1247 height 41
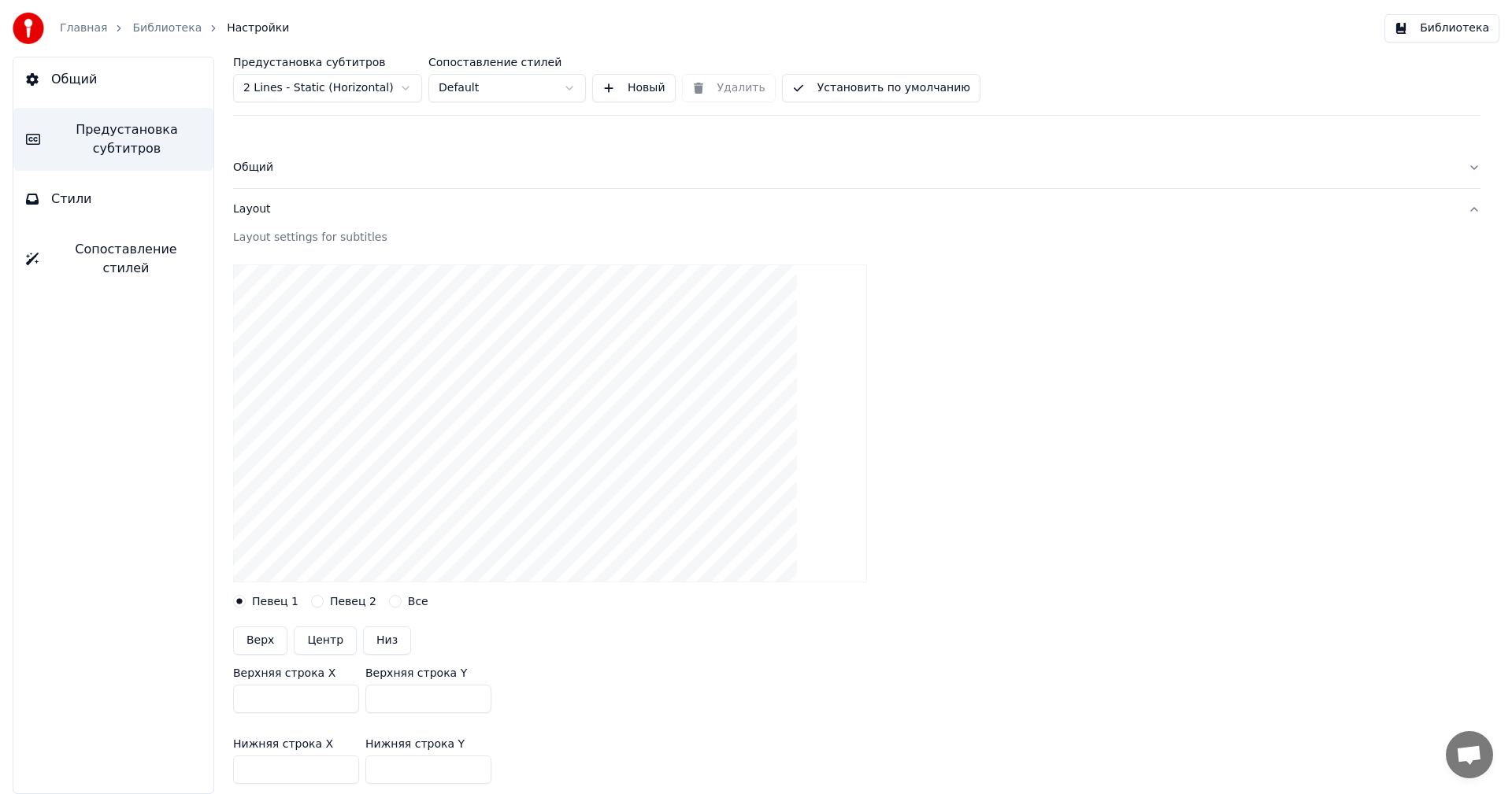
click at [369, 235] on div "Layout settings for subtitles" at bounding box center [856, 238] width 1247 height 15
click at [363, 182] on button "Общий" at bounding box center [856, 167] width 1247 height 41
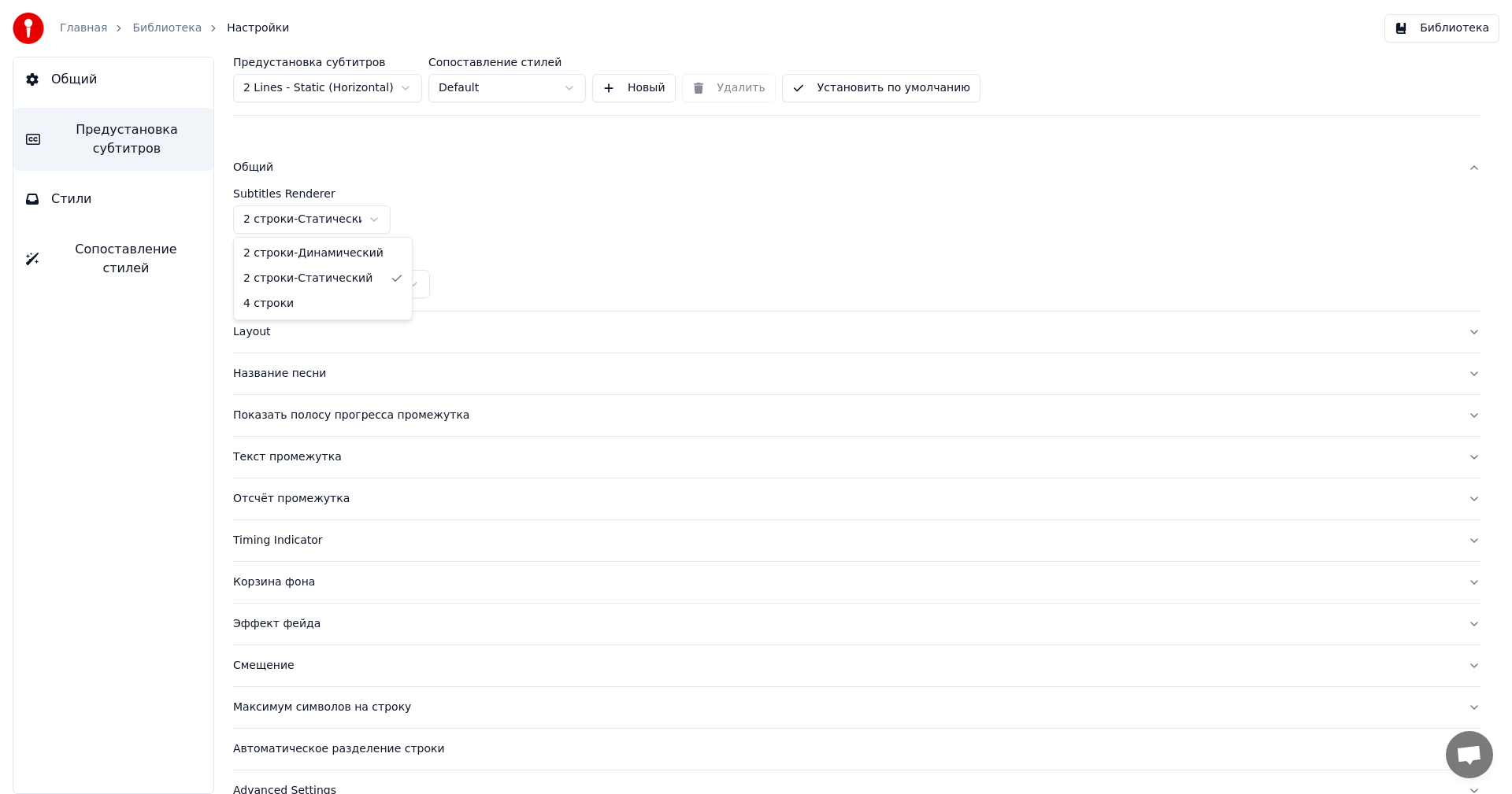
click at [368, 221] on html "Главная Библиотека Настройки Библиотека Общий Предустановка субтитров Стили Соп…" at bounding box center [756, 397] width 1512 height 794
click at [368, 220] on html "Главная Библиотека Настройки Библиотека Общий Предустановка субтитров Стили Соп…" at bounding box center [756, 397] width 1512 height 794
click at [43, 83] on button "Общий" at bounding box center [113, 80] width 200 height 44
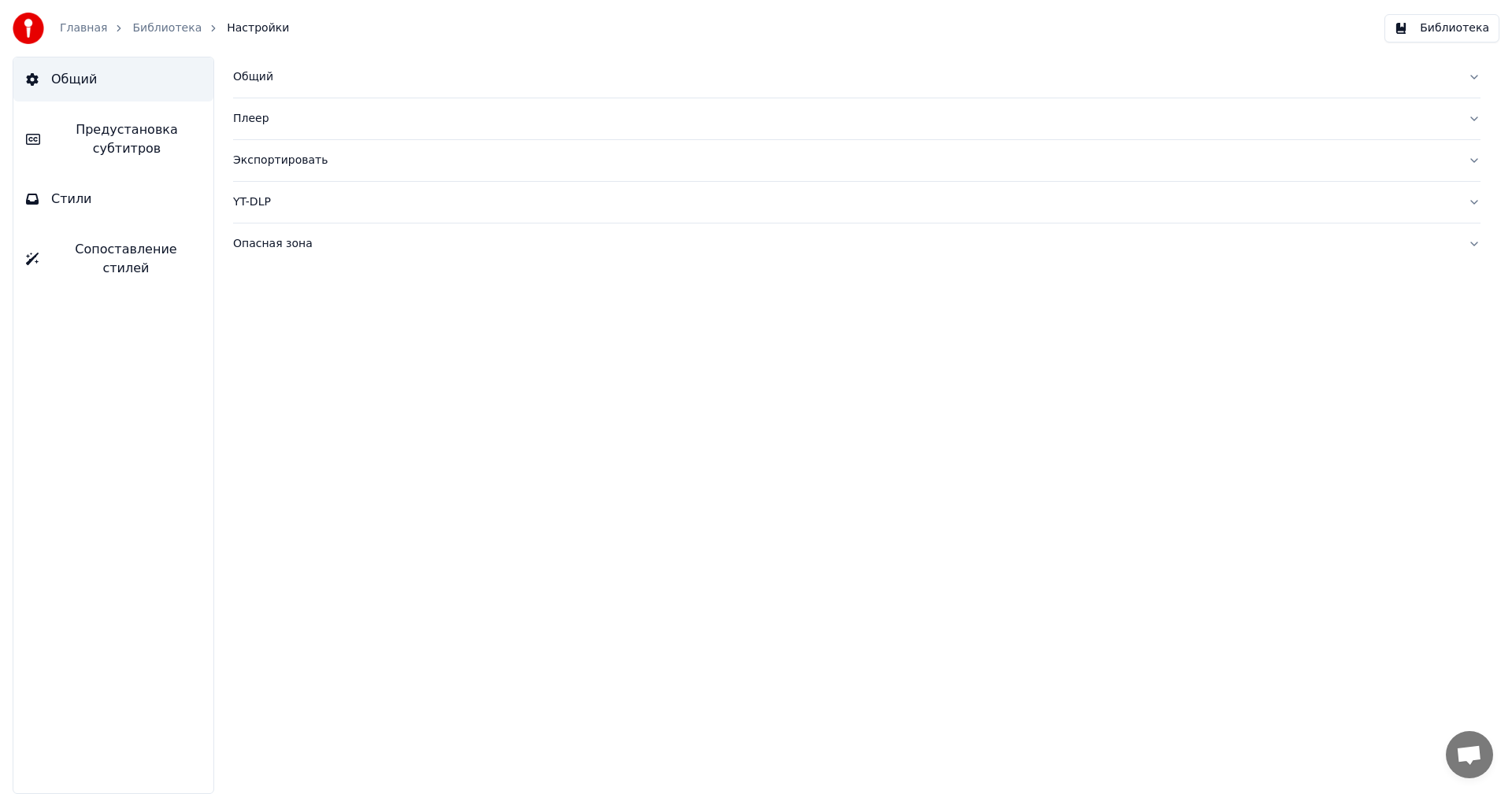
click at [74, 38] on div "Главная Библиотека Настройки" at bounding box center [151, 28] width 276 height 32
click at [78, 24] on link "Главная" at bounding box center [83, 28] width 47 height 15
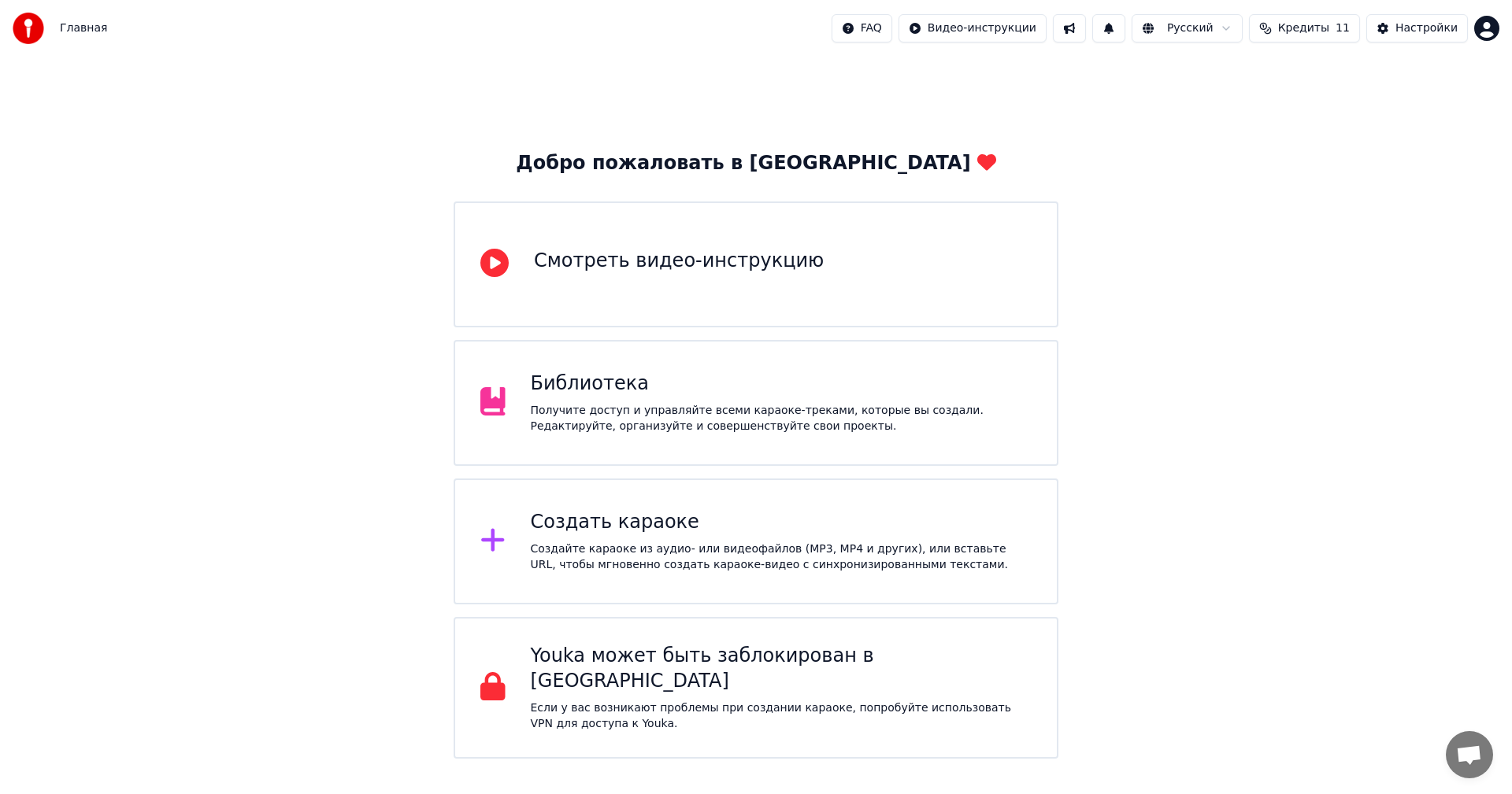
click at [898, 24] on html "Главная FAQ Видео-инструкции Русский Кредиты 11 Настройки Добро пожаловать в Yo…" at bounding box center [756, 380] width 1512 height 759
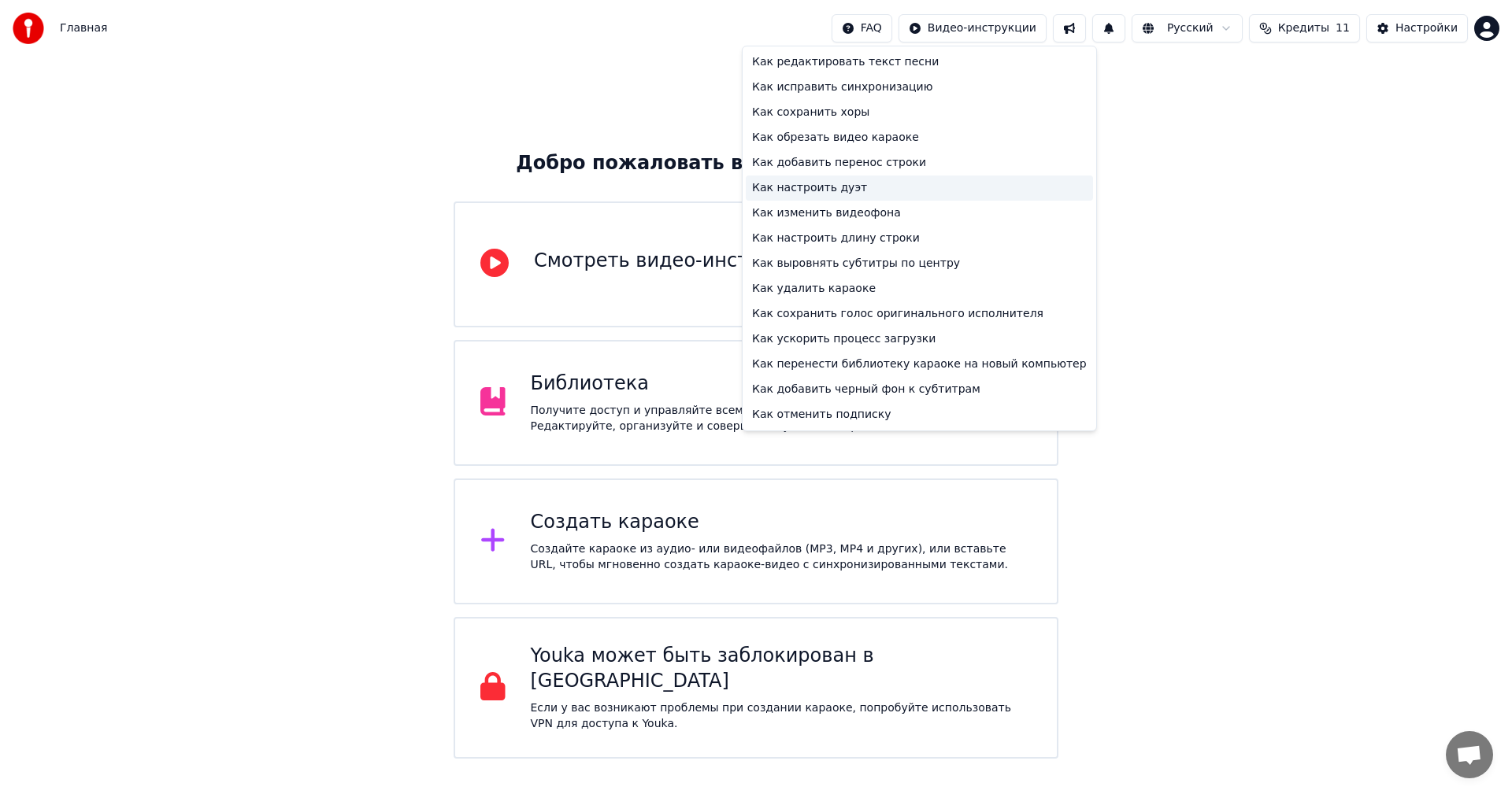
click at [837, 193] on div "Как настроить дуэт" at bounding box center [919, 188] width 347 height 25
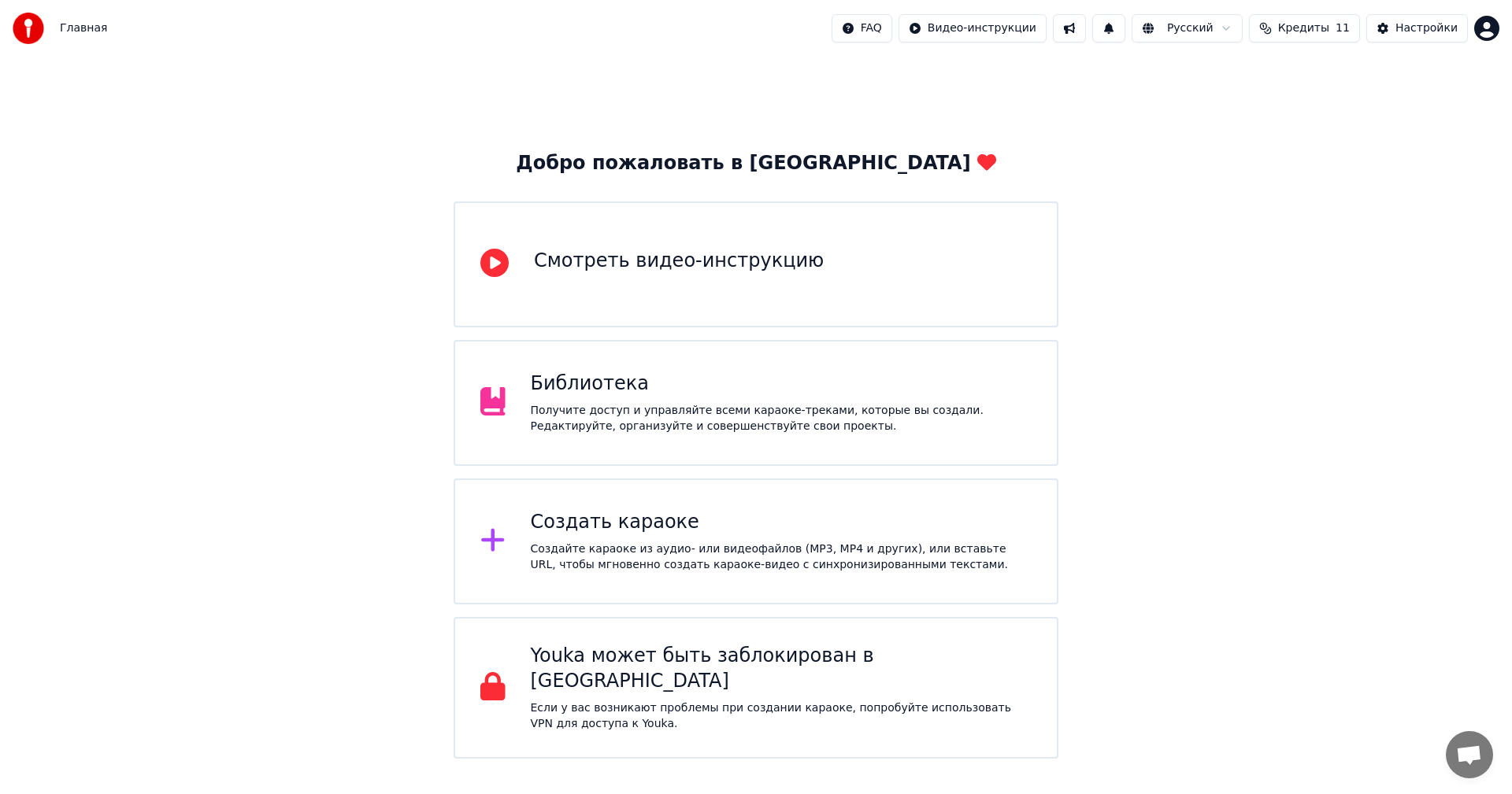
drag, startPoint x: 1237, startPoint y: 86, endPoint x: 1222, endPoint y: 113, distance: 30.9
click at [1403, 34] on div "Настройки" at bounding box center [1426, 28] width 62 height 15
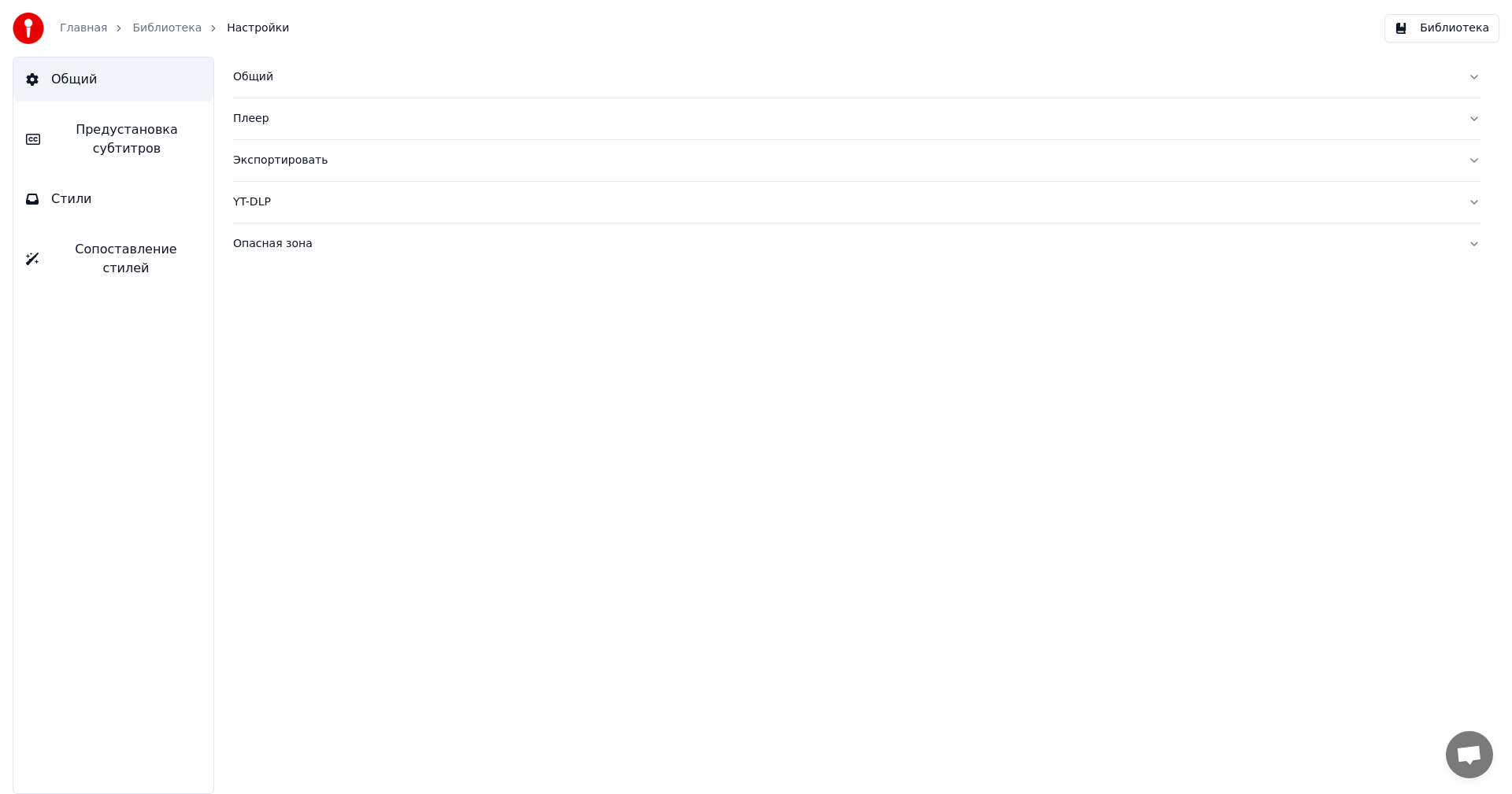
drag, startPoint x: 1208, startPoint y: 113, endPoint x: 1098, endPoint y: 219, distance: 152.8
click at [1186, 126] on div "Плеер" at bounding box center [843, 119] width 1222 height 15
click at [128, 244] on span "Сопоставление стилей" at bounding box center [126, 259] width 150 height 38
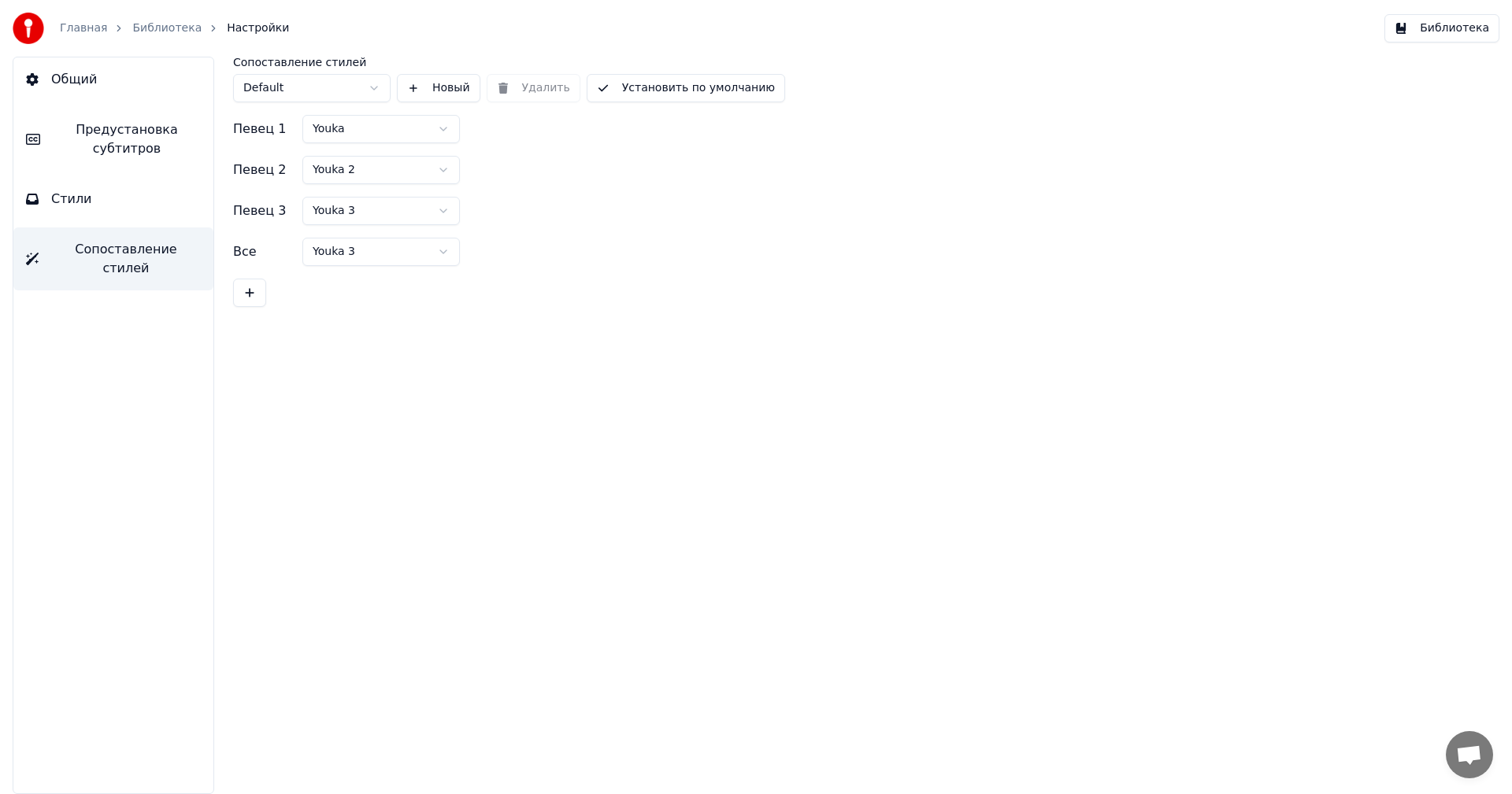
click at [414, 90] on button "Новый" at bounding box center [439, 88] width 83 height 28
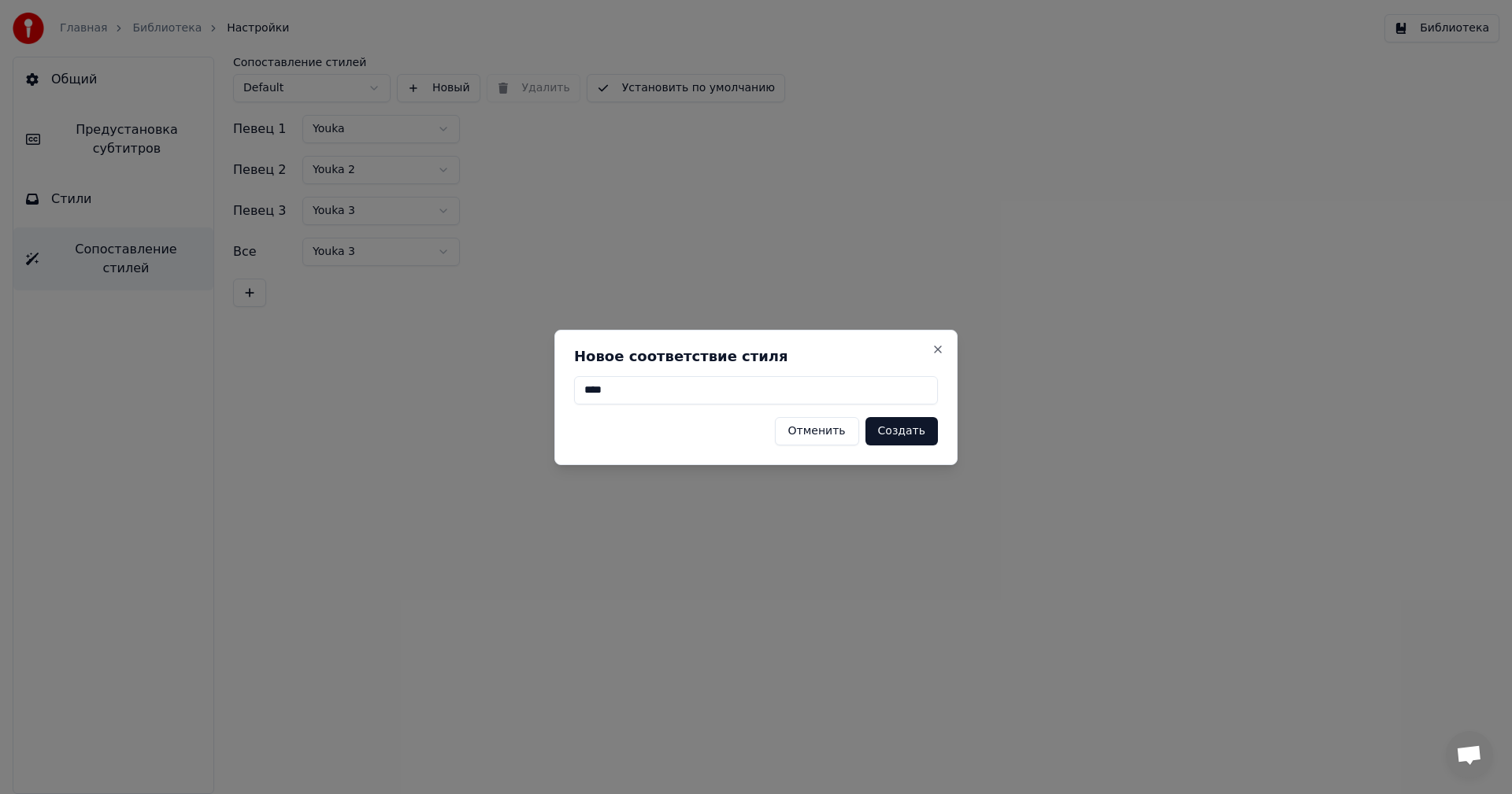
type input "****"
click at [914, 429] on button "Создать" at bounding box center [901, 431] width 72 height 28
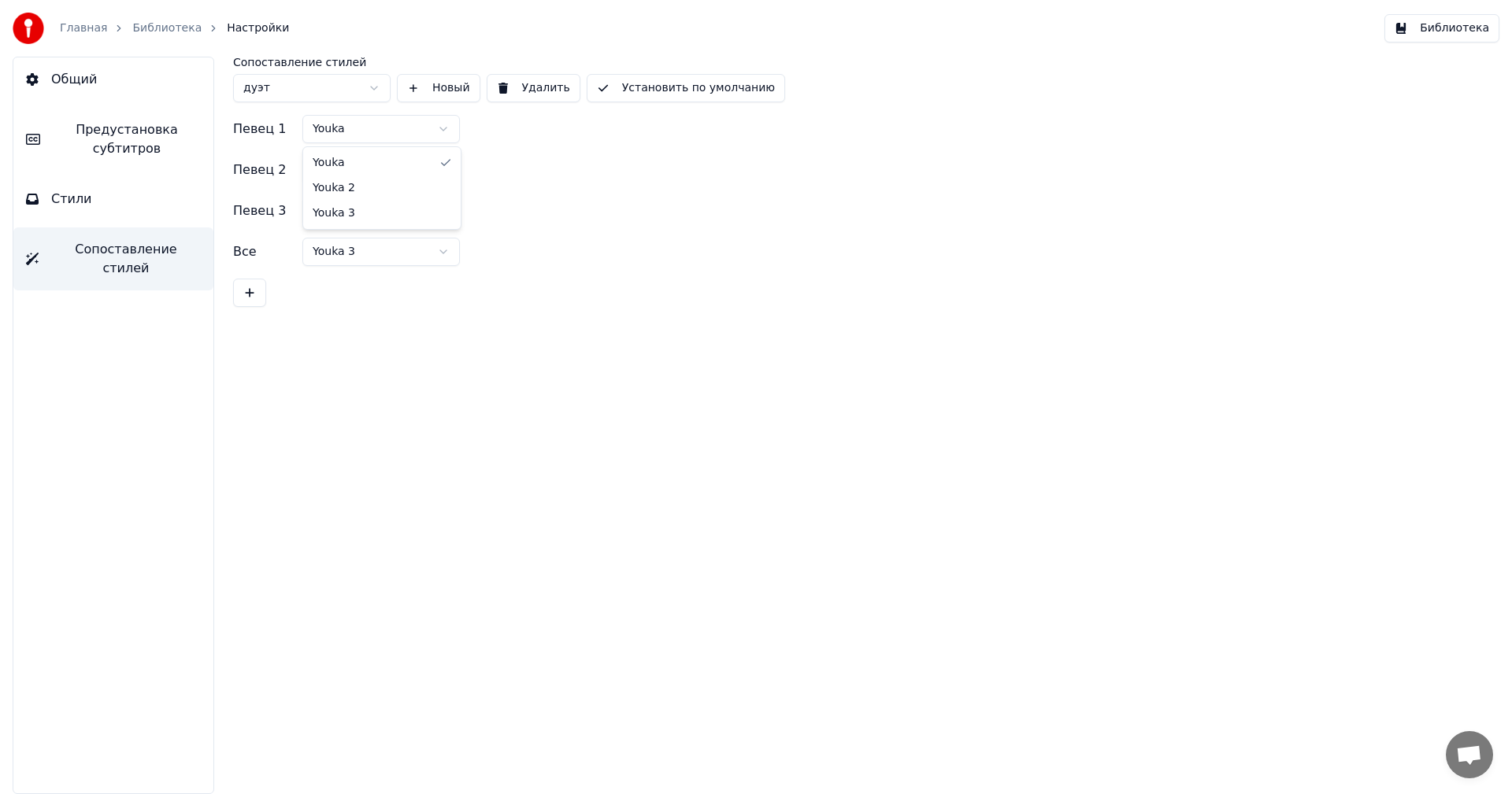
click at [424, 128] on html "Главная Библиотека Настройки Библиотека Общий Предустановка субтитров Стили Соп…" at bounding box center [756, 397] width 1512 height 794
click at [298, 79] on html "Главная Библиотека Настройки Библиотека Общий Предустановка субтитров Стили Соп…" at bounding box center [756, 397] width 1512 height 794
click at [256, 128] on div "Певец 1" at bounding box center [264, 129] width 63 height 19
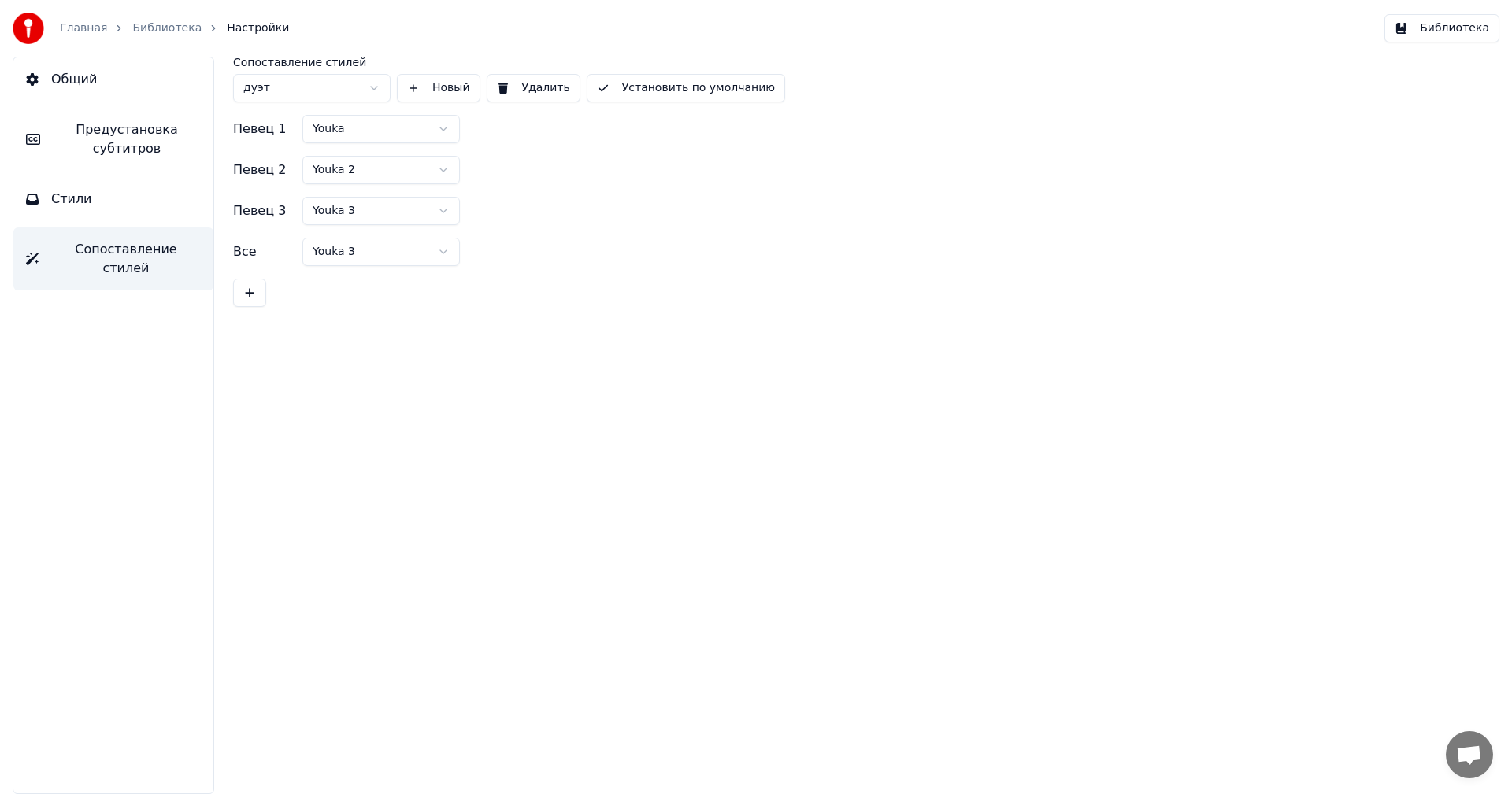
click at [246, 294] on button at bounding box center [249, 293] width 33 height 28
click at [411, 253] on button at bounding box center [418, 251] width 32 height 28
click at [377, 134] on html "Главная Библиотека Настройки Библиотека Общий Предустановка субтитров Стили Соп…" at bounding box center [756, 397] width 1512 height 794
click at [352, 133] on html "Главная Библиотека Настройки Библиотека Общий Предустановка субтитров Стили Соп…" at bounding box center [756, 397] width 1512 height 794
click at [338, 123] on html "Главная Библиотека Настройки Библиотека Общий Предустановка субтитров Стили Соп…" at bounding box center [756, 397] width 1512 height 794
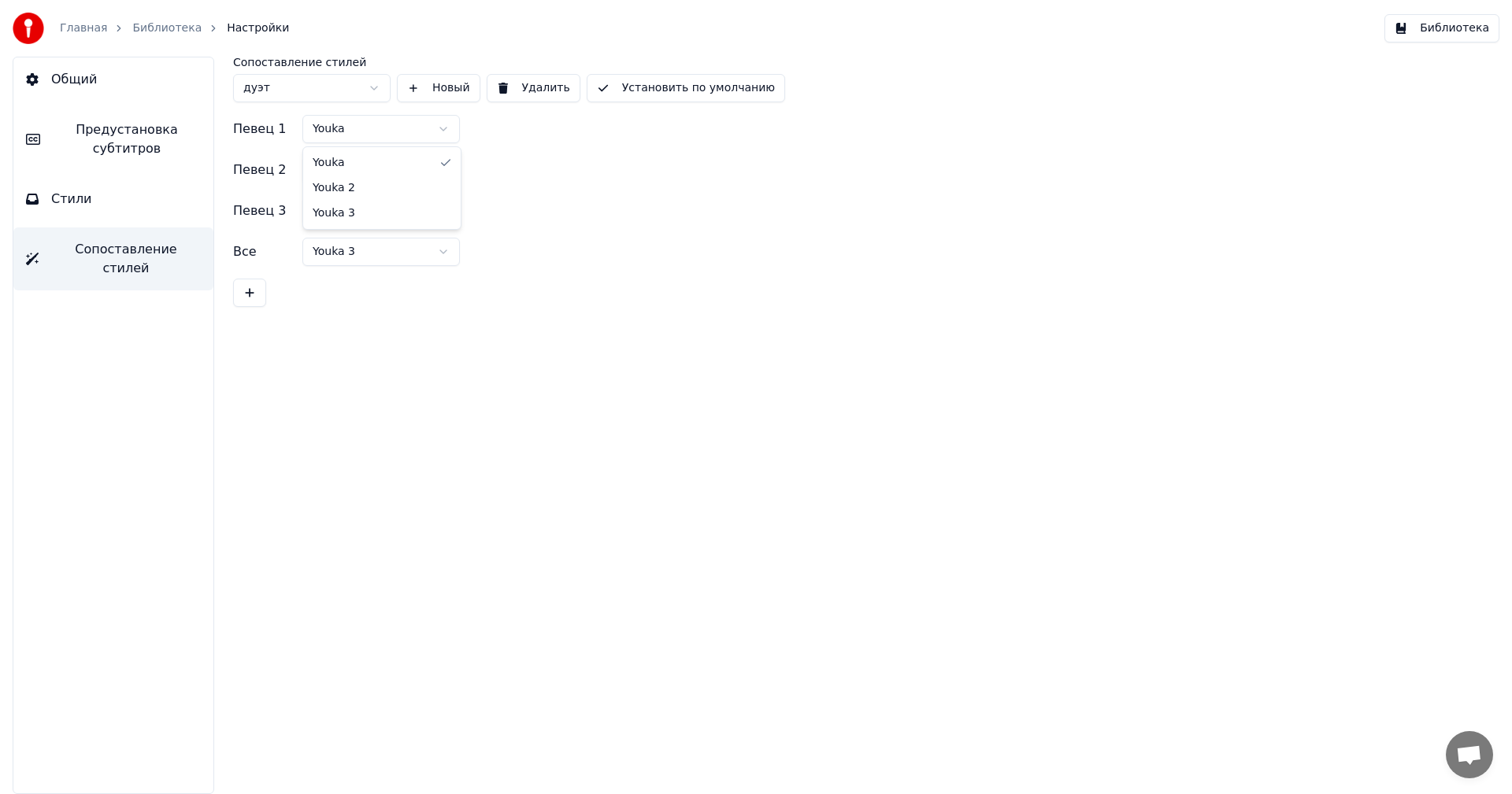
click at [338, 123] on html "Главная Библиотека Настройки Библиотека Общий Предустановка субтитров Стили Соп…" at bounding box center [756, 397] width 1512 height 794
click at [266, 126] on html "Главная Библиотека Настройки Библиотека Общий Предустановка субтитров Стили Соп…" at bounding box center [756, 397] width 1512 height 794
click at [108, 193] on button "Стили" at bounding box center [113, 199] width 200 height 44
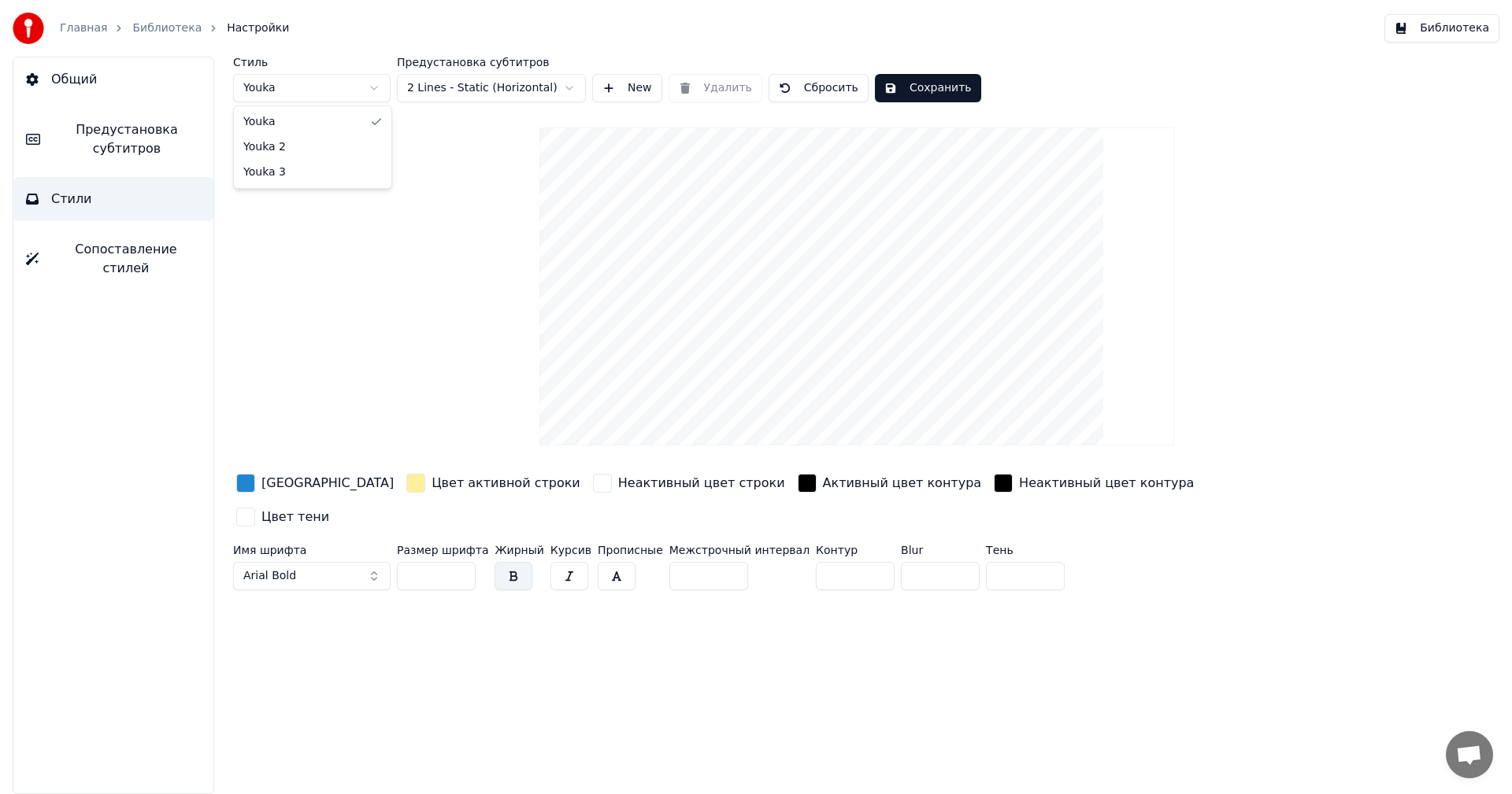
click at [343, 85] on html "Главная Библиотека Настройки Библиотека Общий Предустановка субтитров Стили Соп…" at bounding box center [756, 397] width 1512 height 794
click at [328, 80] on html "Главная Библиотека Настройки Библиотека Общий Предустановка субтитров Стили Соп…" at bounding box center [756, 397] width 1512 height 794
click at [324, 93] on html "Главная Библиотека Настройки Библиотека Общий Предустановка субтитров Стили Соп…" at bounding box center [756, 397] width 1512 height 794
click at [339, 100] on html "Главная Библиотека Настройки Библиотека Общий Предустановка субтитров Стили Соп…" at bounding box center [756, 397] width 1512 height 794
click at [249, 478] on div "button" at bounding box center [246, 484] width 19 height 19
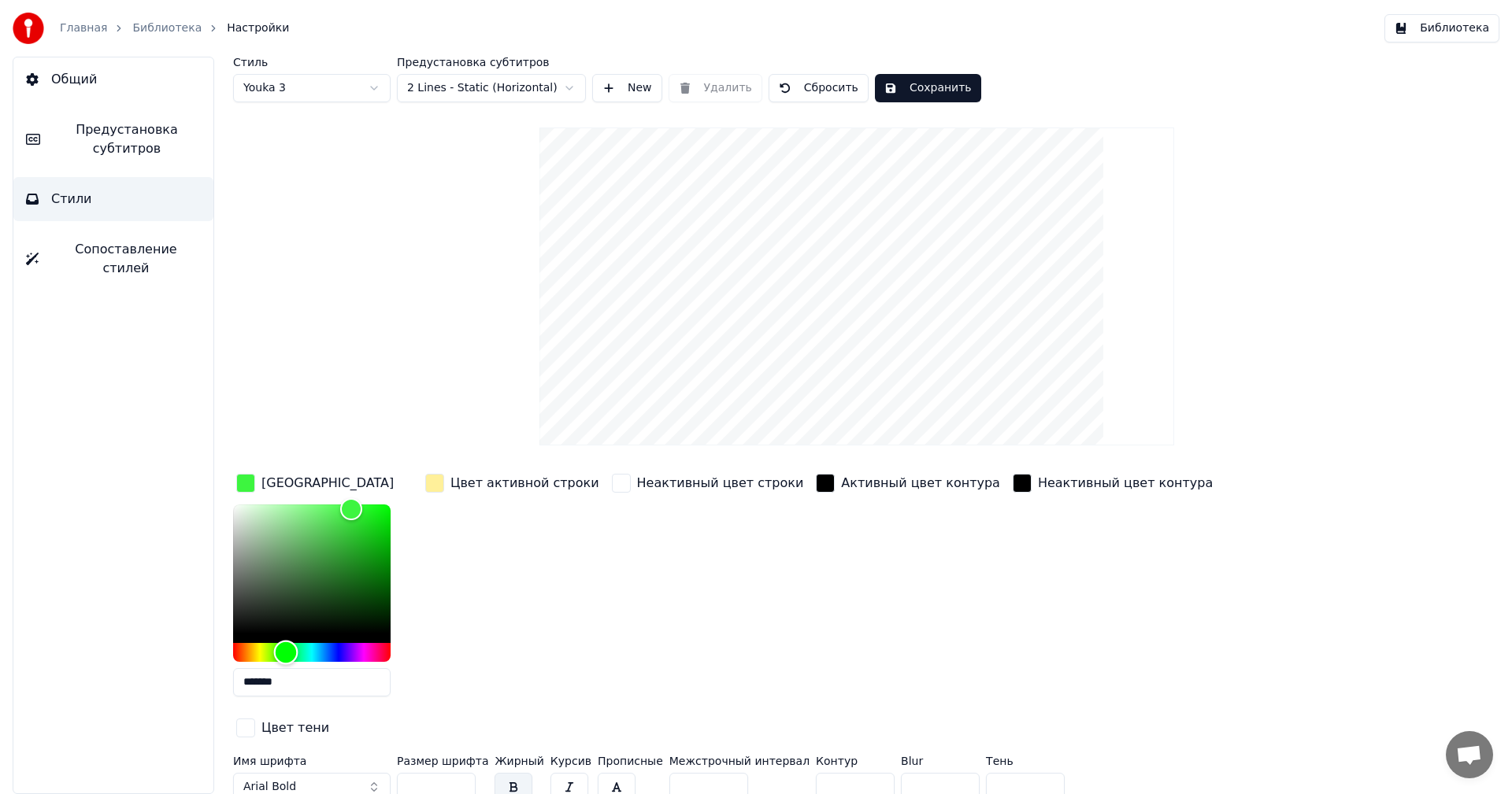
click at [286, 644] on div "Hue" at bounding box center [311, 653] width 157 height 19
drag, startPoint x: 326, startPoint y: 521, endPoint x: 322, endPoint y: 539, distance: 18.4
click at [322, 539] on div "Color" at bounding box center [311, 569] width 157 height 129
type input "*******"
drag, startPoint x: 321, startPoint y: 546, endPoint x: 335, endPoint y: 562, distance: 21.3
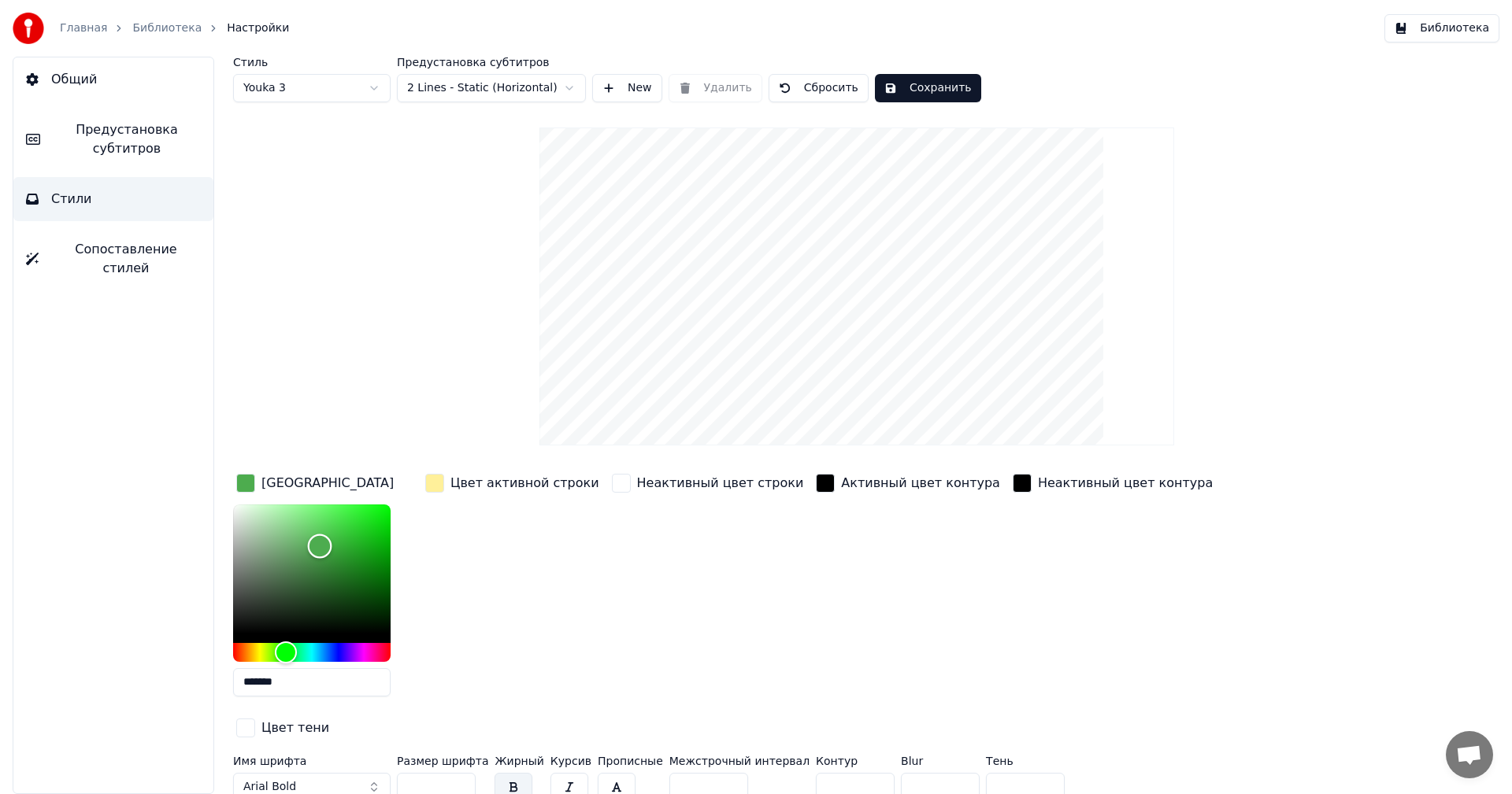
click at [332, 559] on div "Color" at bounding box center [320, 546] width 24 height 24
click at [899, 91] on button "Сохранить" at bounding box center [928, 88] width 106 height 28
click at [1433, 37] on button "Библиотека" at bounding box center [1441, 28] width 115 height 28
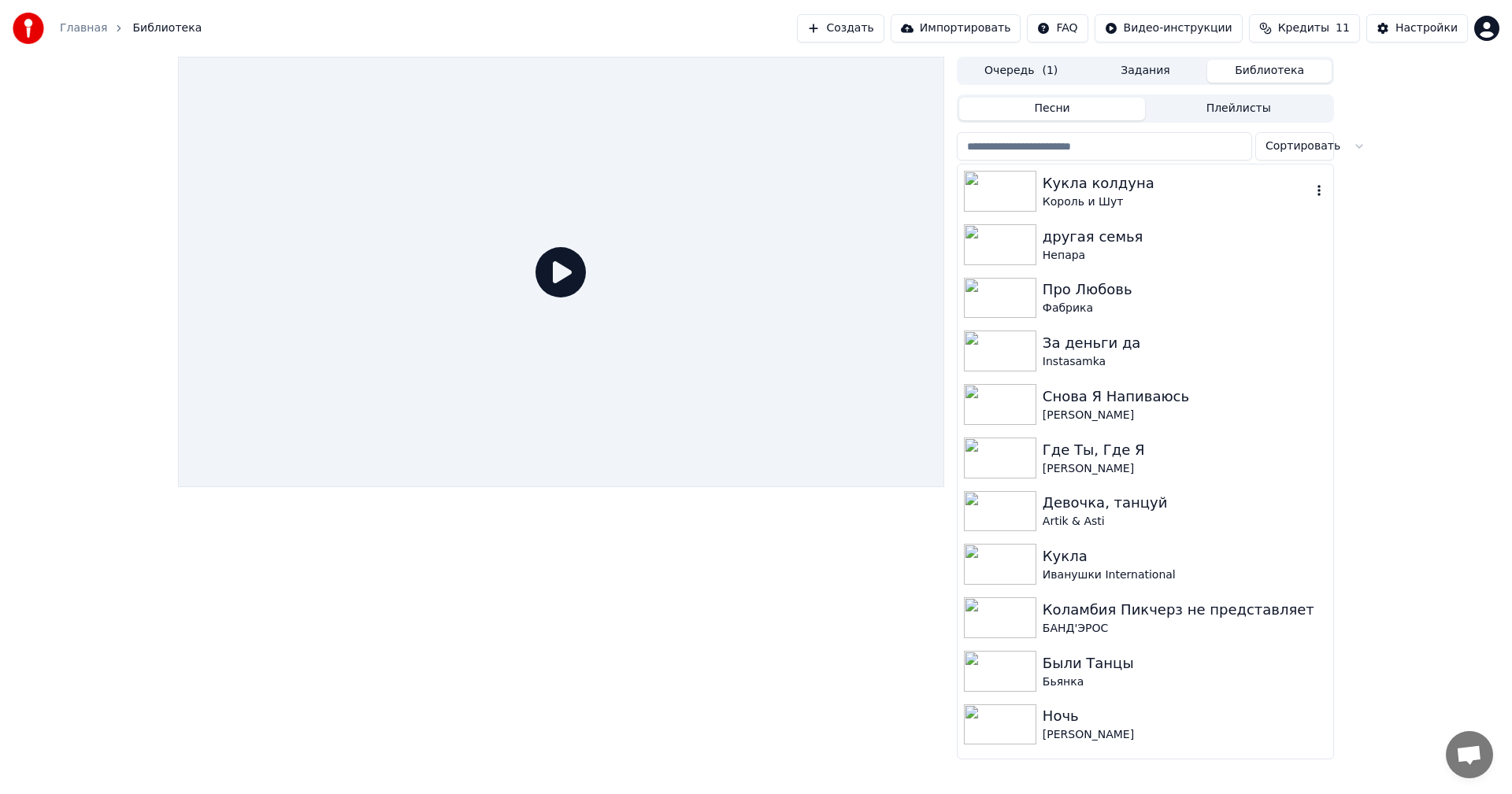
click at [999, 189] on img at bounding box center [1000, 191] width 72 height 41
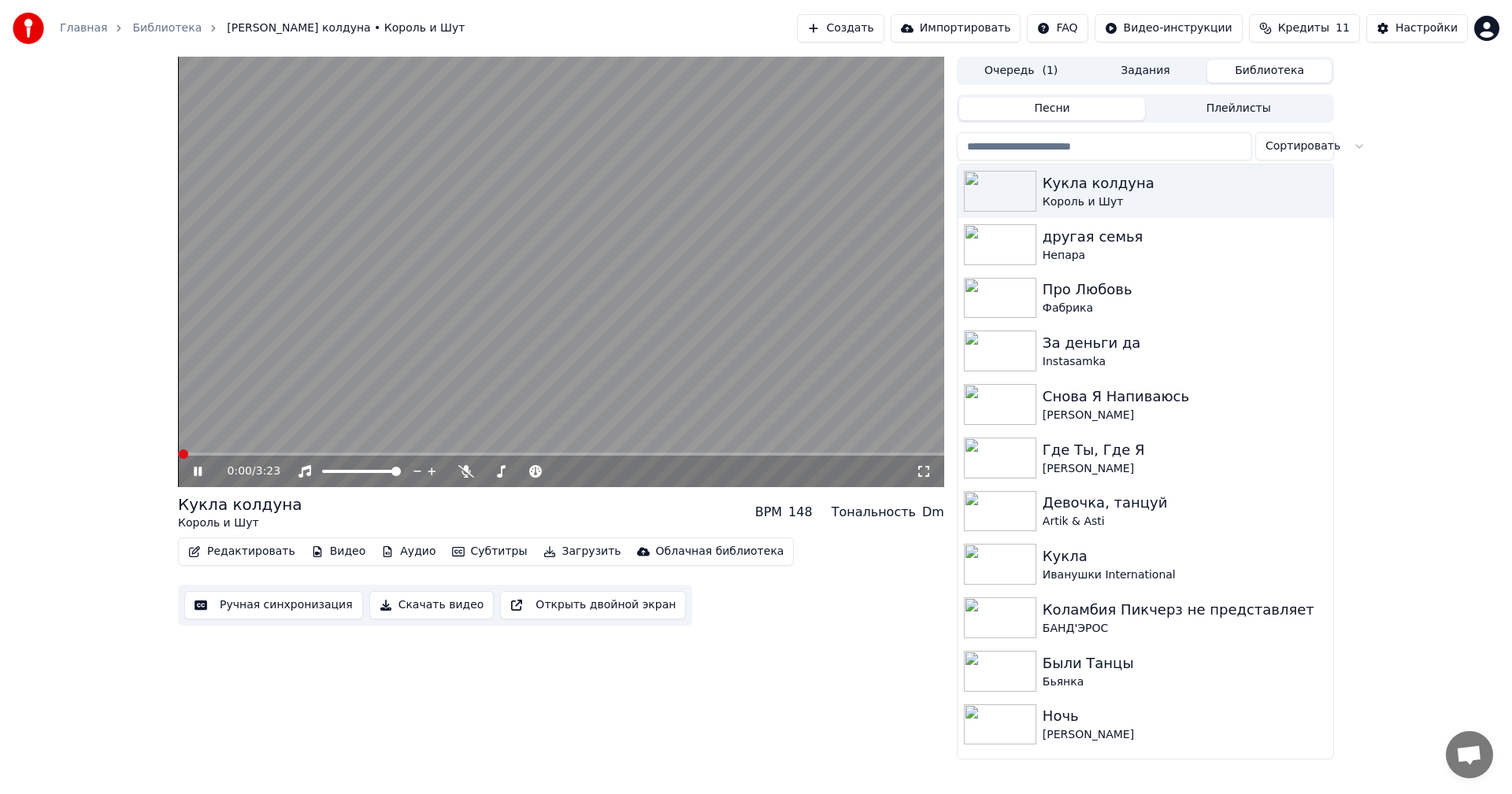
click at [232, 555] on button "Редактировать" at bounding box center [242, 552] width 120 height 22
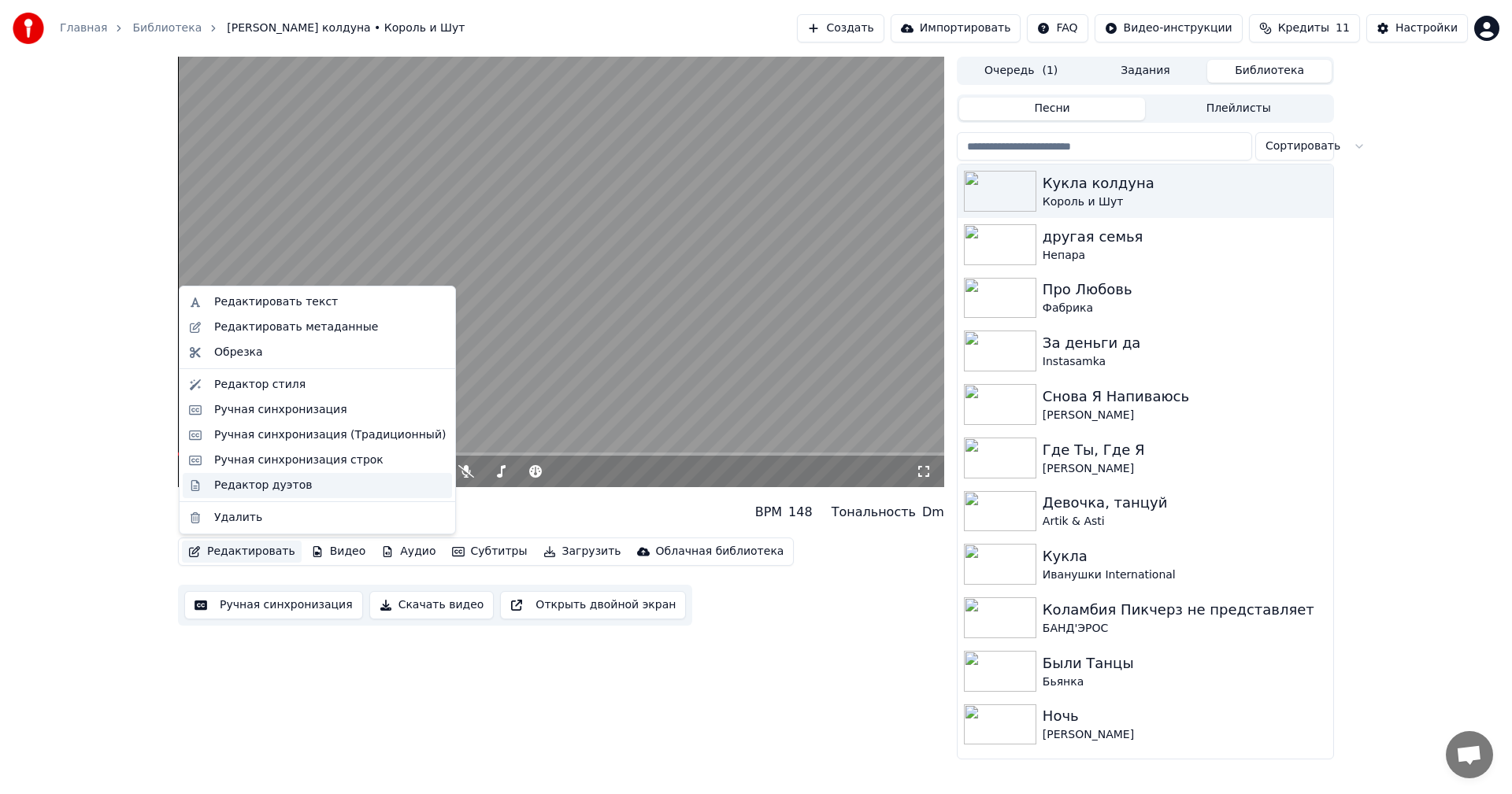
click at [247, 490] on div "Редактор дуэтов" at bounding box center [263, 486] width 98 height 15
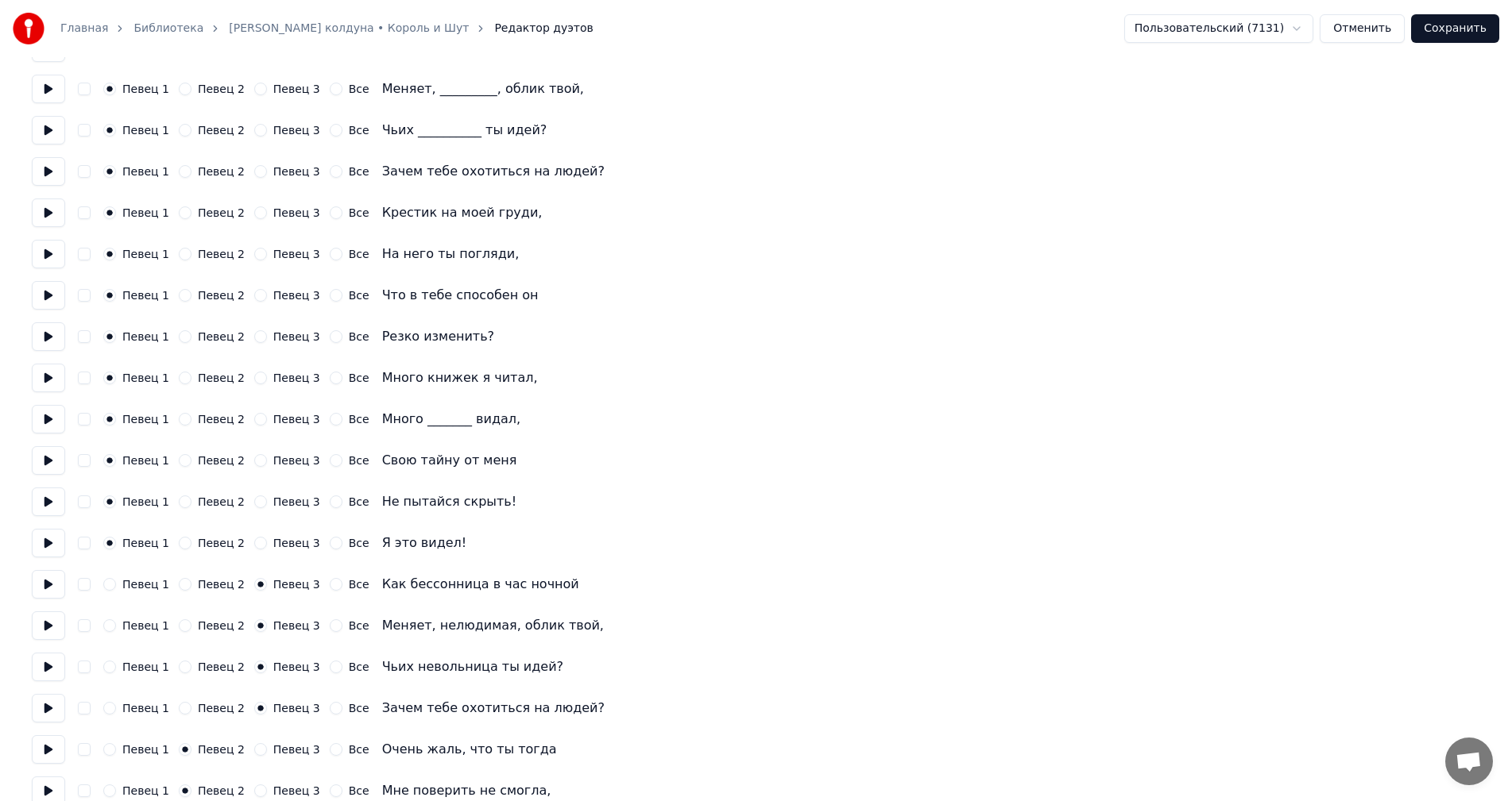
scroll to position [635, 0]
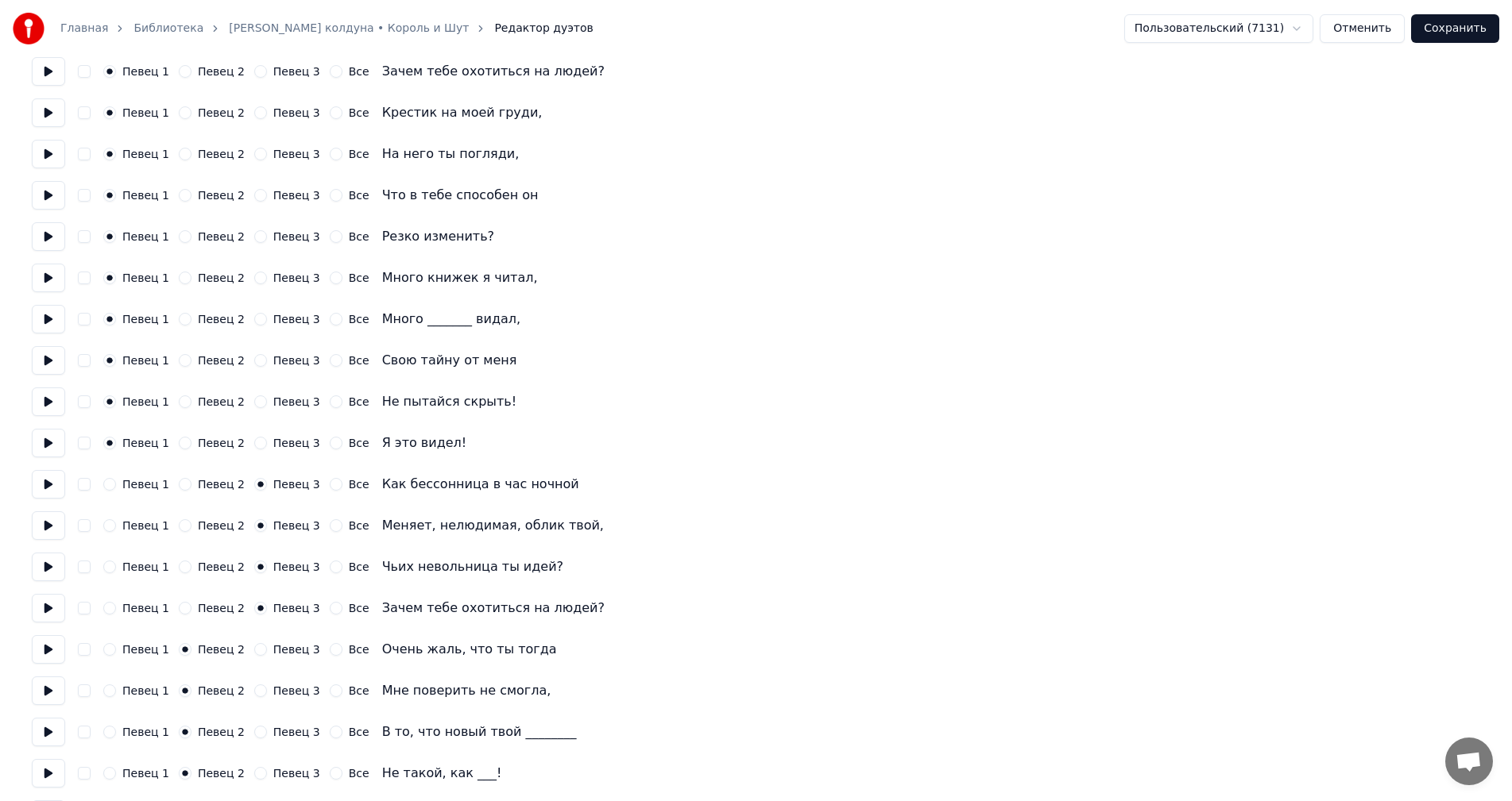
click at [1355, 24] on button "Отменить" at bounding box center [1362, 28] width 85 height 28
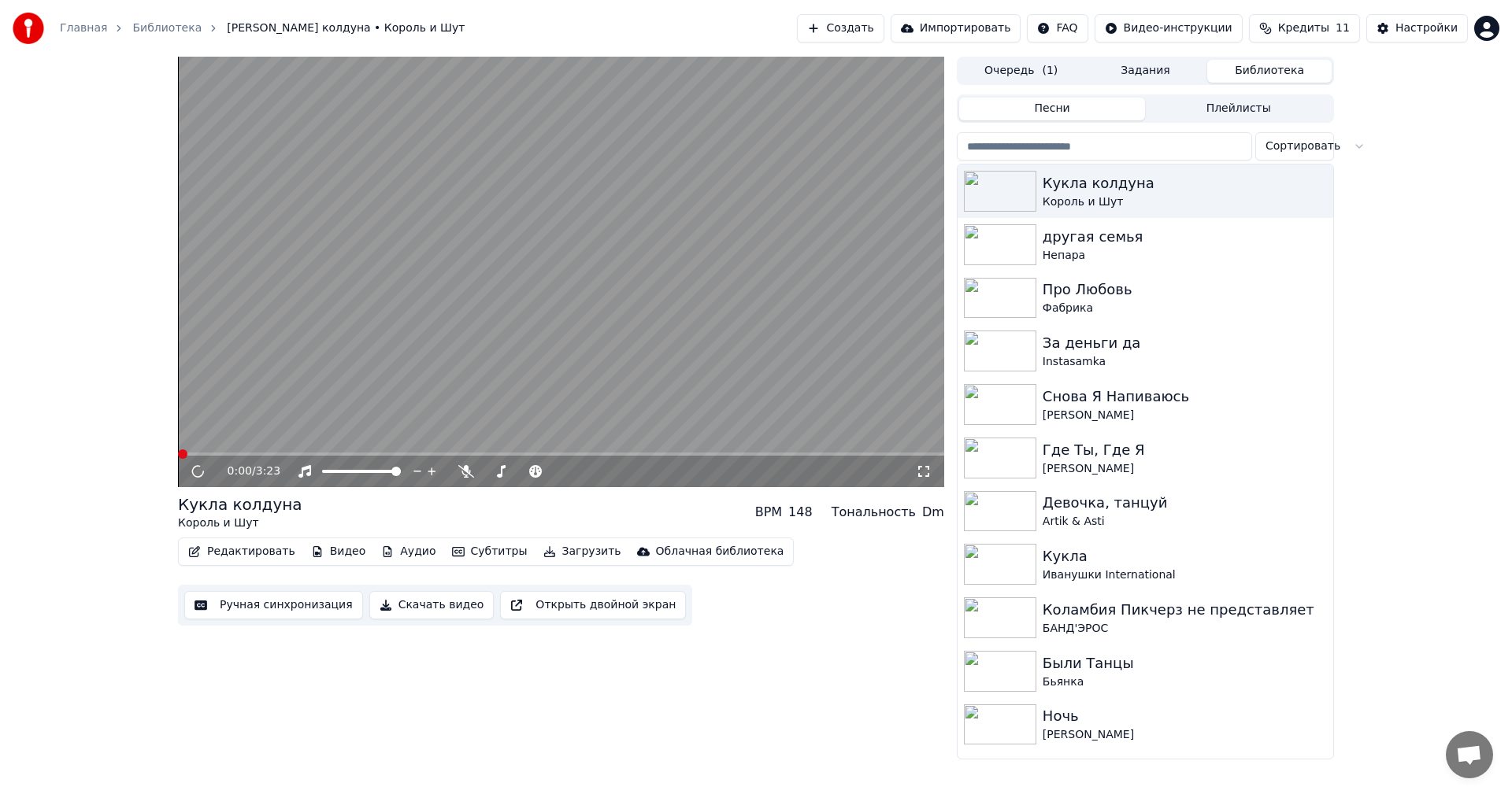
click at [665, 296] on video at bounding box center [560, 272] width 766 height 431
click at [505, 451] on video at bounding box center [560, 272] width 766 height 431
click at [513, 453] on span at bounding box center [560, 454] width 766 height 3
click at [556, 394] on video at bounding box center [560, 272] width 766 height 431
click at [595, 452] on video at bounding box center [560, 272] width 766 height 431
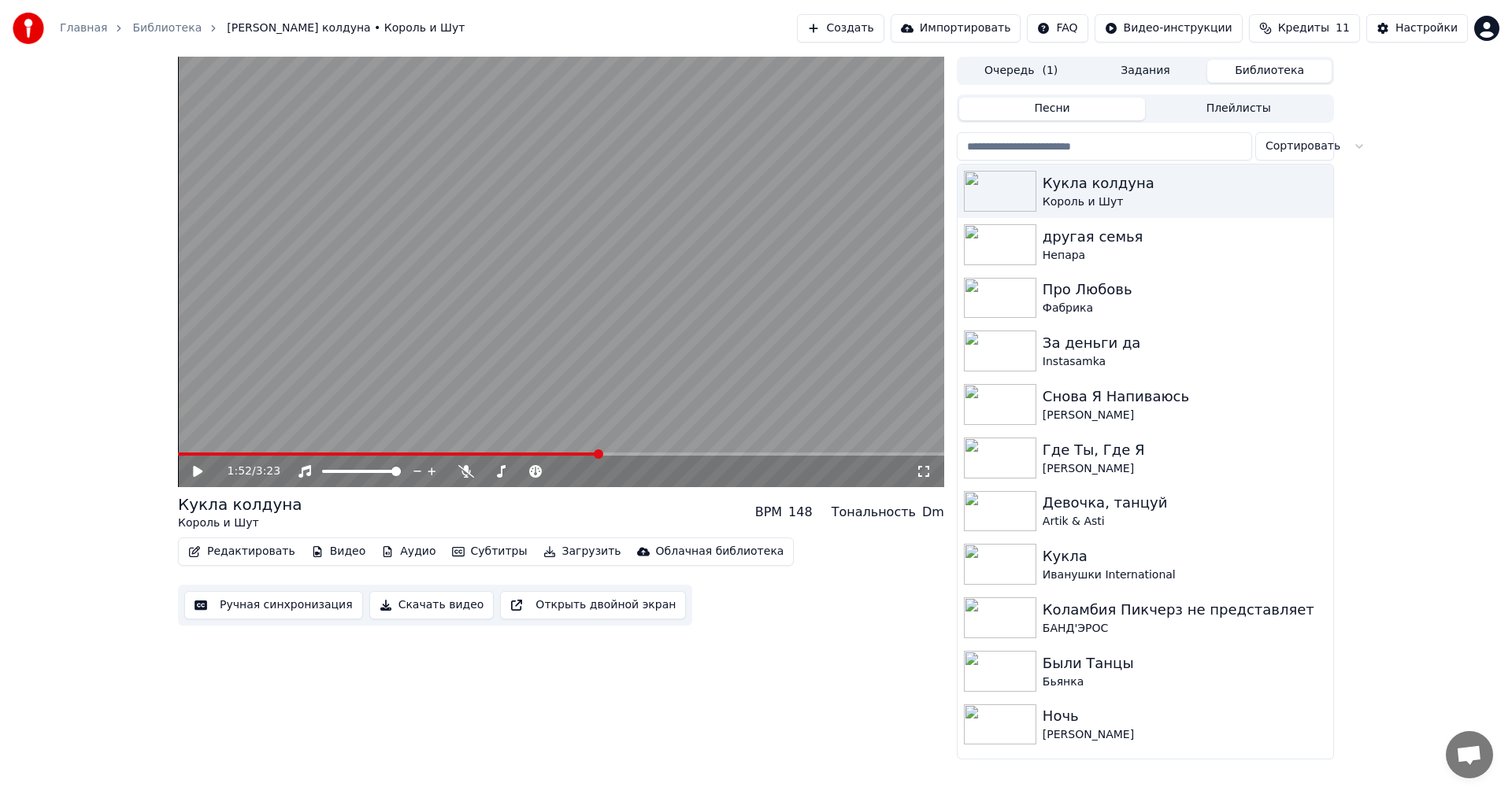
click at [600, 454] on span at bounding box center [560, 454] width 766 height 3
click at [658, 404] on video at bounding box center [560, 272] width 766 height 431
click at [684, 398] on video at bounding box center [560, 272] width 766 height 431
click at [1404, 27] on div "Настройки" at bounding box center [1426, 28] width 62 height 15
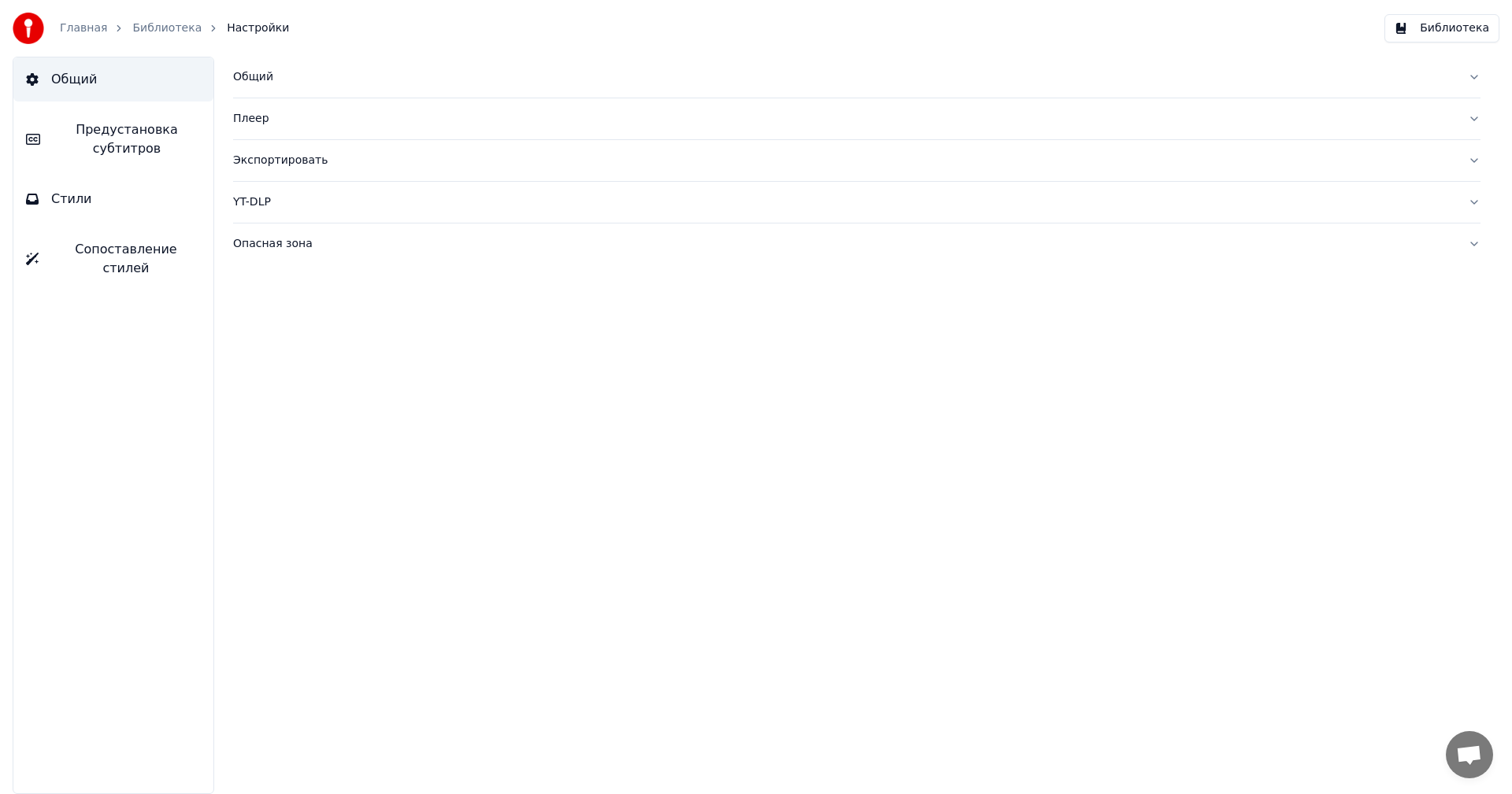
click at [83, 206] on span "Стили" at bounding box center [71, 199] width 41 height 19
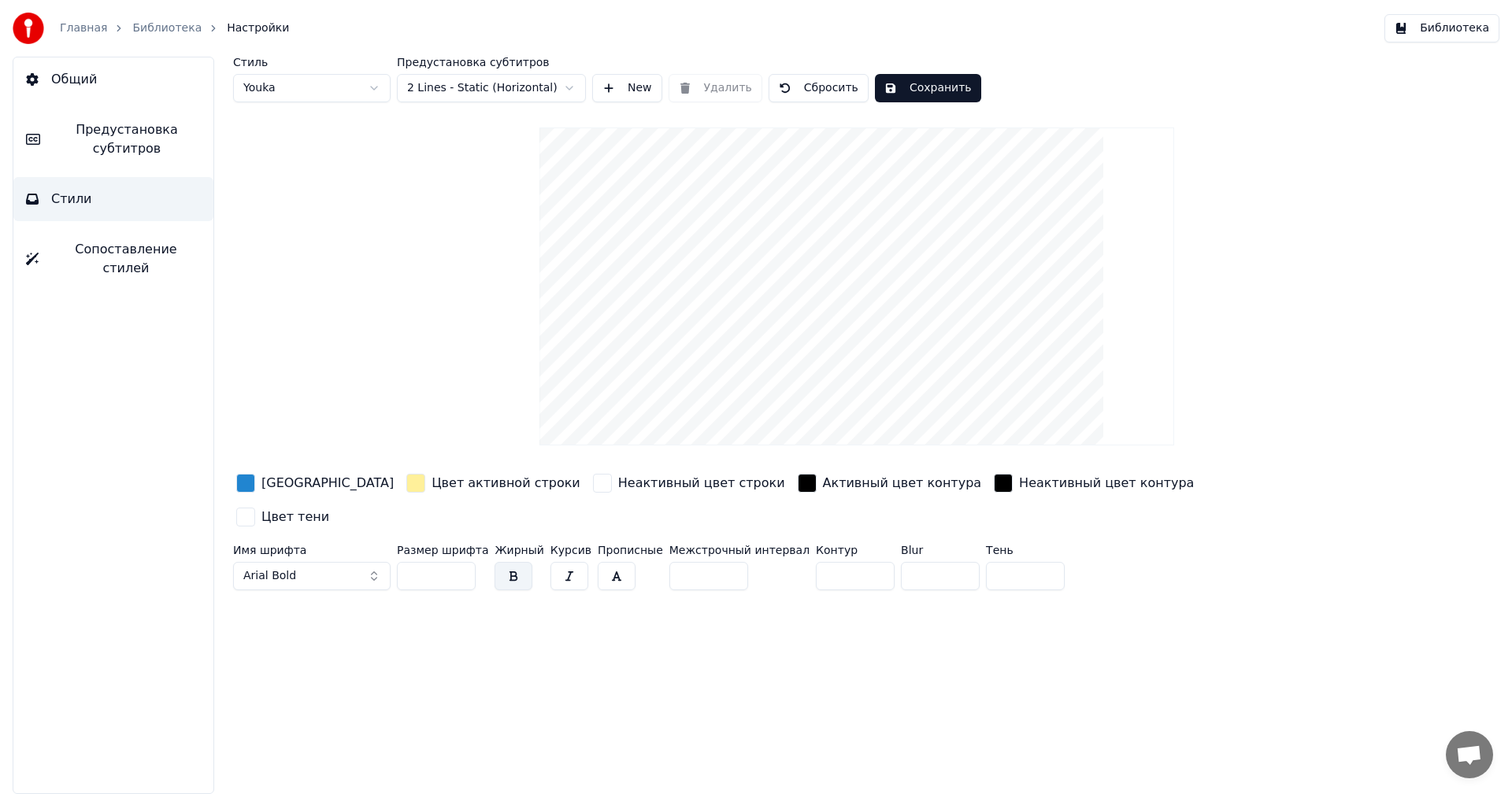
click at [356, 93] on html "Главная Библиотека Настройки Библиотека Общий Предустановка субтитров Стили Соп…" at bounding box center [756, 397] width 1512 height 794
click at [249, 485] on div "button" at bounding box center [246, 484] width 19 height 19
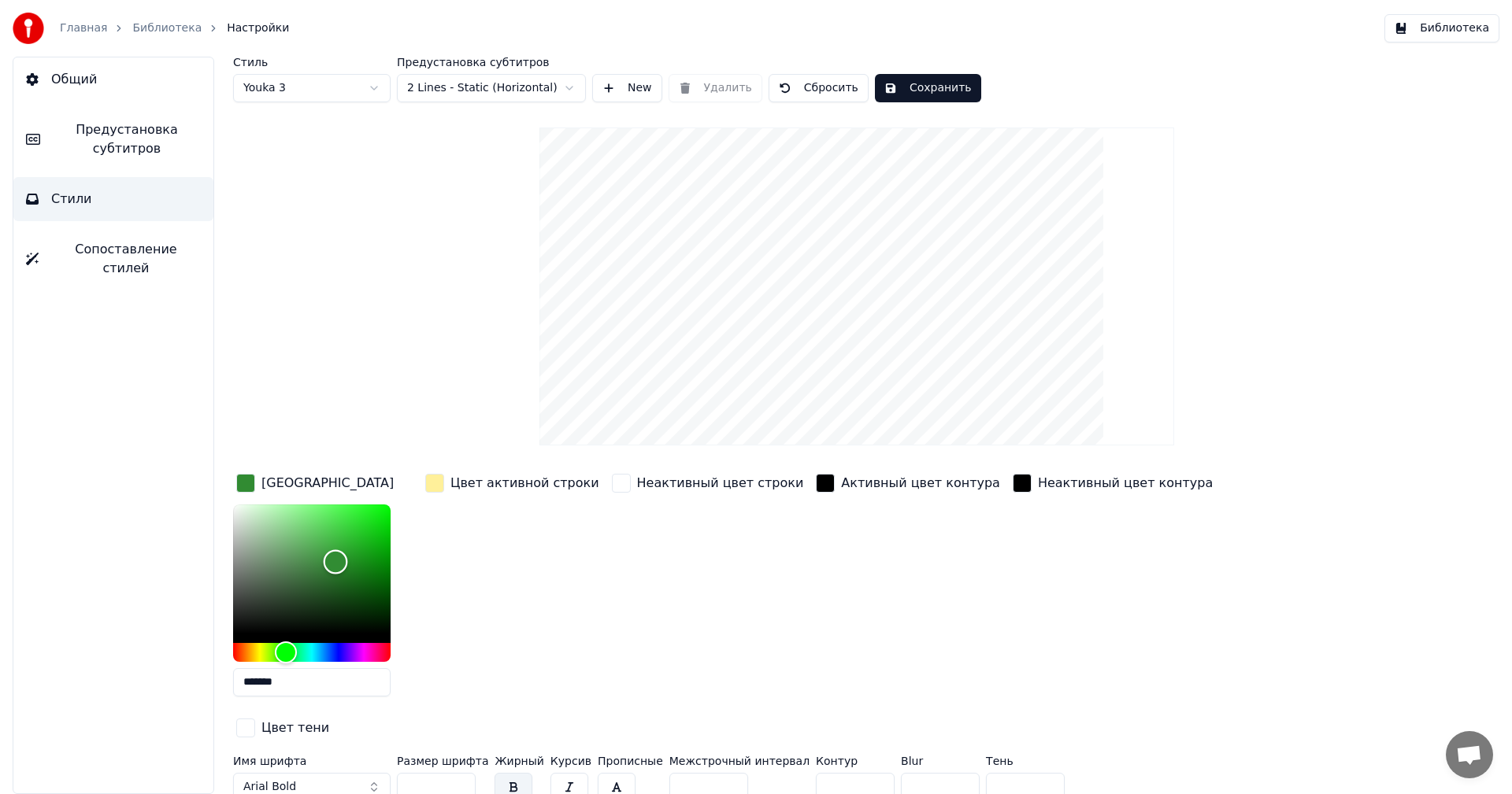
click at [342, 516] on div "Color" at bounding box center [311, 569] width 157 height 129
type input "*******"
click at [362, 522] on div "Color" at bounding box center [362, 522] width 24 height 24
click at [933, 83] on button "Сохранить" at bounding box center [928, 88] width 106 height 28
click at [1460, 31] on button "Библиотека" at bounding box center [1441, 28] width 115 height 28
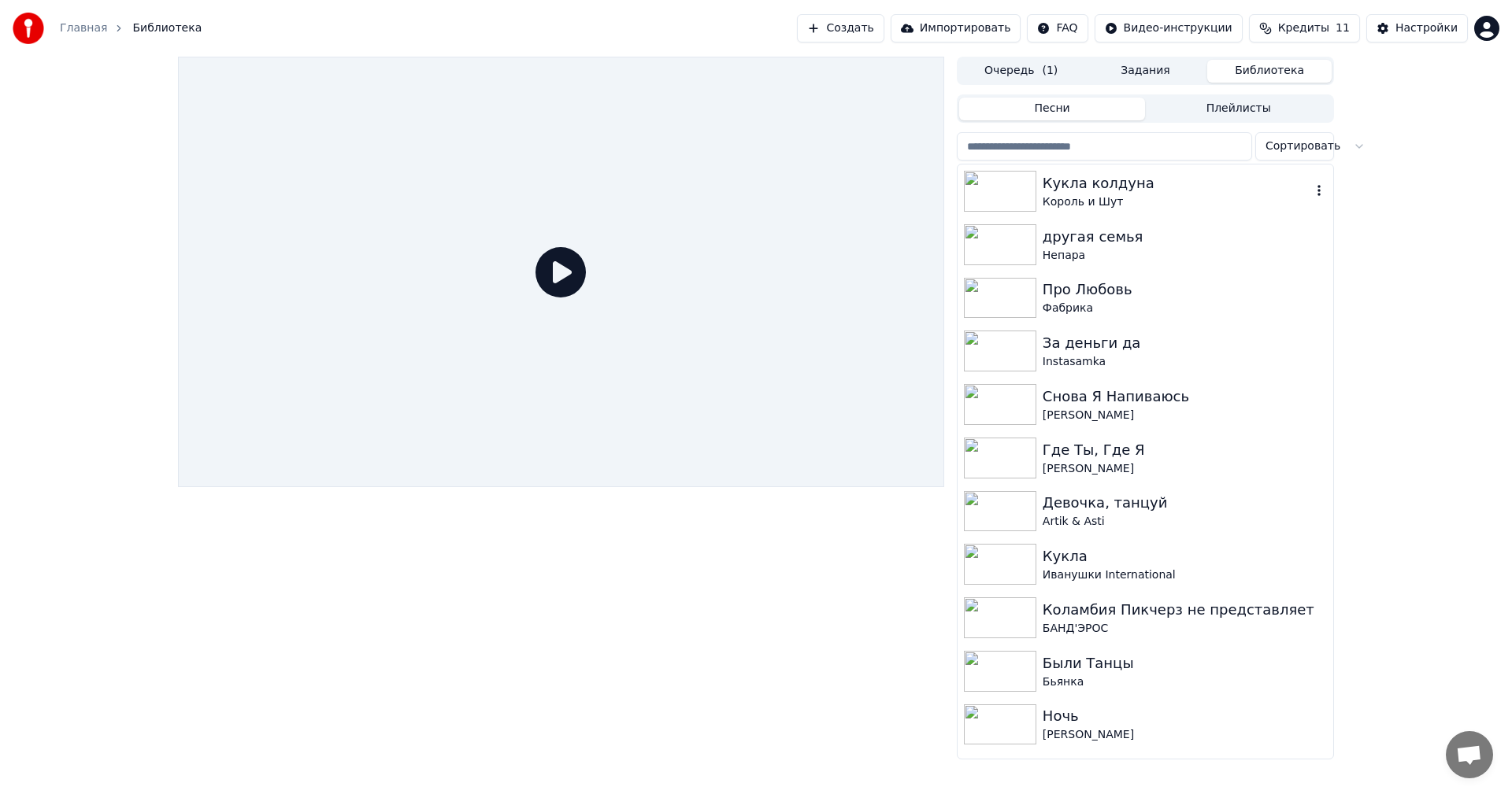
click at [974, 211] on img at bounding box center [1000, 191] width 72 height 41
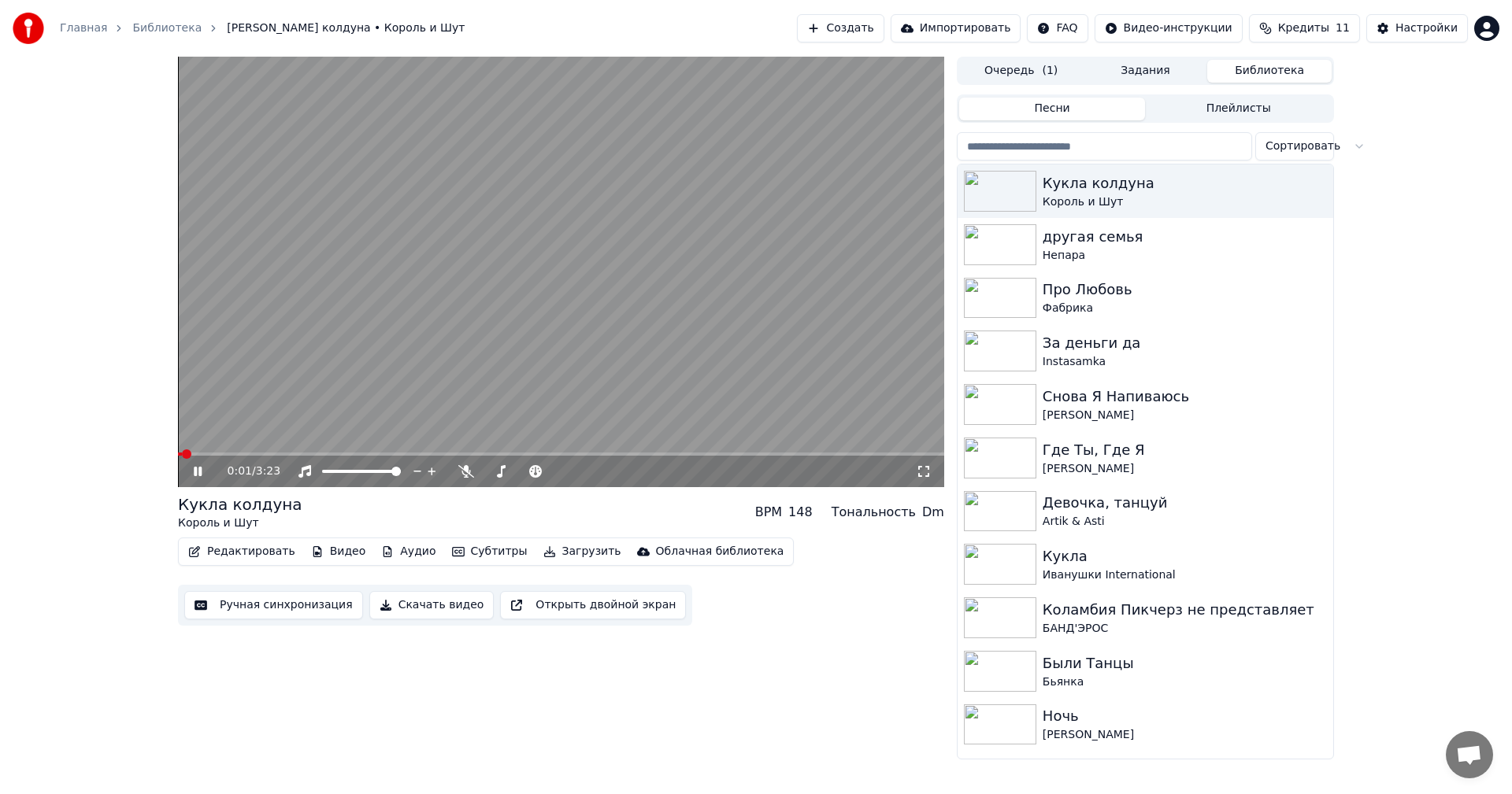
click at [565, 454] on span at bounding box center [560, 454] width 766 height 3
click at [593, 309] on video at bounding box center [560, 272] width 766 height 431
click at [432, 602] on button "Скачать видео" at bounding box center [432, 605] width 126 height 28
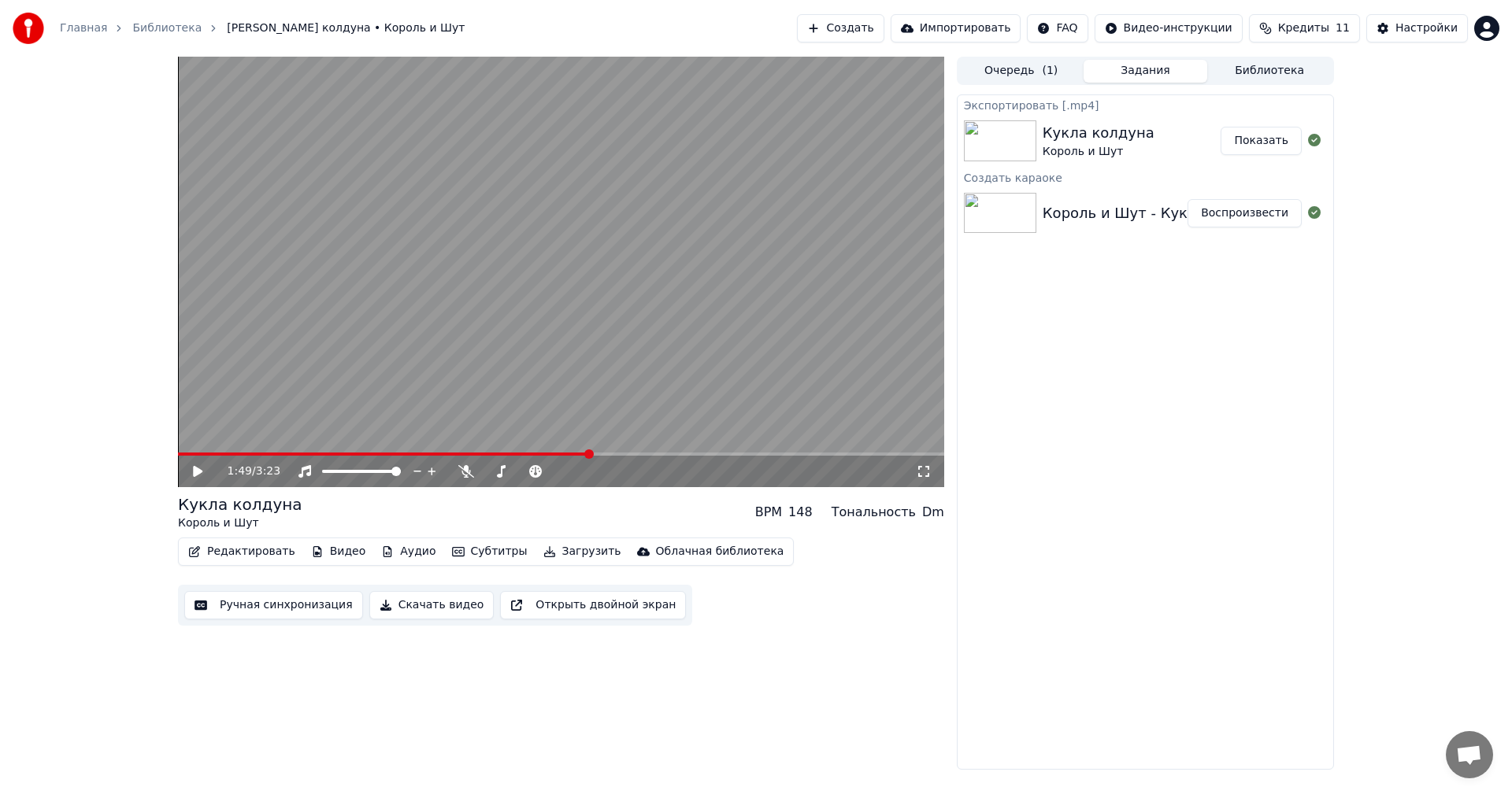
click at [1257, 143] on button "Показать" at bounding box center [1261, 140] width 81 height 28
